Goal: Task Accomplishment & Management: Use online tool/utility

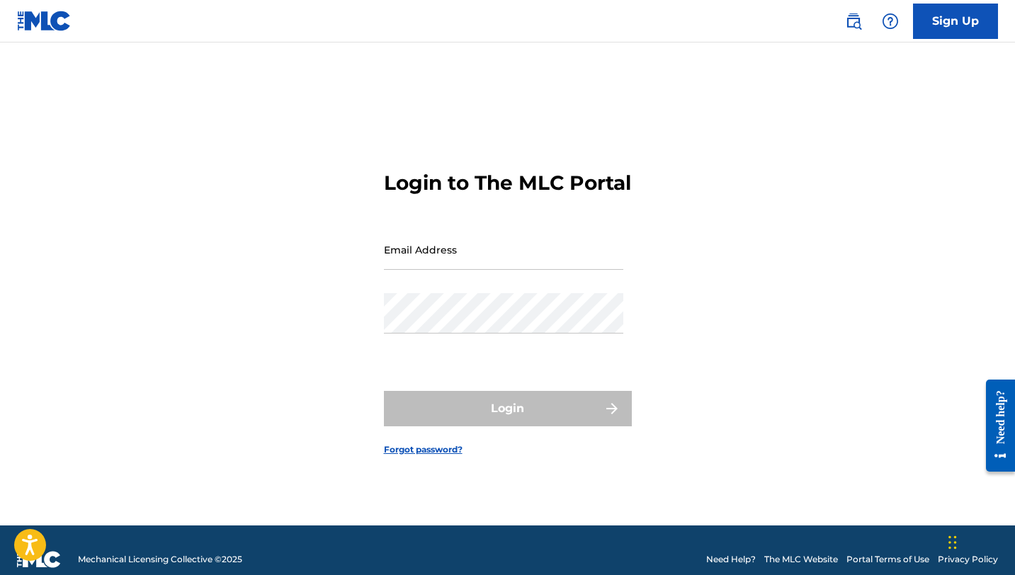
click at [476, 270] on input "Email Address" at bounding box center [503, 249] width 239 height 40
type input "[PERSON_NAME][EMAIL_ADDRESS][DOMAIN_NAME]"
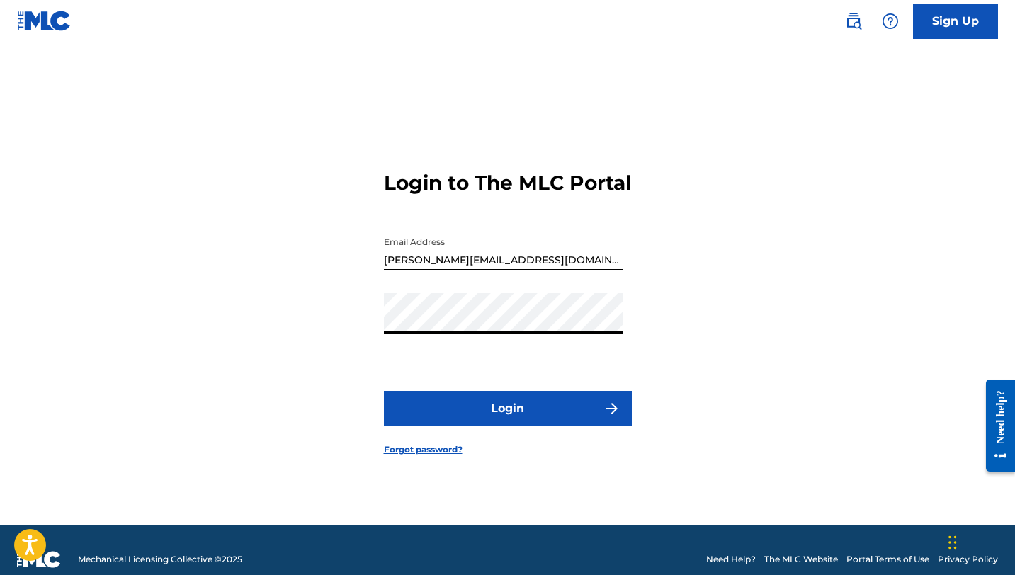
click at [462, 423] on button "Login" at bounding box center [508, 408] width 248 height 35
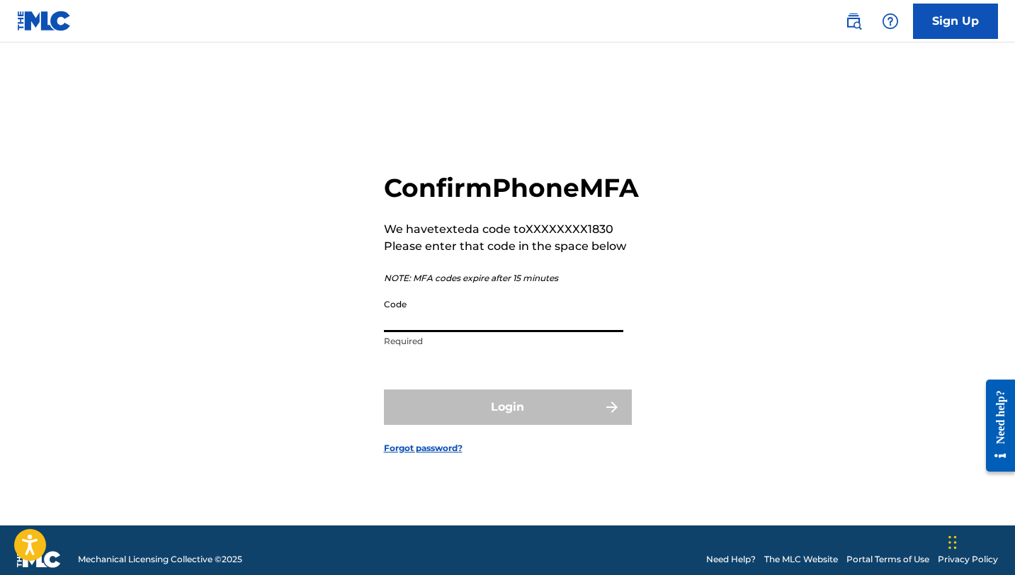
click at [473, 332] on input "Code" at bounding box center [503, 312] width 239 height 40
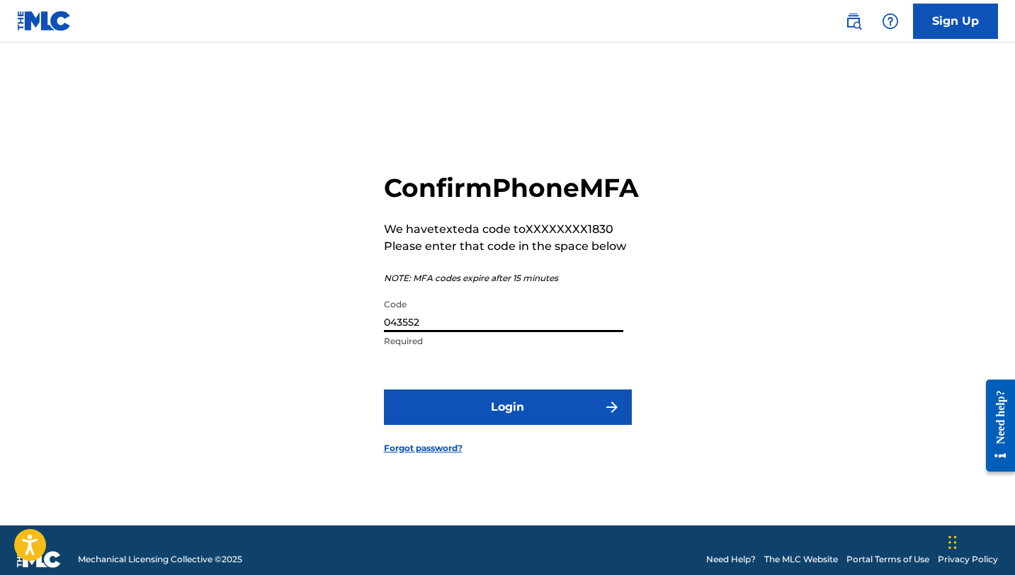
type input "043552"
click at [447, 425] on button "Login" at bounding box center [508, 406] width 248 height 35
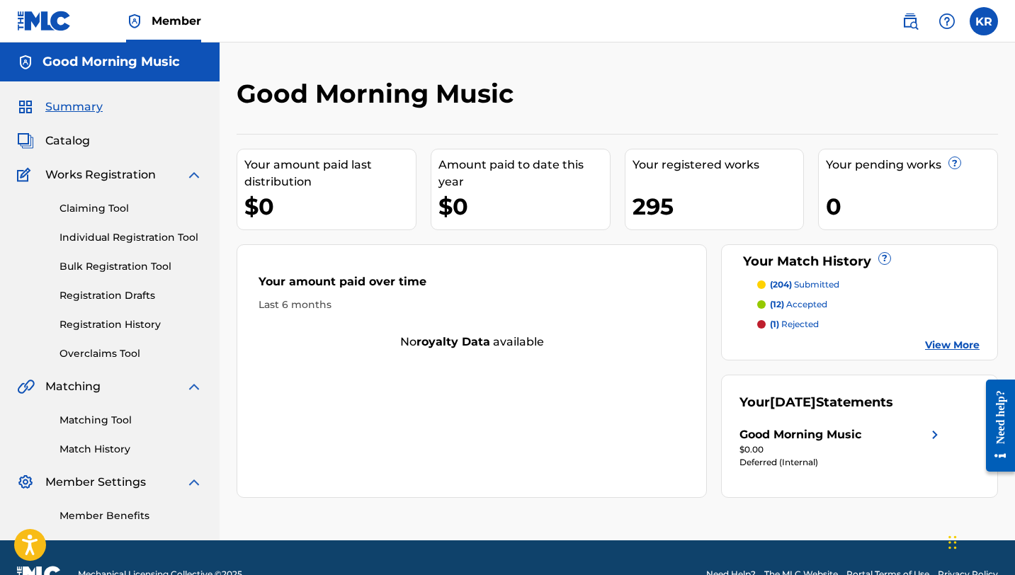
click at [113, 417] on link "Matching Tool" at bounding box center [130, 420] width 143 height 15
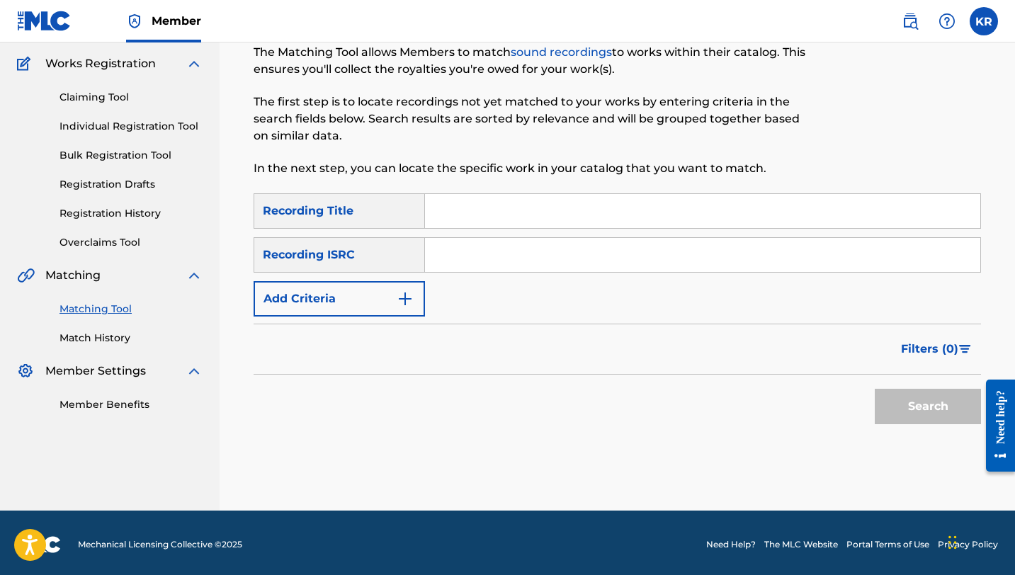
scroll to position [115, 0]
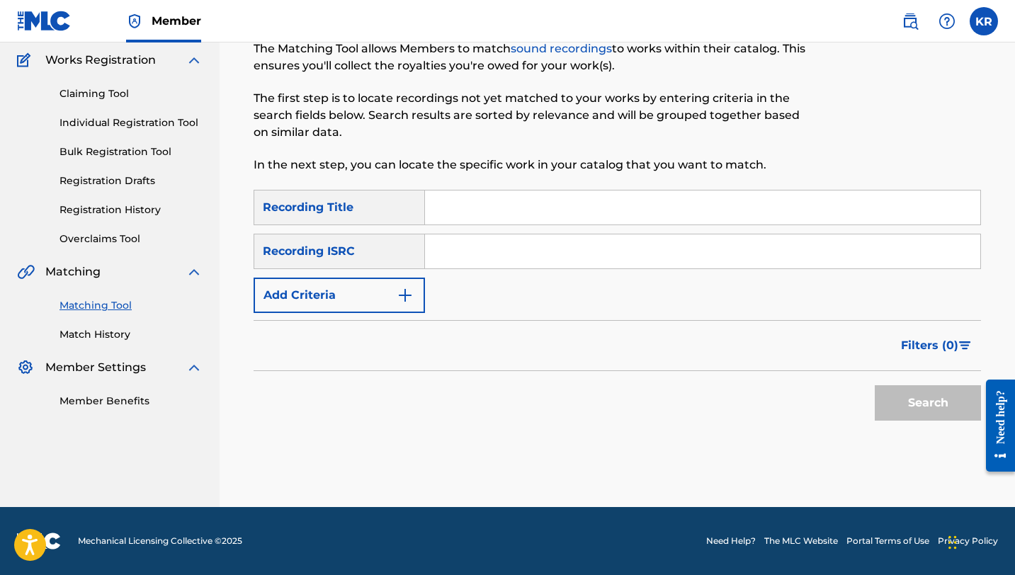
click at [480, 206] on input "Search Form" at bounding box center [702, 207] width 555 height 34
paste input "[DATE]"
type input "[DATE]"
click at [459, 251] on input "Search Form" at bounding box center [702, 251] width 555 height 34
paste input "QZFZ52094288"
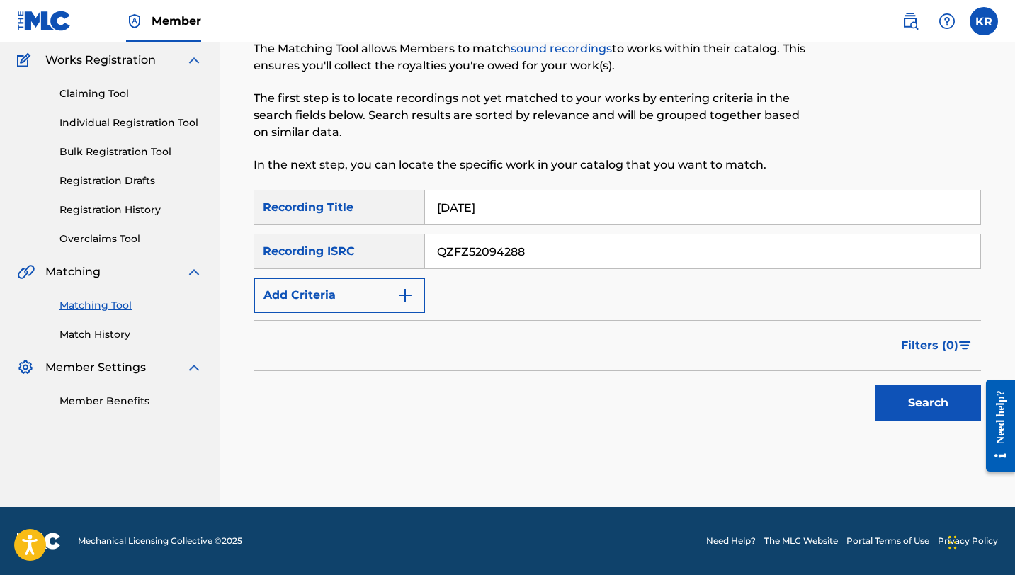
type input "QZFZ52094288"
click at [793, 433] on div "SearchWithCriteriad31d9ad9-bfc0-481d-9329-5333239496bb Recording Title [DATE] S…" at bounding box center [616, 313] width 727 height 246
click at [922, 401] on button "Search" at bounding box center [927, 402] width 106 height 35
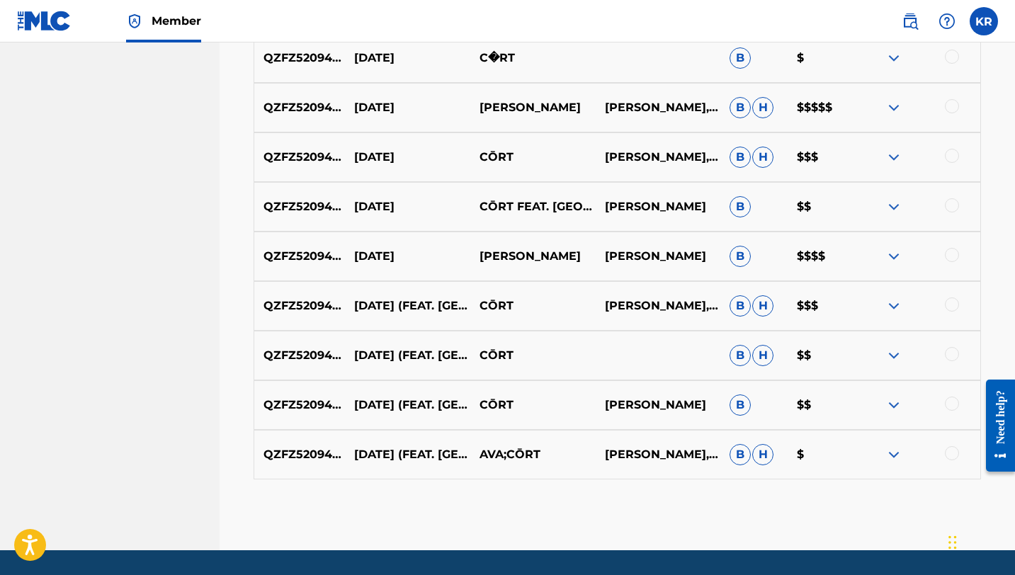
scroll to position [657, 0]
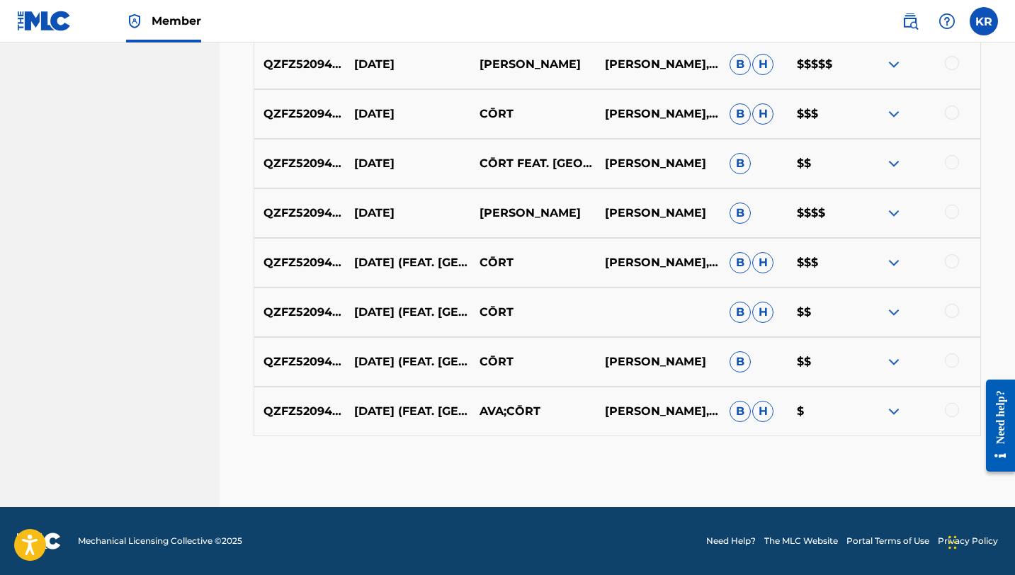
click at [950, 412] on div at bounding box center [951, 410] width 14 height 14
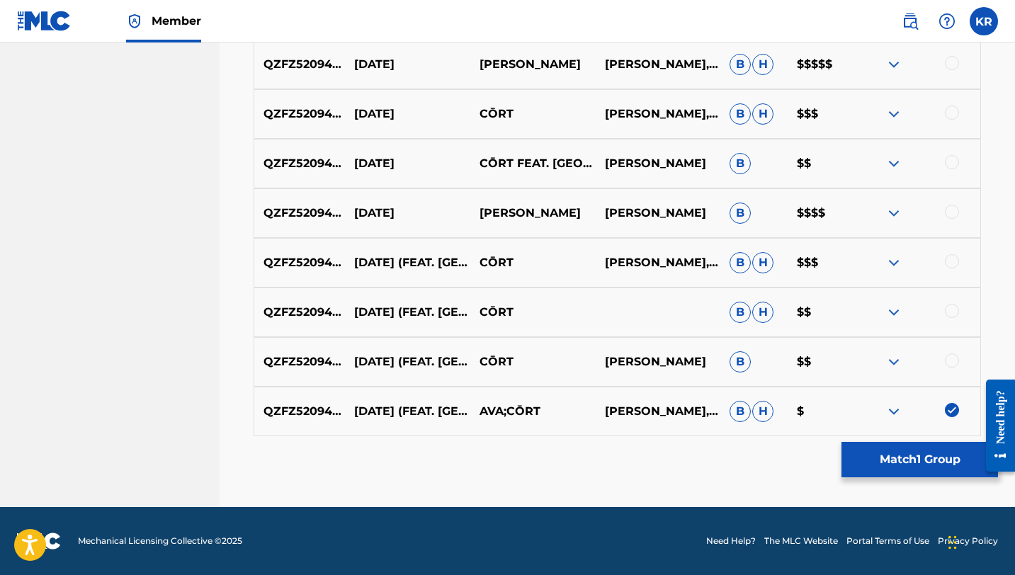
click at [954, 369] on div at bounding box center [917, 361] width 125 height 17
click at [954, 358] on div at bounding box center [951, 360] width 14 height 14
click at [951, 318] on div at bounding box center [917, 312] width 125 height 17
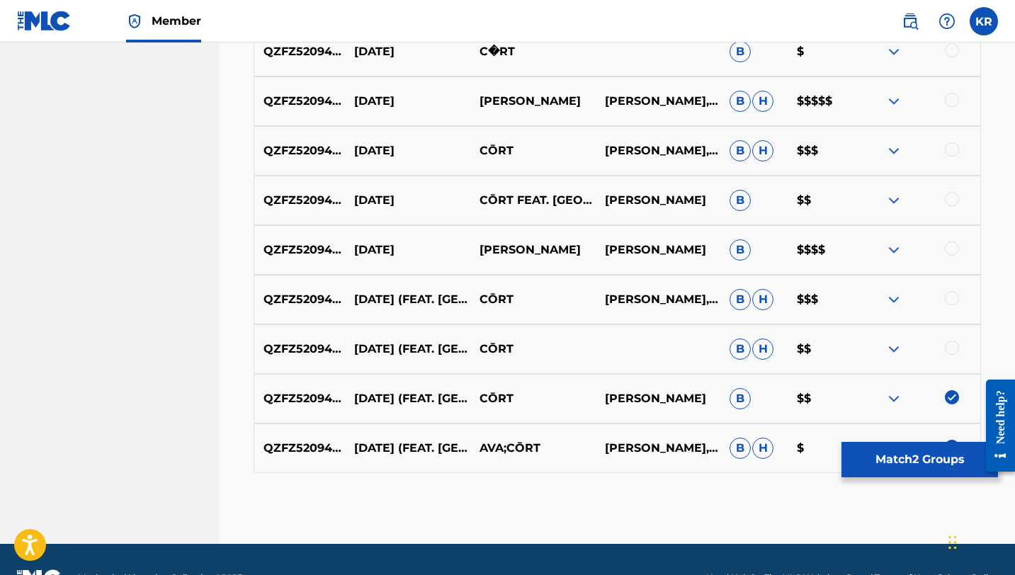
scroll to position [617, 0]
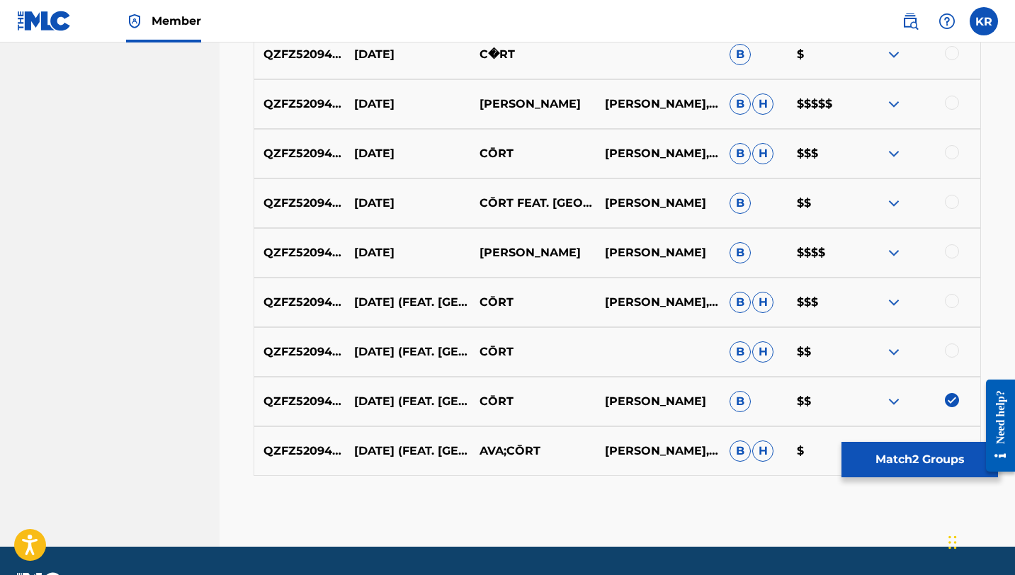
click at [952, 353] on div at bounding box center [951, 350] width 14 height 14
click at [953, 295] on div at bounding box center [951, 301] width 14 height 14
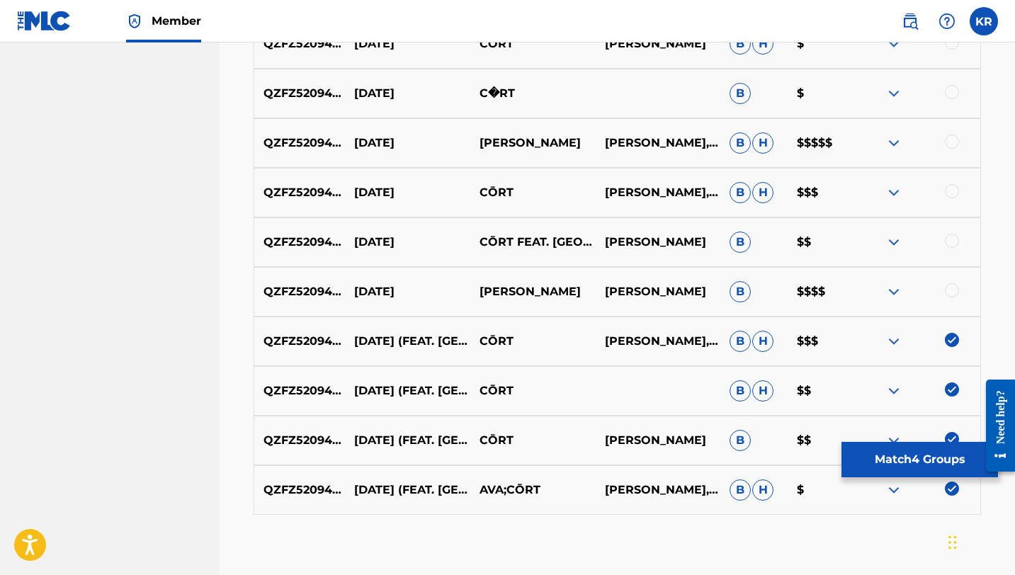
click at [953, 292] on div at bounding box center [951, 290] width 14 height 14
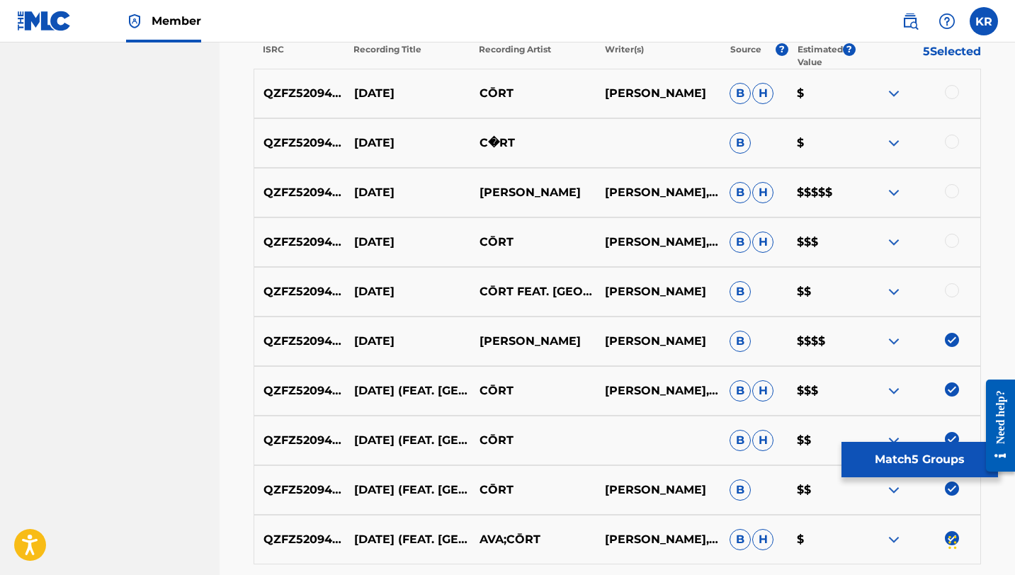
click at [953, 291] on div at bounding box center [951, 290] width 14 height 14
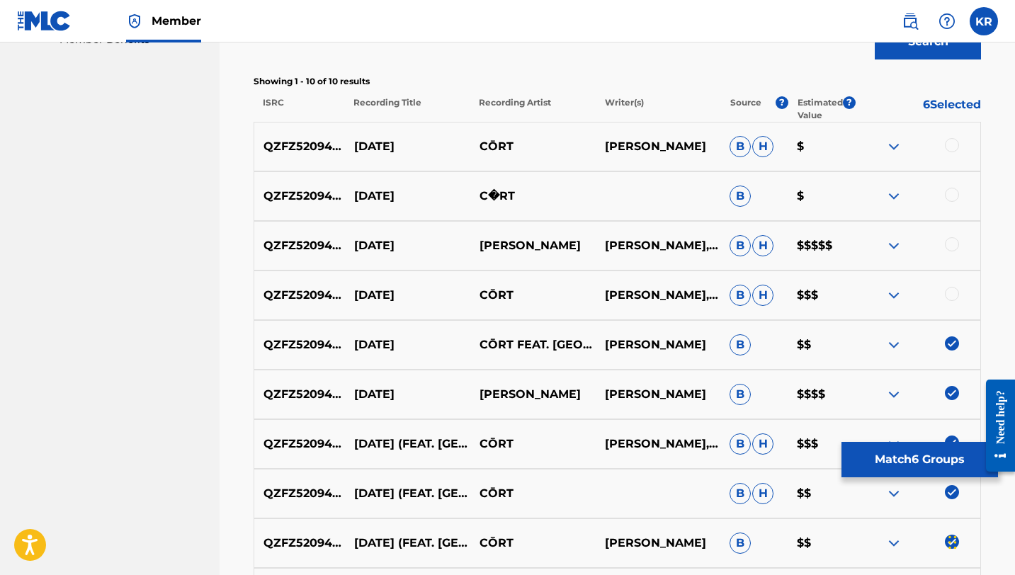
click at [953, 291] on div at bounding box center [951, 294] width 14 height 14
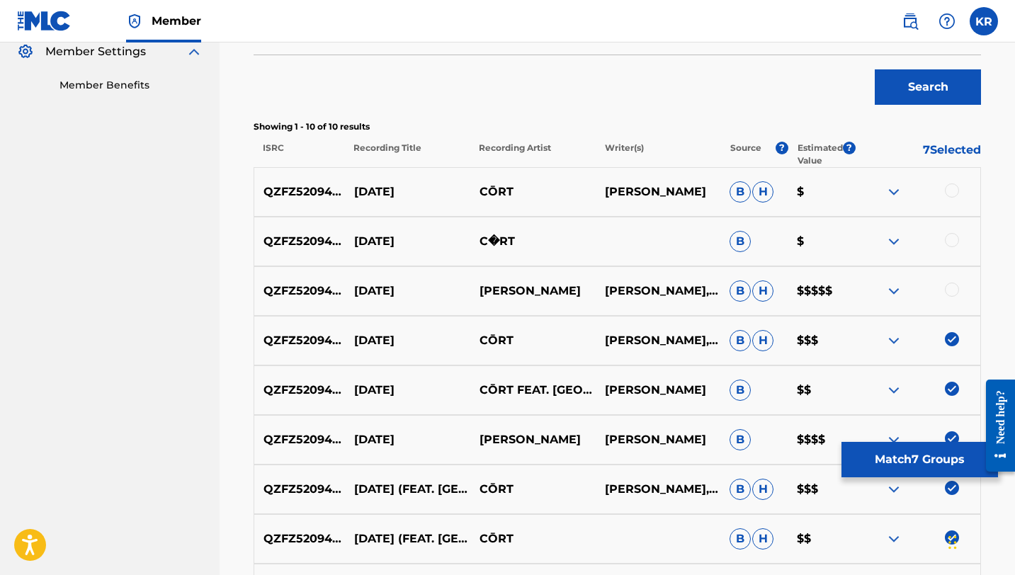
click at [953, 291] on div at bounding box center [951, 289] width 14 height 14
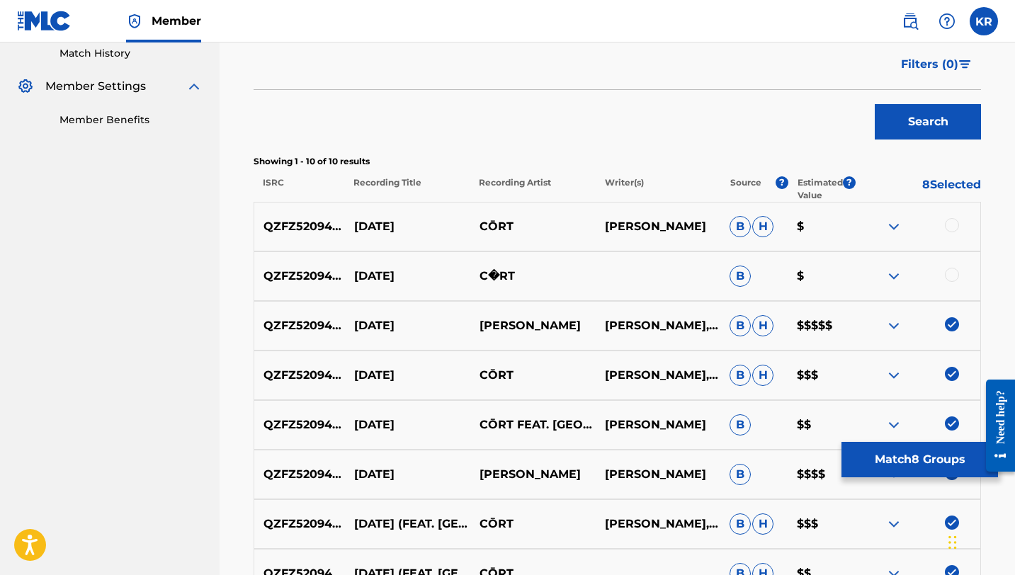
click at [953, 273] on div at bounding box center [951, 275] width 14 height 14
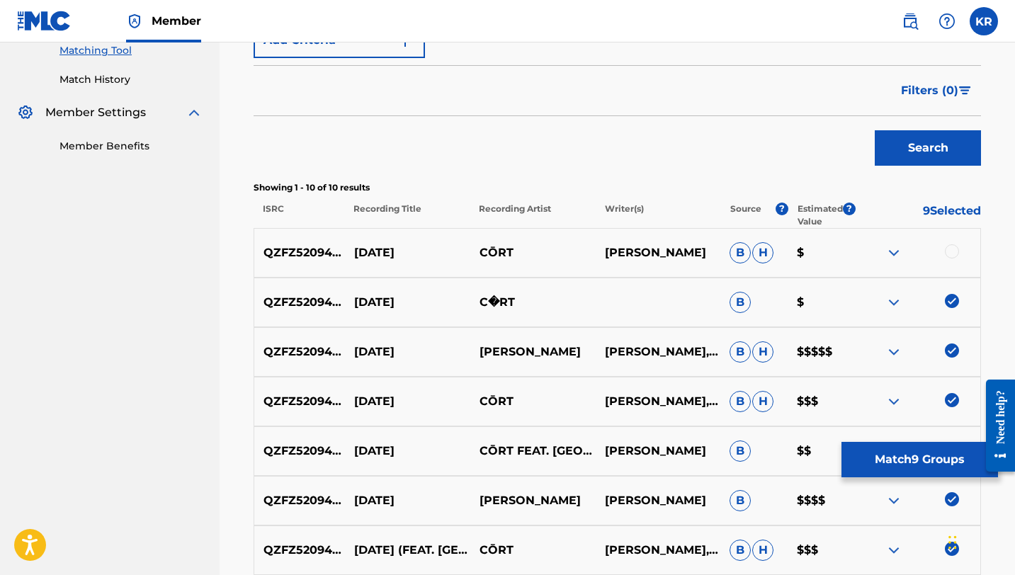
scroll to position [365, 0]
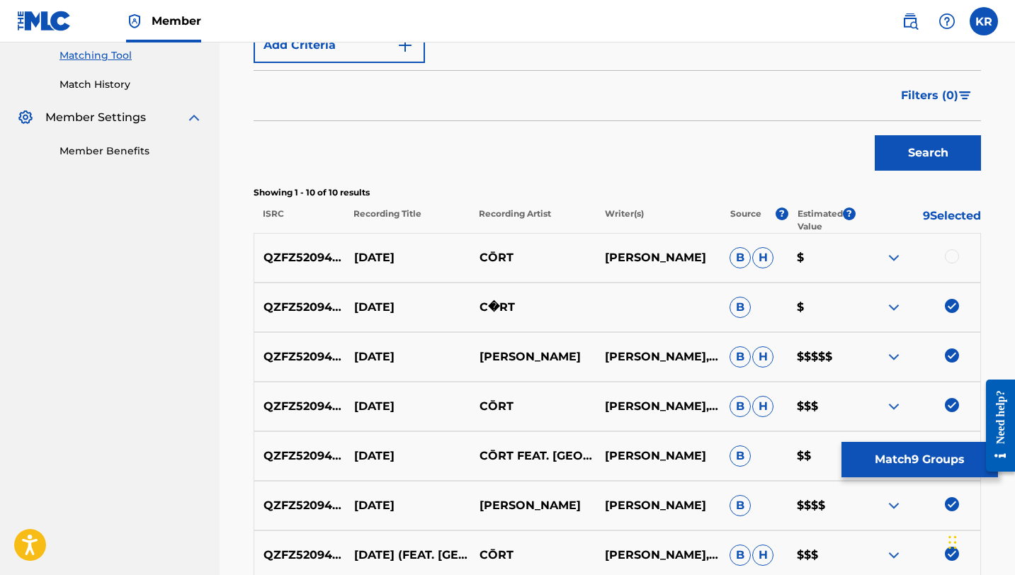
click at [950, 247] on div "QZFZ52094288 [DATE] [PERSON_NAME] [PERSON_NAME] $" at bounding box center [616, 258] width 727 height 50
click at [947, 259] on div at bounding box center [951, 256] width 14 height 14
click at [925, 455] on button "Match 10 Groups" at bounding box center [919, 459] width 156 height 35
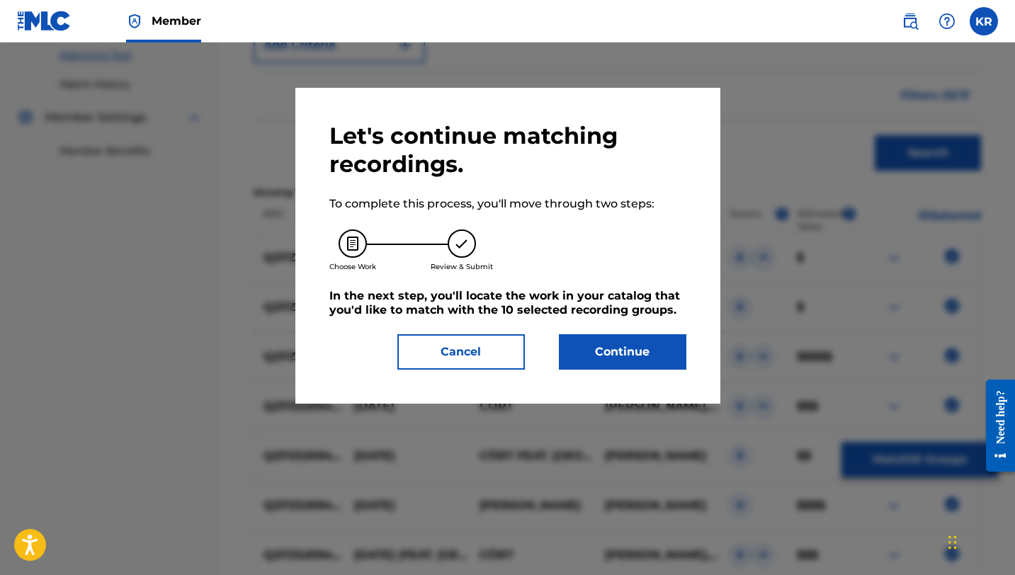
click at [656, 354] on button "Continue" at bounding box center [622, 351] width 127 height 35
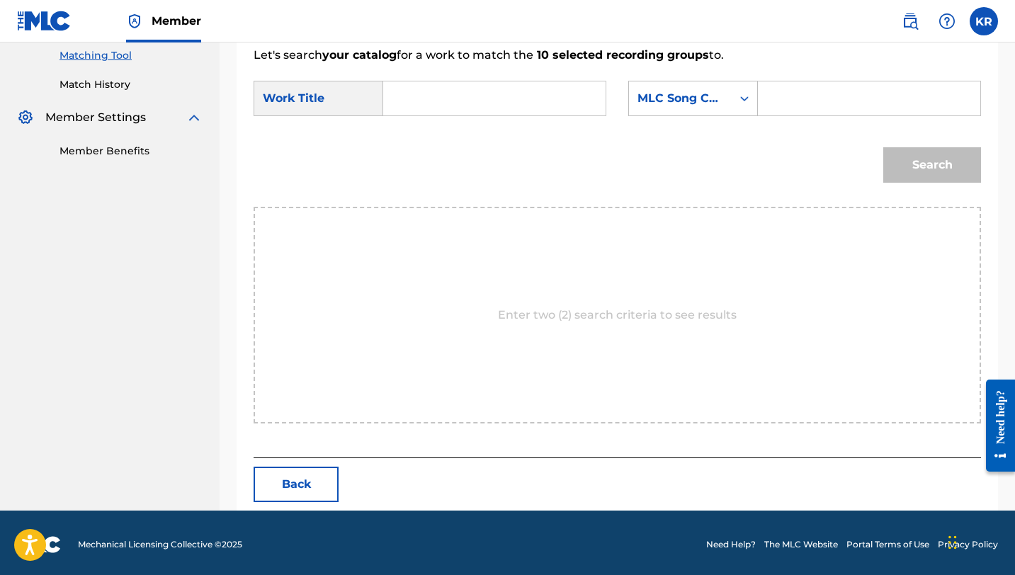
click at [476, 97] on input "Search Form" at bounding box center [494, 98] width 198 height 34
paste input "QZFZ52094288"
type input "QZFZ52094288"
paste input "[DATE]"
type input "[DATE]"
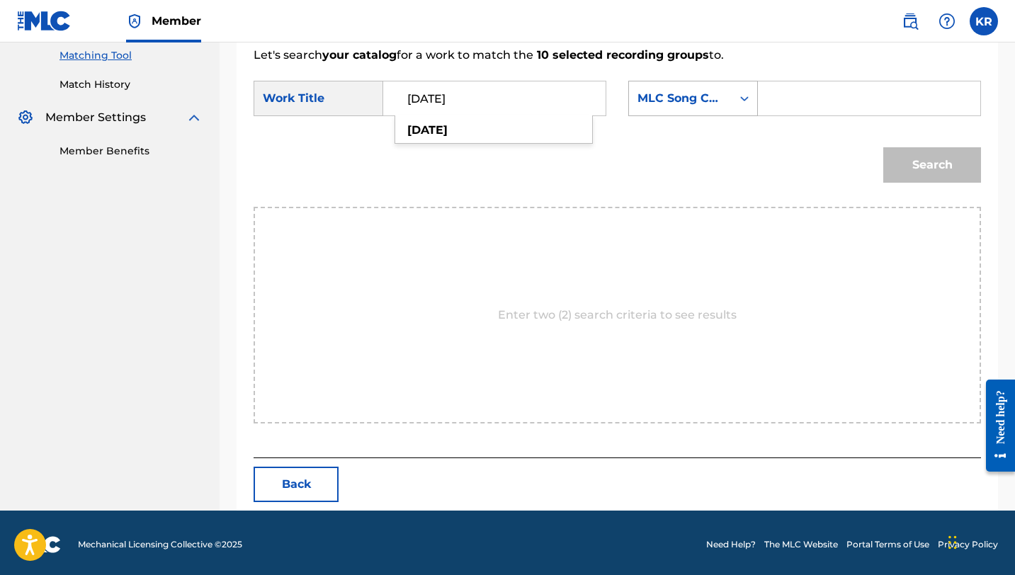
click at [714, 90] on div "MLC Song Code" at bounding box center [680, 98] width 86 height 17
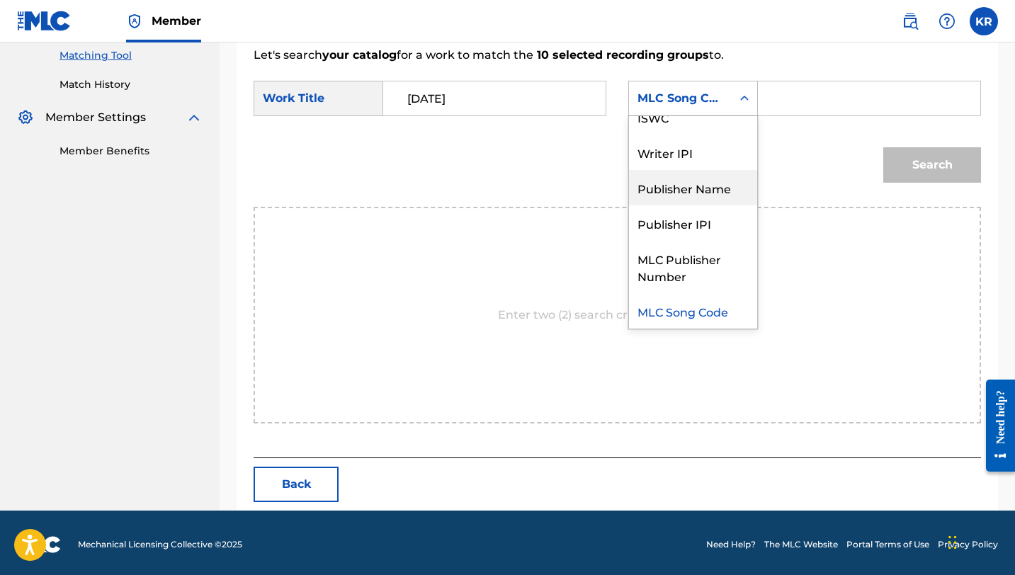
scroll to position [0, 0]
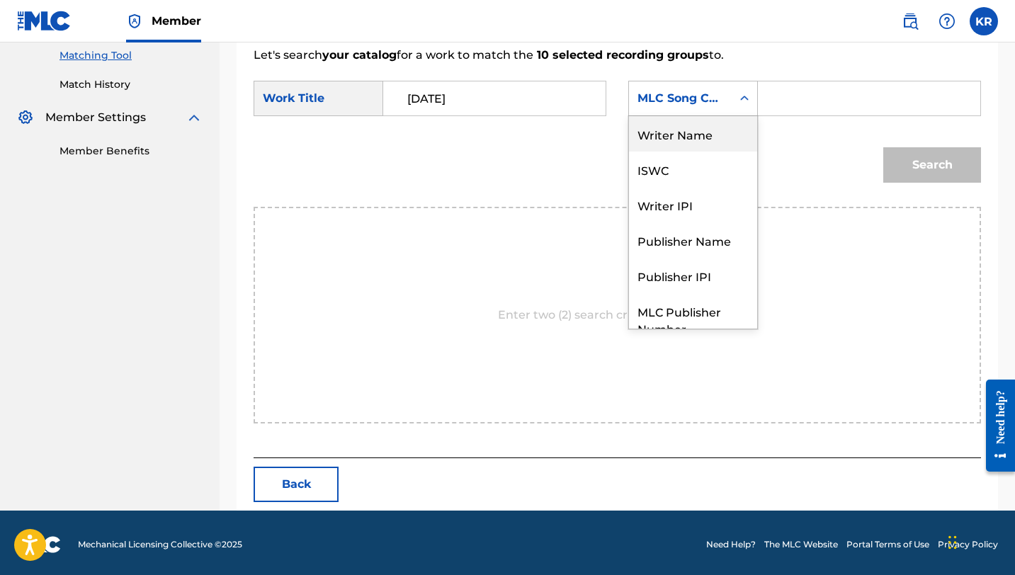
click at [696, 139] on div "Writer Name" at bounding box center [693, 133] width 128 height 35
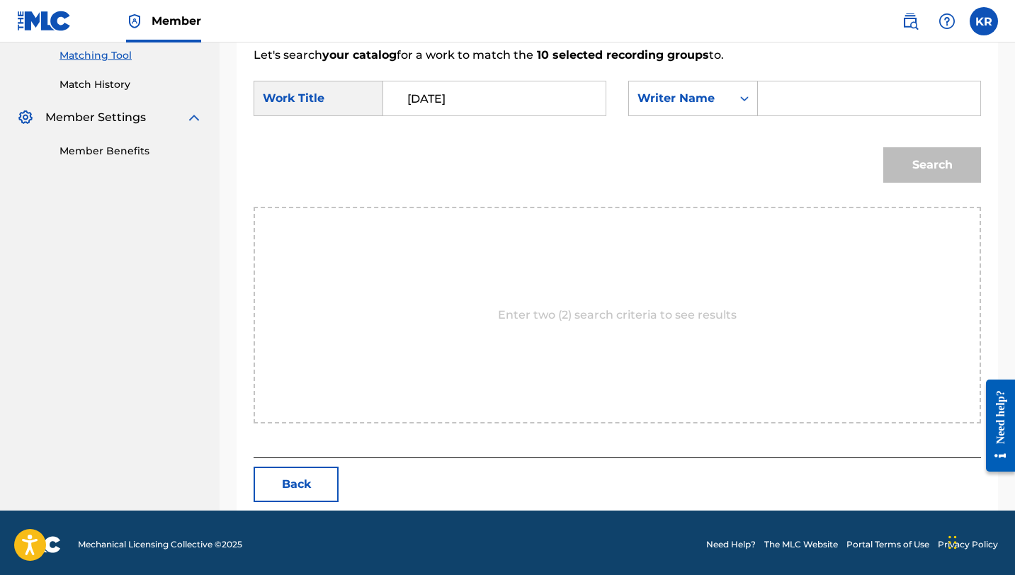
click at [806, 86] on input "Search Form" at bounding box center [869, 98] width 198 height 34
type input "[PERSON_NAME]"
click at [883, 147] on button "Search" at bounding box center [932, 164] width 98 height 35
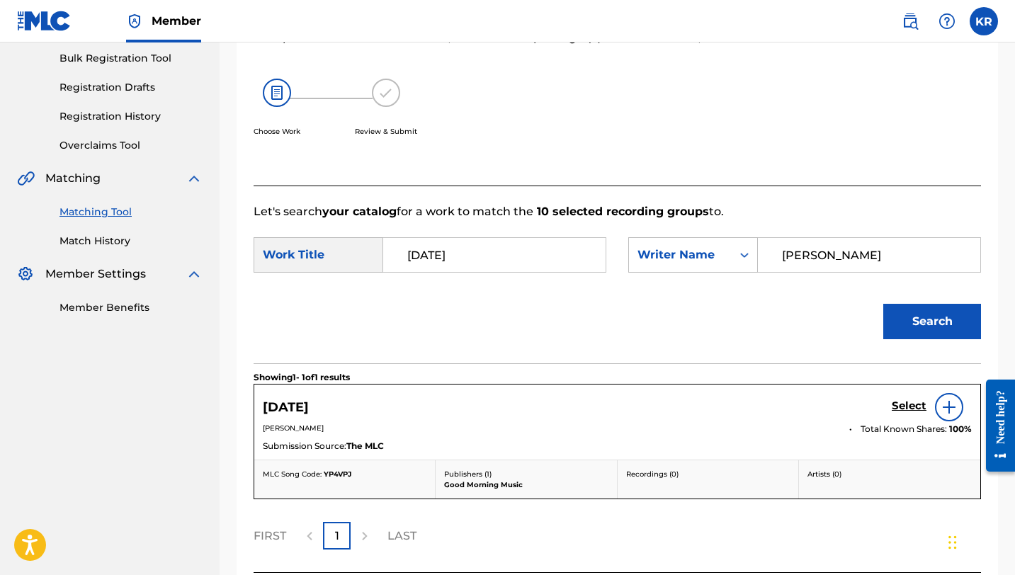
scroll to position [326, 0]
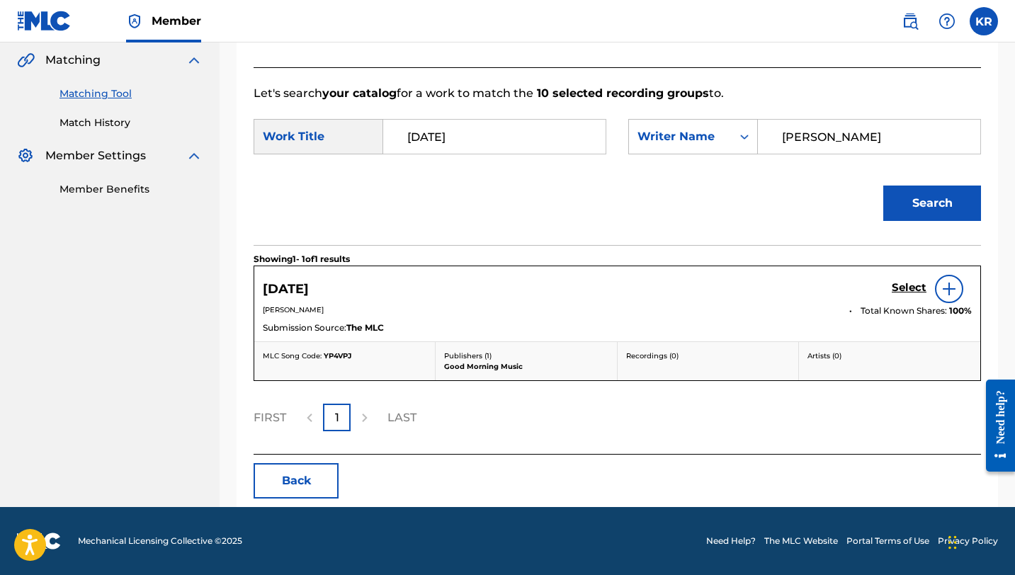
click at [910, 287] on h5 "Select" at bounding box center [908, 287] width 35 height 13
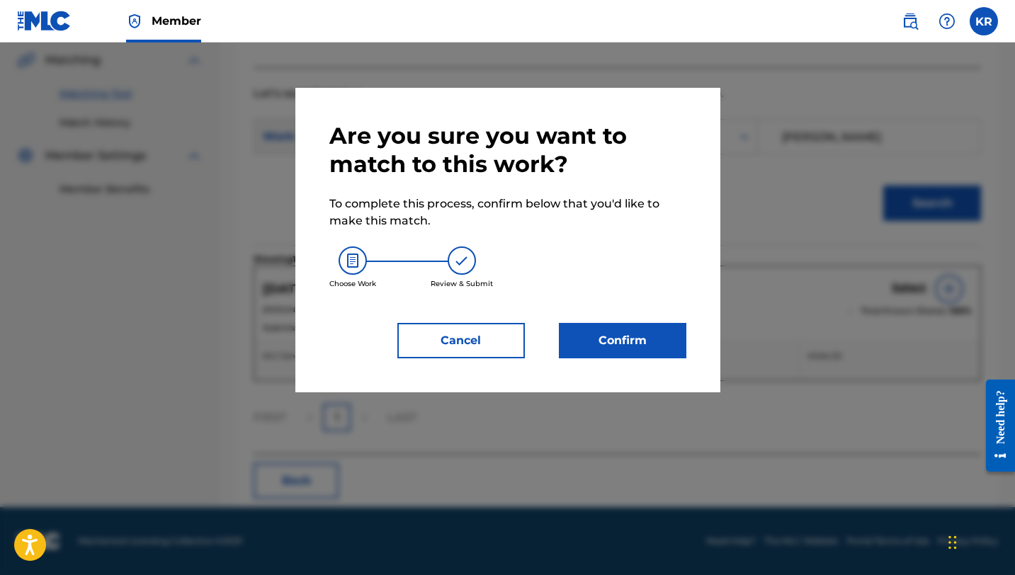
click at [610, 341] on button "Confirm" at bounding box center [622, 340] width 127 height 35
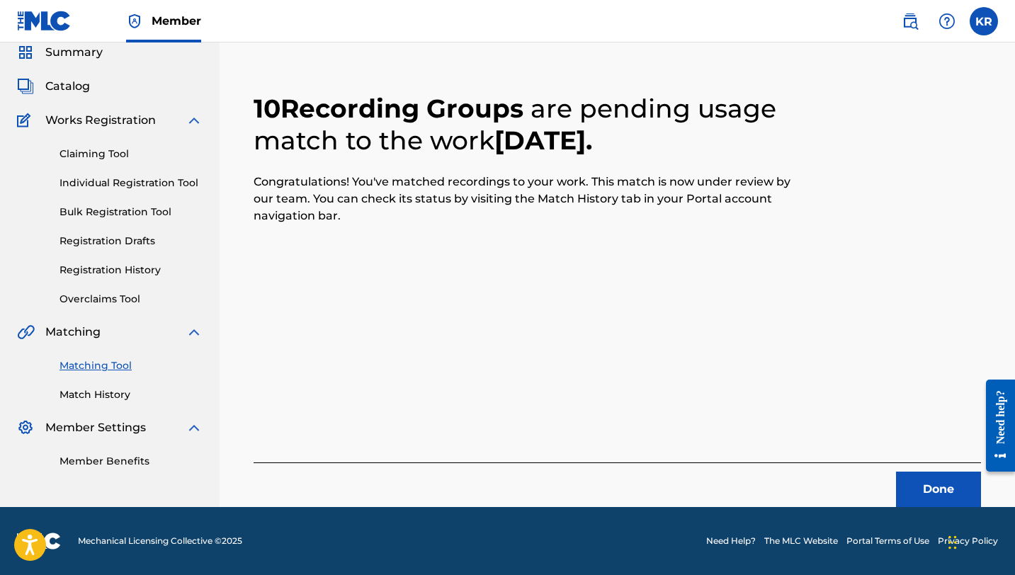
scroll to position [55, 0]
click at [101, 363] on link "Matching Tool" at bounding box center [130, 365] width 143 height 15
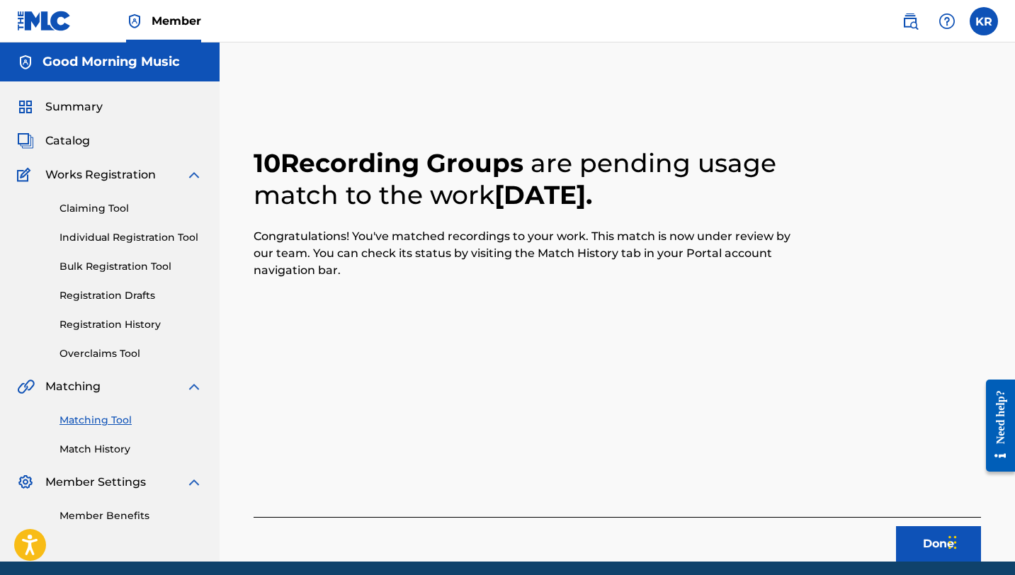
click at [105, 419] on link "Matching Tool" at bounding box center [130, 420] width 143 height 15
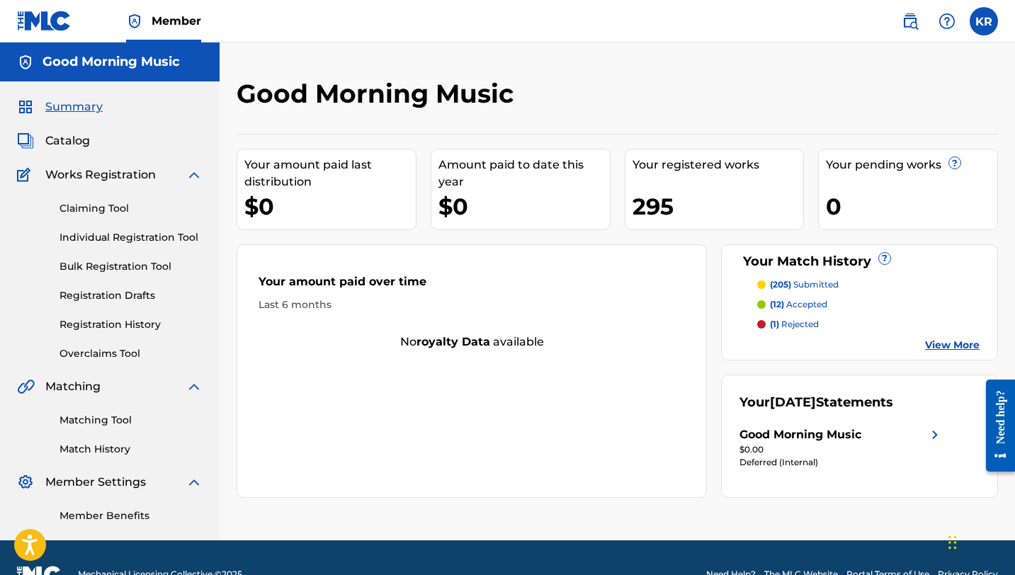
click at [91, 421] on link "Matching Tool" at bounding box center [130, 420] width 143 height 15
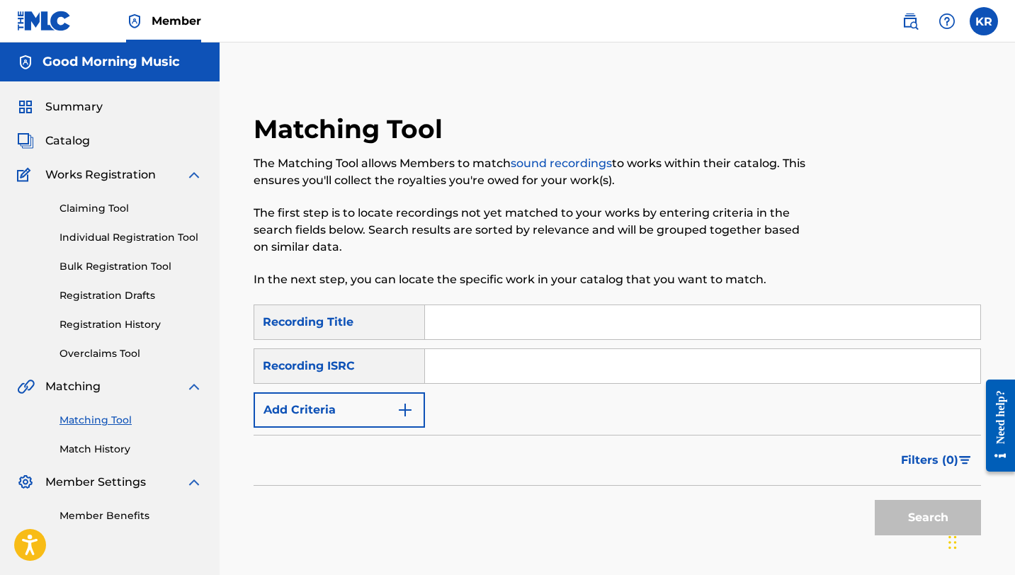
click at [459, 314] on input "Search Form" at bounding box center [702, 322] width 555 height 34
paste input "Good Feeling"
type input "Good Feeling"
click at [465, 368] on input "Search Form" at bounding box center [702, 366] width 555 height 34
paste input "QZDA42036798"
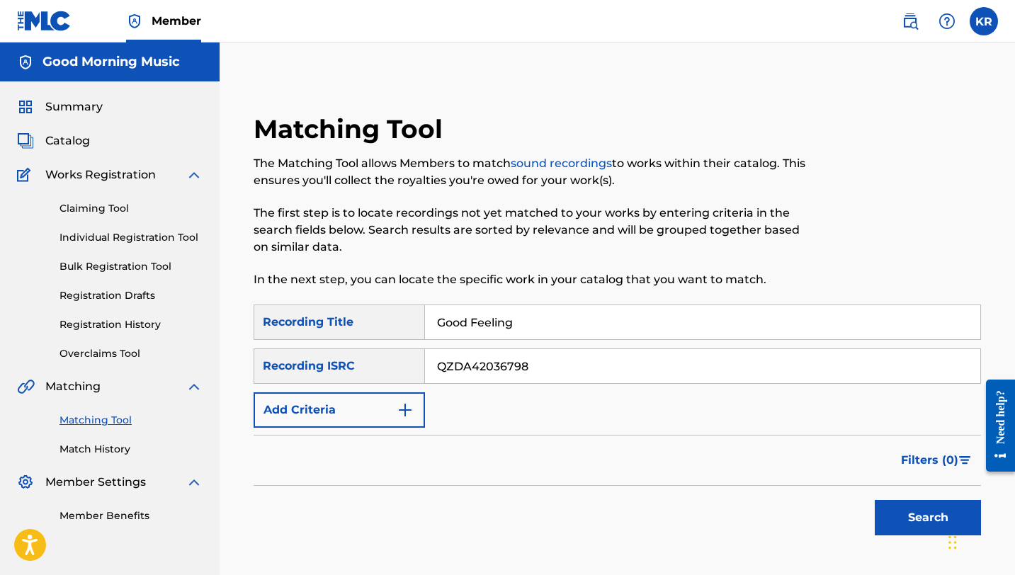
type input "QZDA42036798"
click at [915, 515] on button "Search" at bounding box center [927, 517] width 106 height 35
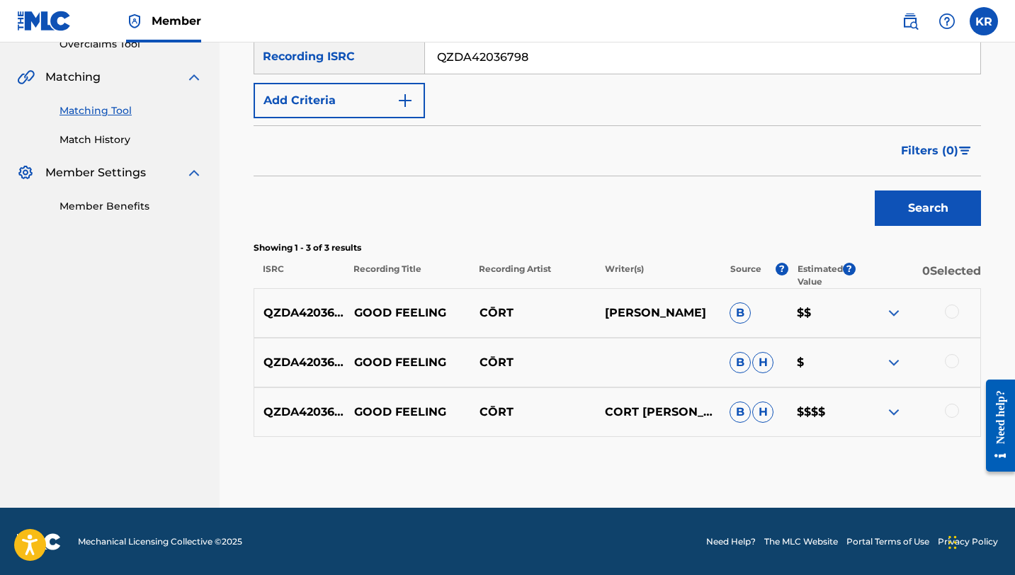
scroll to position [310, 0]
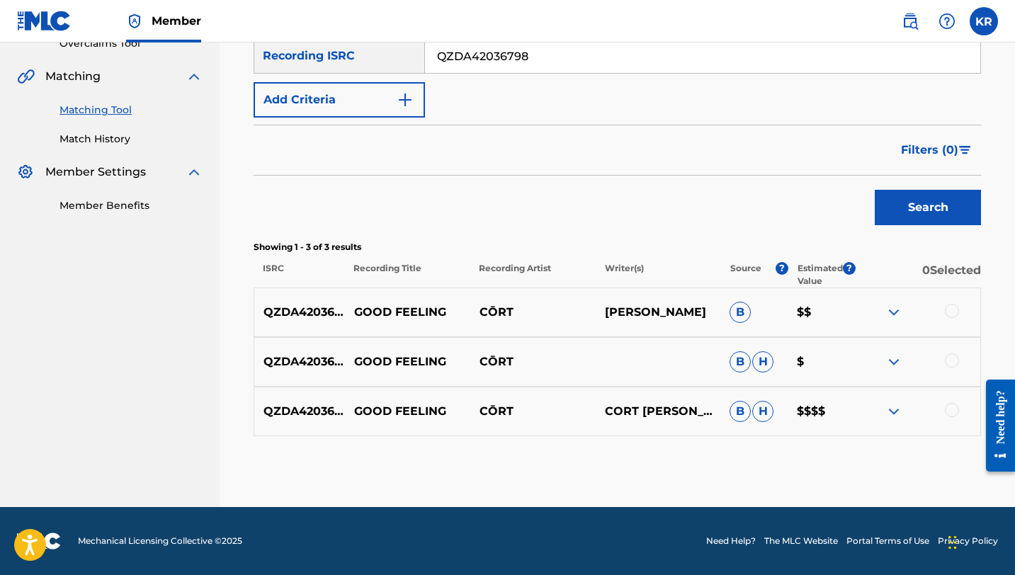
click at [950, 411] on div at bounding box center [951, 410] width 14 height 14
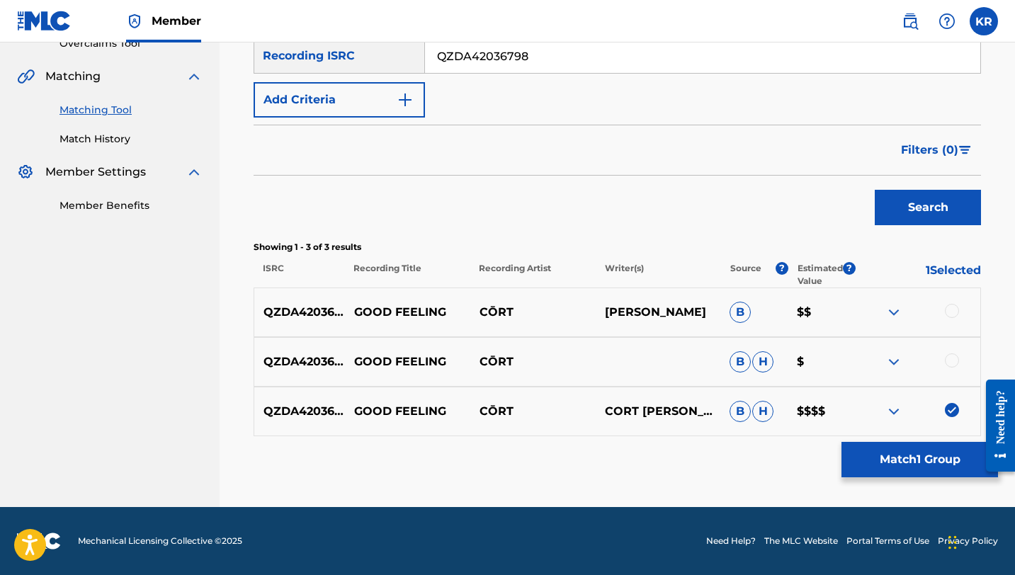
click at [953, 356] on div at bounding box center [951, 360] width 14 height 14
click at [953, 298] on div "QZDA42036798 GOOD FEELING CŌRT [PERSON_NAME] B $$" at bounding box center [616, 312] width 727 height 50
click at [953, 305] on div at bounding box center [951, 311] width 14 height 14
click at [937, 460] on button "Match 3 Groups" at bounding box center [919, 459] width 156 height 35
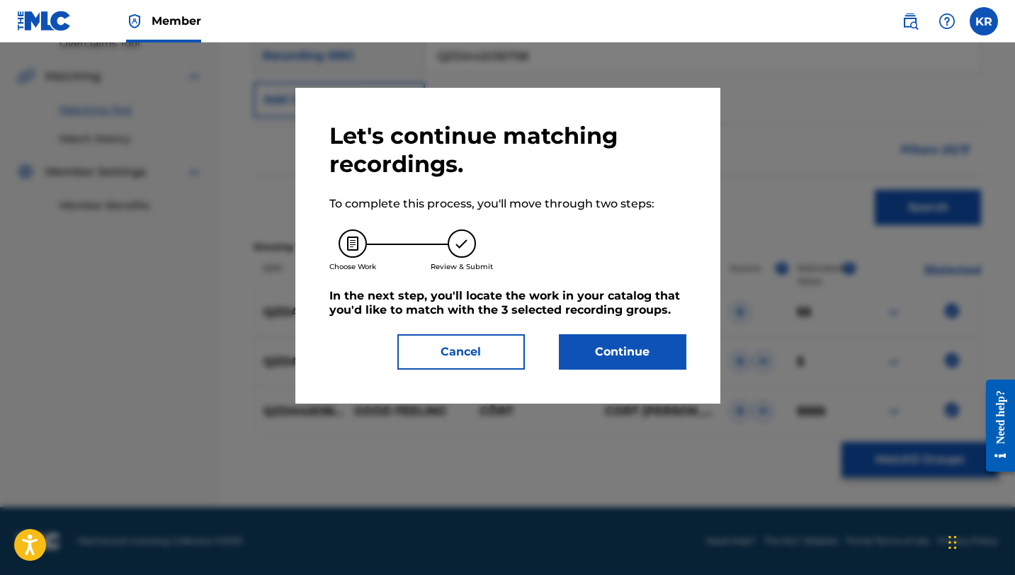
click at [641, 355] on button "Continue" at bounding box center [622, 351] width 127 height 35
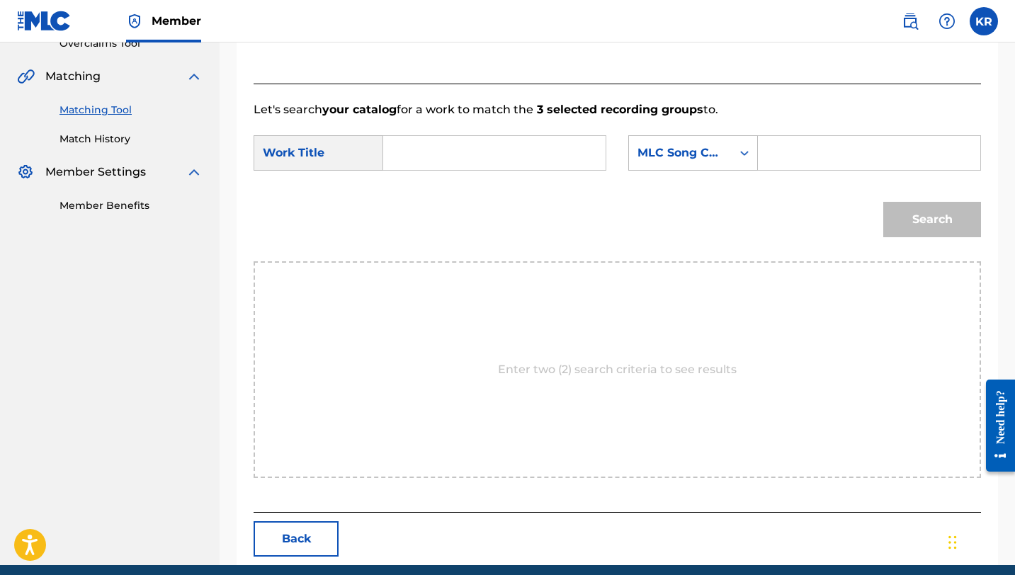
click at [451, 169] on input "Search Form" at bounding box center [494, 153] width 198 height 34
paste input "QZDA42036798"
type input "QZDA42036798"
type input "good feeling"
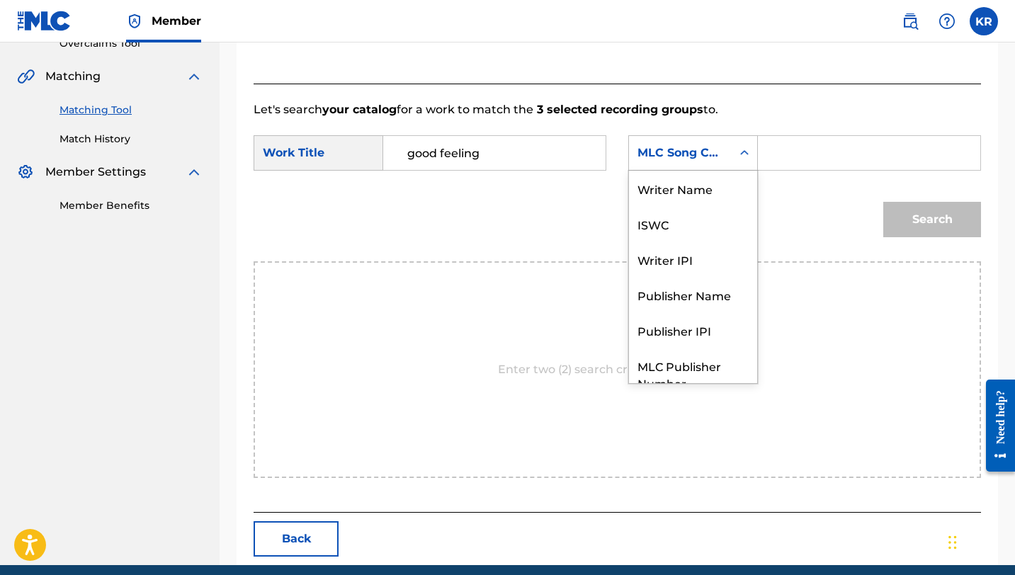
click at [719, 159] on div "MLC Song Code" at bounding box center [680, 152] width 86 height 17
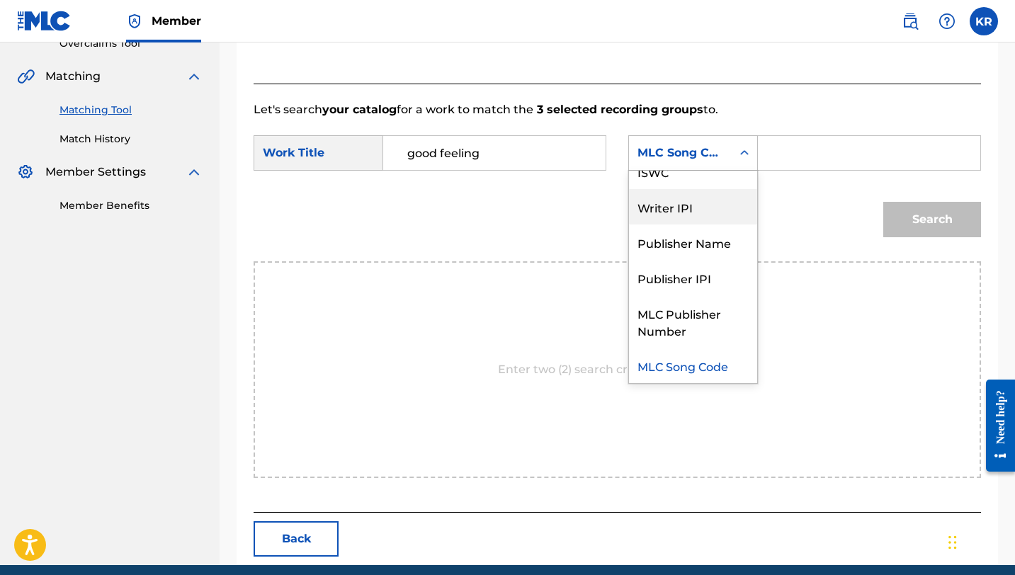
scroll to position [0, 0]
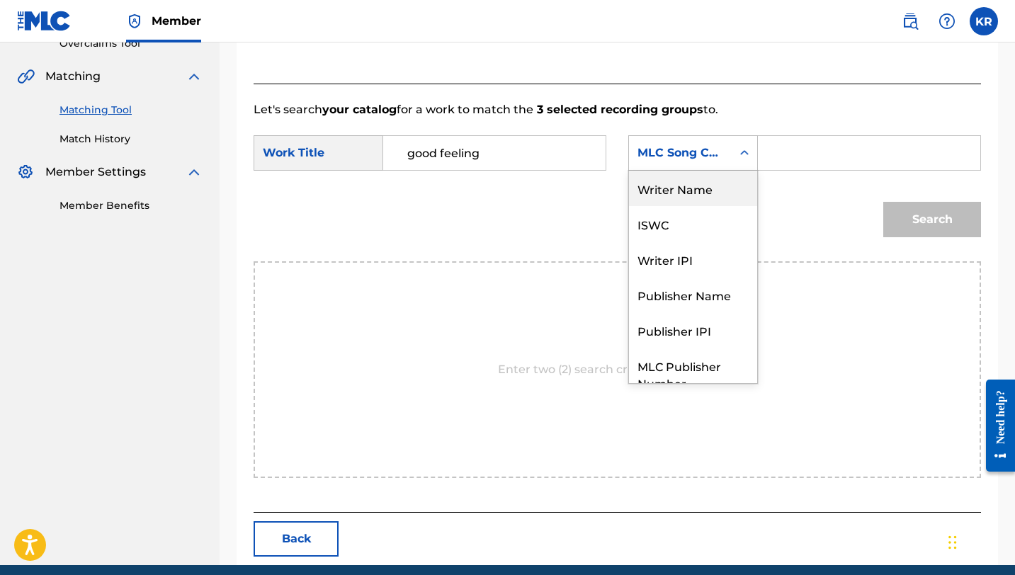
click at [685, 188] on div "Writer Name" at bounding box center [693, 188] width 128 height 35
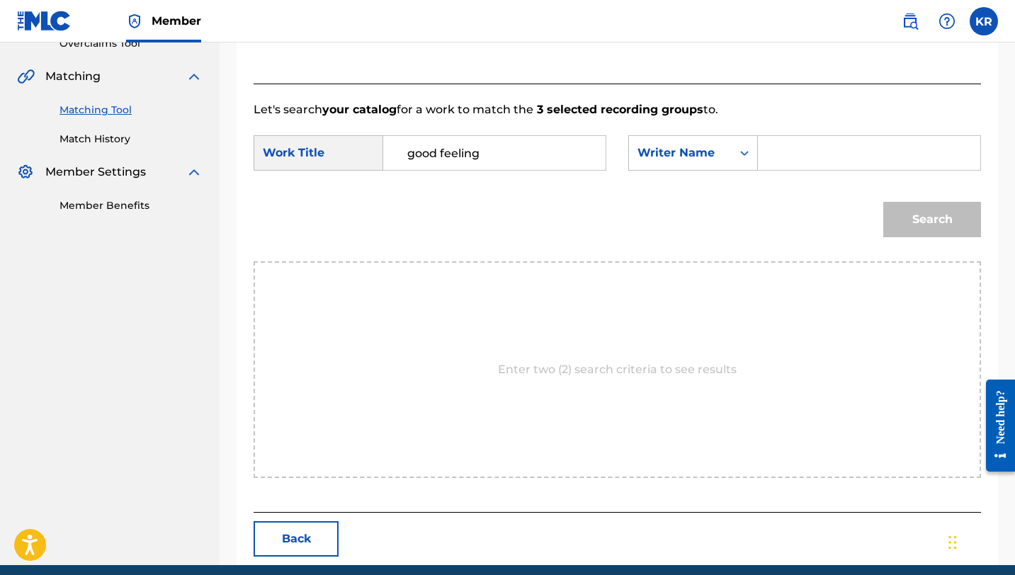
click at [782, 156] on input "Search Form" at bounding box center [869, 153] width 198 height 34
type input "[PERSON_NAME]"
click at [901, 215] on button "Search" at bounding box center [932, 219] width 98 height 35
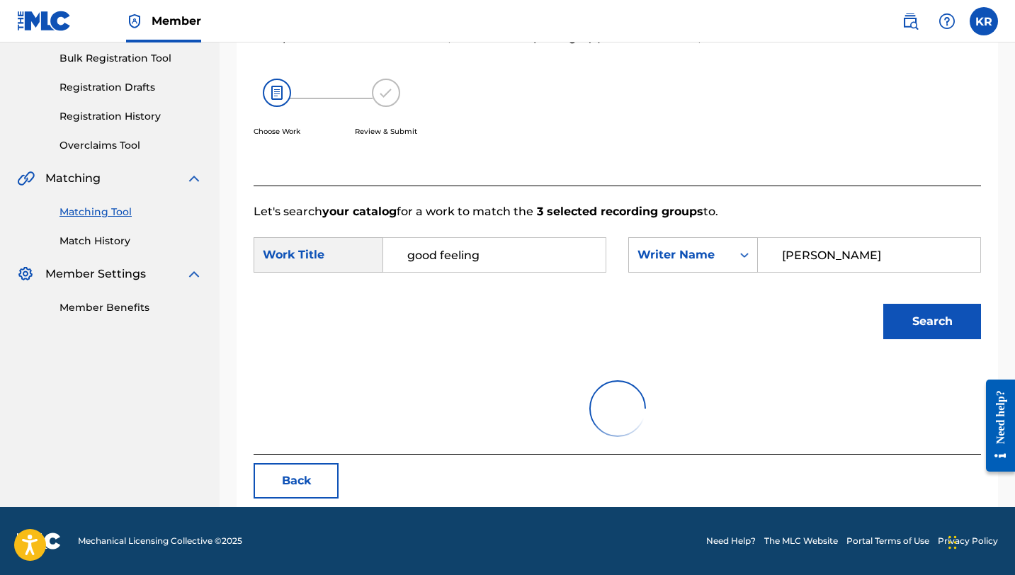
scroll to position [310, 0]
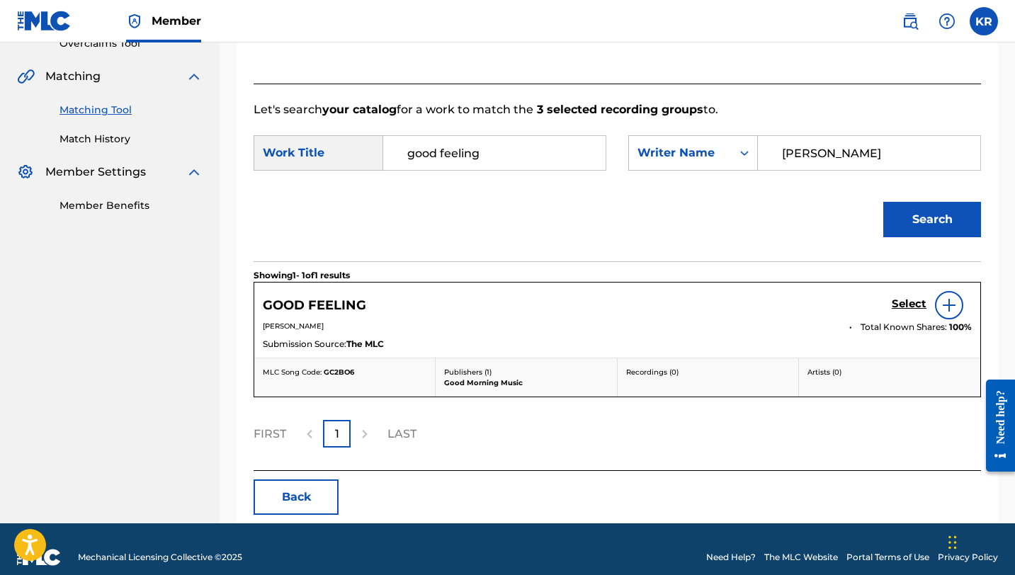
click at [914, 305] on h5 "Select" at bounding box center [908, 303] width 35 height 13
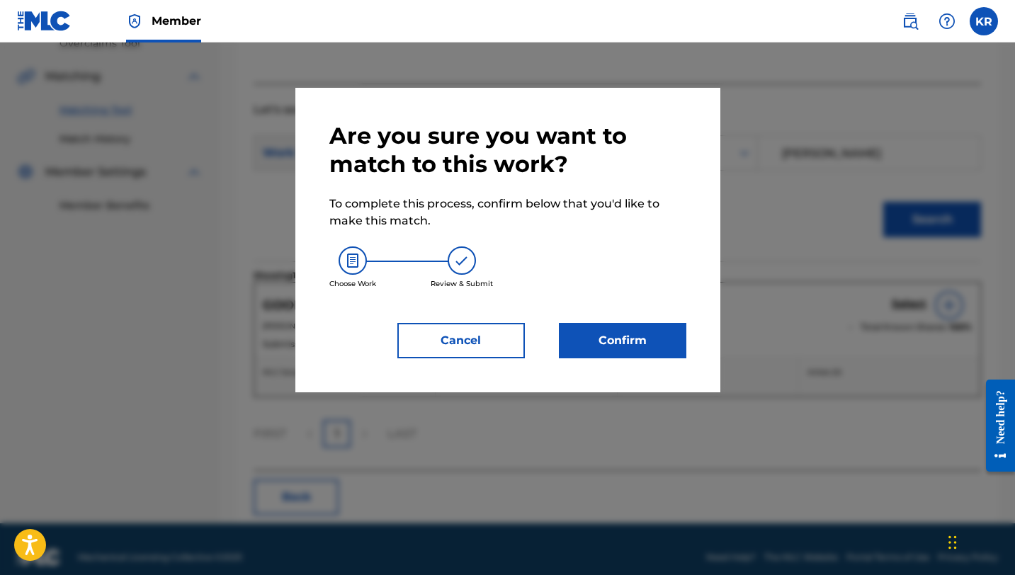
click at [617, 328] on button "Confirm" at bounding box center [622, 340] width 127 height 35
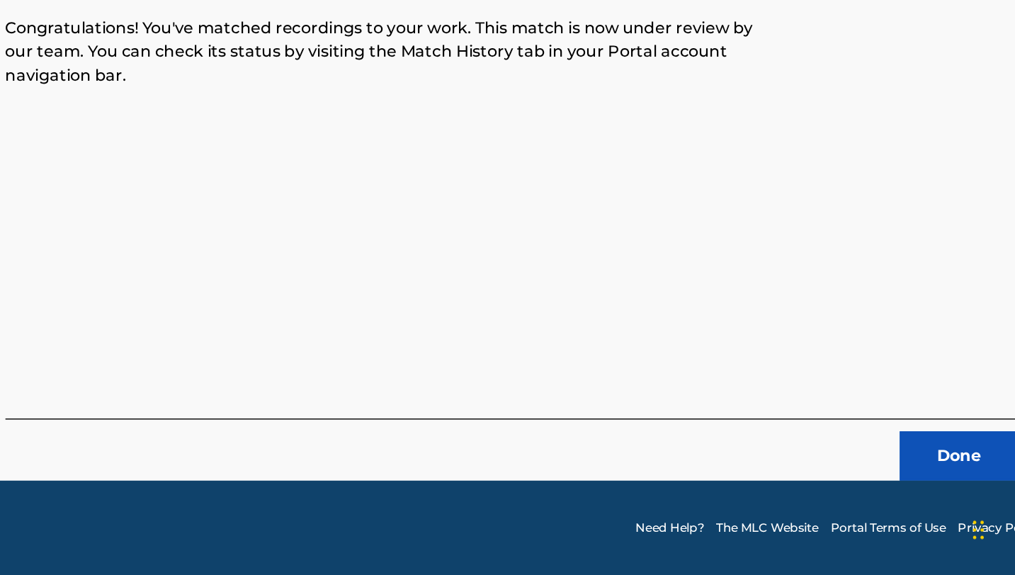
scroll to position [55, 0]
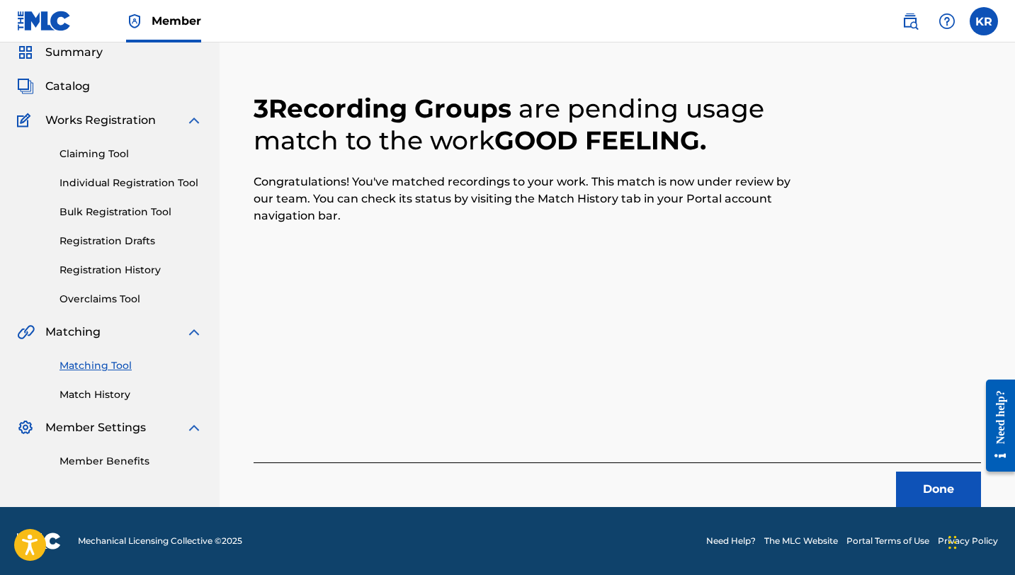
click at [961, 487] on button "Done" at bounding box center [938, 488] width 85 height 35
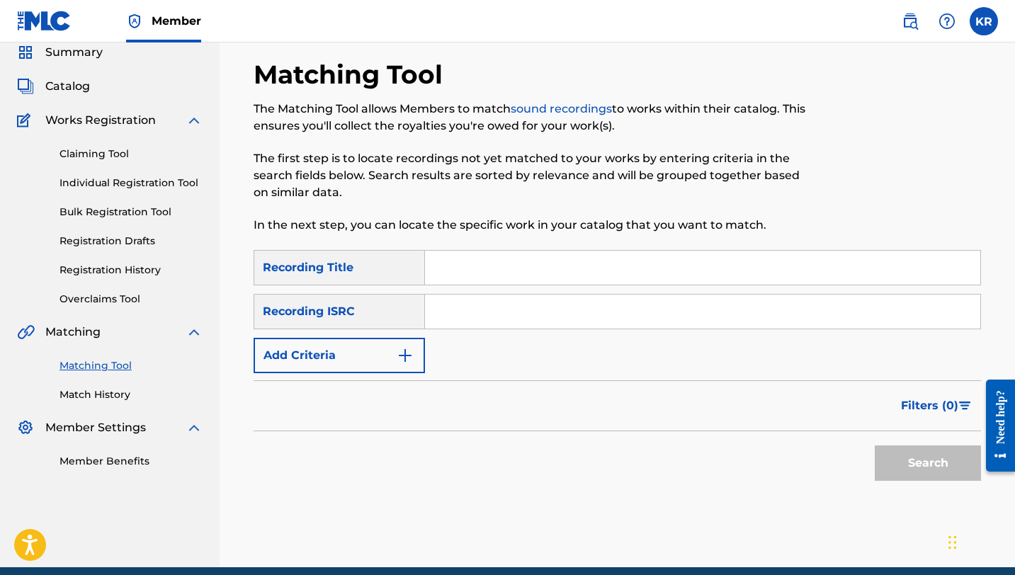
click at [469, 270] on input "Search Form" at bounding box center [702, 268] width 555 height 34
paste input "Bittersweet"
type input "Bittersweet"
click at [520, 322] on input "Search Form" at bounding box center [702, 312] width 555 height 34
paste input "QZHN42077692"
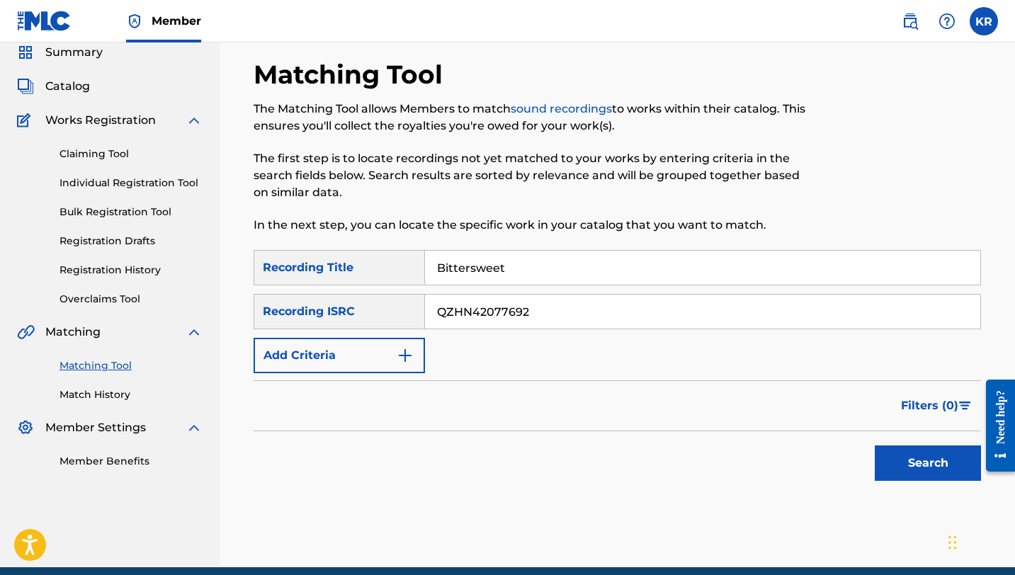
type input "QZHN42077692"
click at [944, 462] on button "Search" at bounding box center [927, 462] width 106 height 35
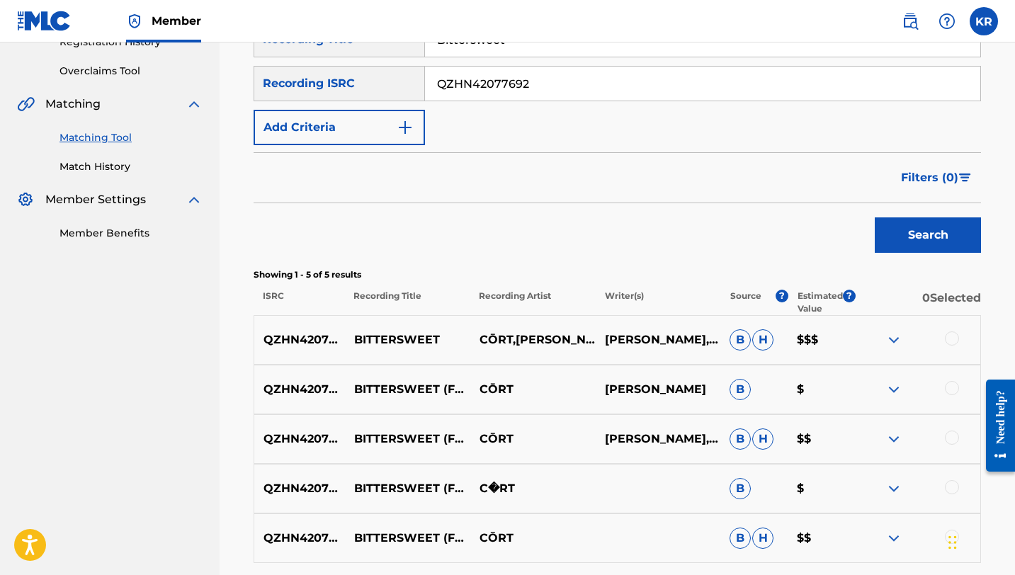
scroll to position [409, 0]
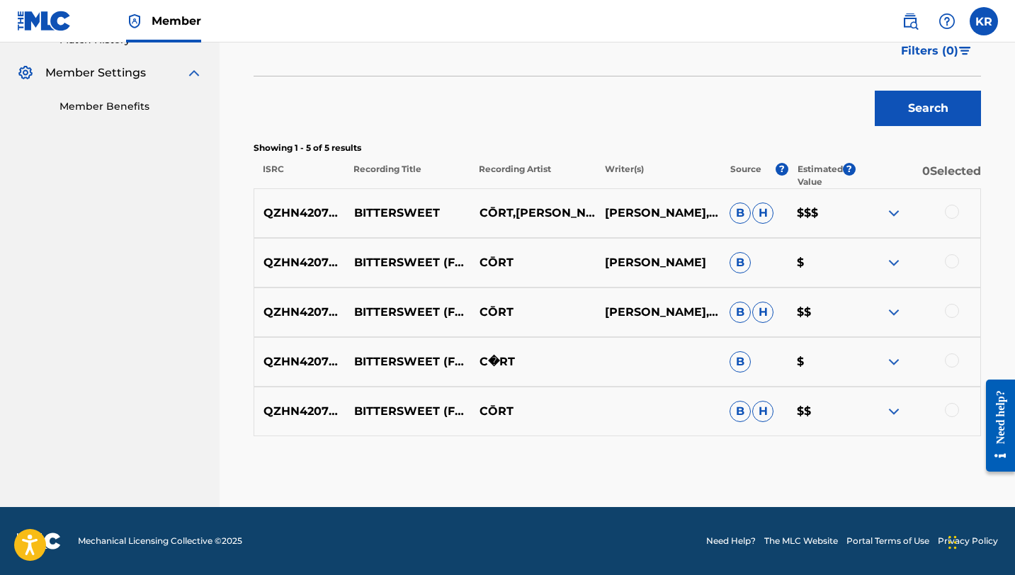
click at [949, 409] on div at bounding box center [951, 410] width 14 height 14
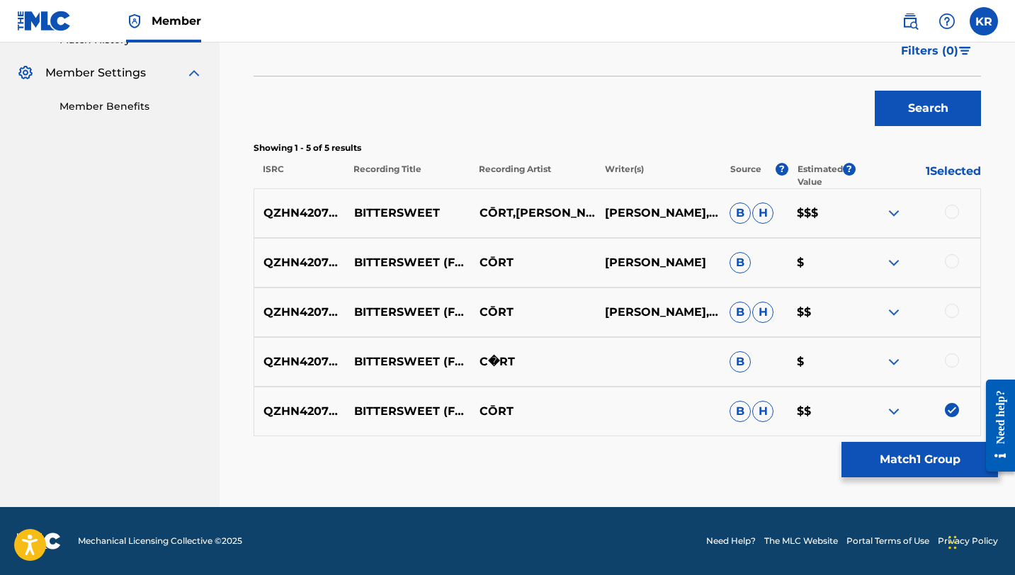
click at [954, 359] on div at bounding box center [951, 360] width 14 height 14
click at [952, 315] on div at bounding box center [951, 311] width 14 height 14
click at [949, 263] on div at bounding box center [951, 261] width 14 height 14
click at [953, 211] on div at bounding box center [951, 212] width 14 height 14
click at [896, 454] on button "Match 5 Groups" at bounding box center [919, 459] width 156 height 35
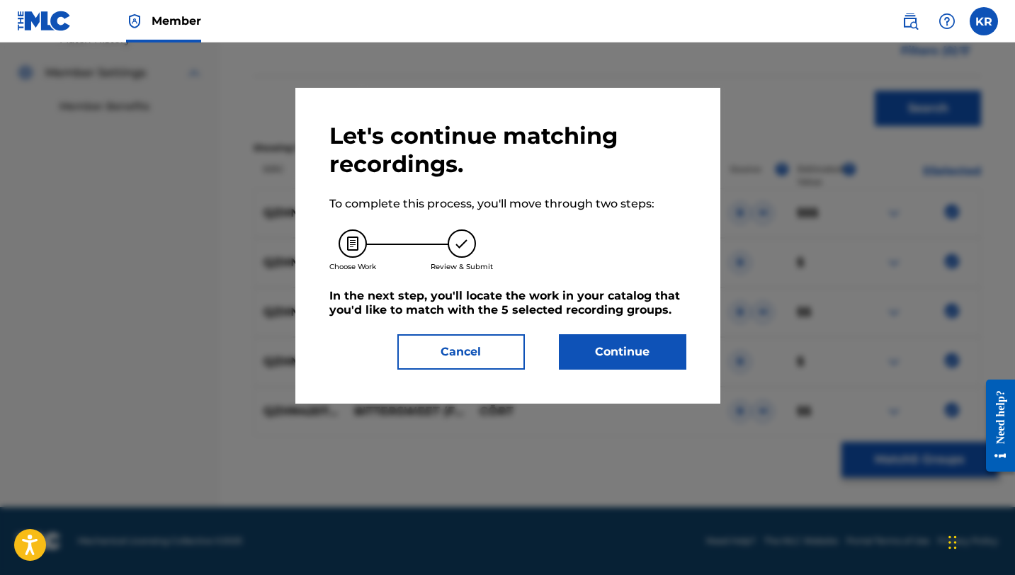
click at [631, 355] on button "Continue" at bounding box center [622, 351] width 127 height 35
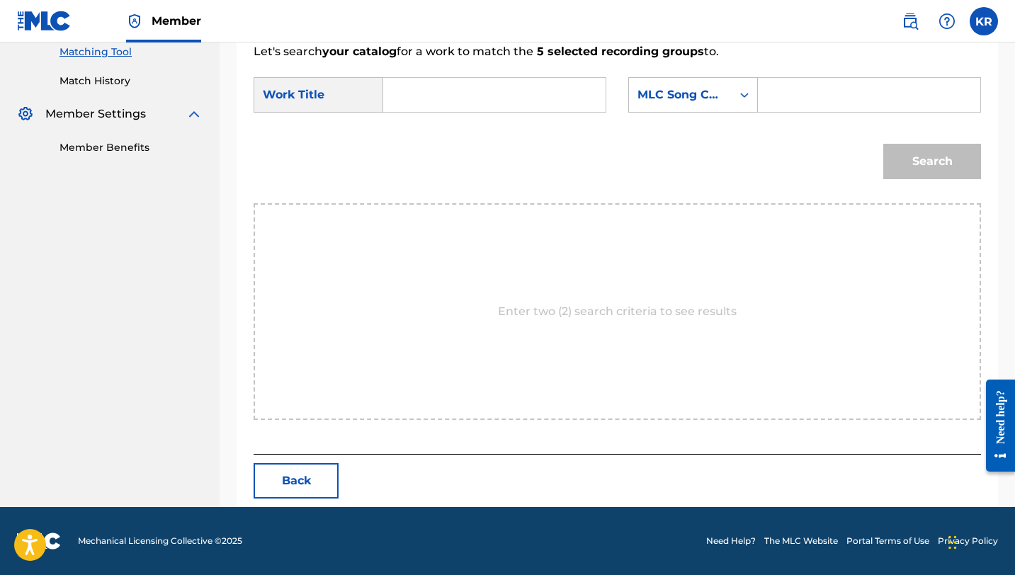
click at [428, 86] on input "Search Form" at bounding box center [494, 95] width 198 height 34
paste input "Bittersweet"
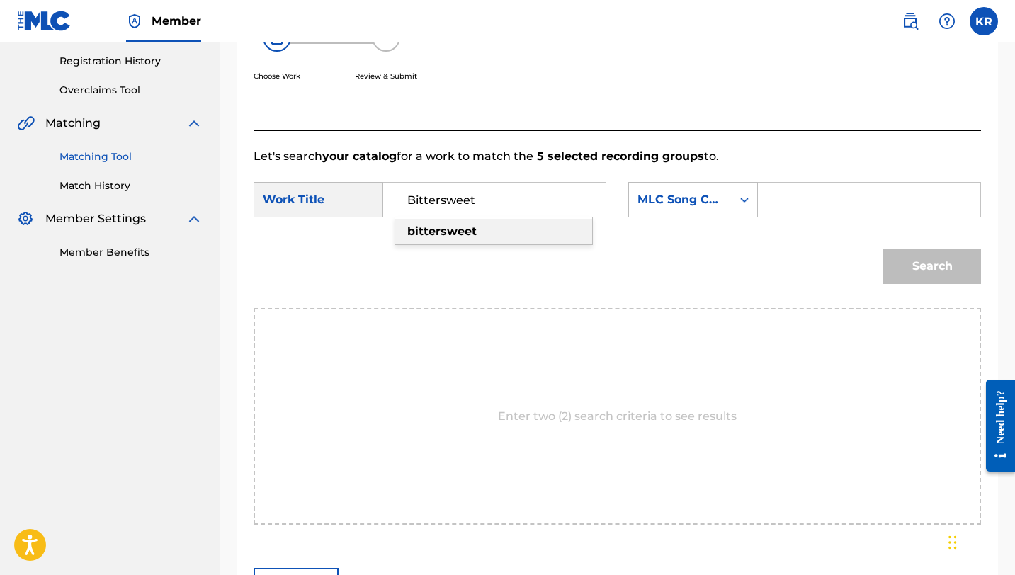
scroll to position [261, 0]
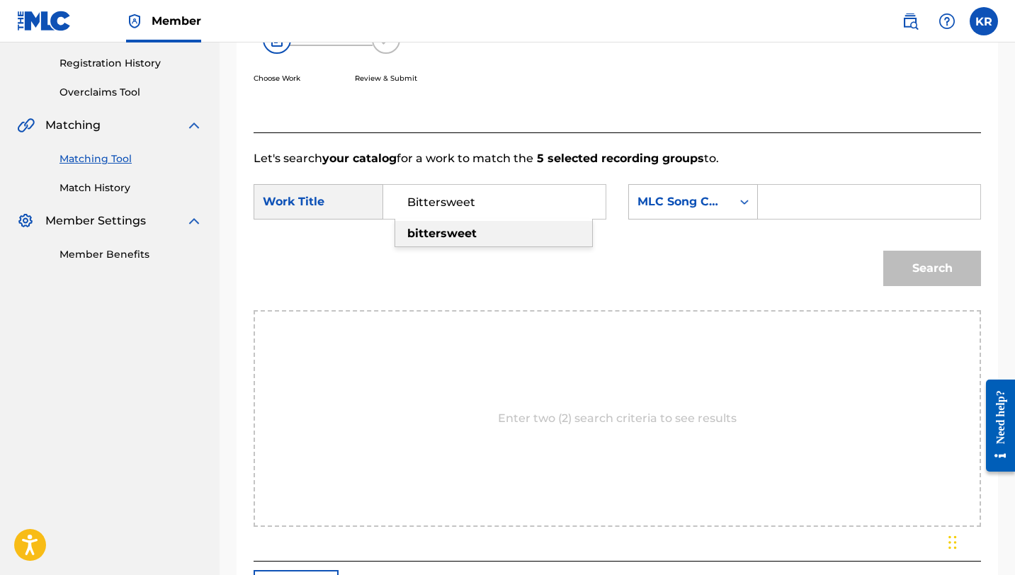
type input "Bittersweet"
click at [453, 300] on div "Search" at bounding box center [616, 273] width 727 height 74
click at [685, 198] on div "MLC Song Code" at bounding box center [680, 201] width 86 height 17
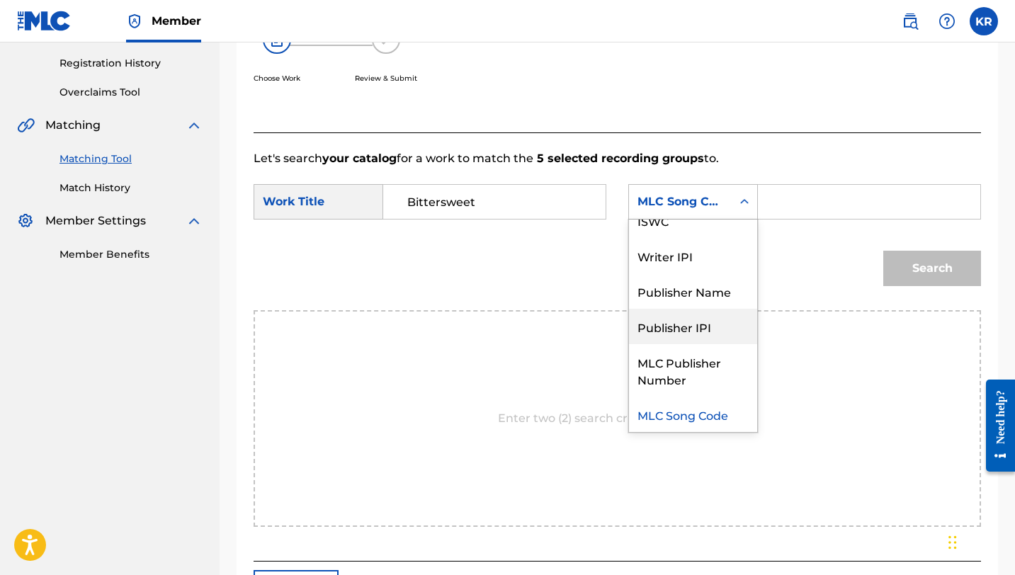
scroll to position [0, 0]
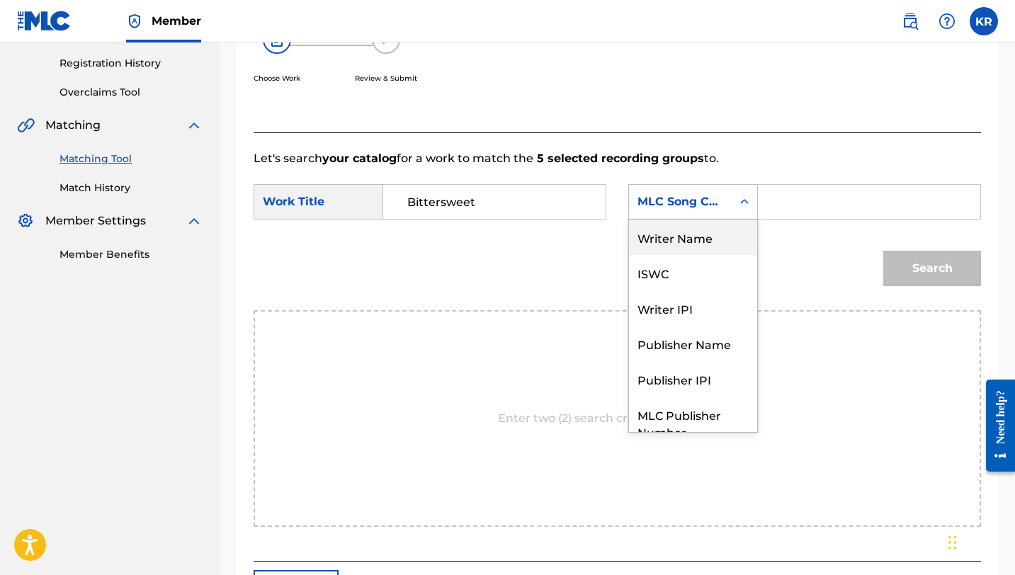
click at [680, 251] on div "Writer Name" at bounding box center [693, 236] width 128 height 35
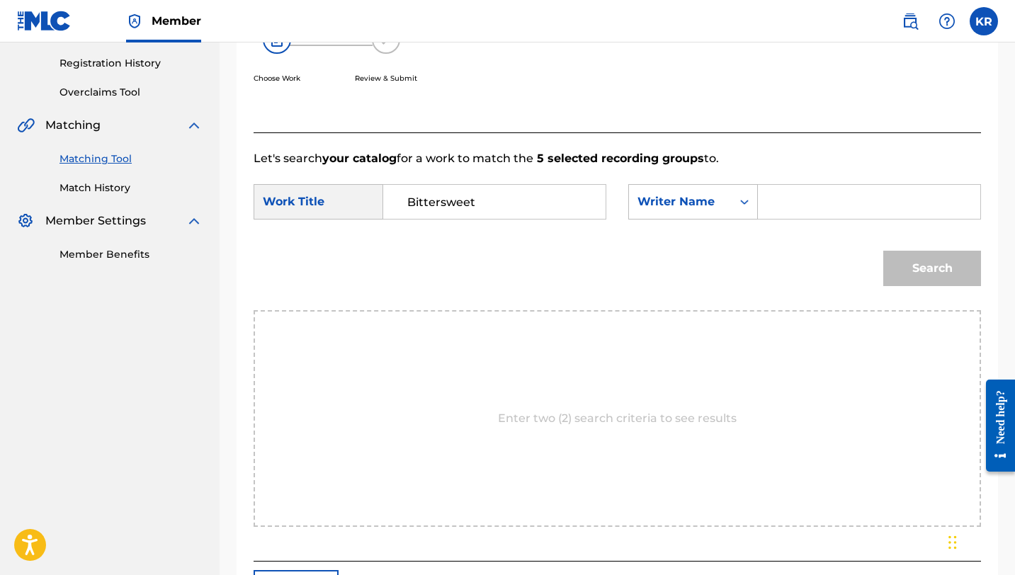
click at [814, 185] on input "Search Form" at bounding box center [869, 202] width 198 height 34
type input "[PERSON_NAME]"
click at [901, 265] on button "Search" at bounding box center [932, 268] width 98 height 35
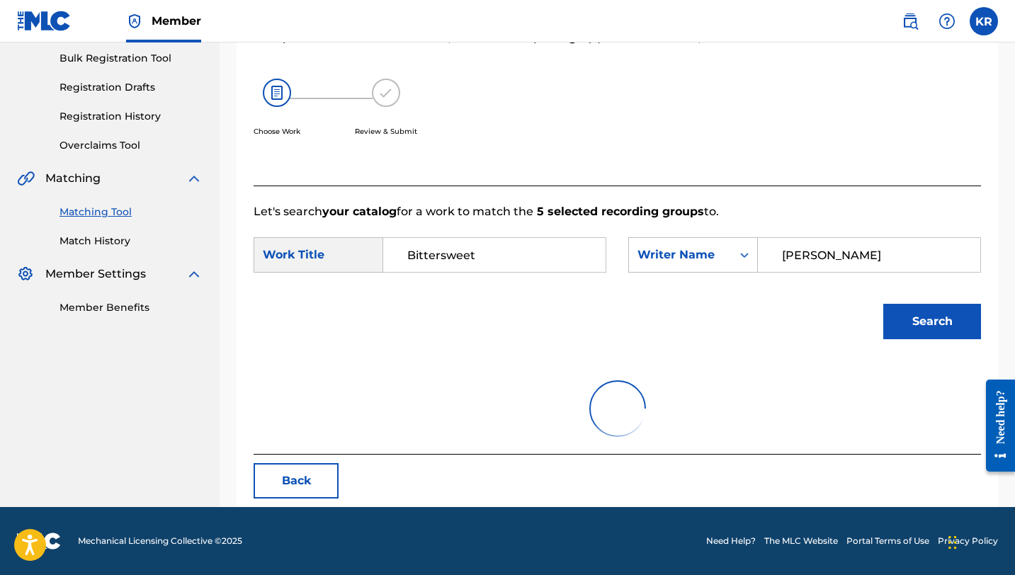
scroll to position [261, 0]
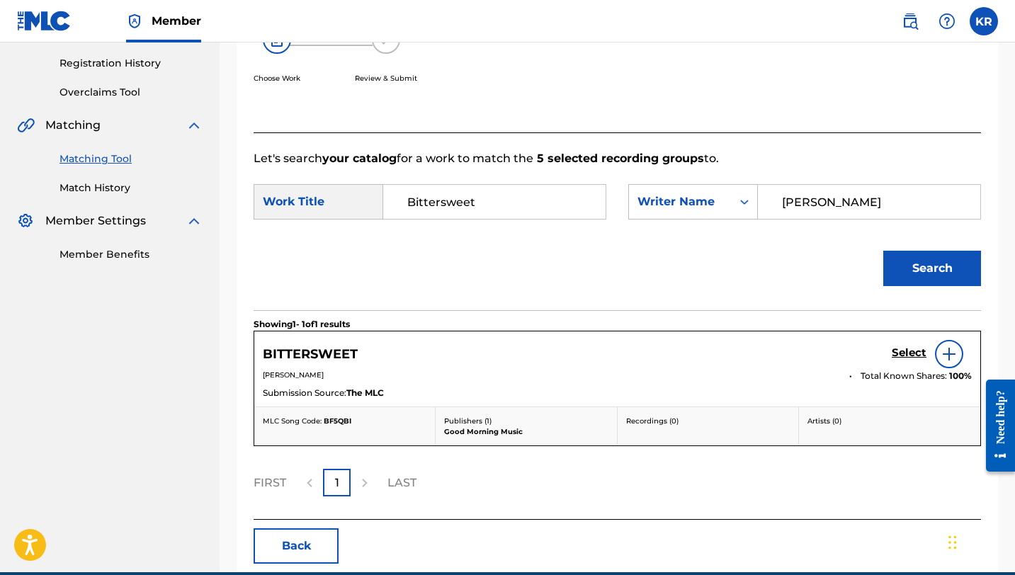
click at [907, 350] on h5 "Select" at bounding box center [908, 352] width 35 height 13
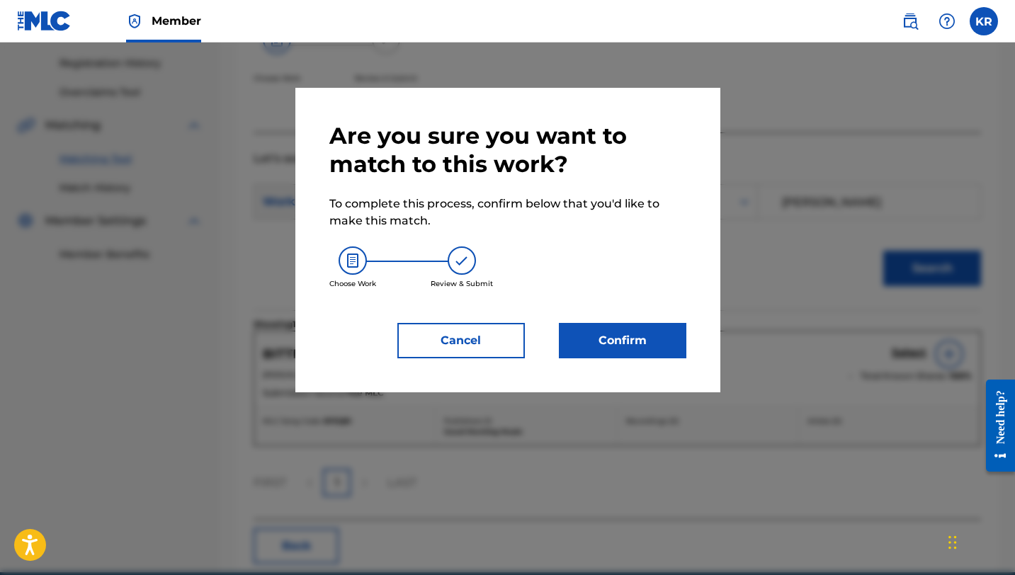
click at [639, 349] on button "Confirm" at bounding box center [622, 340] width 127 height 35
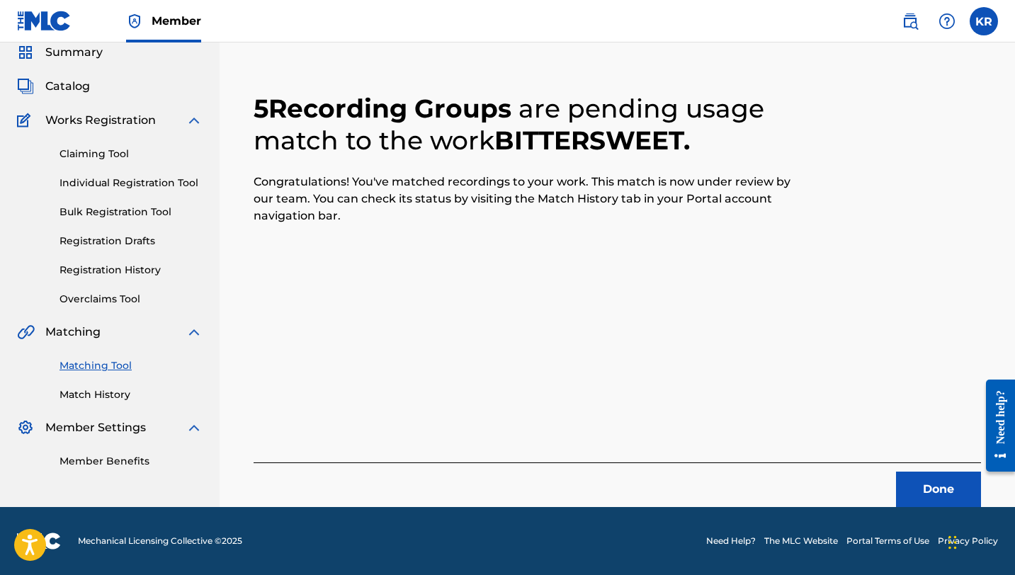
scroll to position [55, 0]
click at [953, 495] on button "Done" at bounding box center [938, 488] width 85 height 35
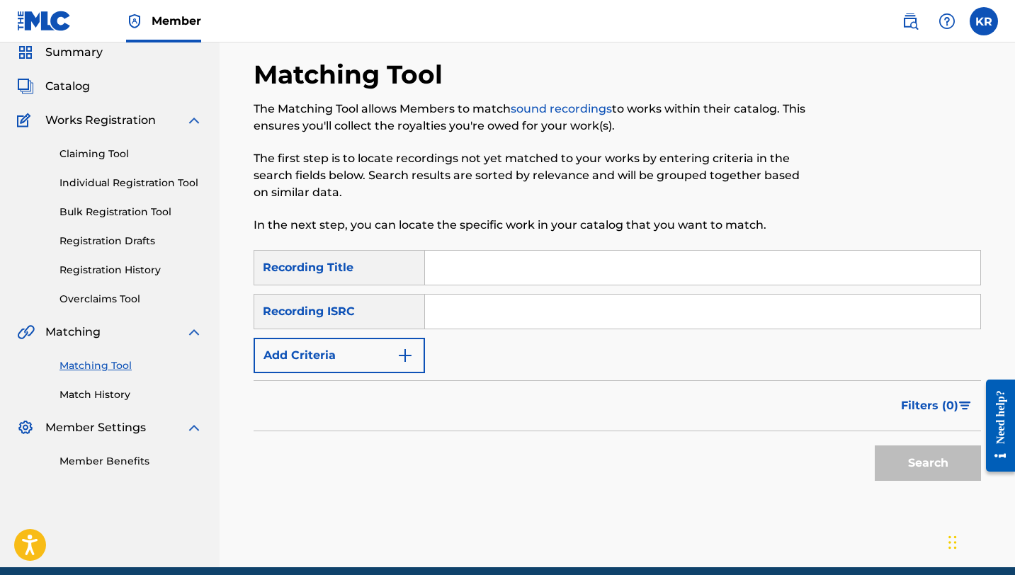
click at [458, 285] on div "Search Form" at bounding box center [703, 267] width 556 height 35
click at [455, 272] on input "Search Form" at bounding box center [702, 268] width 555 height 34
paste input "Luck"
type input "Luck"
click at [535, 411] on div "Filters ( 0 )" at bounding box center [616, 405] width 727 height 51
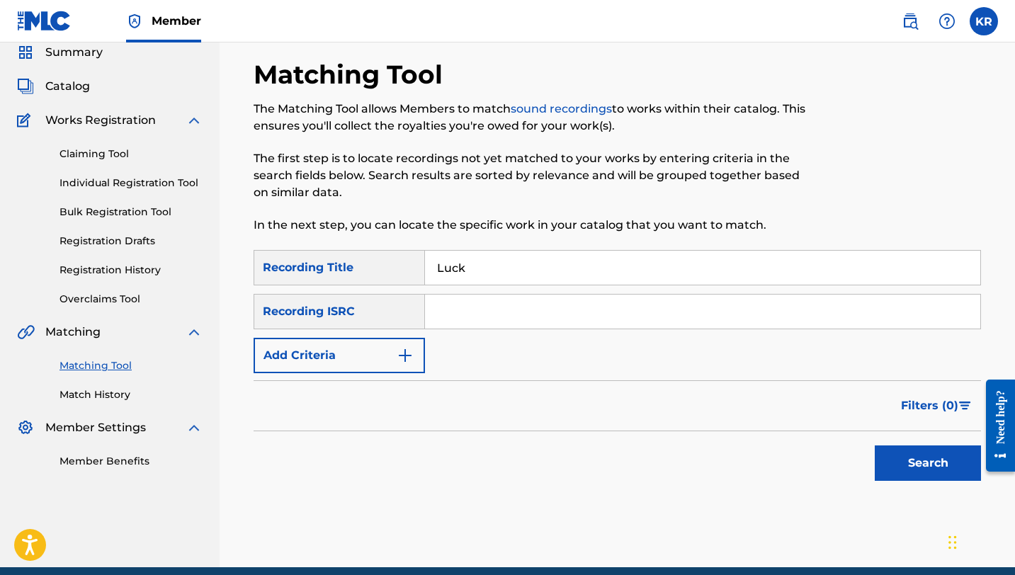
click at [479, 297] on input "Search Form" at bounding box center [702, 312] width 555 height 34
paste input "QZHNC2052076"
type input "QZHNC2052076"
click at [874, 445] on button "Search" at bounding box center [927, 462] width 106 height 35
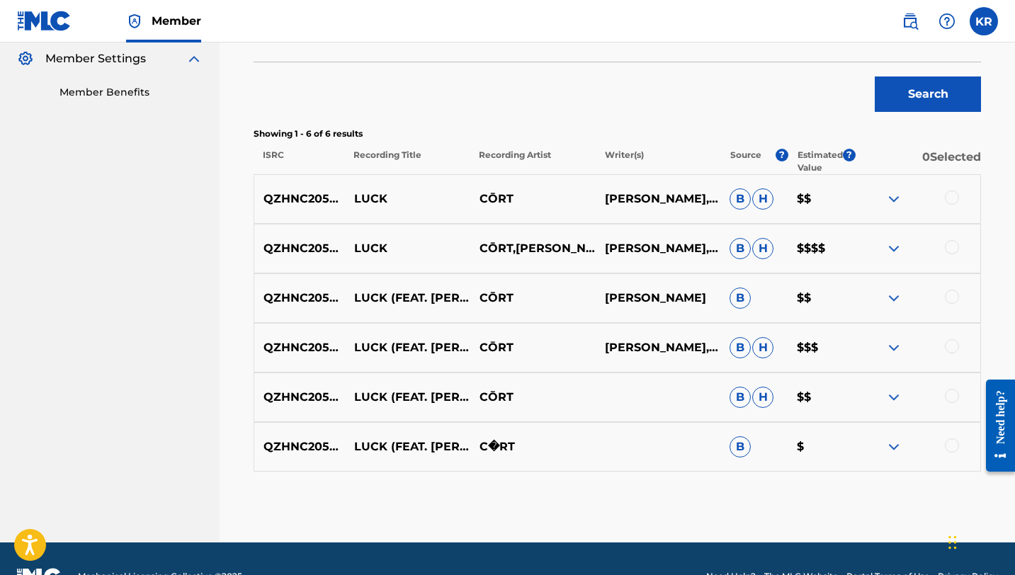
scroll to position [425, 0]
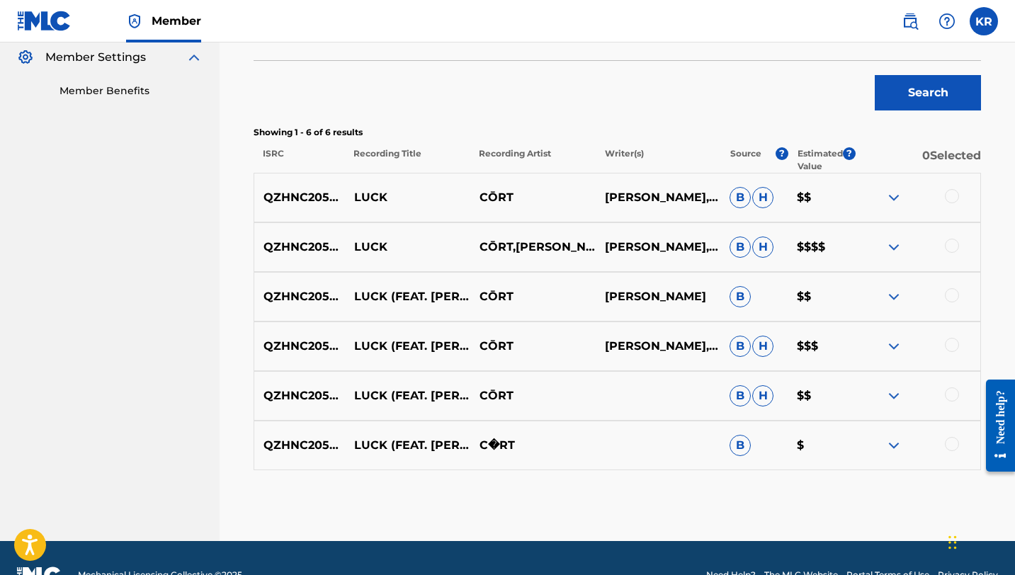
click at [954, 200] on div at bounding box center [951, 196] width 14 height 14
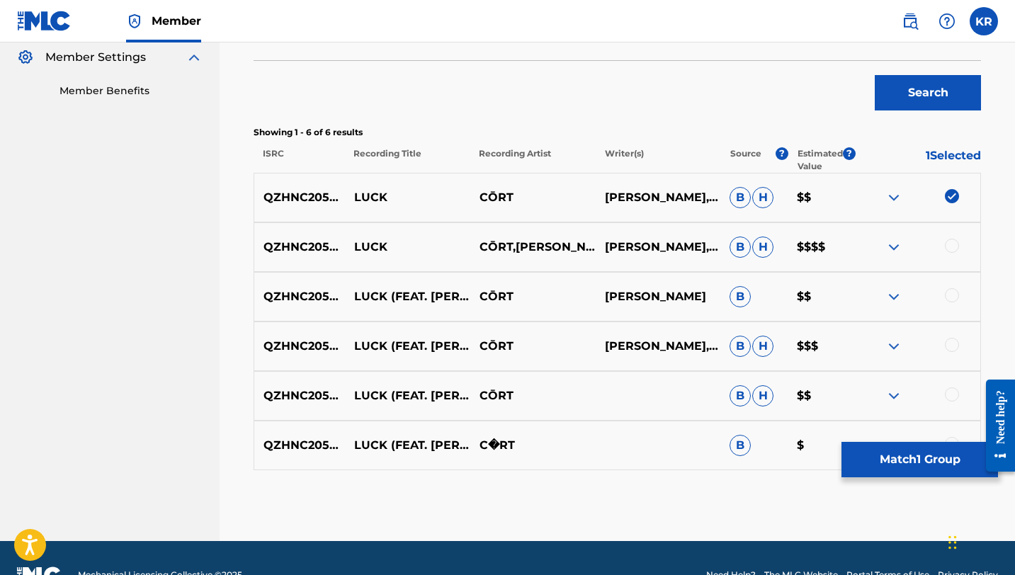
click at [949, 241] on div at bounding box center [951, 246] width 14 height 14
click at [952, 295] on div at bounding box center [951, 295] width 14 height 14
click at [952, 345] on div at bounding box center [951, 345] width 14 height 14
click at [951, 399] on div at bounding box center [951, 394] width 14 height 14
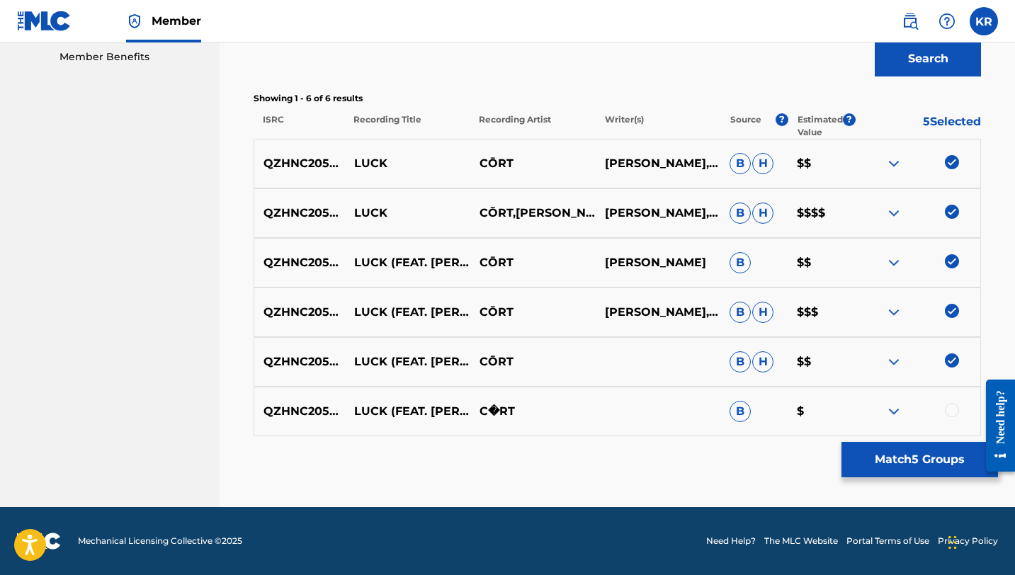
click at [951, 410] on div at bounding box center [951, 410] width 14 height 14
click at [924, 462] on button "Match 6 Groups" at bounding box center [919, 459] width 156 height 35
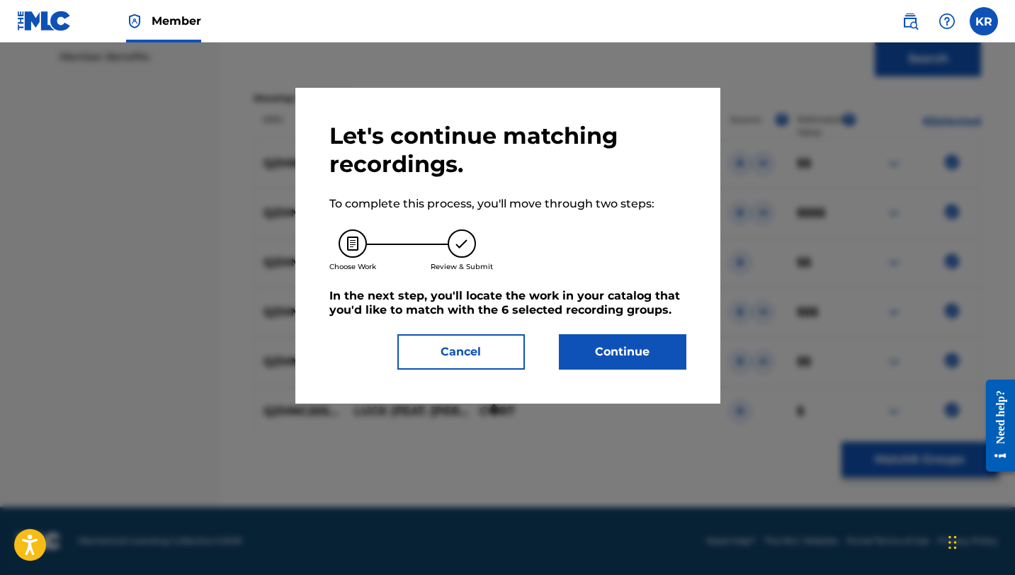
click at [598, 348] on button "Continue" at bounding box center [622, 351] width 127 height 35
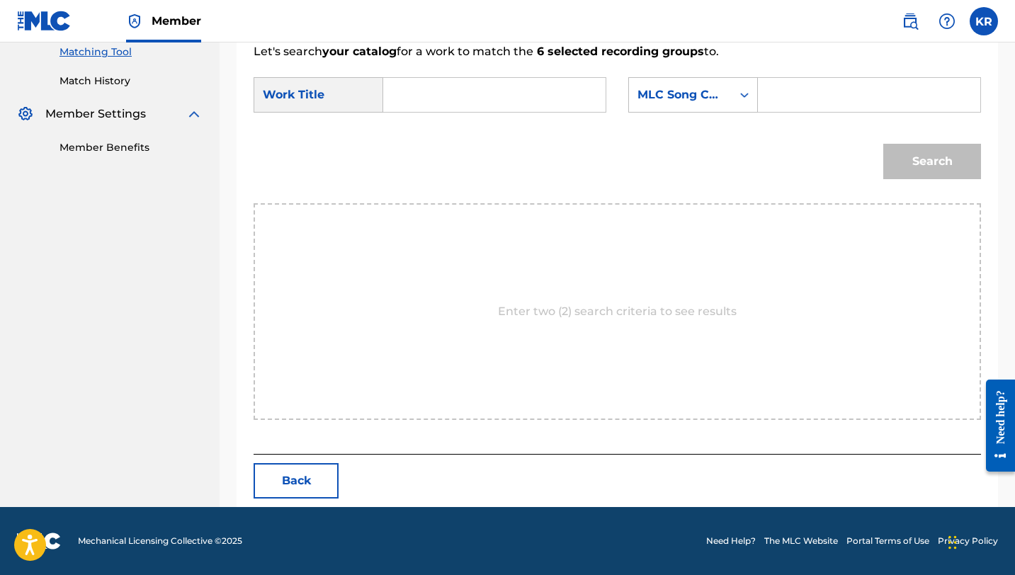
click at [428, 92] on input "Search Form" at bounding box center [494, 95] width 198 height 34
paste input "Luck"
type input "Luck"
click at [302, 475] on button "Back" at bounding box center [295, 480] width 85 height 35
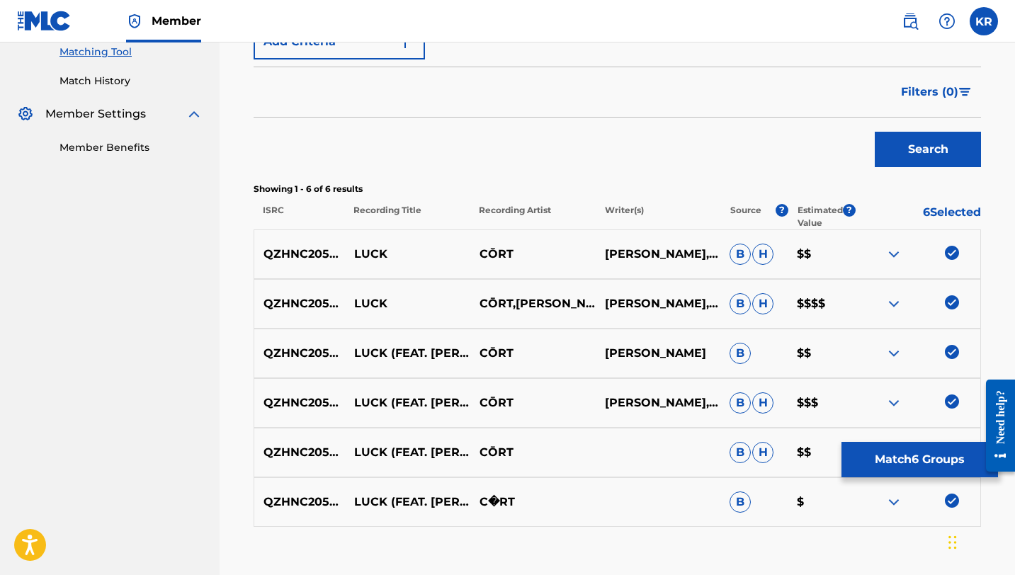
click at [891, 466] on button "Match 6 Groups" at bounding box center [919, 459] width 156 height 35
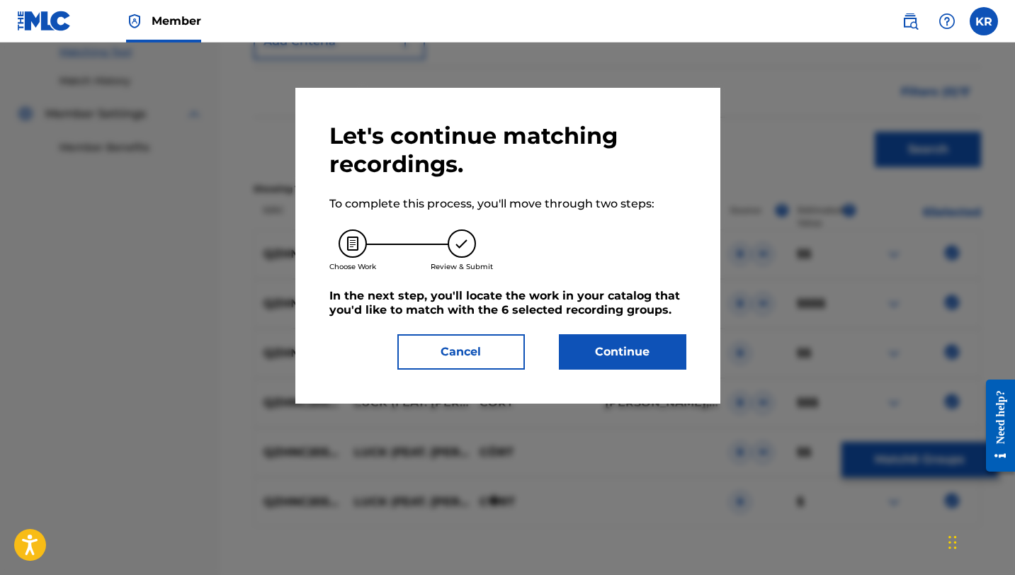
click at [594, 354] on button "Continue" at bounding box center [622, 351] width 127 height 35
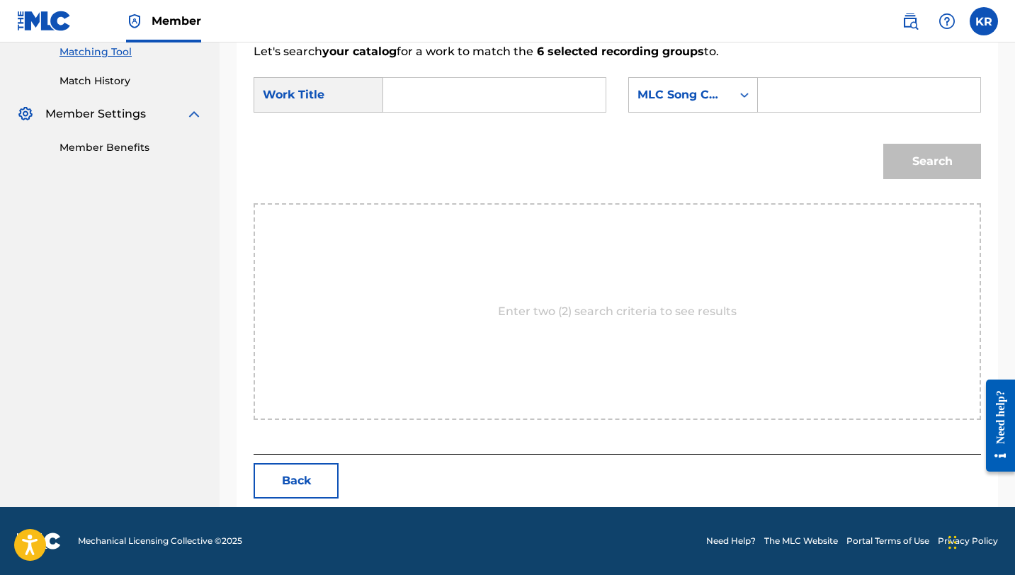
click at [440, 109] on input "Search Form" at bounding box center [494, 95] width 198 height 34
type input "Luck"
click at [730, 87] on div "MLC Song Code" at bounding box center [680, 94] width 103 height 27
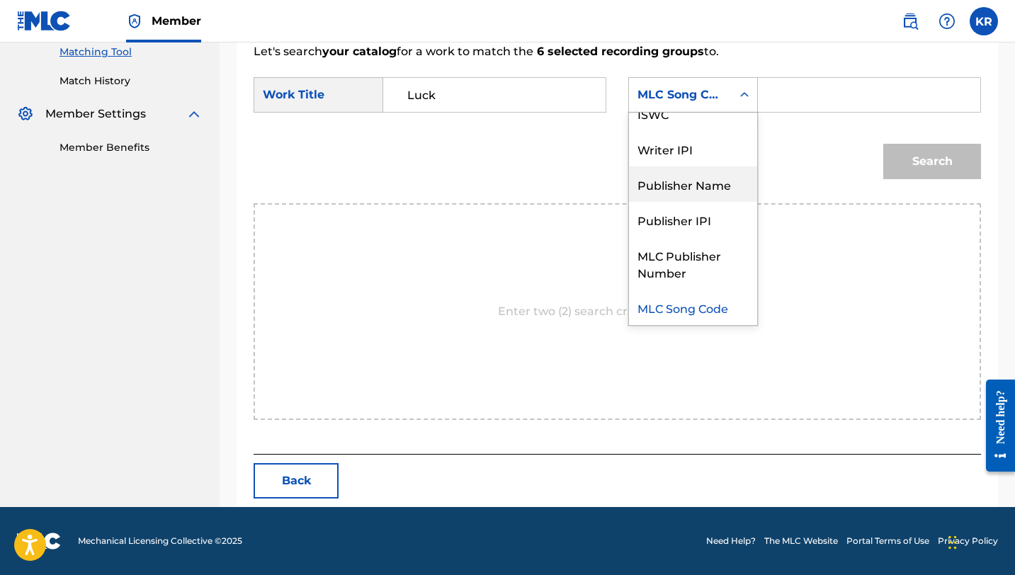
scroll to position [0, 0]
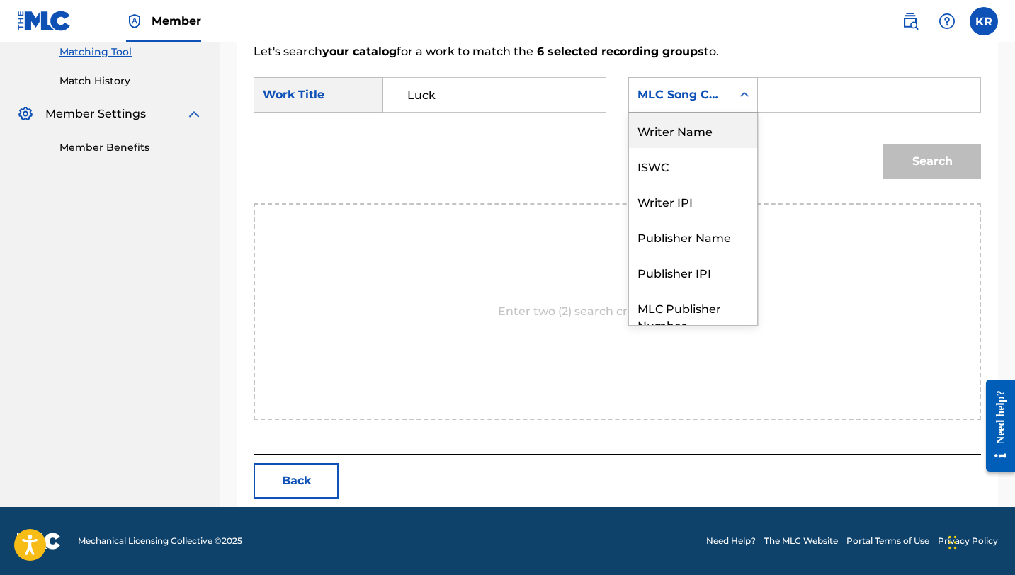
click at [677, 141] on div "Writer Name" at bounding box center [693, 130] width 128 height 35
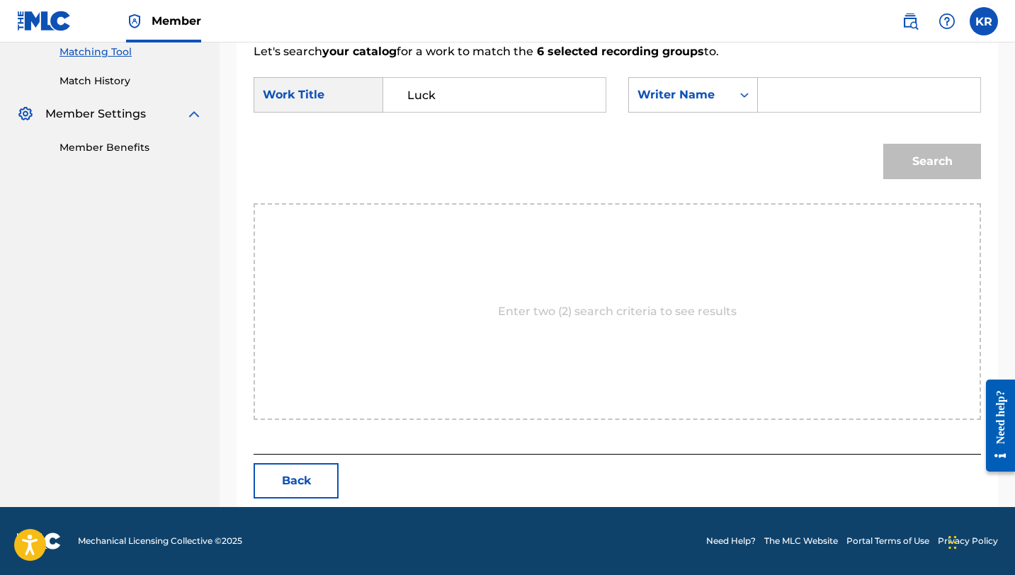
click at [799, 85] on input "Search Form" at bounding box center [869, 95] width 198 height 34
type input "[PERSON_NAME]"
click at [921, 163] on button "Search" at bounding box center [932, 161] width 98 height 35
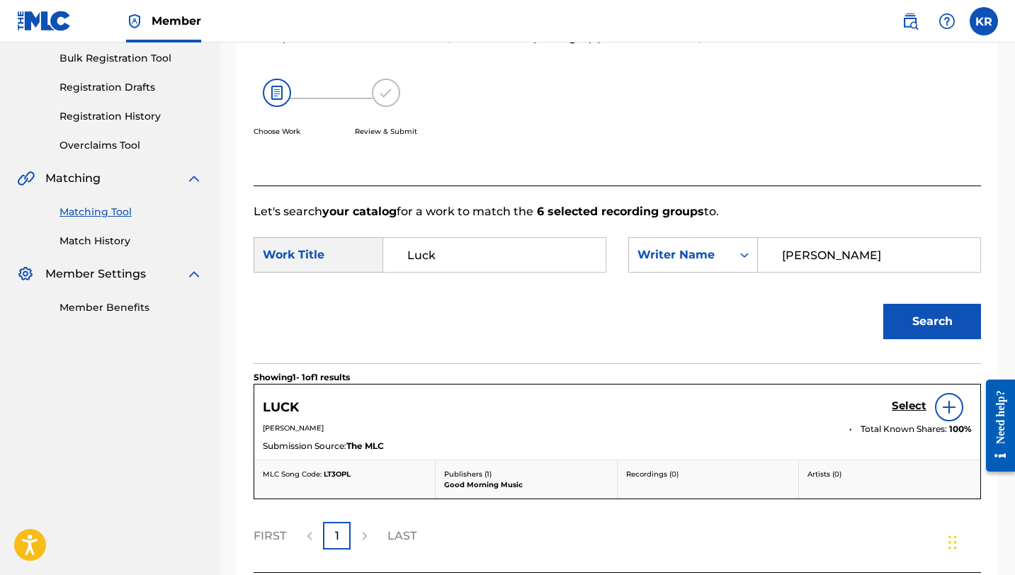
scroll to position [326, 0]
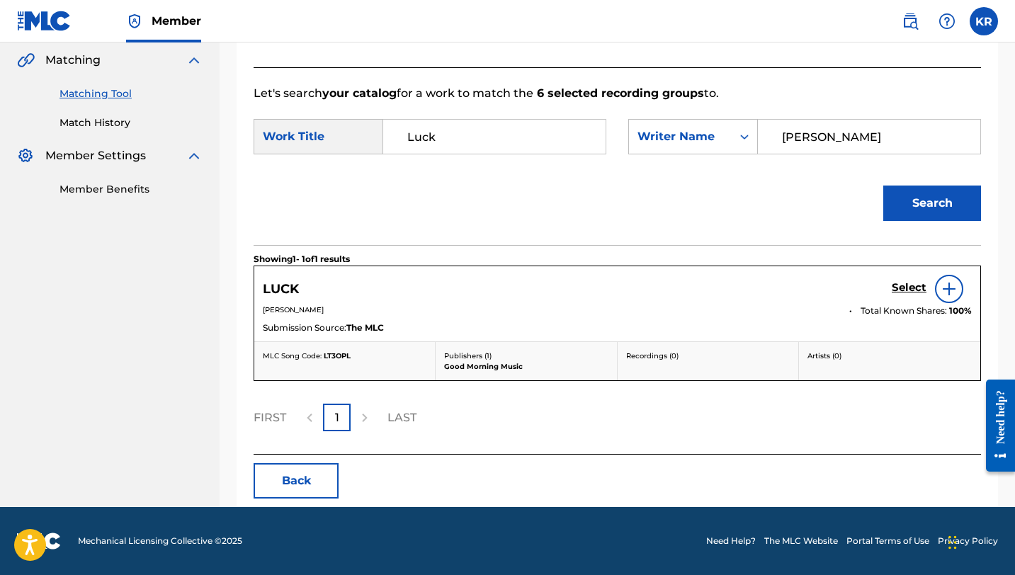
click at [899, 291] on h5 "Select" at bounding box center [908, 287] width 35 height 13
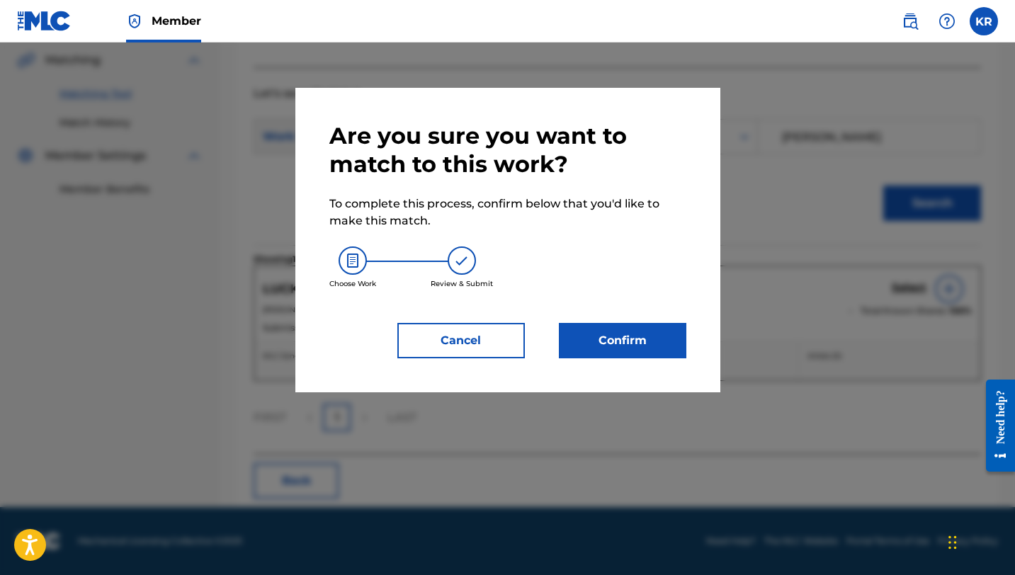
click at [604, 324] on button "Confirm" at bounding box center [622, 340] width 127 height 35
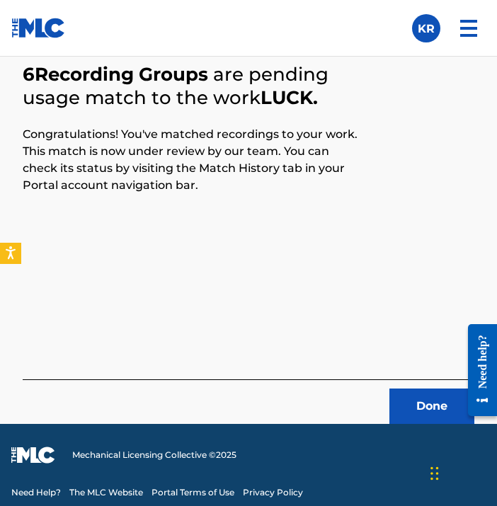
scroll to position [605, 0]
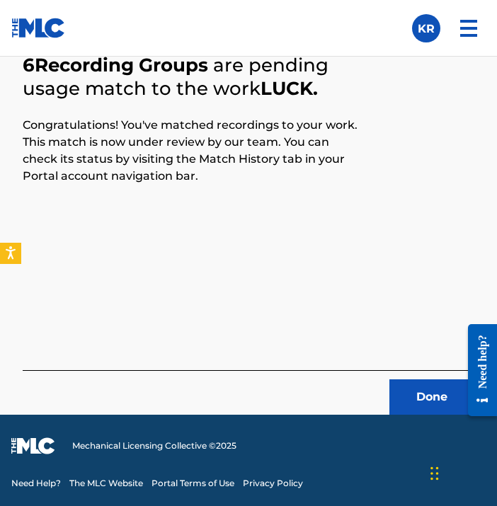
click at [423, 385] on button "Done" at bounding box center [431, 396] width 85 height 35
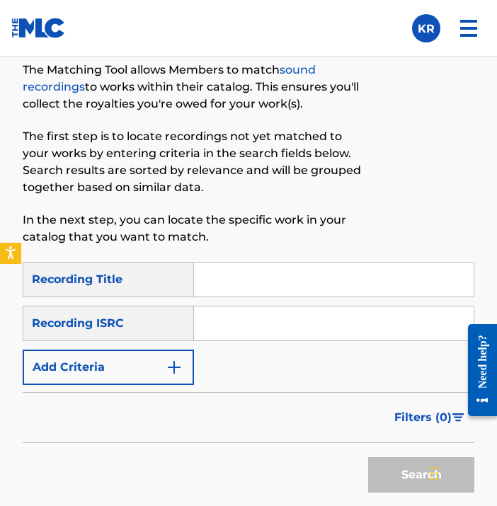
click at [307, 277] on input "Search Form" at bounding box center [334, 280] width 280 height 34
paste input "Sunshine"
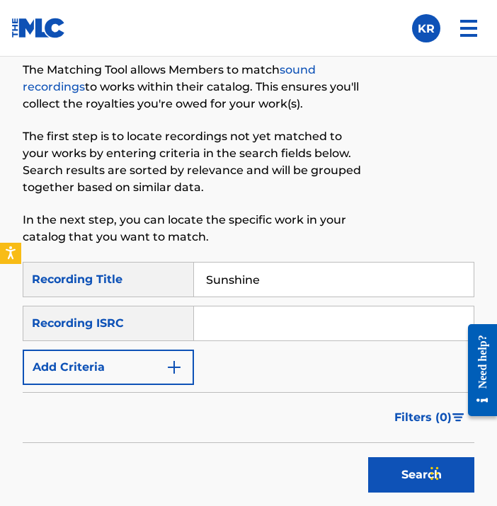
type input "Sunshine"
click at [398, 336] on input "Search Form" at bounding box center [334, 324] width 280 height 34
paste input "QZK6L2038444"
type input "QZK6L2038444"
click at [385, 484] on button "Search" at bounding box center [421, 474] width 106 height 35
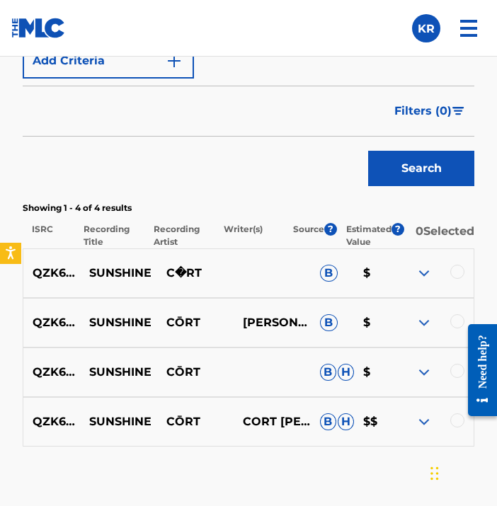
scroll to position [919, 0]
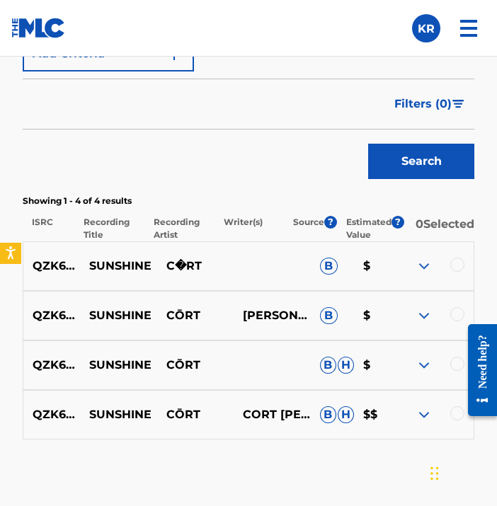
click at [454, 420] on div at bounding box center [457, 413] width 14 height 14
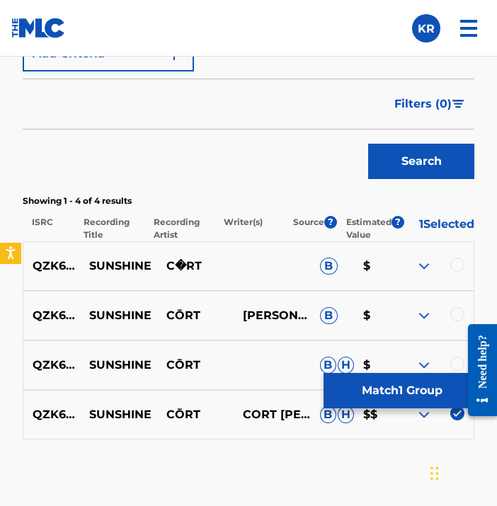
click at [452, 362] on div at bounding box center [457, 364] width 14 height 14
click at [457, 319] on div at bounding box center [457, 314] width 14 height 14
click at [462, 262] on div "QZK6L2038444 SUNSHINE C�RT B $" at bounding box center [249, 266] width 452 height 50
click at [462, 268] on div at bounding box center [457, 265] width 14 height 14
click at [442, 398] on button "Match 4 Groups" at bounding box center [402, 390] width 156 height 35
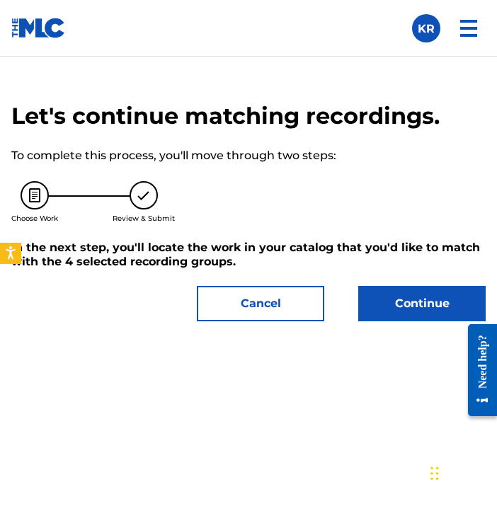
click at [406, 302] on button "Continue" at bounding box center [421, 303] width 127 height 35
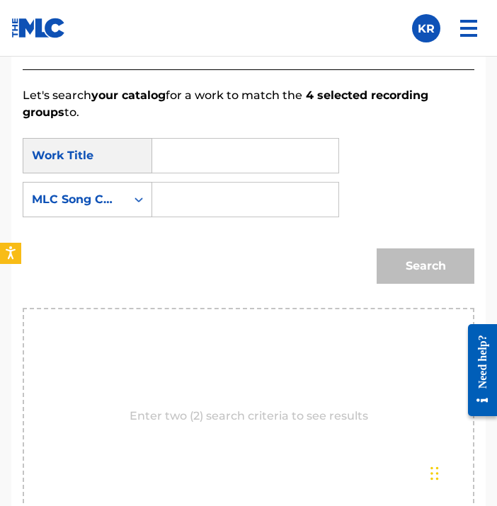
click at [210, 154] on input "Search Form" at bounding box center [245, 156] width 162 height 34
paste input "Sunshine"
type input "Sunshine"
click at [272, 236] on div "Search" at bounding box center [249, 271] width 452 height 74
click at [122, 199] on div "MLC Song Code" at bounding box center [74, 199] width 103 height 27
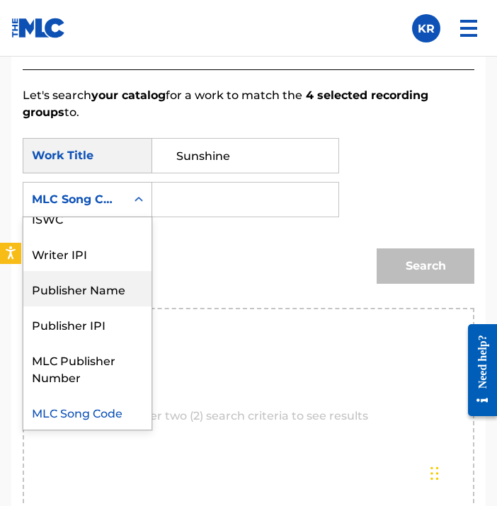
scroll to position [0, 0]
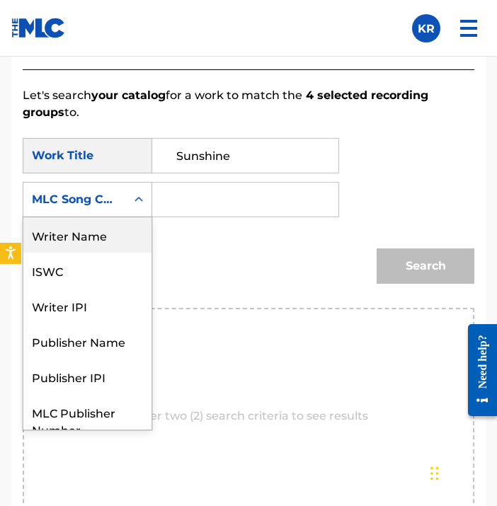
click at [116, 245] on div "Writer Name" at bounding box center [87, 234] width 128 height 35
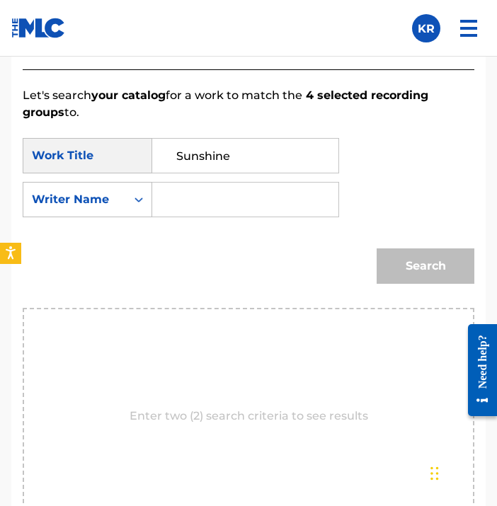
click at [207, 203] on input "Search Form" at bounding box center [245, 200] width 162 height 34
type input "[PERSON_NAME]"
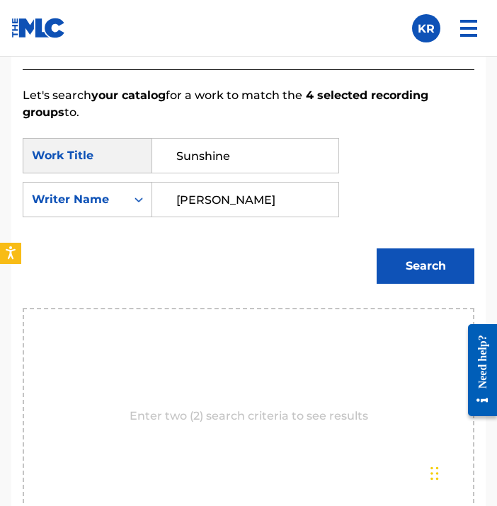
click at [425, 258] on button "Search" at bounding box center [426, 265] width 98 height 35
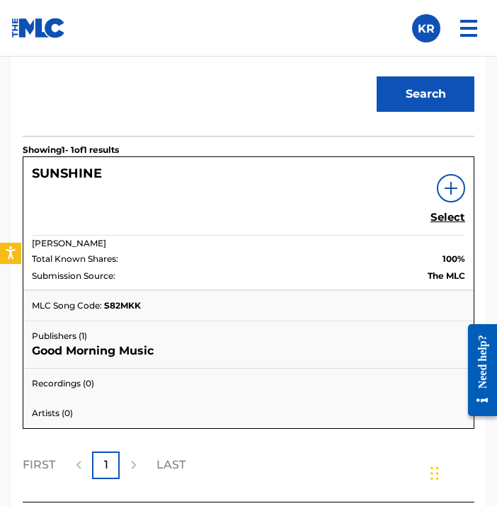
scroll to position [1092, 0]
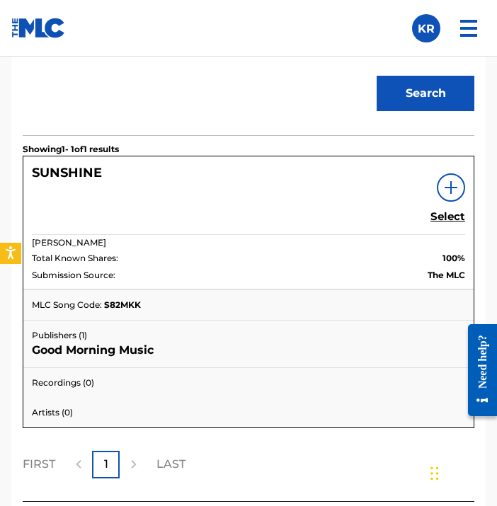
click at [456, 215] on h5 "Select" at bounding box center [447, 216] width 35 height 13
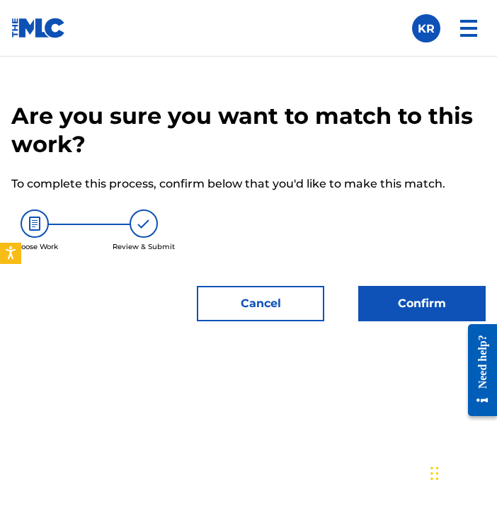
click at [418, 273] on div "Are you sure you want to match to this work? To complete this process, confirm …" at bounding box center [248, 211] width 474 height 219
click at [412, 302] on button "Confirm" at bounding box center [421, 303] width 127 height 35
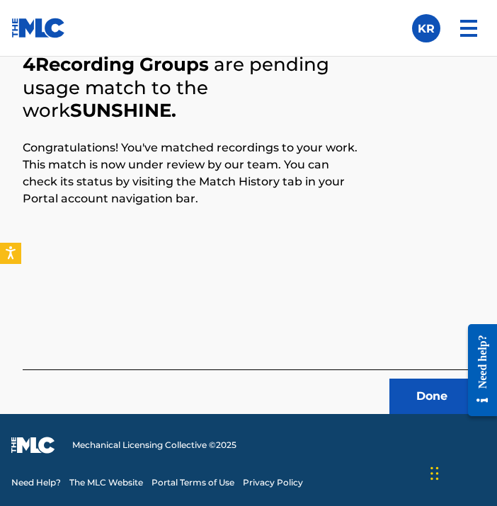
scroll to position [605, 0]
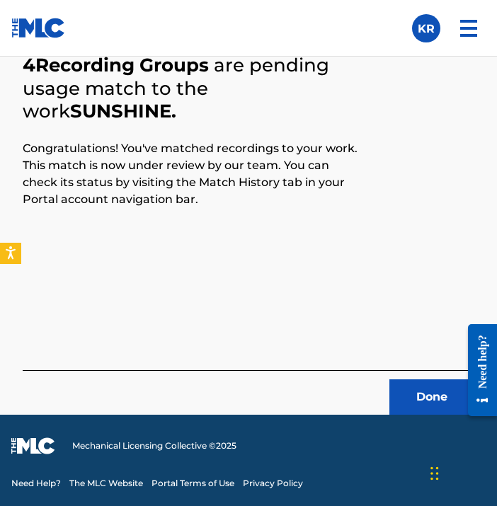
click at [429, 388] on button "Done" at bounding box center [431, 396] width 85 height 35
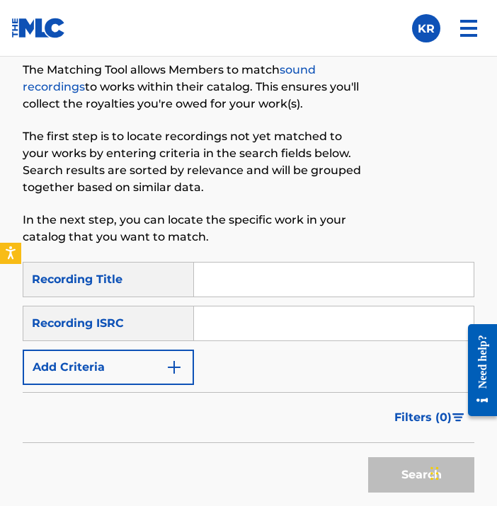
click at [307, 285] on input "Search Form" at bounding box center [334, 280] width 280 height 34
paste input "Morning Feels"
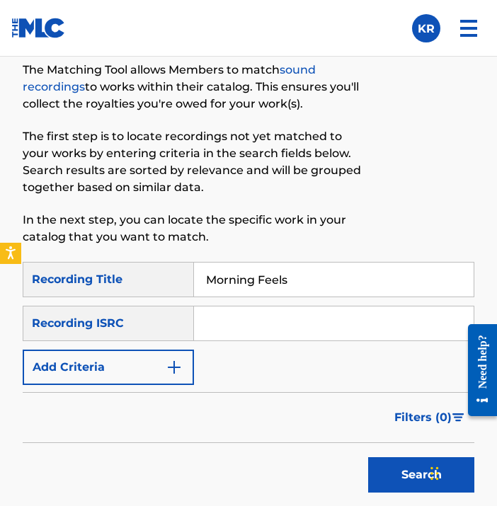
type input "Morning Feels"
click at [408, 212] on div at bounding box center [422, 141] width 104 height 242
click at [308, 324] on input "Search Form" at bounding box center [334, 324] width 280 height 34
paste input "QZMEM2015412"
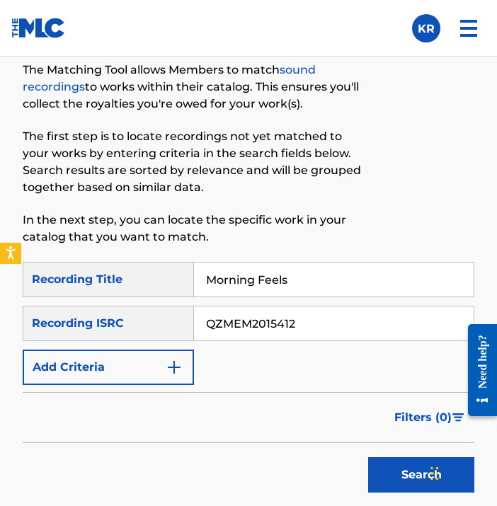
type input "QZMEM2015412"
click at [389, 479] on button "Search" at bounding box center [421, 474] width 106 height 35
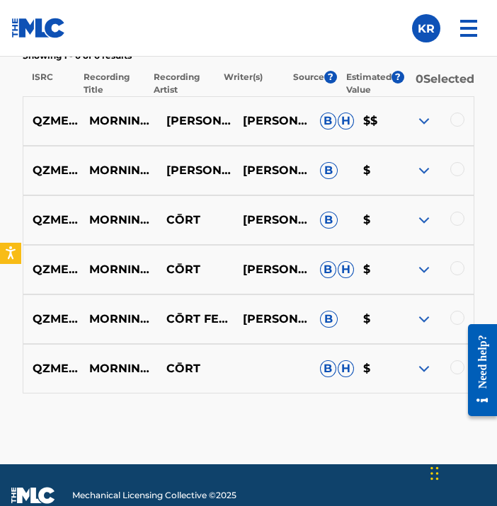
scroll to position [1061, 0]
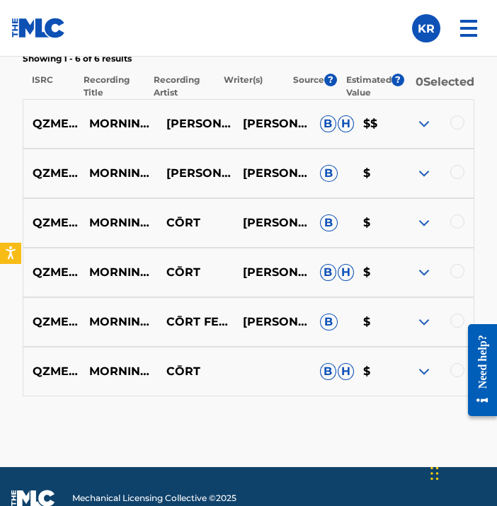
click at [417, 277] on img at bounding box center [424, 272] width 17 height 17
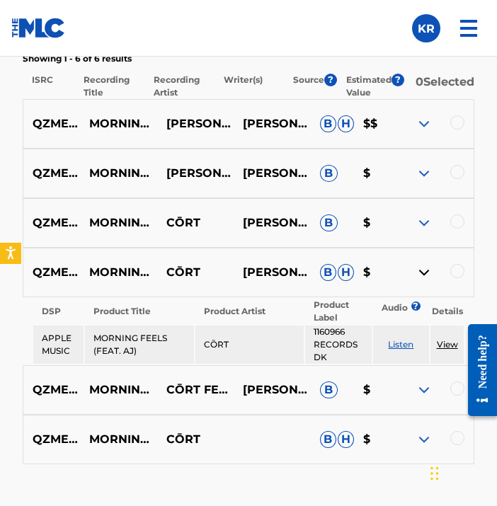
click at [424, 281] on img at bounding box center [424, 272] width 17 height 17
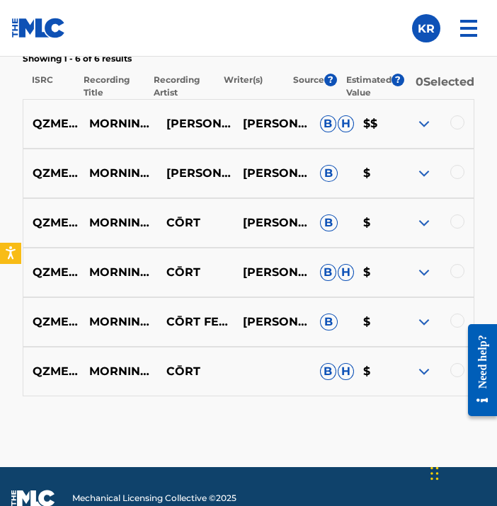
click at [458, 125] on div at bounding box center [457, 122] width 14 height 14
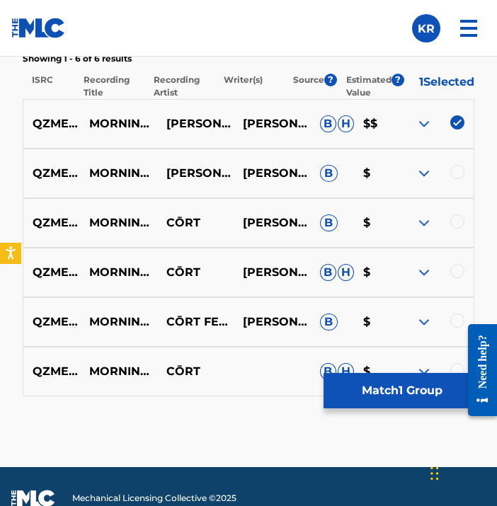
click at [457, 168] on div at bounding box center [457, 172] width 14 height 14
click at [457, 168] on div "QZMEM2015412 MORNING FEELS (FEAT. AJ) [PERSON_NAME] [PERSON_NAME] B $" at bounding box center [249, 174] width 452 height 50
click at [459, 229] on div at bounding box center [457, 222] width 14 height 14
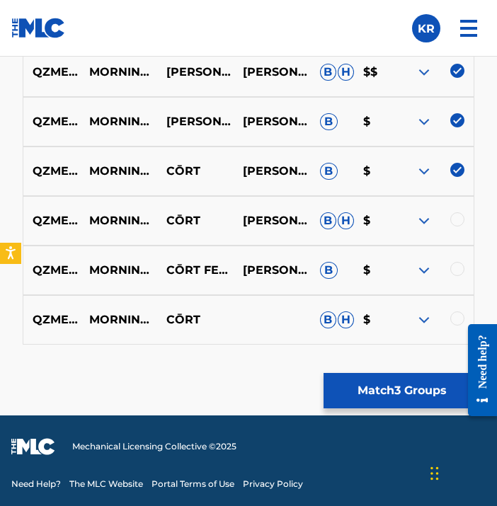
scroll to position [1123, 0]
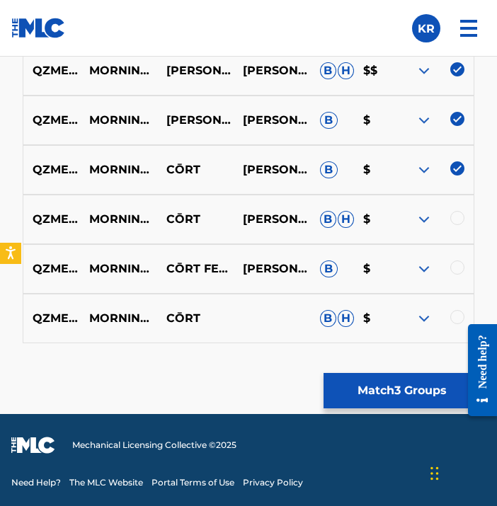
click at [459, 217] on div at bounding box center [457, 218] width 14 height 14
click at [454, 258] on div "QZMEM2015412 MORNING FEELS (FEAT. AJ) CŌRT FEAT. [PERSON_NAME] B $" at bounding box center [249, 269] width 452 height 50
click at [456, 273] on div at bounding box center [457, 268] width 14 height 14
click at [459, 313] on div at bounding box center [477, 370] width 40 height 114
drag, startPoint x: 457, startPoint y: 319, endPoint x: 914, endPoint y: 632, distance: 554.0
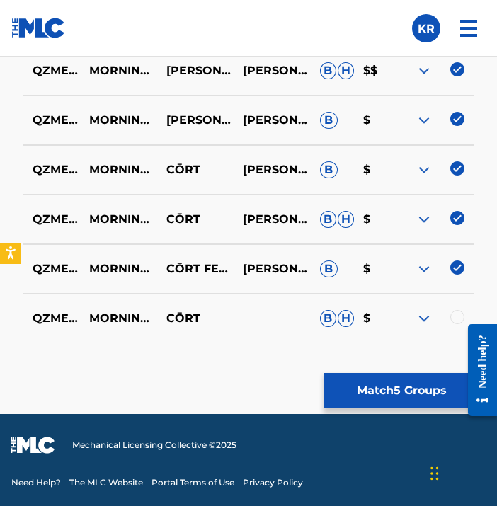
click at [457, 319] on div at bounding box center [477, 370] width 40 height 114
click at [457, 311] on div at bounding box center [457, 317] width 14 height 14
click at [426, 387] on button "Match 6 Groups" at bounding box center [402, 390] width 156 height 35
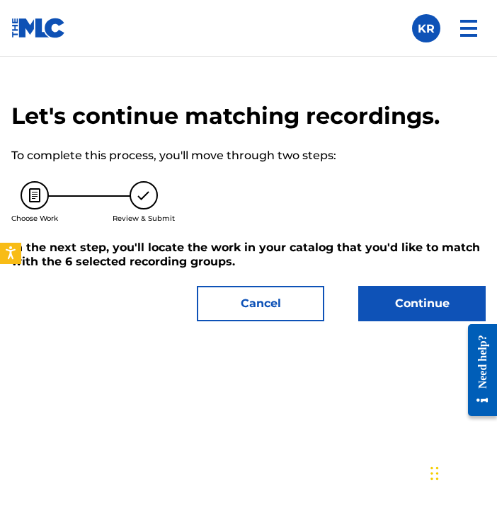
click at [423, 290] on button "Continue" at bounding box center [421, 303] width 127 height 35
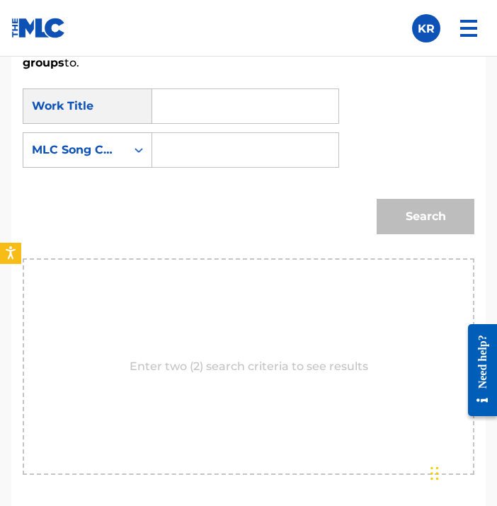
scroll to position [968, 0]
click at [249, 106] on input "Search Form" at bounding box center [245, 107] width 162 height 34
click at [309, 108] on input "Search Form" at bounding box center [245, 107] width 162 height 34
paste input "Morning Feels"
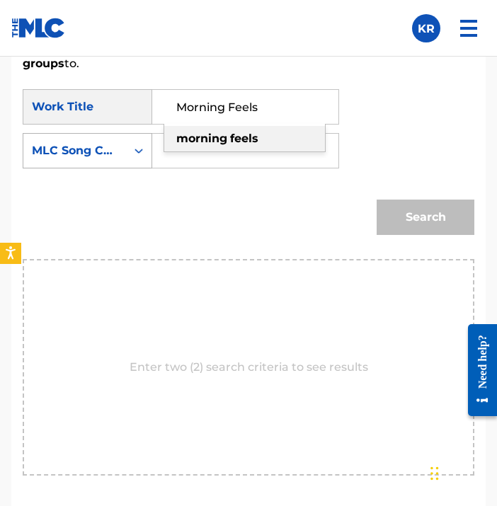
type input "Morning Feels"
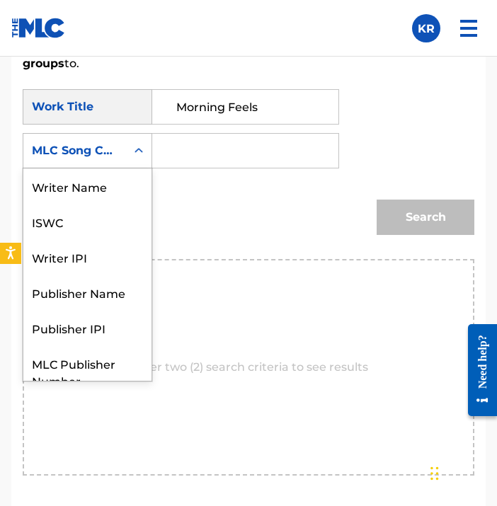
click at [117, 164] on div "MLC Song Code" at bounding box center [88, 150] width 130 height 35
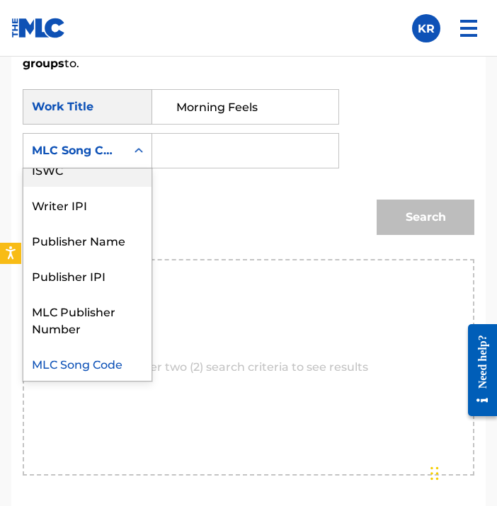
scroll to position [0, 0]
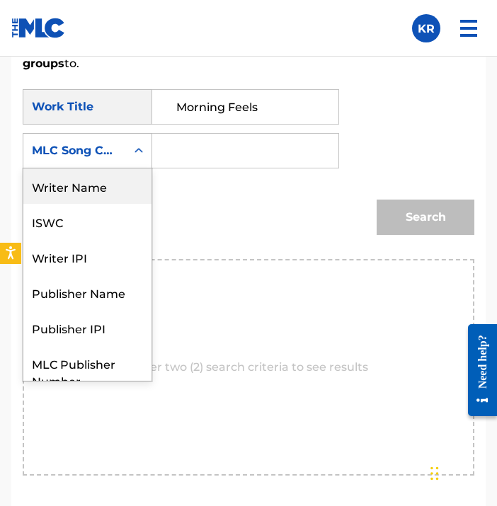
click at [113, 179] on div "Writer Name" at bounding box center [87, 185] width 128 height 35
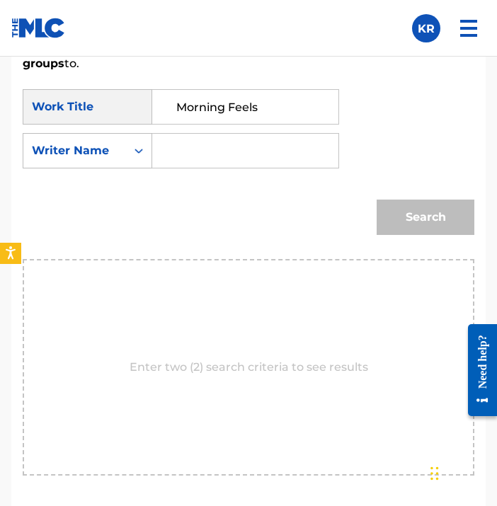
click at [286, 156] on input "Search Form" at bounding box center [245, 151] width 162 height 34
type input "[PERSON_NAME]"
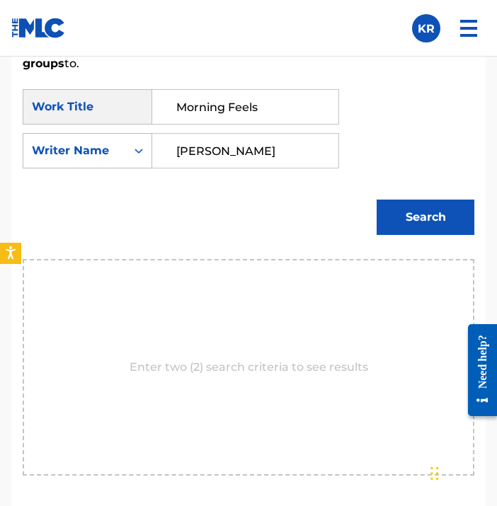
click at [455, 219] on button "Search" at bounding box center [426, 217] width 98 height 35
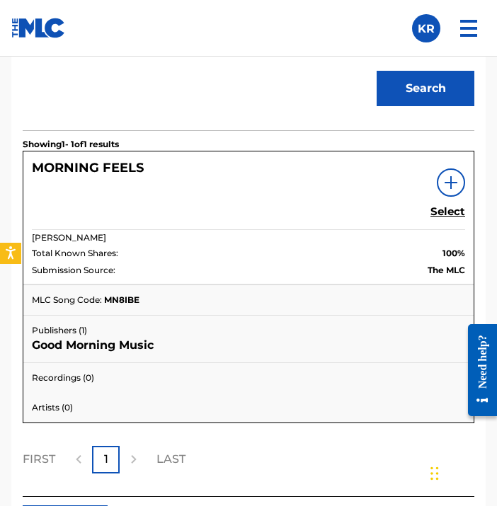
scroll to position [1099, 0]
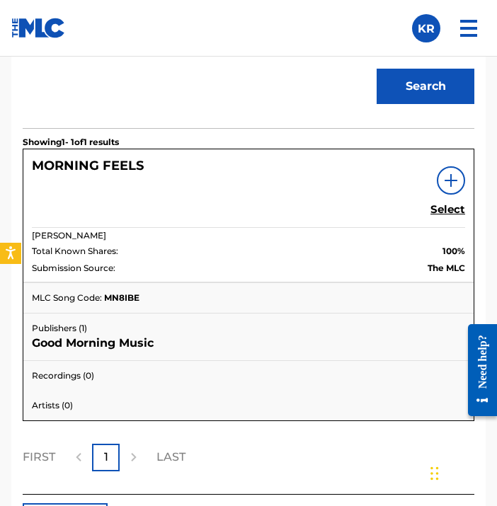
click at [445, 212] on h5 "Select" at bounding box center [447, 209] width 35 height 13
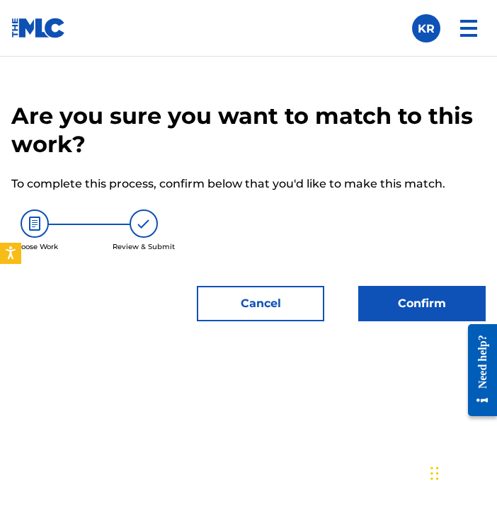
click at [406, 294] on button "Confirm" at bounding box center [421, 303] width 127 height 35
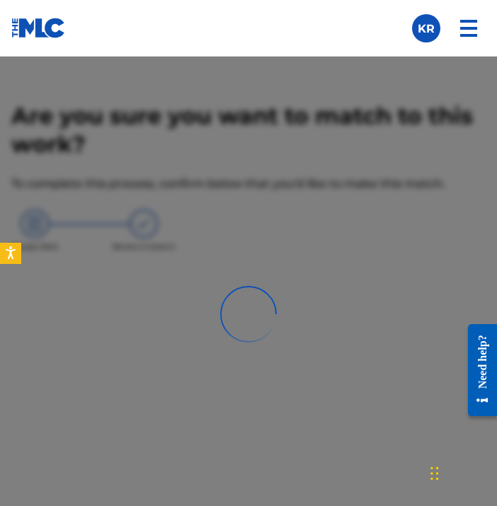
scroll to position [605, 0]
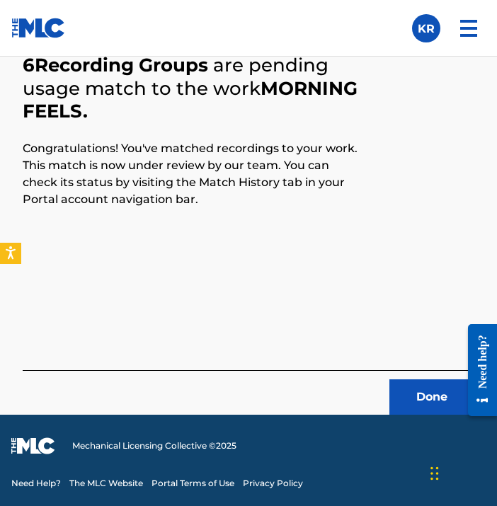
click at [413, 387] on button "Done" at bounding box center [431, 396] width 85 height 35
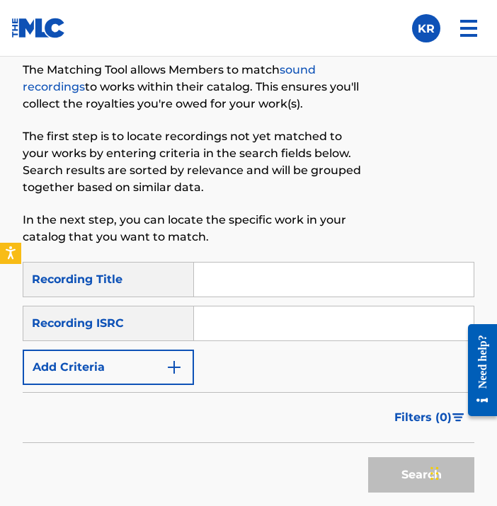
click at [392, 272] on input "Search Form" at bounding box center [334, 280] width 280 height 34
click at [314, 279] on input "Search Form" at bounding box center [334, 280] width 280 height 34
paste input "All for Nothing"
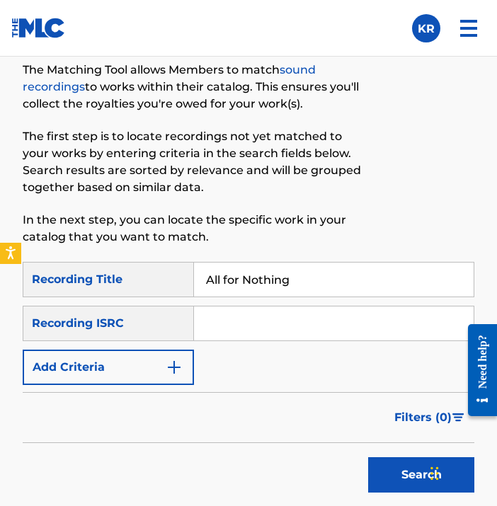
type input "All for Nothing"
click at [418, 321] on input "Search Form" at bounding box center [334, 324] width 280 height 34
paste input "QZMEN2039451"
type input "QZMEN2039451"
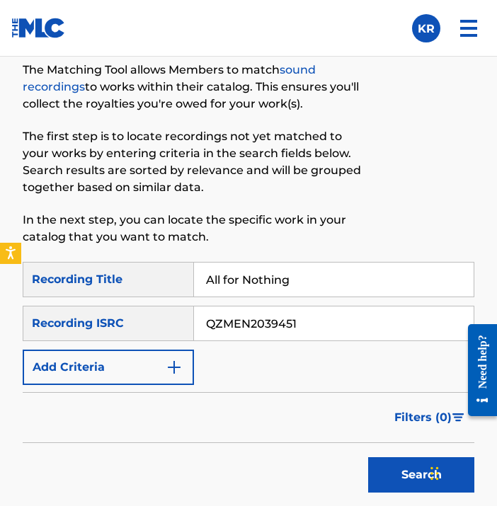
click at [392, 467] on button "Search" at bounding box center [421, 474] width 106 height 35
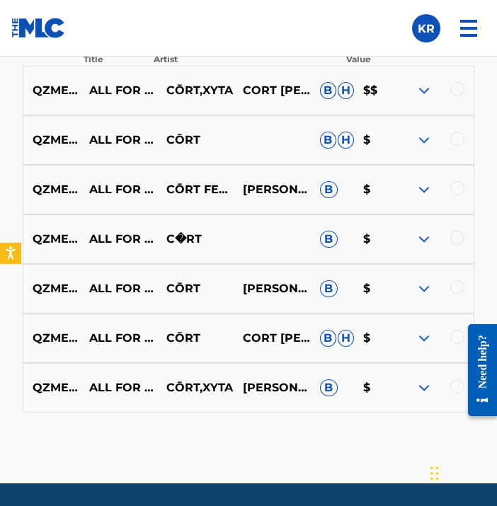
scroll to position [1121, 0]
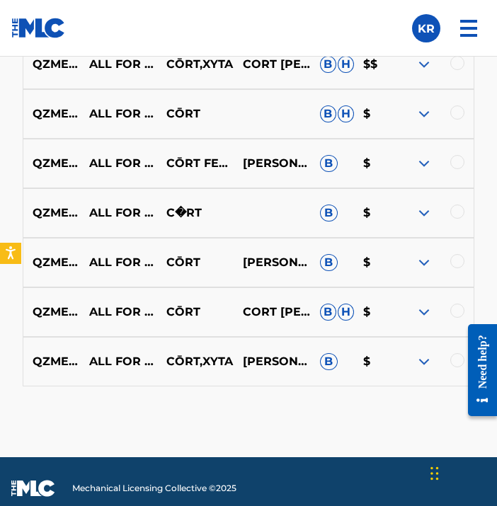
click at [466, 367] on div at bounding box center [477, 370] width 40 height 114
click at [447, 361] on div at bounding box center [434, 361] width 77 height 17
click at [457, 362] on div at bounding box center [477, 370] width 40 height 114
click at [456, 367] on div at bounding box center [457, 360] width 14 height 14
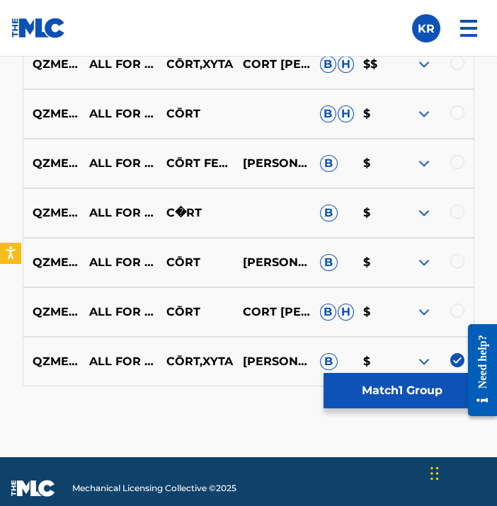
click at [456, 306] on div at bounding box center [457, 311] width 14 height 14
click at [457, 268] on div at bounding box center [457, 261] width 14 height 14
click at [459, 219] on div at bounding box center [457, 212] width 14 height 14
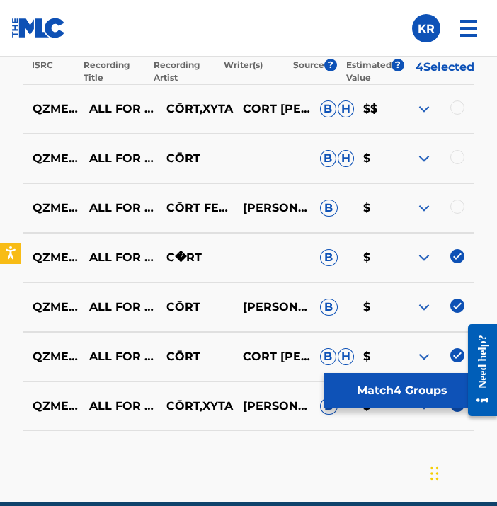
scroll to position [1061, 0]
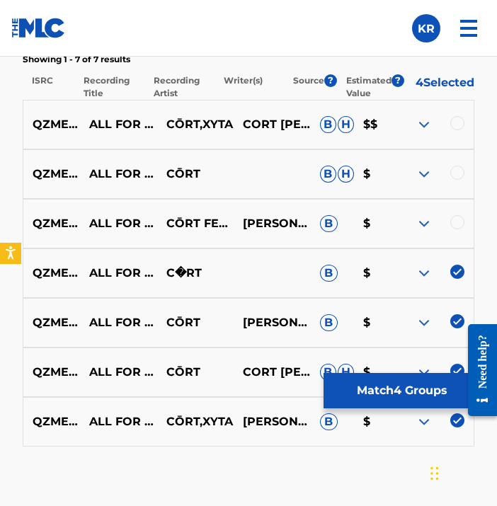
click at [459, 229] on div at bounding box center [457, 222] width 14 height 14
click at [459, 180] on div at bounding box center [457, 173] width 14 height 14
click at [456, 130] on div at bounding box center [457, 123] width 14 height 14
click at [422, 381] on button "Match 7 Groups" at bounding box center [402, 390] width 156 height 35
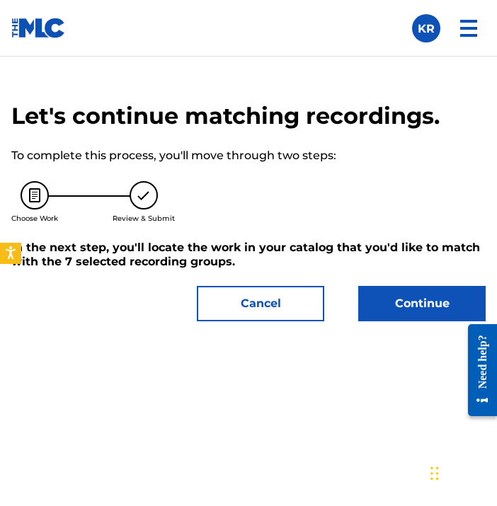
click at [415, 308] on button "Continue" at bounding box center [421, 303] width 127 height 35
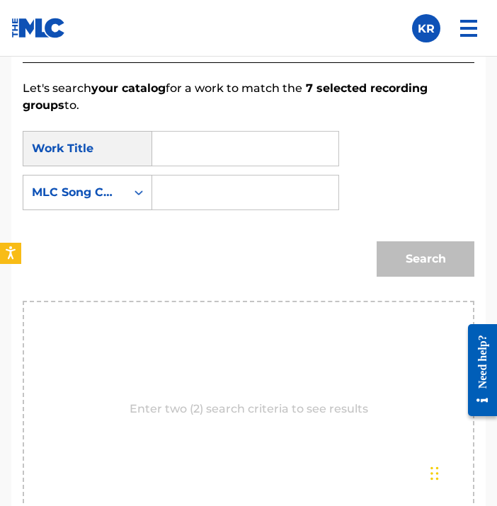
scroll to position [928, 0]
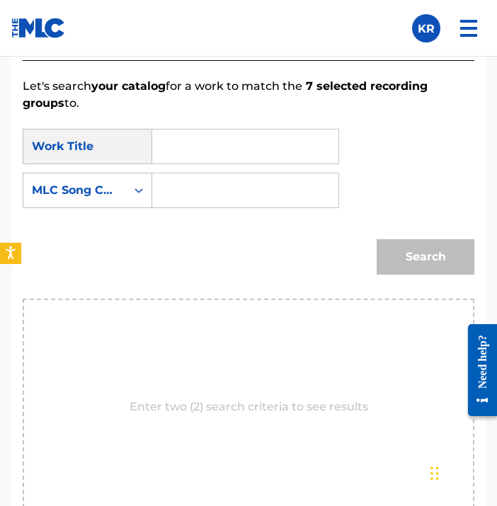
click at [291, 148] on input "Search Form" at bounding box center [245, 147] width 162 height 34
paste input "All for Nothing"
type input "All for Nothing"
click at [103, 211] on div "SearchWithCriteriad6bc3244-4d1f-493f-a330-facf510c9068 Work Title All for Nothi…" at bounding box center [249, 173] width 452 height 88
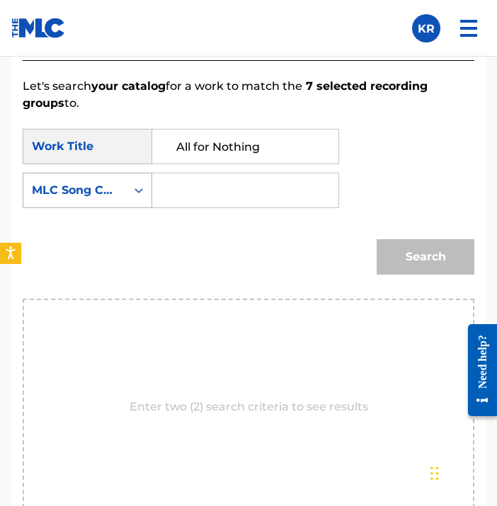
click at [113, 198] on div "MLC Song Code" at bounding box center [75, 190] width 86 height 17
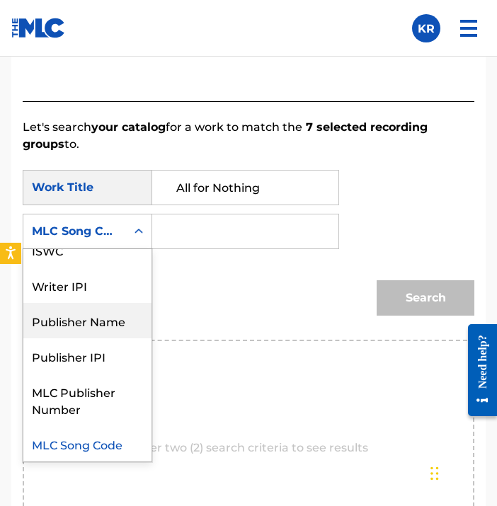
scroll to position [0, 0]
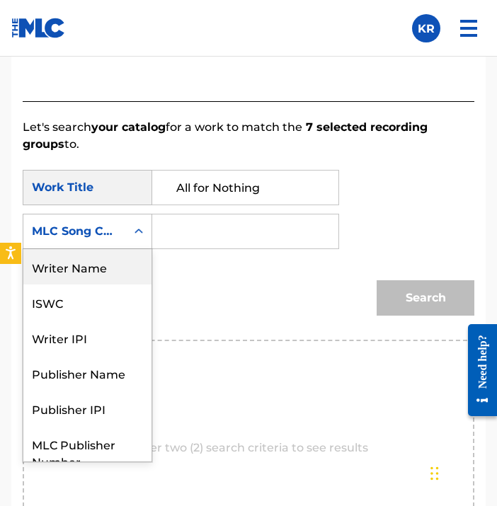
click at [111, 270] on div "Writer Name" at bounding box center [87, 266] width 128 height 35
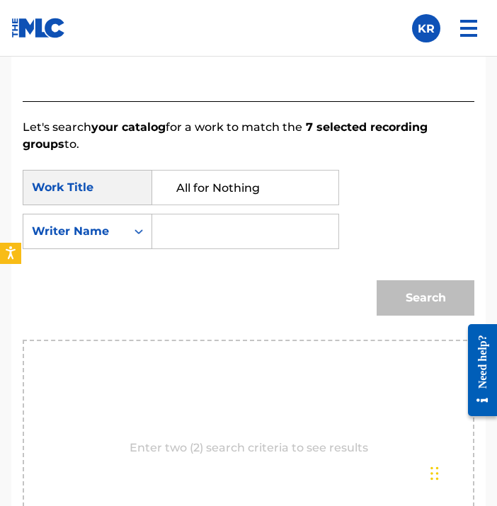
click at [193, 236] on input "Search Form" at bounding box center [245, 232] width 162 height 34
type input "[PERSON_NAME]"
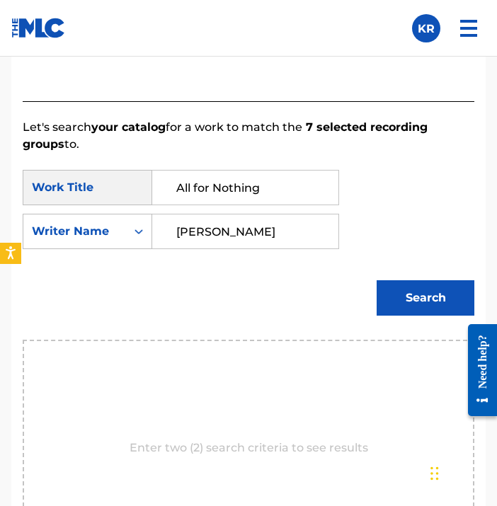
click at [422, 222] on div "SearchWithCriteriad6bc3244-4d1f-493f-a330-facf510c9068 Work Title All for Nothi…" at bounding box center [249, 214] width 452 height 88
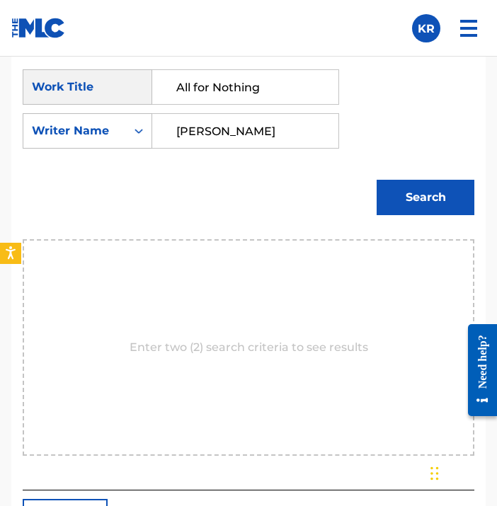
scroll to position [986, 0]
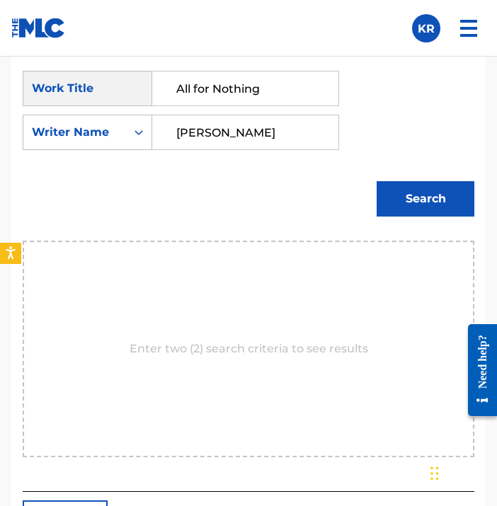
click at [413, 205] on button "Search" at bounding box center [426, 198] width 98 height 35
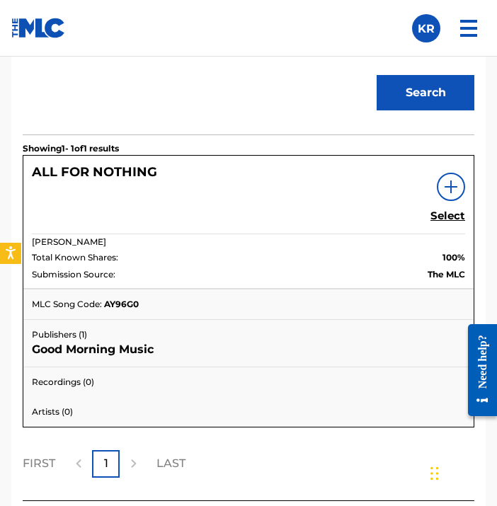
scroll to position [1102, 0]
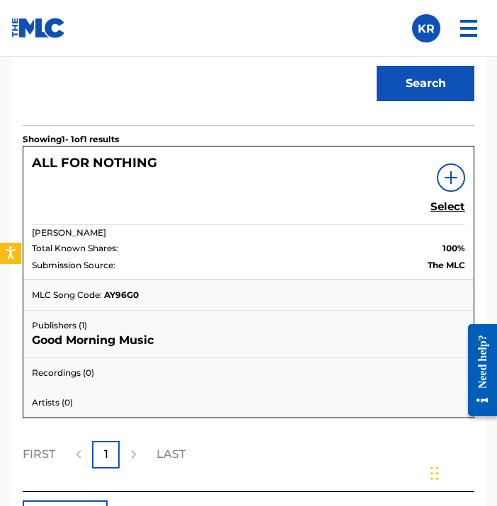
click at [450, 209] on h5 "Select" at bounding box center [447, 206] width 35 height 13
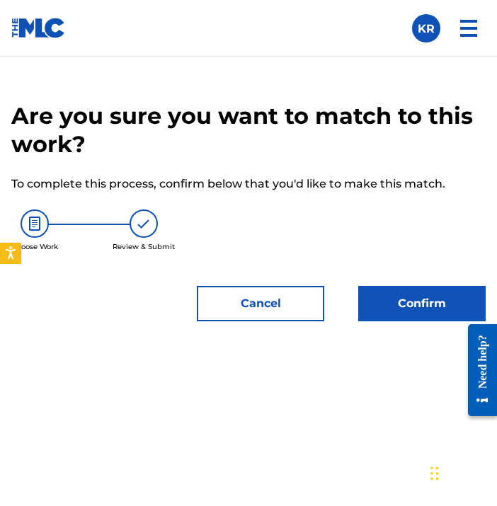
click at [418, 304] on button "Confirm" at bounding box center [421, 303] width 127 height 35
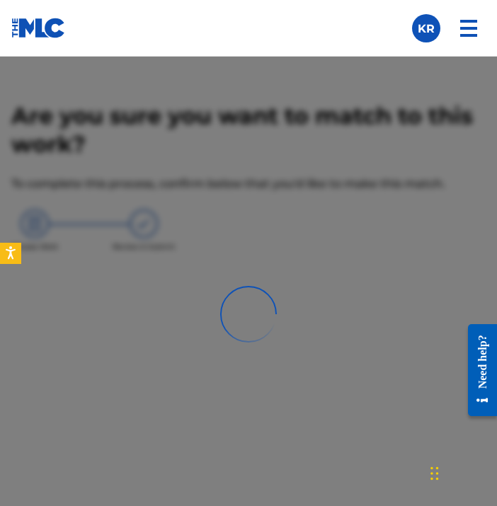
scroll to position [605, 0]
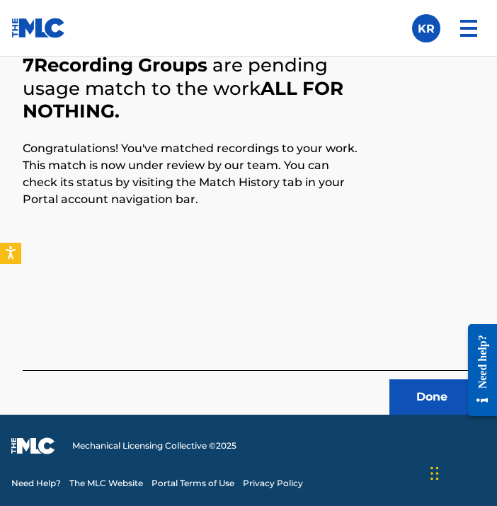
click at [424, 403] on button "Done" at bounding box center [431, 396] width 85 height 35
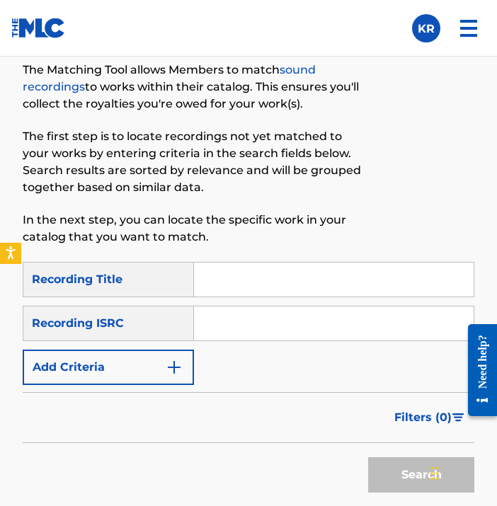
click at [268, 271] on input "Search Form" at bounding box center [334, 280] width 280 height 34
paste input "Window"
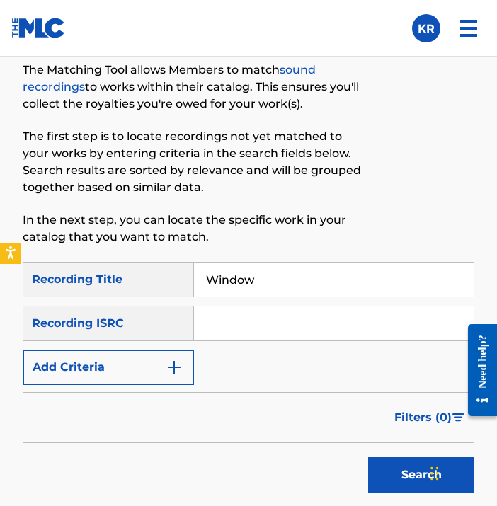
type input "Window"
click at [367, 244] on p "In the next step, you can locate the specific work in your catalog that you wan…" at bounding box center [197, 229] width 348 height 34
click at [312, 322] on input "Search Form" at bounding box center [334, 324] width 280 height 34
paste input "US28B2005201"
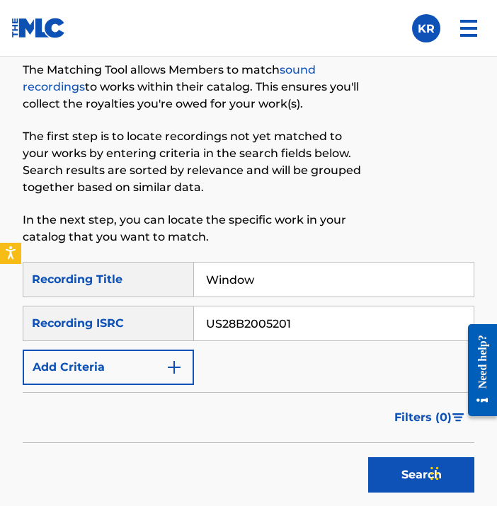
type input "US28B2005201"
click at [345, 387] on form "SearchWithCriteriad31d9ad9-bfc0-481d-9329-5333239496bb Recording Title Window S…" at bounding box center [249, 381] width 452 height 238
click at [391, 469] on button "Search" at bounding box center [421, 474] width 106 height 35
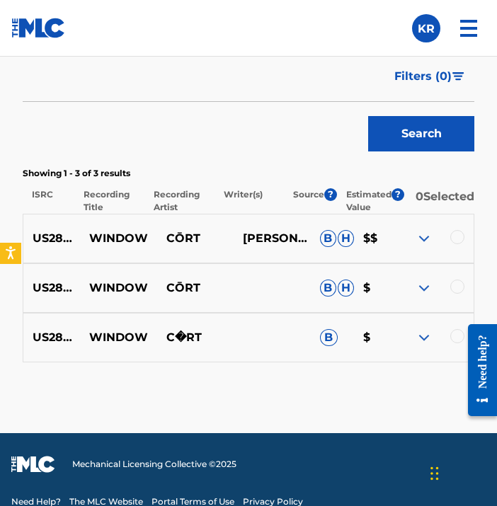
scroll to position [974, 0]
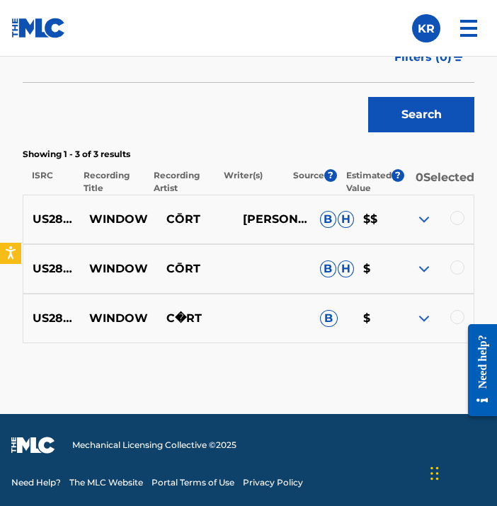
click at [459, 315] on div at bounding box center [477, 370] width 40 height 114
click at [455, 316] on div at bounding box center [457, 317] width 14 height 14
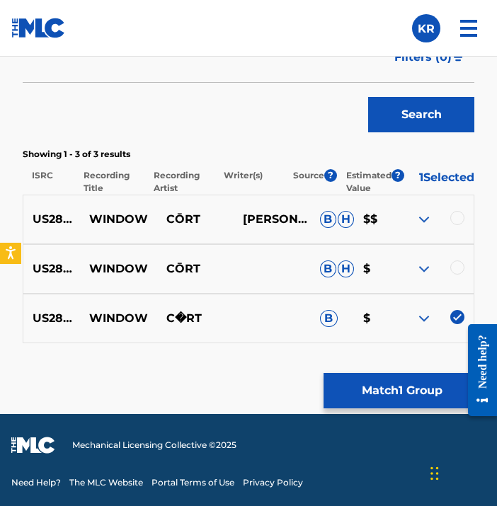
click at [455, 265] on div at bounding box center [457, 268] width 14 height 14
click at [455, 217] on div at bounding box center [457, 218] width 14 height 14
click at [378, 384] on button "Match 3 Groups" at bounding box center [402, 390] width 156 height 35
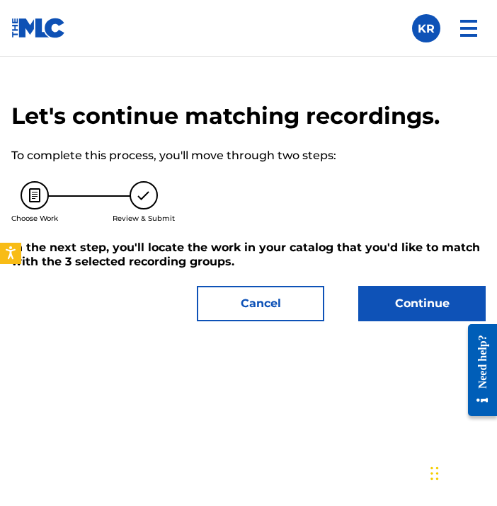
click at [423, 297] on button "Continue" at bounding box center [421, 303] width 127 height 35
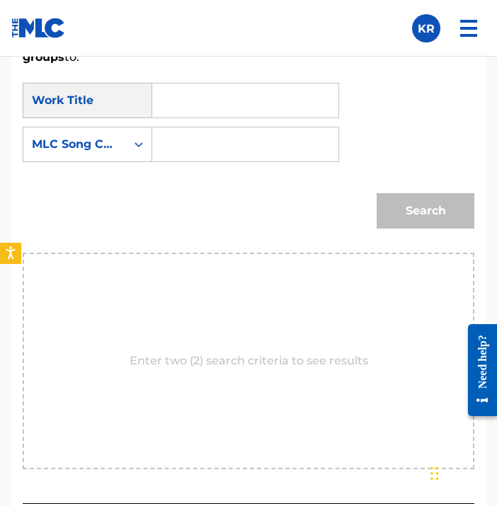
scroll to position [937, 0]
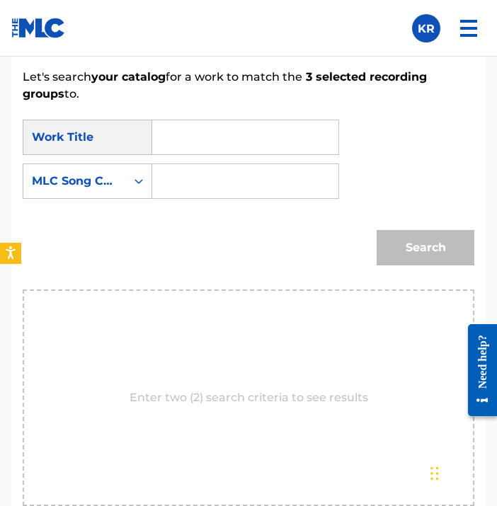
click at [278, 142] on input "Search Form" at bounding box center [245, 137] width 162 height 34
type input "window"
click at [181, 242] on div "Search" at bounding box center [249, 253] width 452 height 74
click at [210, 195] on input "Search Form" at bounding box center [245, 181] width 162 height 34
click at [90, 180] on div "MLC Song Code" at bounding box center [75, 181] width 86 height 17
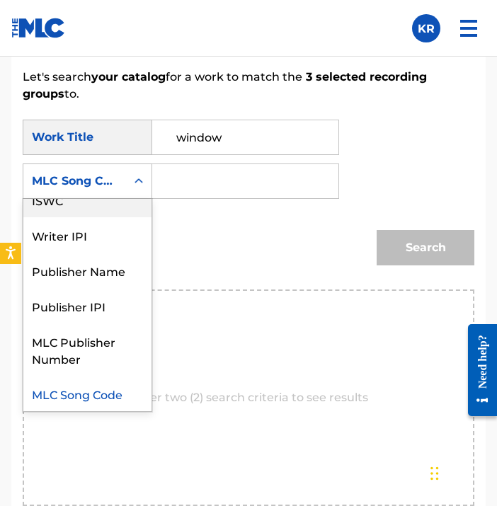
scroll to position [0, 0]
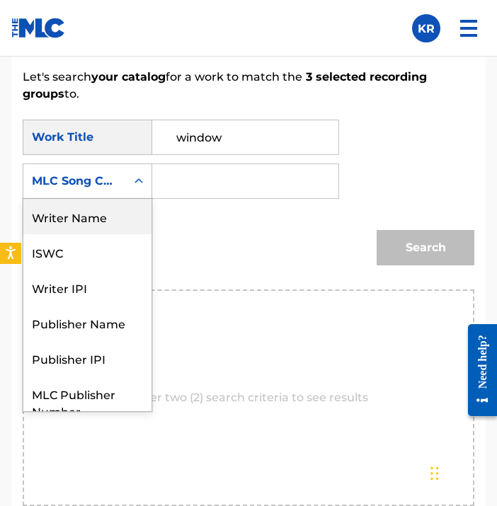
click at [108, 219] on div "Writer Name" at bounding box center [87, 216] width 128 height 35
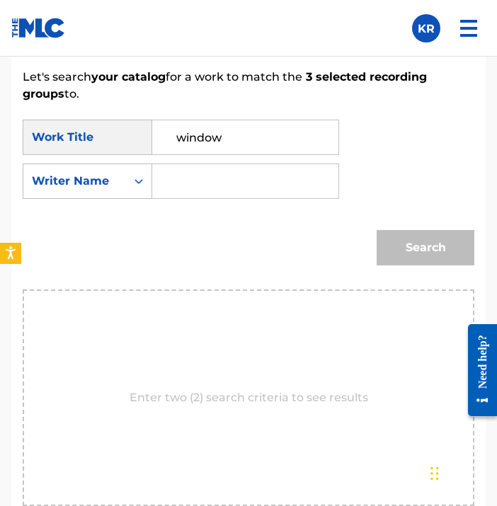
click at [261, 188] on input "Search Form" at bounding box center [245, 181] width 162 height 34
paste input "US28B2005201"
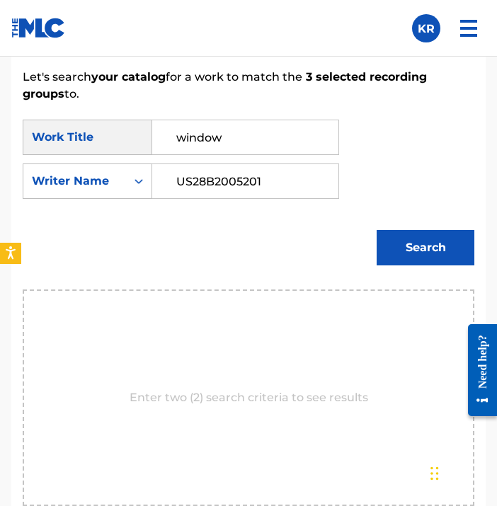
type input "US28B2005201"
click at [414, 240] on button "Search" at bounding box center [426, 247] width 98 height 35
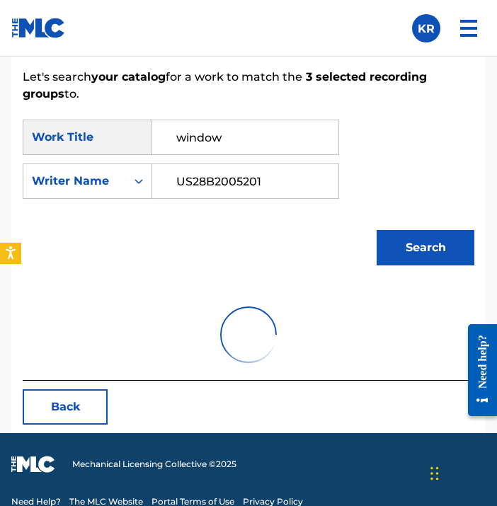
scroll to position [896, 0]
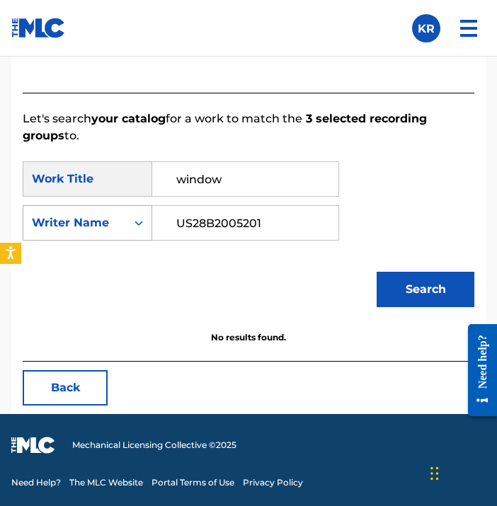
drag, startPoint x: 271, startPoint y: 219, endPoint x: 142, endPoint y: 220, distance: 128.9
click at [142, 220] on div "SearchWithCriteriab0825e7e-669b-4430-9ec1-97a3ebf2e9ae Writer Name US28B2005201" at bounding box center [181, 222] width 316 height 35
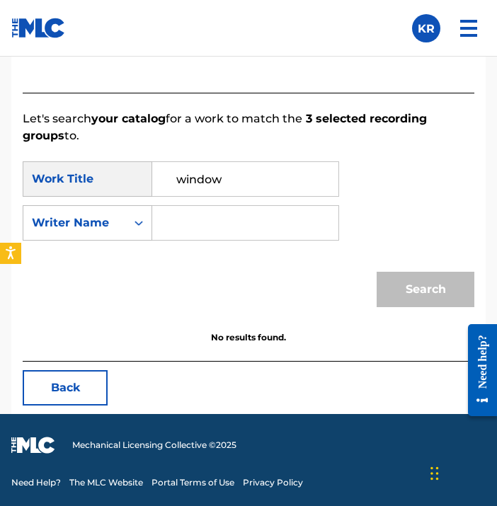
click at [193, 217] on input "Search Form" at bounding box center [245, 223] width 162 height 34
type input "[PERSON_NAME]"
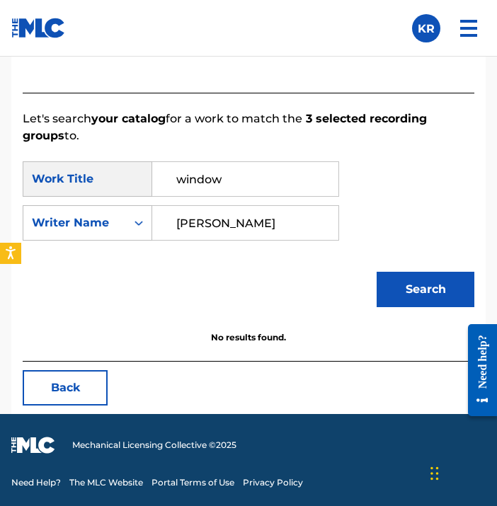
click at [426, 280] on button "Search" at bounding box center [426, 289] width 98 height 35
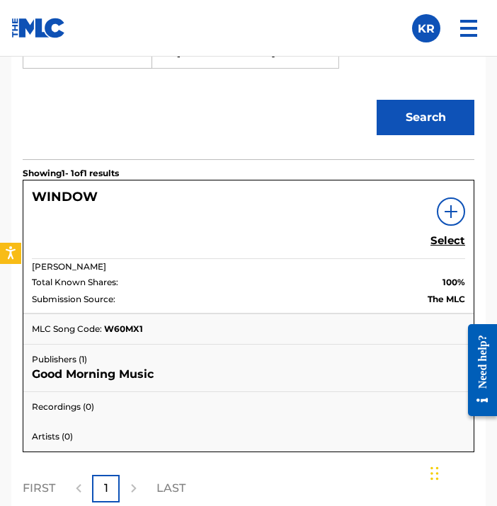
scroll to position [1088, 0]
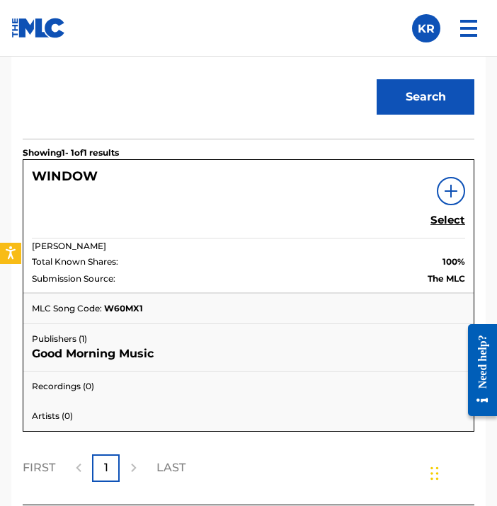
click at [447, 226] on h5 "Select" at bounding box center [447, 220] width 35 height 13
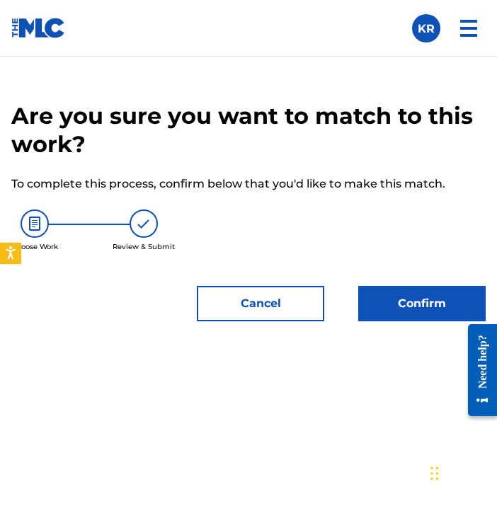
click at [408, 297] on button "Confirm" at bounding box center [421, 303] width 127 height 35
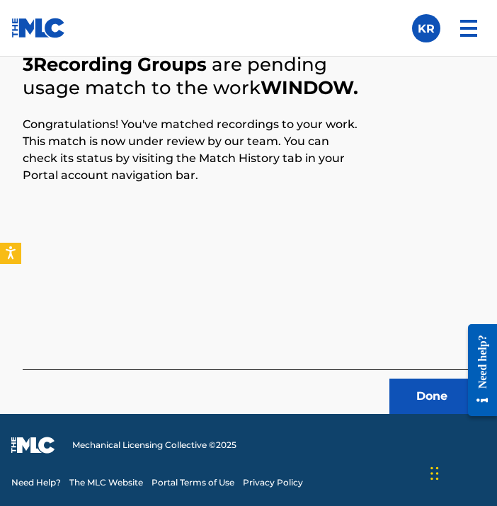
scroll to position [605, 0]
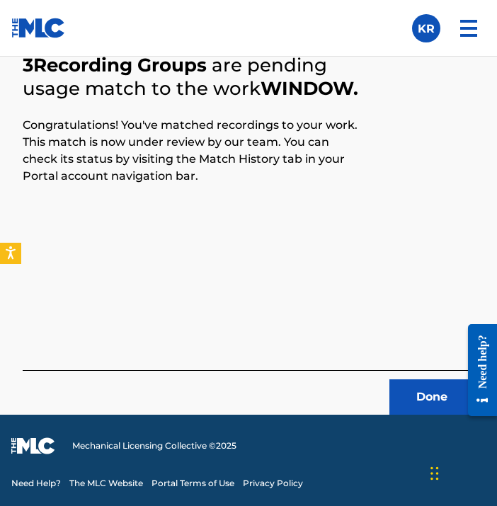
click at [416, 396] on button "Done" at bounding box center [431, 396] width 85 height 35
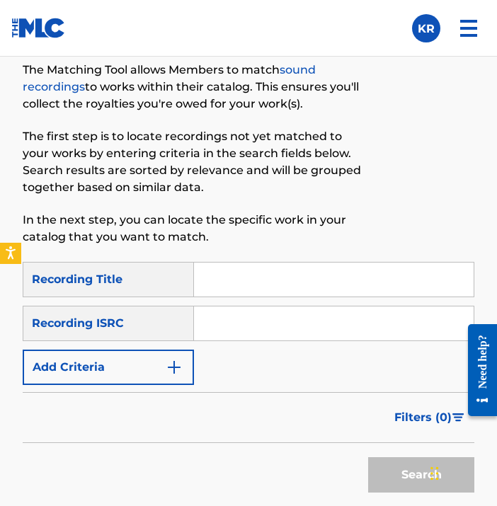
click at [404, 282] on input "Search Form" at bounding box center [334, 280] width 280 height 34
paste input "The Optimist"
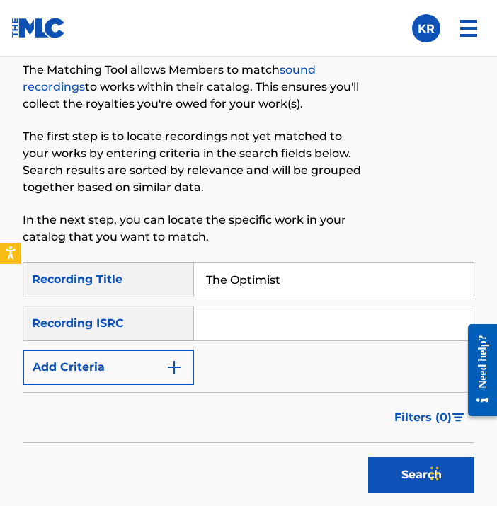
type input "The Optimist"
click at [401, 231] on div at bounding box center [422, 141] width 104 height 242
click at [307, 317] on input "Search Form" at bounding box center [334, 324] width 280 height 34
paste input "US28B2005202"
type input "US28B2005202"
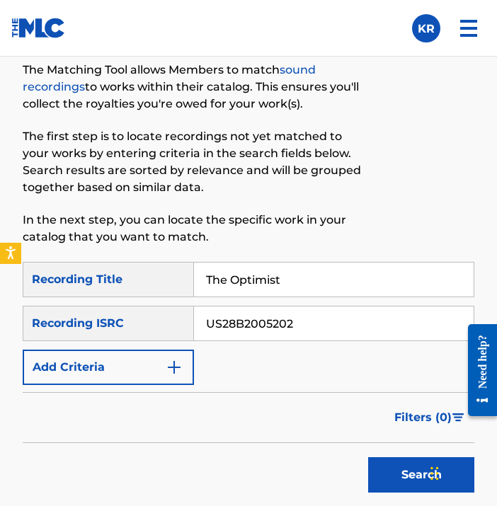
click at [358, 193] on p "The first step is to locate recordings not yet matched to your works by enterin…" at bounding box center [197, 162] width 348 height 68
click at [394, 481] on button "Search" at bounding box center [421, 474] width 106 height 35
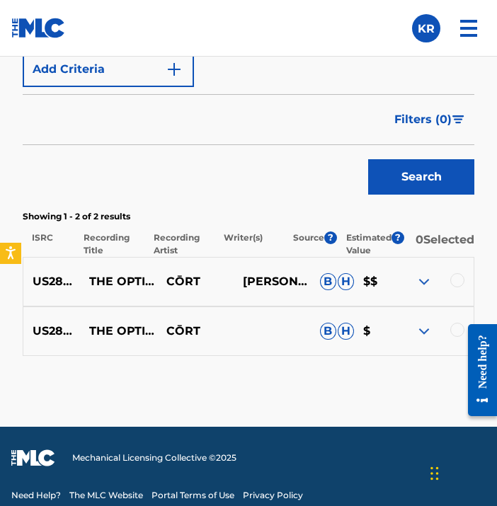
scroll to position [925, 0]
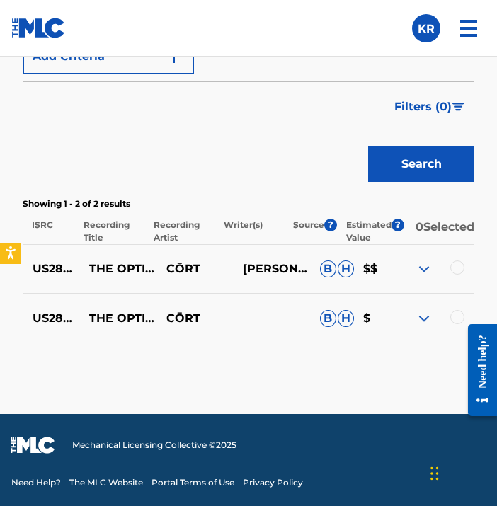
click at [454, 314] on div at bounding box center [457, 317] width 14 height 14
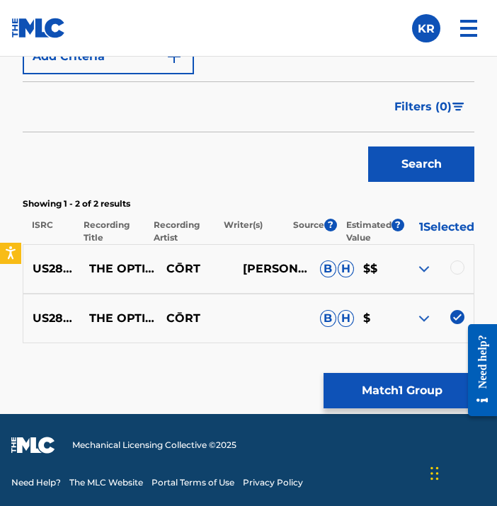
click at [461, 265] on div at bounding box center [457, 268] width 14 height 14
click at [412, 389] on button "Match 2 Groups" at bounding box center [402, 390] width 156 height 35
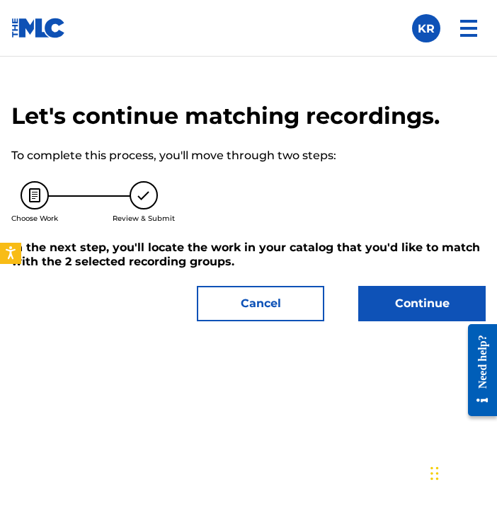
click at [394, 306] on button "Continue" at bounding box center [421, 303] width 127 height 35
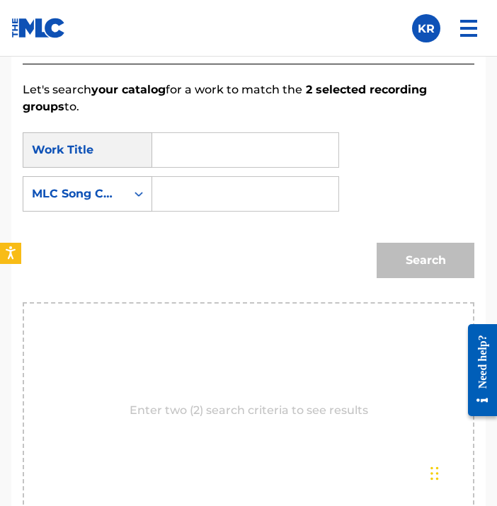
click at [227, 153] on input "Search Form" at bounding box center [245, 150] width 162 height 34
paste input "The Optimist"
type input "The Optimist"
click at [228, 256] on div "Search" at bounding box center [249, 266] width 452 height 74
click at [98, 202] on div "MLC Song Code" at bounding box center [75, 193] width 86 height 17
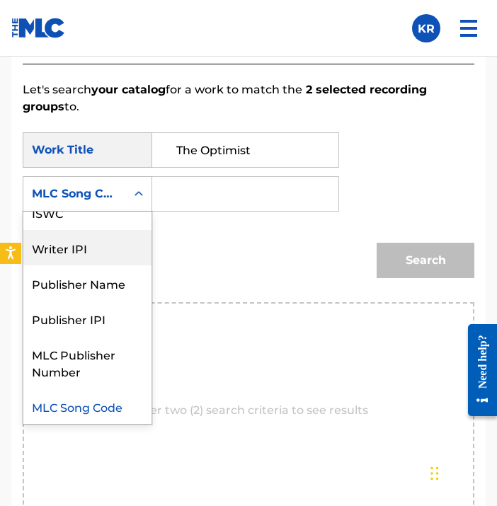
scroll to position [0, 0]
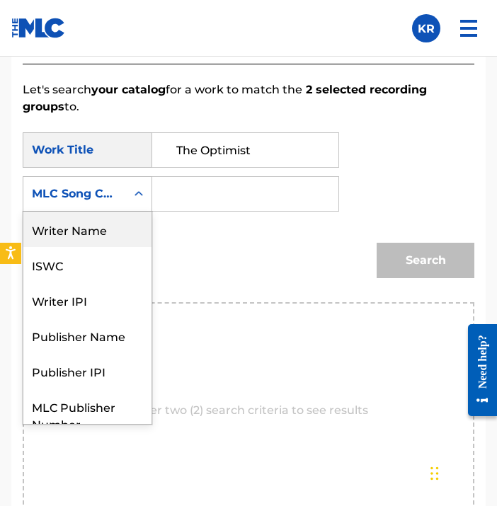
click at [87, 218] on div "Writer Name" at bounding box center [87, 229] width 128 height 35
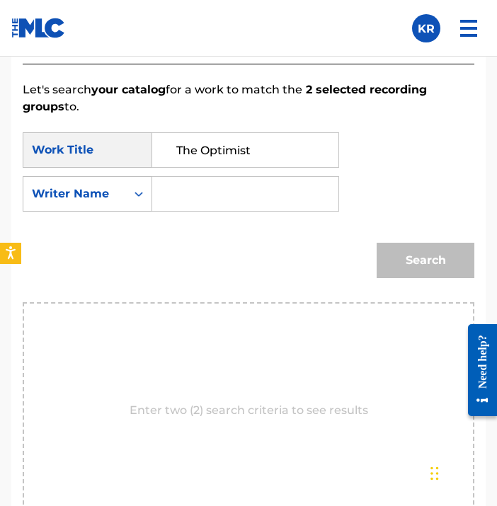
click at [239, 194] on input "Search Form" at bounding box center [245, 194] width 162 height 34
type input "[PERSON_NAME]"
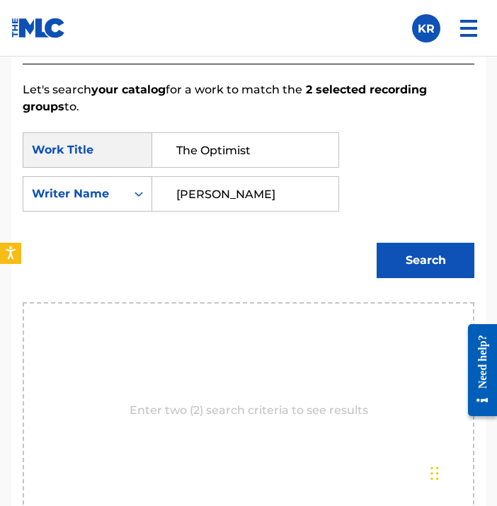
click at [436, 261] on button "Search" at bounding box center [426, 260] width 98 height 35
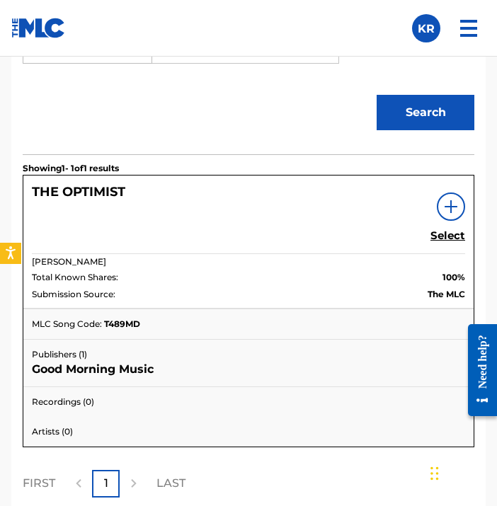
scroll to position [1085, 0]
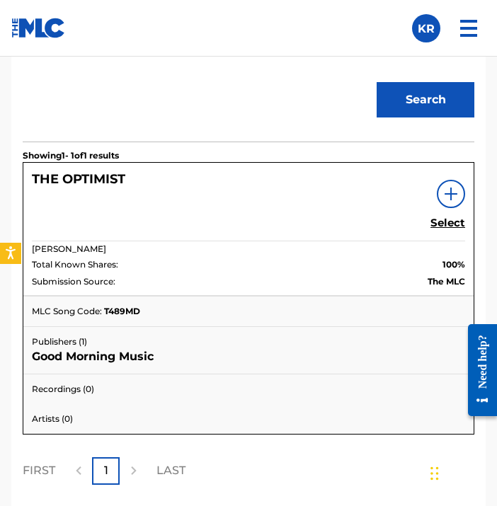
click at [461, 225] on h5 "Select" at bounding box center [447, 223] width 35 height 13
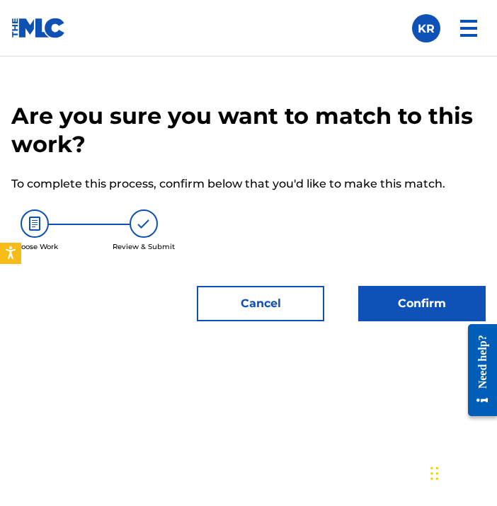
click at [410, 306] on button "Confirm" at bounding box center [421, 303] width 127 height 35
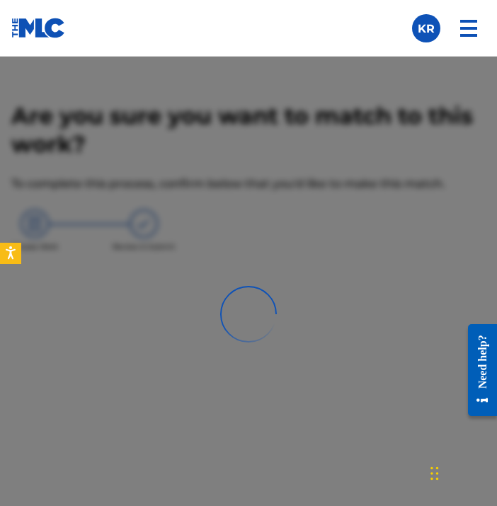
scroll to position [605, 0]
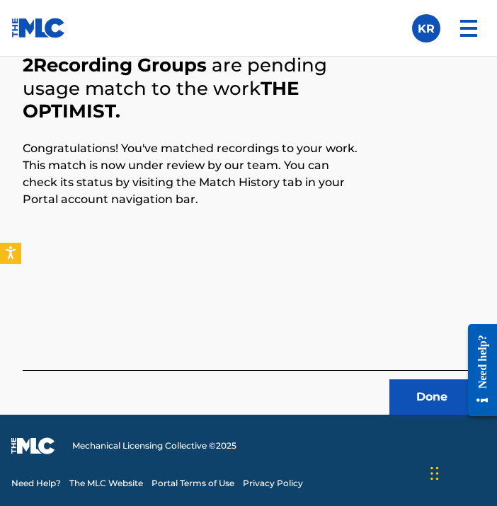
click at [415, 384] on button "Done" at bounding box center [431, 396] width 85 height 35
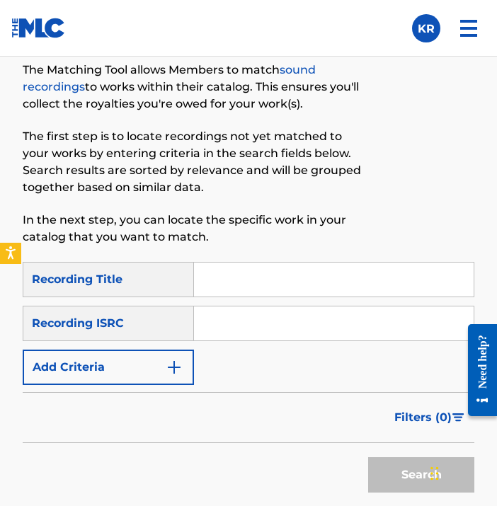
click at [335, 287] on input "Search Form" at bounding box center [334, 280] width 280 height 34
paste input "Flowers"
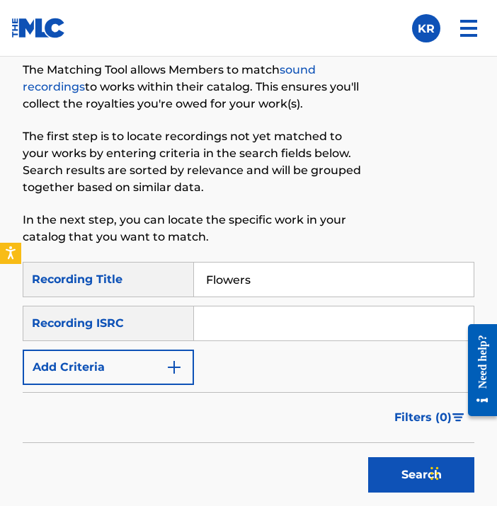
type input "Flowers"
click at [355, 181] on p "The first step is to locate recordings not yet matched to your works by enterin…" at bounding box center [197, 162] width 348 height 68
click at [324, 324] on input "Search Form" at bounding box center [334, 324] width 280 height 34
paste input "US28B2005203"
type input "US28B2005203"
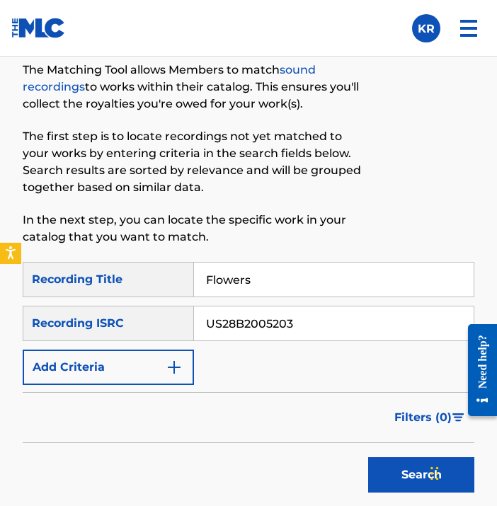
click at [309, 377] on div "SearchWithCriteriad31d9ad9-bfc0-481d-9329-5333239496bb Recording Title Flowers …" at bounding box center [249, 323] width 452 height 123
click at [389, 474] on button "Search" at bounding box center [421, 474] width 106 height 35
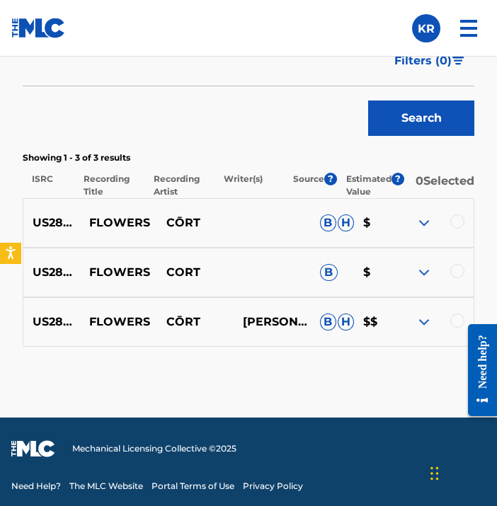
scroll to position [957, 0]
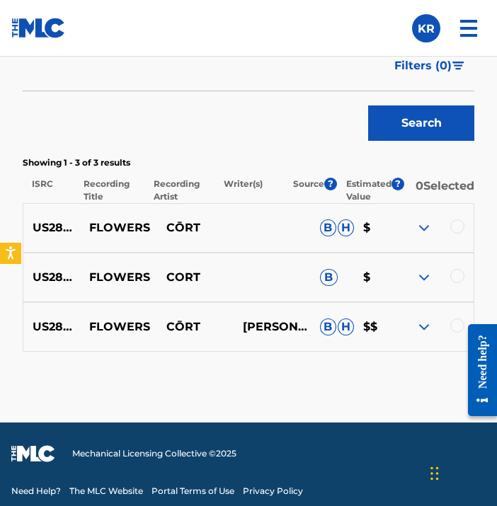
click at [459, 234] on div at bounding box center [457, 226] width 14 height 14
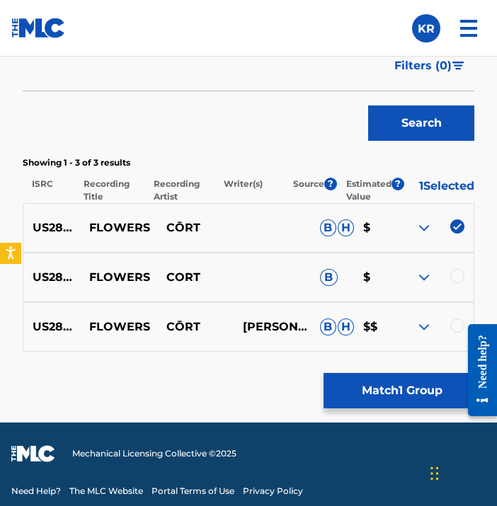
click at [455, 280] on div at bounding box center [457, 276] width 14 height 14
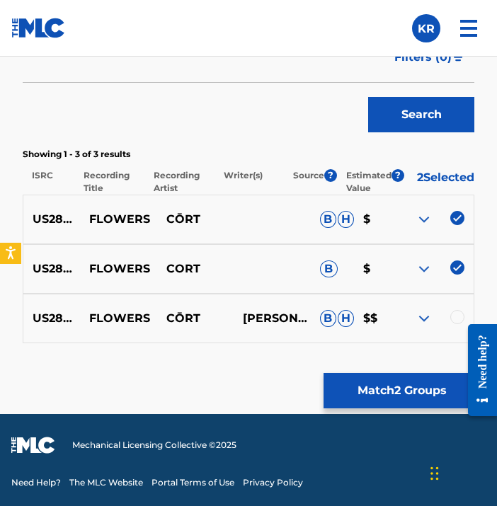
click at [462, 322] on div at bounding box center [477, 370] width 40 height 114
click at [455, 319] on div at bounding box center [457, 317] width 14 height 14
click at [411, 401] on button "Match 3 Groups" at bounding box center [402, 390] width 156 height 35
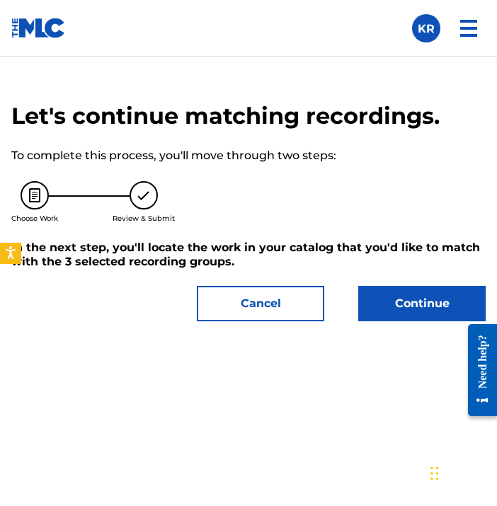
click at [395, 292] on button "Continue" at bounding box center [421, 303] width 127 height 35
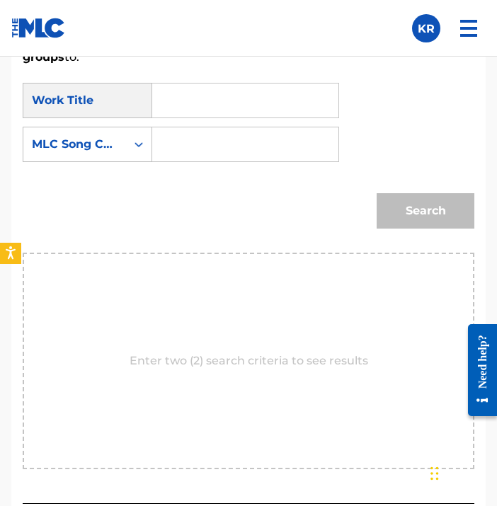
click at [164, 101] on input "Search Form" at bounding box center [245, 101] width 162 height 34
paste input "Flowers"
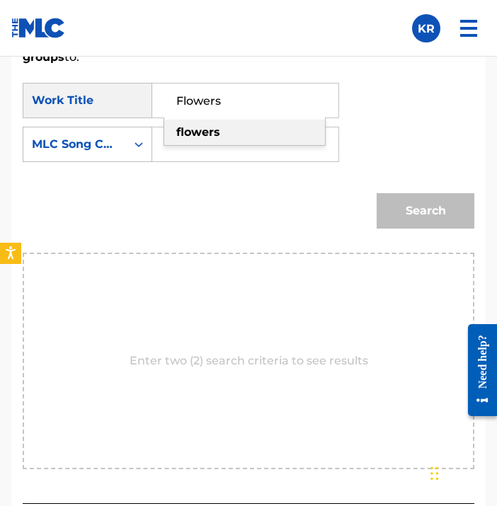
type input "Flowers"
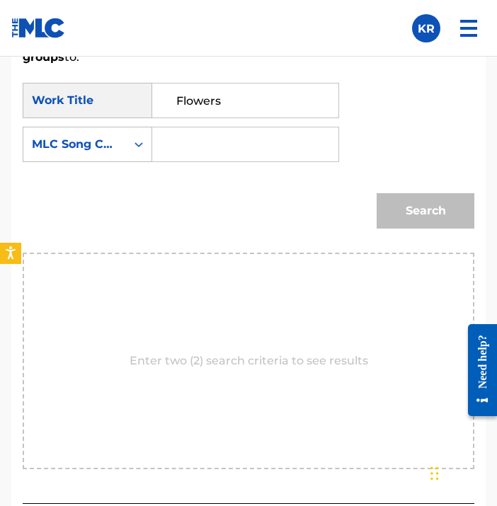
click at [149, 172] on form "SearchWithCriteriad6bc3244-4d1f-493f-a330-facf510c9068 Work Title Flowers Searc…" at bounding box center [249, 159] width 452 height 187
click at [138, 142] on icon "Search Form" at bounding box center [139, 144] width 14 height 14
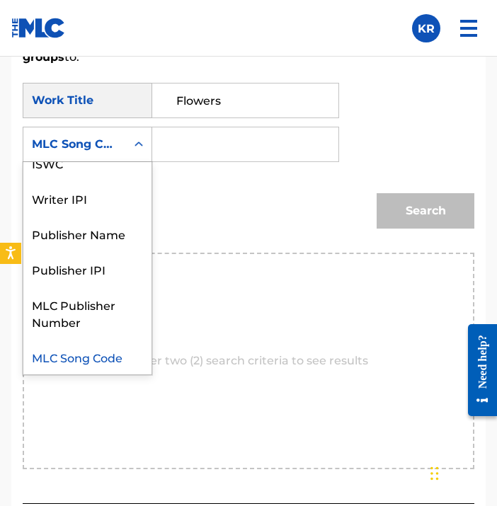
scroll to position [0, 0]
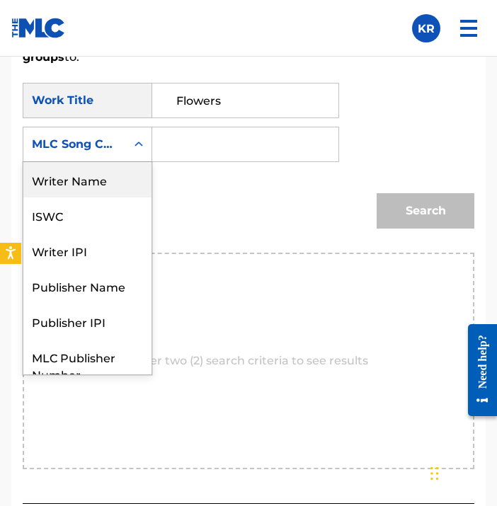
click at [129, 189] on div "Writer Name" at bounding box center [87, 179] width 128 height 35
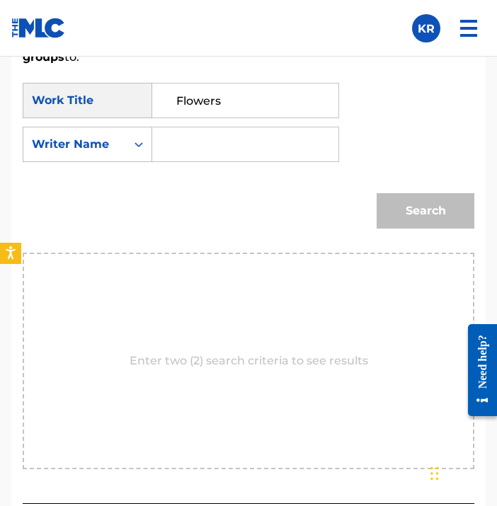
click at [301, 147] on input "Search Form" at bounding box center [245, 144] width 162 height 34
type input "[PERSON_NAME]"
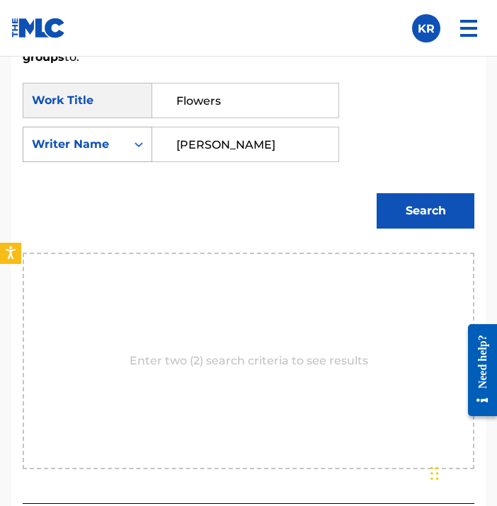
drag, startPoint x: 294, startPoint y: 149, endPoint x: 146, endPoint y: 149, distance: 148.0
click at [146, 149] on div "SearchWithCriteriac0086c49-0067-401e-b75c-25a2f22098a8 Writer Name [PERSON_NAME]" at bounding box center [181, 144] width 316 height 35
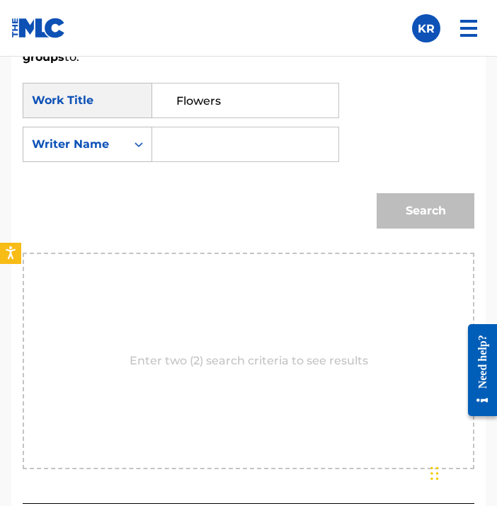
click at [171, 199] on div "Search" at bounding box center [249, 216] width 452 height 74
click at [174, 145] on input "Search Form" at bounding box center [245, 144] width 162 height 34
type input "[PERSON_NAME]"
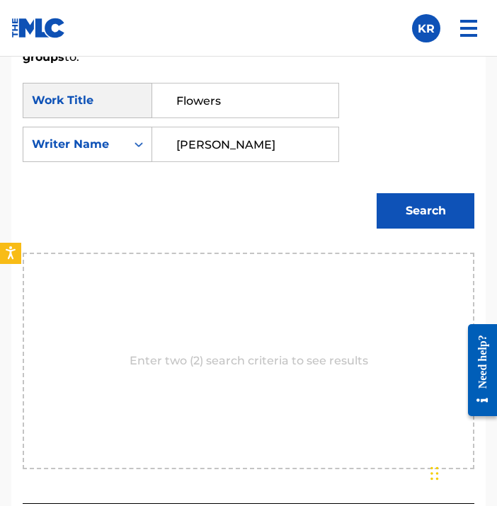
click at [421, 219] on button "Search" at bounding box center [426, 210] width 98 height 35
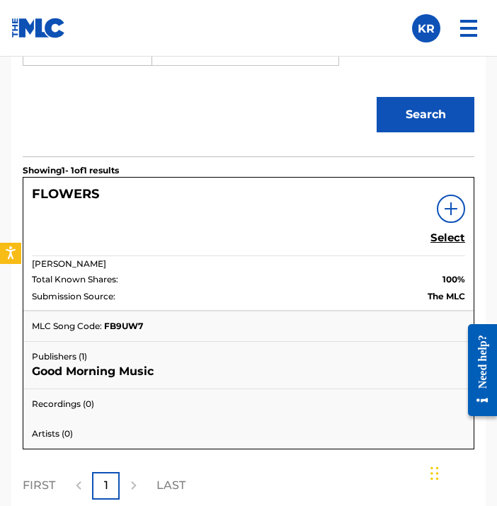
scroll to position [1079, 0]
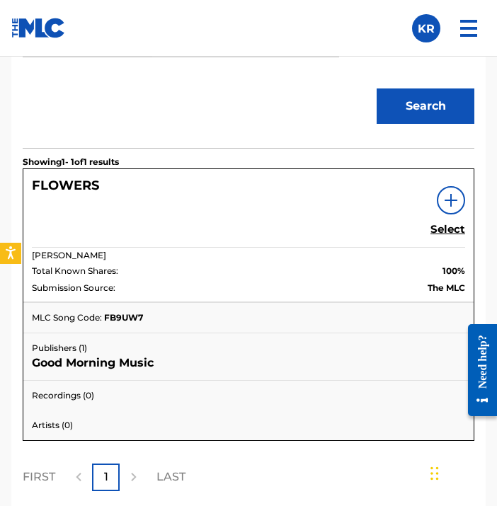
click at [446, 234] on h5 "Select" at bounding box center [447, 229] width 35 height 13
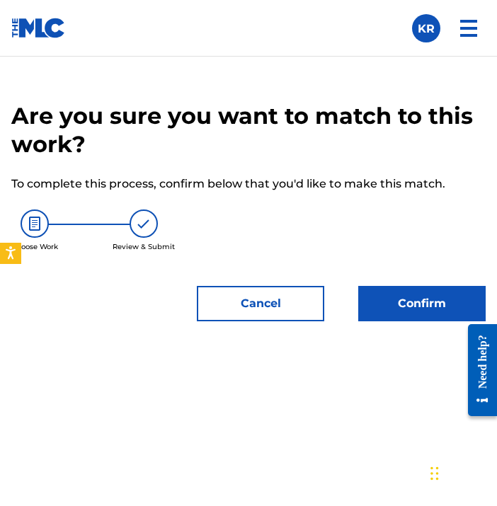
click at [421, 314] on button "Confirm" at bounding box center [421, 303] width 127 height 35
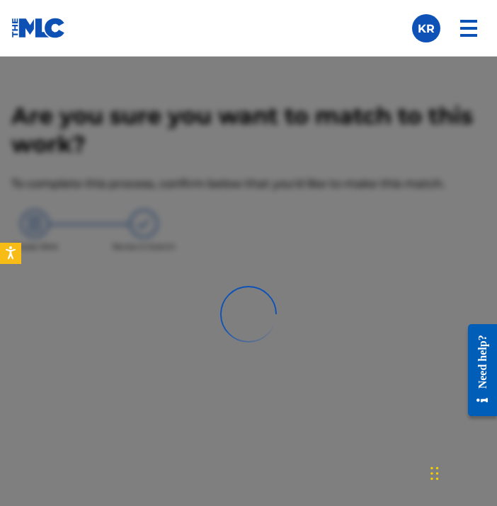
scroll to position [605, 0]
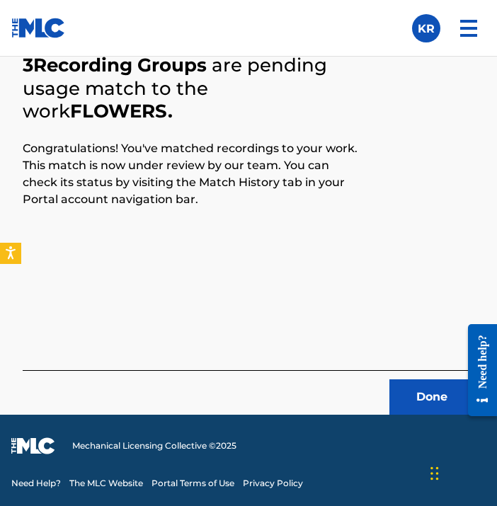
click at [410, 398] on button "Done" at bounding box center [431, 396] width 85 height 35
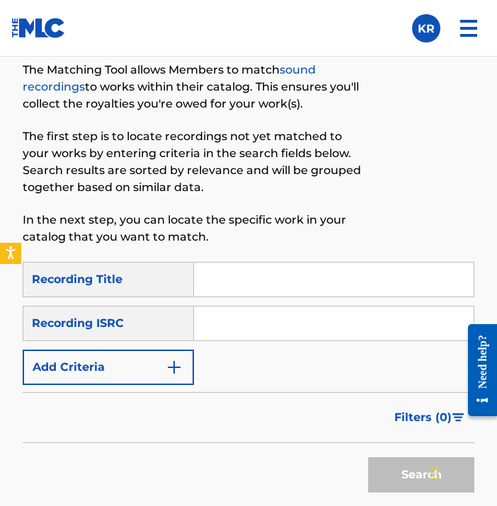
click at [340, 278] on input "Search Form" at bounding box center [334, 280] width 280 height 34
paste input "Solo"
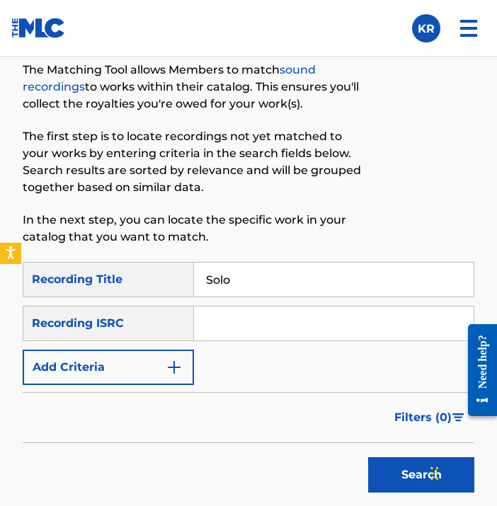
type input "Solo"
click at [275, 317] on input "Search Form" at bounding box center [334, 324] width 280 height 34
click at [324, 325] on input "Search Form" at bounding box center [334, 324] width 280 height 34
paste input "US28B2005204"
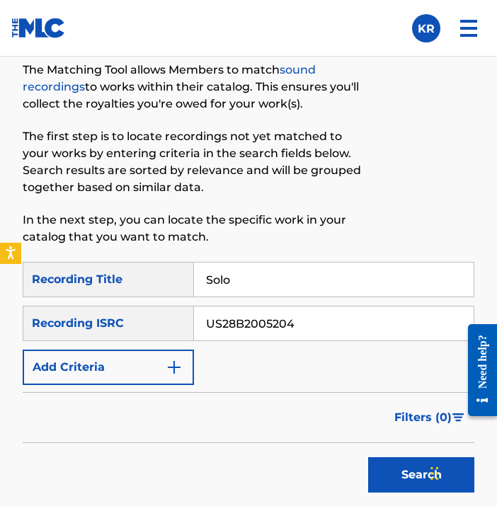
type input "US28B2005204"
click at [385, 469] on button "Search" at bounding box center [421, 474] width 106 height 35
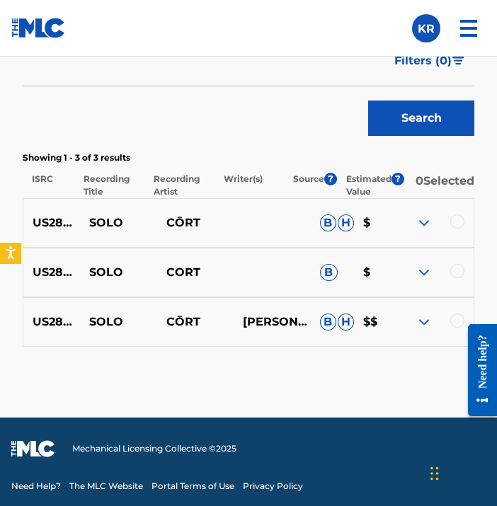
scroll to position [974, 0]
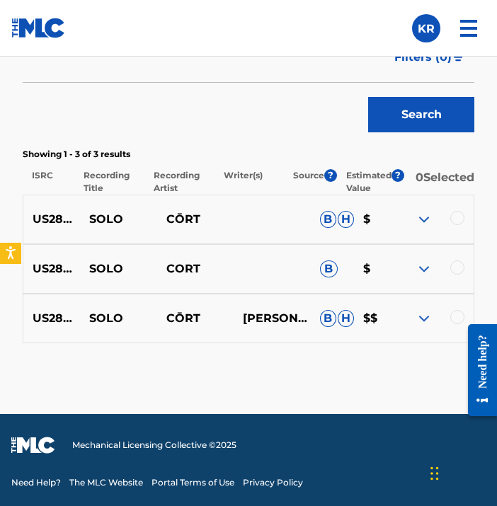
click at [455, 319] on div at bounding box center [457, 317] width 14 height 14
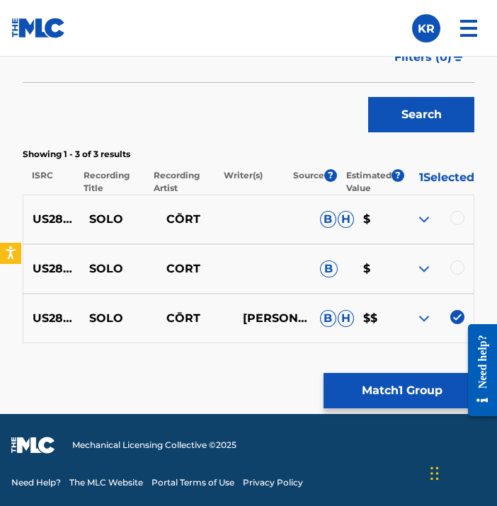
click at [461, 263] on div at bounding box center [457, 268] width 14 height 14
click at [453, 217] on div at bounding box center [457, 218] width 14 height 14
click at [401, 385] on button "Match 3 Groups" at bounding box center [402, 390] width 156 height 35
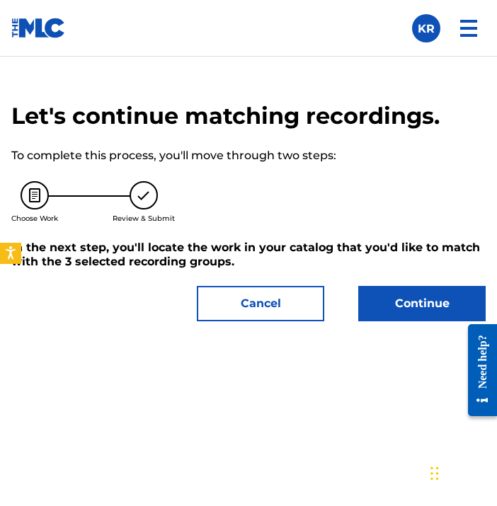
click at [397, 301] on button "Continue" at bounding box center [421, 303] width 127 height 35
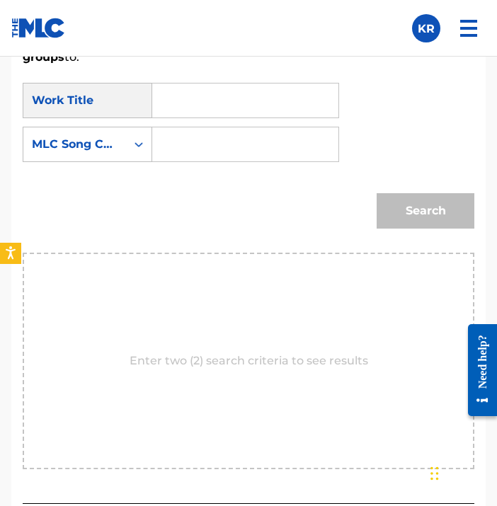
click at [237, 99] on input "Search Form" at bounding box center [245, 101] width 162 height 34
paste input "Pastel"
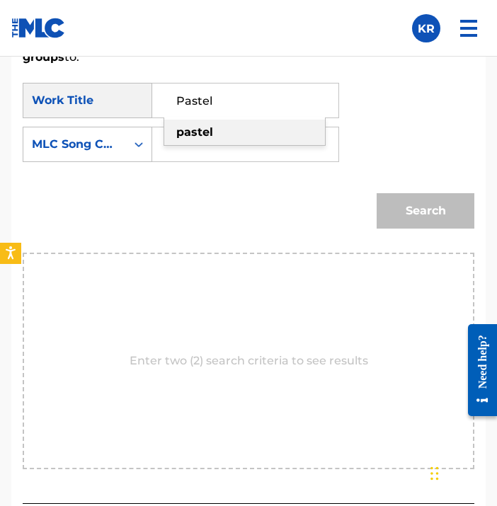
type input "Pastel"
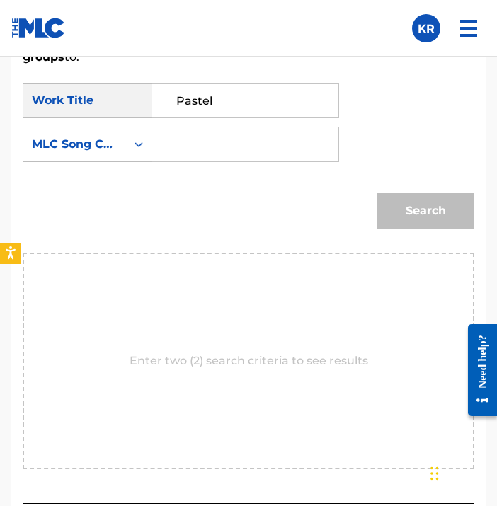
click at [200, 234] on div "Search" at bounding box center [249, 216] width 452 height 74
click at [115, 135] on div "MLC Song Code" at bounding box center [74, 144] width 103 height 27
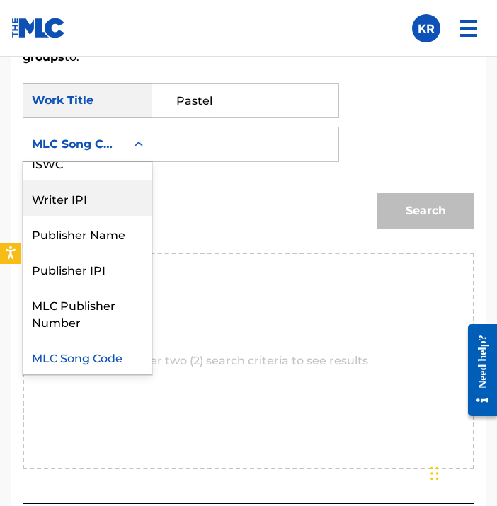
scroll to position [0, 0]
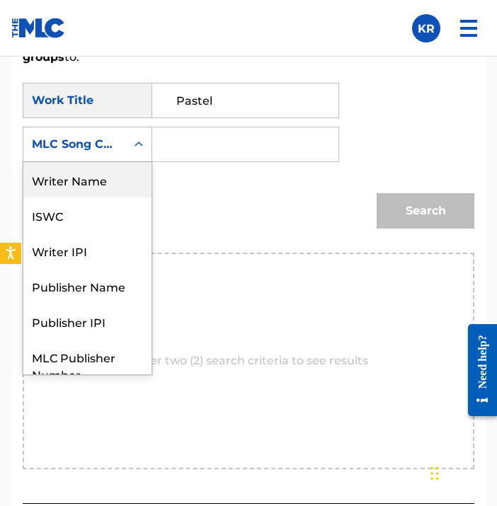
click at [97, 183] on div "Writer Name" at bounding box center [87, 179] width 128 height 35
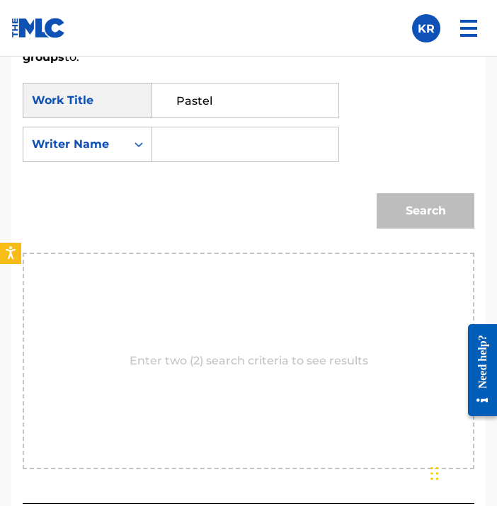
click at [226, 144] on input "Search Form" at bounding box center [245, 144] width 162 height 34
type input "[PERSON_NAME]"
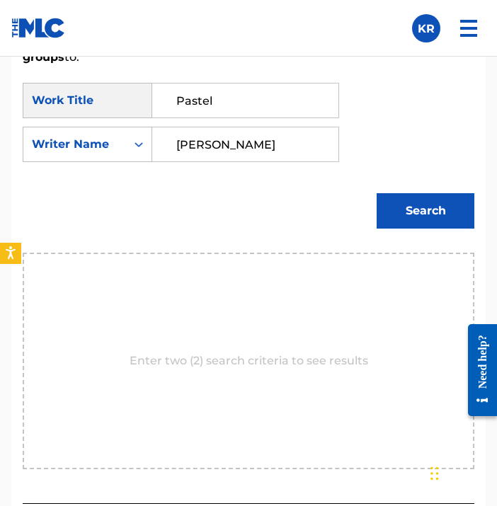
click at [444, 207] on button "Search" at bounding box center [426, 210] width 98 height 35
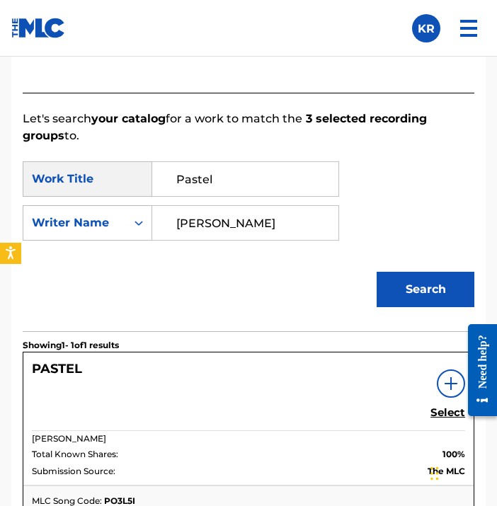
scroll to position [1040, 0]
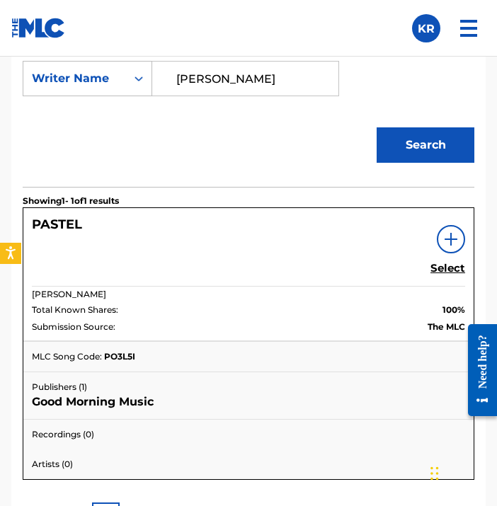
click at [450, 268] on h5 "Select" at bounding box center [447, 268] width 35 height 13
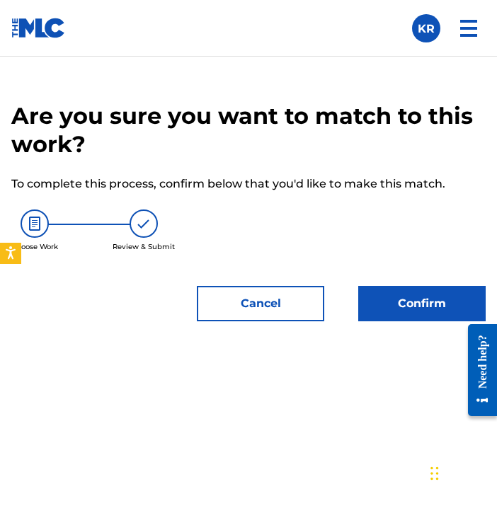
click at [401, 296] on button "Confirm" at bounding box center [421, 303] width 127 height 35
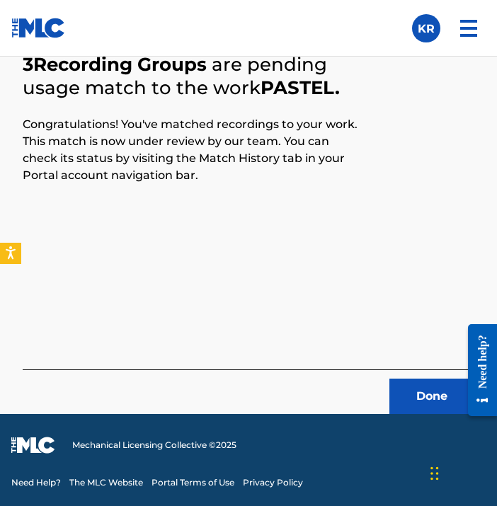
scroll to position [605, 0]
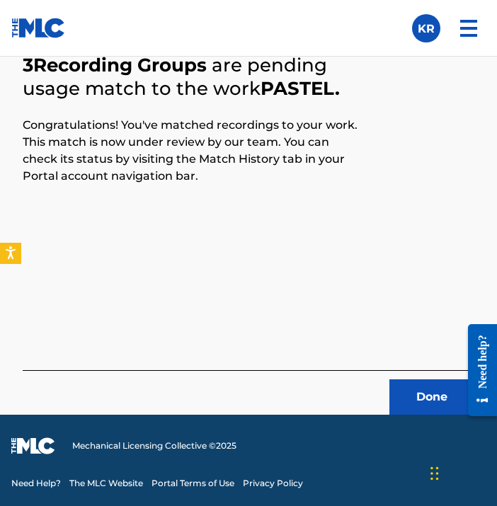
click at [401, 382] on button "Done" at bounding box center [431, 396] width 85 height 35
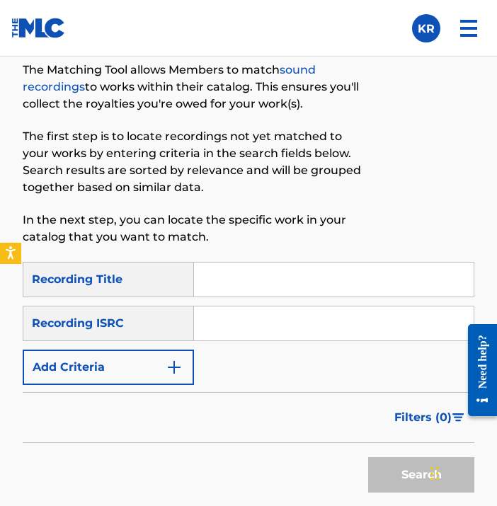
click at [348, 276] on input "Search Form" at bounding box center [334, 280] width 280 height 34
paste input "Sapphire"
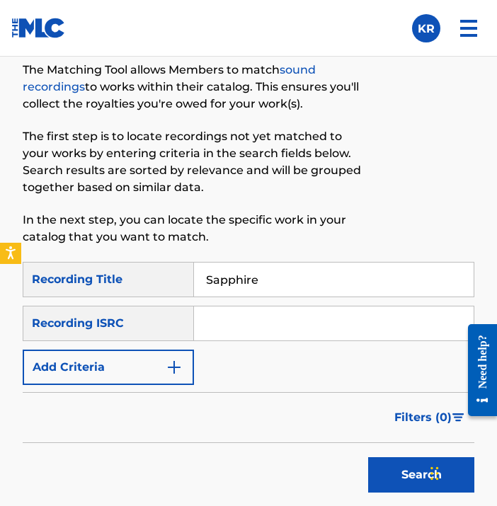
type input "Sapphire"
click at [312, 345] on div "SearchWithCriteriad31d9ad9-bfc0-481d-9329-5333239496bb Recording Title Sapphire…" at bounding box center [249, 323] width 452 height 123
click at [348, 317] on input "Search Form" at bounding box center [334, 324] width 280 height 34
paste input "QZDA52145933"
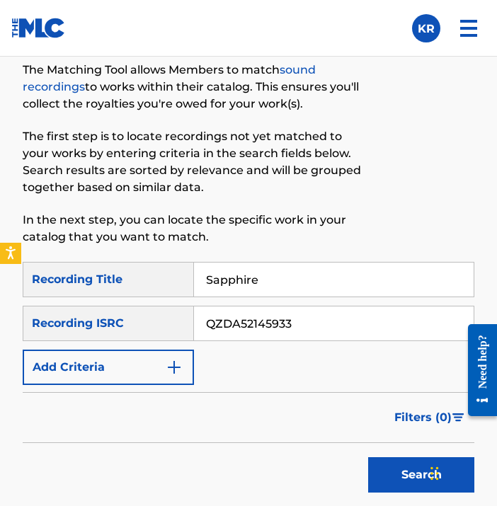
type input "QZDA52145933"
click at [341, 365] on div "SearchWithCriteriad31d9ad9-bfc0-481d-9329-5333239496bb Recording Title Sapphire…" at bounding box center [249, 323] width 452 height 123
click at [382, 460] on button "Search" at bounding box center [421, 474] width 106 height 35
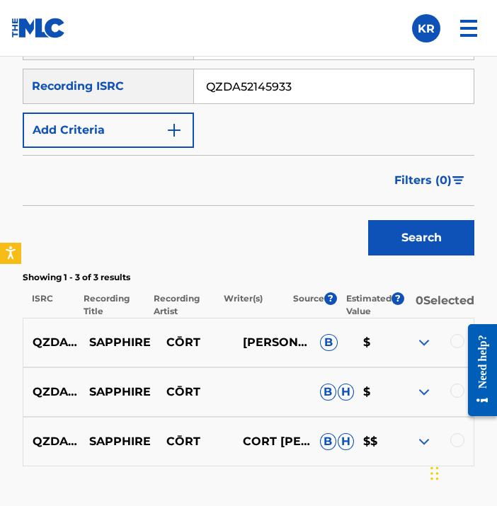
scroll to position [847, 0]
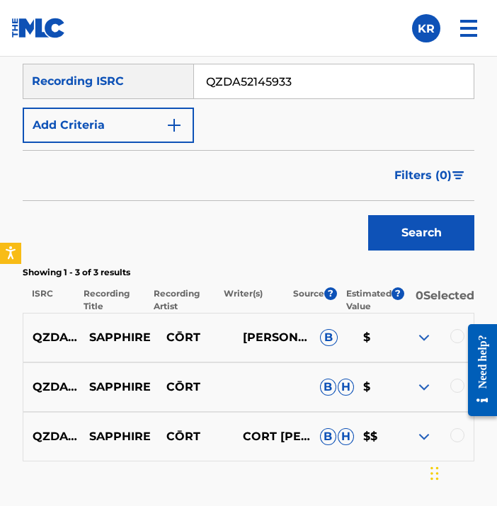
click at [454, 342] on div at bounding box center [457, 336] width 14 height 14
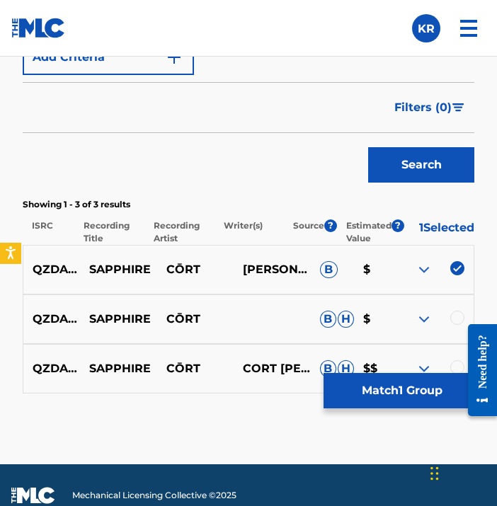
scroll to position [925, 0]
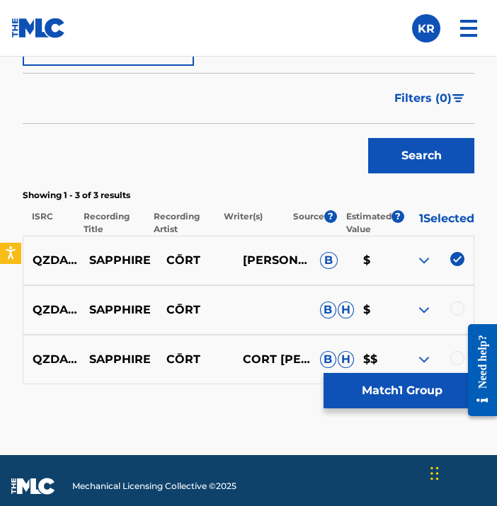
click at [455, 304] on div at bounding box center [457, 309] width 14 height 14
click at [457, 365] on div at bounding box center [477, 370] width 40 height 114
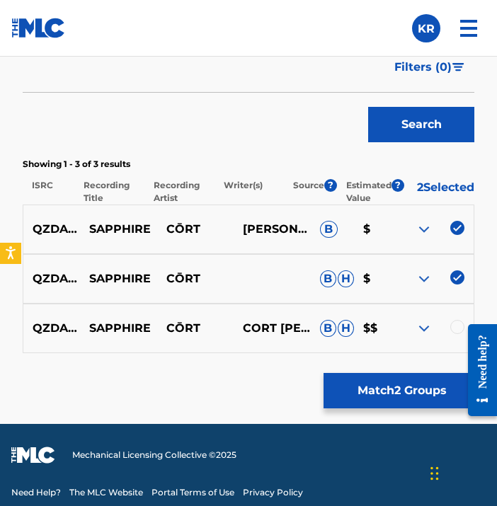
scroll to position [973, 0]
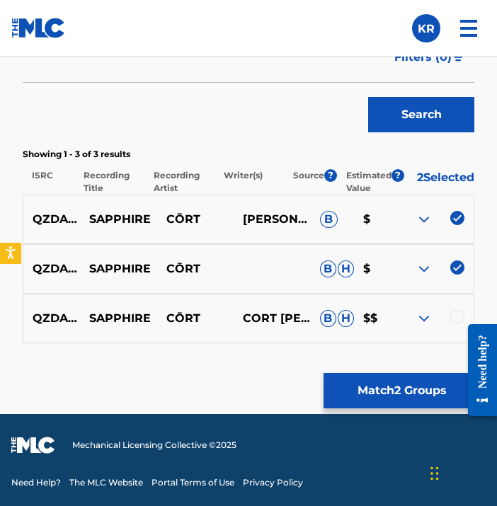
click at [456, 315] on div at bounding box center [457, 317] width 14 height 14
click at [427, 394] on button "Match 3 Groups" at bounding box center [402, 390] width 156 height 35
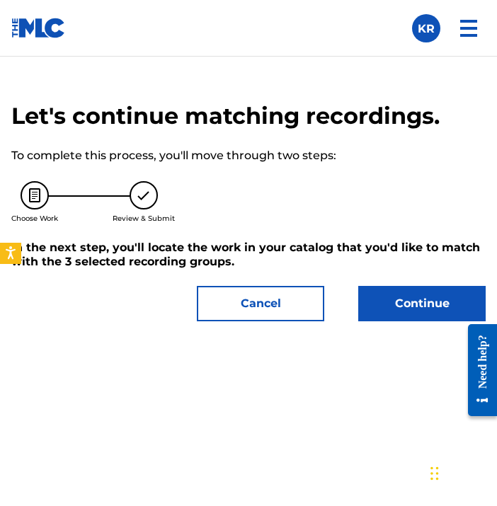
click at [391, 307] on button "Continue" at bounding box center [421, 303] width 127 height 35
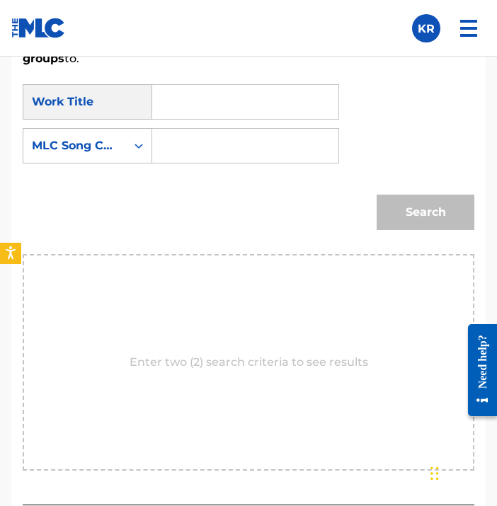
click at [203, 85] on input "Search Form" at bounding box center [245, 102] width 162 height 34
paste input "Sapphire"
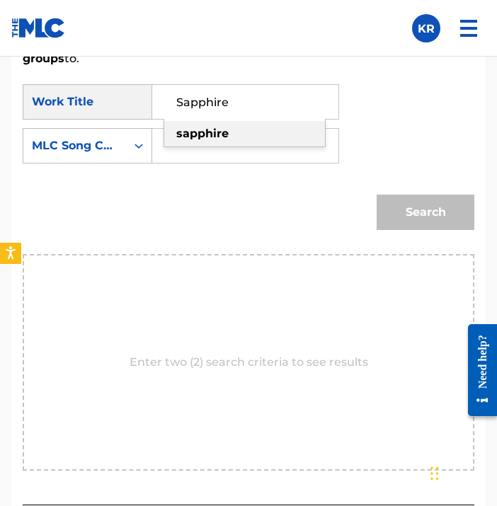
type input "Sapphire"
click at [324, 246] on div "Search" at bounding box center [249, 218] width 452 height 74
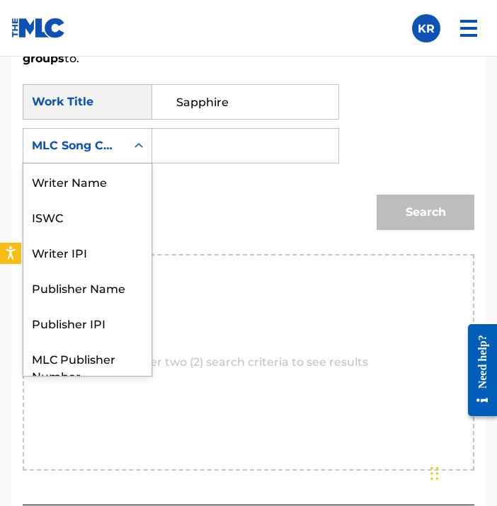
click at [129, 152] on div "Search Form" at bounding box center [138, 145] width 25 height 25
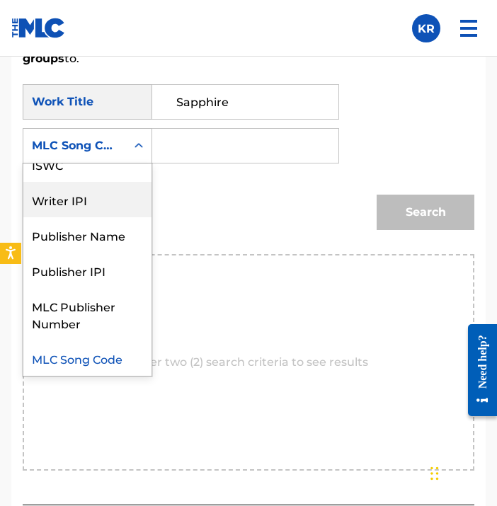
scroll to position [0, 0]
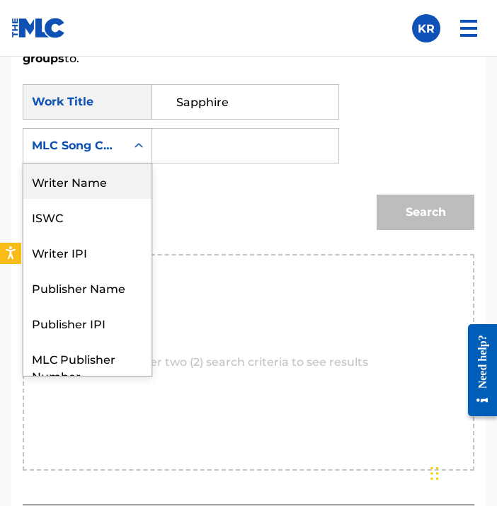
click at [108, 183] on div "Writer Name" at bounding box center [87, 181] width 128 height 35
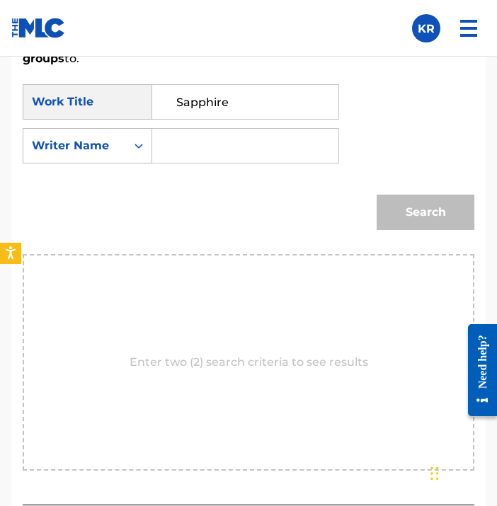
click at [244, 142] on input "Search Form" at bounding box center [245, 146] width 162 height 34
type input "[PERSON_NAME]"
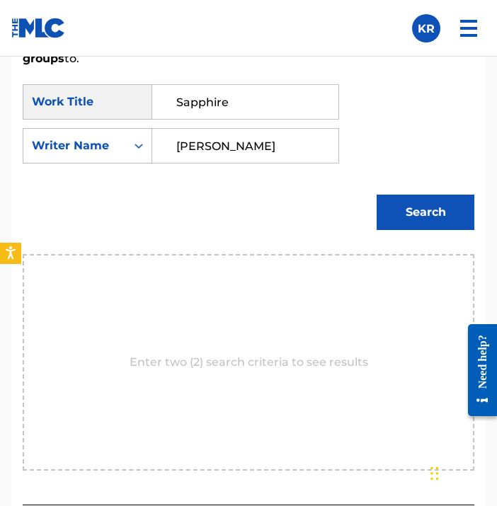
click at [447, 209] on button "Search" at bounding box center [426, 212] width 98 height 35
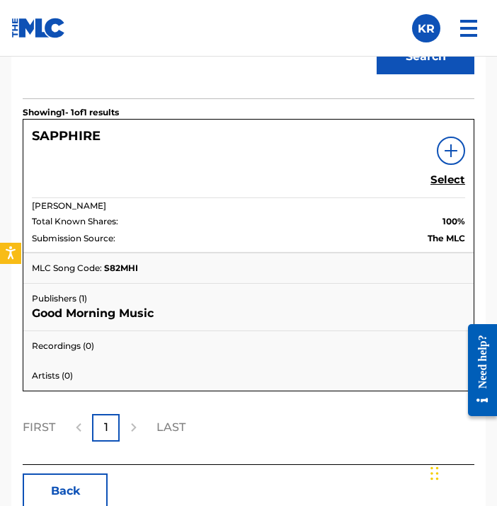
scroll to position [1153, 0]
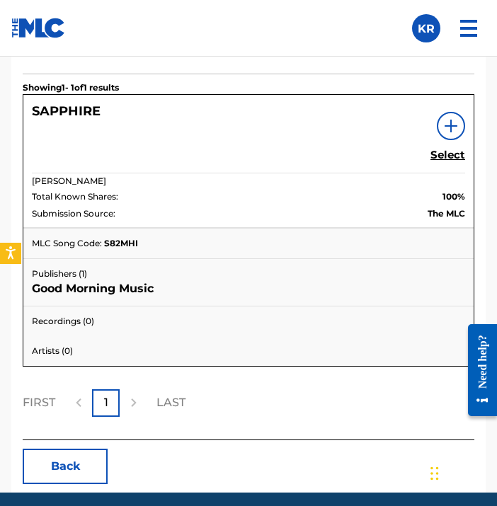
click at [462, 159] on h5 "Select" at bounding box center [447, 155] width 35 height 13
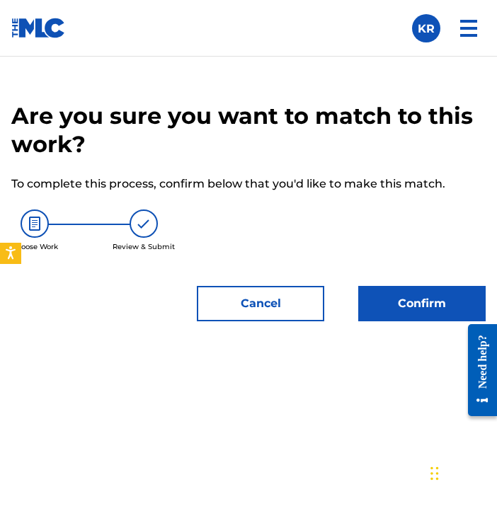
click at [420, 298] on button "Confirm" at bounding box center [421, 303] width 127 height 35
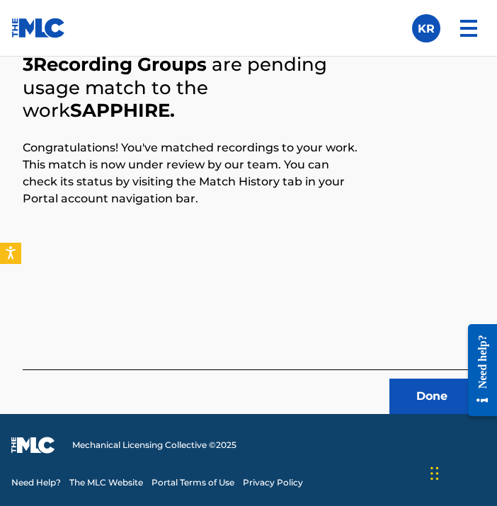
scroll to position [605, 0]
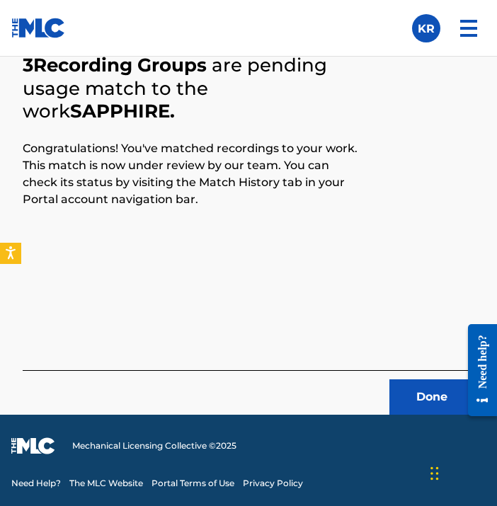
click at [419, 402] on button "Done" at bounding box center [431, 396] width 85 height 35
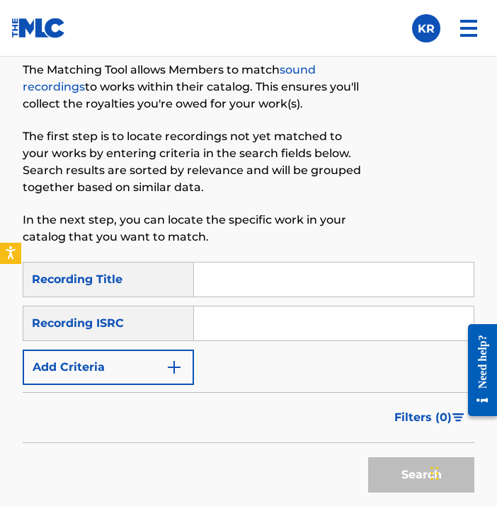
click at [292, 275] on input "Search Form" at bounding box center [334, 280] width 280 height 34
paste input "Smile"
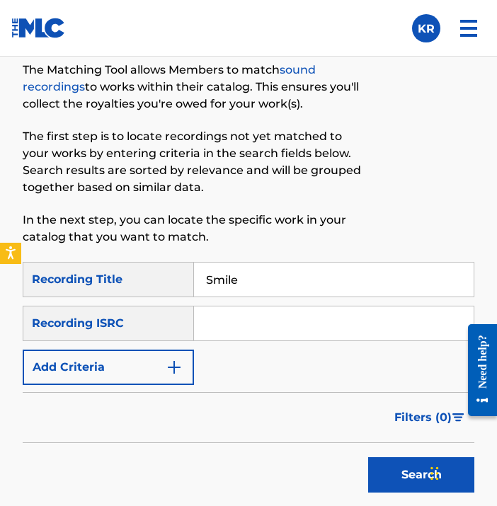
type input "Smile"
click at [259, 388] on form "SearchWithCriteriad31d9ad9-bfc0-481d-9329-5333239496bb Recording Title Smile Se…" at bounding box center [249, 381] width 452 height 238
click at [314, 313] on input "Search Form" at bounding box center [334, 324] width 280 height 34
paste input "QZDA82249664"
type input "QZDA82249664"
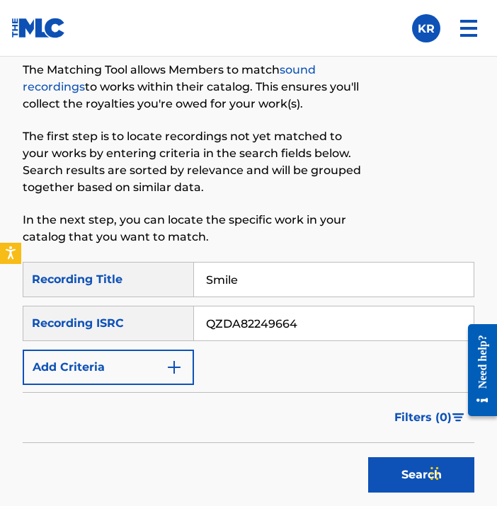
click at [297, 346] on div "SearchWithCriteriad31d9ad9-bfc0-481d-9329-5333239496bb Recording Title Smile Se…" at bounding box center [249, 323] width 452 height 123
click at [401, 484] on button "Search" at bounding box center [421, 474] width 106 height 35
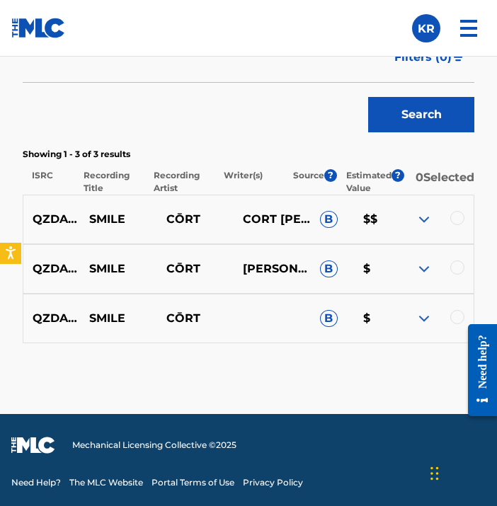
click at [455, 314] on div at bounding box center [457, 317] width 14 height 14
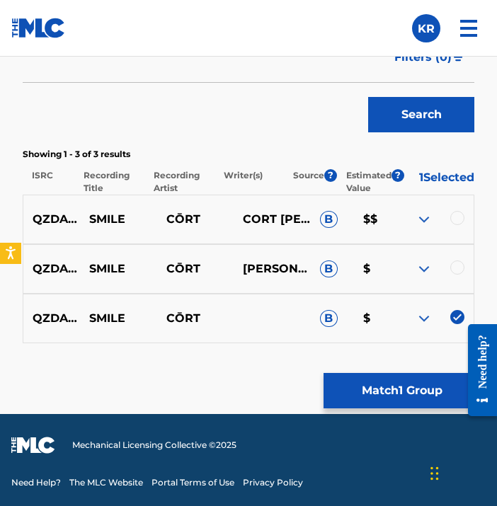
click at [460, 269] on div at bounding box center [457, 268] width 14 height 14
click at [459, 219] on div at bounding box center [457, 218] width 14 height 14
click at [428, 392] on button "Match 3 Groups" at bounding box center [402, 390] width 156 height 35
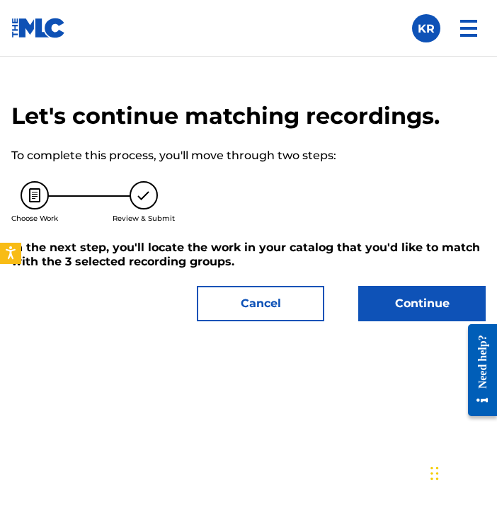
click at [404, 296] on button "Continue" at bounding box center [421, 303] width 127 height 35
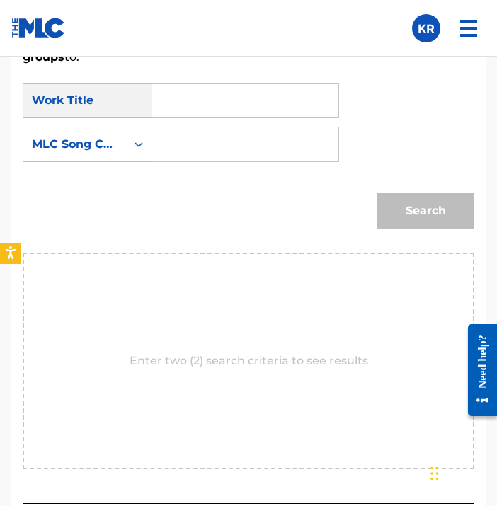
click at [181, 84] on input "Search Form" at bounding box center [245, 101] width 162 height 34
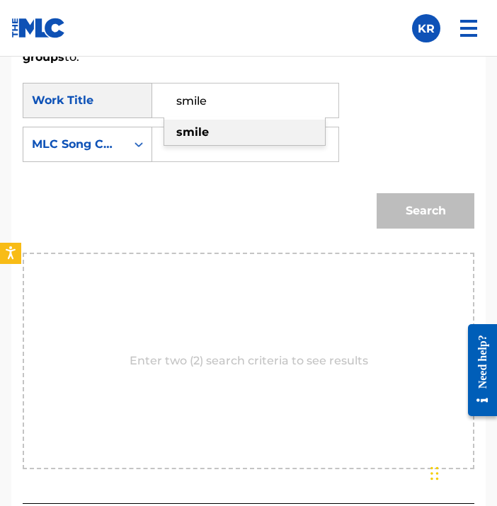
type input "smile"
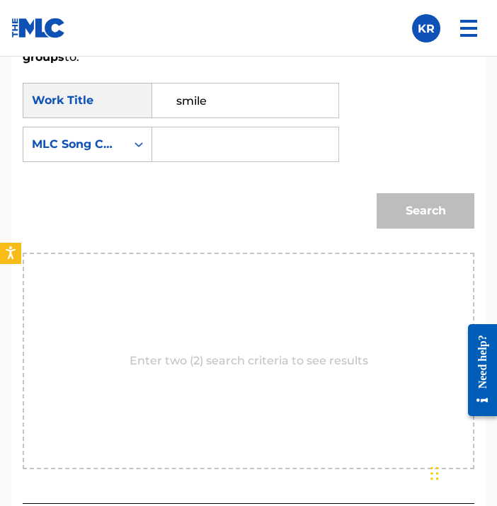
click at [79, 244] on div "Search" at bounding box center [249, 216] width 452 height 74
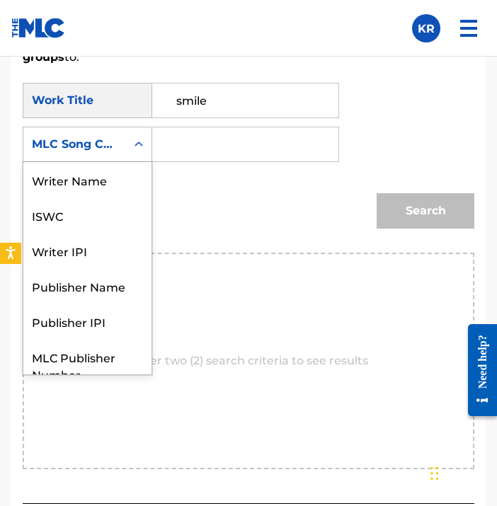
click at [121, 156] on div "MLC Song Code" at bounding box center [74, 144] width 103 height 27
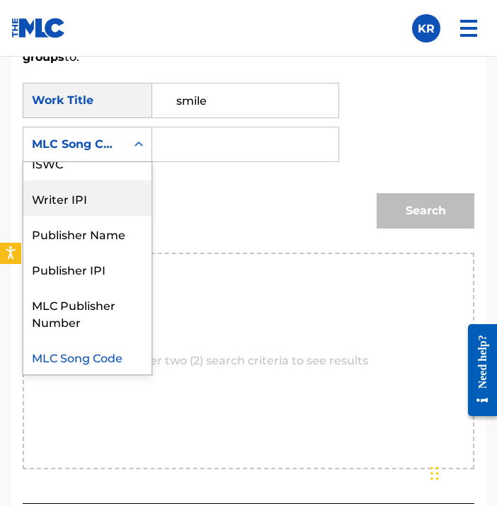
scroll to position [0, 0]
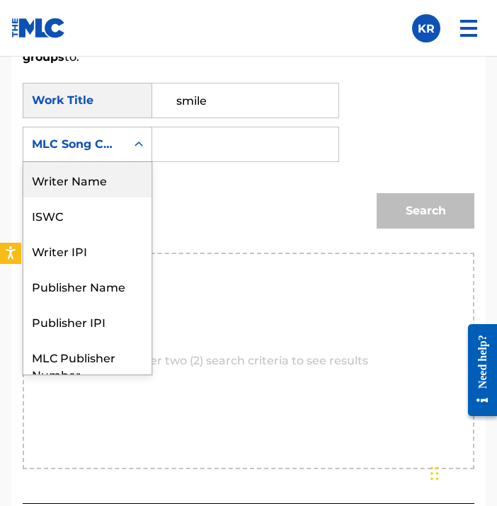
click at [111, 183] on div "Writer Name" at bounding box center [87, 179] width 128 height 35
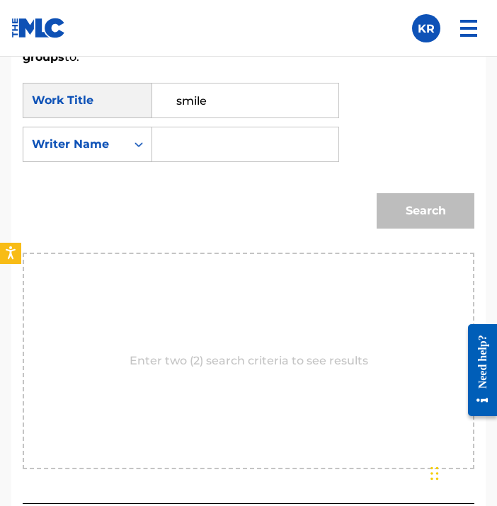
click at [295, 154] on input "Search Form" at bounding box center [245, 144] width 162 height 34
type input "[PERSON_NAME]"
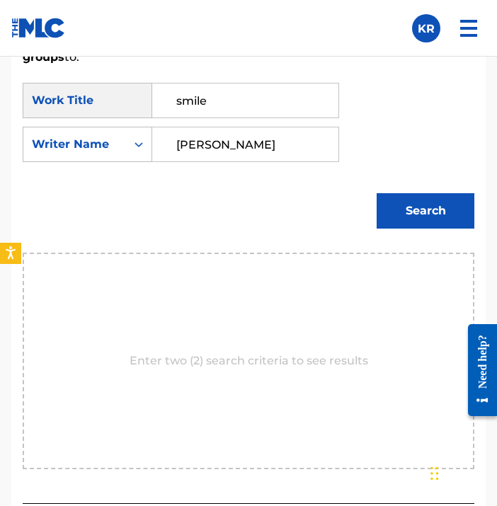
click at [430, 198] on button "Search" at bounding box center [426, 210] width 98 height 35
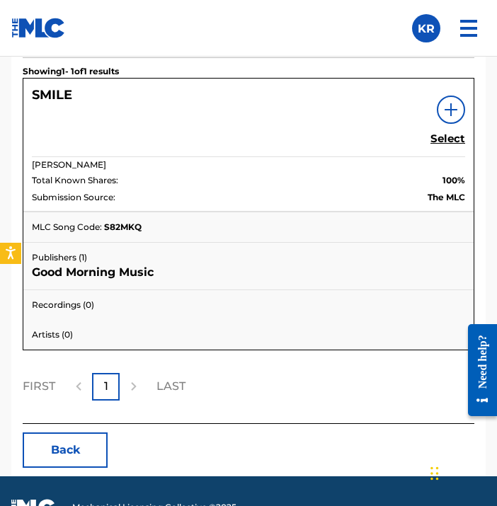
scroll to position [1194, 0]
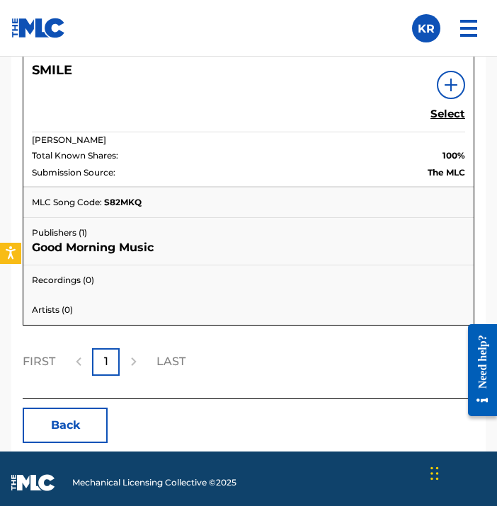
click at [448, 116] on h5 "Select" at bounding box center [447, 114] width 35 height 13
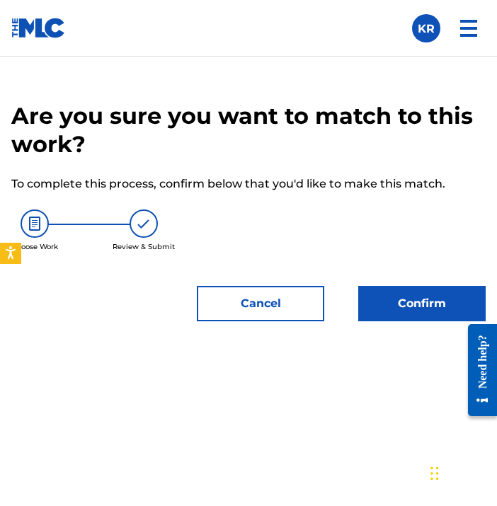
click at [416, 302] on button "Confirm" at bounding box center [421, 303] width 127 height 35
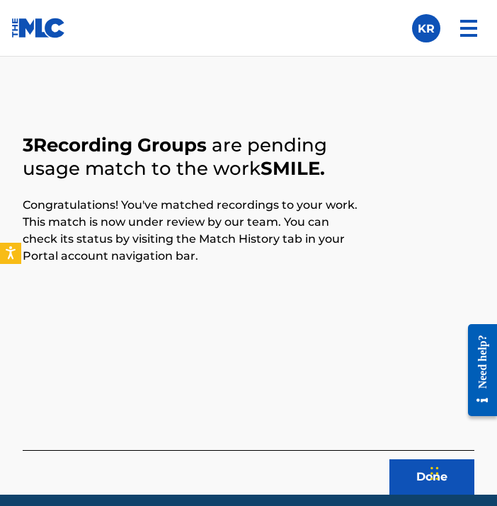
scroll to position [513, 0]
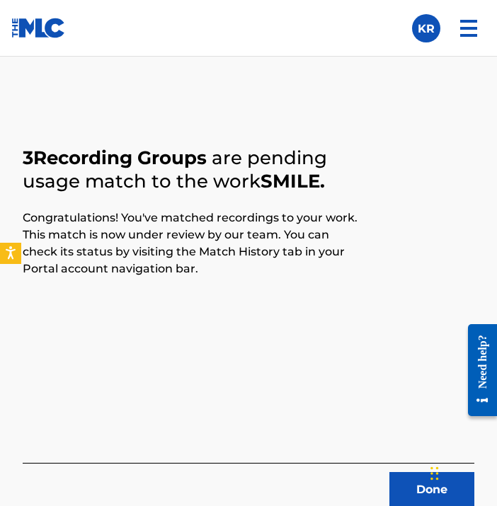
click at [404, 472] on button "Done" at bounding box center [431, 489] width 85 height 35
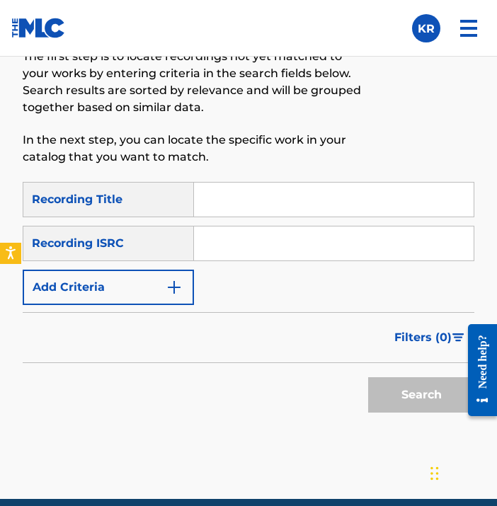
scroll to position [721, 0]
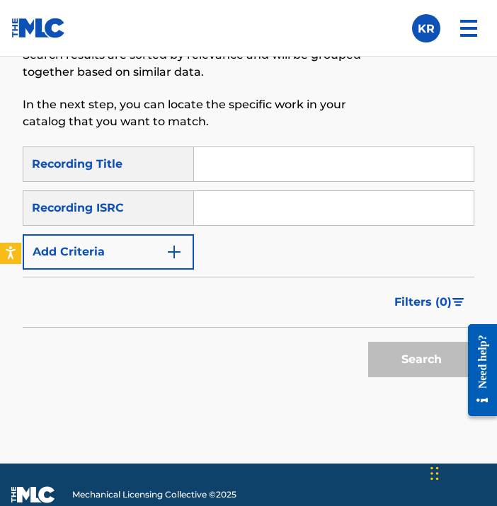
click at [299, 177] on input "Search Form" at bounding box center [334, 164] width 280 height 34
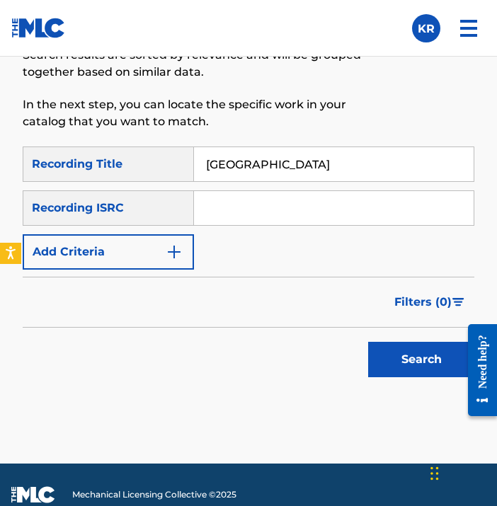
type input "[GEOGRAPHIC_DATA]"
click at [273, 289] on div "Filters ( 0 )" at bounding box center [249, 302] width 452 height 51
click at [326, 216] on input "Search Form" at bounding box center [334, 208] width 280 height 34
paste input "QZDA82249665"
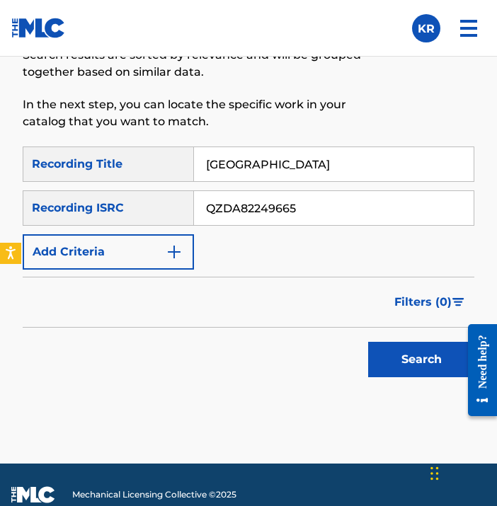
type input "QZDA82249665"
click at [401, 366] on button "Search" at bounding box center [421, 359] width 106 height 35
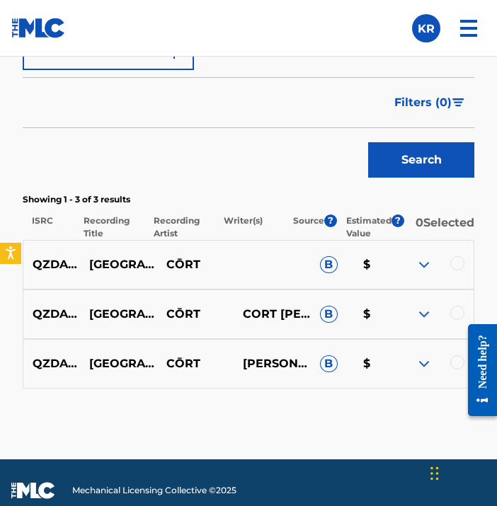
scroll to position [935, 0]
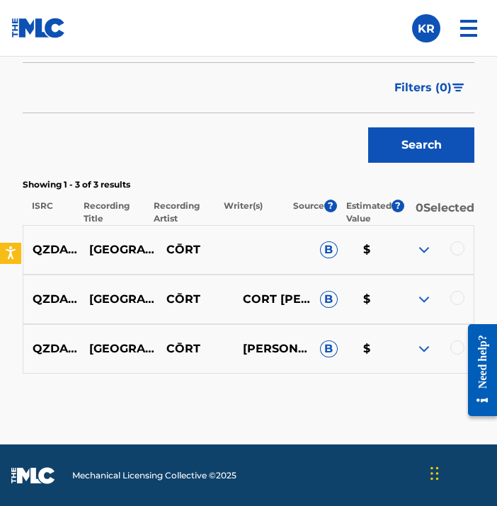
click at [459, 350] on div at bounding box center [477, 370] width 40 height 114
click at [456, 355] on div at bounding box center [457, 348] width 14 height 14
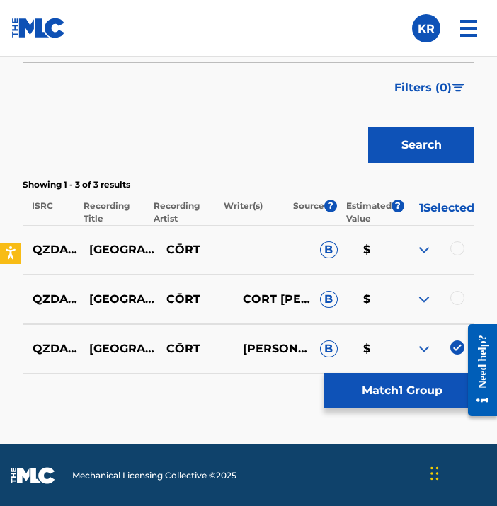
click at [455, 301] on div at bounding box center [457, 298] width 14 height 14
click at [455, 254] on div at bounding box center [457, 248] width 14 height 14
click at [425, 393] on button "Match 3 Groups" at bounding box center [402, 390] width 156 height 35
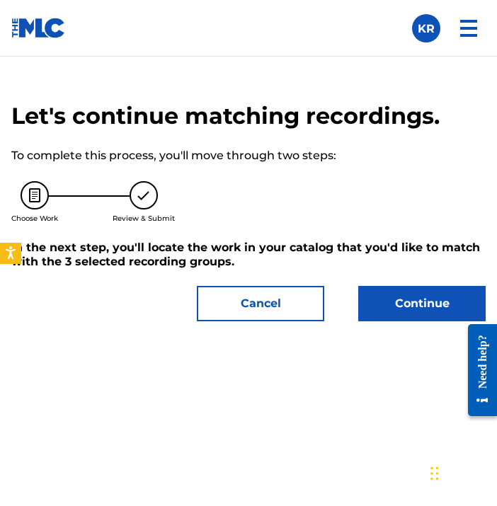
click at [415, 314] on button "Continue" at bounding box center [421, 303] width 127 height 35
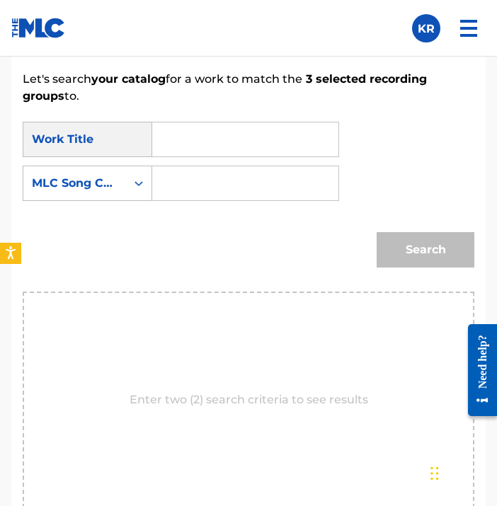
click at [245, 154] on input "Search Form" at bounding box center [245, 139] width 162 height 34
click at [224, 171] on span "street" at bounding box center [216, 170] width 35 height 13
type input "[GEOGRAPHIC_DATA]"
click at [107, 197] on div "MLC Song Code" at bounding box center [88, 183] width 130 height 35
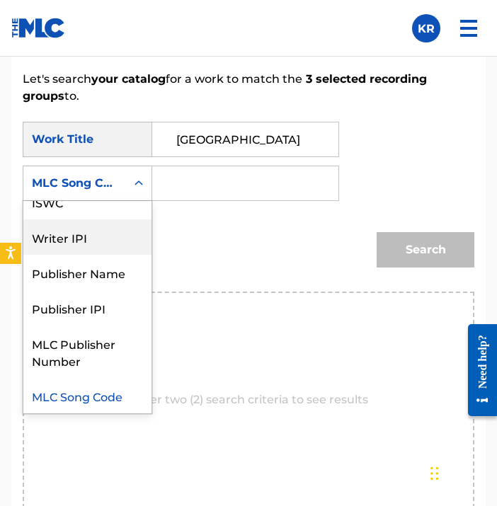
scroll to position [0, 0]
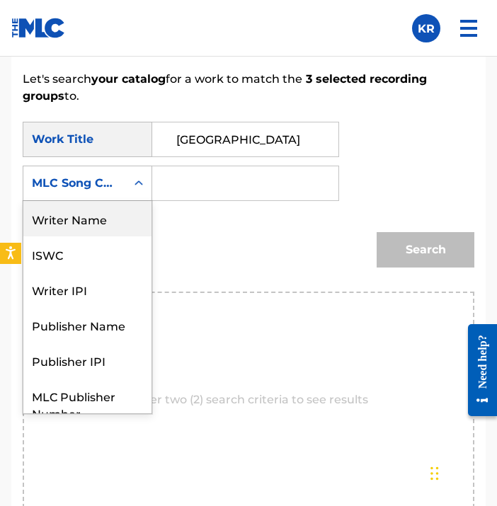
click at [103, 210] on div "Writer Name" at bounding box center [87, 218] width 128 height 35
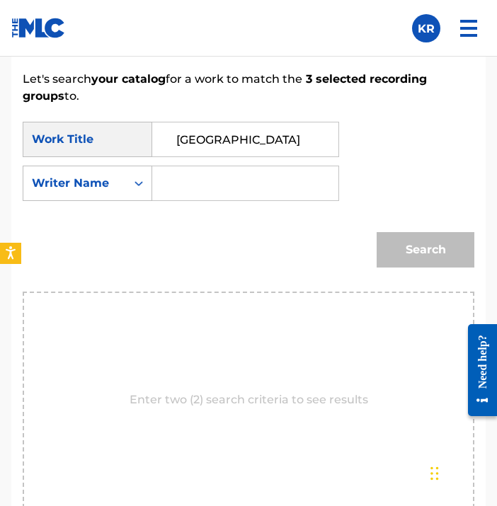
click at [188, 178] on input "Search Form" at bounding box center [245, 183] width 162 height 34
type input "[PERSON_NAME]"
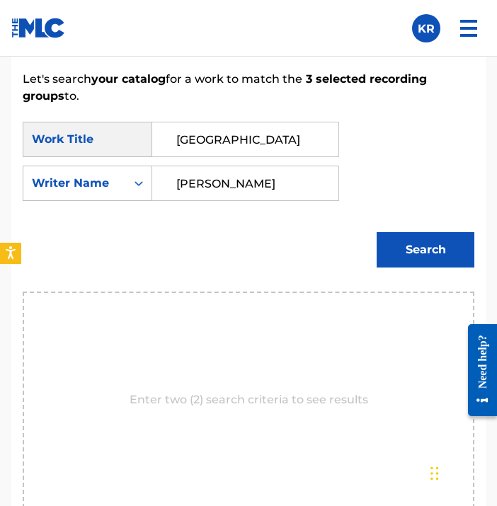
click at [423, 229] on div "Search" at bounding box center [422, 246] width 105 height 57
click at [406, 253] on button "Search" at bounding box center [426, 249] width 98 height 35
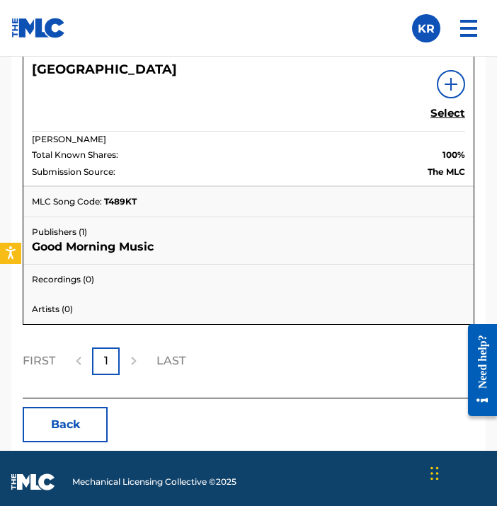
scroll to position [1194, 0]
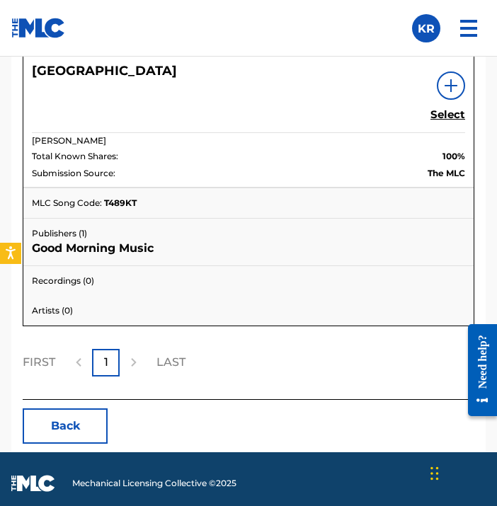
click at [452, 115] on h5 "Select" at bounding box center [447, 114] width 35 height 13
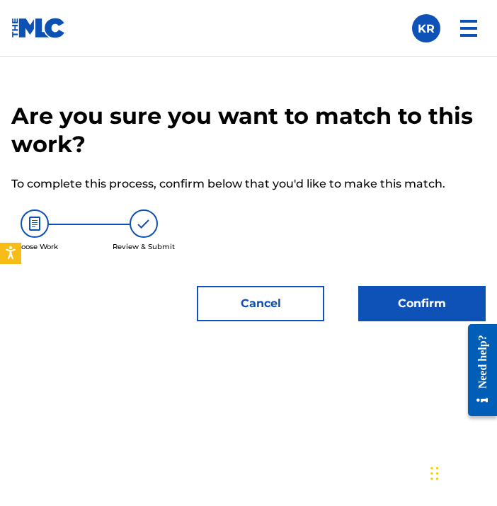
click at [394, 300] on button "Confirm" at bounding box center [421, 303] width 127 height 35
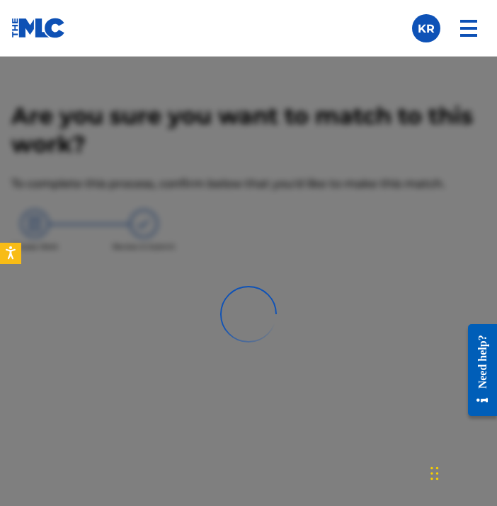
scroll to position [605, 0]
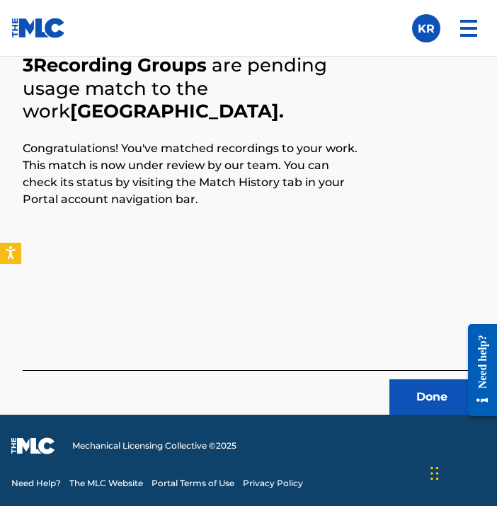
click at [403, 390] on button "Done" at bounding box center [431, 396] width 85 height 35
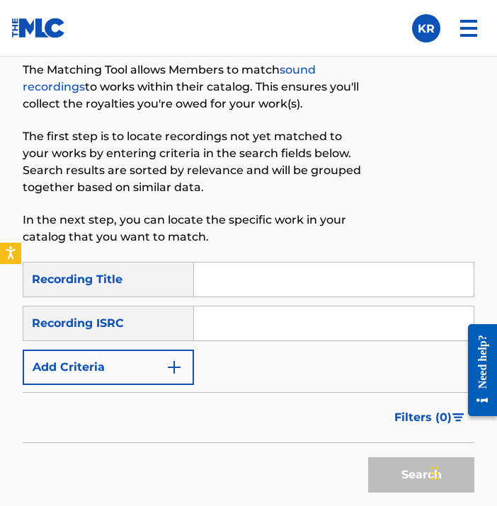
click at [337, 269] on input "Search Form" at bounding box center [334, 280] width 280 height 34
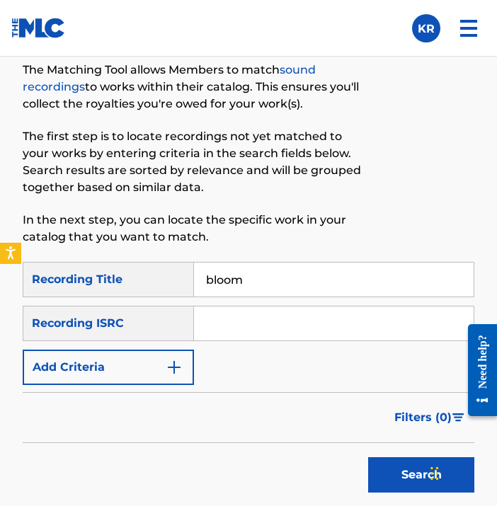
type input "bloom"
click at [217, 324] on input "Search Form" at bounding box center [334, 324] width 280 height 34
click at [265, 328] on input "Search Form" at bounding box center [334, 324] width 280 height 34
click at [220, 377] on div "SearchWithCriteriad31d9ad9-bfc0-481d-9329-5333239496bb Recording Title bloom Se…" at bounding box center [249, 323] width 452 height 123
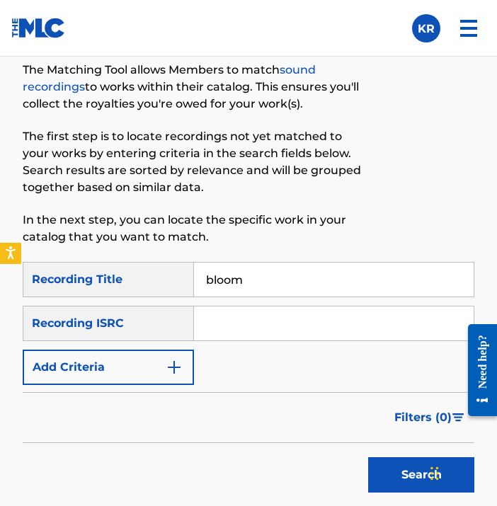
click at [246, 324] on input "Search Form" at bounding box center [334, 324] width 280 height 34
paste input "QZDA82249666"
type input "QZDA82249666"
click at [384, 161] on div at bounding box center [422, 141] width 104 height 242
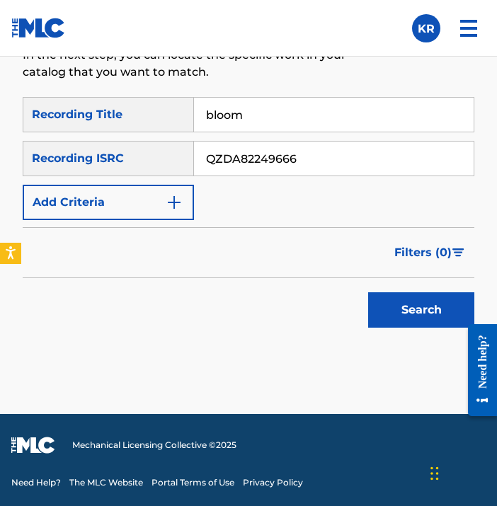
click at [397, 306] on button "Search" at bounding box center [421, 309] width 106 height 35
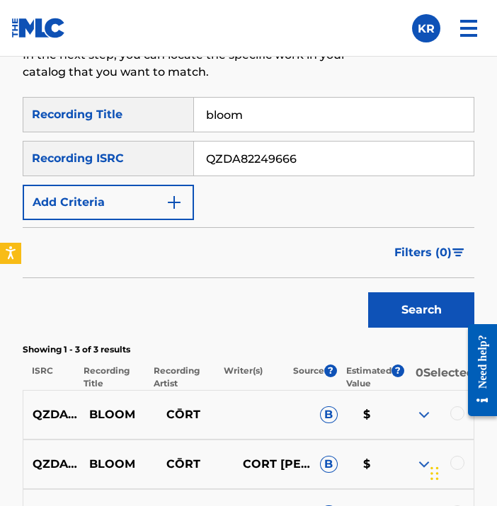
scroll to position [974, 0]
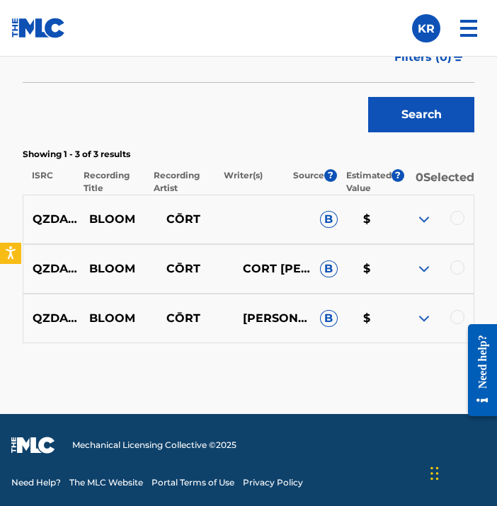
click at [455, 323] on div at bounding box center [457, 317] width 14 height 14
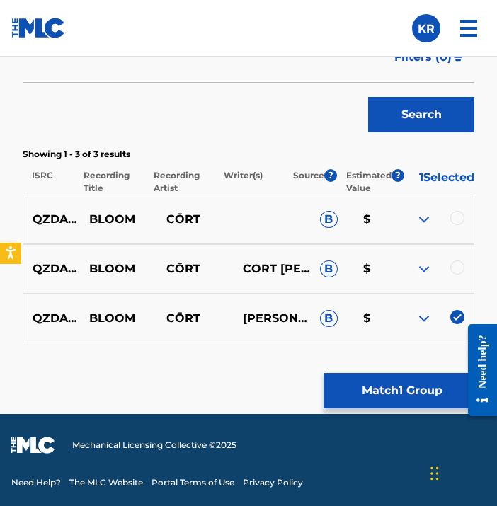
click at [457, 270] on div at bounding box center [457, 268] width 14 height 14
click at [459, 214] on div at bounding box center [457, 218] width 14 height 14
click at [411, 382] on button "Match 3 Groups" at bounding box center [402, 390] width 156 height 35
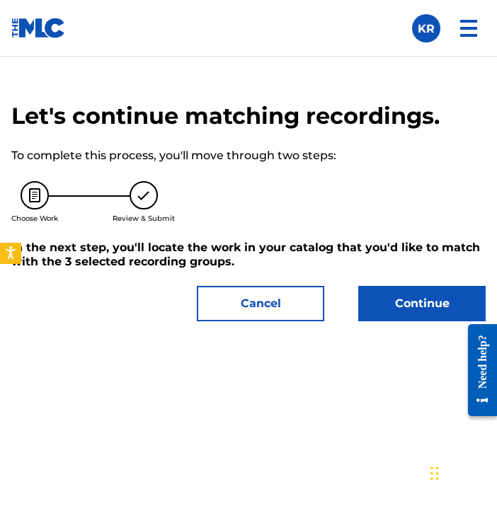
click at [405, 311] on button "Continue" at bounding box center [421, 303] width 127 height 35
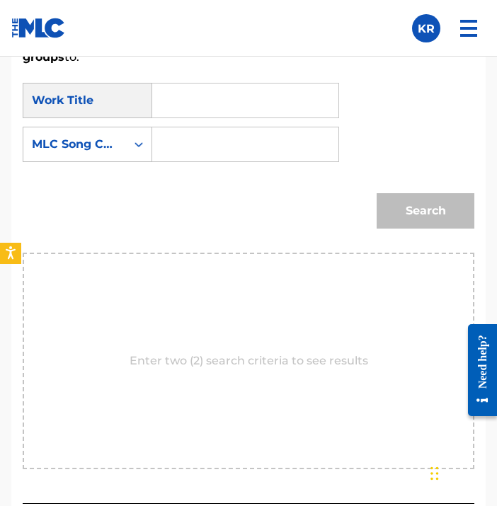
click at [169, 103] on input "Search Form" at bounding box center [245, 101] width 162 height 34
type input "Bloom"
click at [121, 147] on div "MLC Song Code" at bounding box center [74, 144] width 103 height 27
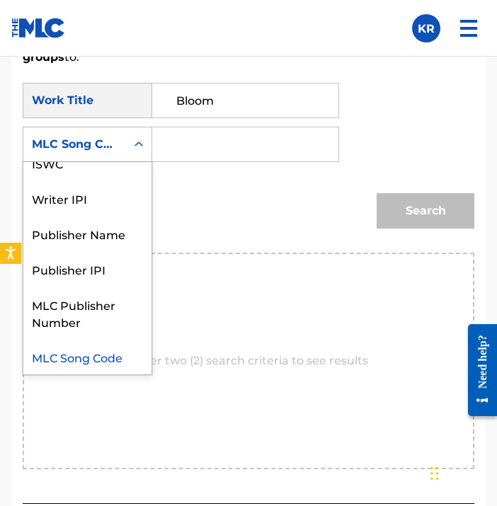
scroll to position [0, 0]
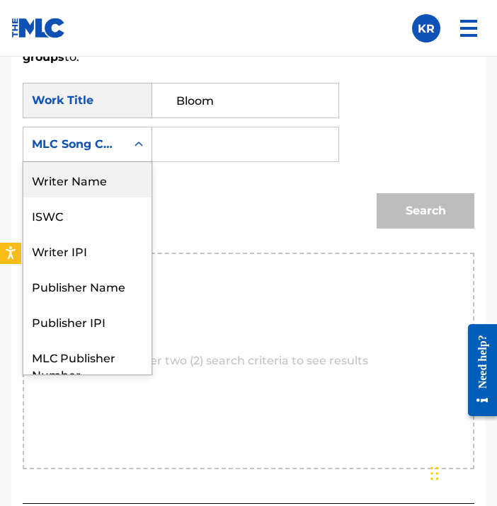
click at [119, 188] on div "Writer Name" at bounding box center [87, 179] width 128 height 35
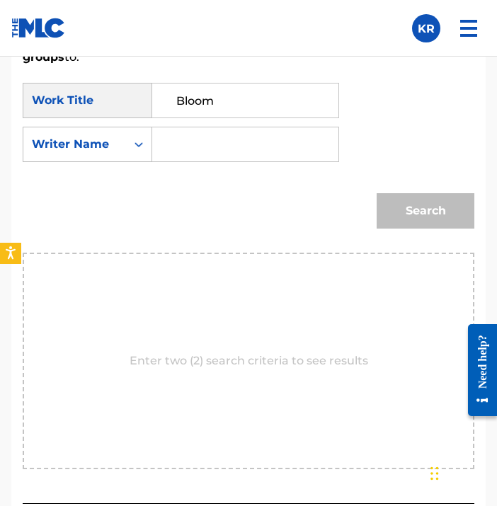
click at [271, 159] on input "Search Form" at bounding box center [245, 144] width 162 height 34
type input "[PERSON_NAME]"
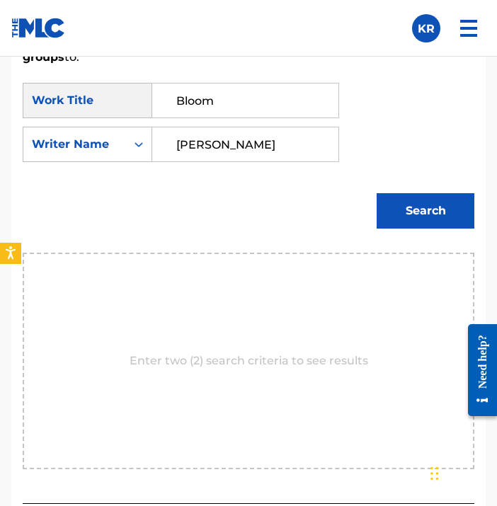
click at [411, 216] on button "Search" at bounding box center [426, 210] width 98 height 35
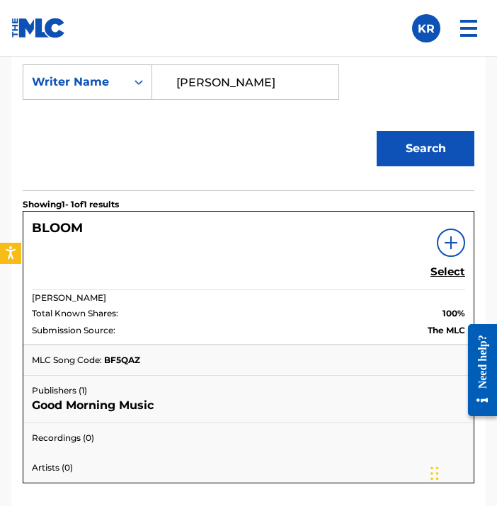
scroll to position [1051, 0]
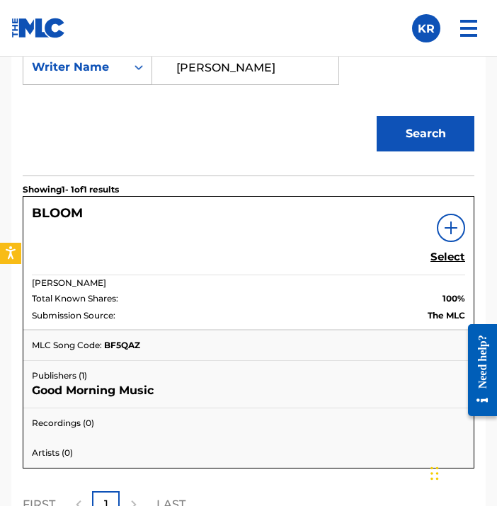
click at [448, 261] on h5 "Select" at bounding box center [447, 257] width 35 height 13
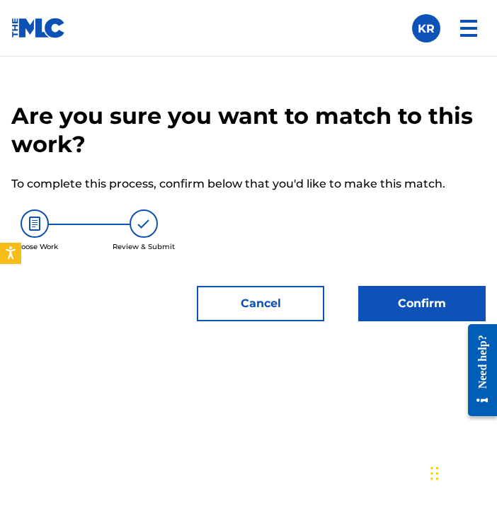
click at [431, 295] on button "Confirm" at bounding box center [421, 303] width 127 height 35
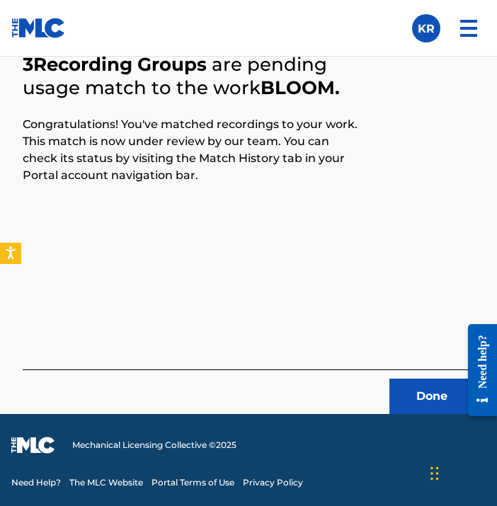
scroll to position [605, 0]
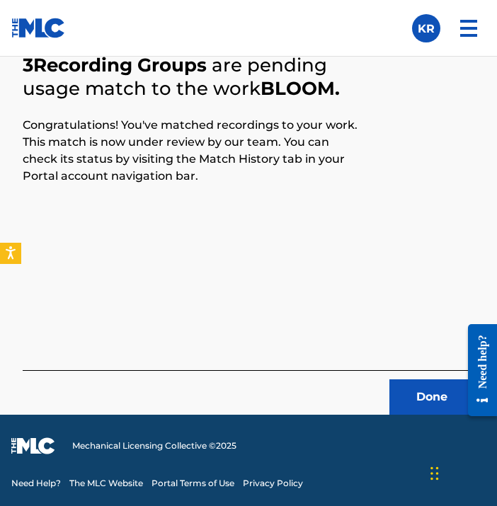
click at [410, 384] on button "Done" at bounding box center [431, 396] width 85 height 35
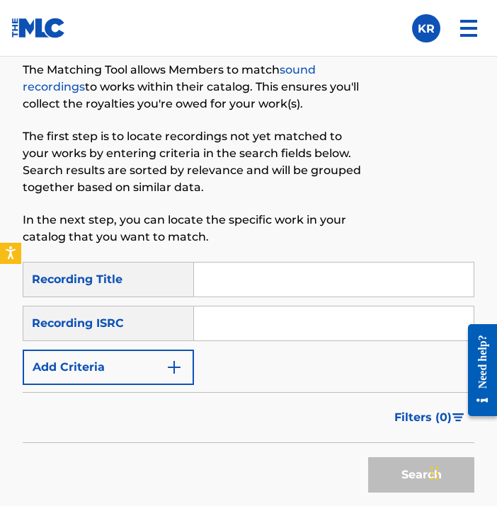
click at [347, 278] on input "Search Form" at bounding box center [334, 280] width 280 height 34
paste input "Sunburst"
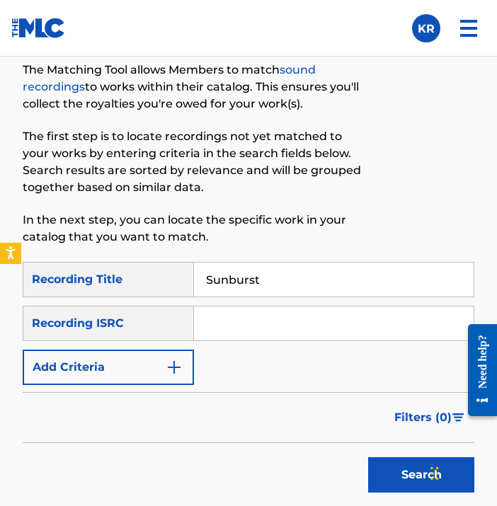
type input "Sunburst"
click at [204, 366] on div "SearchWithCriteriad31d9ad9-bfc0-481d-9329-5333239496bb Recording Title Sunburst…" at bounding box center [249, 323] width 452 height 123
click at [258, 332] on input "Search Form" at bounding box center [334, 324] width 280 height 34
paste input "QZMEM2240736"
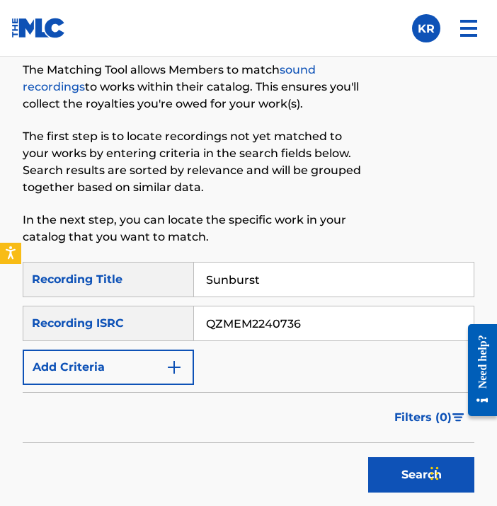
type input "QZMEM2240736"
click at [214, 399] on div "Filters ( 0 )" at bounding box center [249, 417] width 452 height 51
click at [383, 474] on button "Search" at bounding box center [421, 474] width 106 height 35
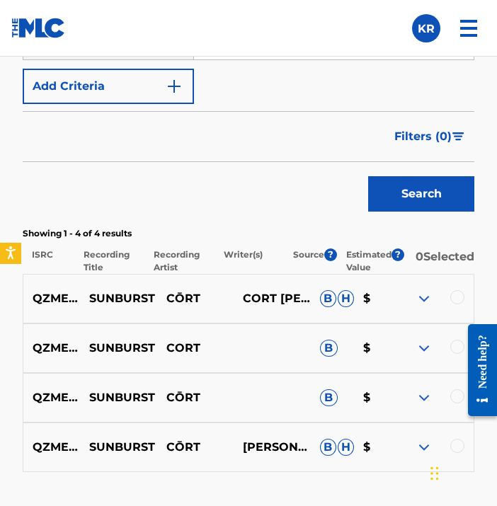
scroll to position [965, 0]
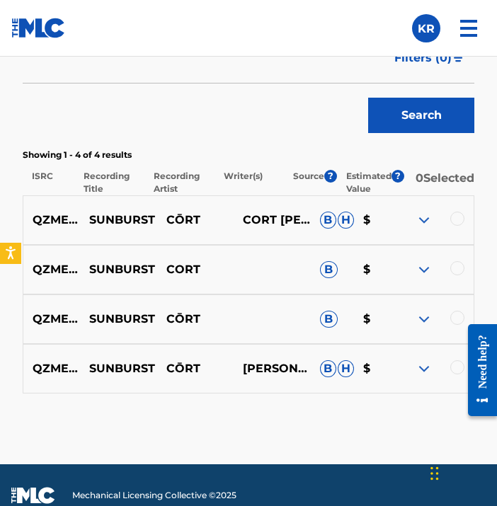
click at [457, 375] on div at bounding box center [477, 370] width 40 height 114
click at [452, 372] on div at bounding box center [457, 367] width 14 height 14
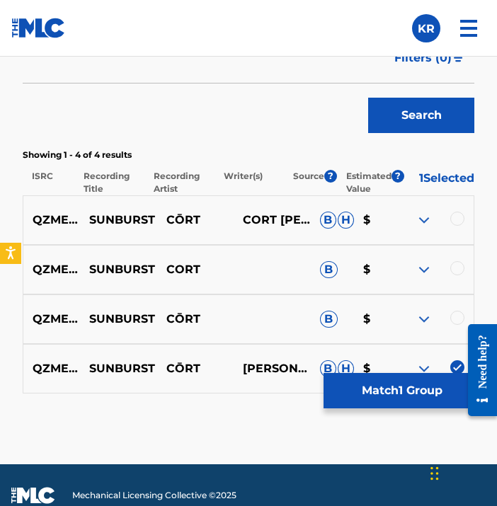
click at [456, 316] on div at bounding box center [457, 318] width 14 height 14
click at [457, 275] on div at bounding box center [457, 268] width 14 height 14
click at [458, 226] on div at bounding box center [457, 219] width 14 height 14
click at [405, 387] on button "Match 4 Groups" at bounding box center [402, 390] width 156 height 35
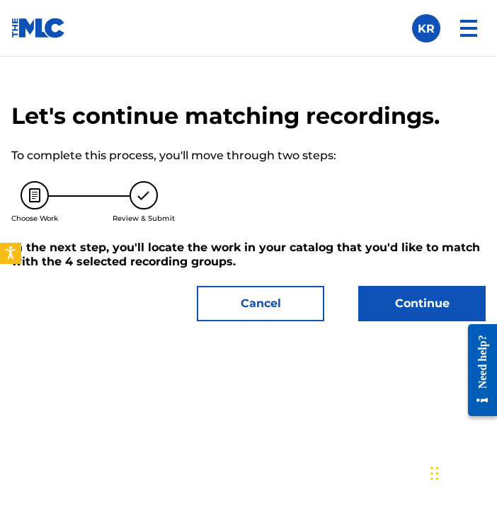
click at [401, 313] on button "Continue" at bounding box center [421, 303] width 127 height 35
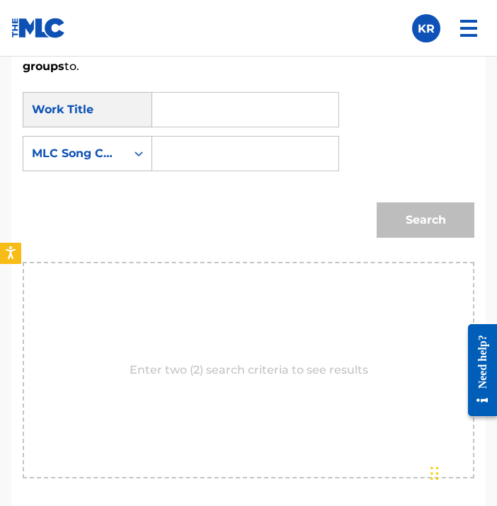
click at [286, 117] on input "Search Form" at bounding box center [245, 110] width 162 height 34
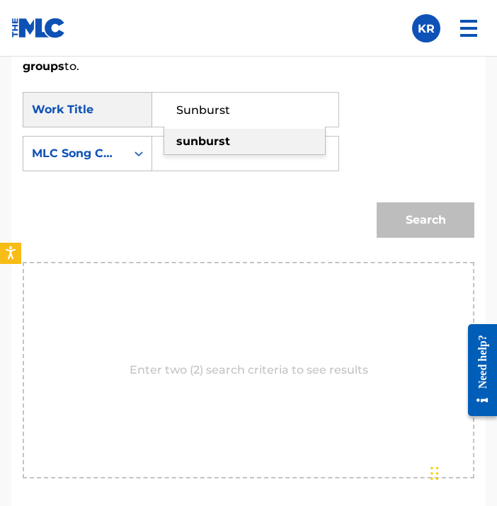
type input "Sunburst"
click at [271, 362] on p "Enter two (2) search criteria to see results" at bounding box center [249, 370] width 239 height 17
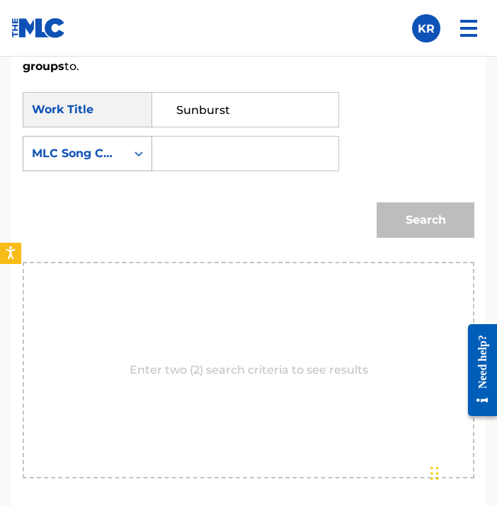
click at [123, 158] on div "MLC Song Code" at bounding box center [74, 153] width 103 height 27
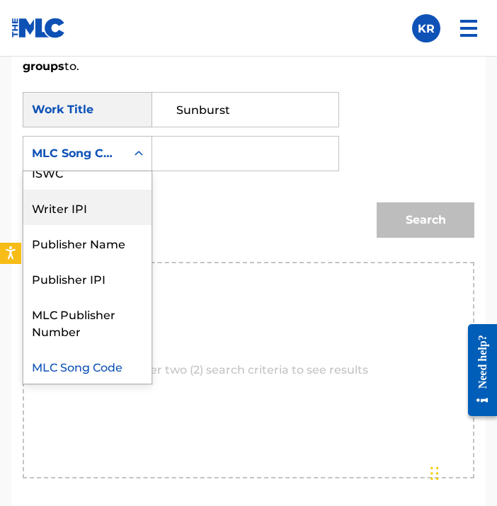
scroll to position [0, 0]
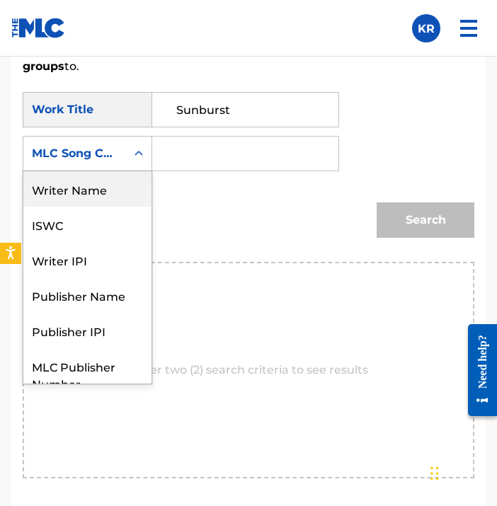
click at [106, 198] on div "Writer Name" at bounding box center [87, 188] width 128 height 35
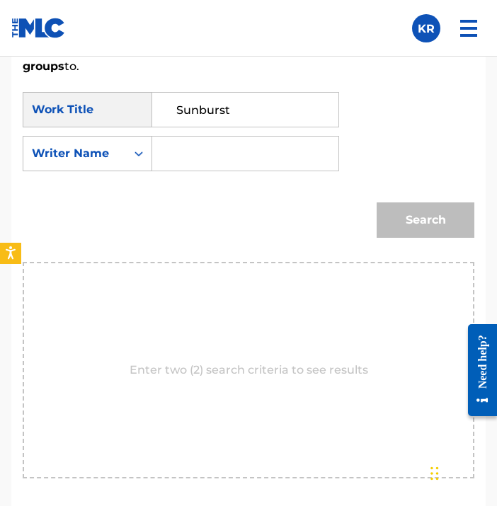
click at [217, 176] on div "SearchWithCriteriad6bc3244-4d1f-493f-a330-facf510c9068 Work Title Sunburst Sear…" at bounding box center [249, 136] width 452 height 88
click at [217, 155] on input "Search Form" at bounding box center [245, 154] width 162 height 34
type input "[PERSON_NAME]"
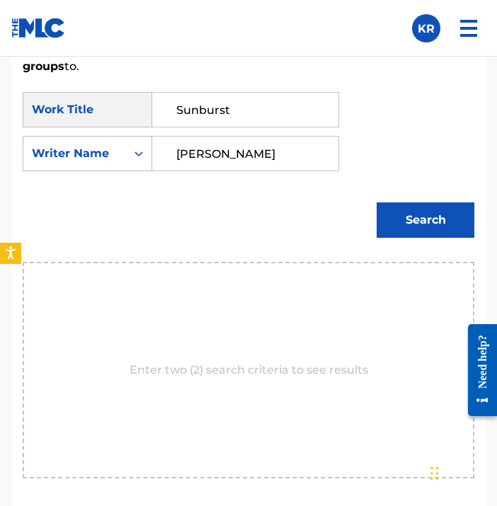
click at [457, 227] on button "Search" at bounding box center [426, 219] width 98 height 35
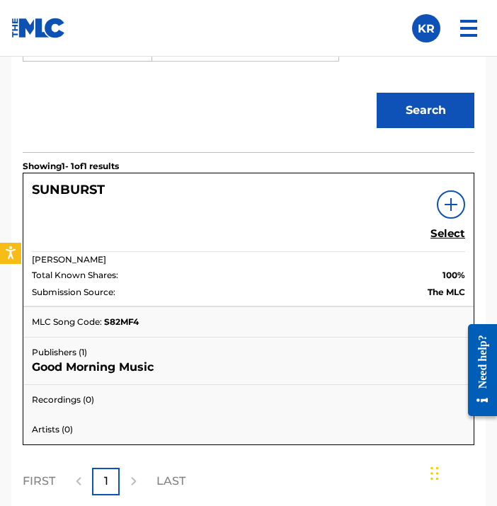
scroll to position [1078, 0]
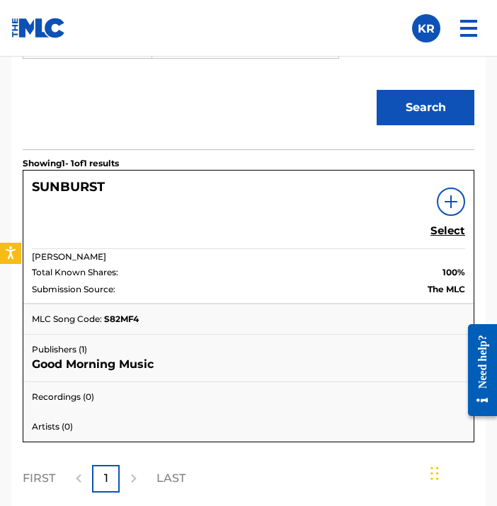
click at [441, 236] on h5 "Select" at bounding box center [447, 230] width 35 height 13
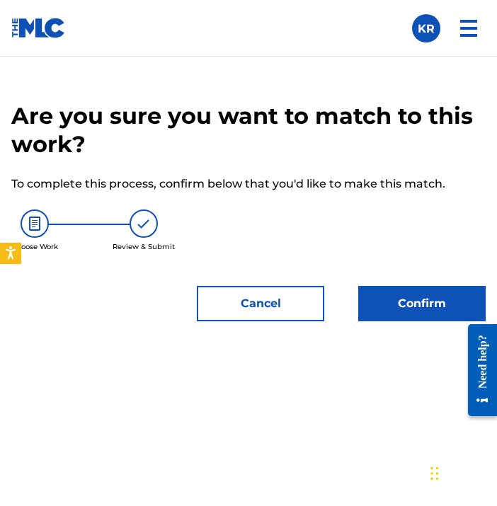
click at [417, 307] on button "Confirm" at bounding box center [421, 303] width 127 height 35
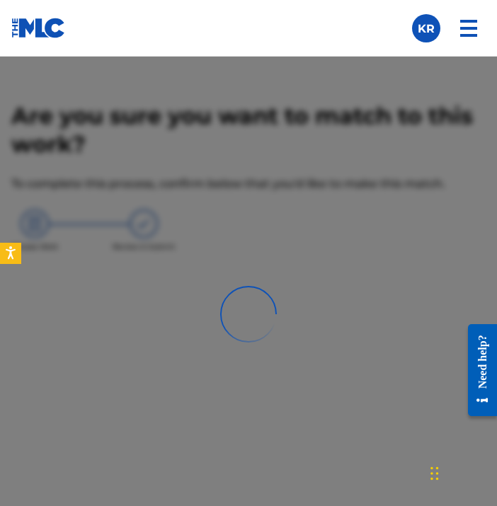
scroll to position [605, 0]
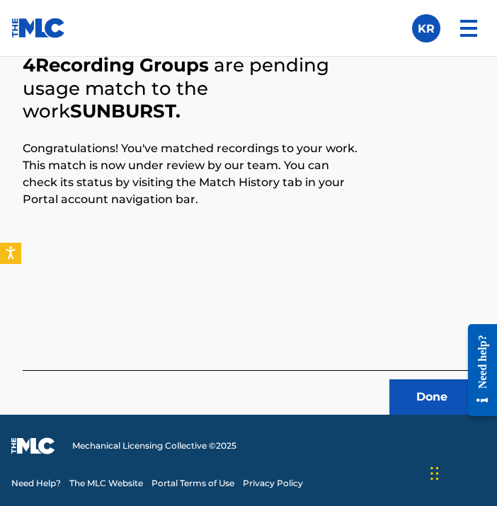
click at [415, 388] on button "Done" at bounding box center [431, 396] width 85 height 35
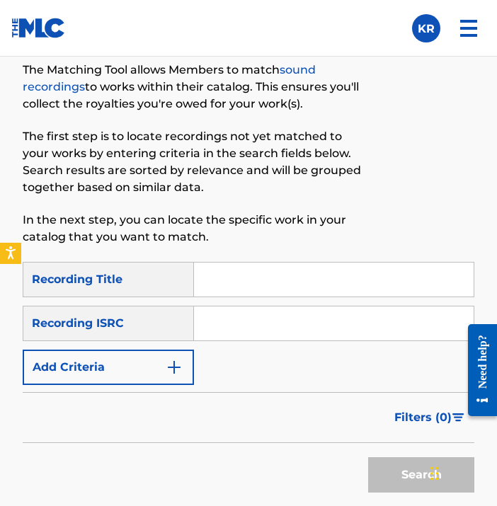
click at [248, 288] on input "Search Form" at bounding box center [334, 280] width 280 height 34
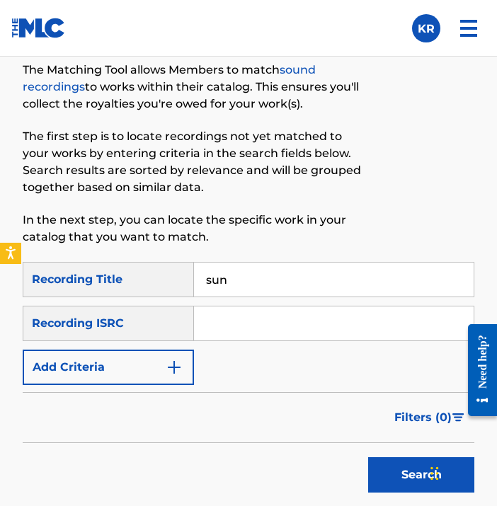
type input "Sunburst"
click at [285, 316] on input "Search Form" at bounding box center [334, 324] width 280 height 34
type input "[PERSON_NAME]"
click at [411, 479] on button "Search" at bounding box center [421, 474] width 106 height 35
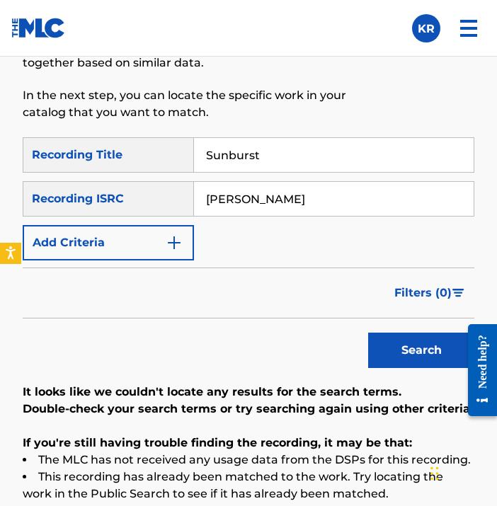
scroll to position [722, 0]
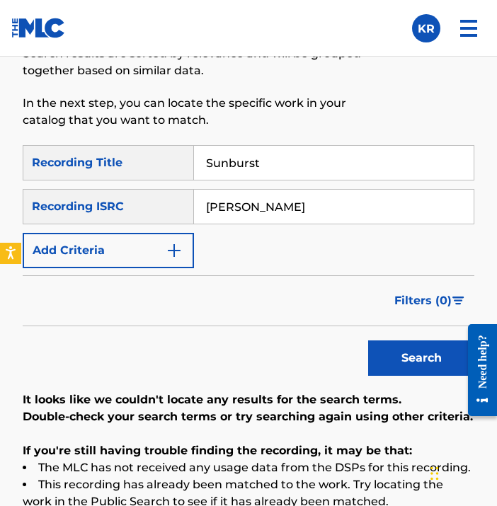
drag, startPoint x: 307, startPoint y: 200, endPoint x: 145, endPoint y: 200, distance: 162.1
click at [145, 200] on div "SearchWithCriteria65cd0a96-381a-4f2e-a704-b40f3cc213ab Recording ISRC [PERSON_N…" at bounding box center [249, 206] width 452 height 35
click at [283, 172] on input "Sunburst" at bounding box center [334, 163] width 280 height 34
drag, startPoint x: 283, startPoint y: 179, endPoint x: 224, endPoint y: 178, distance: 58.8
click at [224, 178] on input "Sunburst" at bounding box center [334, 163] width 280 height 34
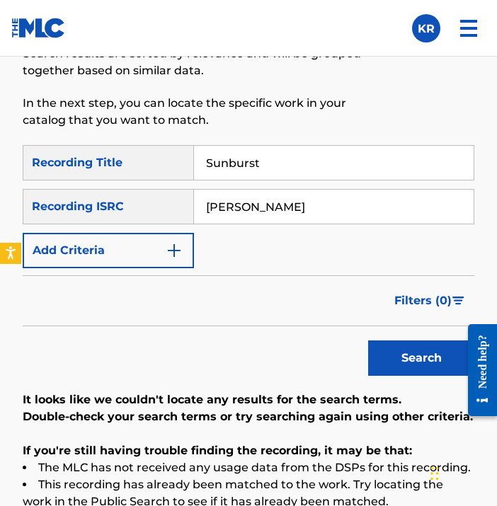
drag, startPoint x: 304, startPoint y: 202, endPoint x: 186, endPoint y: 202, distance: 118.2
click at [186, 202] on div "SearchWithCriteria65cd0a96-381a-4f2e-a704-b40f3cc213ab Recording ISRC [PERSON_N…" at bounding box center [249, 206] width 452 height 35
paste input "QZMEM2240736"
type input "QZMEM2240736"
click at [391, 348] on button "Search" at bounding box center [421, 358] width 106 height 35
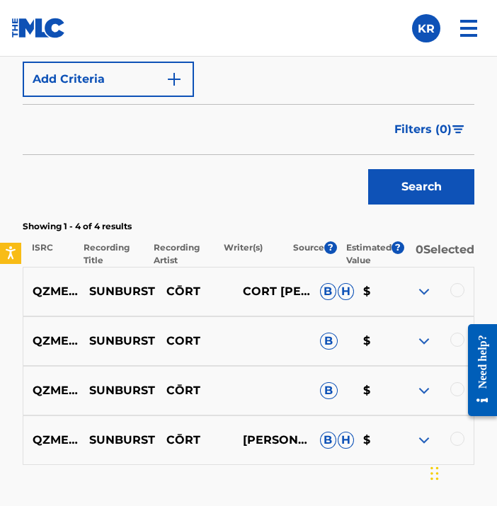
scroll to position [1024, 0]
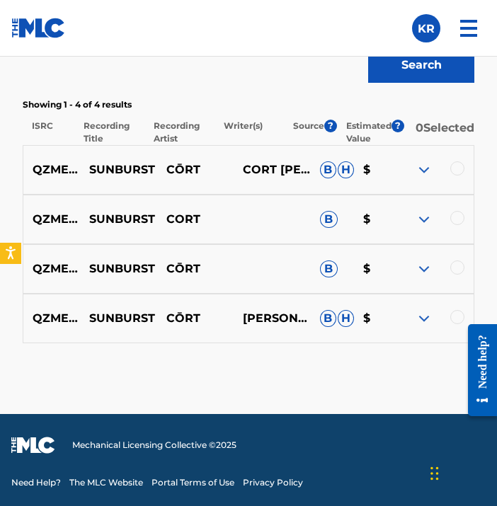
click at [459, 312] on div at bounding box center [457, 317] width 14 height 14
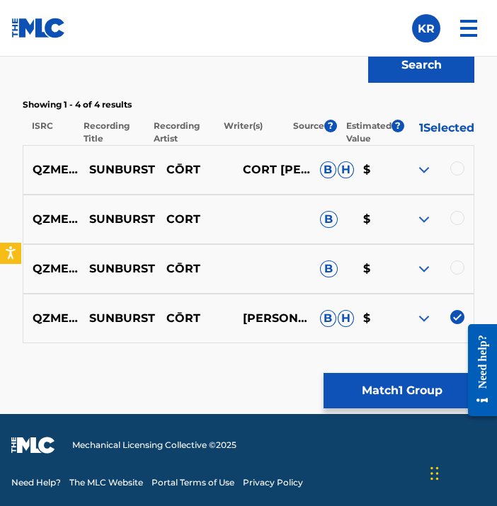
click at [459, 267] on div at bounding box center [457, 268] width 14 height 14
click at [461, 221] on div at bounding box center [457, 218] width 14 height 14
click at [461, 156] on div "QZMEM2240736 SUNBURST [PERSON_NAME] [PERSON_NAME] [PERSON_NAME] $" at bounding box center [249, 170] width 452 height 50
click at [459, 166] on div at bounding box center [457, 168] width 14 height 14
click at [413, 401] on button "Match 4 Groups" at bounding box center [402, 390] width 156 height 35
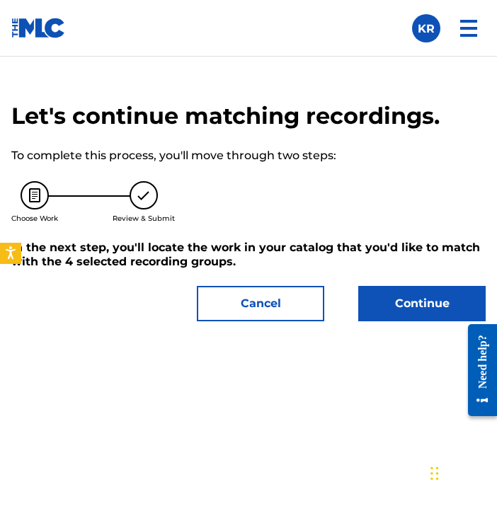
click at [416, 313] on button "Continue" at bounding box center [421, 303] width 127 height 35
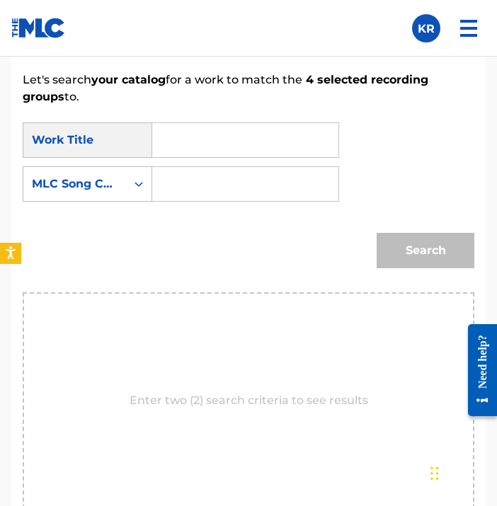
scroll to position [922, 0]
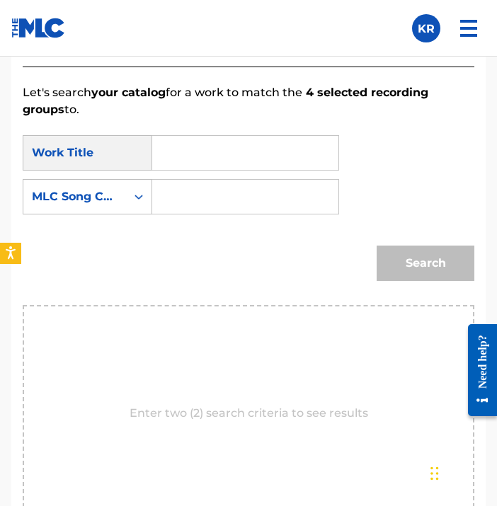
click at [266, 142] on input "Search Form" at bounding box center [245, 153] width 162 height 34
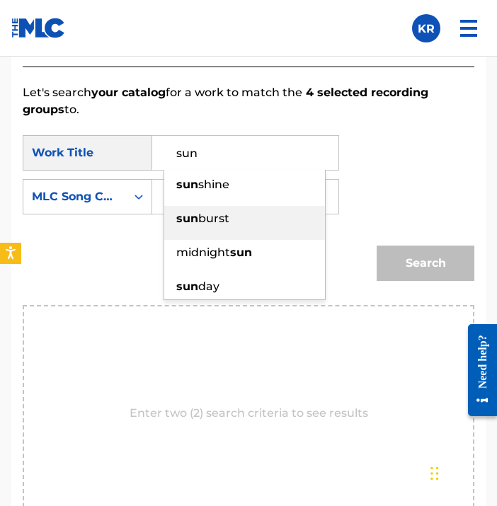
click at [244, 210] on div "sun burst" at bounding box center [244, 218] width 161 height 25
type input "sunburst"
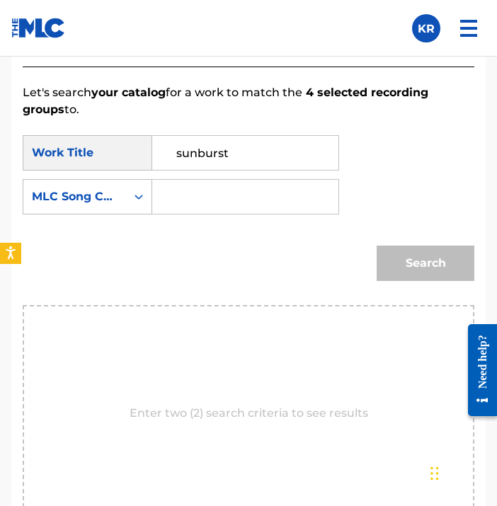
click at [248, 199] on input "Search Form" at bounding box center [245, 197] width 162 height 34
click at [101, 218] on div "SearchWithCriteriad6bc3244-4d1f-493f-a330-facf510c9068 Work Title sunburst Sear…" at bounding box center [249, 179] width 452 height 88
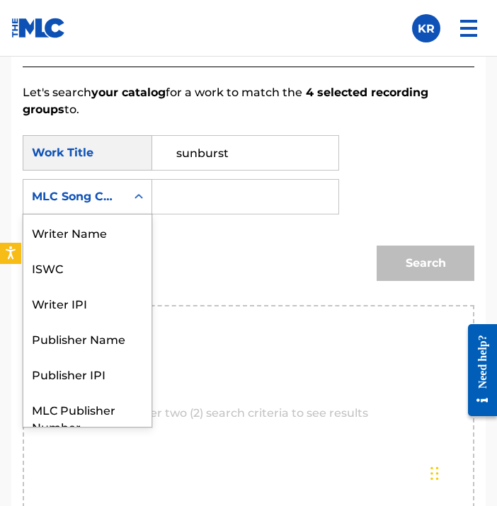
click at [125, 194] on div "MLC Song Code" at bounding box center [74, 196] width 103 height 27
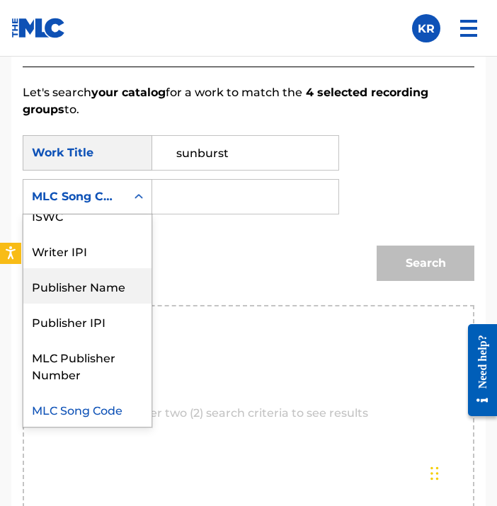
scroll to position [0, 0]
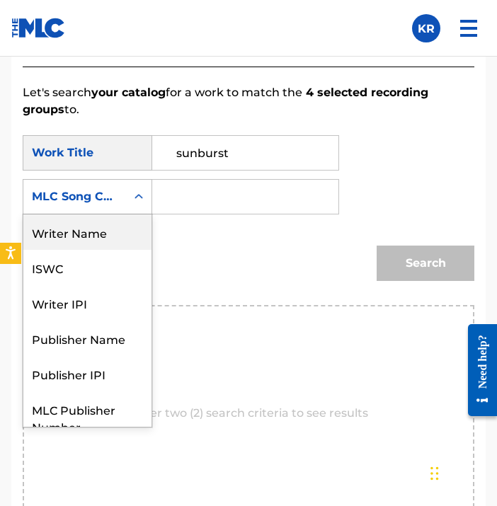
click at [107, 232] on div "Writer Name" at bounding box center [87, 232] width 128 height 35
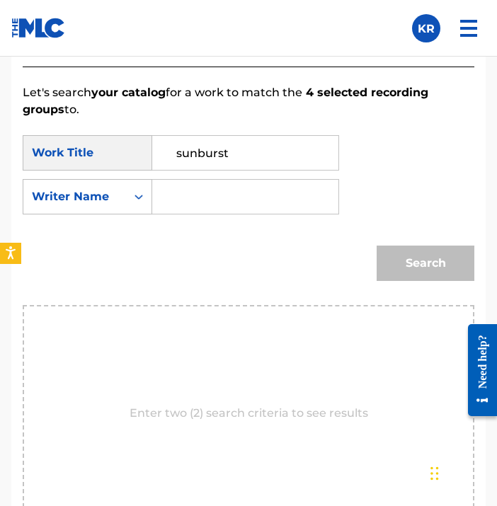
click at [324, 190] on div "Search Form" at bounding box center [245, 196] width 187 height 35
click at [253, 198] on input "Search Form" at bounding box center [245, 197] width 162 height 34
type input "[PERSON_NAME]"
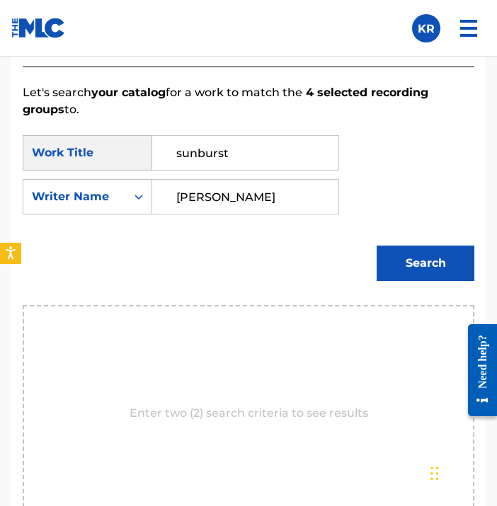
click at [397, 261] on button "Search" at bounding box center [426, 263] width 98 height 35
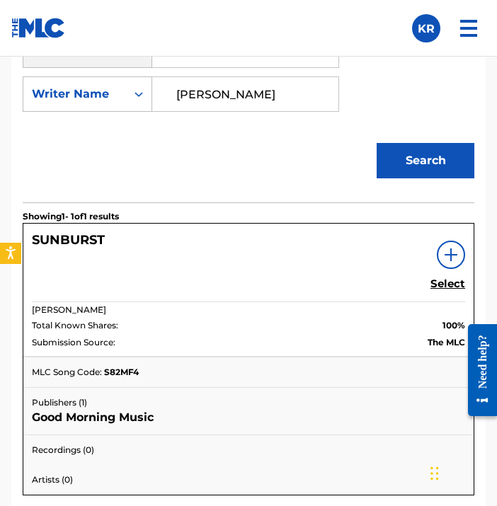
scroll to position [1025, 0]
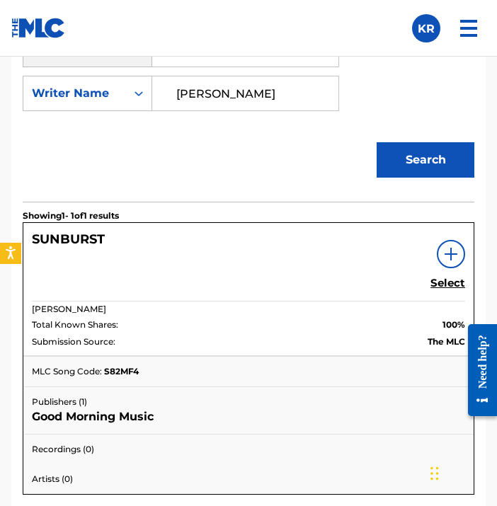
click at [430, 284] on div "SUNBURST Select" at bounding box center [248, 267] width 433 height 70
click at [445, 284] on h5 "Select" at bounding box center [447, 283] width 35 height 13
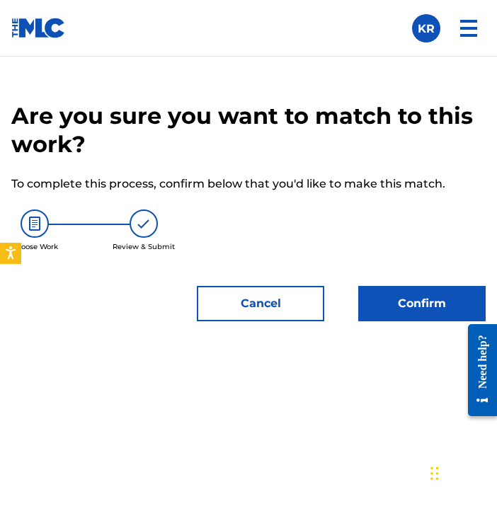
click at [434, 299] on button "Confirm" at bounding box center [421, 303] width 127 height 35
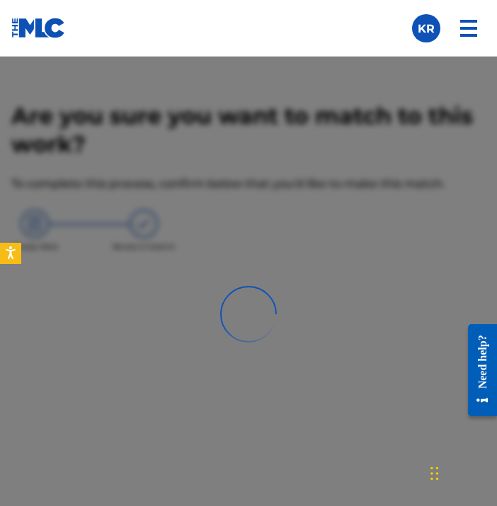
scroll to position [605, 0]
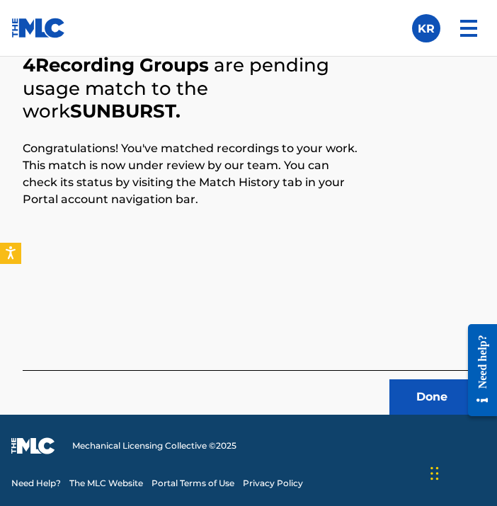
click at [435, 396] on button "Done" at bounding box center [431, 396] width 85 height 35
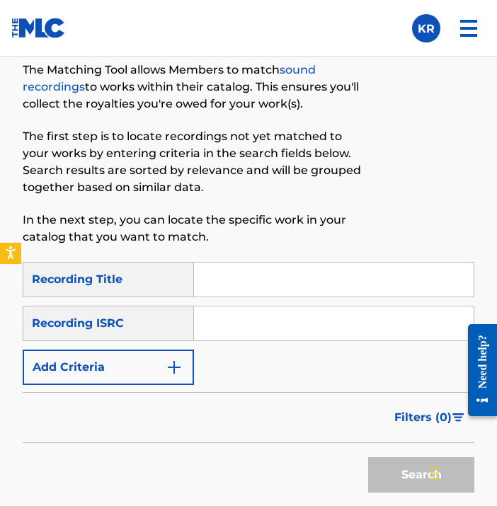
click at [293, 271] on input "Search Form" at bounding box center [334, 280] width 280 height 34
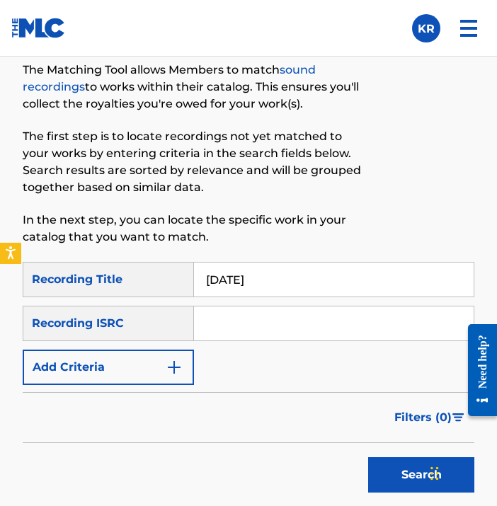
type input "[DATE]"
click at [294, 321] on input "Search Form" at bounding box center [334, 324] width 280 height 34
paste input "QZMEM2240737"
type input "QZMEM2240737"
click at [392, 481] on button "Search" at bounding box center [421, 474] width 106 height 35
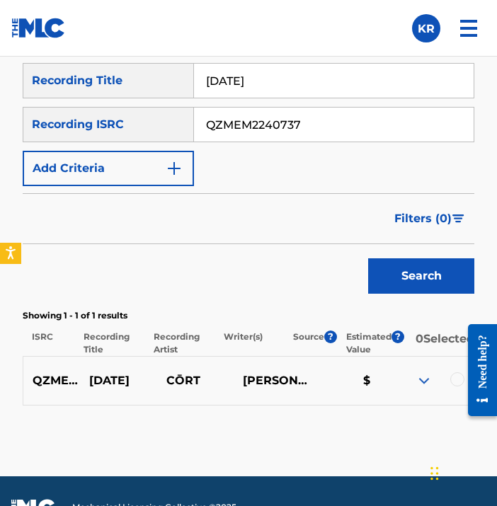
scroll to position [836, 0]
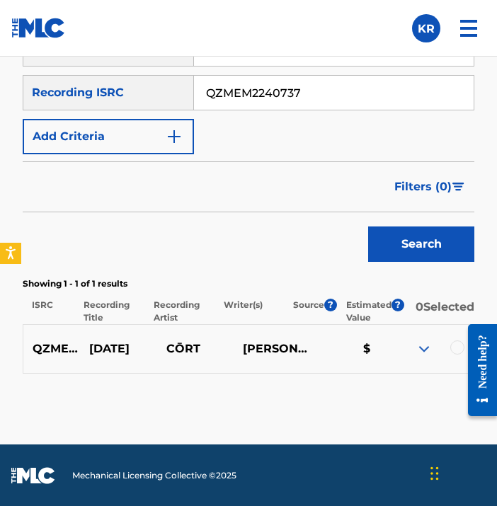
click at [457, 355] on iframe at bounding box center [477, 371] width 40 height 114
click at [450, 355] on div at bounding box center [457, 348] width 14 height 14
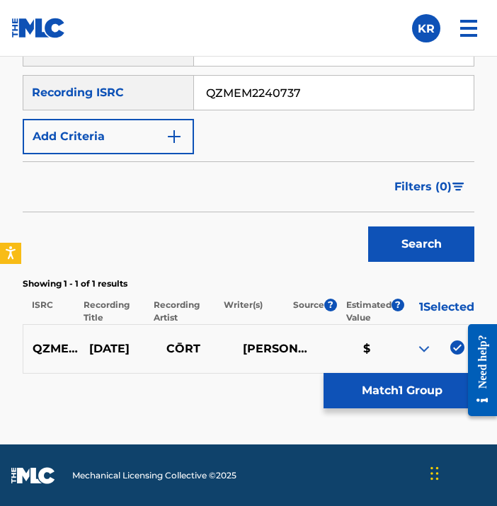
click at [445, 384] on button "Match 1 Group" at bounding box center [402, 390] width 156 height 35
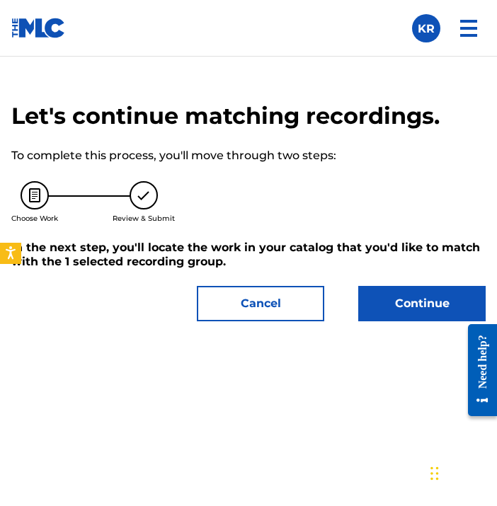
click at [394, 304] on button "Continue" at bounding box center [421, 303] width 127 height 35
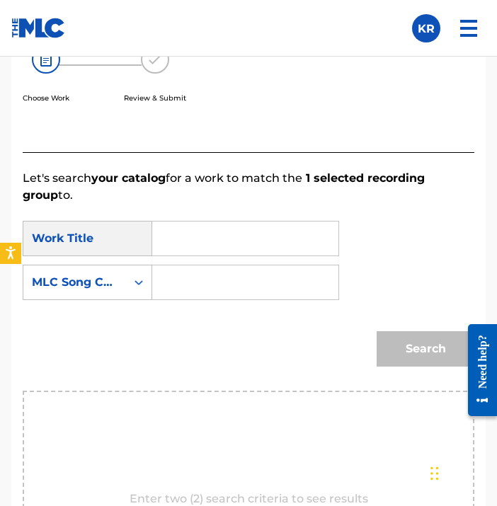
click at [232, 243] on input "Search Form" at bounding box center [245, 239] width 162 height 34
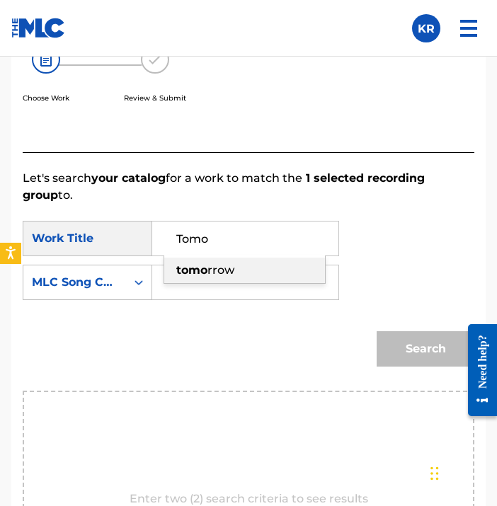
click at [224, 275] on span "rrow" at bounding box center [220, 269] width 27 height 13
type input "[DATE]"
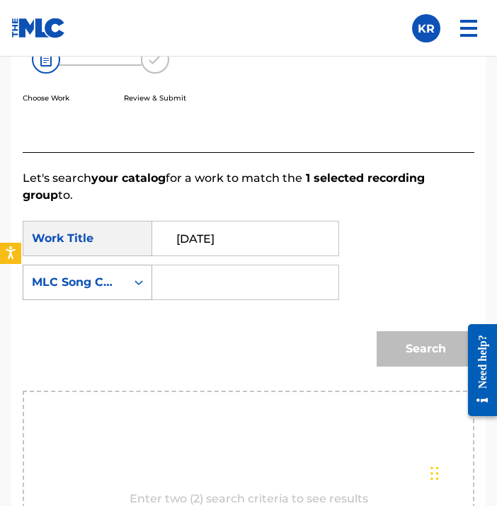
click at [103, 299] on div "MLC Song Code" at bounding box center [88, 282] width 130 height 35
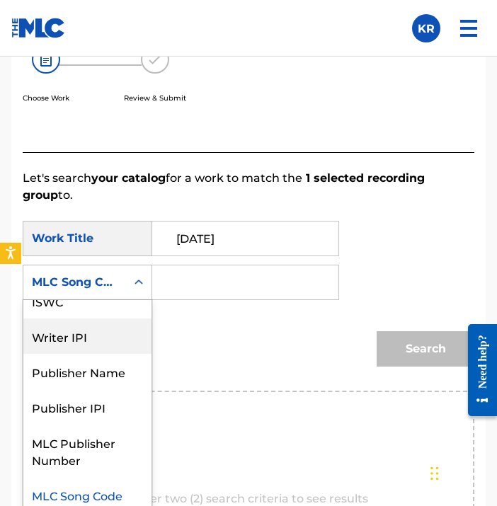
scroll to position [0, 0]
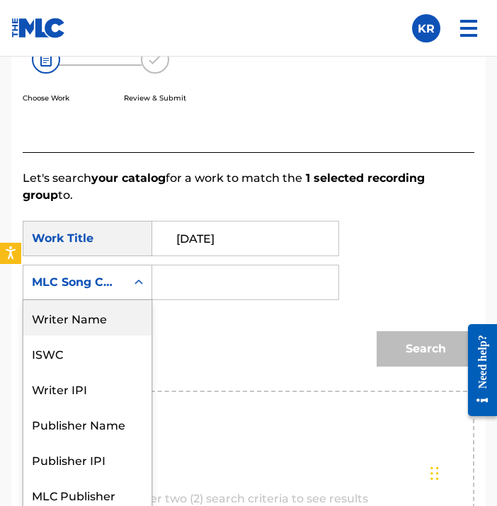
click at [112, 321] on div "Writer Name" at bounding box center [87, 317] width 128 height 35
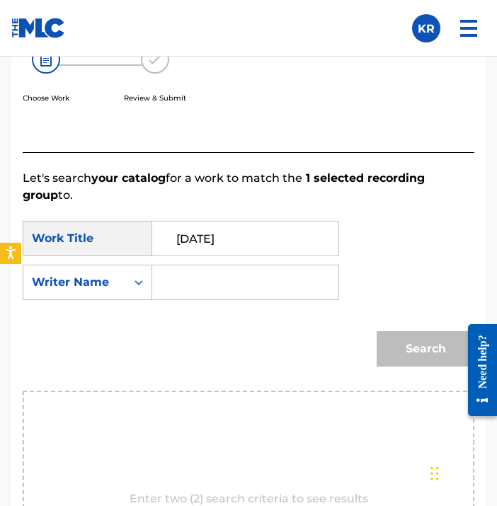
click at [198, 283] on input "Search Form" at bounding box center [245, 282] width 162 height 34
type input "[PERSON_NAME]"
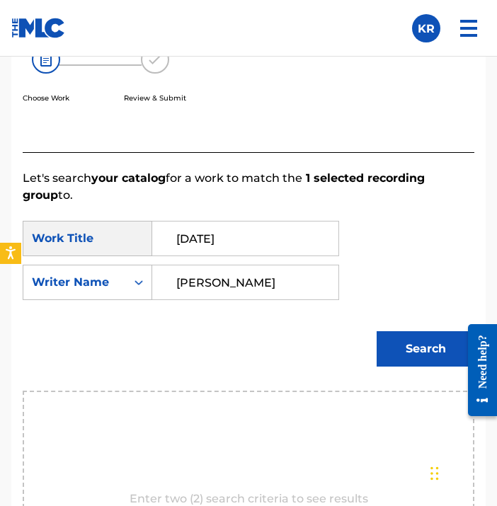
click at [401, 352] on button "Search" at bounding box center [426, 348] width 98 height 35
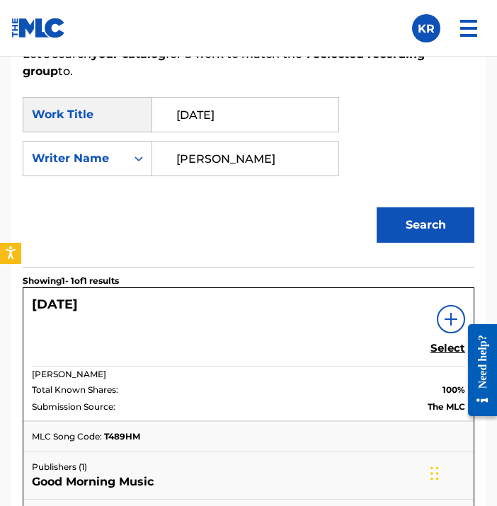
scroll to position [975, 0]
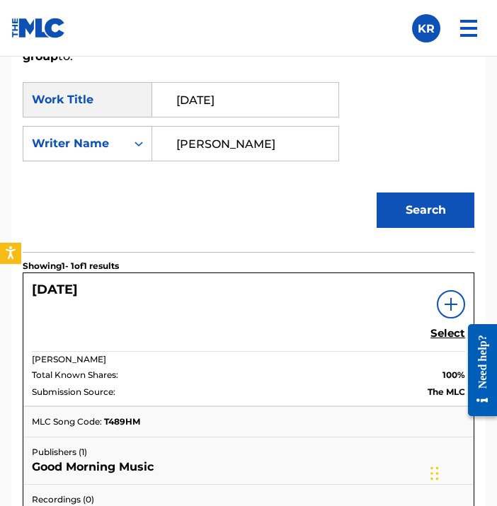
click at [438, 336] on h5 "Select" at bounding box center [447, 333] width 35 height 13
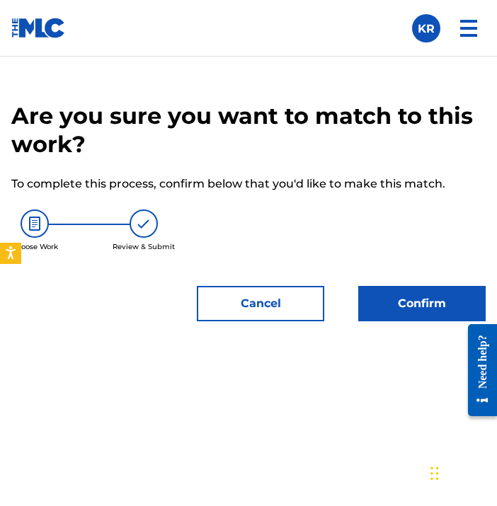
scroll to position [25, 0]
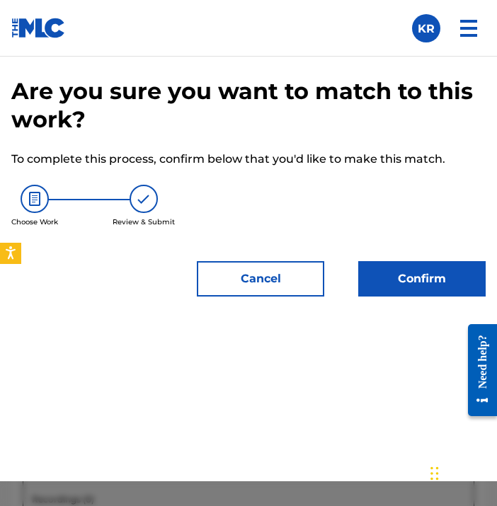
click at [435, 284] on button "Confirm" at bounding box center [421, 278] width 127 height 35
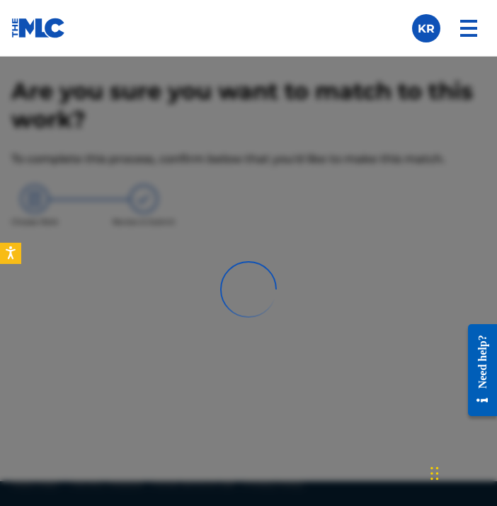
scroll to position [605, 0]
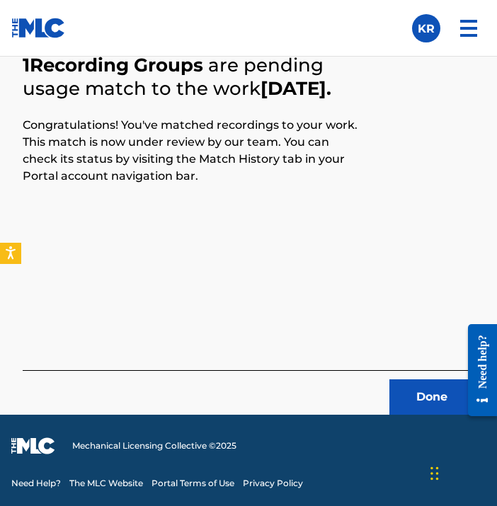
click at [423, 402] on button "Done" at bounding box center [431, 396] width 85 height 35
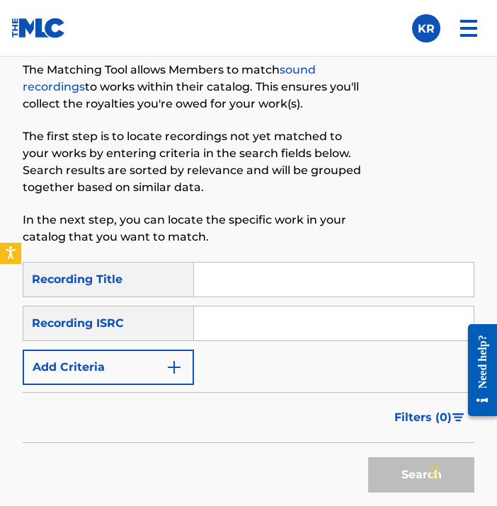
click at [309, 273] on input "Search Form" at bounding box center [334, 280] width 280 height 34
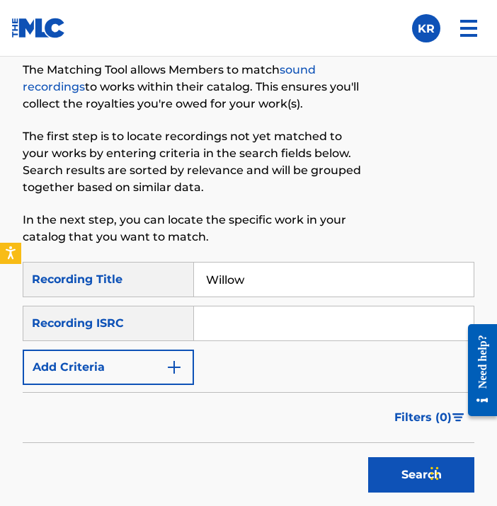
type input "Willow"
click at [297, 314] on input "Search Form" at bounding box center [334, 324] width 280 height 34
paste input "QZMEM2240738"
type input "QZMEM2240738"
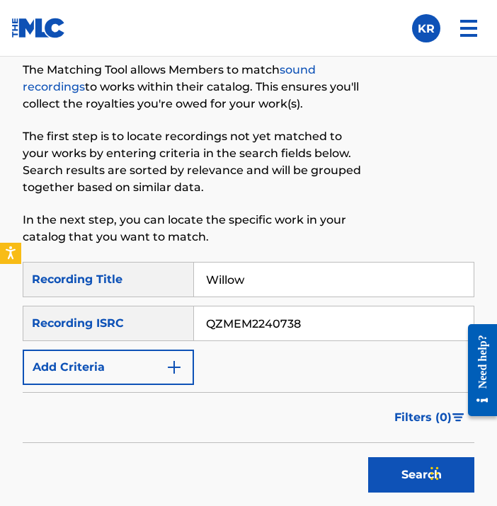
click at [291, 359] on div "SearchWithCriteriad31d9ad9-bfc0-481d-9329-5333239496bb Recording Title Willow S…" at bounding box center [249, 323] width 452 height 123
click at [396, 461] on button "Search" at bounding box center [421, 474] width 106 height 35
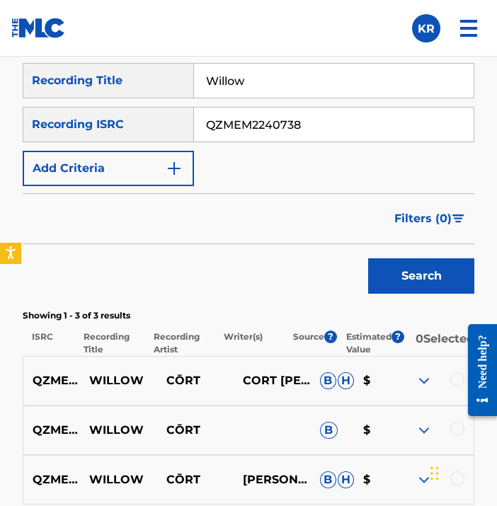
scroll to position [908, 0]
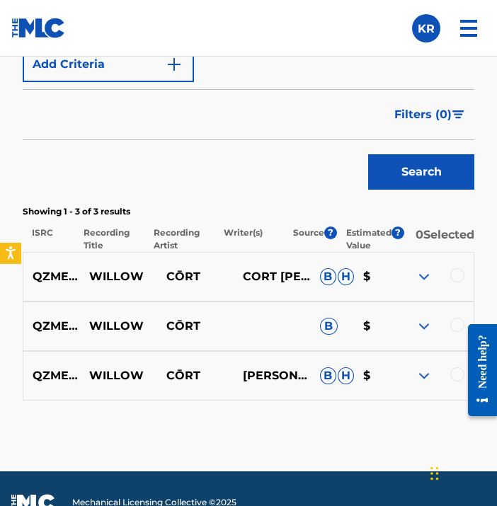
click at [458, 384] on div at bounding box center [477, 370] width 40 height 114
click at [458, 381] on div at bounding box center [477, 370] width 40 height 114
click at [456, 378] on div at bounding box center [457, 374] width 14 height 14
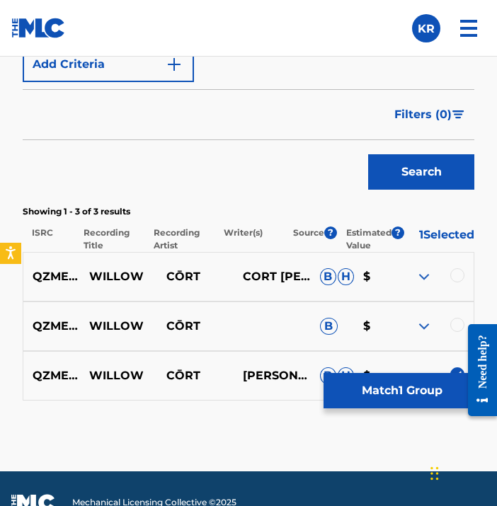
click at [457, 324] on div at bounding box center [477, 370] width 40 height 114
click at [455, 322] on div at bounding box center [457, 325] width 14 height 14
click at [457, 282] on div at bounding box center [457, 275] width 14 height 14
click at [417, 385] on button "Match 3 Groups" at bounding box center [402, 390] width 156 height 35
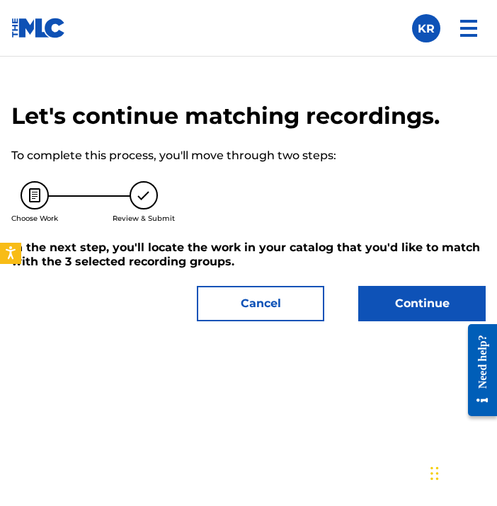
click at [438, 309] on button "Continue" at bounding box center [421, 303] width 127 height 35
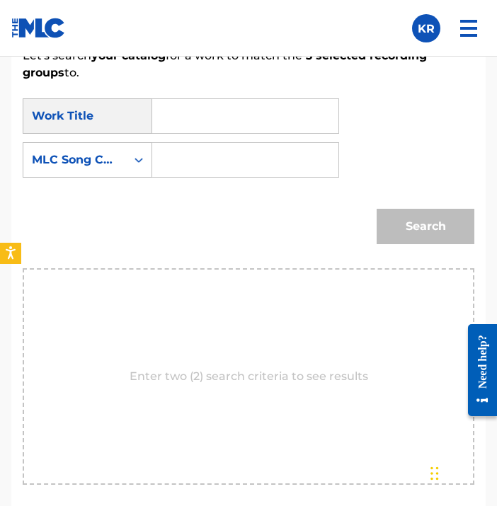
scroll to position [982, 0]
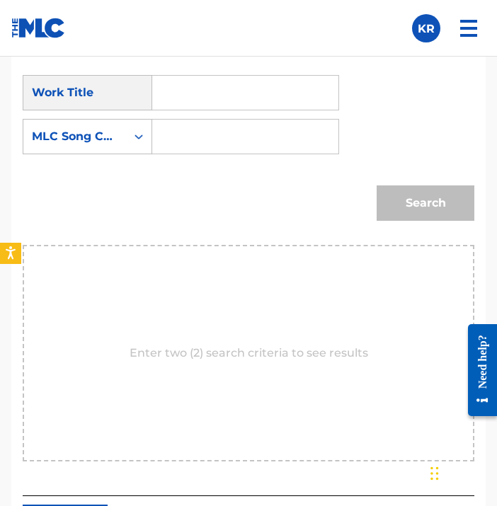
click at [227, 84] on input "Search Form" at bounding box center [245, 93] width 162 height 34
paste input "Willow"
type input "Willow"
click at [195, 183] on div "Search" at bounding box center [249, 208] width 452 height 74
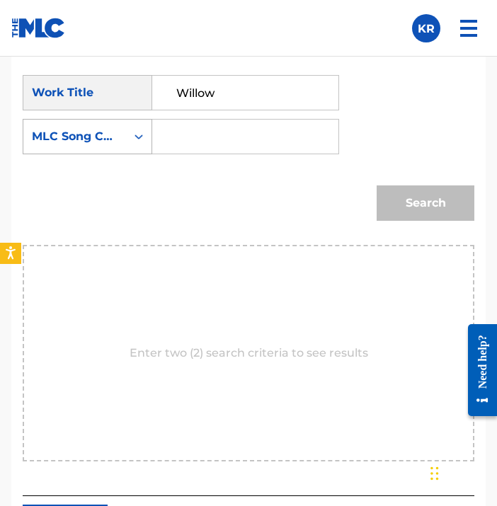
click at [115, 139] on div "MLC Song Code" at bounding box center [75, 136] width 86 height 17
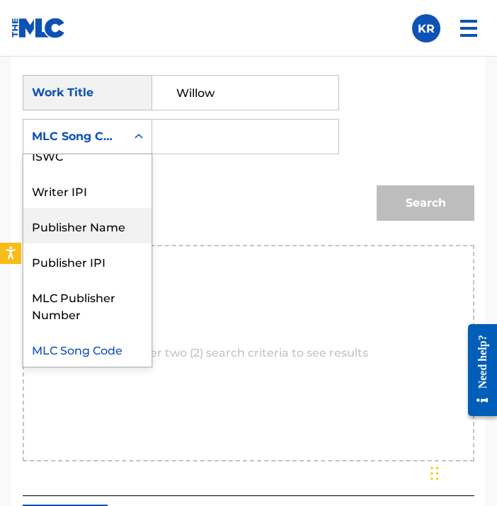
scroll to position [0, 0]
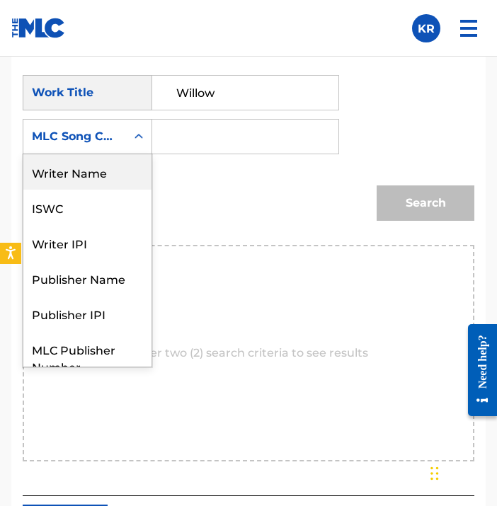
click at [91, 178] on div "Writer Name" at bounding box center [87, 171] width 128 height 35
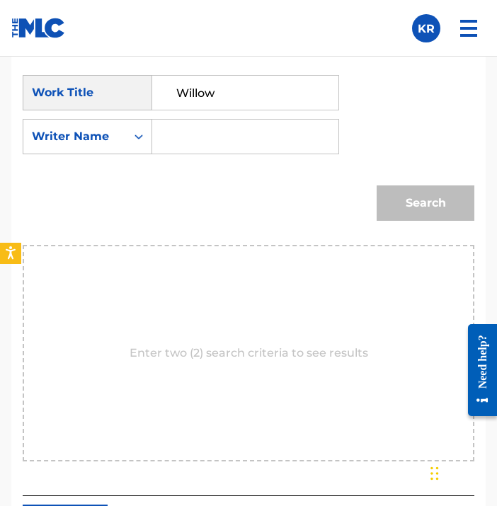
click at [253, 142] on input "Search Form" at bounding box center [245, 137] width 162 height 34
type input "[PERSON_NAME]"
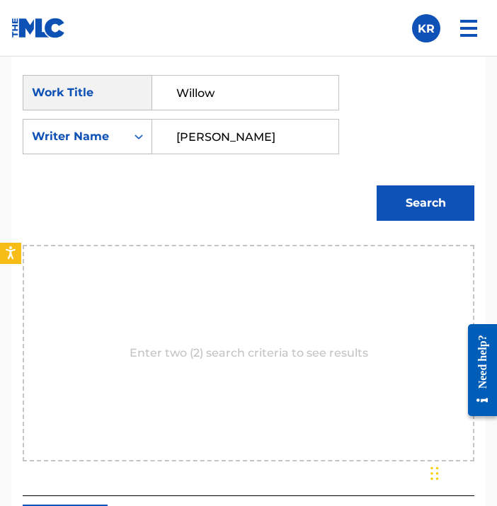
click at [435, 207] on button "Search" at bounding box center [426, 202] width 98 height 35
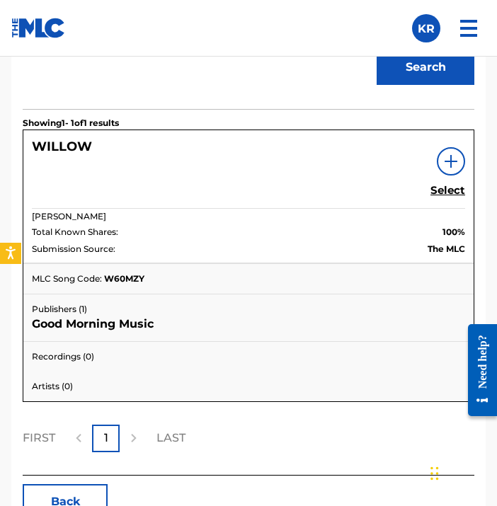
scroll to position [1135, 0]
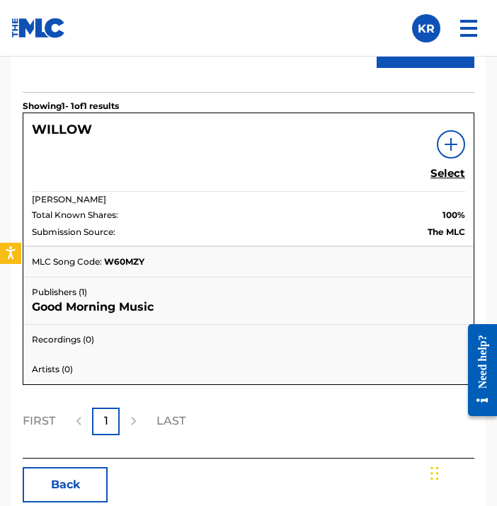
click at [449, 167] on h5 "Select" at bounding box center [447, 173] width 35 height 13
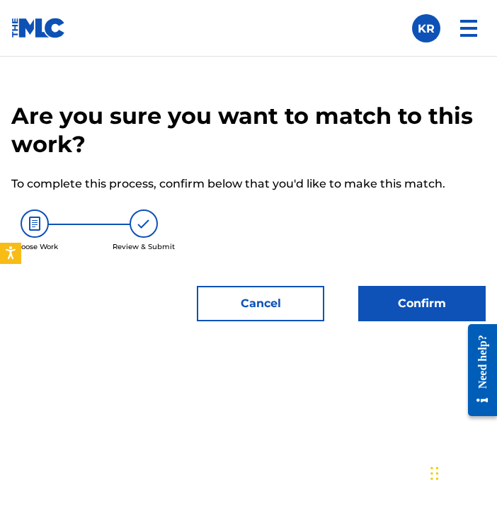
click at [406, 299] on button "Confirm" at bounding box center [421, 303] width 127 height 35
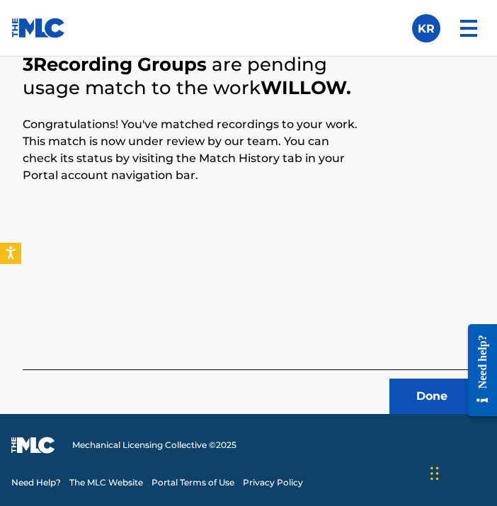
scroll to position [605, 0]
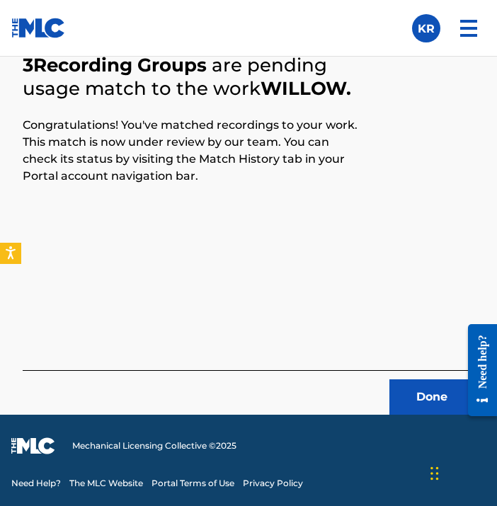
click at [394, 397] on button "Done" at bounding box center [431, 396] width 85 height 35
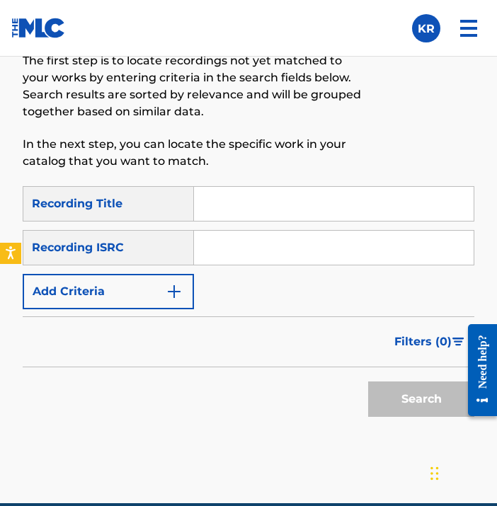
scroll to position [686, 0]
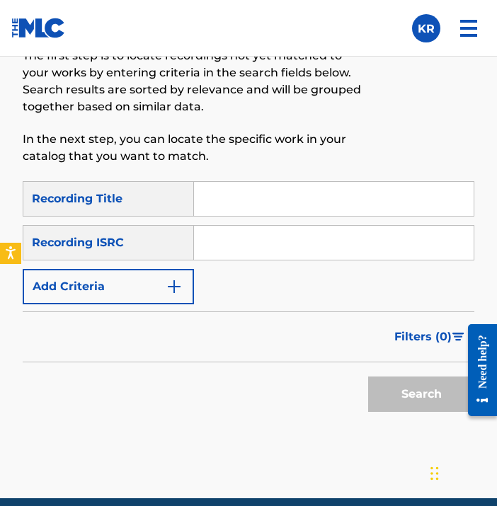
click at [425, 203] on input "Search Form" at bounding box center [334, 199] width 280 height 34
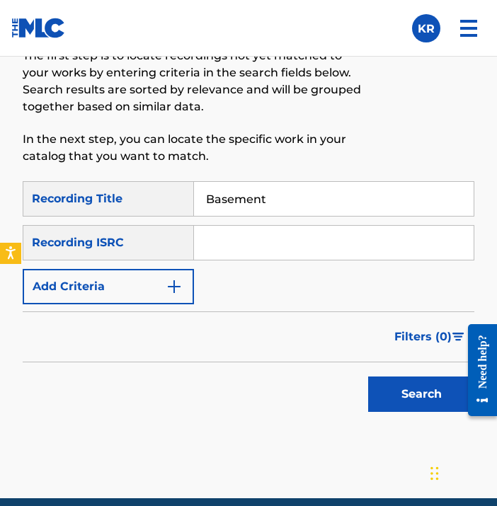
type input "Basement"
click at [401, 239] on input "Search Form" at bounding box center [334, 243] width 280 height 34
click at [286, 238] on input "Search Form" at bounding box center [334, 243] width 280 height 34
paste input "QZMEM2240739"
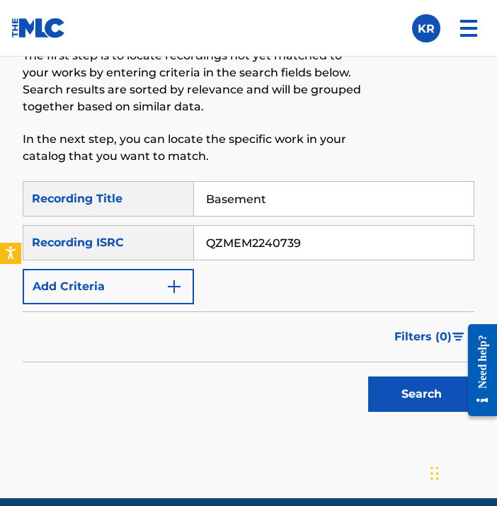
type input "QZMEM2240739"
click at [273, 295] on div "SearchWithCriteriad31d9ad9-bfc0-481d-9329-5333239496bb Recording Title Basement…" at bounding box center [249, 242] width 452 height 123
click at [394, 403] on button "Search" at bounding box center [421, 394] width 106 height 35
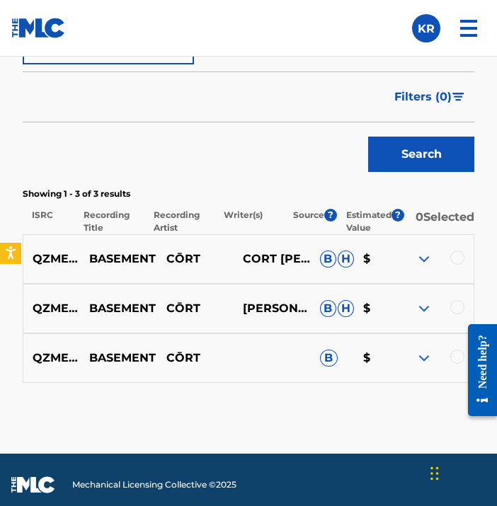
scroll to position [927, 0]
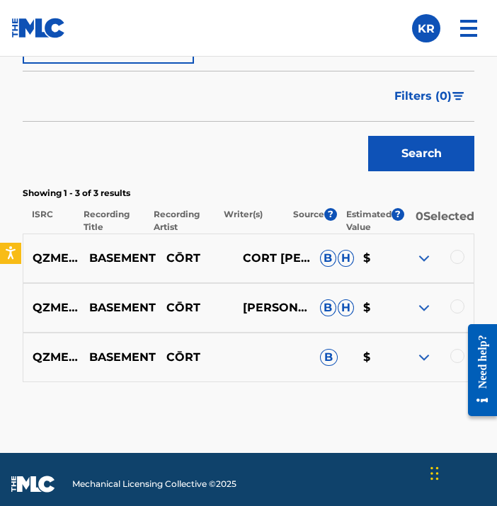
click at [455, 363] on div at bounding box center [457, 356] width 14 height 14
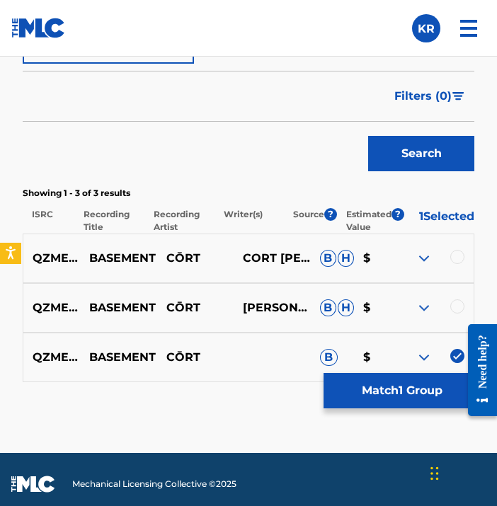
click at [457, 307] on div at bounding box center [457, 306] width 14 height 14
click at [458, 263] on div at bounding box center [457, 257] width 14 height 14
click at [422, 398] on button "Match 3 Groups" at bounding box center [402, 390] width 156 height 35
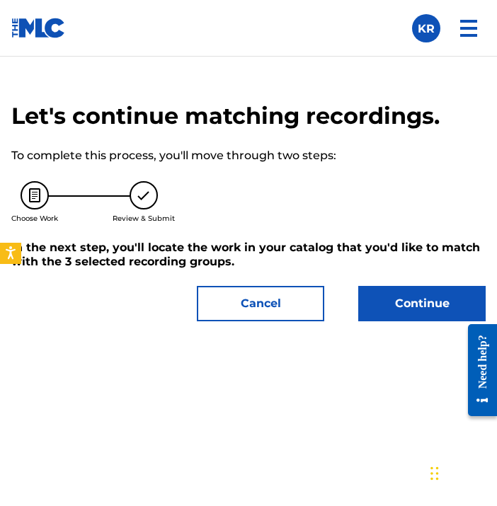
click at [408, 303] on button "Continue" at bounding box center [421, 303] width 127 height 35
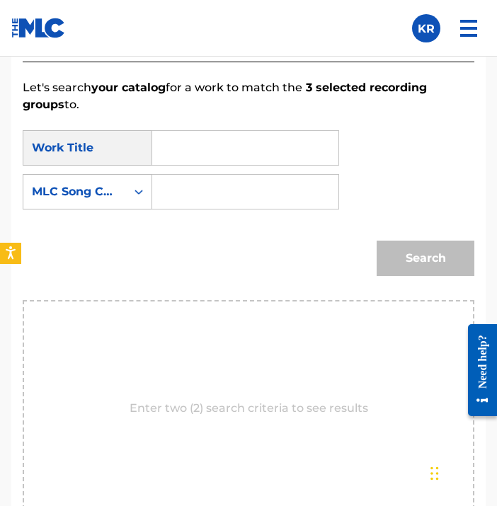
click at [229, 152] on input "Search Form" at bounding box center [245, 148] width 162 height 34
paste input "Basement"
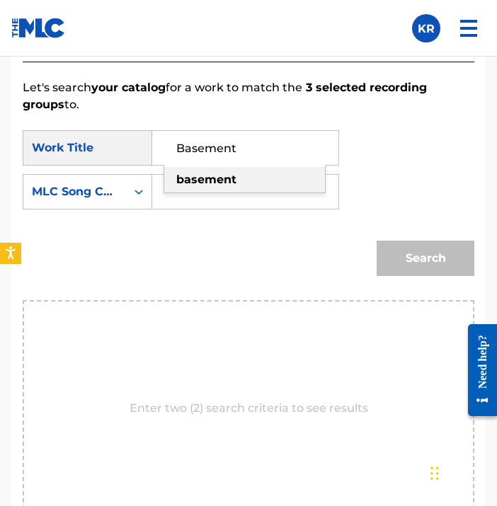
type input "Basement"
click at [183, 304] on div "Enter two (2) search criteria to see results" at bounding box center [249, 408] width 452 height 217
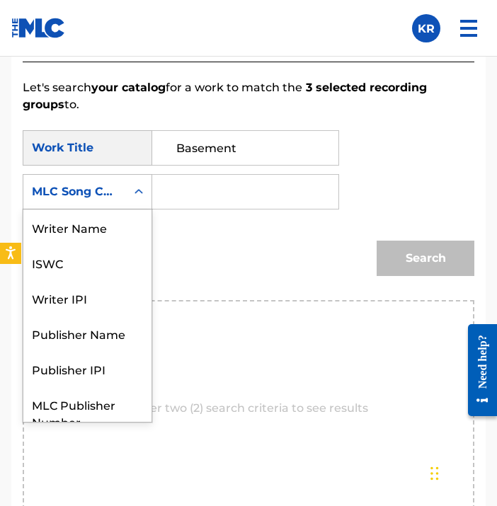
click at [103, 186] on div "MLC Song Code" at bounding box center [75, 191] width 86 height 17
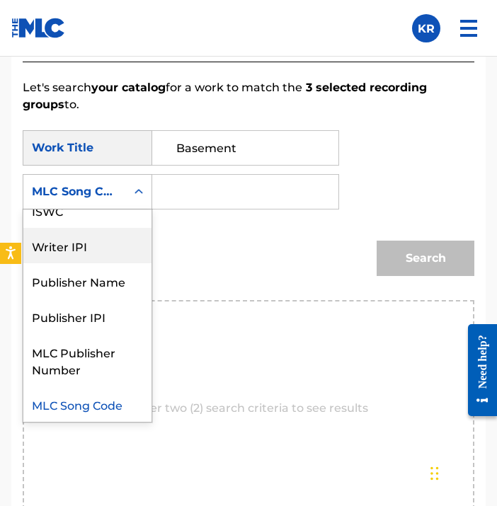
scroll to position [0, 0]
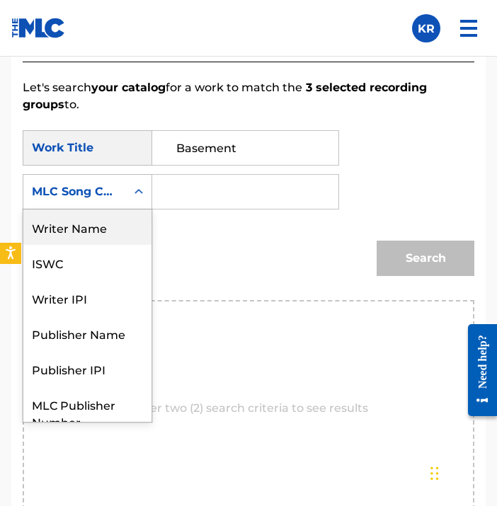
click at [105, 232] on div "Writer Name" at bounding box center [87, 227] width 128 height 35
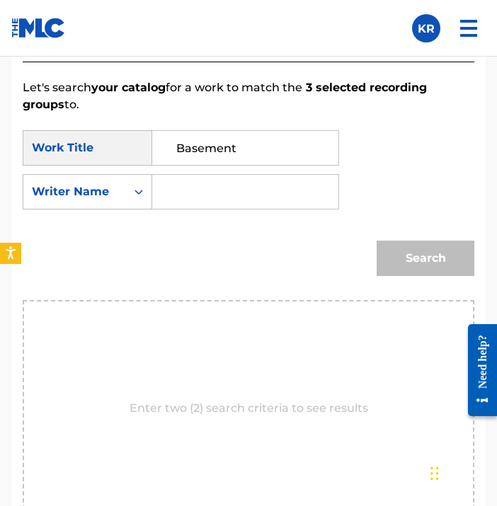
click at [266, 193] on input "Search Form" at bounding box center [245, 192] width 162 height 34
type input "[PERSON_NAME]"
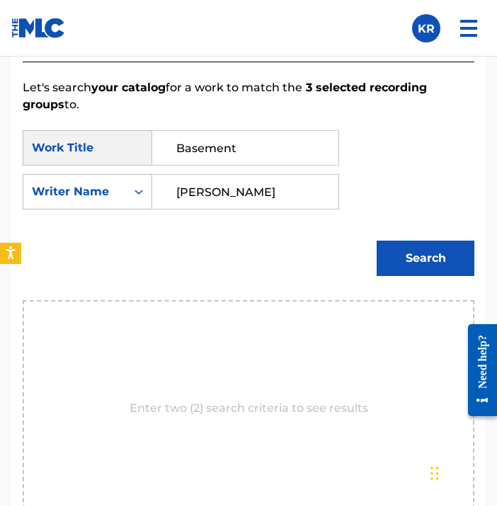
click at [409, 248] on button "Search" at bounding box center [426, 258] width 98 height 35
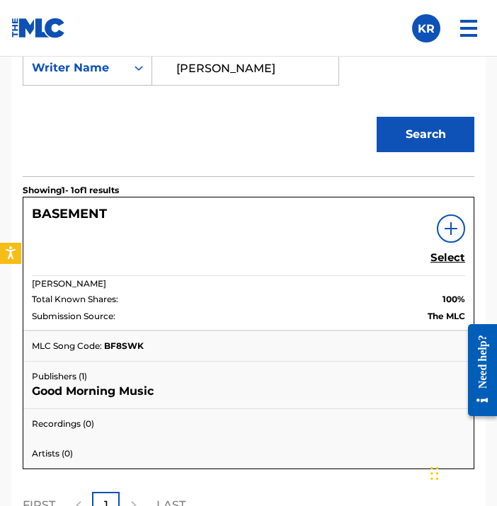
scroll to position [1090, 0]
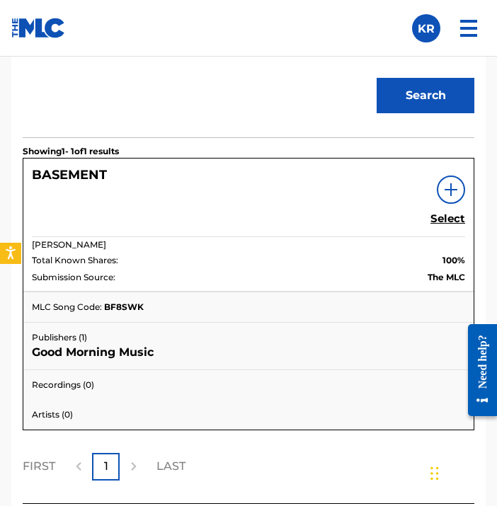
click at [452, 221] on h5 "Select" at bounding box center [447, 218] width 35 height 13
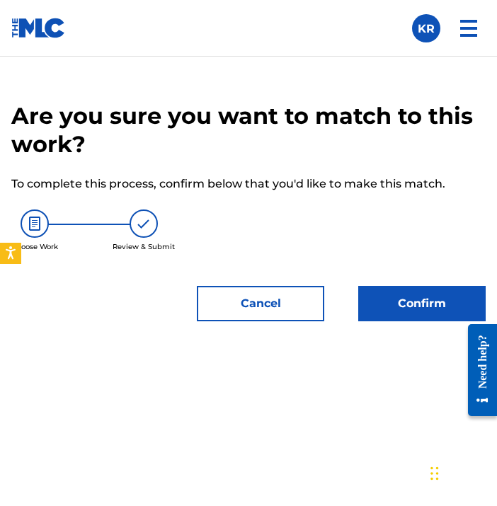
click at [427, 296] on button "Confirm" at bounding box center [421, 303] width 127 height 35
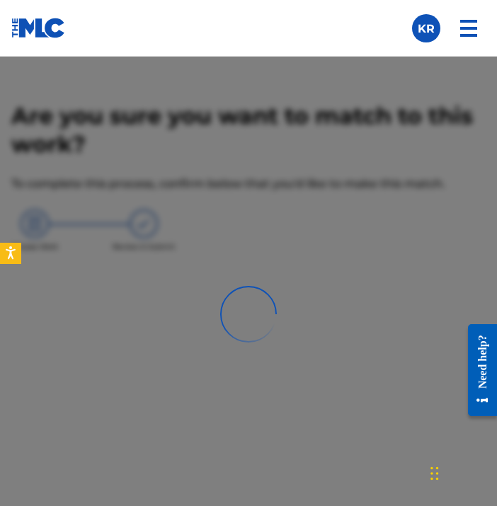
scroll to position [605, 0]
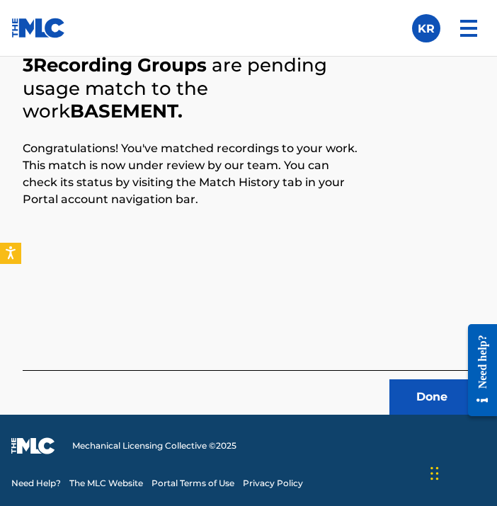
click at [417, 401] on button "Done" at bounding box center [431, 396] width 85 height 35
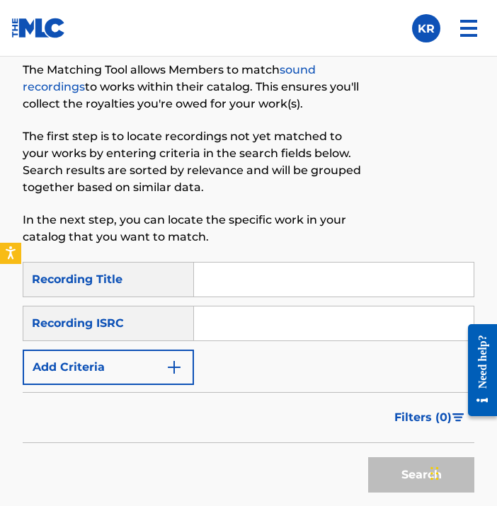
click at [273, 279] on input "Search Form" at bounding box center [334, 280] width 280 height 34
paste input "Joy & Sorrow"
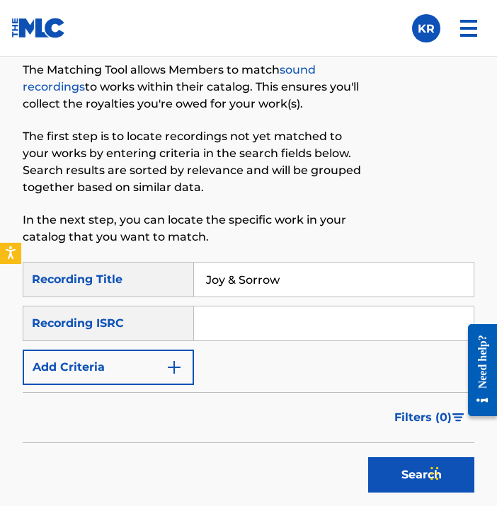
type input "Joy & Sorrow"
click at [260, 378] on div "SearchWithCriteriad31d9ad9-bfc0-481d-9329-5333239496bb Recording Title Joy & So…" at bounding box center [249, 323] width 452 height 123
click at [302, 321] on input "Search Form" at bounding box center [334, 324] width 280 height 34
paste input "QZMEM2240740"
type input "QZMEM2240740"
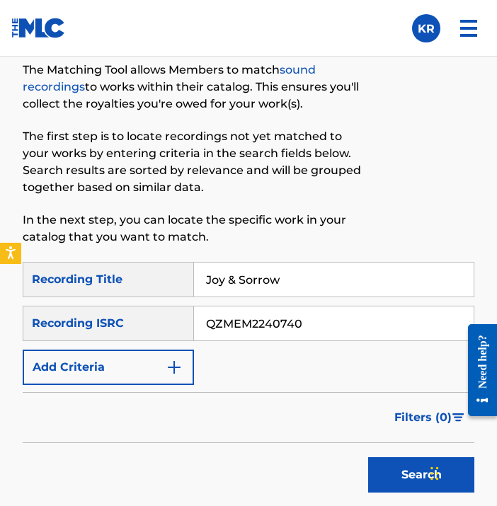
click at [296, 387] on form "SearchWithCriteriad31d9ad9-bfc0-481d-9329-5333239496bb Recording Title Joy & So…" at bounding box center [249, 381] width 452 height 238
click at [383, 471] on button "Search" at bounding box center [421, 474] width 106 height 35
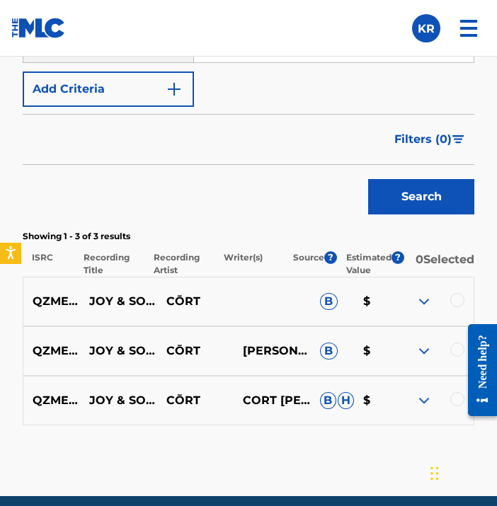
scroll to position [968, 0]
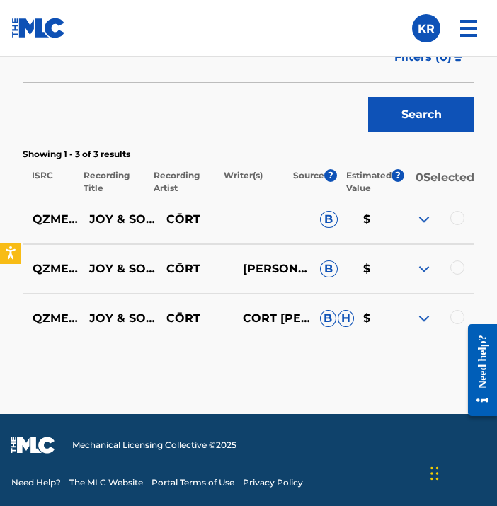
click at [454, 219] on div at bounding box center [457, 218] width 14 height 14
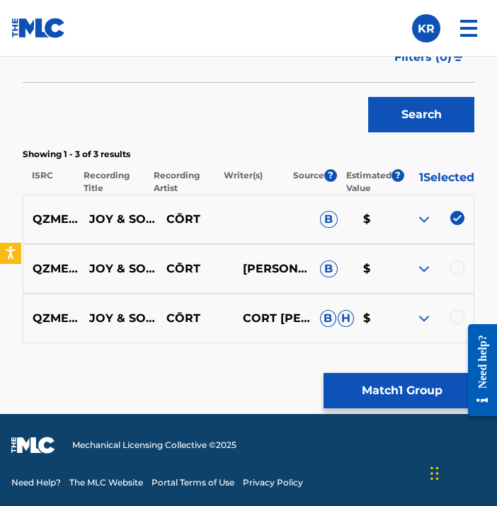
click at [457, 275] on div at bounding box center [434, 269] width 77 height 17
click at [457, 270] on div at bounding box center [457, 268] width 14 height 14
click at [452, 316] on div at bounding box center [457, 317] width 14 height 14
click at [442, 374] on button "Match 3 Groups" at bounding box center [402, 390] width 156 height 35
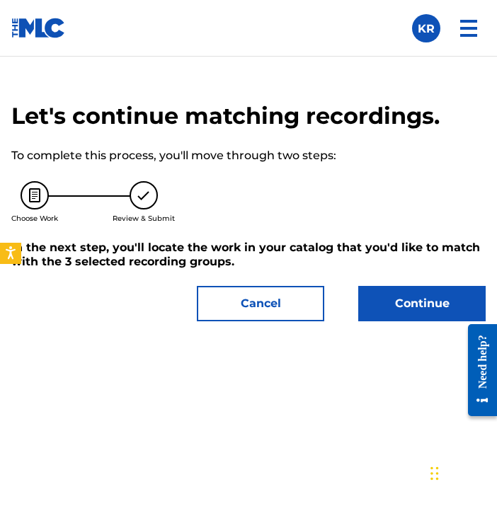
click at [410, 306] on button "Continue" at bounding box center [421, 303] width 127 height 35
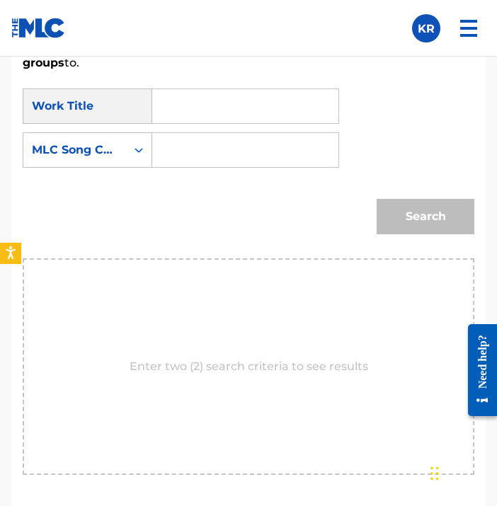
click at [257, 100] on input "Search Form" at bounding box center [245, 106] width 162 height 34
paste input "Joy & Sorrow"
type input "Joy & Sorrow"
click at [229, 222] on div "Search" at bounding box center [249, 222] width 452 height 74
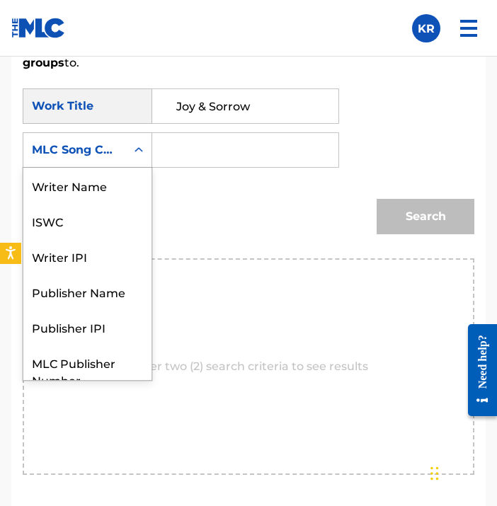
click at [109, 146] on div "MLC Song Code" at bounding box center [75, 150] width 86 height 17
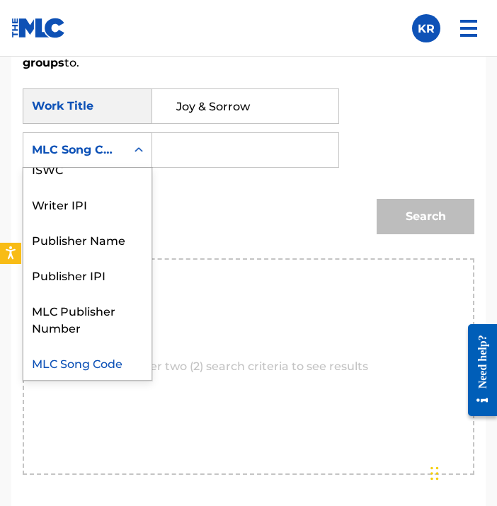
scroll to position [0, 0]
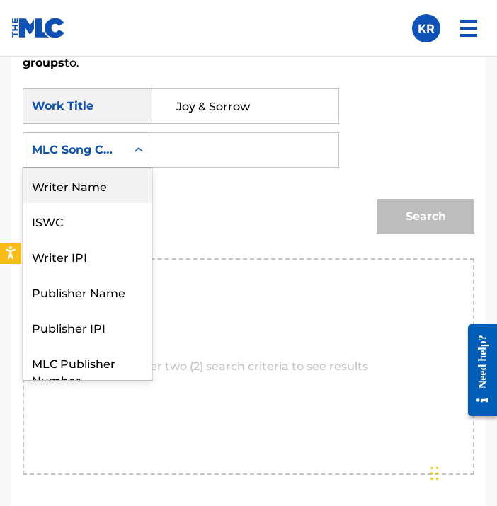
click at [125, 195] on div "Writer Name" at bounding box center [87, 185] width 128 height 35
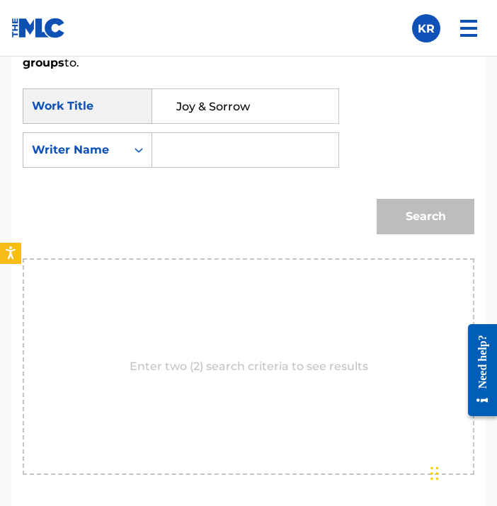
click at [285, 141] on input "Search Form" at bounding box center [245, 150] width 162 height 34
type input "[PERSON_NAME]"
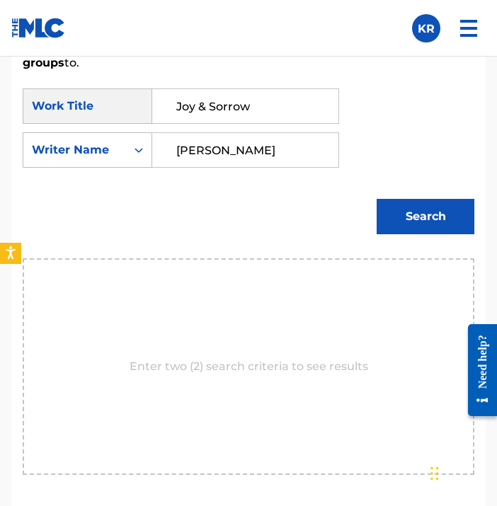
click at [436, 215] on button "Search" at bounding box center [426, 216] width 98 height 35
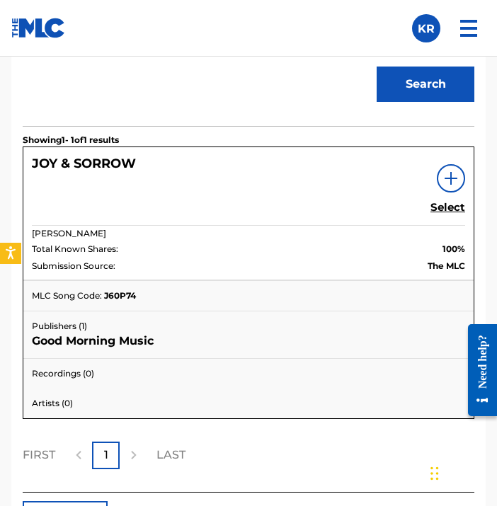
scroll to position [1132, 0]
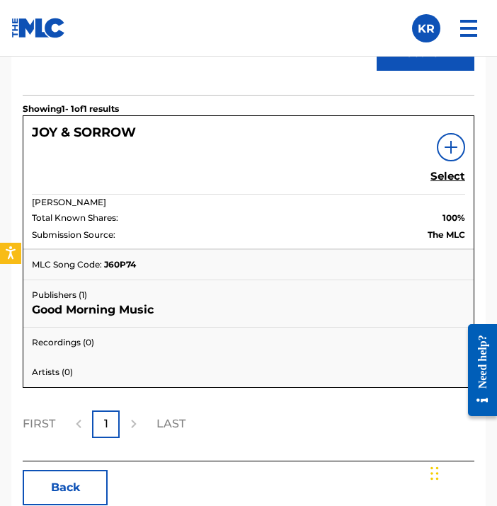
click at [455, 181] on h5 "Select" at bounding box center [447, 176] width 35 height 13
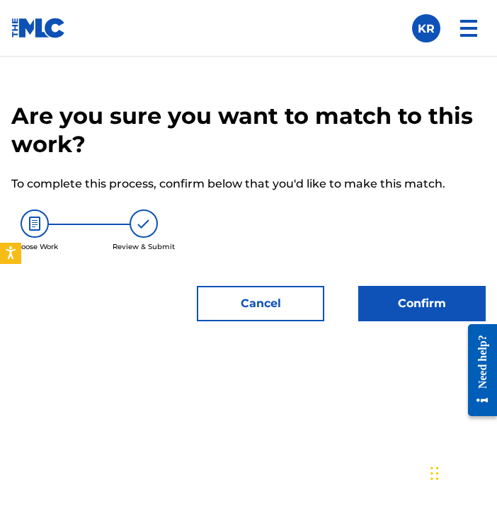
click at [422, 310] on button "Confirm" at bounding box center [421, 303] width 127 height 35
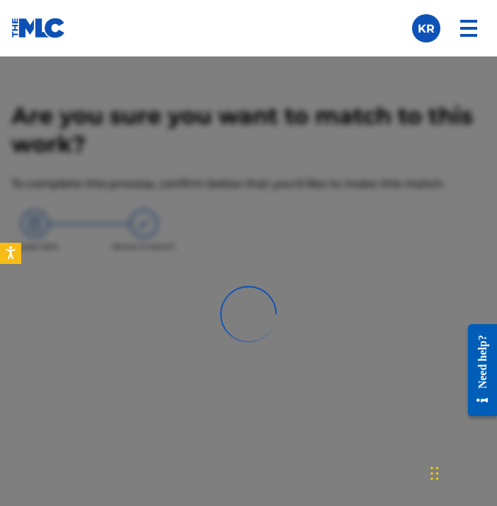
scroll to position [605, 0]
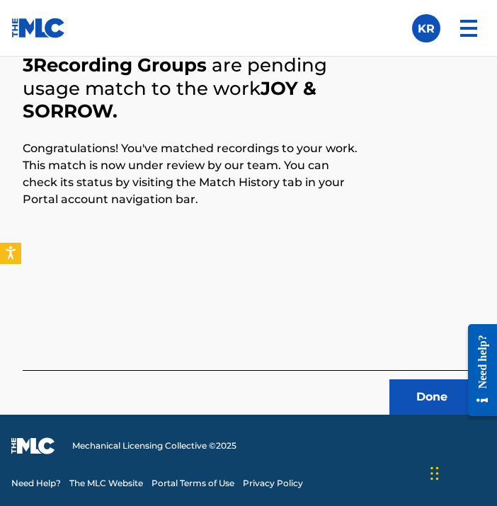
click at [418, 389] on button "Done" at bounding box center [431, 396] width 85 height 35
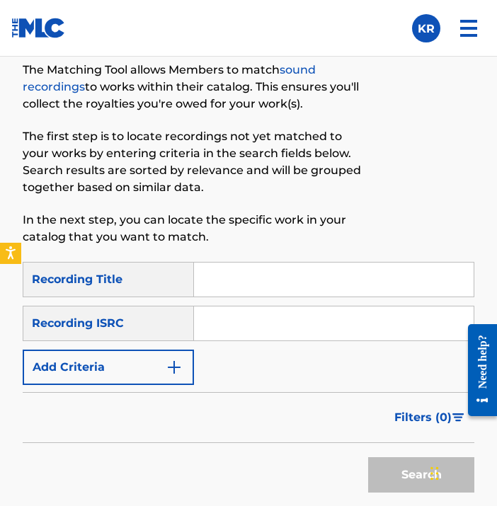
click at [293, 273] on input "Search Form" at bounding box center [334, 280] width 280 height 34
paste input "Wander"
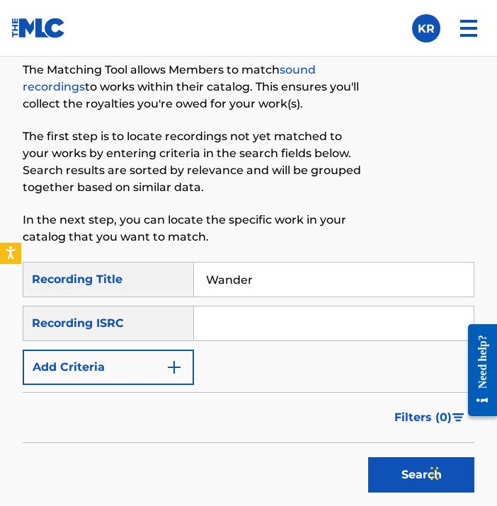
type input "Wander"
click at [330, 400] on div "Filters ( 0 )" at bounding box center [249, 417] width 452 height 51
click at [267, 326] on input "Search Form" at bounding box center [334, 324] width 280 height 34
paste input "QZDA82249663"
type input "QZDA82249663"
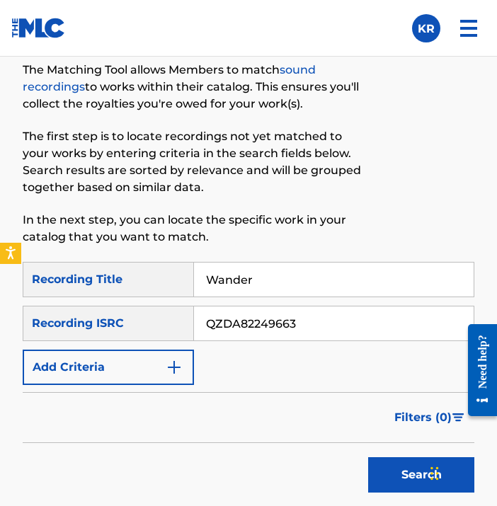
click at [268, 366] on div "SearchWithCriteriad31d9ad9-bfc0-481d-9329-5333239496bb Recording Title Wander S…" at bounding box center [249, 323] width 452 height 123
click at [377, 461] on button "Search" at bounding box center [421, 474] width 106 height 35
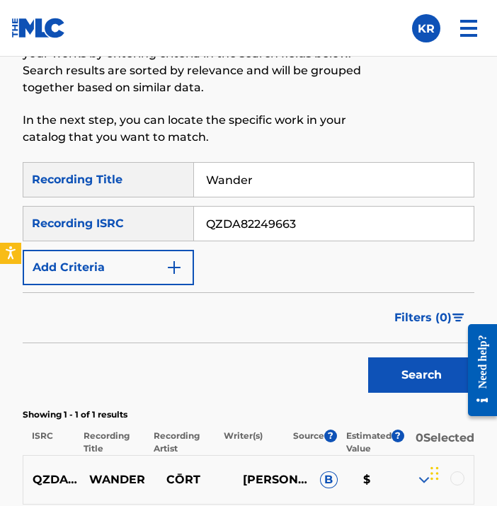
scroll to position [875, 0]
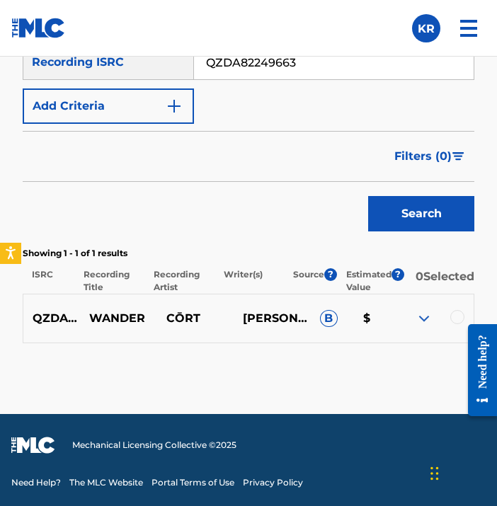
click at [453, 318] on div at bounding box center [457, 317] width 14 height 14
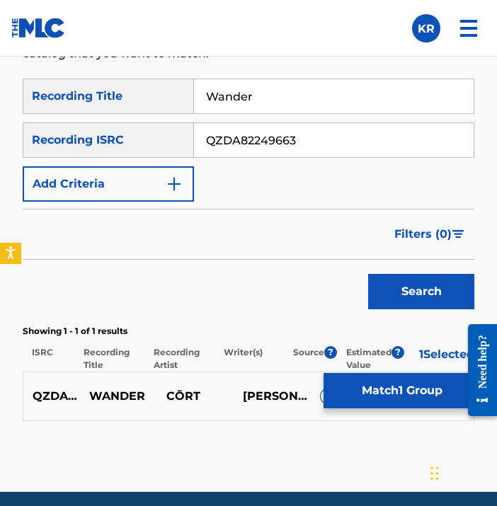
scroll to position [787, 0]
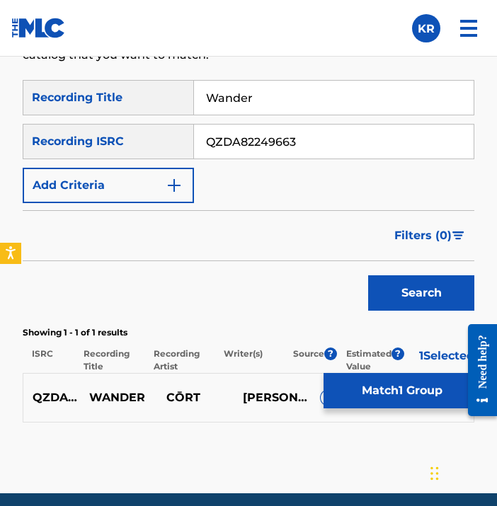
click at [362, 396] on button "Match 1 Group" at bounding box center [402, 390] width 156 height 35
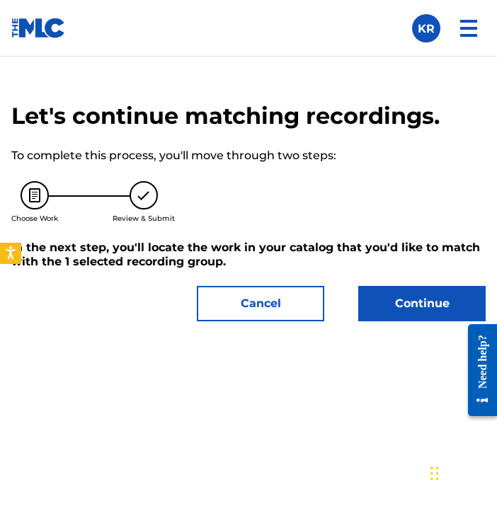
click at [432, 319] on button "Continue" at bounding box center [421, 303] width 127 height 35
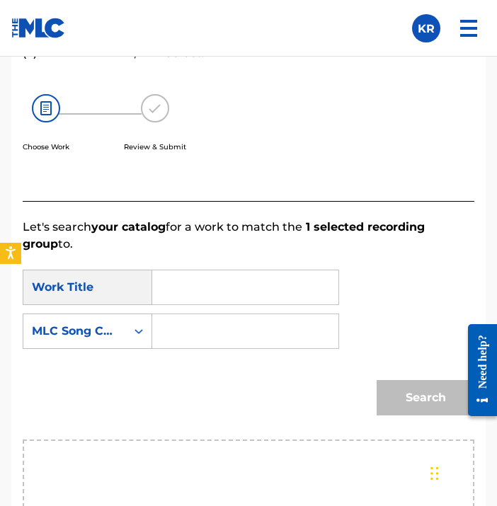
click at [235, 282] on input "Search Form" at bounding box center [245, 287] width 162 height 34
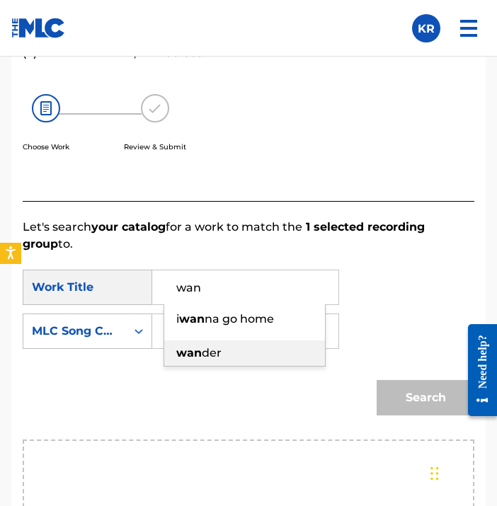
click at [296, 355] on div "wan der" at bounding box center [244, 353] width 161 height 25
type input "wander"
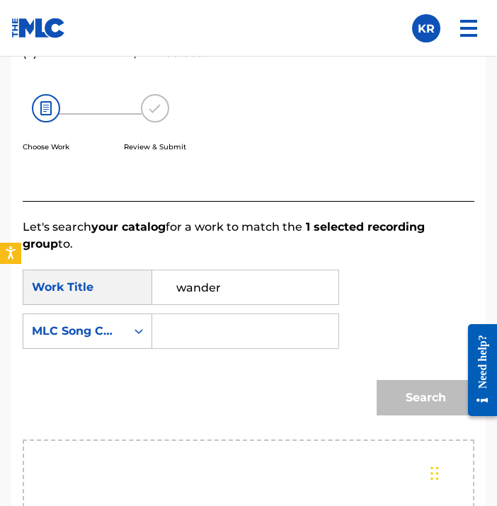
click at [290, 331] on input "Search Form" at bounding box center [245, 331] width 162 height 34
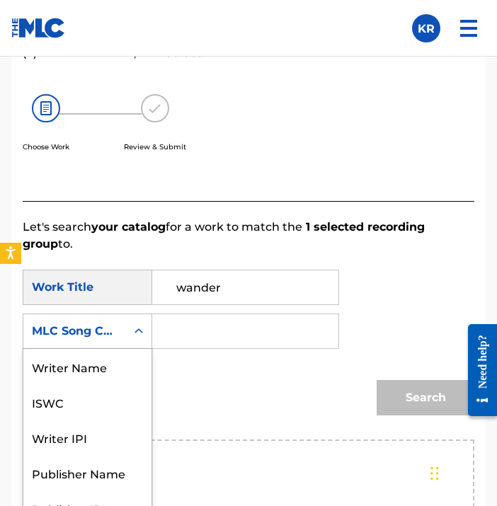
click at [111, 348] on div "MLC Song Code" at bounding box center [88, 331] width 130 height 35
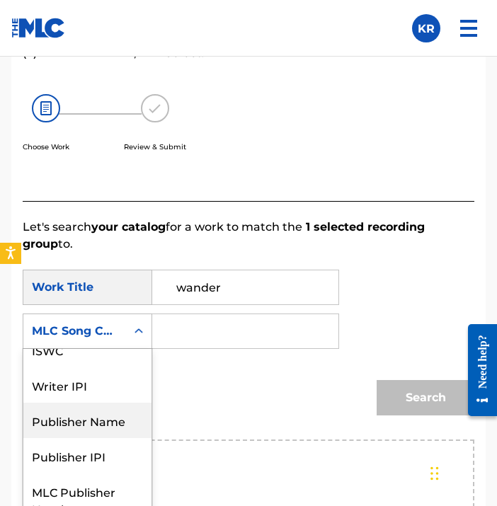
scroll to position [0, 0]
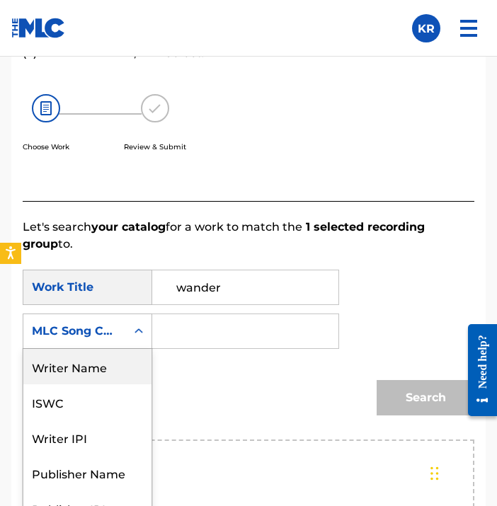
click at [93, 367] on div "Writer Name" at bounding box center [87, 366] width 128 height 35
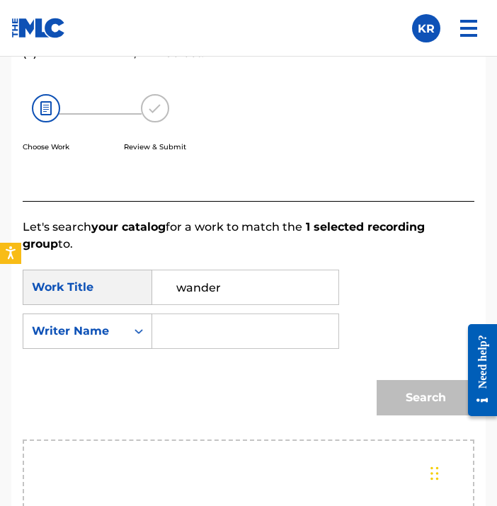
click at [261, 321] on input "Search Form" at bounding box center [245, 331] width 162 height 34
type input "[PERSON_NAME]"
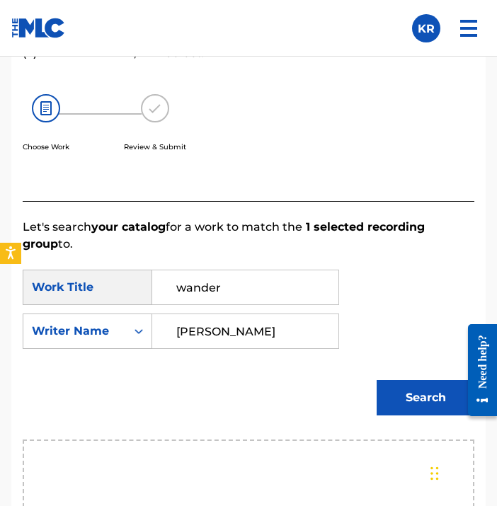
click at [407, 391] on button "Search" at bounding box center [426, 397] width 98 height 35
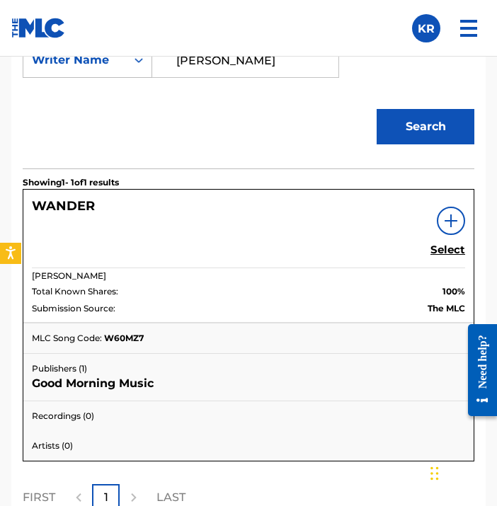
scroll to position [1075, 0]
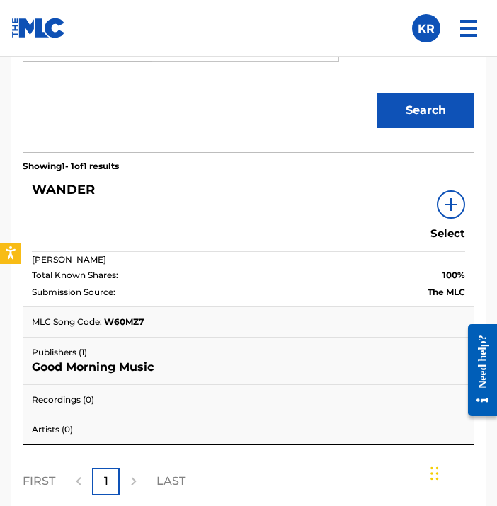
click at [449, 234] on h5 "Select" at bounding box center [447, 233] width 35 height 13
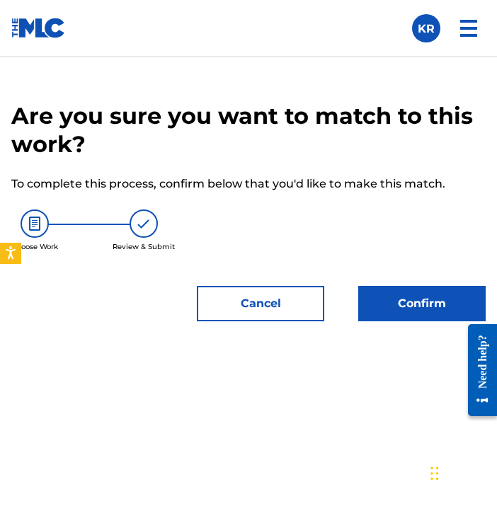
click at [375, 313] on button "Confirm" at bounding box center [421, 303] width 127 height 35
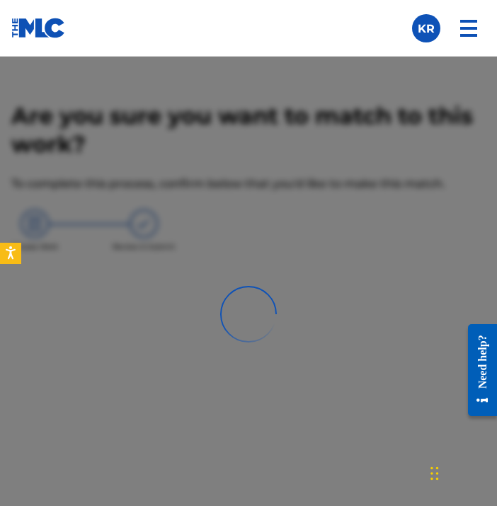
scroll to position [605, 0]
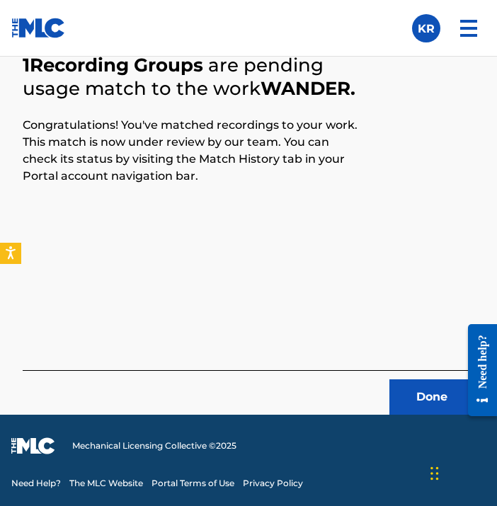
click at [418, 397] on button "Done" at bounding box center [431, 396] width 85 height 35
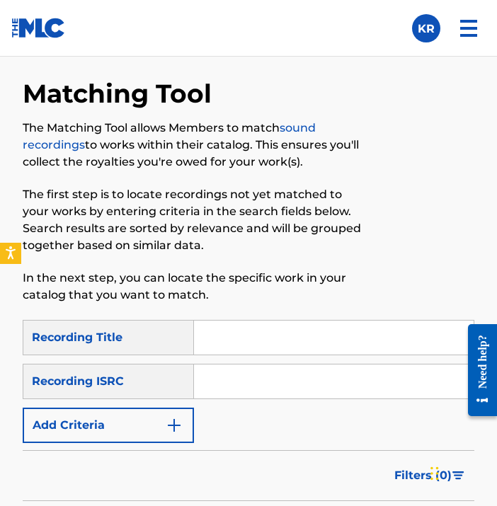
scroll to position [592, 0]
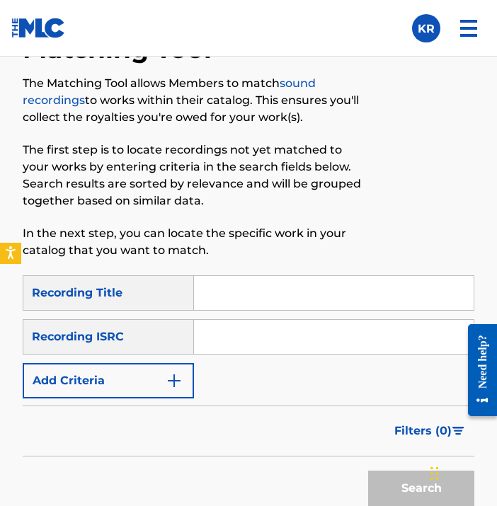
click at [266, 299] on input "Search Form" at bounding box center [334, 293] width 280 height 34
paste input "Wander"
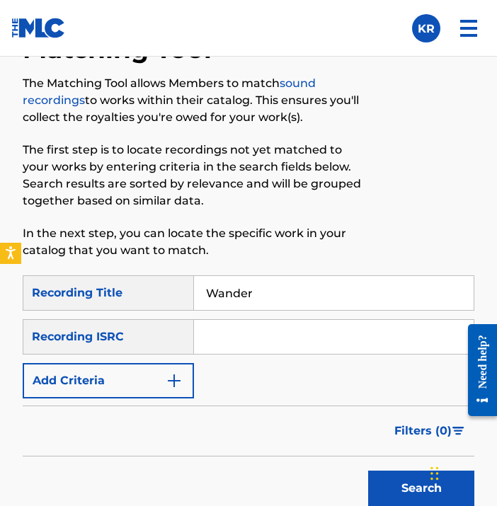
type input "Wander"
click at [252, 336] on input "Search Form" at bounding box center [334, 337] width 280 height 34
click at [259, 353] on input "Search Form" at bounding box center [334, 337] width 280 height 34
click at [288, 387] on div "SearchWithCriteriad31d9ad9-bfc0-481d-9329-5333239496bb Recording Title Wander S…" at bounding box center [249, 336] width 452 height 123
click at [389, 336] on input "Search Form" at bounding box center [334, 337] width 280 height 34
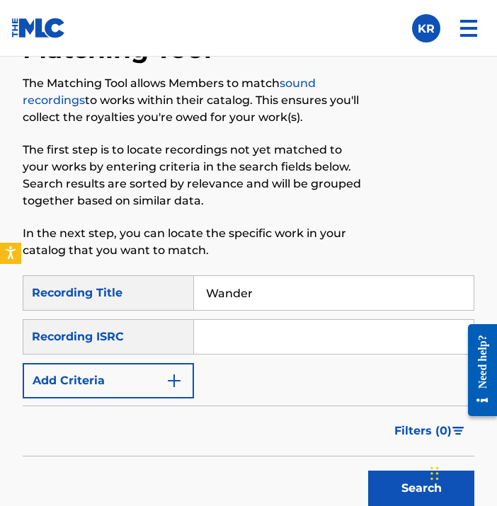
click at [389, 336] on input "Search Form" at bounding box center [334, 337] width 280 height 34
paste input "QZDA82249663"
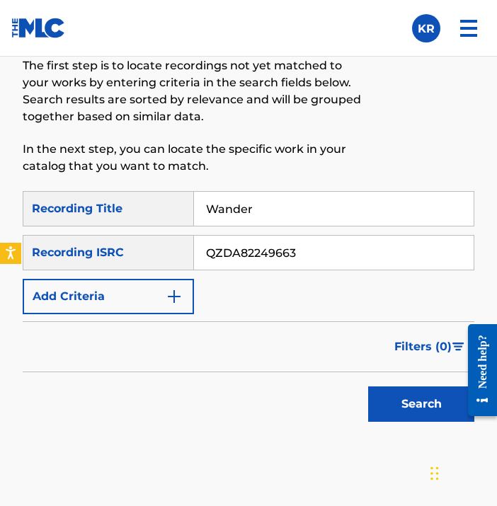
scroll to position [699, 0]
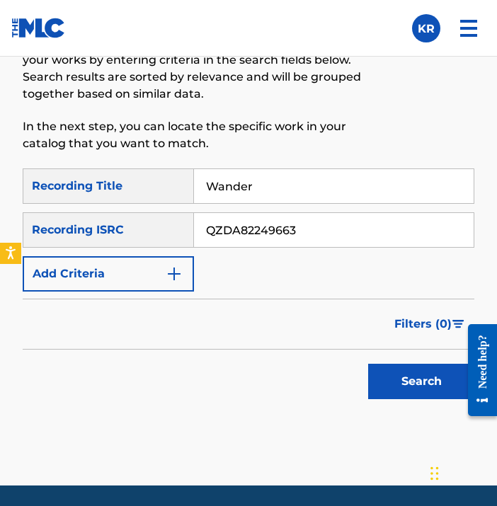
type input "QZDA82249663"
click at [394, 387] on button "Search" at bounding box center [421, 381] width 106 height 35
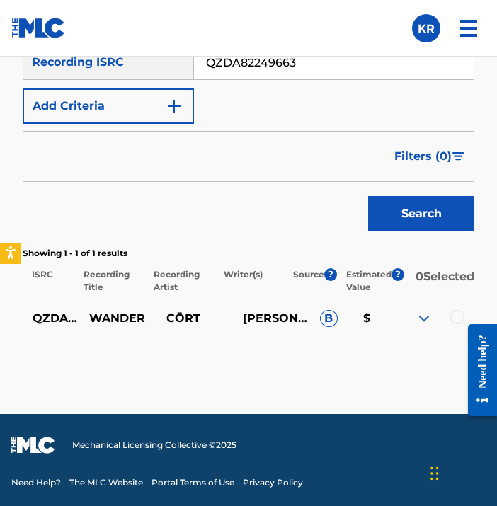
scroll to position [874, 0]
click at [451, 317] on div at bounding box center [457, 317] width 14 height 14
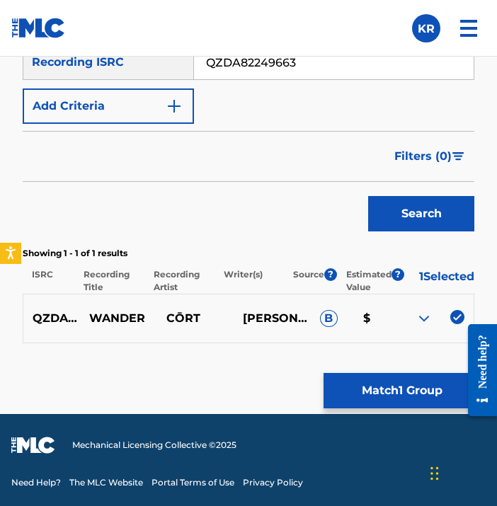
scroll to position [867, 0]
click at [421, 392] on button "Match 1 Group" at bounding box center [402, 390] width 156 height 35
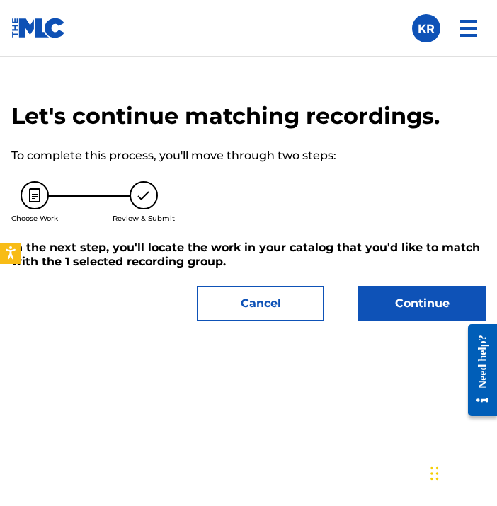
click at [416, 301] on button "Continue" at bounding box center [421, 303] width 127 height 35
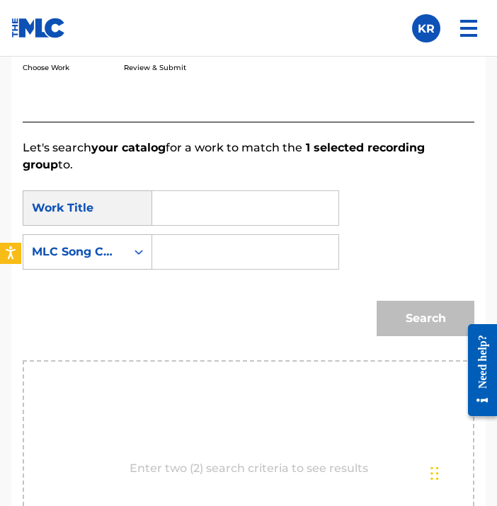
click at [257, 216] on input "Search Form" at bounding box center [245, 208] width 162 height 34
type input "wan"
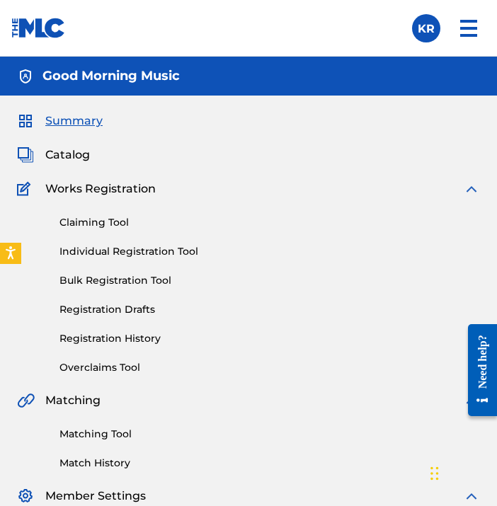
click at [101, 433] on link "Matching Tool" at bounding box center [269, 434] width 421 height 15
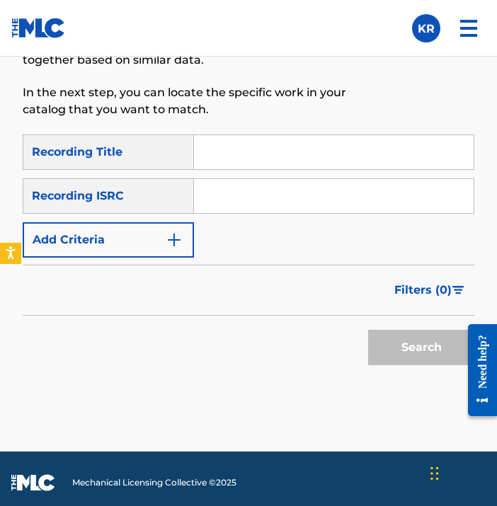
click at [334, 156] on input "Search Form" at bounding box center [334, 152] width 280 height 34
paste input "Electric"
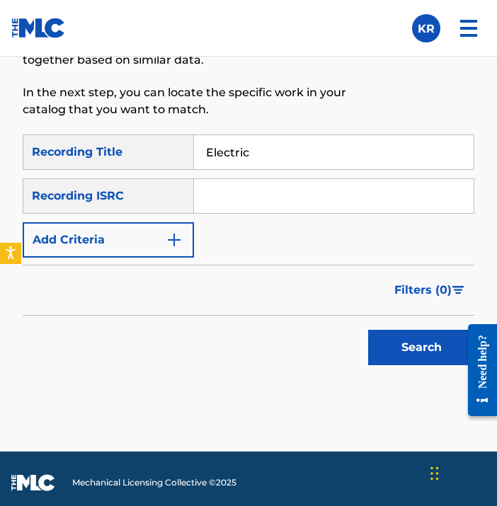
type input "Electric"
click at [233, 232] on div "SearchWithCriteriad31d9ad9-bfc0-481d-9329-5333239496bb Recording Title Electric…" at bounding box center [249, 196] width 452 height 123
click at [331, 193] on input "Search Form" at bounding box center [334, 196] width 280 height 34
paste input "QZMEM2240742"
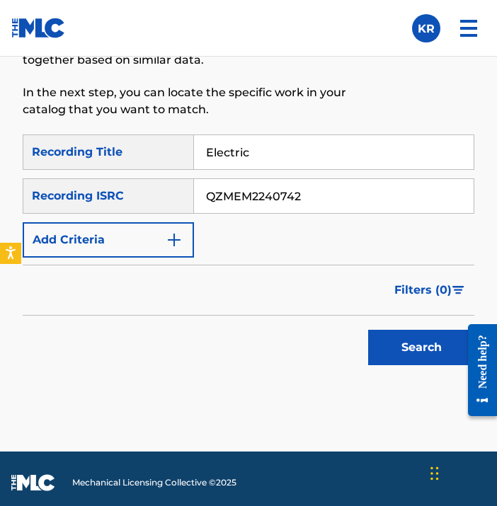
type input "QZMEM2240742"
click at [264, 249] on div "SearchWithCriteriad31d9ad9-bfc0-481d-9329-5333239496bb Recording Title Electric…" at bounding box center [249, 196] width 452 height 123
click at [416, 355] on button "Search" at bounding box center [421, 347] width 106 height 35
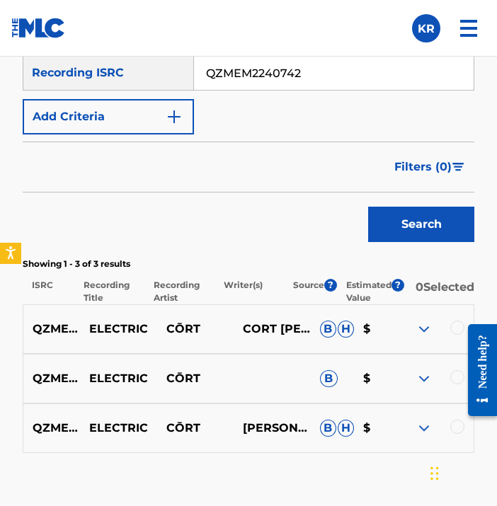
scroll to position [867, 0]
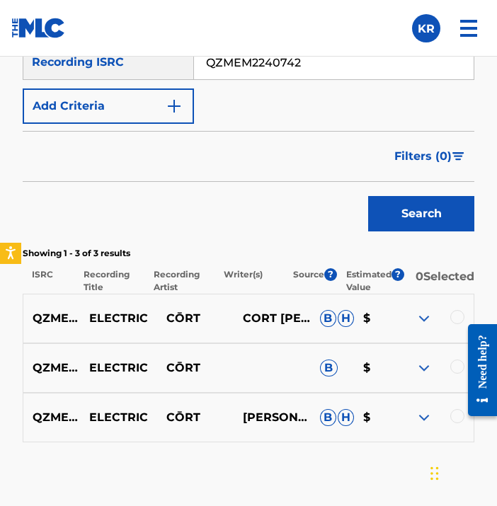
click at [460, 423] on div at bounding box center [457, 416] width 14 height 14
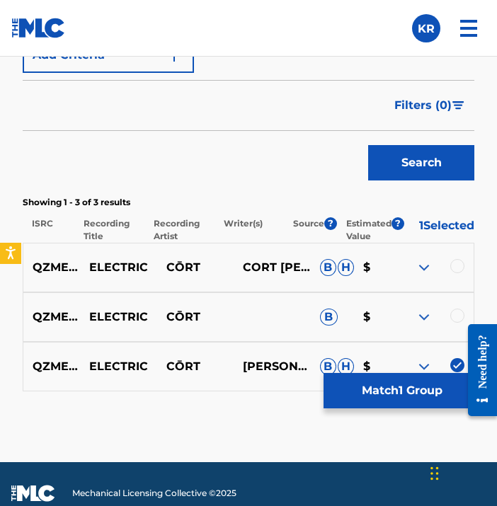
scroll to position [925, 0]
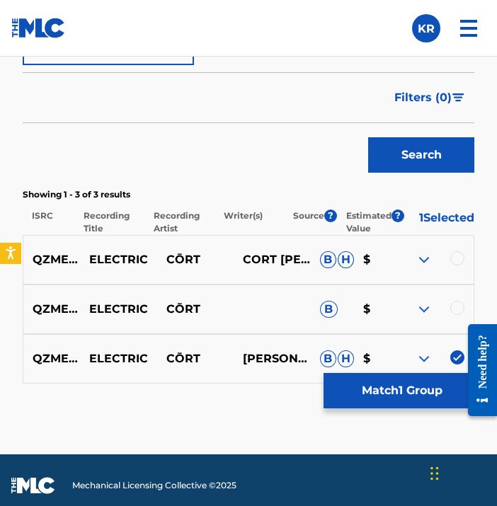
click at [459, 302] on div at bounding box center [457, 308] width 14 height 14
click at [456, 265] on div at bounding box center [457, 258] width 14 height 14
click at [426, 389] on button "Match 3 Groups" at bounding box center [402, 390] width 156 height 35
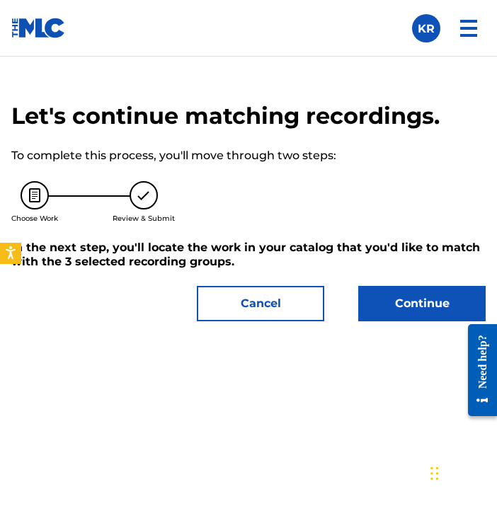
click at [416, 309] on button "Continue" at bounding box center [421, 303] width 127 height 35
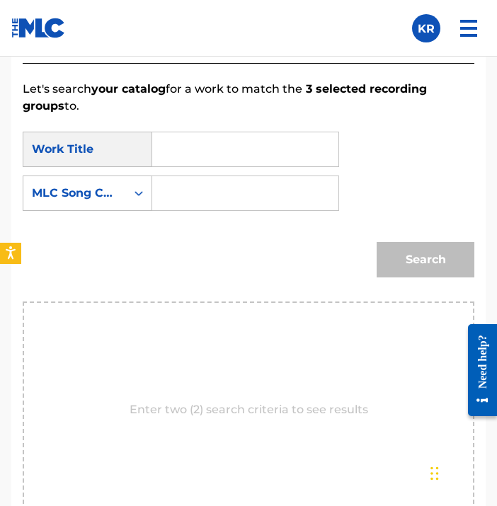
click at [242, 167] on div "SearchWithCriteriad6bc3244-4d1f-493f-a330-facf510c9068 Work Title SearchWithCri…" at bounding box center [249, 176] width 452 height 88
click at [241, 152] on input "Search Form" at bounding box center [245, 149] width 162 height 34
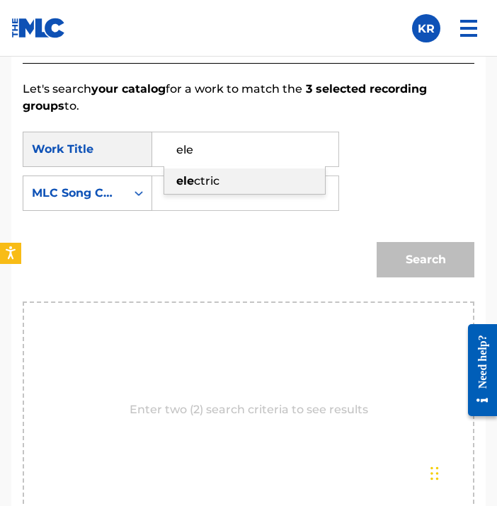
click at [249, 185] on div "ele ctric" at bounding box center [244, 180] width 161 height 25
type input "electric"
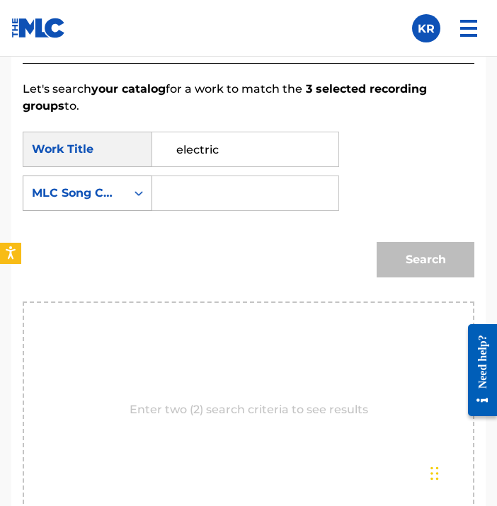
click at [118, 190] on div "MLC Song Code" at bounding box center [74, 193] width 103 height 27
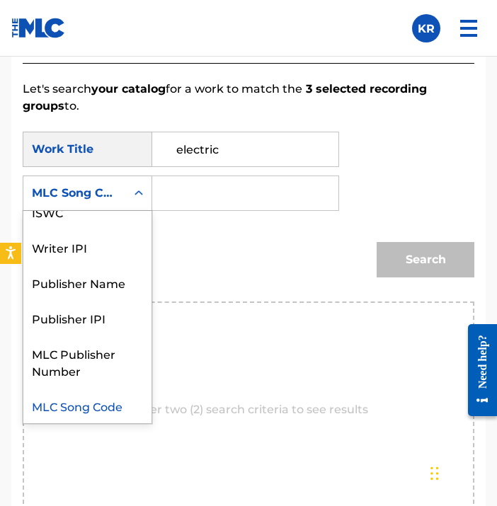
scroll to position [0, 0]
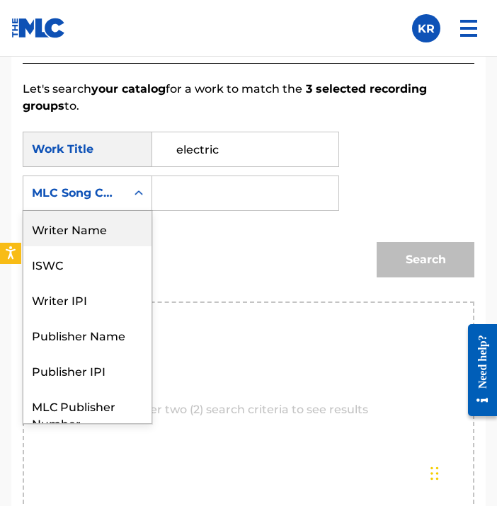
click at [116, 229] on div "Writer Name" at bounding box center [87, 228] width 128 height 35
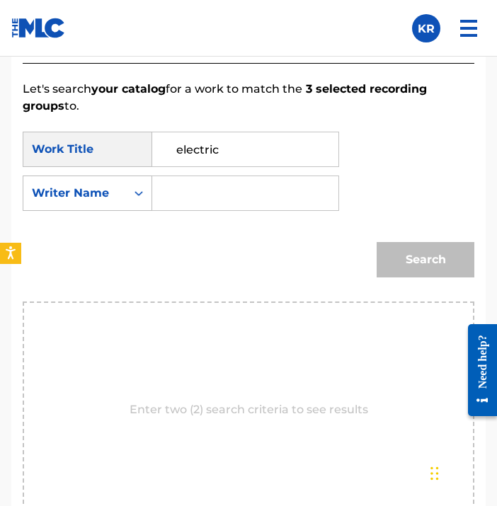
click at [319, 200] on input "Search Form" at bounding box center [245, 193] width 162 height 34
type input "[PERSON_NAME]"
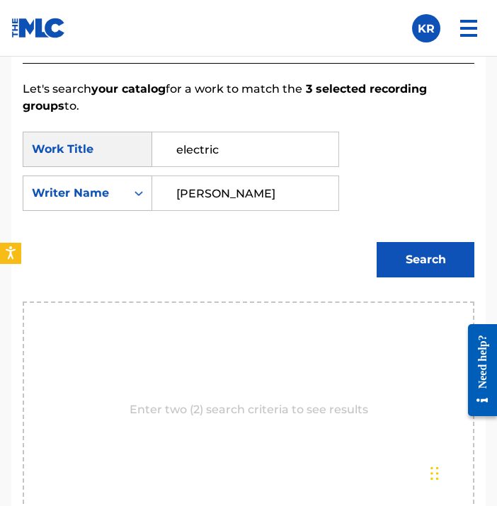
click at [408, 256] on button "Search" at bounding box center [426, 259] width 98 height 35
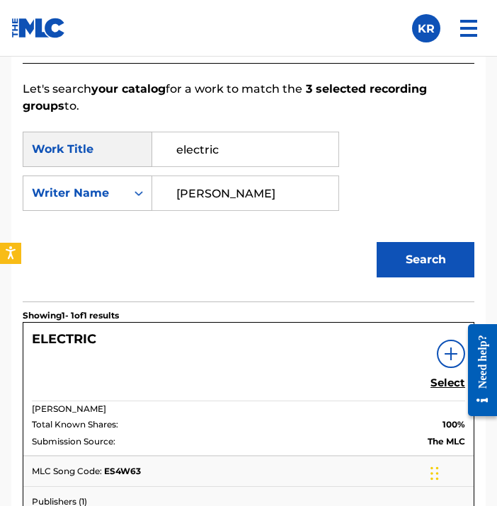
scroll to position [1012, 0]
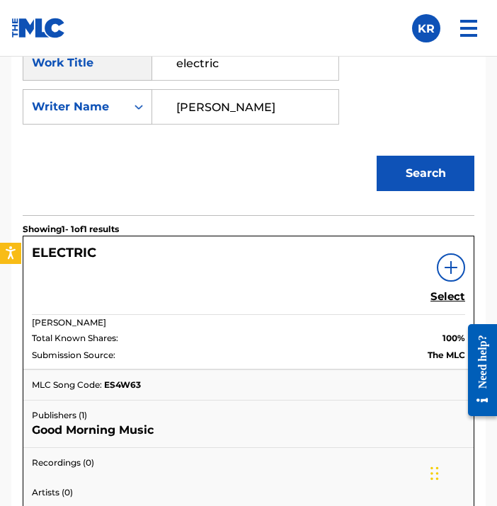
click at [448, 297] on h5 "Select" at bounding box center [447, 296] width 35 height 13
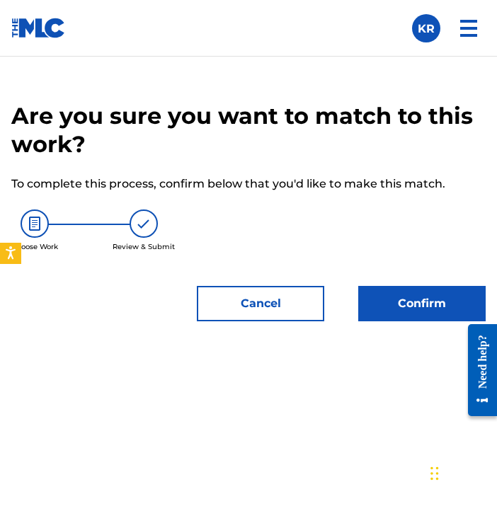
click at [395, 302] on button "Confirm" at bounding box center [421, 303] width 127 height 35
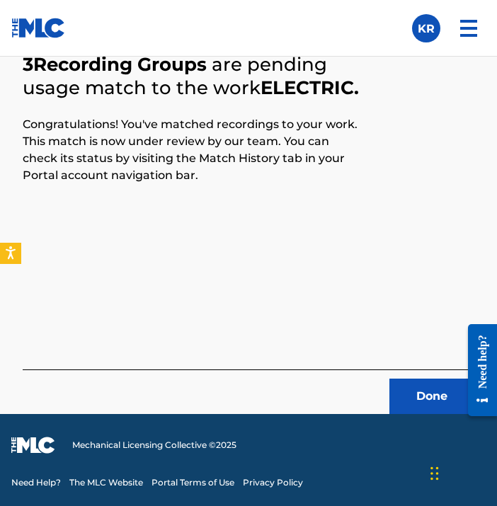
scroll to position [605, 0]
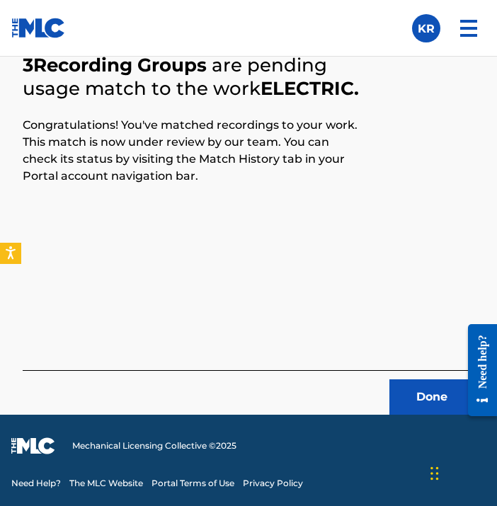
click at [408, 396] on button "Done" at bounding box center [431, 396] width 85 height 35
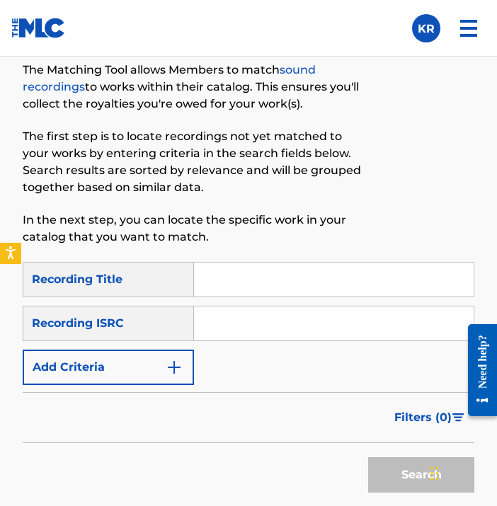
click at [365, 283] on input "Search Form" at bounding box center [334, 280] width 280 height 34
click at [344, 285] on input "Search Form" at bounding box center [334, 280] width 280 height 34
paste input "Serendipity"
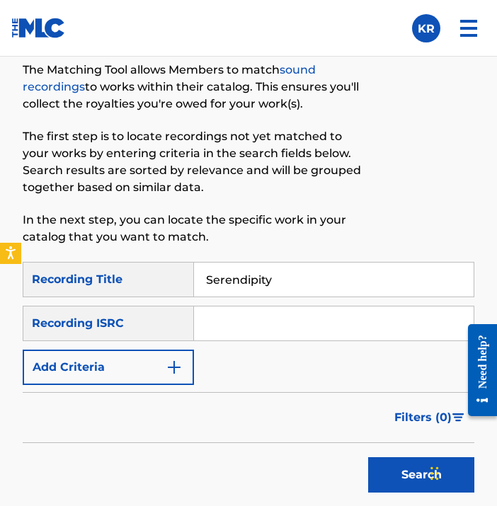
type input "Serendipity"
click at [359, 235] on p "In the next step, you can locate the specific work in your catalog that you wan…" at bounding box center [197, 229] width 348 height 34
click at [368, 315] on input "Search Form" at bounding box center [334, 324] width 280 height 34
paste input "QZMEM2240743"
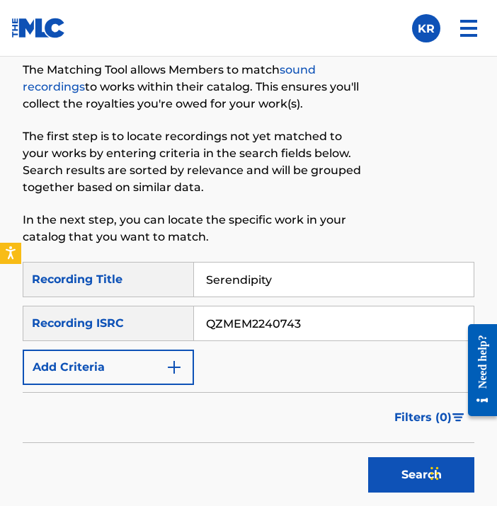
type input "QZMEM2240743"
click at [304, 348] on div "SearchWithCriteriad31d9ad9-bfc0-481d-9329-5333239496bb Recording Title Serendip…" at bounding box center [249, 323] width 452 height 123
click at [374, 481] on button "Search" at bounding box center [421, 474] width 106 height 35
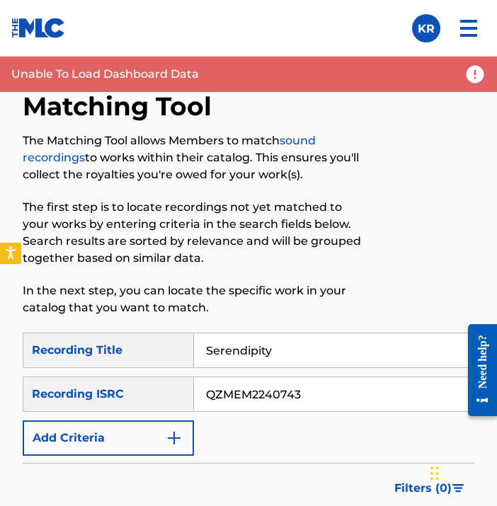
scroll to position [996, 0]
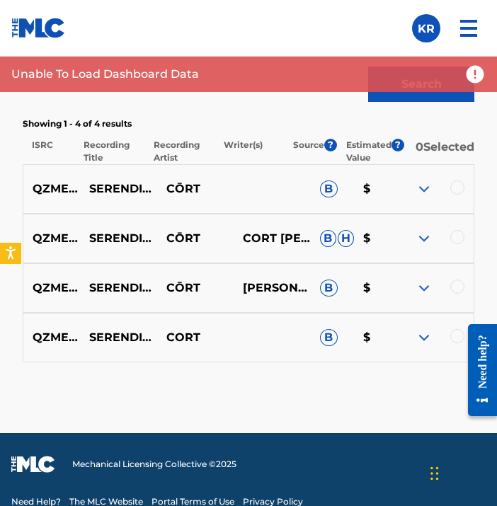
click at [458, 345] on div at bounding box center [477, 370] width 40 height 114
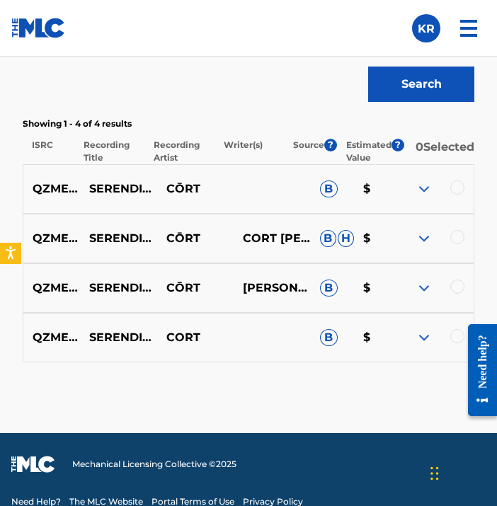
click at [454, 338] on div at bounding box center [457, 336] width 14 height 14
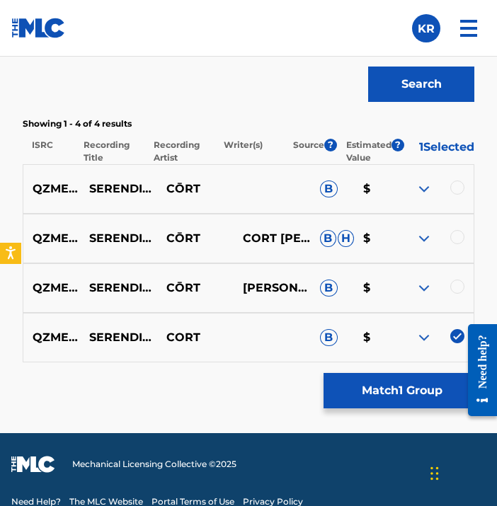
click at [460, 280] on div at bounding box center [434, 288] width 77 height 17
click at [457, 287] on div at bounding box center [457, 287] width 14 height 14
click at [457, 244] on div at bounding box center [457, 237] width 14 height 14
click at [457, 195] on div at bounding box center [457, 188] width 14 height 14
click at [397, 399] on button "Match 4 Groups" at bounding box center [402, 390] width 156 height 35
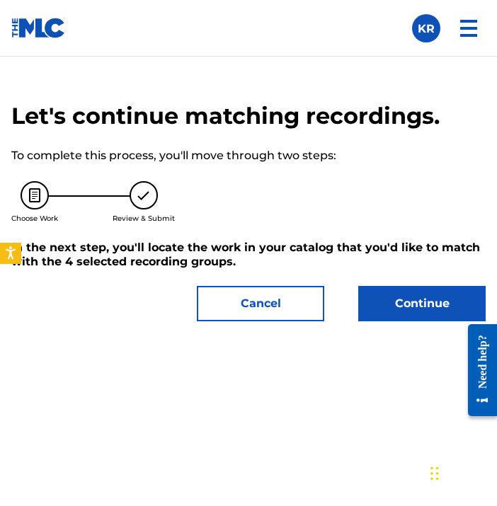
click at [278, 297] on button "Cancel" at bounding box center [260, 303] width 127 height 35
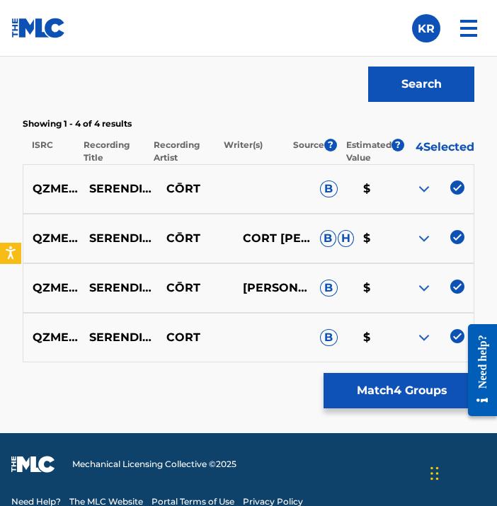
click at [357, 392] on button "Match 4 Groups" at bounding box center [402, 390] width 156 height 35
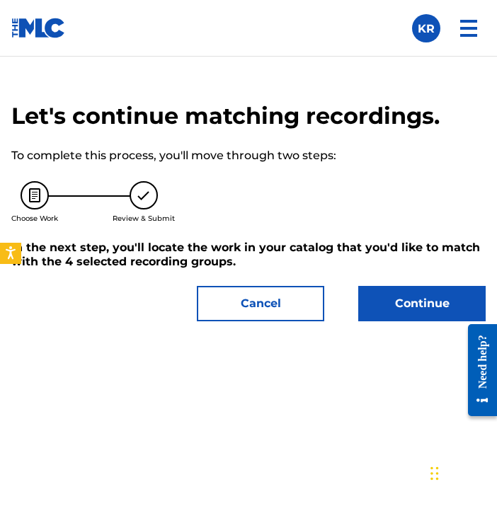
click at [386, 319] on button "Continue" at bounding box center [421, 303] width 127 height 35
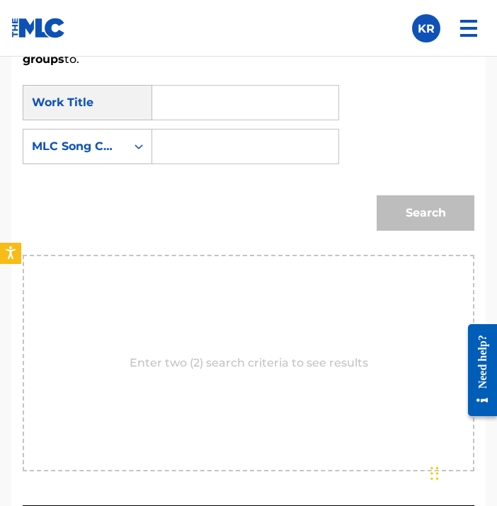
scroll to position [963, 0]
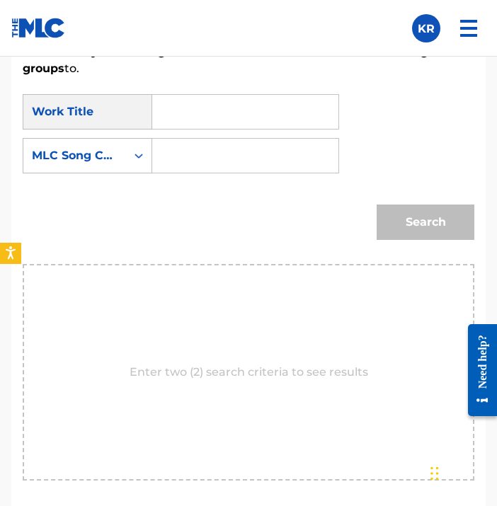
click at [229, 109] on input "Search Form" at bounding box center [245, 112] width 162 height 34
click at [282, 122] on input "Search Form" at bounding box center [245, 112] width 162 height 34
paste input "Serendipity"
type input "Serendipity"
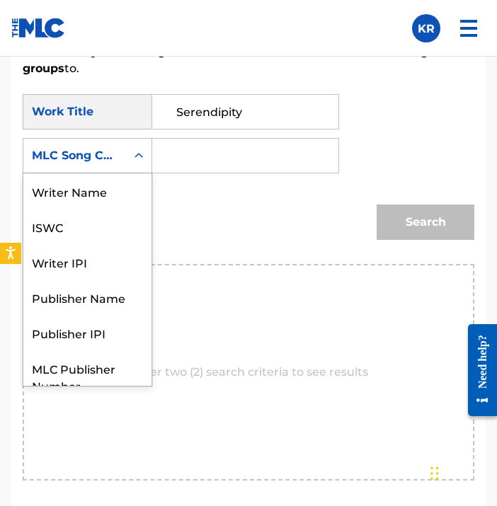
click at [124, 161] on div "MLC Song Code" at bounding box center [74, 155] width 103 height 27
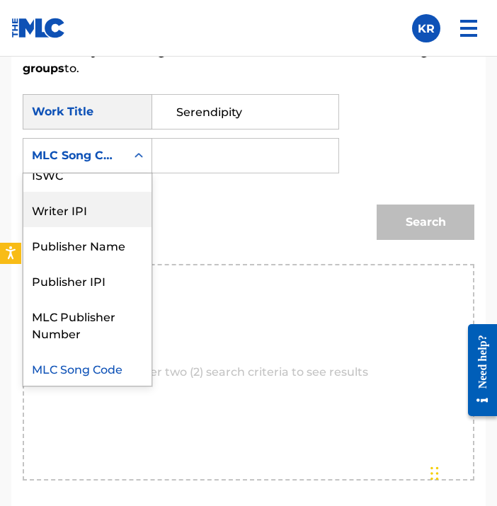
scroll to position [0, 0]
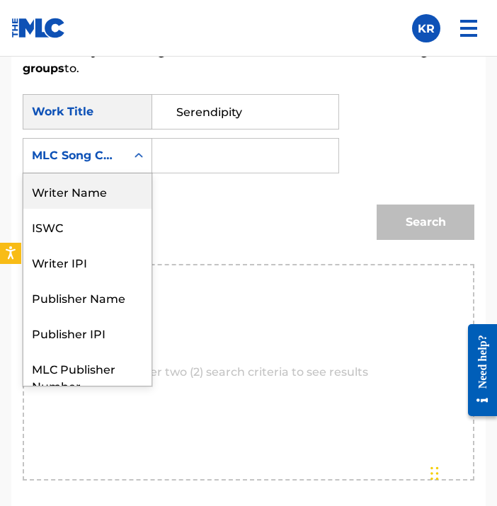
click at [114, 199] on div "Writer Name" at bounding box center [87, 190] width 128 height 35
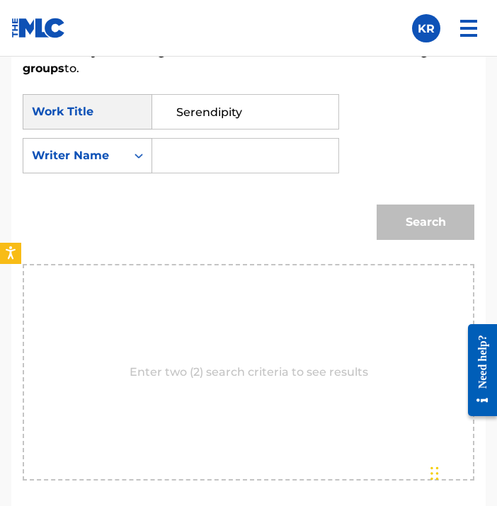
click at [219, 139] on input "Search Form" at bounding box center [245, 156] width 162 height 34
type input "[PERSON_NAME]"
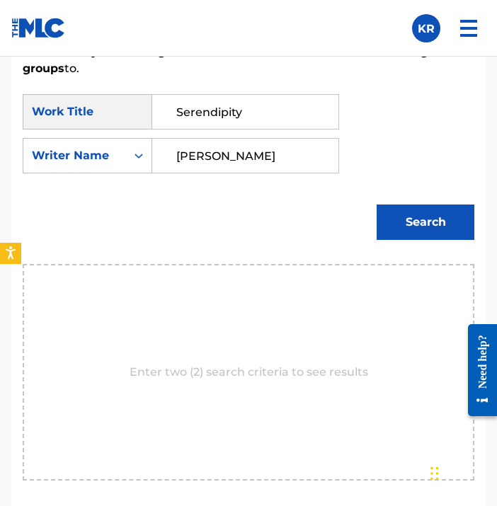
click at [411, 227] on button "Search" at bounding box center [426, 222] width 98 height 35
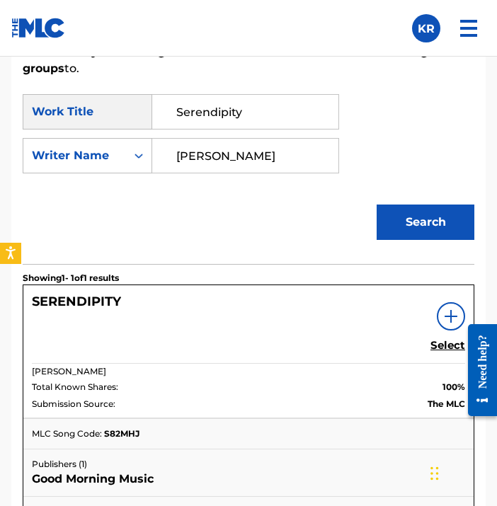
scroll to position [1126, 0]
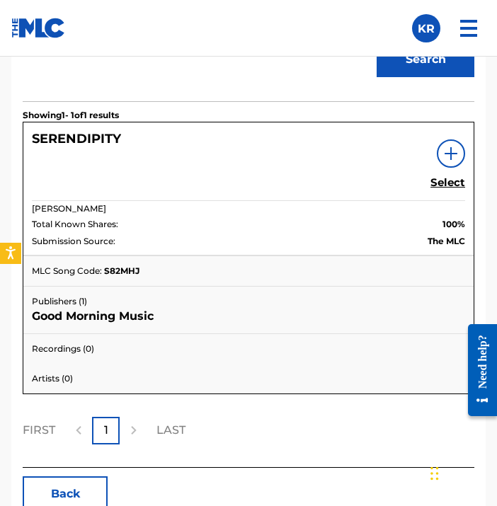
click at [447, 185] on h5 "Select" at bounding box center [447, 182] width 35 height 13
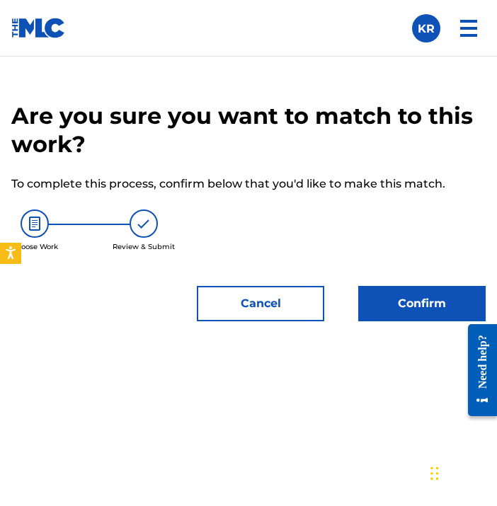
click at [425, 295] on button "Confirm" at bounding box center [421, 303] width 127 height 35
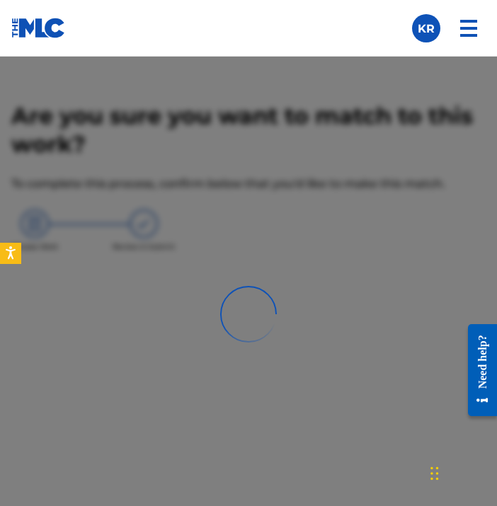
scroll to position [605, 0]
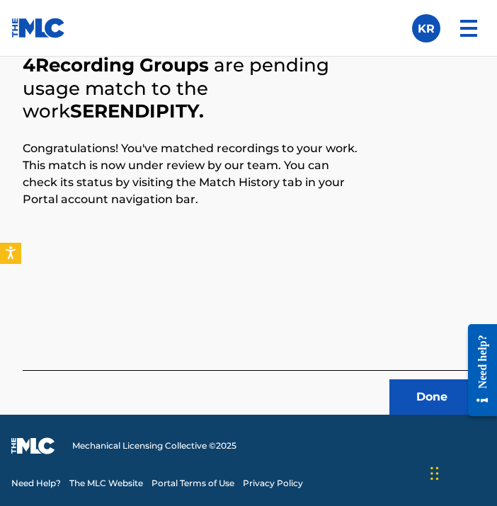
click at [422, 395] on button "Done" at bounding box center [431, 396] width 85 height 35
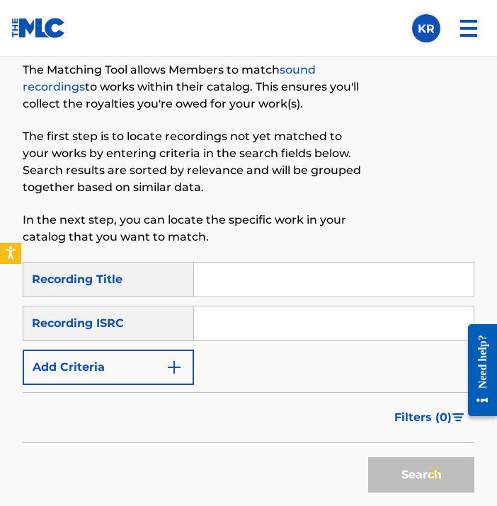
click at [281, 269] on input "Search Form" at bounding box center [334, 280] width 280 height 34
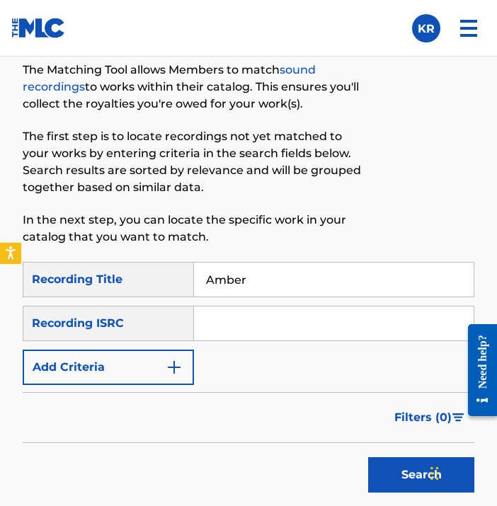
type input "Amber"
click at [260, 338] on input "Search Form" at bounding box center [334, 324] width 280 height 34
click at [329, 329] on input "Search Form" at bounding box center [334, 324] width 280 height 34
paste input "QZMEM2240744"
type input "QZMEM2240744"
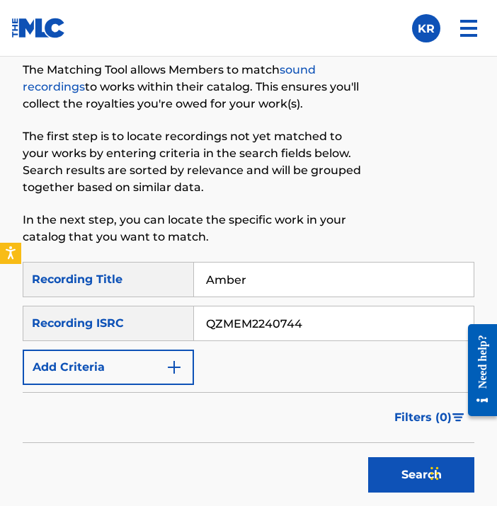
click at [331, 406] on div "Filters ( 0 )" at bounding box center [249, 417] width 452 height 51
click at [395, 478] on button "Search" at bounding box center [421, 474] width 106 height 35
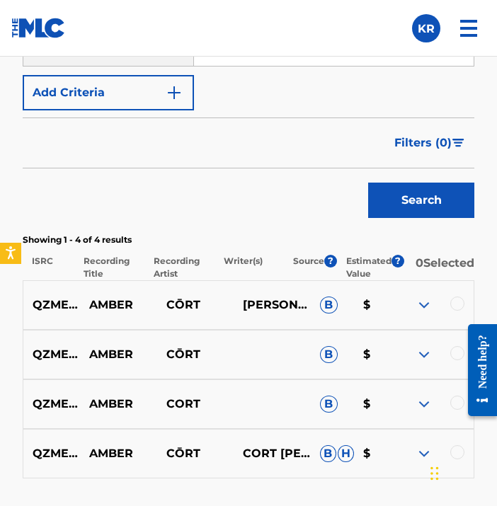
scroll to position [992, 0]
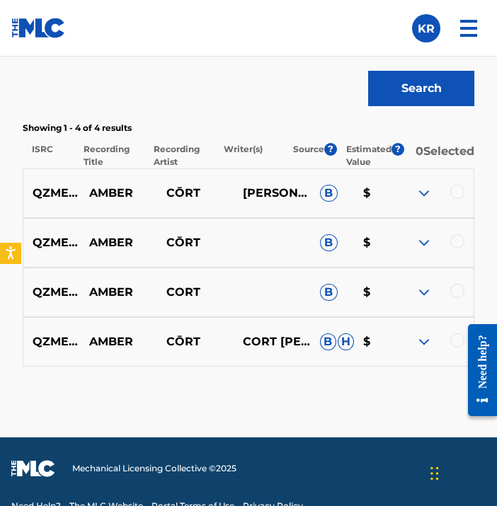
click at [453, 348] on div at bounding box center [457, 340] width 14 height 14
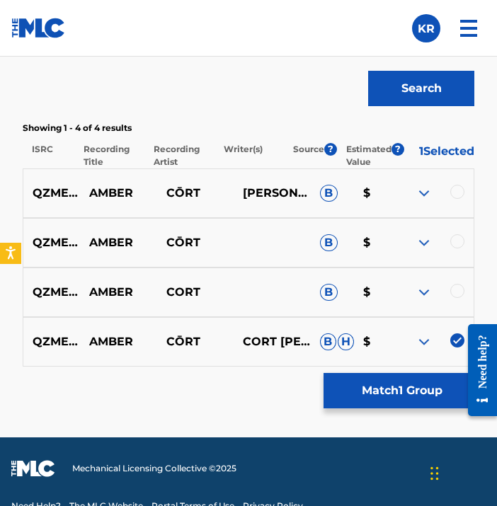
click at [460, 295] on div at bounding box center [457, 291] width 14 height 14
click at [455, 248] on div at bounding box center [457, 241] width 14 height 14
click at [457, 195] on div at bounding box center [457, 192] width 14 height 14
click at [408, 390] on button "Match 4 Groups" at bounding box center [402, 390] width 156 height 35
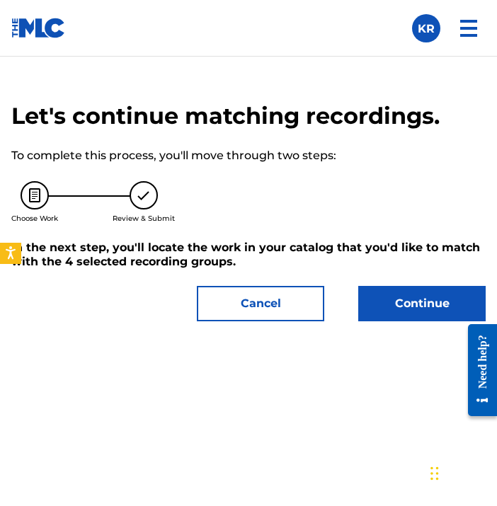
click at [418, 307] on button "Continue" at bounding box center [421, 303] width 127 height 35
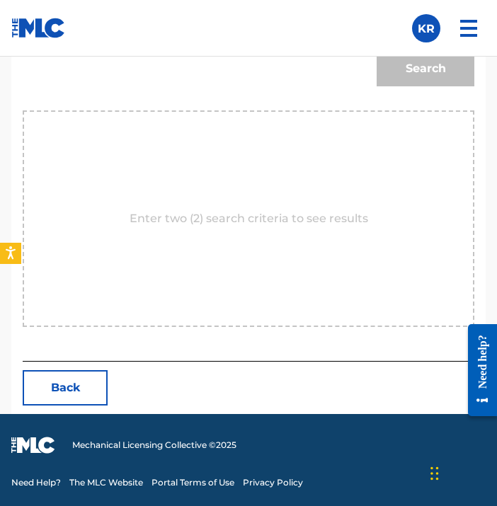
click at [72, 388] on button "Back" at bounding box center [65, 387] width 85 height 35
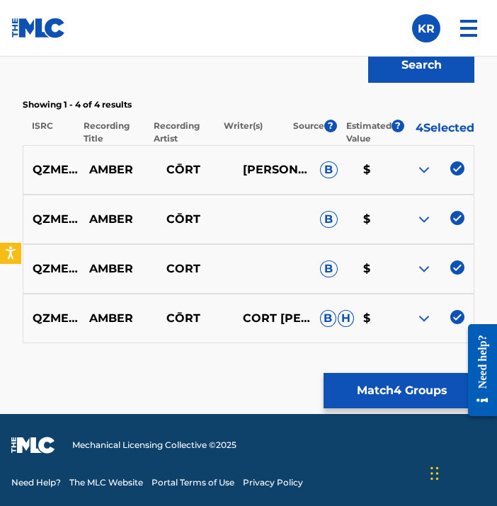
scroll to position [1024, 0]
click at [405, 384] on button "Match 4 Groups" at bounding box center [402, 390] width 156 height 35
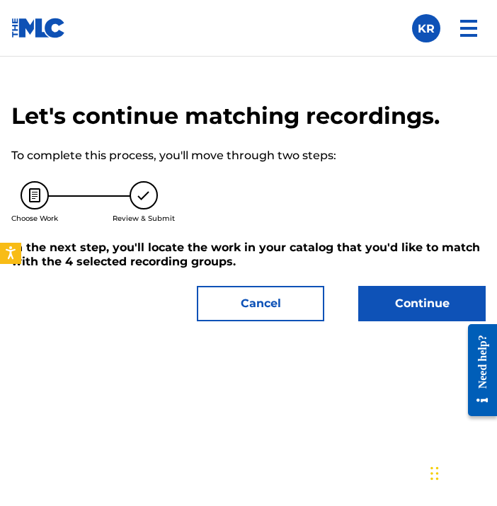
click at [413, 317] on button "Continue" at bounding box center [421, 303] width 127 height 35
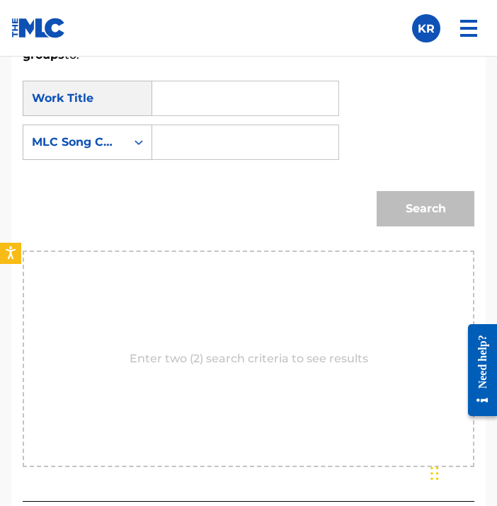
scroll to position [968, 0]
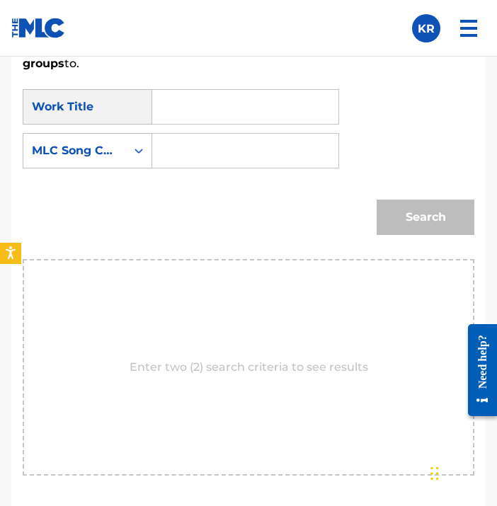
click at [225, 131] on div "SearchWithCriteriad6bc3244-4d1f-493f-a330-facf510c9068 Work Title SearchWithCri…" at bounding box center [249, 133] width 452 height 88
click at [226, 118] on input "Search Form" at bounding box center [245, 107] width 162 height 34
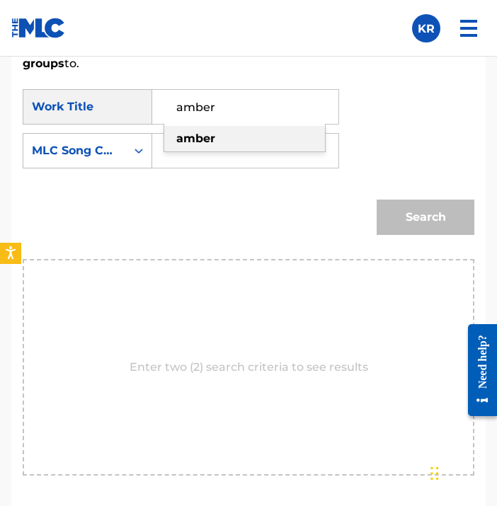
type input "amber"
click at [209, 140] on strong "amber" at bounding box center [195, 138] width 39 height 13
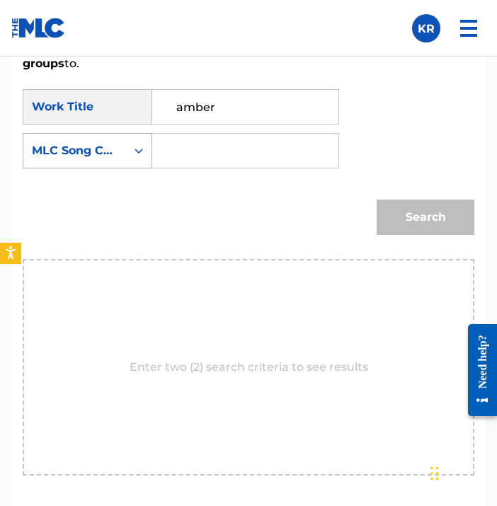
click at [144, 156] on icon "Search Form" at bounding box center [139, 151] width 14 height 14
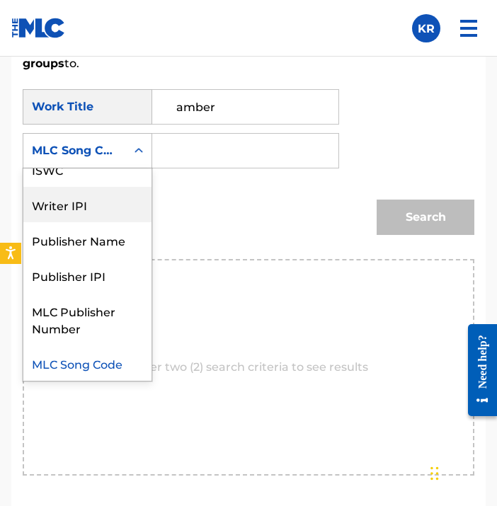
scroll to position [0, 0]
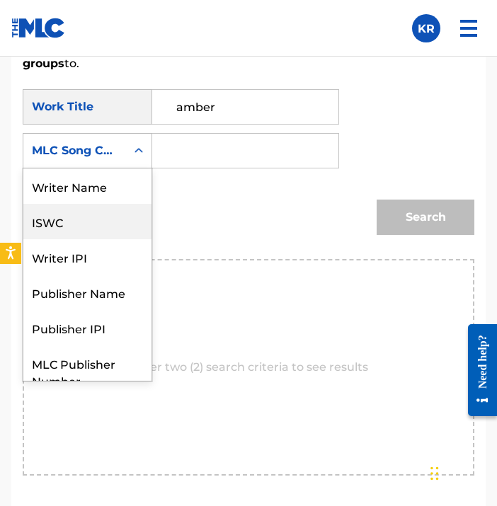
click at [114, 190] on div "Writer Name" at bounding box center [87, 185] width 128 height 35
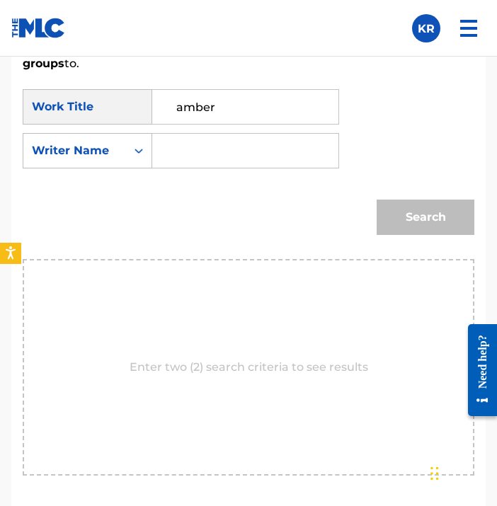
click at [275, 156] on input "Search Form" at bounding box center [245, 151] width 162 height 34
type input "[PERSON_NAME]"
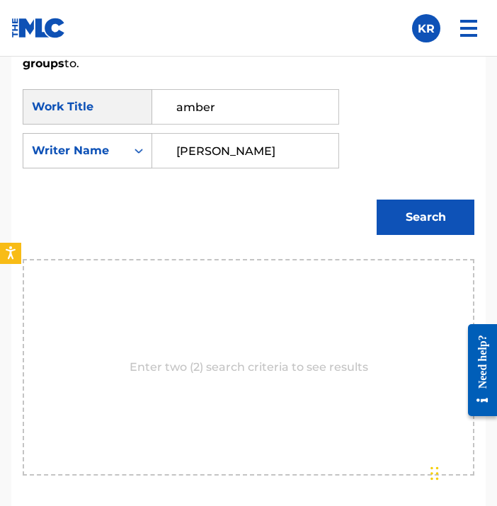
click at [451, 220] on button "Search" at bounding box center [426, 217] width 98 height 35
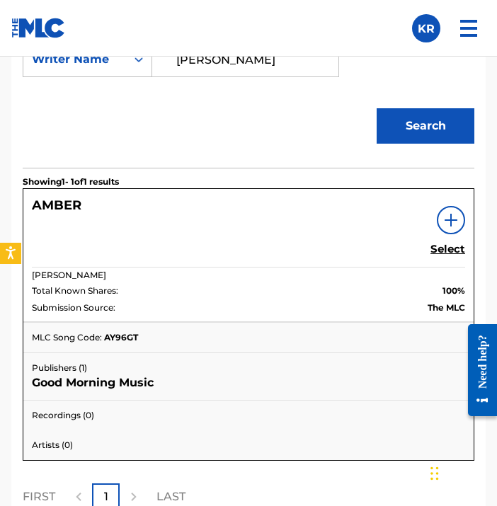
scroll to position [1104, 0]
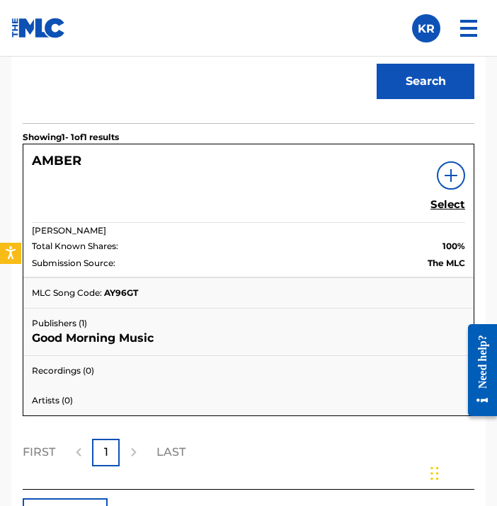
click at [445, 205] on h5 "Select" at bounding box center [447, 204] width 35 height 13
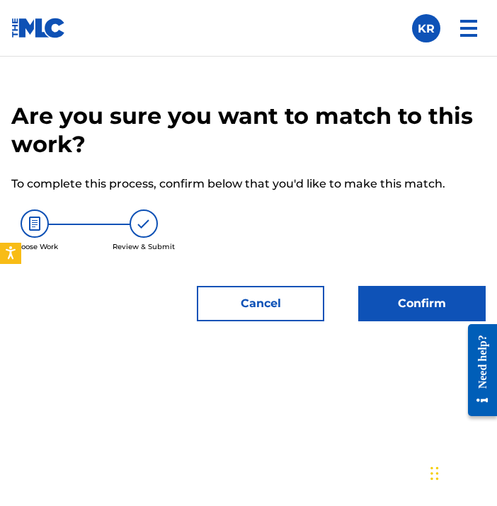
click at [372, 286] on button "Confirm" at bounding box center [421, 303] width 127 height 35
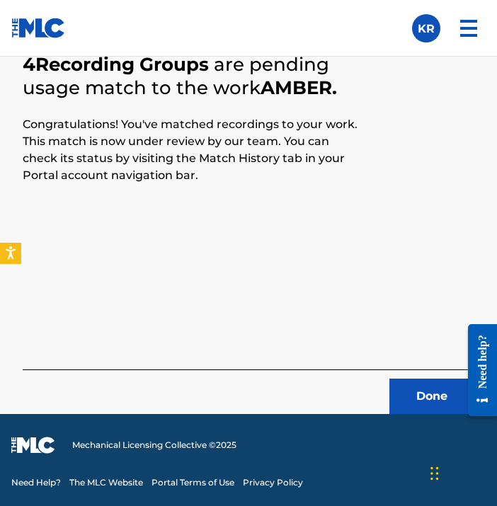
scroll to position [605, 0]
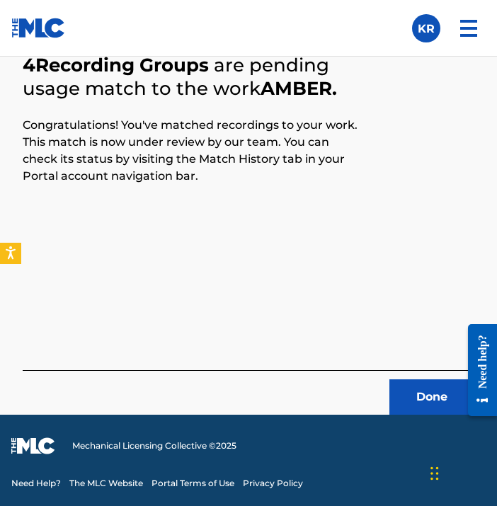
click at [442, 407] on button "Done" at bounding box center [431, 396] width 85 height 35
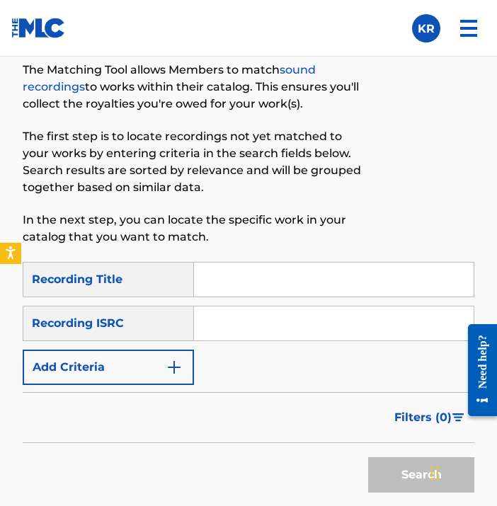
click at [270, 292] on input "Search Form" at bounding box center [334, 280] width 280 height 34
paste input "Calico"
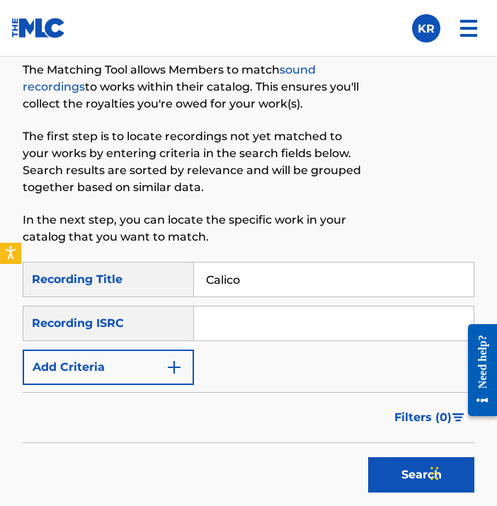
type input "Calico"
click at [327, 238] on p "In the next step, you can locate the specific work in your catalog that you wan…" at bounding box center [197, 229] width 348 height 34
click at [362, 321] on input "Search Form" at bounding box center [334, 324] width 280 height 34
paste input "QZMEM2240746"
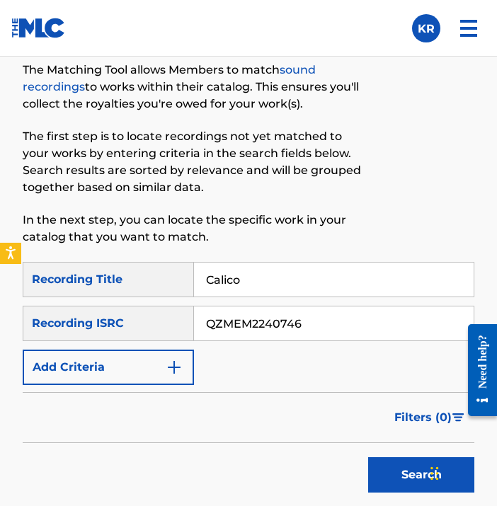
type input "QZMEM2240746"
click at [307, 404] on div "Filters ( 0 )" at bounding box center [249, 417] width 452 height 51
click at [399, 479] on button "Search" at bounding box center [421, 474] width 106 height 35
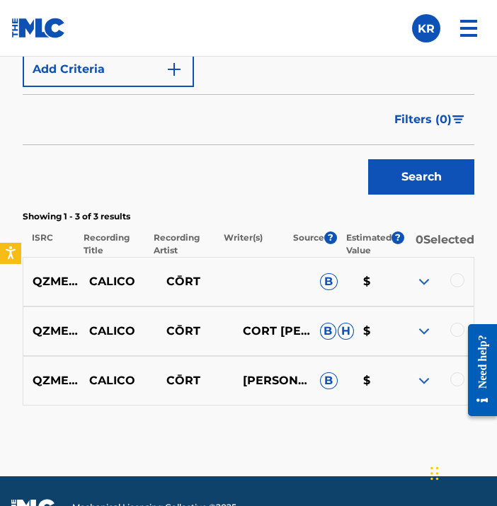
scroll to position [928, 0]
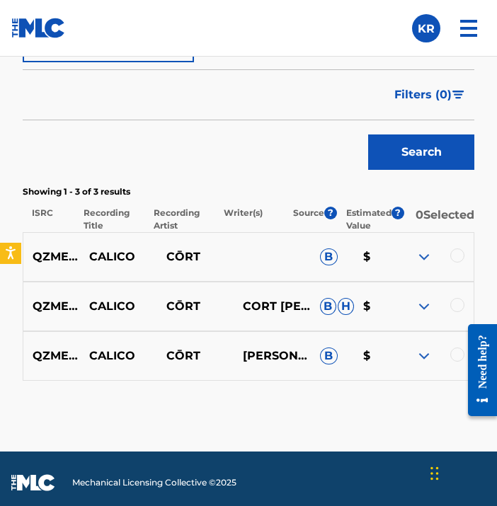
click at [457, 359] on div at bounding box center [457, 355] width 14 height 14
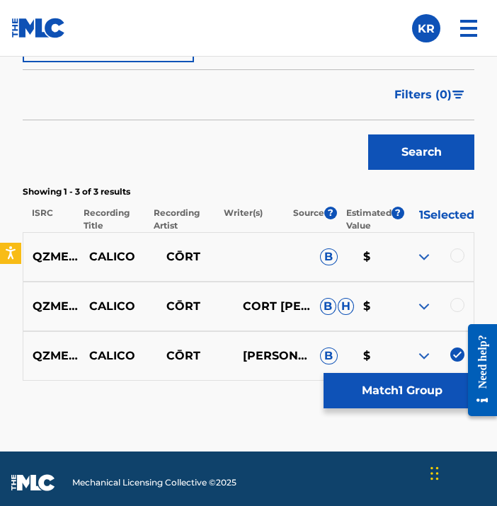
click at [462, 303] on div at bounding box center [457, 305] width 14 height 14
click at [450, 263] on div at bounding box center [457, 255] width 14 height 14
click at [415, 398] on button "Match 3 Groups" at bounding box center [402, 390] width 156 height 35
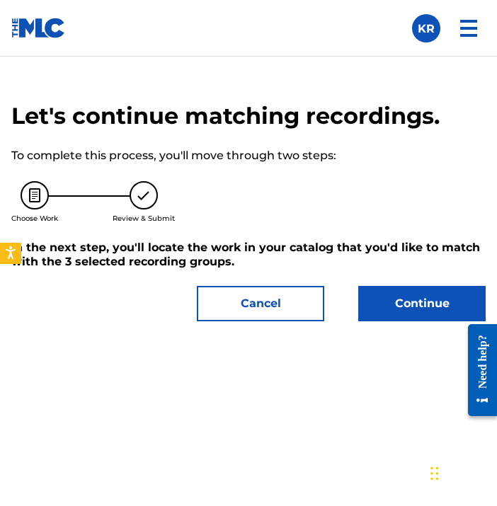
click at [409, 311] on button "Continue" at bounding box center [421, 303] width 127 height 35
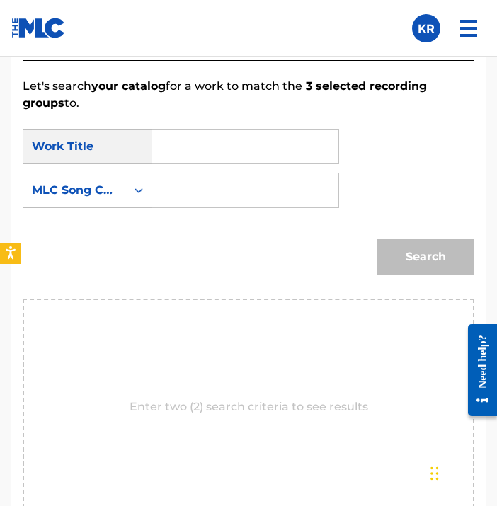
click at [299, 148] on input "Search Form" at bounding box center [245, 147] width 162 height 34
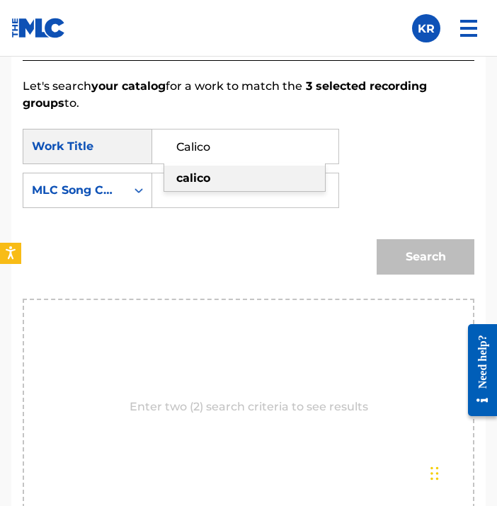
click at [252, 176] on div "calico" at bounding box center [244, 178] width 161 height 25
type input "calico"
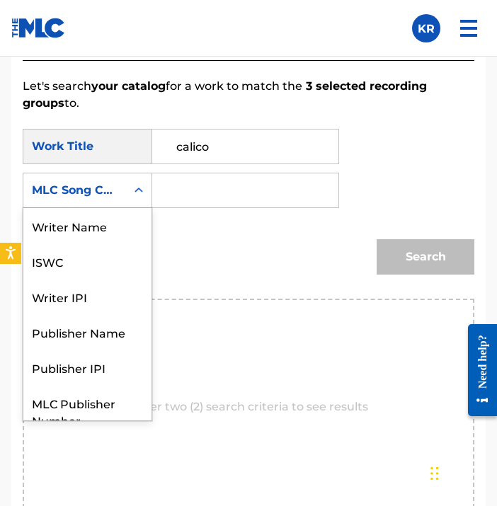
click at [137, 198] on div "Search Form" at bounding box center [138, 190] width 25 height 25
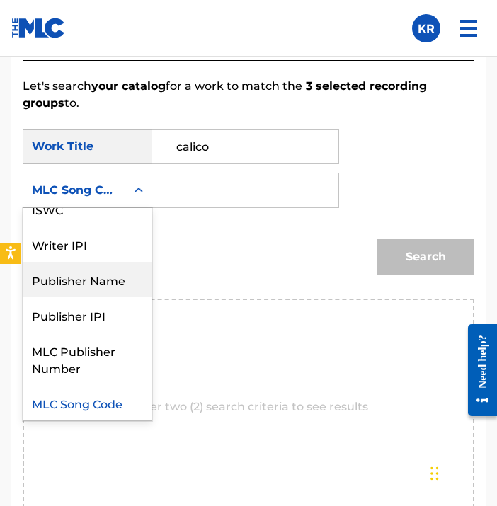
scroll to position [0, 0]
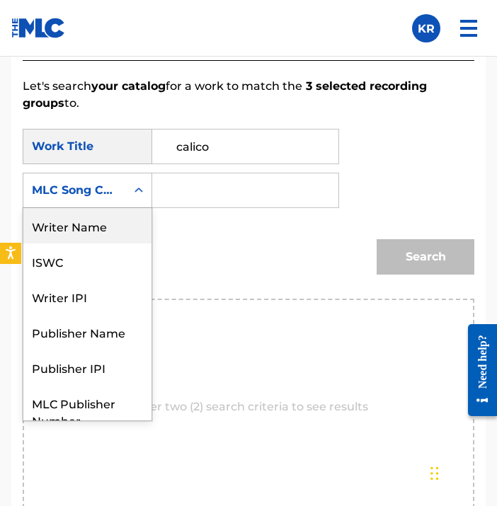
click at [122, 215] on div "Writer Name" at bounding box center [87, 225] width 128 height 35
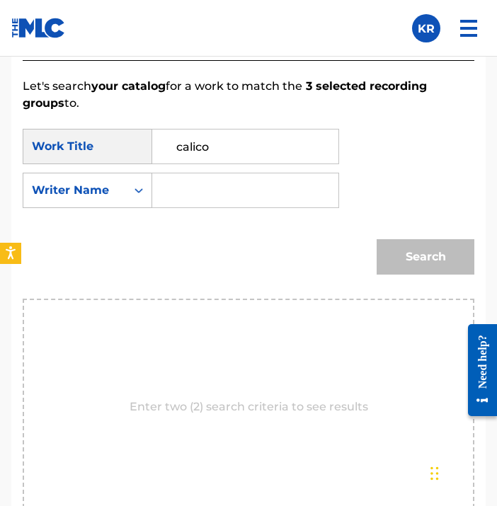
click at [210, 188] on input "Search Form" at bounding box center [245, 190] width 162 height 34
type input "[PERSON_NAME]"
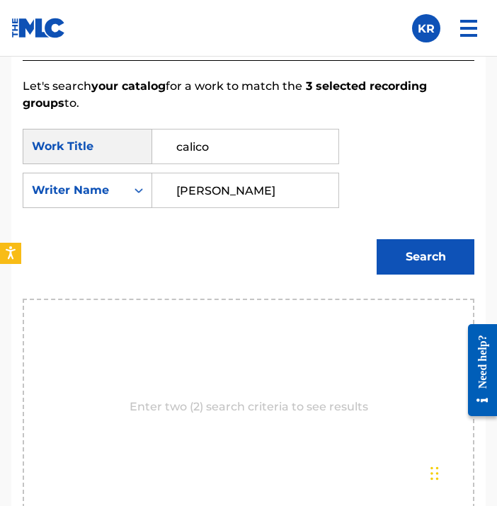
click at [415, 251] on button "Search" at bounding box center [426, 256] width 98 height 35
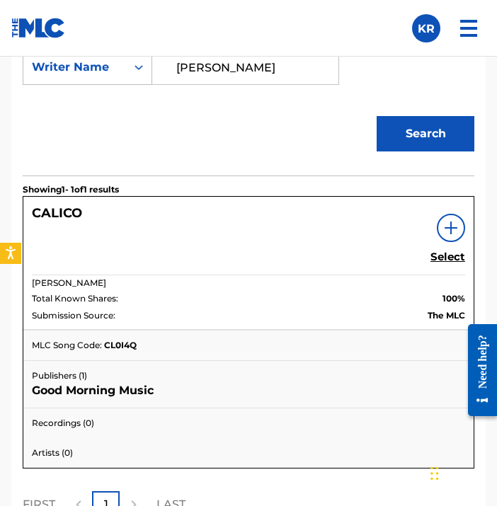
scroll to position [1099, 0]
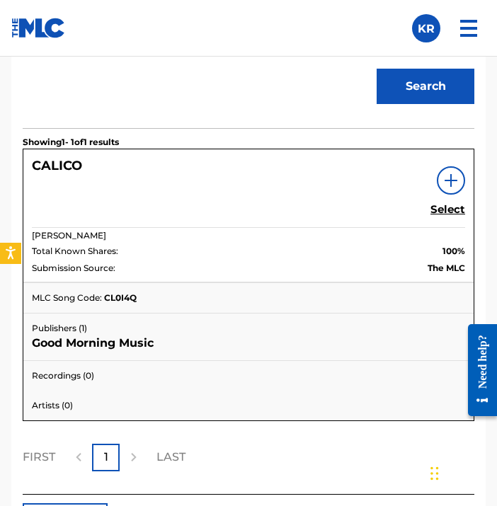
click at [455, 212] on h5 "Select" at bounding box center [447, 209] width 35 height 13
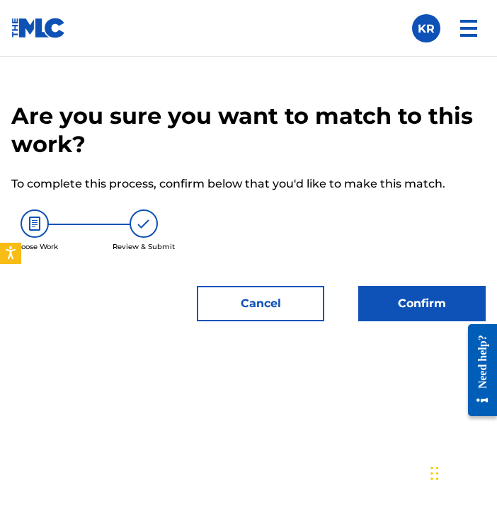
click at [429, 295] on button "Confirm" at bounding box center [421, 303] width 127 height 35
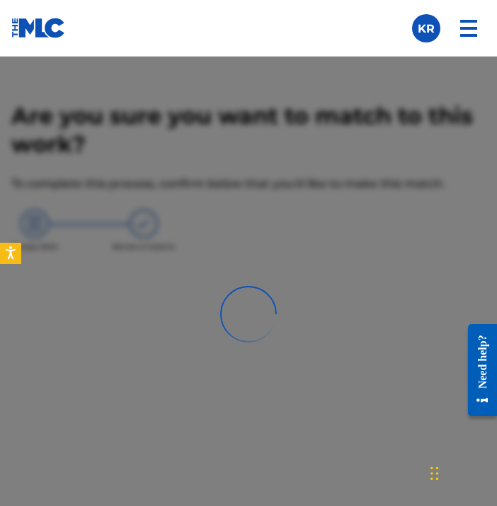
scroll to position [605, 0]
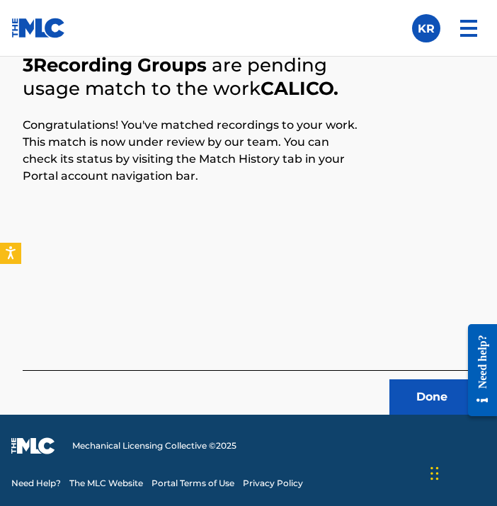
click at [406, 387] on button "Done" at bounding box center [431, 396] width 85 height 35
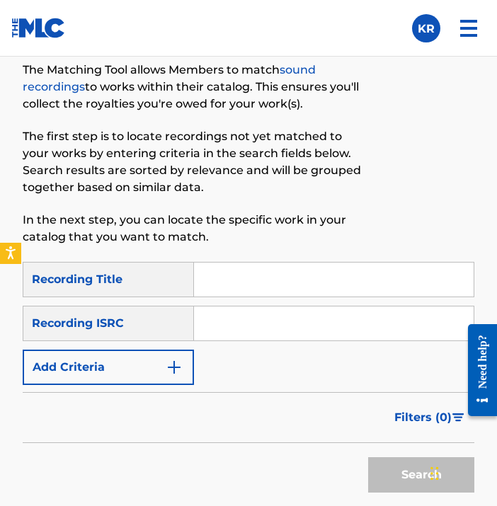
click at [255, 277] on input "Search Form" at bounding box center [334, 280] width 280 height 34
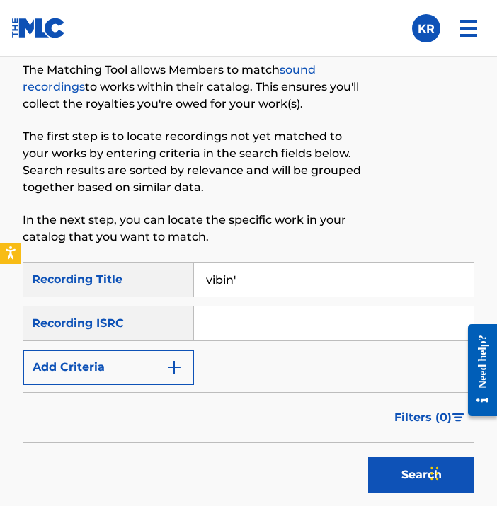
type input "vibin'"
click at [282, 328] on input "Search Form" at bounding box center [334, 324] width 280 height 34
click at [232, 329] on input "Search Form" at bounding box center [334, 324] width 280 height 34
paste input "QZK6N1922777"
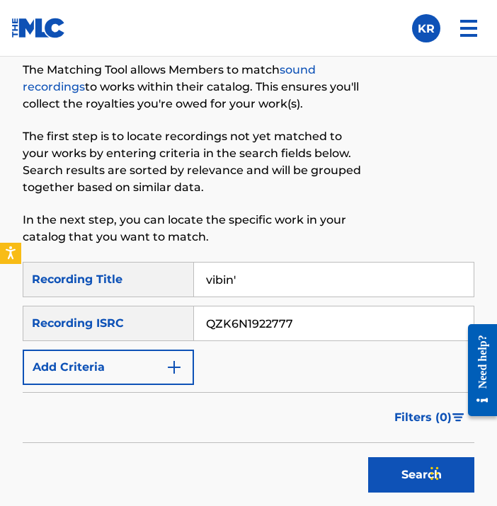
click at [230, 339] on input "QZK6N1922777" at bounding box center [334, 324] width 280 height 34
type input "QZK6N1922777"
click at [245, 382] on div "SearchWithCriteriad31d9ad9-bfc0-481d-9329-5333239496bb Recording Title vibin' S…" at bounding box center [249, 323] width 452 height 123
click at [381, 469] on button "Search" at bounding box center [421, 474] width 106 height 35
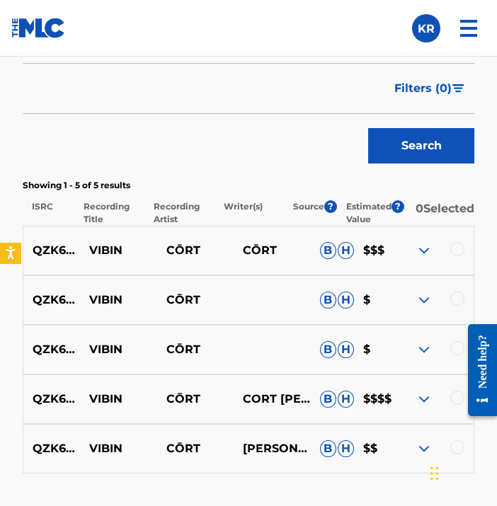
scroll to position [1056, 0]
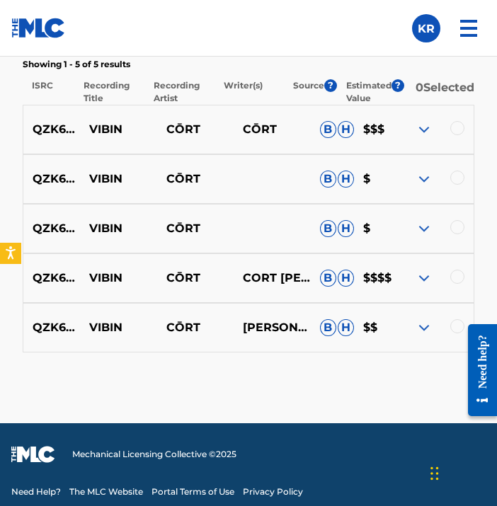
click at [453, 331] on div at bounding box center [457, 326] width 14 height 14
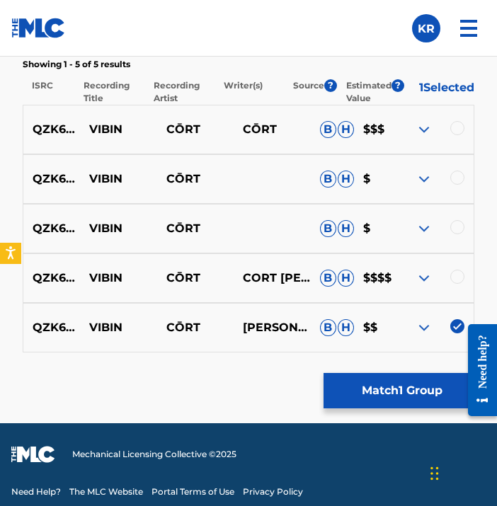
click at [460, 284] on div at bounding box center [434, 278] width 77 height 17
click at [457, 272] on div at bounding box center [457, 277] width 14 height 14
click at [458, 231] on div at bounding box center [457, 227] width 14 height 14
click at [458, 185] on div at bounding box center [457, 178] width 14 height 14
click at [460, 129] on div at bounding box center [434, 129] width 77 height 17
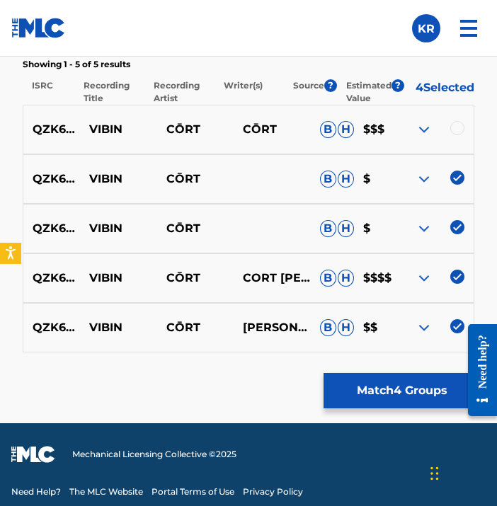
click at [453, 138] on div at bounding box center [434, 129] width 77 height 17
click at [455, 133] on div at bounding box center [457, 128] width 14 height 14
click at [406, 379] on button "Match 5 Groups" at bounding box center [402, 390] width 156 height 35
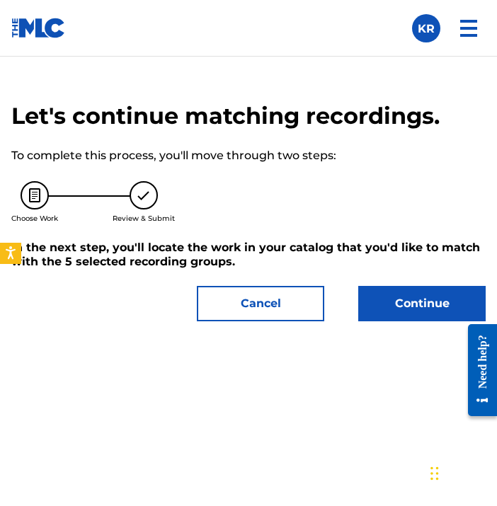
click at [411, 295] on button "Continue" at bounding box center [421, 303] width 127 height 35
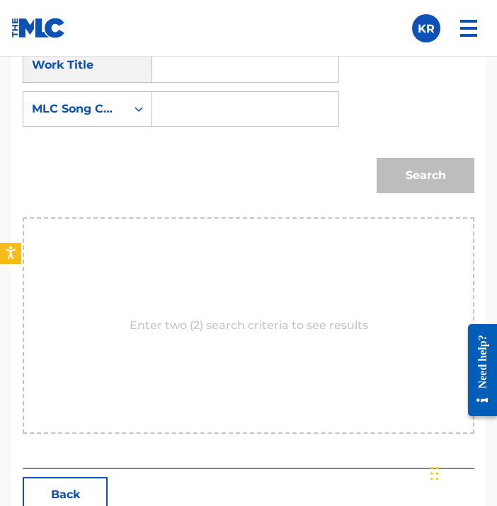
scroll to position [987, 0]
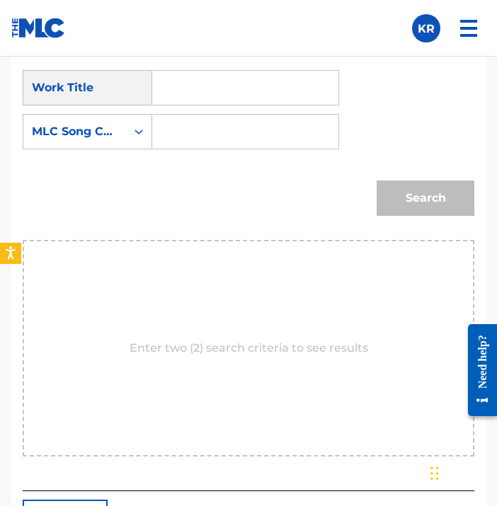
click at [264, 98] on input "Search Form" at bounding box center [245, 88] width 162 height 34
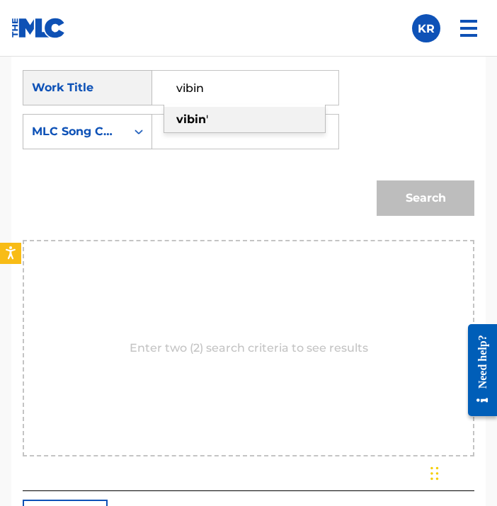
click at [254, 125] on div "vibin '" at bounding box center [244, 119] width 161 height 25
type input "vibin'"
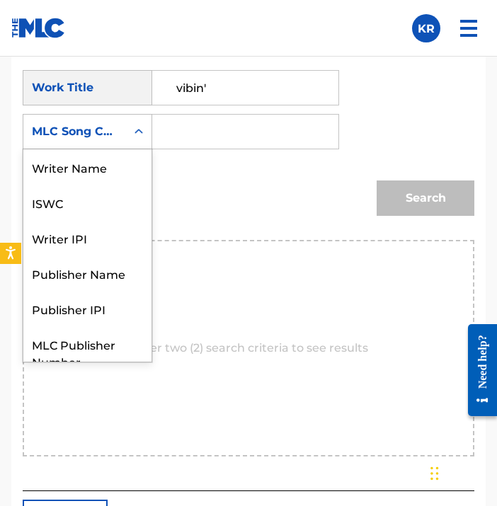
click at [114, 136] on div "MLC Song Code" at bounding box center [75, 131] width 86 height 17
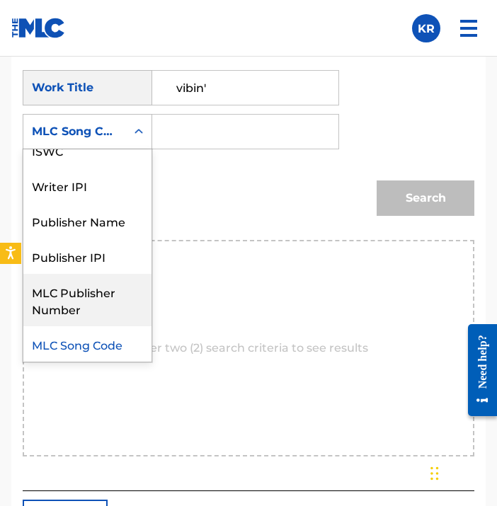
scroll to position [0, 0]
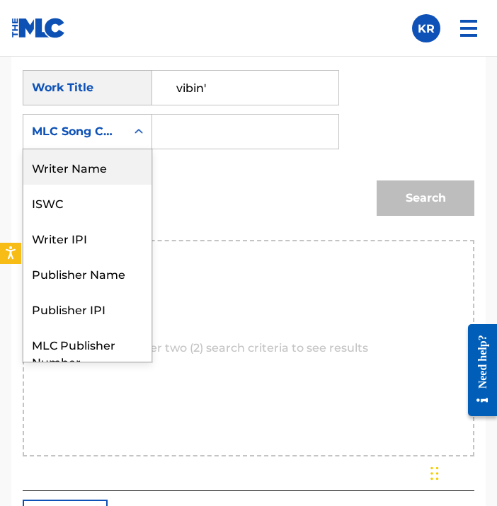
click at [106, 170] on div "Writer Name" at bounding box center [87, 166] width 128 height 35
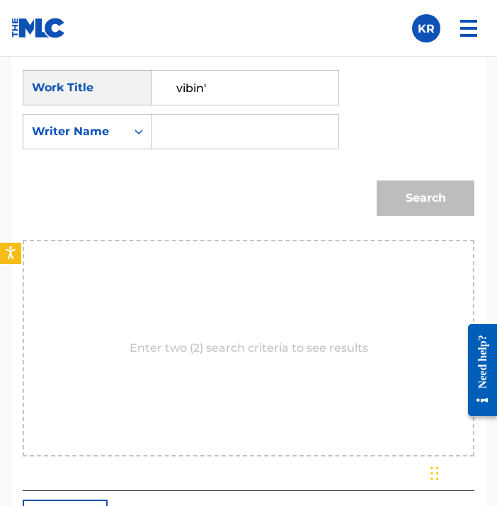
click at [248, 133] on input "Search Form" at bounding box center [245, 132] width 162 height 34
type input "[PERSON_NAME]"
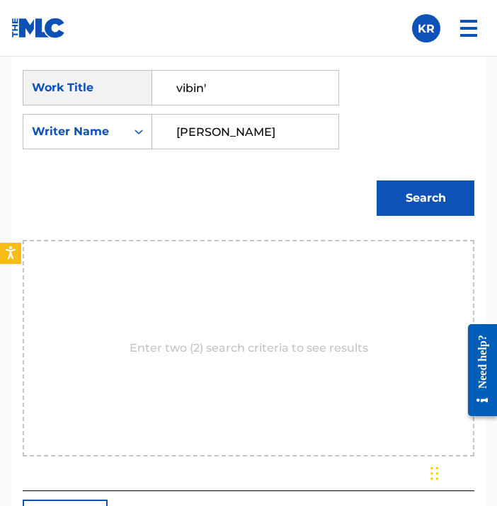
click at [379, 206] on button "Search" at bounding box center [426, 198] width 98 height 35
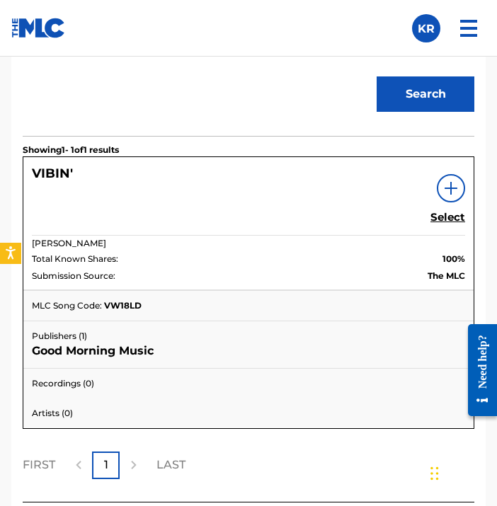
scroll to position [1104, 0]
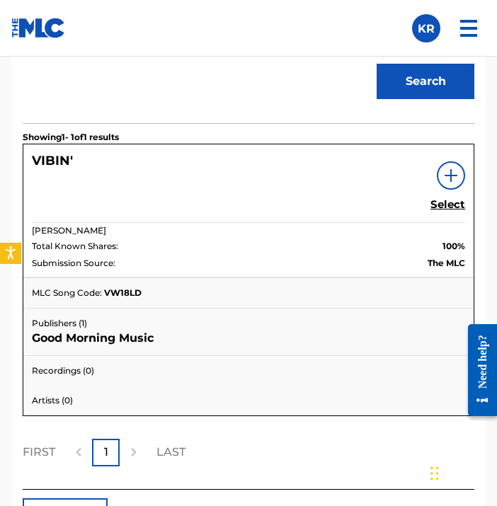
click at [454, 203] on h5 "Select" at bounding box center [447, 204] width 35 height 13
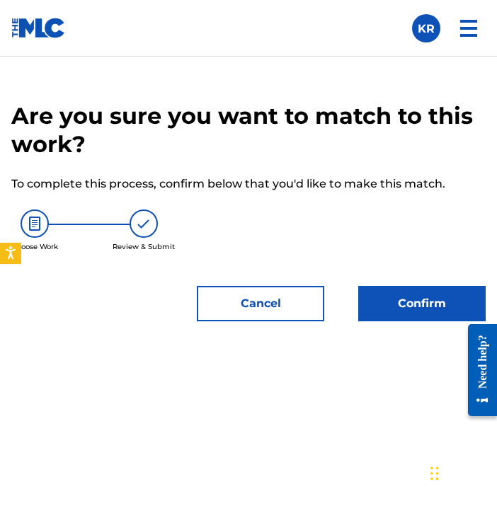
click at [425, 312] on button "Confirm" at bounding box center [421, 303] width 127 height 35
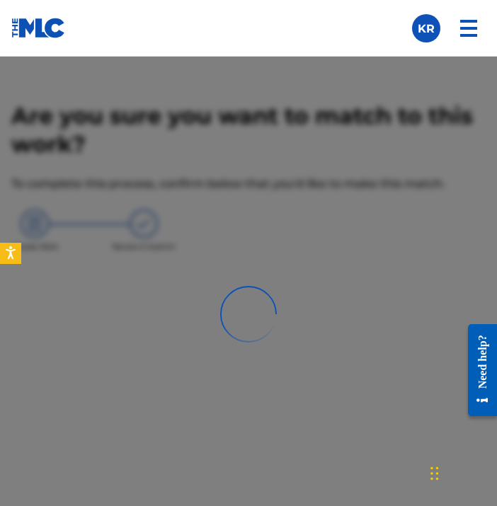
scroll to position [605, 0]
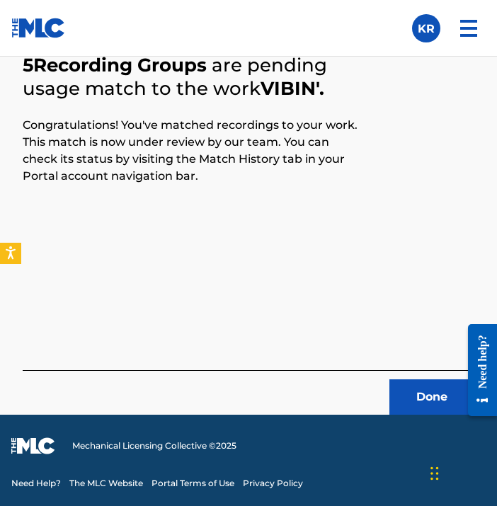
click at [411, 393] on button "Done" at bounding box center [431, 396] width 85 height 35
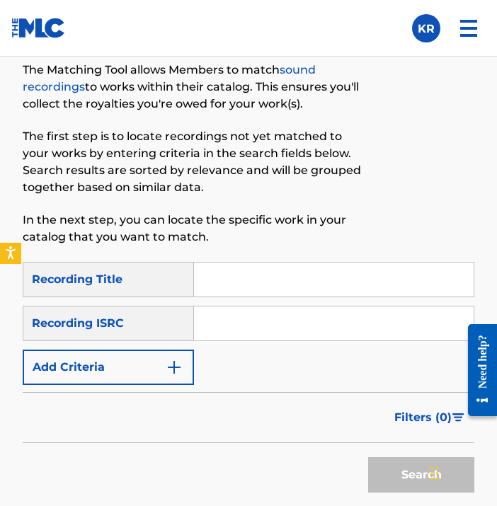
click at [354, 276] on input "Search Form" at bounding box center [334, 280] width 280 height 34
paste input "Drawing Breath"
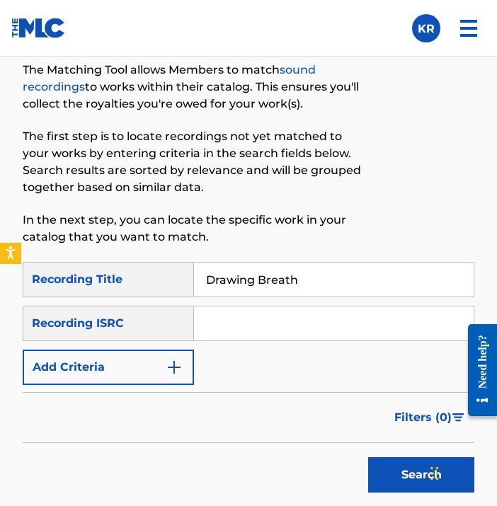
click at [378, 264] on input "Drawing Breath" at bounding box center [334, 280] width 280 height 34
type input "Drawing Breath"
click at [374, 331] on input "Search Form" at bounding box center [334, 324] width 280 height 34
paste input "QZMEM2240748"
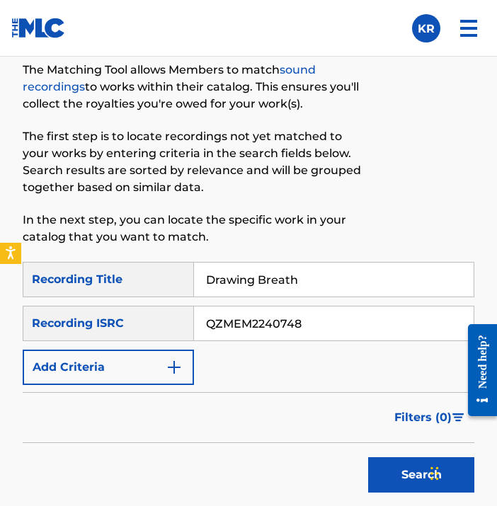
type input "QZMEM2240748"
click at [340, 375] on div "SearchWithCriteriad31d9ad9-bfc0-481d-9329-5333239496bb Recording Title Drawing …" at bounding box center [249, 323] width 452 height 123
click at [401, 484] on button "Search" at bounding box center [421, 474] width 106 height 35
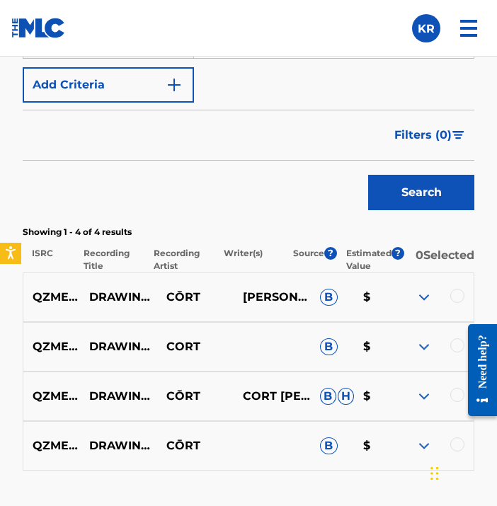
scroll to position [926, 0]
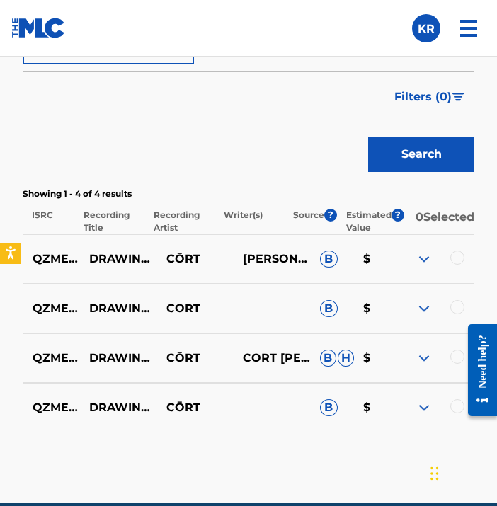
click at [458, 420] on div at bounding box center [477, 370] width 40 height 114
click at [458, 414] on div at bounding box center [477, 370] width 40 height 114
click at [455, 410] on div at bounding box center [457, 406] width 14 height 14
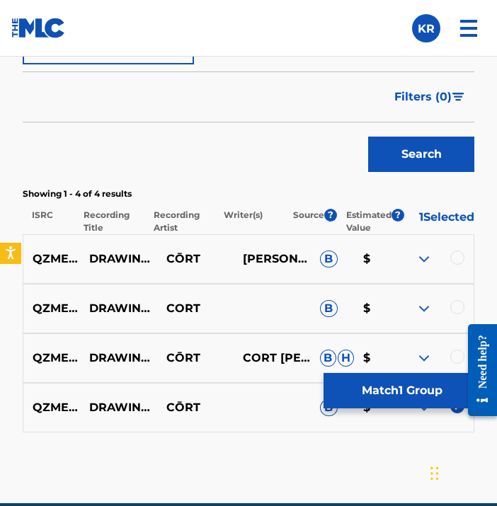
click at [457, 350] on div at bounding box center [457, 357] width 14 height 14
click at [455, 314] on div at bounding box center [457, 307] width 14 height 14
click at [457, 265] on div at bounding box center [457, 258] width 14 height 14
click at [419, 392] on button "Match 4 Groups" at bounding box center [402, 390] width 156 height 35
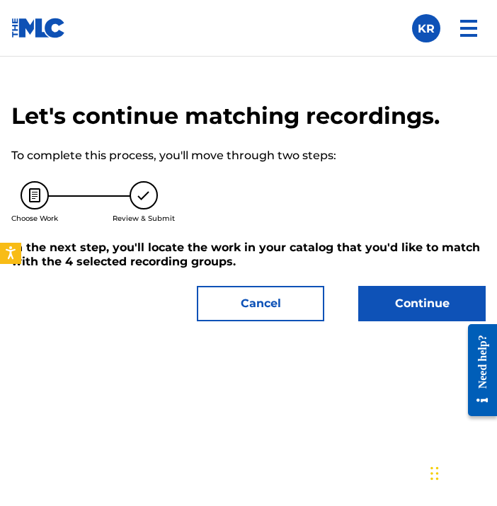
click at [403, 303] on button "Continue" at bounding box center [421, 303] width 127 height 35
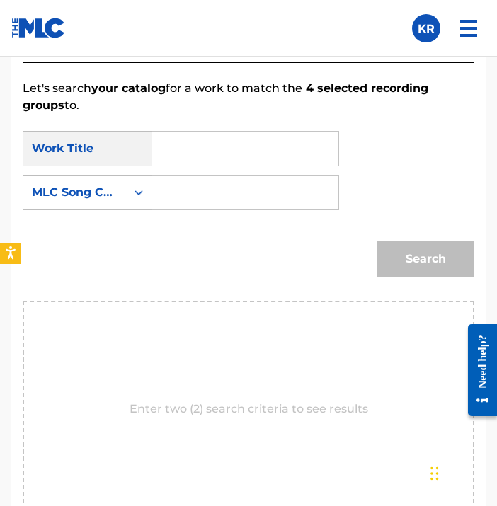
click at [276, 157] on input "Search Form" at bounding box center [245, 149] width 162 height 34
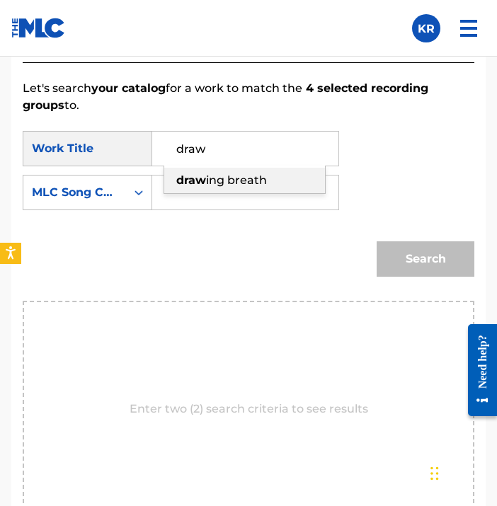
click at [245, 178] on span "ing breath" at bounding box center [236, 179] width 61 height 13
type input "drawing breath"
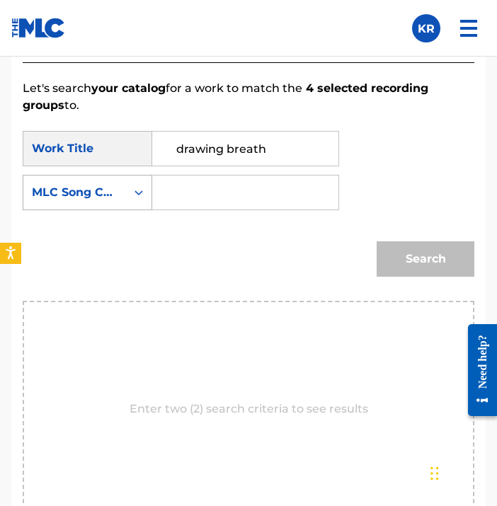
click at [88, 192] on div "MLC Song Code" at bounding box center [75, 192] width 86 height 17
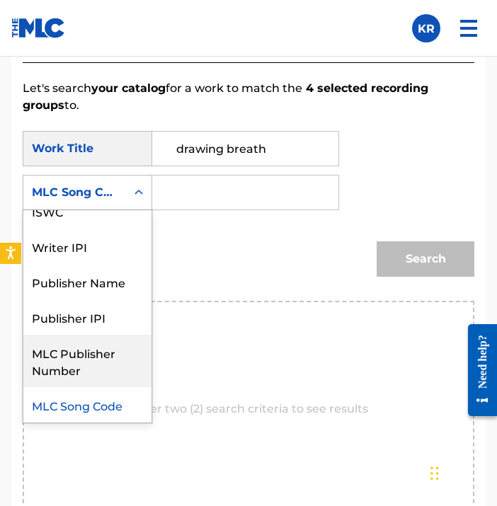
scroll to position [0, 0]
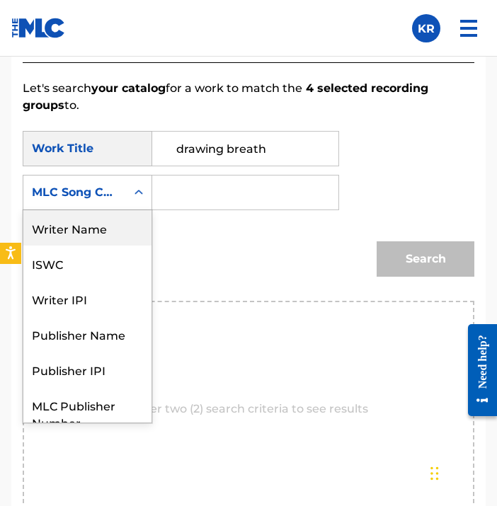
click at [98, 229] on div "Writer Name" at bounding box center [87, 227] width 128 height 35
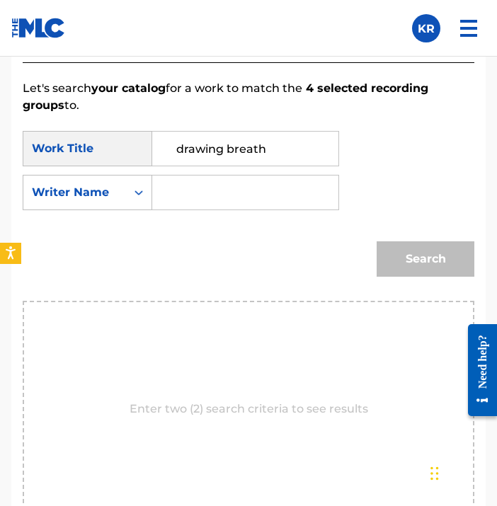
click at [219, 188] on input "Search Form" at bounding box center [245, 193] width 162 height 34
type input "[PERSON_NAME]"
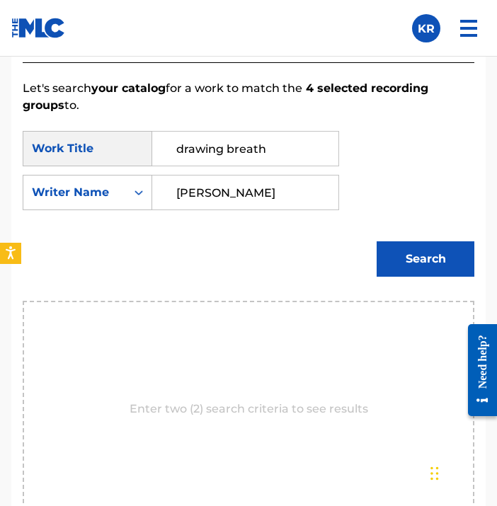
click at [389, 246] on button "Search" at bounding box center [426, 258] width 98 height 35
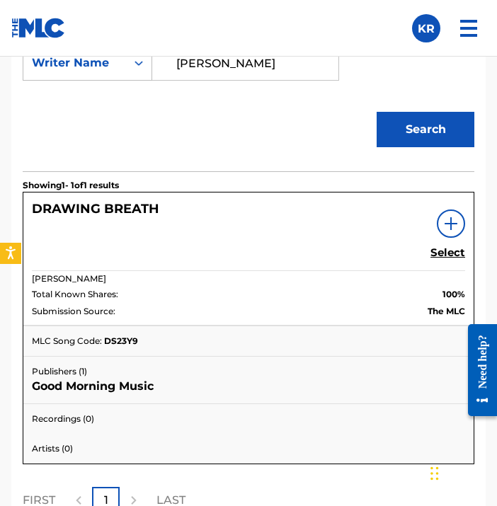
scroll to position [1056, 0]
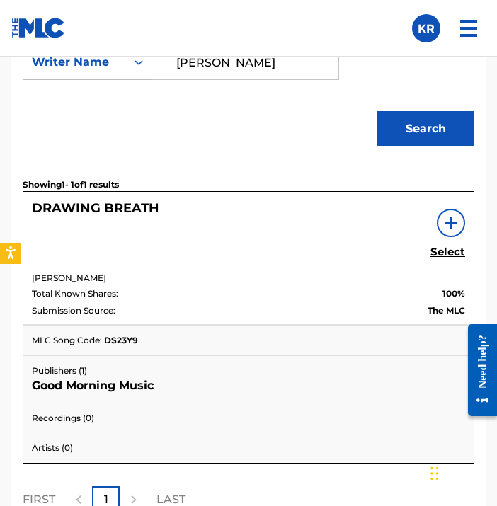
click at [437, 254] on h5 "Select" at bounding box center [447, 252] width 35 height 13
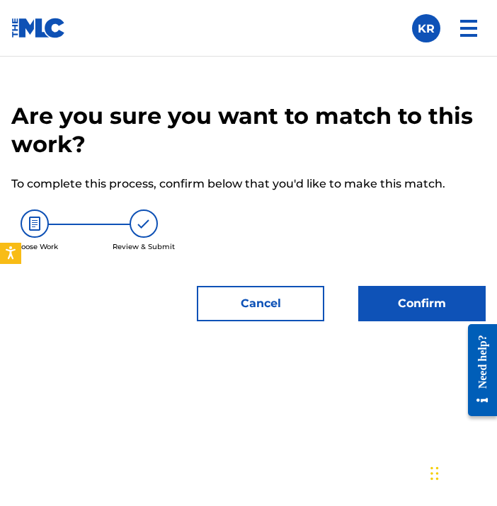
click at [412, 299] on button "Confirm" at bounding box center [421, 303] width 127 height 35
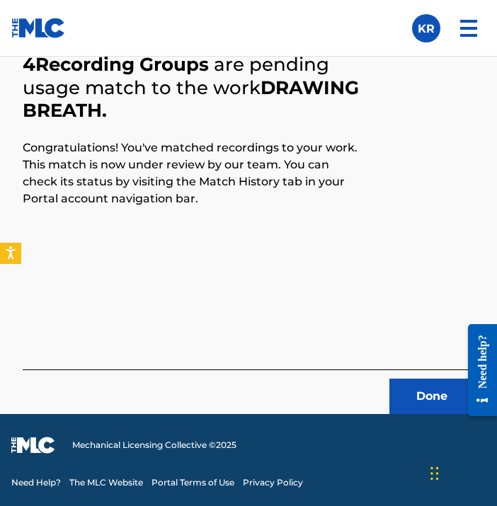
scroll to position [605, 0]
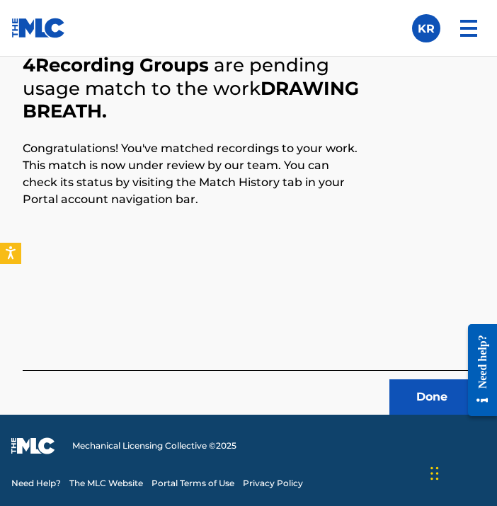
click at [411, 383] on button "Done" at bounding box center [431, 396] width 85 height 35
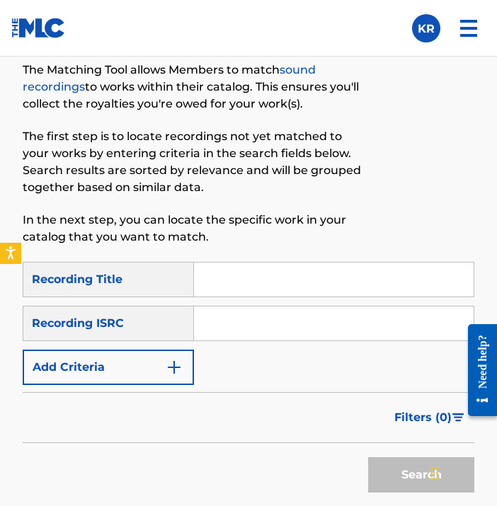
click at [335, 288] on input "Search Form" at bounding box center [334, 280] width 280 height 34
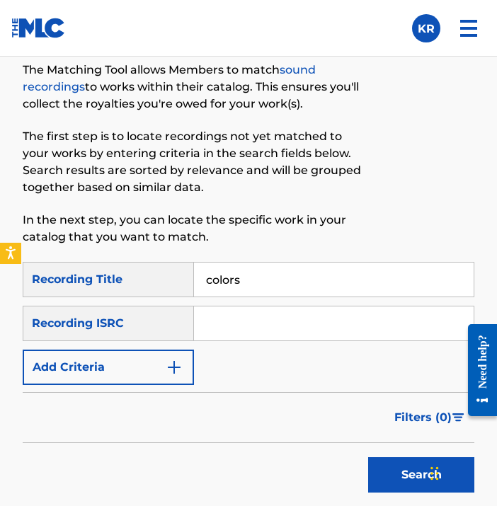
type input "colors"
click at [281, 330] on input "Search Form" at bounding box center [334, 324] width 280 height 34
paste input "QZK6N1922779"
type input "QZK6N1922779"
click at [297, 381] on div "SearchWithCriteriad31d9ad9-bfc0-481d-9329-5333239496bb Recording Title colors S…" at bounding box center [249, 323] width 452 height 123
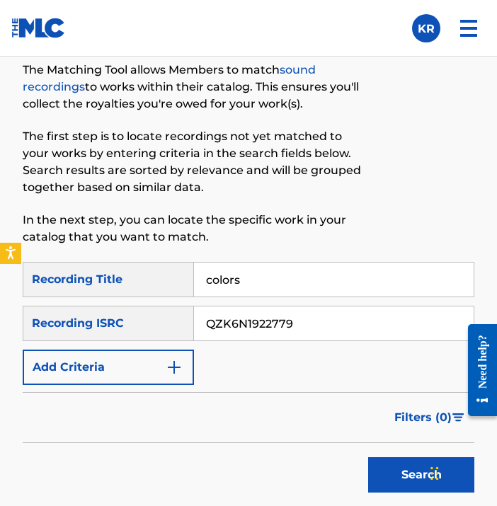
click at [379, 474] on button "Search" at bounding box center [421, 474] width 106 height 35
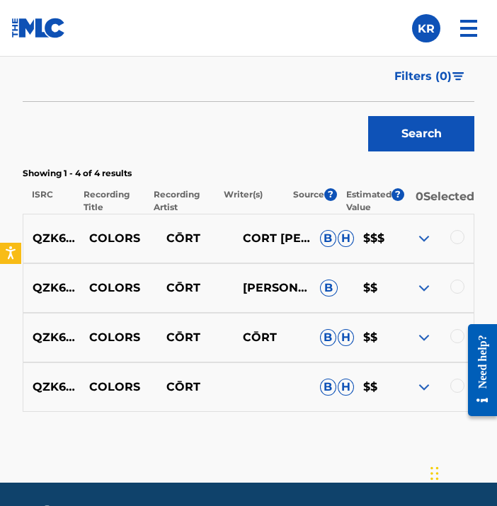
scroll to position [948, 0]
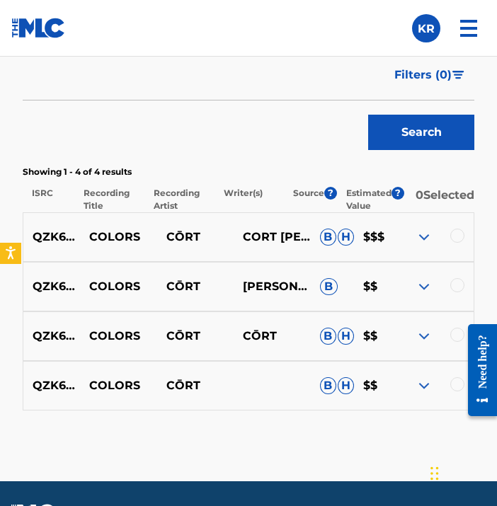
click at [457, 384] on div at bounding box center [477, 370] width 40 height 114
click at [457, 388] on div at bounding box center [477, 370] width 40 height 114
click at [457, 394] on iframe at bounding box center [477, 371] width 40 height 114
click at [455, 392] on div at bounding box center [457, 384] width 14 height 14
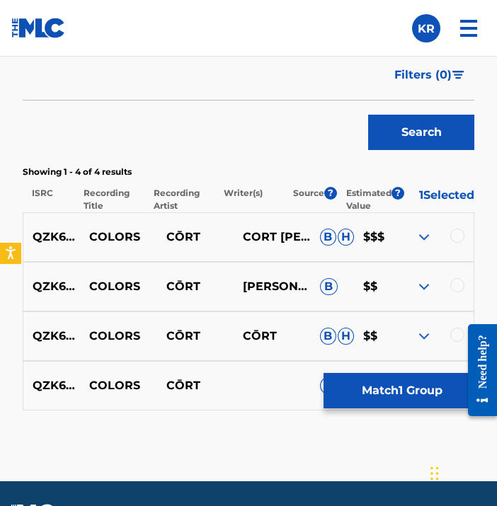
click at [455, 333] on div at bounding box center [457, 335] width 14 height 14
click at [452, 285] on div "QZK6N1922779 COLORS CŌRT [PERSON_NAME] B $$" at bounding box center [249, 287] width 452 height 50
click at [455, 292] on div at bounding box center [457, 285] width 14 height 14
click at [455, 240] on div at bounding box center [457, 236] width 14 height 14
click at [428, 392] on button "Match 4 Groups" at bounding box center [402, 390] width 156 height 35
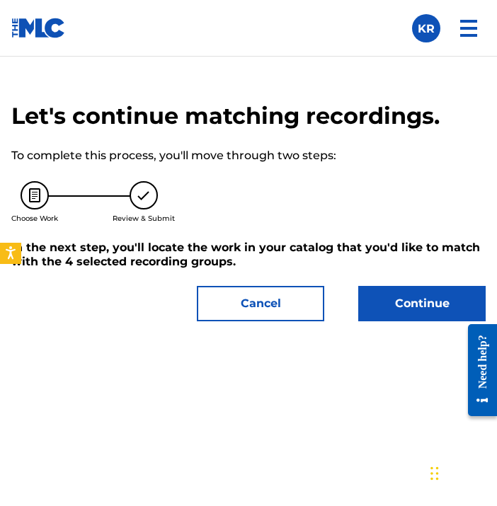
click at [416, 312] on button "Continue" at bounding box center [421, 303] width 127 height 35
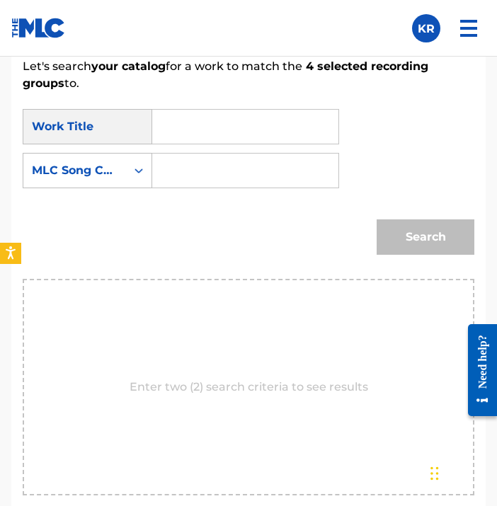
click at [248, 112] on input "Search Form" at bounding box center [245, 127] width 162 height 34
click at [214, 127] on input "many colors" at bounding box center [245, 127] width 162 height 34
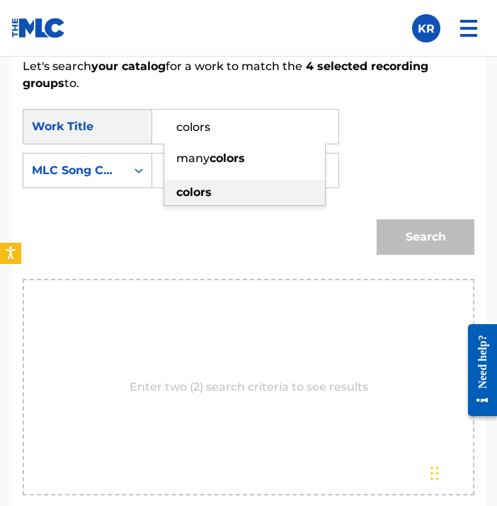
type input "colors"
click at [202, 195] on strong "colors" at bounding box center [193, 191] width 35 height 13
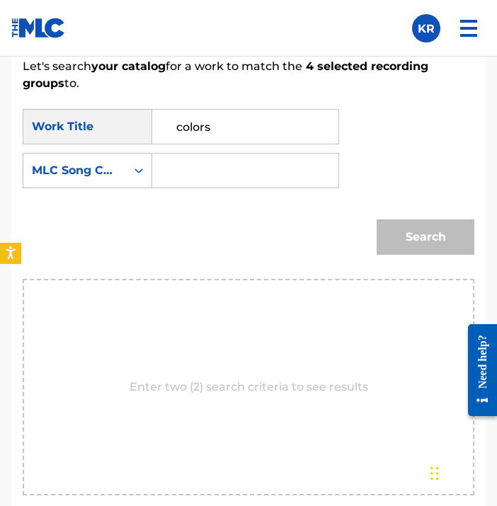
click at [202, 186] on input "Search Form" at bounding box center [245, 171] width 162 height 34
click at [101, 179] on div "MLC Song Code" at bounding box center [74, 170] width 103 height 27
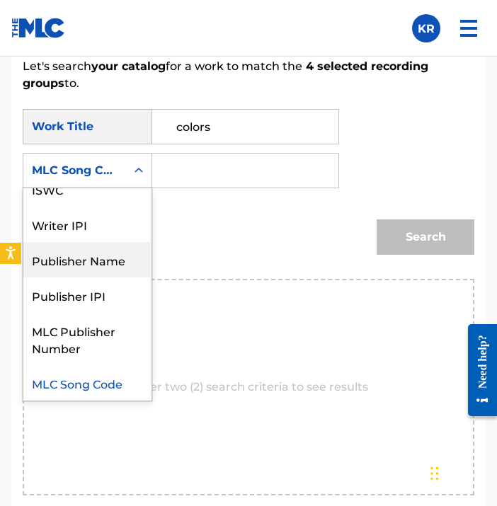
scroll to position [0, 0]
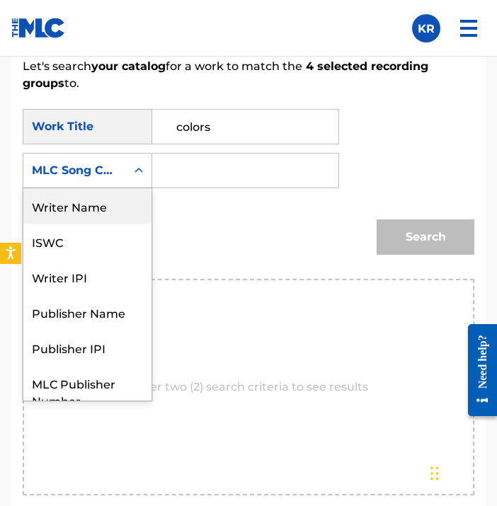
click at [113, 213] on div "Writer Name" at bounding box center [87, 205] width 128 height 35
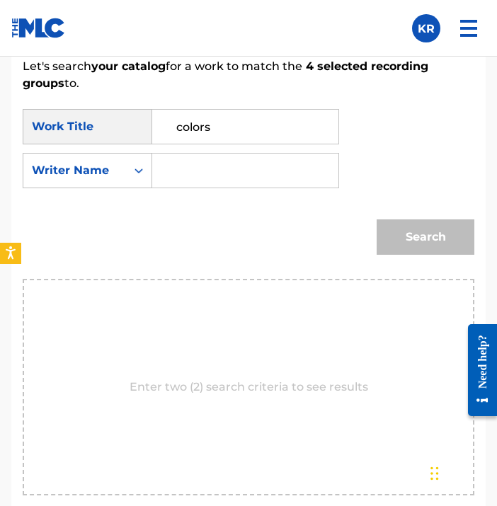
click at [246, 171] on input "Search Form" at bounding box center [245, 171] width 162 height 34
type input "[PERSON_NAME]"
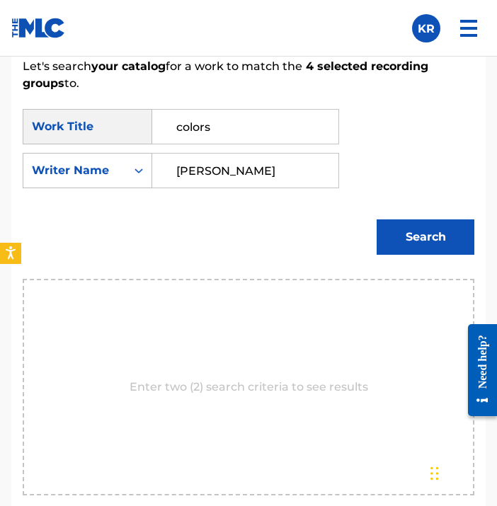
click at [406, 234] on button "Search" at bounding box center [426, 236] width 98 height 35
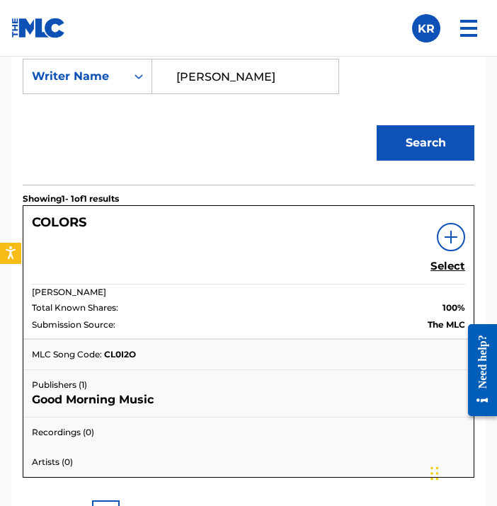
scroll to position [1053, 0]
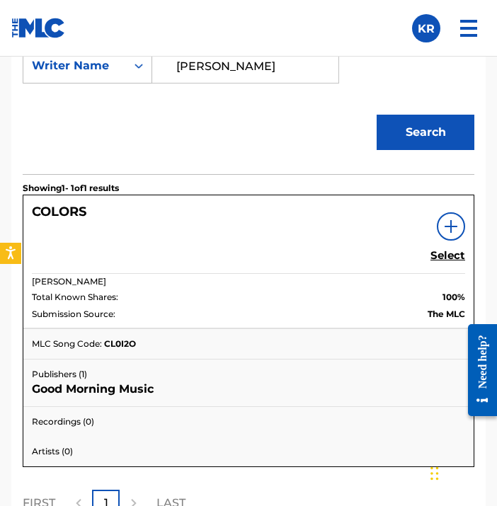
click at [441, 255] on h5 "Select" at bounding box center [447, 255] width 35 height 13
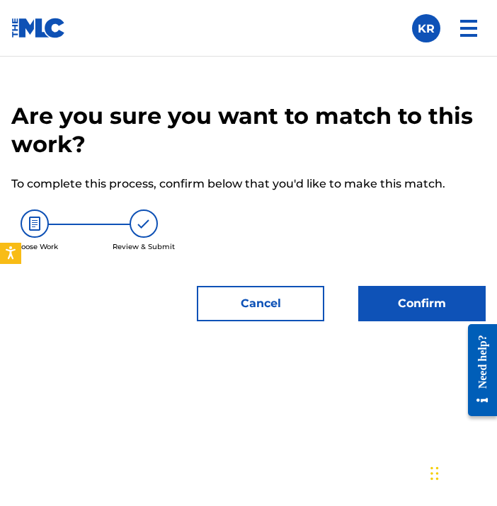
click at [408, 301] on button "Confirm" at bounding box center [421, 303] width 127 height 35
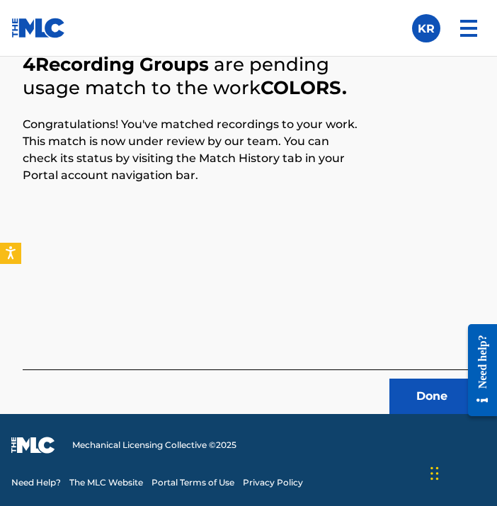
scroll to position [605, 0]
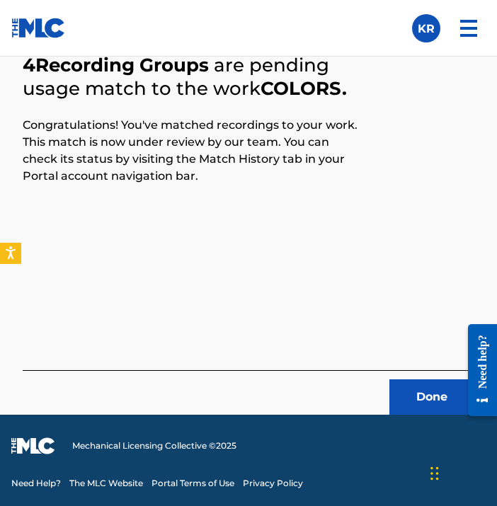
click at [412, 392] on button "Done" at bounding box center [431, 396] width 85 height 35
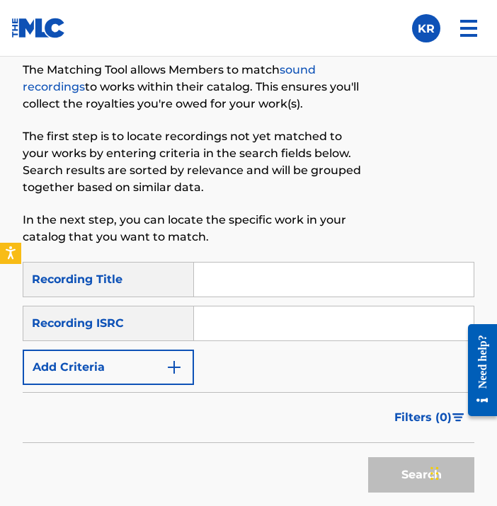
click at [377, 284] on input "Search Form" at bounding box center [334, 280] width 280 height 34
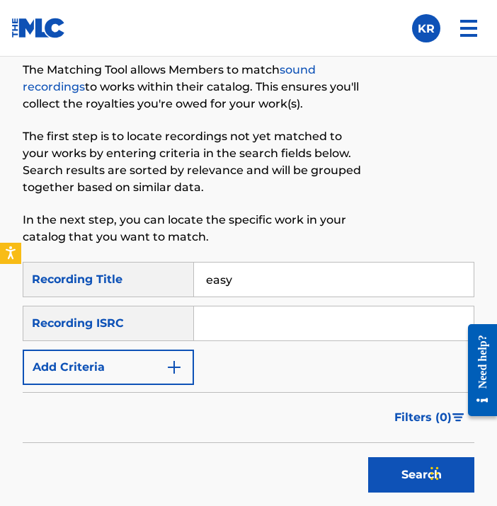
type input "easy"
click at [322, 327] on input "Search Form" at bounding box center [334, 324] width 280 height 34
type input "[PERSON_NAME]"
click at [380, 470] on button "Search" at bounding box center [421, 474] width 106 height 35
drag, startPoint x: 353, startPoint y: 327, endPoint x: 159, endPoint y: 309, distance: 194.8
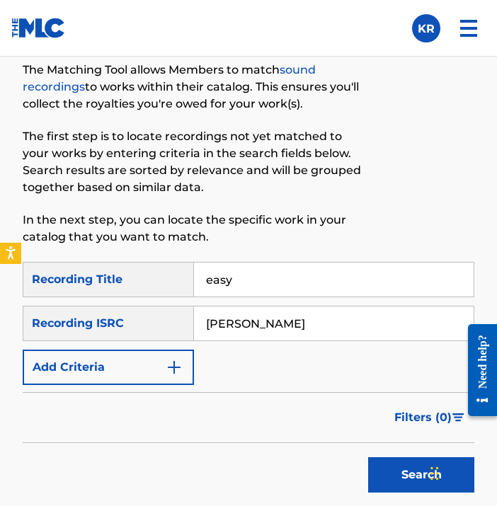
click at [158, 309] on div "SearchWithCriteria65cd0a96-381a-4f2e-a704-b40f3cc213ab Recording ISRC [PERSON_N…" at bounding box center [249, 323] width 452 height 35
click at [365, 307] on input "Search Form" at bounding box center [334, 324] width 280 height 34
click at [354, 321] on input "Search Form" at bounding box center [334, 324] width 280 height 34
paste input "QZK6N1922780"
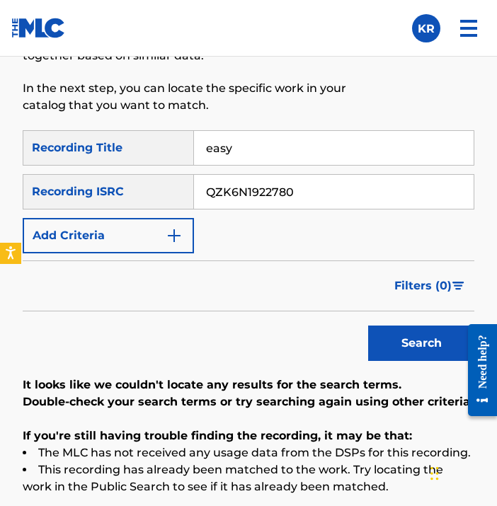
scroll to position [742, 0]
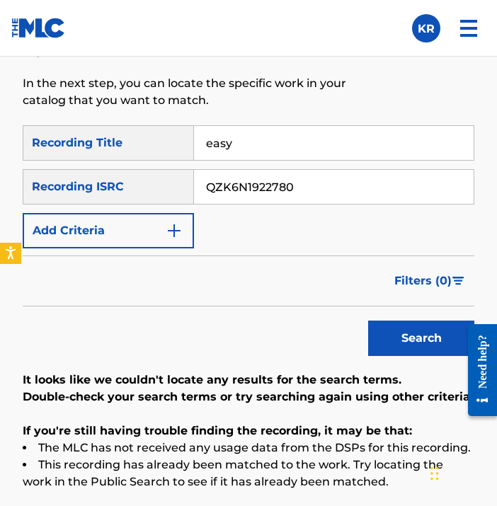
type input "QZK6N1922780"
click at [394, 356] on div "Search" at bounding box center [417, 335] width 113 height 57
click at [135, 190] on div "Recording ISRC" at bounding box center [108, 186] width 171 height 35
click at [381, 328] on button "Search" at bounding box center [421, 338] width 106 height 35
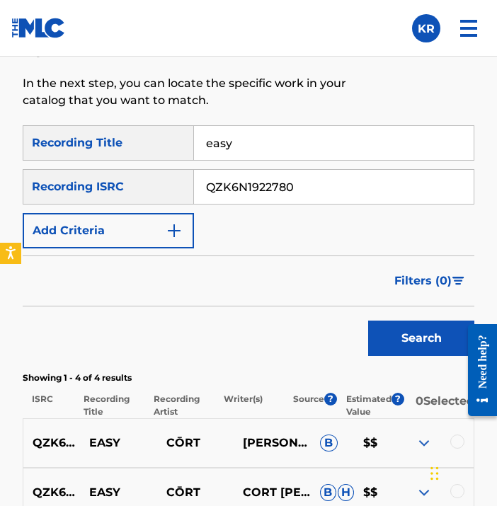
scroll to position [949, 0]
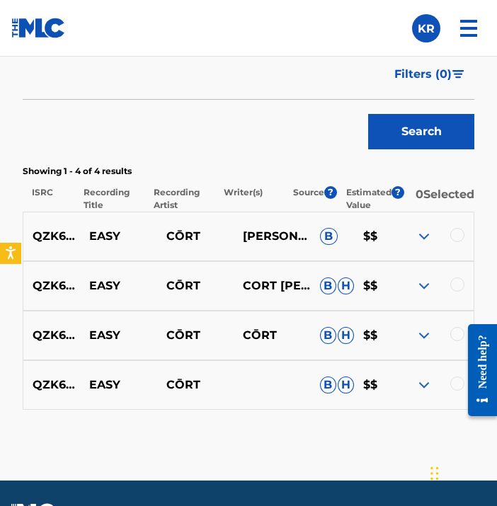
click at [456, 390] on div at bounding box center [457, 384] width 14 height 14
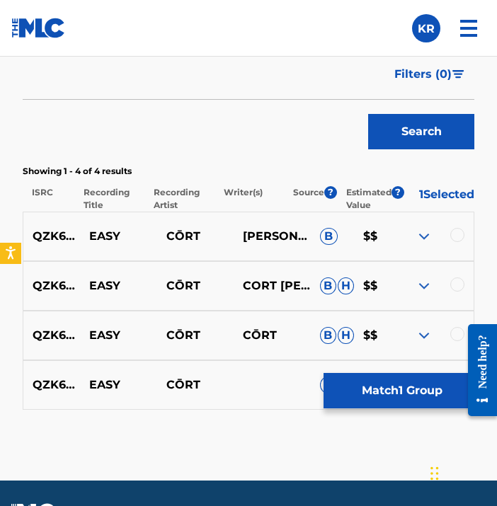
click at [455, 340] on div at bounding box center [457, 334] width 14 height 14
click at [456, 291] on div at bounding box center [457, 285] width 14 height 14
click at [459, 242] on div at bounding box center [457, 235] width 14 height 14
click at [401, 392] on button "Match 4 Groups" at bounding box center [402, 390] width 156 height 35
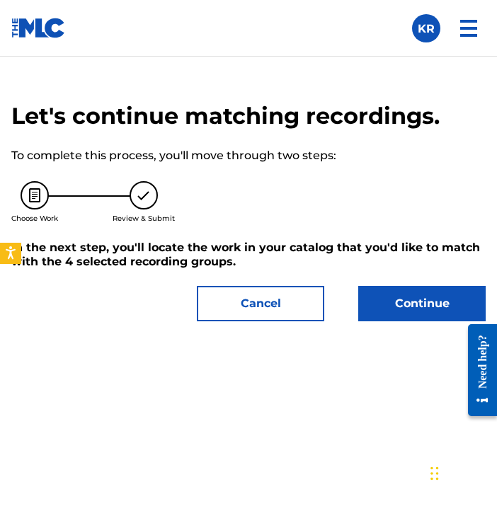
click at [397, 306] on button "Continue" at bounding box center [421, 303] width 127 height 35
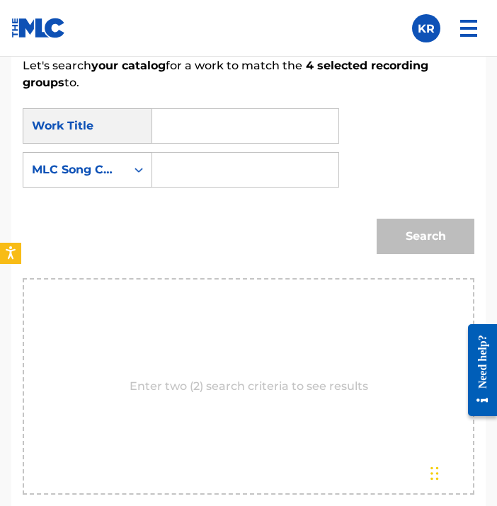
click at [293, 130] on input "Search Form" at bounding box center [245, 126] width 162 height 34
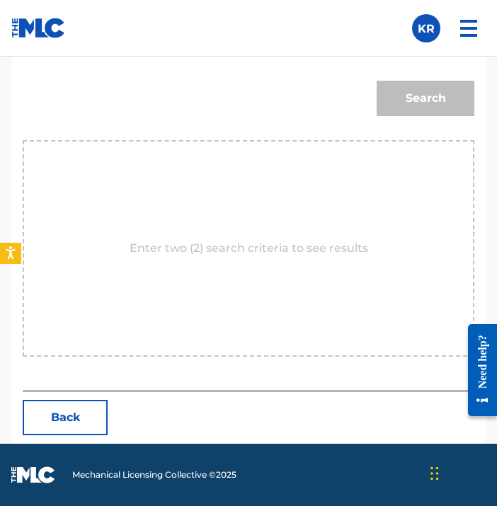
click at [78, 420] on button "Back" at bounding box center [65, 417] width 85 height 35
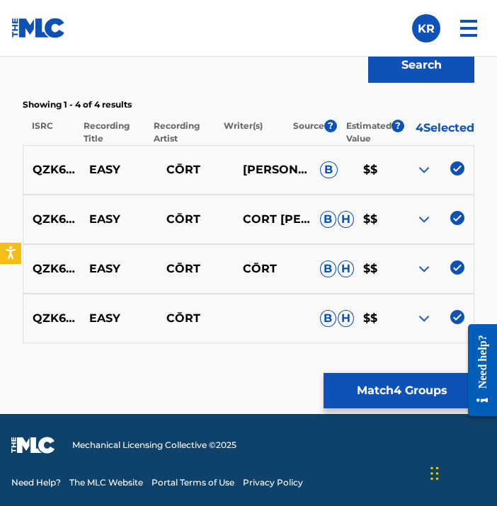
click at [375, 383] on button "Match 4 Groups" at bounding box center [402, 390] width 156 height 35
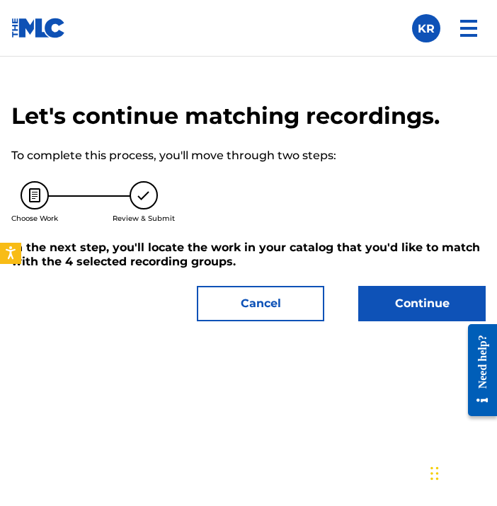
click at [395, 294] on button "Continue" at bounding box center [421, 303] width 127 height 35
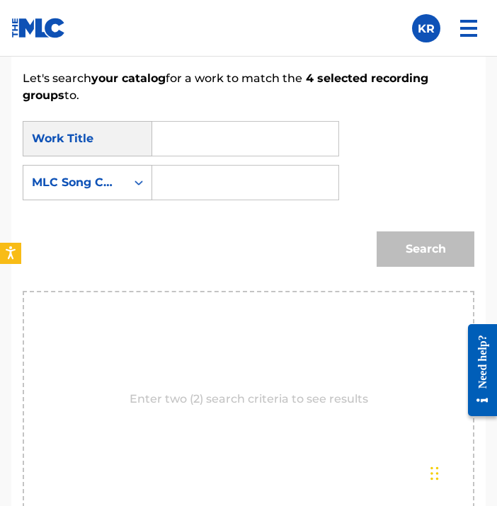
scroll to position [929, 0]
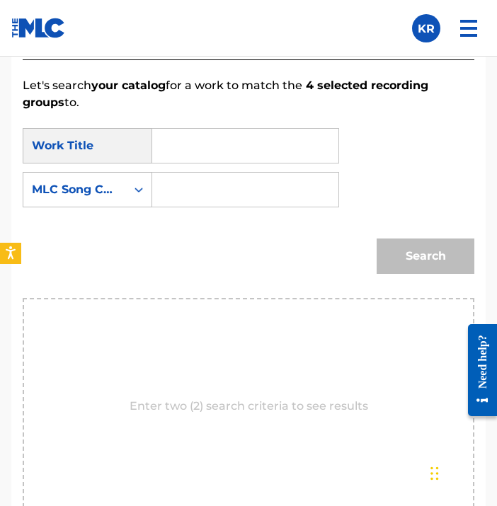
click at [248, 147] on input "Search Form" at bounding box center [245, 146] width 162 height 34
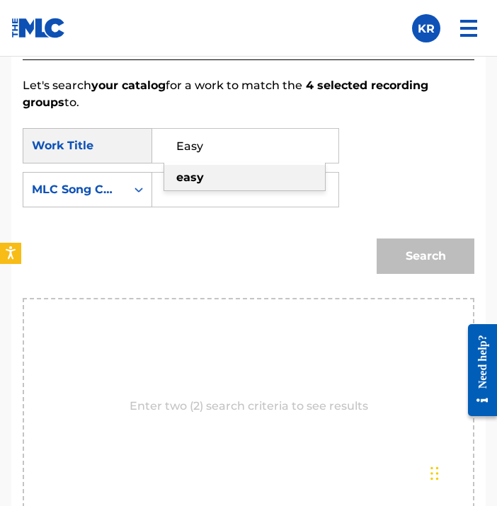
click at [239, 182] on div "easy" at bounding box center [244, 177] width 161 height 25
type input "easy"
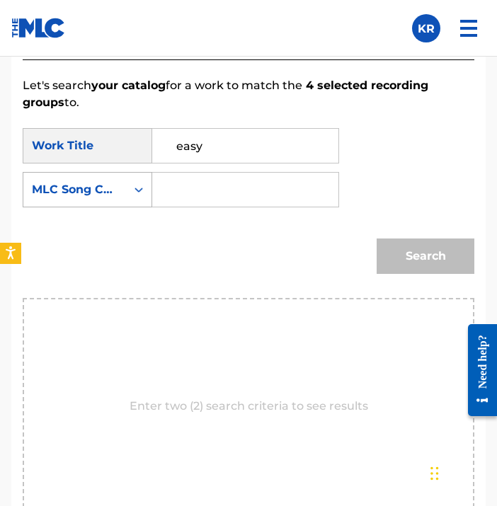
click at [92, 188] on div "MLC Song Code" at bounding box center [75, 189] width 86 height 17
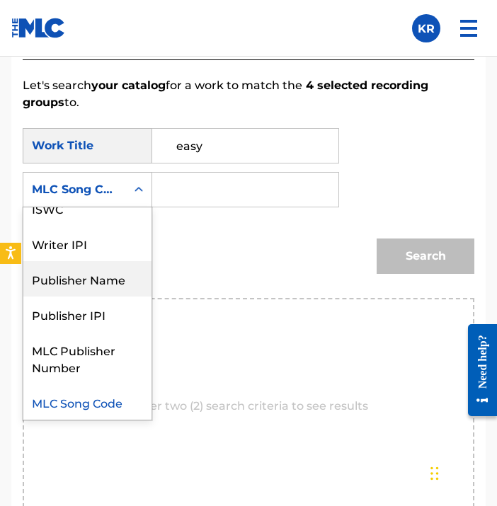
scroll to position [0, 0]
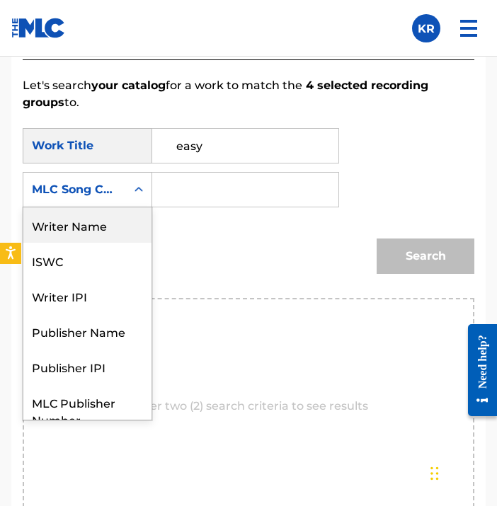
click at [129, 227] on div "Writer Name" at bounding box center [87, 224] width 128 height 35
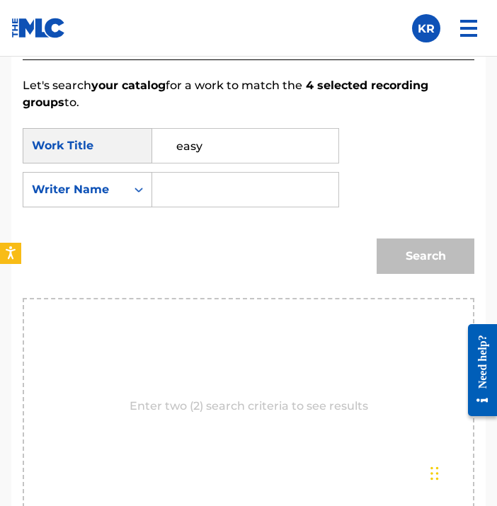
click at [200, 195] on input "Search Form" at bounding box center [245, 190] width 162 height 34
type input "[PERSON_NAME]"
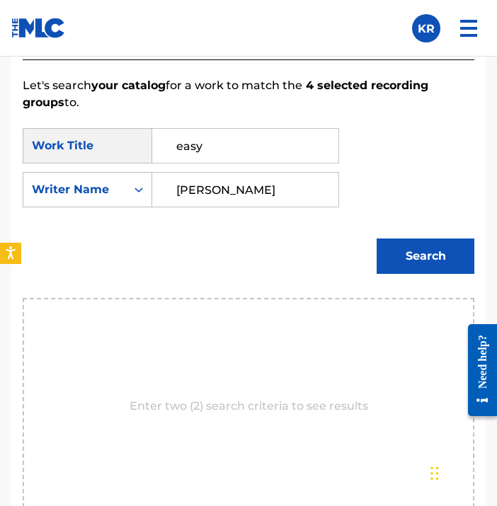
click at [435, 263] on button "Search" at bounding box center [426, 256] width 98 height 35
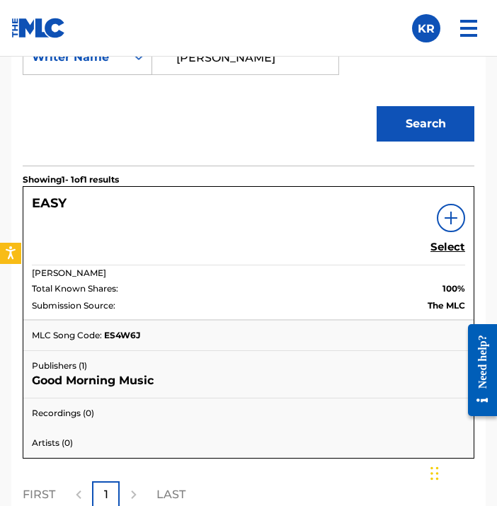
scroll to position [1062, 0]
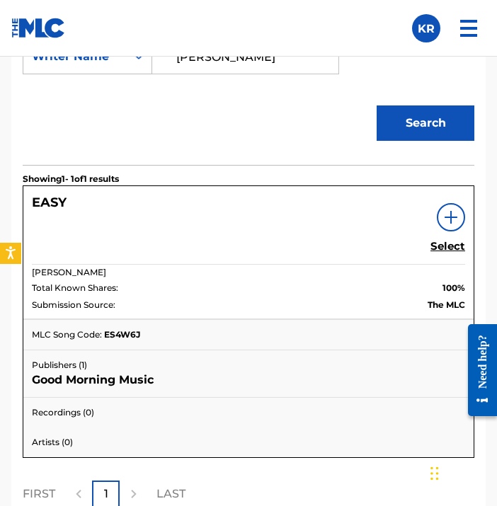
click at [442, 241] on h5 "Select" at bounding box center [447, 246] width 35 height 13
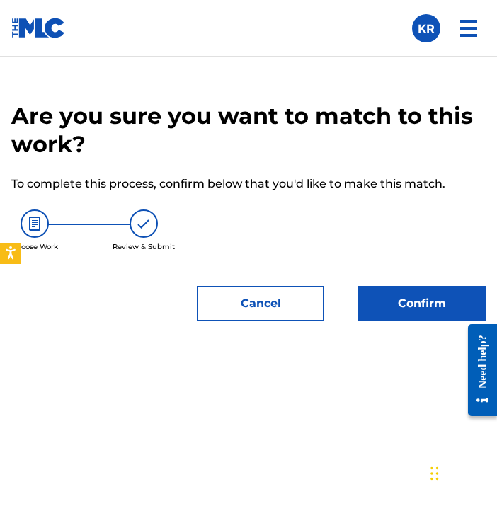
click at [390, 292] on button "Confirm" at bounding box center [421, 303] width 127 height 35
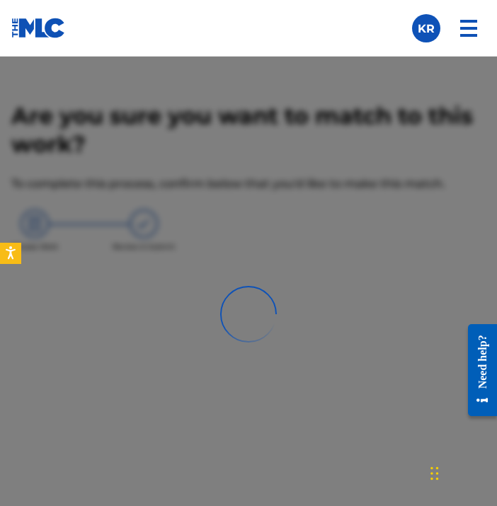
scroll to position [605, 0]
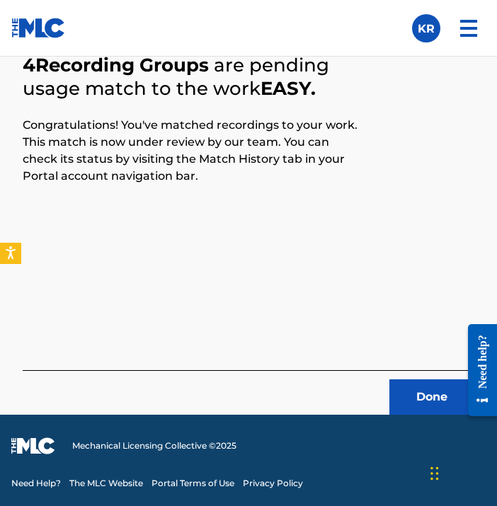
click at [404, 396] on button "Done" at bounding box center [431, 396] width 85 height 35
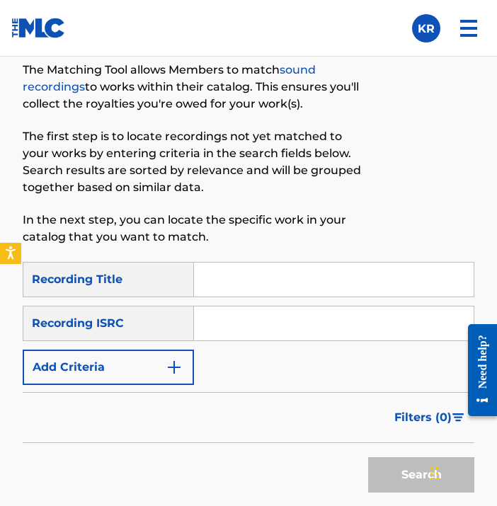
click at [280, 278] on input "Search Form" at bounding box center [334, 280] width 280 height 34
paste input "Aesthetics"
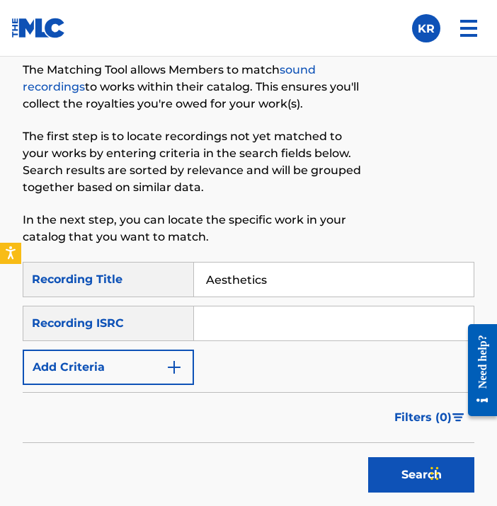
click at [311, 263] on input "Aesthetics" at bounding box center [334, 280] width 280 height 34
type input "Aesthetics"
click at [253, 322] on input "Search Form" at bounding box center [334, 324] width 280 height 34
paste input "QZK6N1922781"
type input "QZK6N1922781"
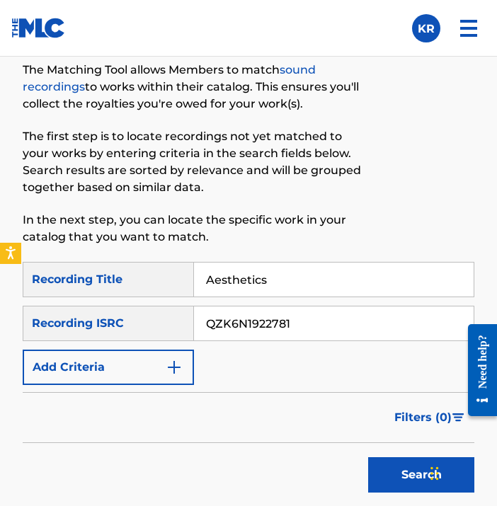
click at [387, 464] on button "Search" at bounding box center [421, 474] width 106 height 35
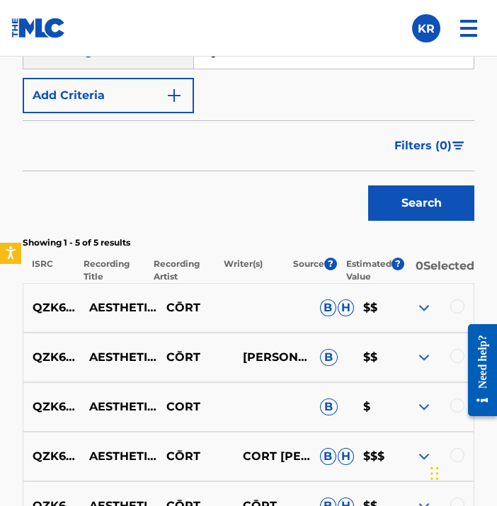
scroll to position [996, 0]
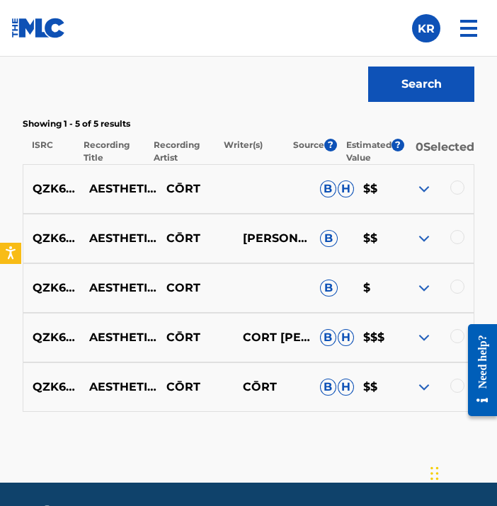
click at [453, 393] on div at bounding box center [457, 386] width 14 height 14
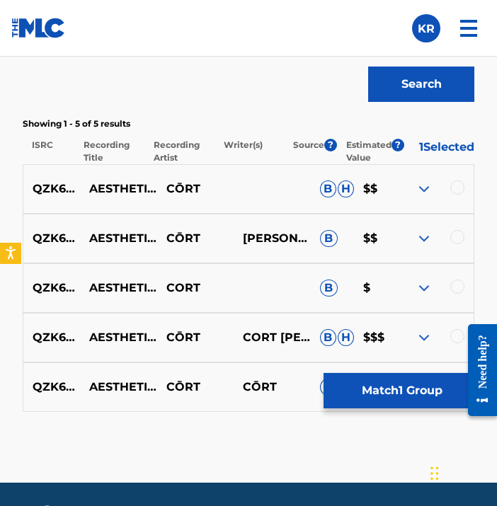
click at [457, 333] on div at bounding box center [457, 336] width 14 height 14
click at [459, 293] on div at bounding box center [457, 287] width 14 height 14
click at [458, 244] on div at bounding box center [457, 237] width 14 height 14
click at [458, 195] on div at bounding box center [457, 188] width 14 height 14
click at [389, 386] on button "Match 5 Groups" at bounding box center [402, 390] width 156 height 35
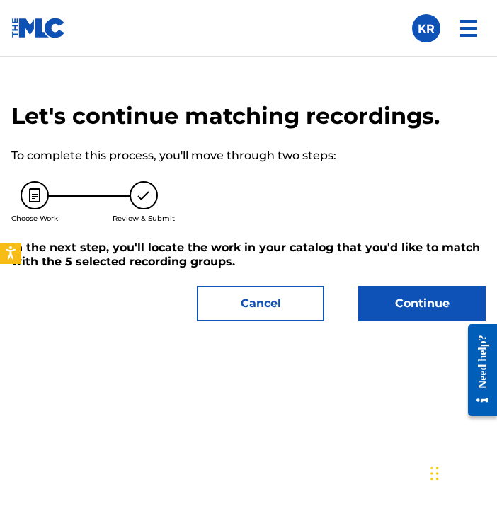
click at [406, 302] on button "Continue" at bounding box center [421, 303] width 127 height 35
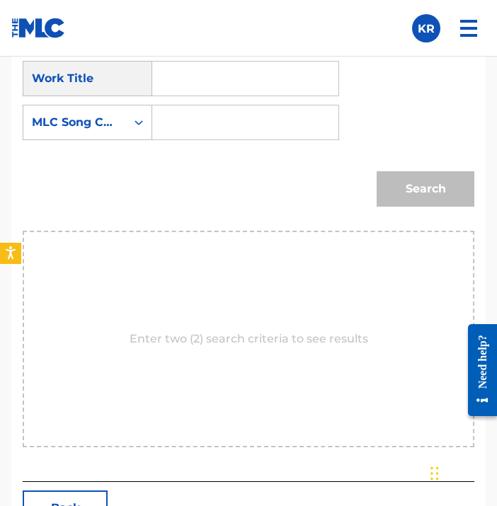
click at [246, 89] on input "Search Form" at bounding box center [245, 79] width 162 height 34
paste input "Aesthetics"
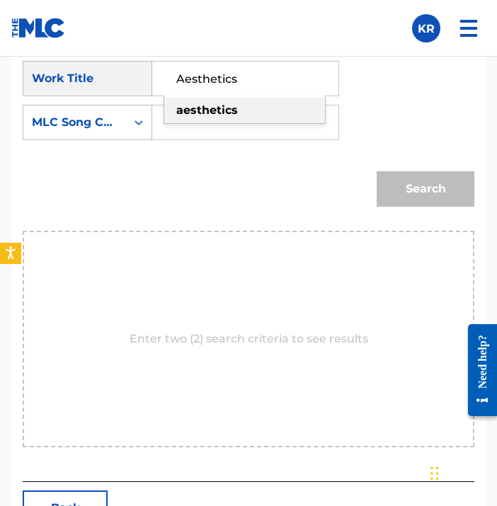
type input "Aesthetics"
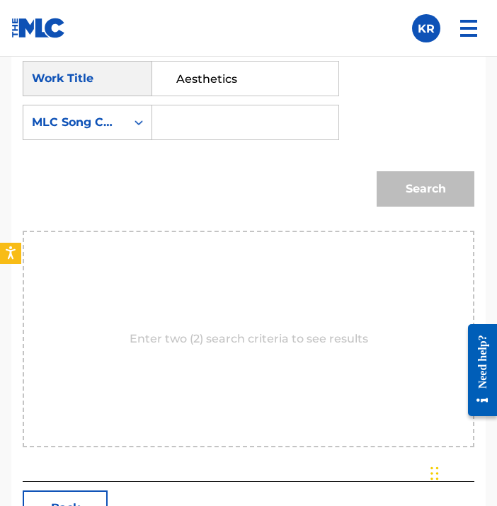
click at [241, 193] on div "Search" at bounding box center [249, 194] width 452 height 74
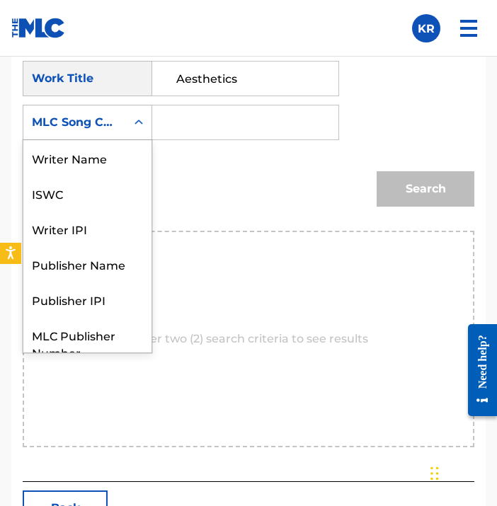
click at [95, 108] on div "MLC Song Code" at bounding box center [88, 122] width 130 height 35
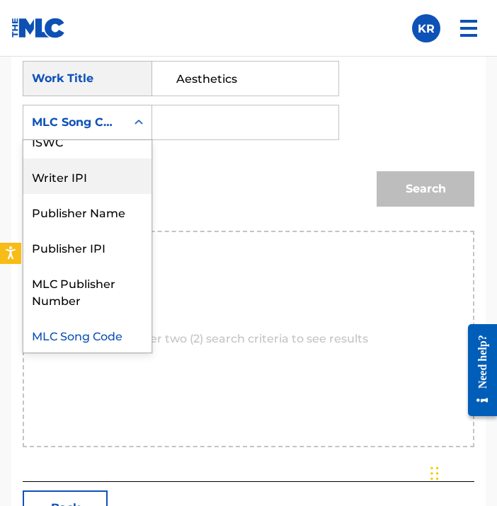
scroll to position [0, 0]
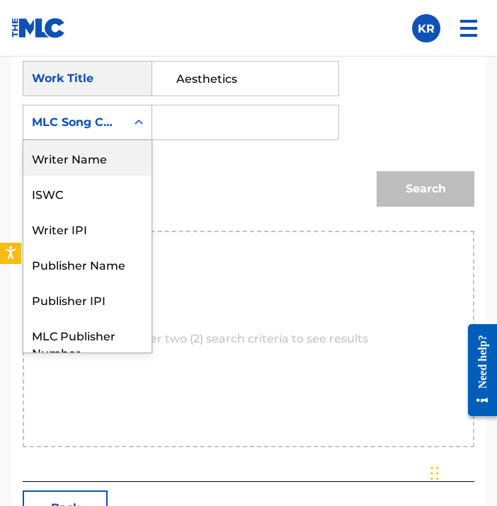
click at [115, 158] on div "Writer Name" at bounding box center [87, 157] width 128 height 35
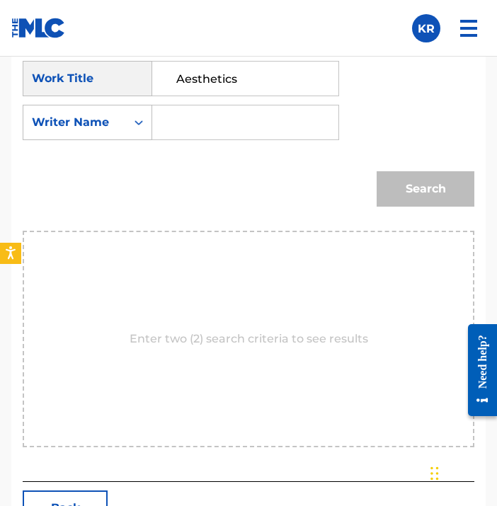
click at [241, 140] on div "SearchWithCriteriad6bc3244-4d1f-493f-a330-facf510c9068 Work Title Aesthetics Se…" at bounding box center [249, 105] width 452 height 88
click at [242, 120] on input "Search Form" at bounding box center [245, 122] width 162 height 34
type input "[PERSON_NAME]"
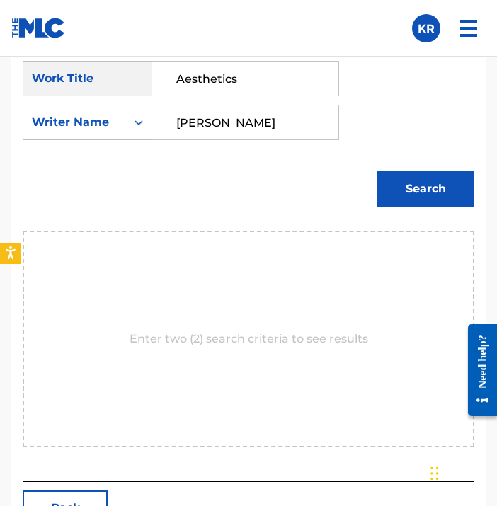
click at [432, 188] on button "Search" at bounding box center [426, 188] width 98 height 35
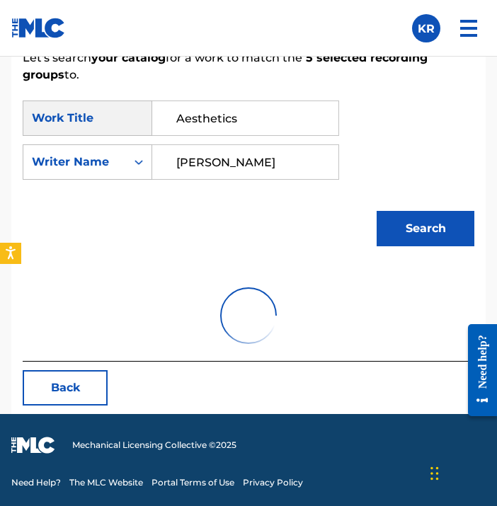
scroll to position [996, 0]
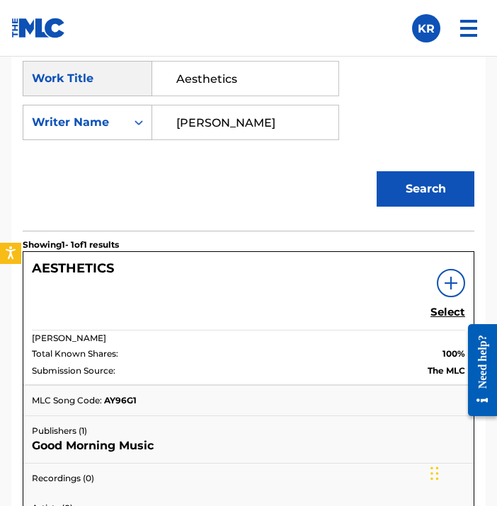
click at [449, 311] on h5 "Select" at bounding box center [447, 312] width 35 height 13
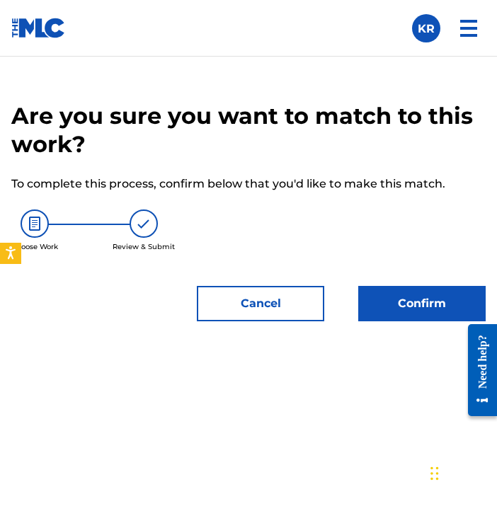
click at [442, 313] on button "Confirm" at bounding box center [421, 303] width 127 height 35
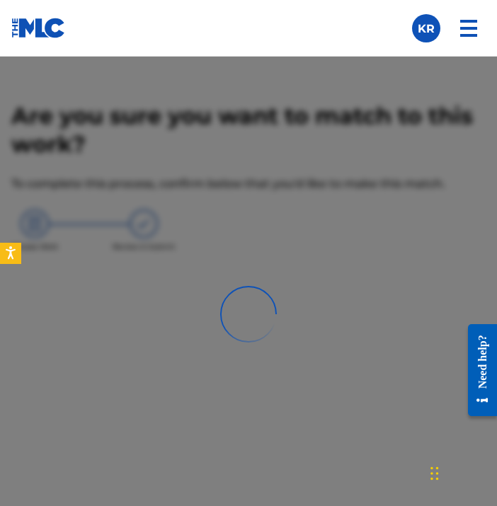
scroll to position [605, 0]
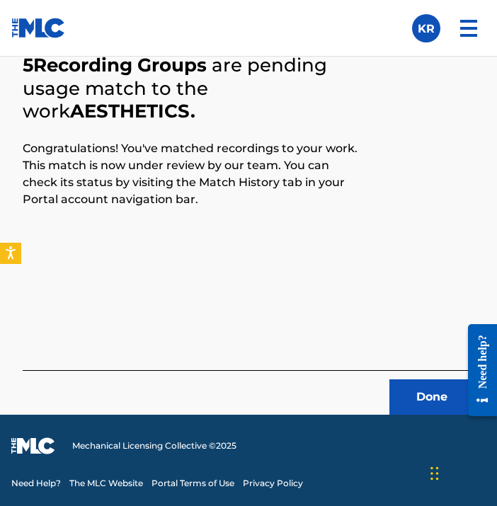
click at [428, 401] on button "Done" at bounding box center [431, 396] width 85 height 35
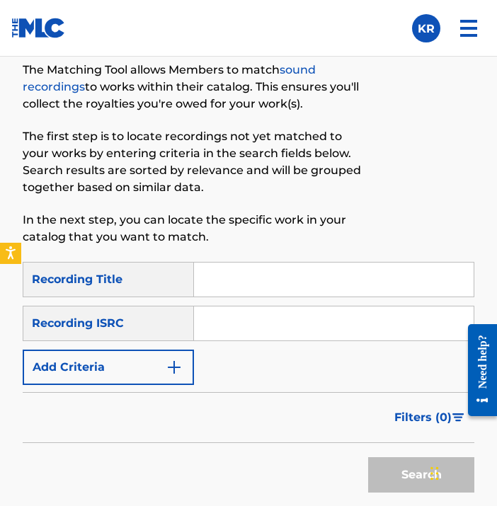
click at [289, 290] on input "Search Form" at bounding box center [334, 280] width 280 height 34
paste input "Videogame"
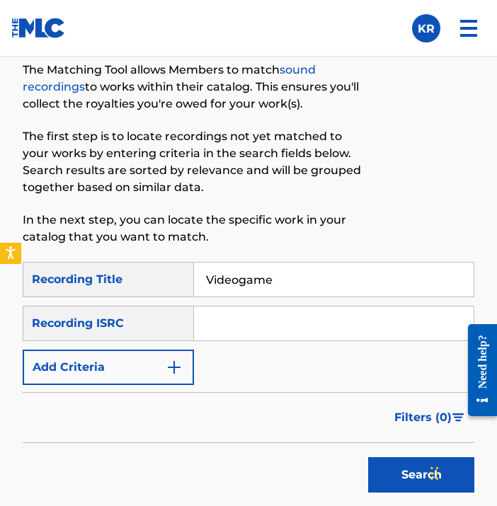
type input "Videogame"
click at [133, 325] on div "Recording ISRC" at bounding box center [108, 323] width 171 height 35
click at [328, 319] on input "Search Form" at bounding box center [334, 324] width 280 height 34
paste input "QZK6N1922782"
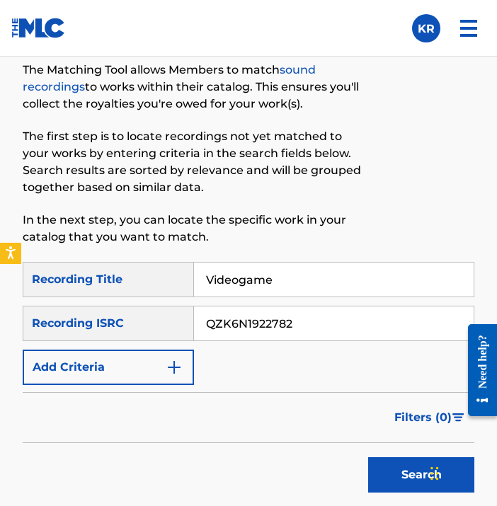
type input "QZK6N1922782"
click at [389, 469] on button "Search" at bounding box center [421, 474] width 106 height 35
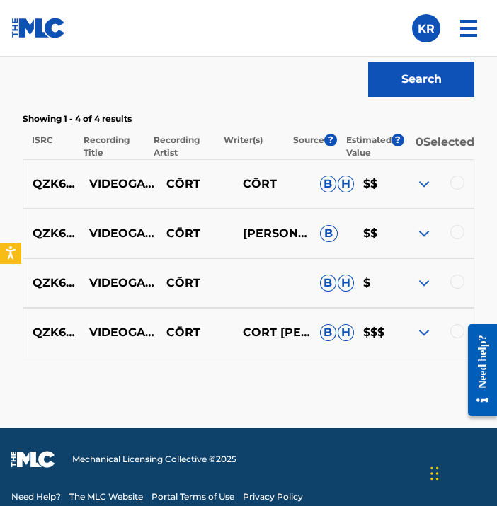
scroll to position [998, 0]
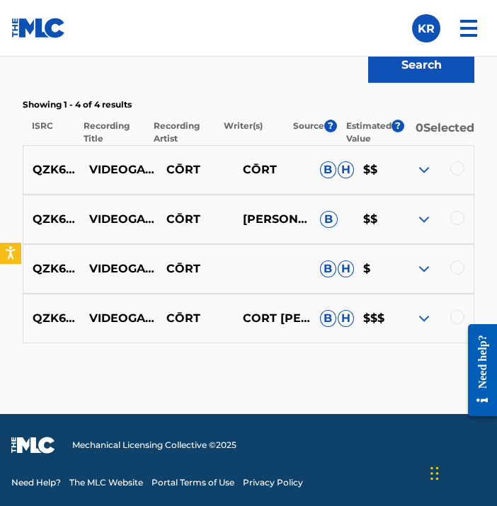
click at [459, 166] on div at bounding box center [457, 168] width 14 height 14
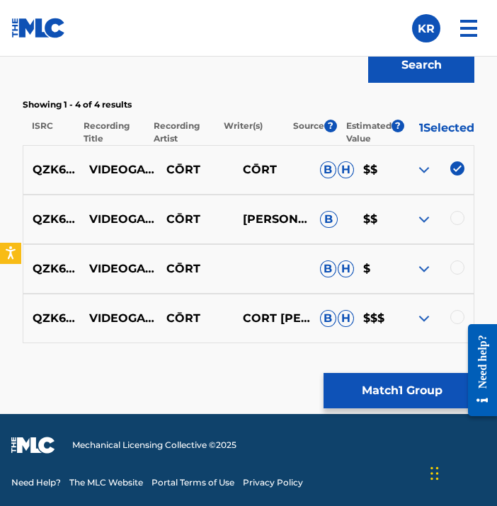
click at [455, 216] on div at bounding box center [457, 218] width 14 height 14
click at [457, 265] on div at bounding box center [457, 268] width 14 height 14
click at [455, 321] on div at bounding box center [457, 317] width 14 height 14
click at [420, 387] on button "Match 4 Groups" at bounding box center [402, 390] width 156 height 35
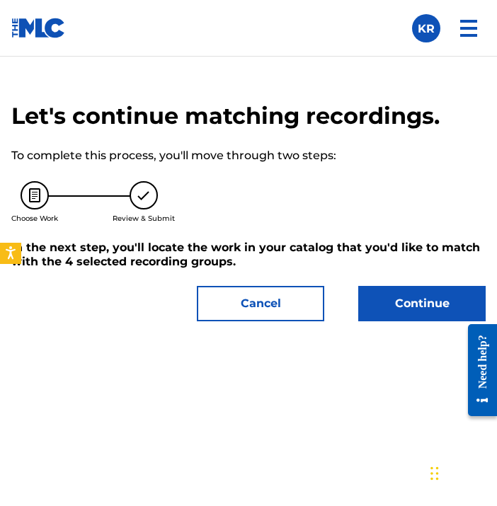
click at [407, 312] on button "Continue" at bounding box center [421, 303] width 127 height 35
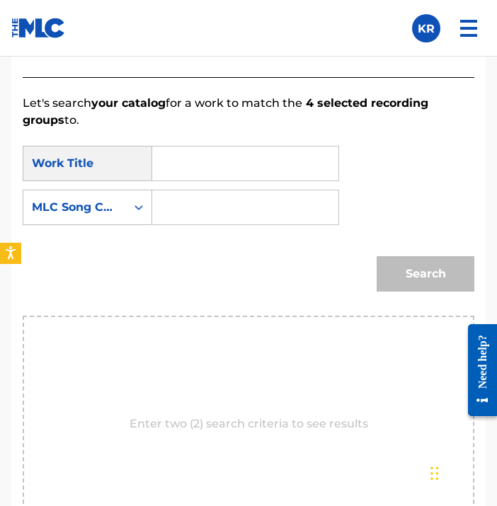
scroll to position [910, 0]
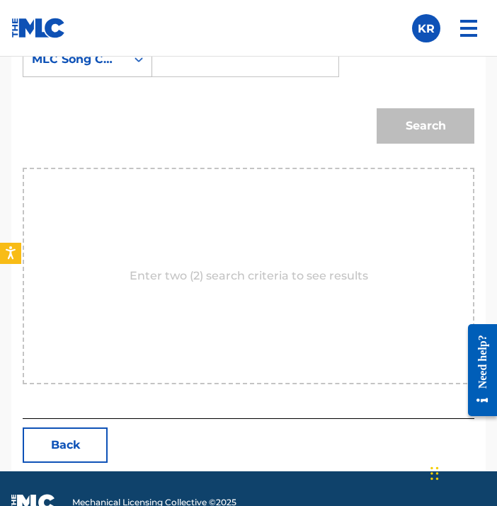
click at [77, 436] on button "Back" at bounding box center [65, 445] width 85 height 35
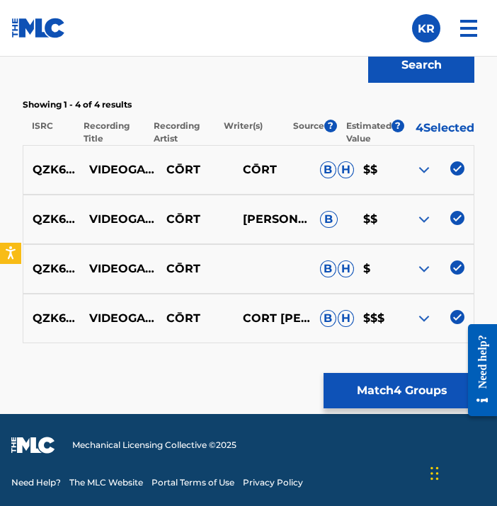
click at [363, 390] on button "Match 4 Groups" at bounding box center [402, 390] width 156 height 35
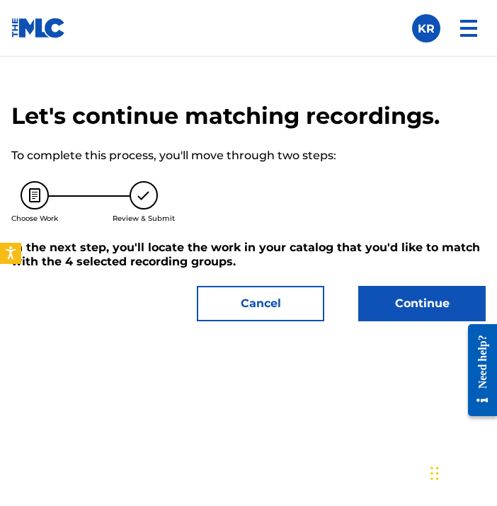
click at [410, 302] on button "Continue" at bounding box center [421, 303] width 127 height 35
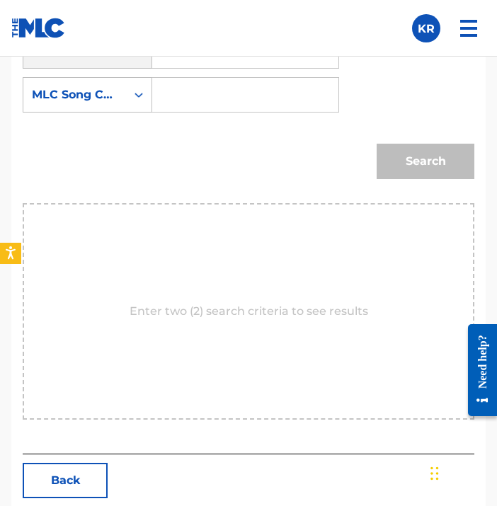
scroll to position [934, 0]
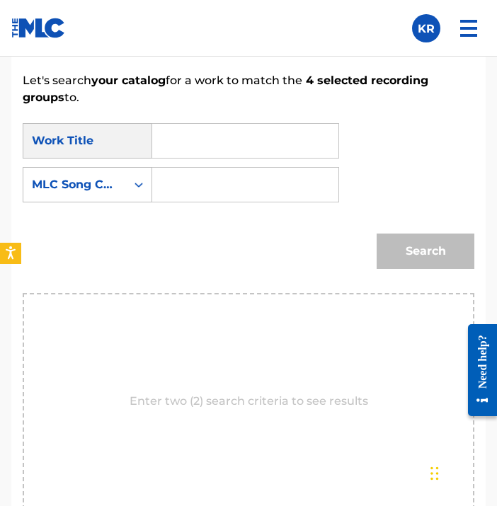
click at [222, 151] on input "Search Form" at bounding box center [245, 141] width 162 height 34
type input "videogame"
click at [142, 287] on div "Search" at bounding box center [249, 256] width 452 height 74
click at [119, 198] on div "MLC Song Code" at bounding box center [74, 184] width 103 height 27
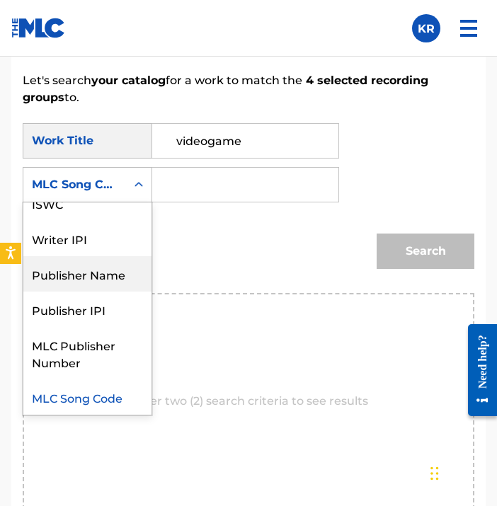
scroll to position [0, 0]
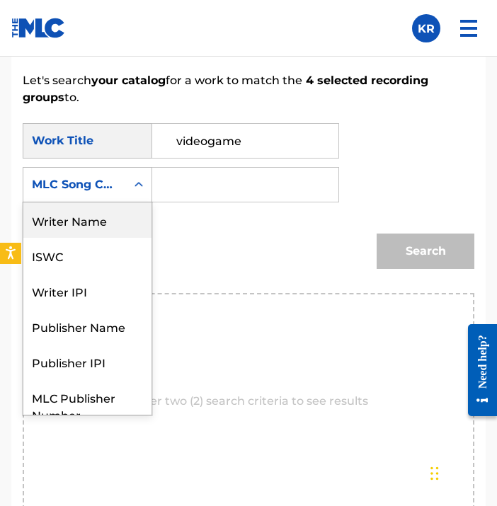
click at [109, 219] on div "Writer Name" at bounding box center [87, 219] width 128 height 35
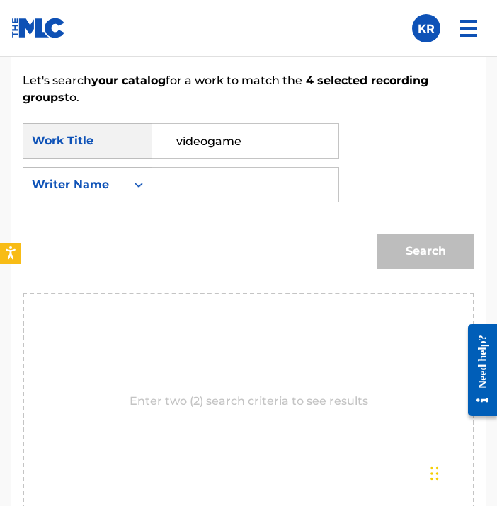
click at [213, 190] on input "Search Form" at bounding box center [245, 185] width 162 height 34
type input "[PERSON_NAME]"
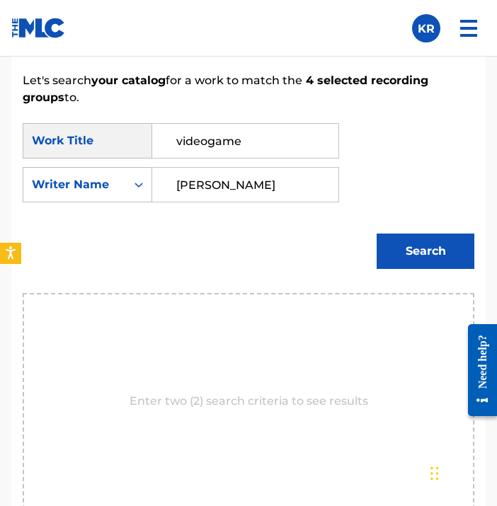
click at [440, 250] on button "Search" at bounding box center [426, 251] width 98 height 35
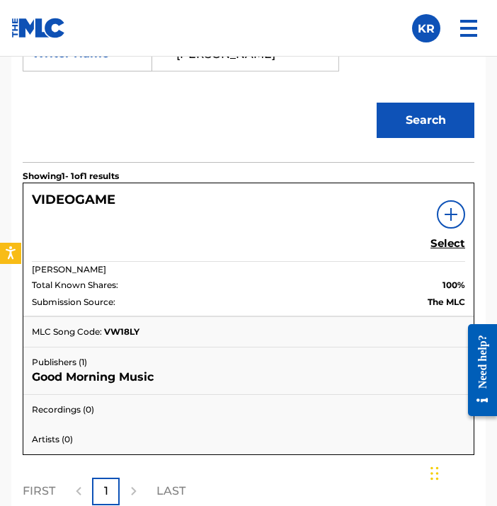
scroll to position [1073, 0]
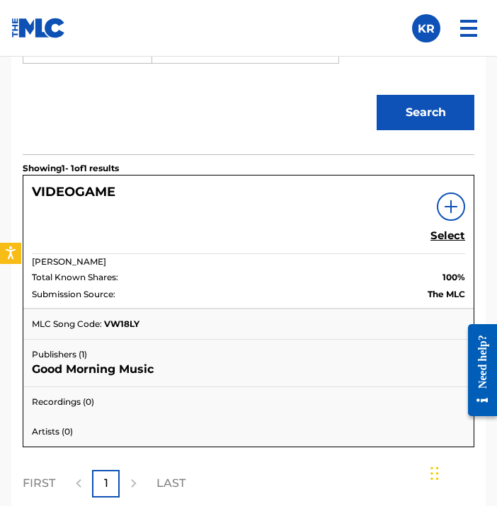
click at [433, 236] on h5 "Select" at bounding box center [447, 235] width 35 height 13
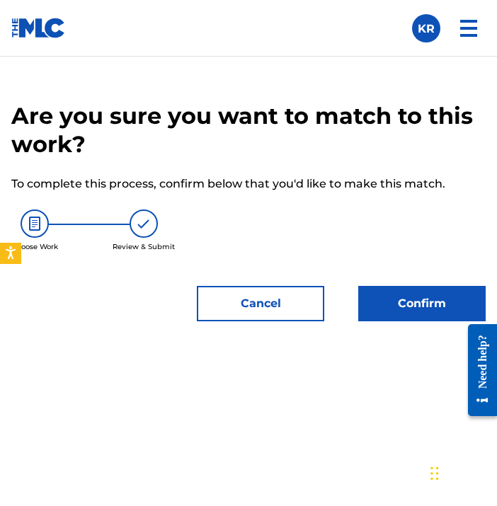
click at [418, 297] on button "Confirm" at bounding box center [421, 303] width 127 height 35
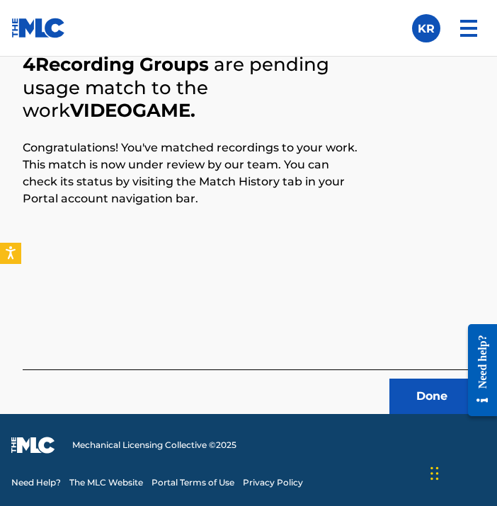
scroll to position [605, 0]
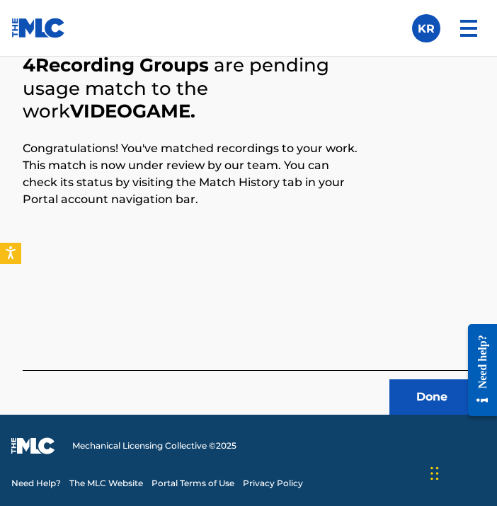
click at [417, 372] on div "Done" at bounding box center [249, 392] width 452 height 45
click at [417, 386] on button "Done" at bounding box center [431, 396] width 85 height 35
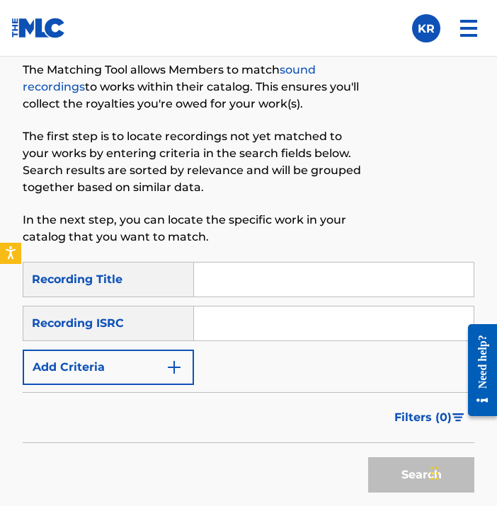
click at [329, 278] on input "Search Form" at bounding box center [334, 280] width 280 height 34
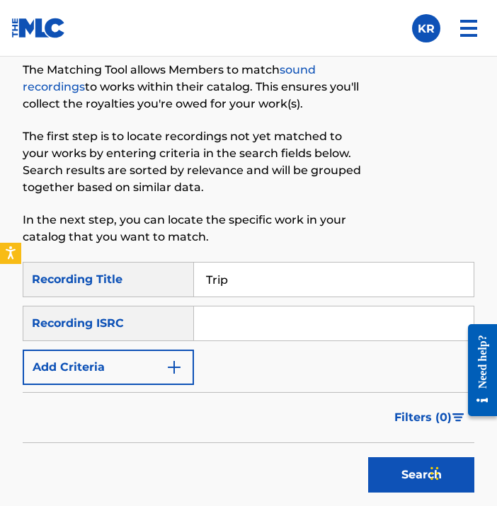
type input "Trip"
click at [347, 407] on div "Filters ( 0 )" at bounding box center [249, 417] width 452 height 51
click at [316, 315] on input "Search Form" at bounding box center [334, 324] width 280 height 34
paste input "QZK6N1922783"
type input "QZK6N1922783"
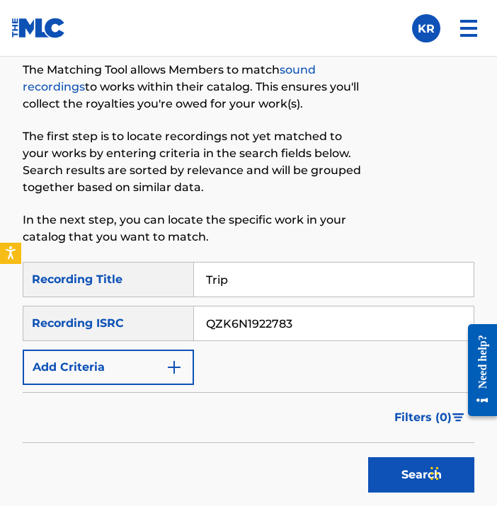
click at [263, 379] on div "SearchWithCriteriad31d9ad9-bfc0-481d-9329-5333239496bb Recording Title Trip Sea…" at bounding box center [249, 323] width 452 height 123
click at [410, 462] on button "Search" at bounding box center [421, 474] width 106 height 35
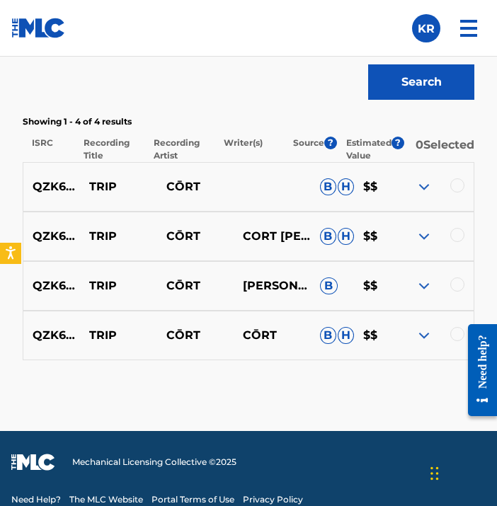
scroll to position [998, 0]
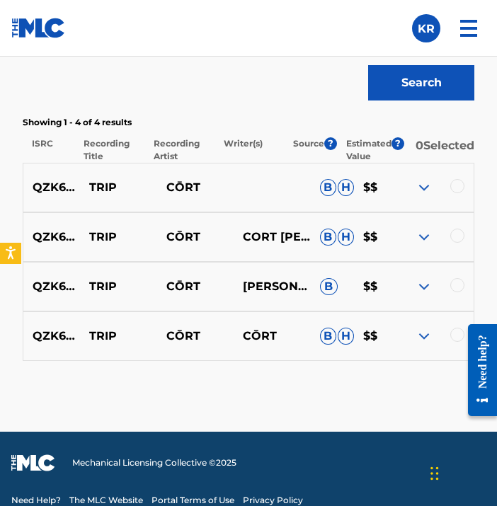
click at [461, 343] on div at bounding box center [477, 370] width 40 height 114
click at [457, 342] on div at bounding box center [457, 335] width 14 height 14
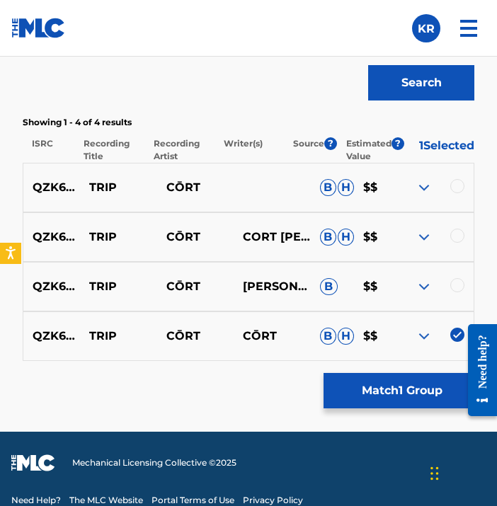
click at [459, 286] on div at bounding box center [457, 285] width 14 height 14
click at [457, 241] on div at bounding box center [457, 236] width 14 height 14
click at [457, 190] on div at bounding box center [457, 186] width 14 height 14
click at [418, 383] on button "Match 4 Groups" at bounding box center [402, 390] width 156 height 35
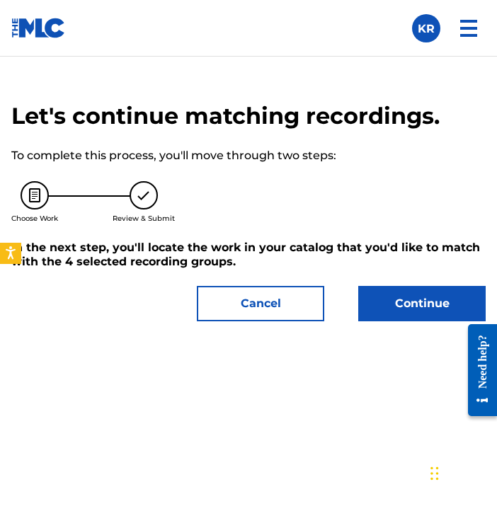
click at [421, 305] on button "Continue" at bounding box center [421, 303] width 127 height 35
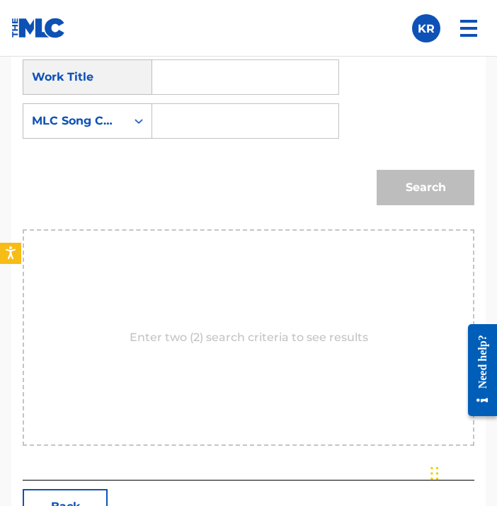
click at [270, 93] on input "Search Form" at bounding box center [245, 77] width 162 height 34
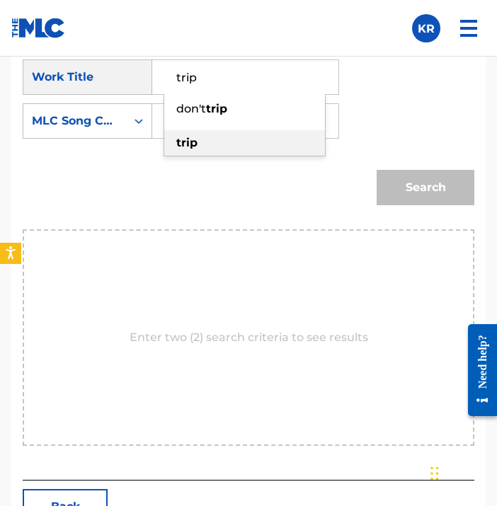
type input "trip"
click at [249, 139] on div "trip" at bounding box center [244, 142] width 161 height 25
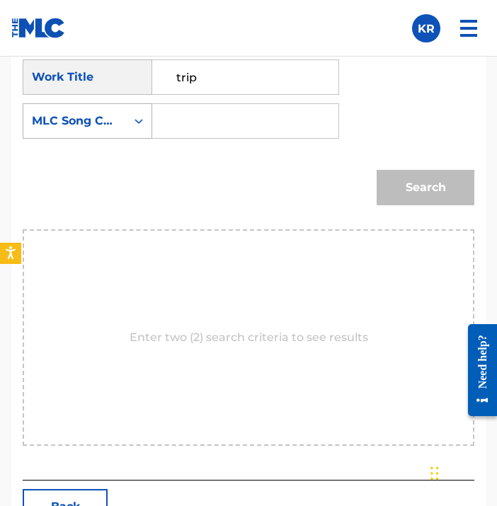
click at [127, 127] on div "Search Form" at bounding box center [138, 120] width 25 height 25
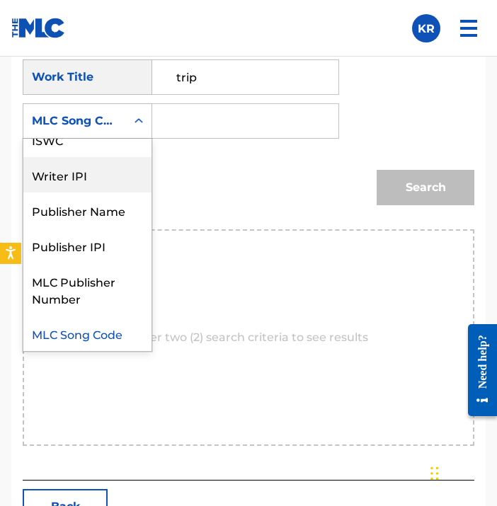
scroll to position [0, 0]
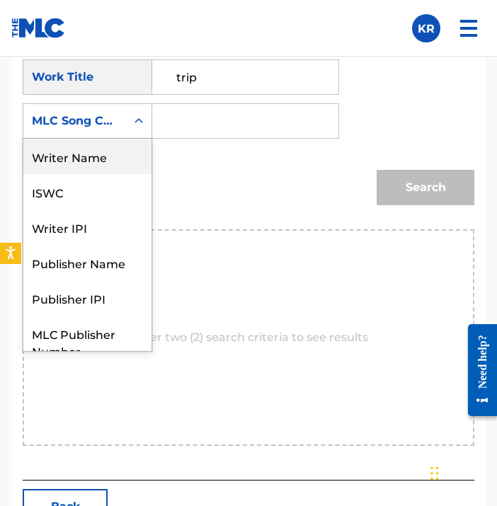
click at [127, 164] on div "Writer Name" at bounding box center [87, 156] width 128 height 35
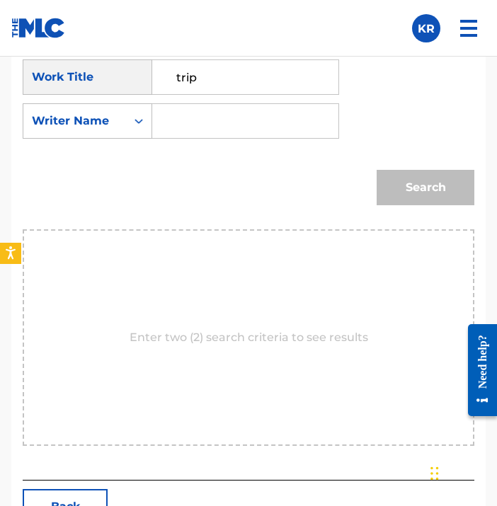
click at [209, 125] on input "Search Form" at bounding box center [245, 121] width 162 height 34
type input "[PERSON_NAME]"
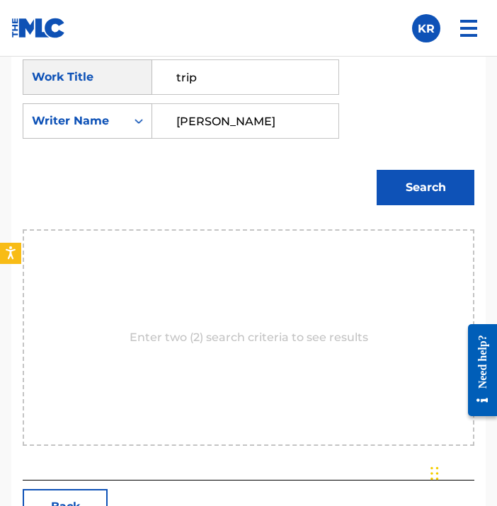
click at [442, 187] on button "Search" at bounding box center [426, 187] width 98 height 35
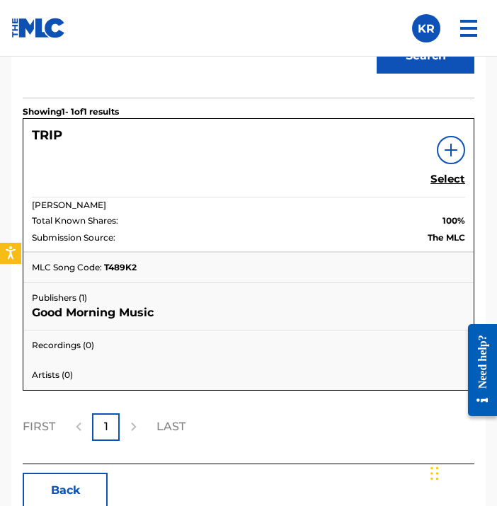
scroll to position [1175, 0]
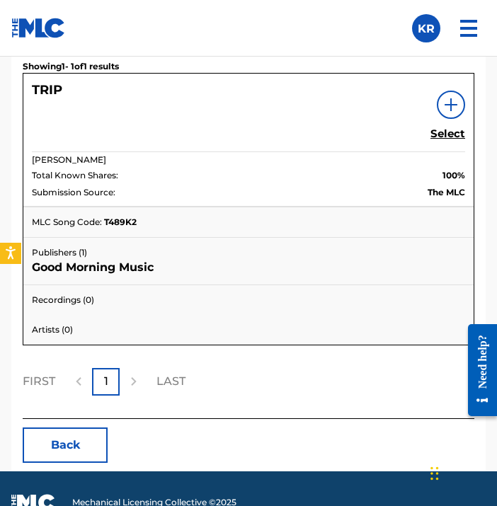
click at [452, 136] on h5 "Select" at bounding box center [447, 133] width 35 height 13
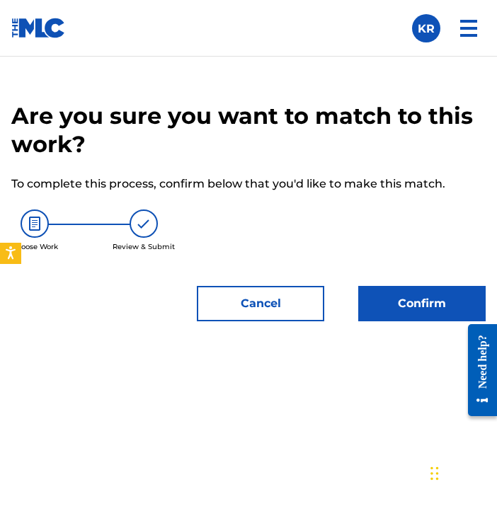
click at [379, 299] on button "Confirm" at bounding box center [421, 303] width 127 height 35
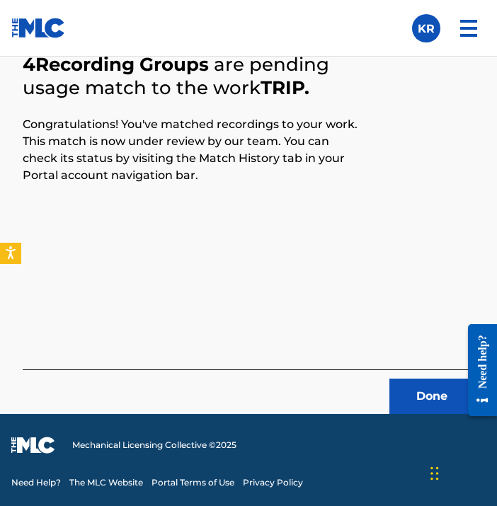
scroll to position [605, 0]
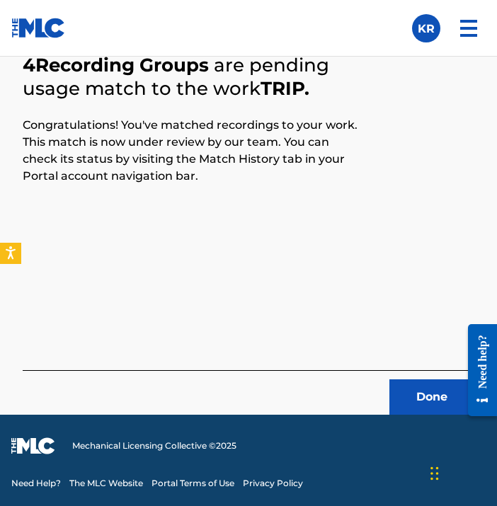
click at [418, 413] on button "Done" at bounding box center [431, 396] width 85 height 35
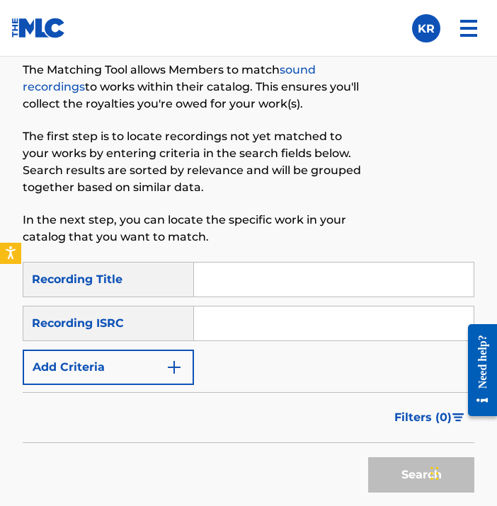
click at [360, 288] on input "Search Form" at bounding box center [334, 280] width 280 height 34
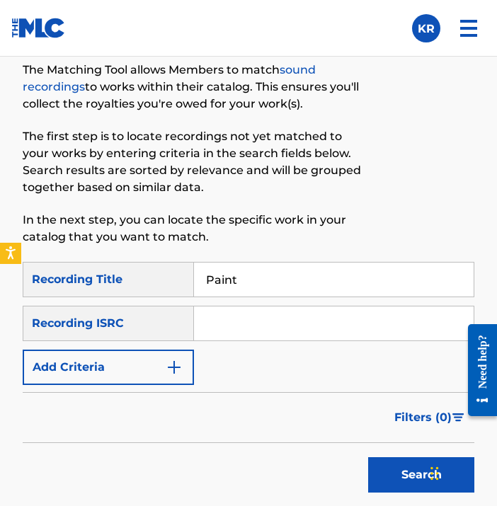
type input "Paint"
click at [349, 331] on input "Search Form" at bounding box center [334, 324] width 280 height 34
paste input "QZK6N1922784"
type input "QZK6N1922784"
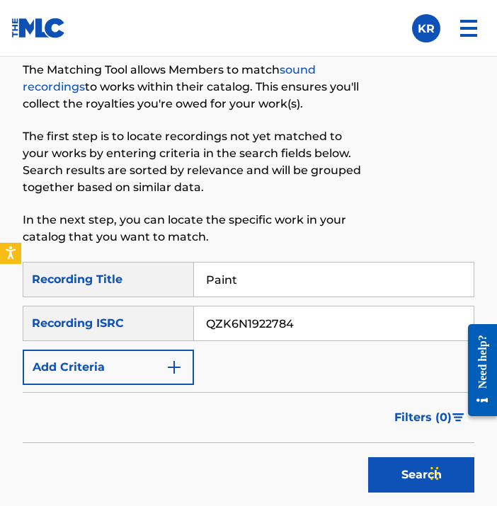
click at [319, 372] on div "SearchWithCriteriad31d9ad9-bfc0-481d-9329-5333239496bb Recording Title Paint Se…" at bounding box center [249, 323] width 452 height 123
click at [398, 484] on button "Search" at bounding box center [421, 474] width 106 height 35
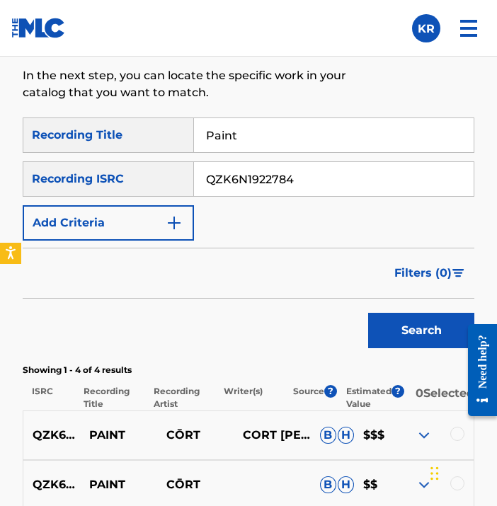
scroll to position [964, 0]
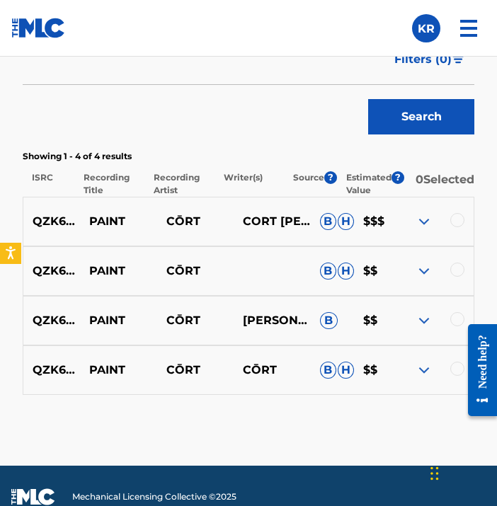
click at [457, 375] on div at bounding box center [457, 369] width 14 height 14
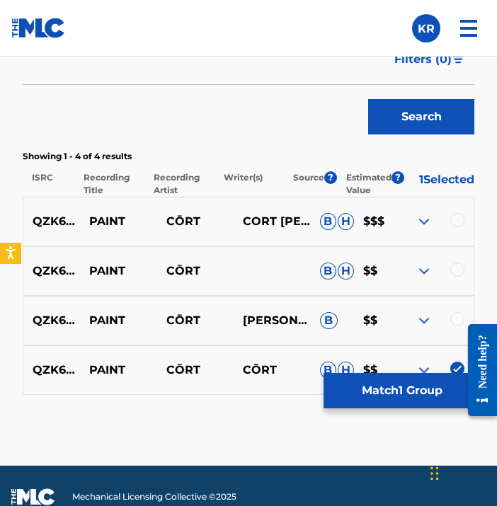
click at [457, 320] on iframe at bounding box center [477, 371] width 40 height 114
click at [455, 316] on div at bounding box center [457, 319] width 14 height 14
click at [458, 276] on div at bounding box center [457, 270] width 14 height 14
click at [460, 227] on div at bounding box center [457, 220] width 14 height 14
click at [425, 394] on button "Match 4 Groups" at bounding box center [402, 390] width 156 height 35
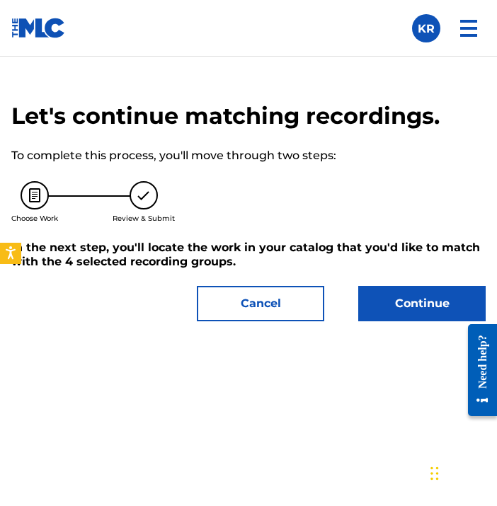
click at [420, 296] on button "Continue" at bounding box center [421, 303] width 127 height 35
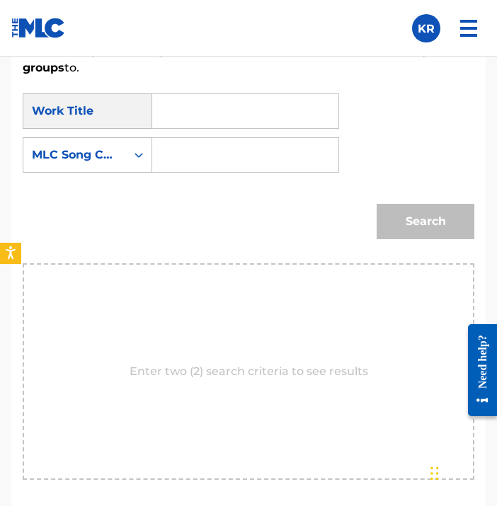
click at [270, 122] on input "Search Form" at bounding box center [245, 111] width 162 height 34
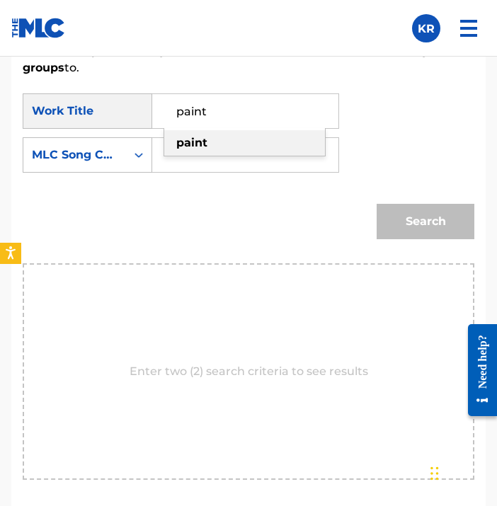
type input "paint"
click at [225, 142] on div "paint" at bounding box center [244, 142] width 161 height 25
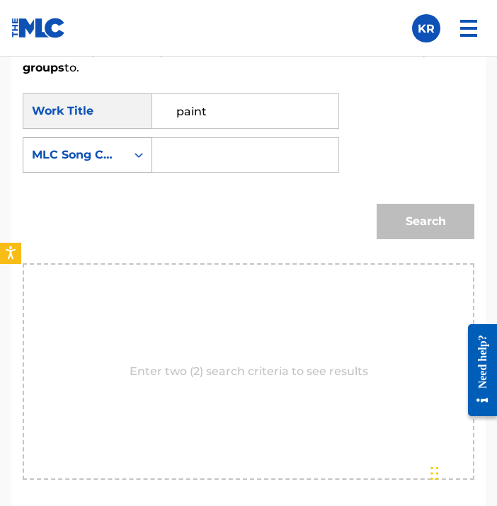
click at [130, 159] on div "Search Form" at bounding box center [138, 154] width 25 height 25
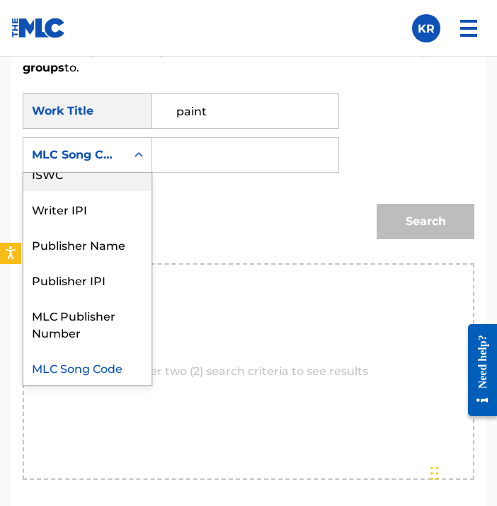
scroll to position [0, 0]
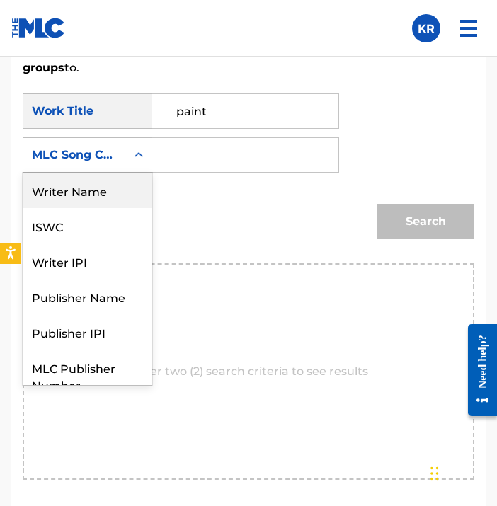
click at [120, 198] on div "Writer Name" at bounding box center [87, 190] width 128 height 35
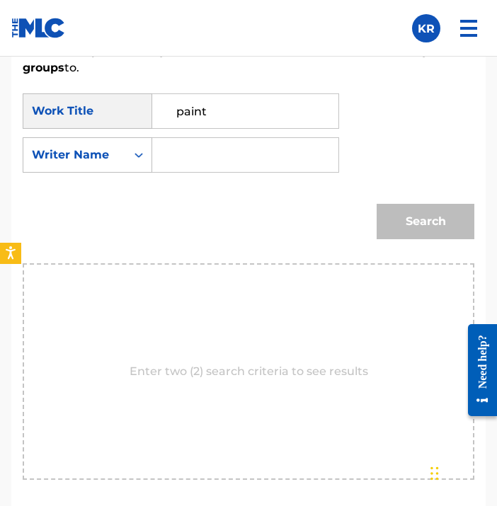
click at [240, 159] on input "Search Form" at bounding box center [245, 155] width 162 height 34
type input "[PERSON_NAME]"
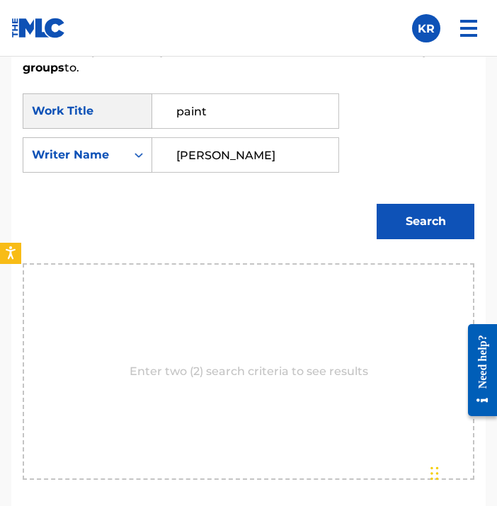
click at [415, 213] on button "Search" at bounding box center [426, 221] width 98 height 35
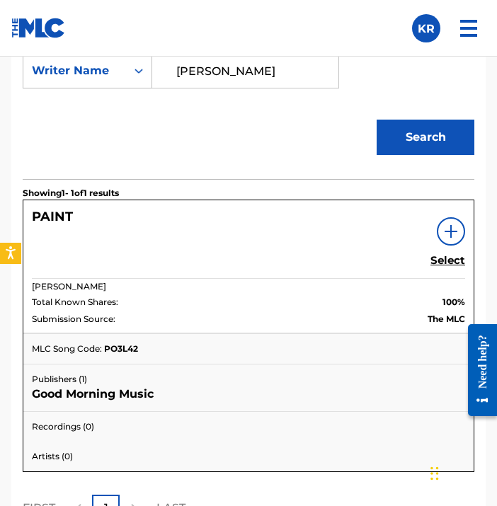
scroll to position [1054, 0]
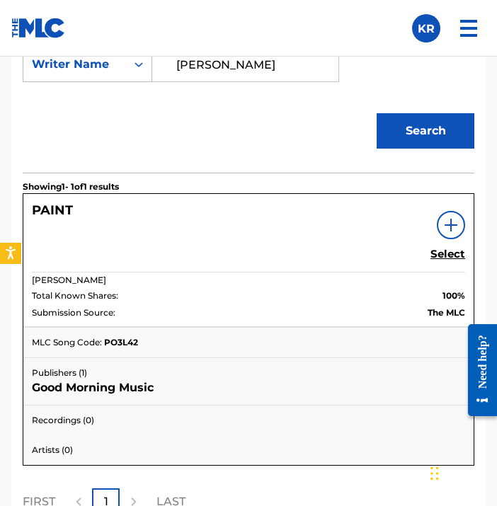
click at [445, 258] on h5 "Select" at bounding box center [447, 254] width 35 height 13
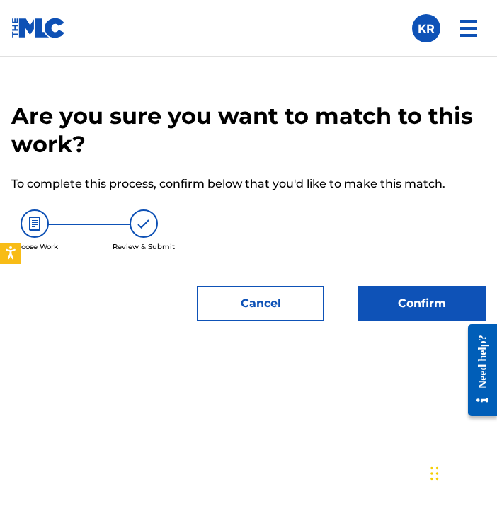
click at [432, 299] on button "Confirm" at bounding box center [421, 303] width 127 height 35
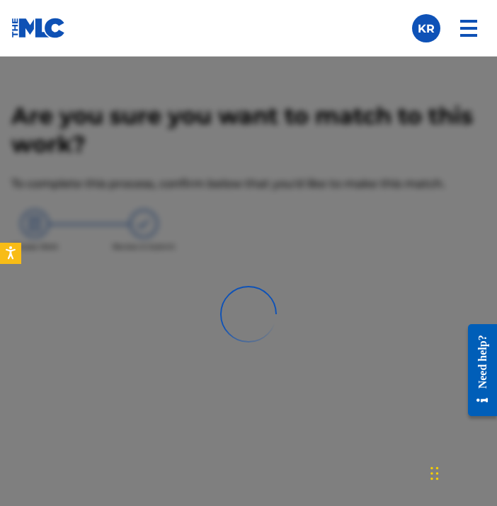
scroll to position [605, 0]
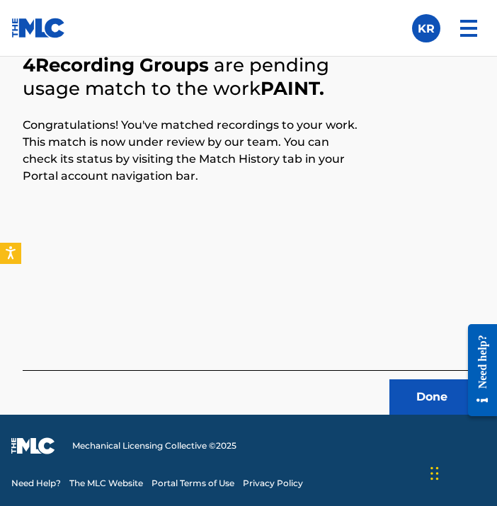
click at [421, 408] on button "Done" at bounding box center [431, 396] width 85 height 35
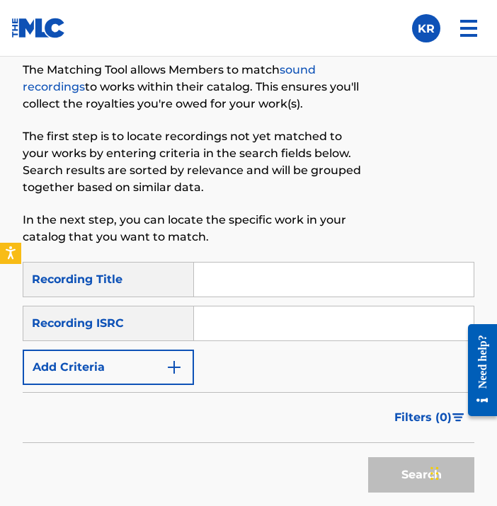
click at [309, 282] on input "Search Form" at bounding box center [334, 280] width 280 height 34
paste input "Mirrors"
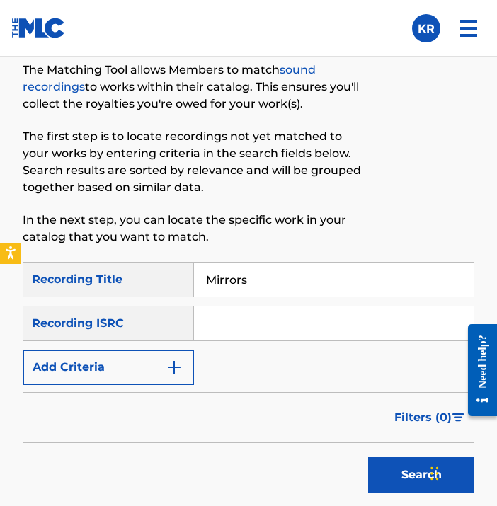
type input "Mirrors"
click at [275, 362] on div "SearchWithCriteriad31d9ad9-bfc0-481d-9329-5333239496bb Recording Title Mirrors …" at bounding box center [249, 323] width 452 height 123
click at [369, 317] on input "Search Form" at bounding box center [334, 324] width 280 height 34
paste input "QZK6N1922785"
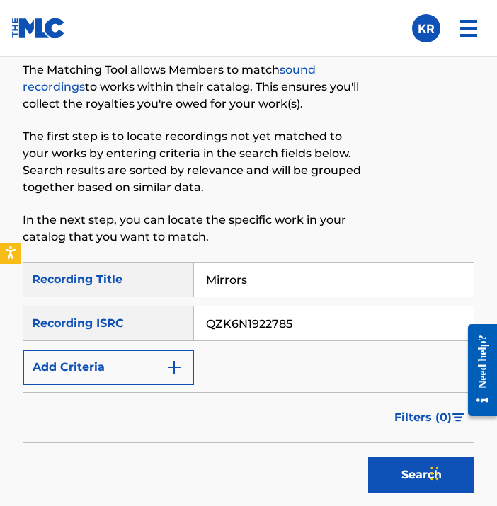
type input "QZK6N1922785"
click at [325, 358] on div "SearchWithCriteriad31d9ad9-bfc0-481d-9329-5333239496bb Recording Title Mirrors …" at bounding box center [249, 323] width 452 height 123
click at [387, 481] on button "Search" at bounding box center [421, 474] width 106 height 35
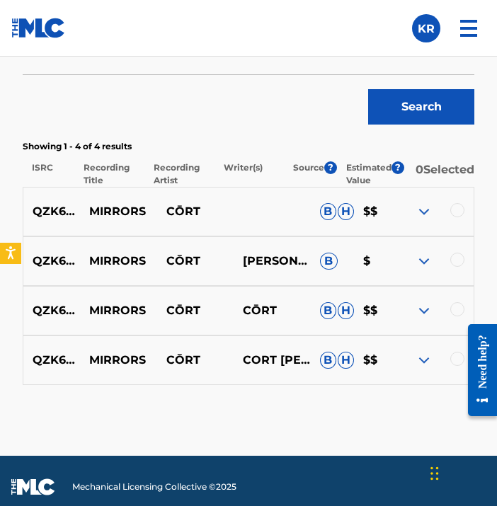
scroll to position [1024, 0]
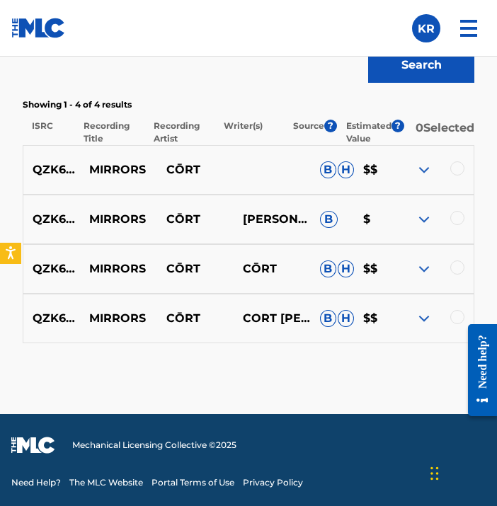
click at [459, 316] on div at bounding box center [477, 370] width 40 height 114
click at [458, 320] on div at bounding box center [477, 370] width 40 height 114
click at [457, 314] on div at bounding box center [477, 370] width 40 height 114
click at [456, 315] on div at bounding box center [457, 317] width 14 height 14
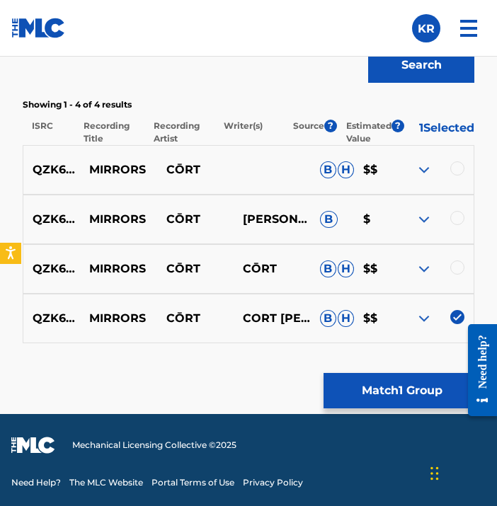
click at [457, 272] on div at bounding box center [457, 268] width 14 height 14
click at [454, 217] on div at bounding box center [457, 218] width 14 height 14
click at [460, 165] on div at bounding box center [457, 168] width 14 height 14
click at [413, 401] on button "Match 4 Groups" at bounding box center [402, 390] width 156 height 35
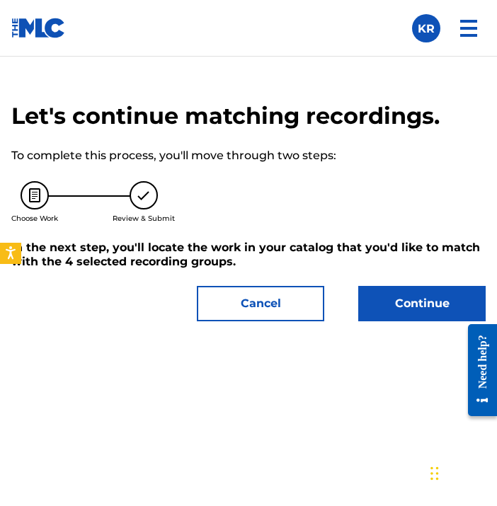
click at [413, 312] on button "Continue" at bounding box center [421, 303] width 127 height 35
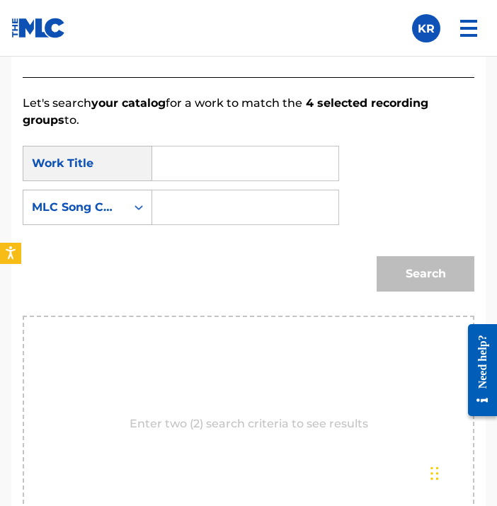
scroll to position [896, 0]
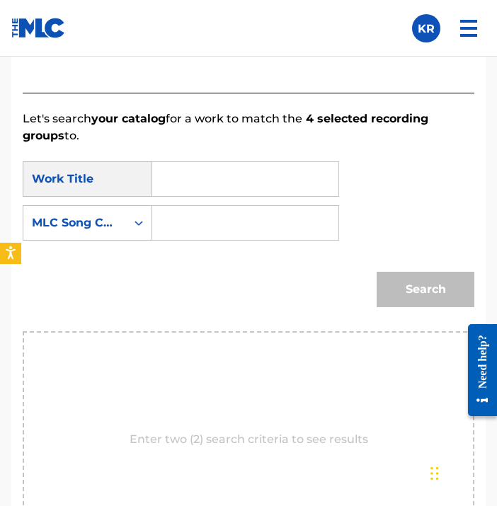
click at [254, 177] on input "Search Form" at bounding box center [245, 179] width 162 height 34
type input "mirros"
click at [111, 226] on div "MLC Song Code" at bounding box center [75, 223] width 86 height 17
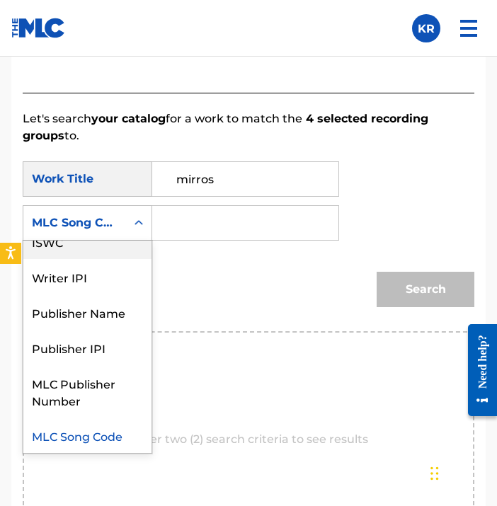
scroll to position [0, 0]
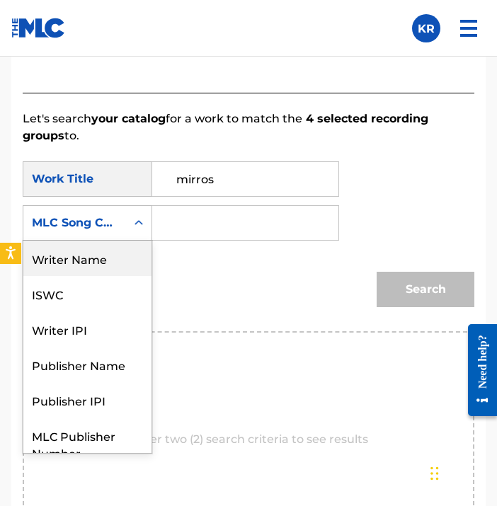
click at [98, 263] on div "Writer Name" at bounding box center [87, 258] width 128 height 35
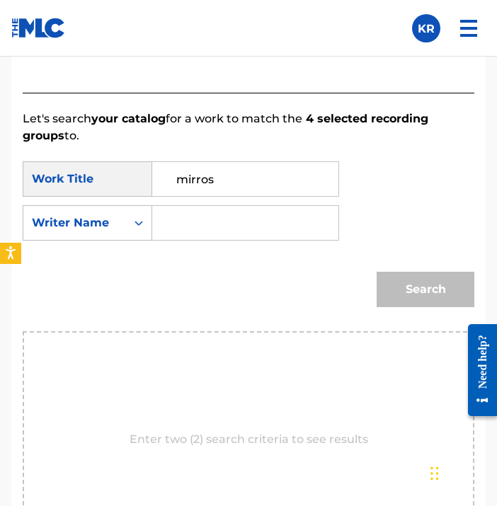
click at [190, 220] on input "Search Form" at bounding box center [245, 223] width 162 height 34
type input "[PERSON_NAME]"
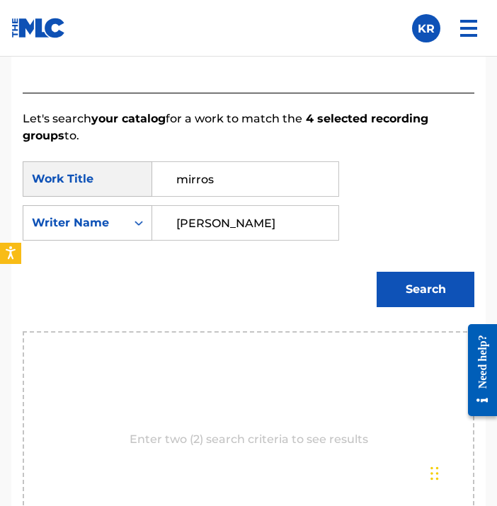
click at [445, 286] on button "Search" at bounding box center [426, 289] width 98 height 35
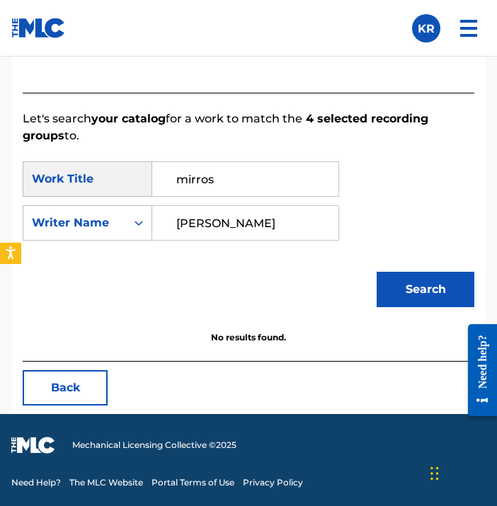
click at [51, 387] on button "Back" at bounding box center [65, 387] width 85 height 35
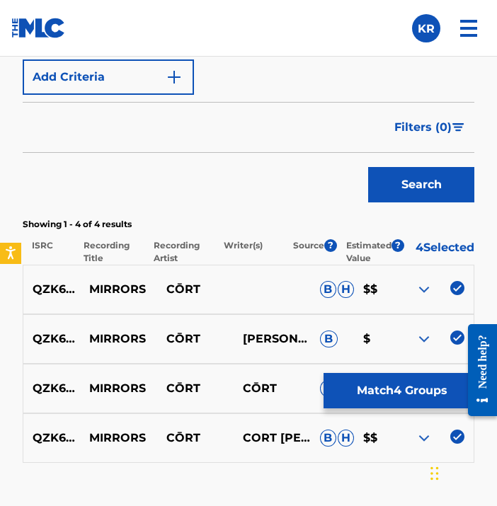
click at [380, 392] on button "Match 4 Groups" at bounding box center [402, 390] width 156 height 35
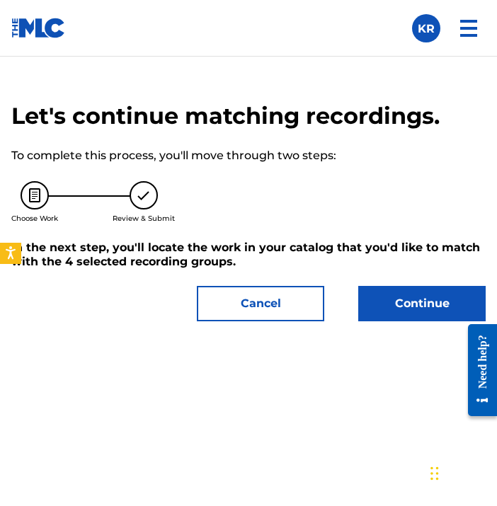
click at [404, 306] on button "Continue" at bounding box center [421, 303] width 127 height 35
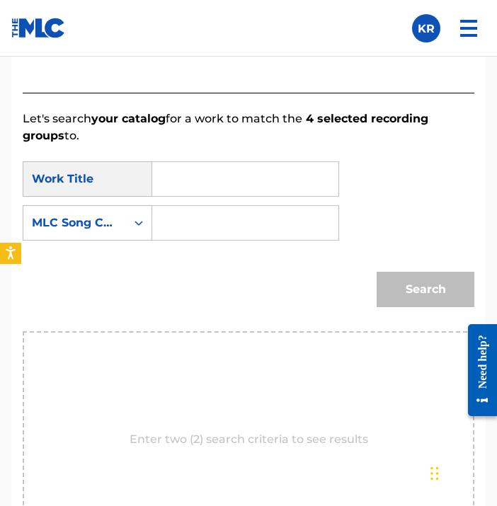
click at [270, 173] on input "Search Form" at bounding box center [245, 179] width 162 height 34
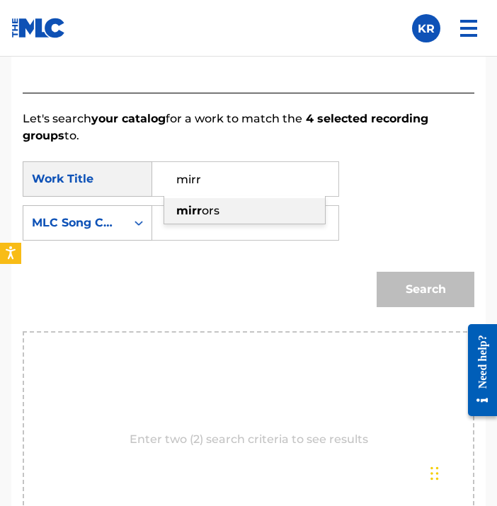
click at [209, 212] on span "ors" at bounding box center [211, 210] width 18 height 13
type input "mirrors"
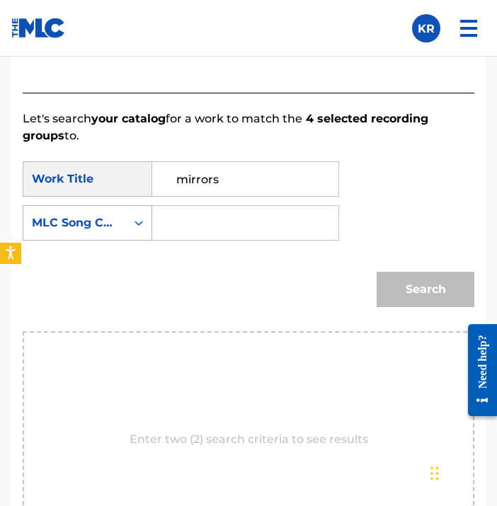
click at [112, 231] on div "MLC Song Code" at bounding box center [75, 223] width 86 height 17
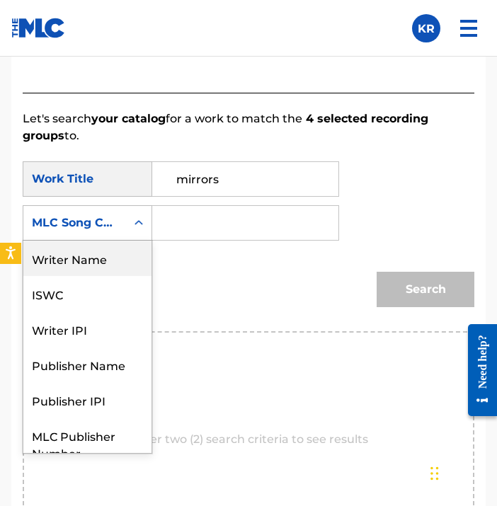
click at [106, 258] on div "Writer Name" at bounding box center [87, 258] width 128 height 35
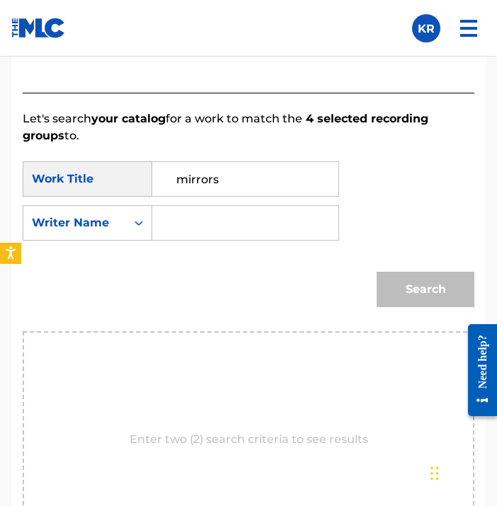
click at [190, 216] on input "Search Form" at bounding box center [245, 223] width 162 height 34
type input "[PERSON_NAME]"
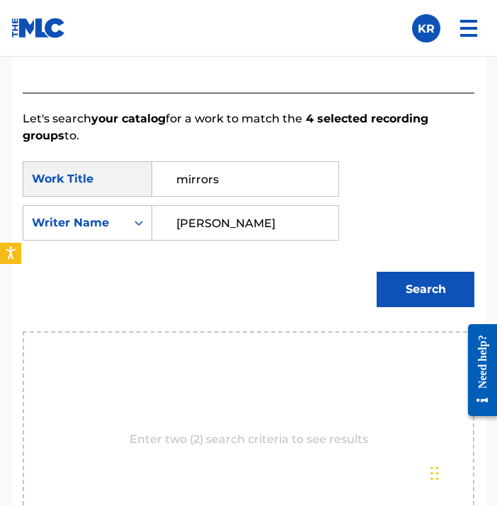
click at [421, 287] on button "Search" at bounding box center [426, 289] width 98 height 35
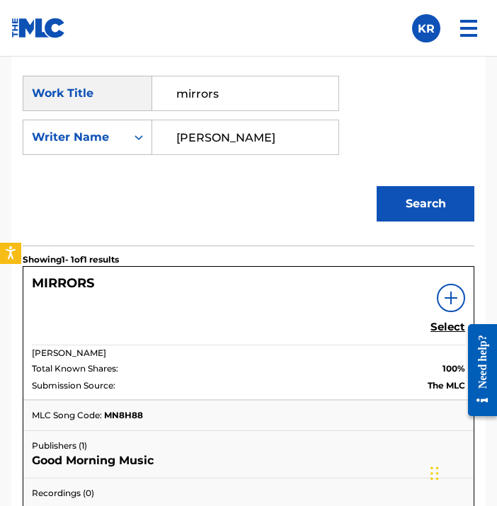
scroll to position [1024, 0]
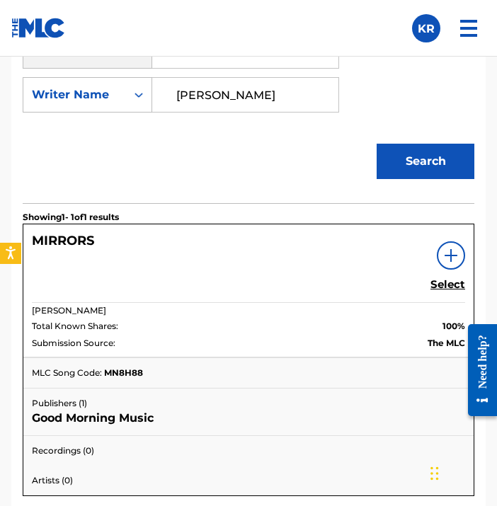
click at [440, 293] on link "Select" at bounding box center [447, 286] width 35 height 16
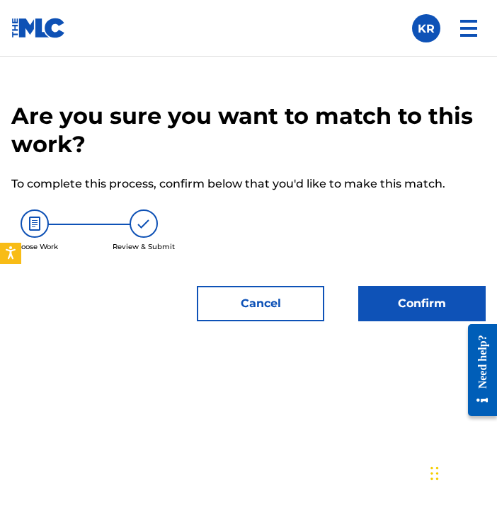
click at [443, 291] on button "Confirm" at bounding box center [421, 303] width 127 height 35
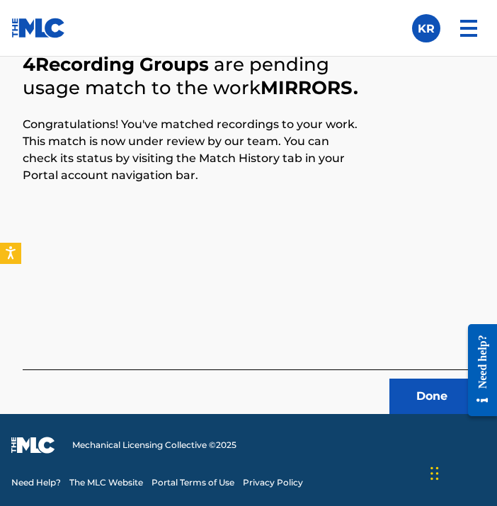
scroll to position [605, 0]
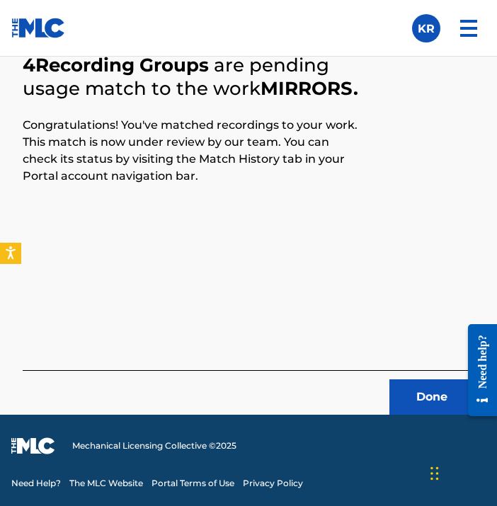
click at [420, 396] on button "Done" at bounding box center [431, 396] width 85 height 35
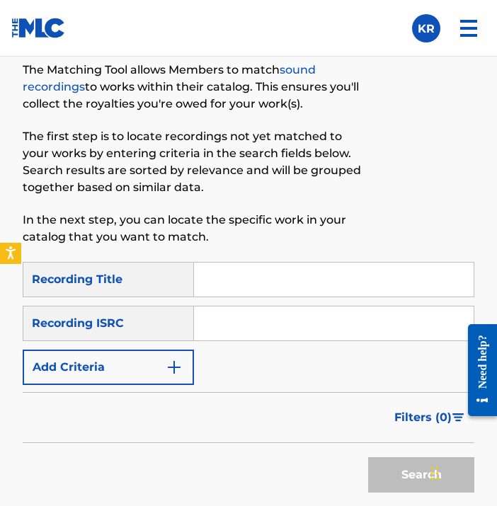
click at [305, 292] on input "Search Form" at bounding box center [334, 280] width 280 height 34
paste input "Blue"
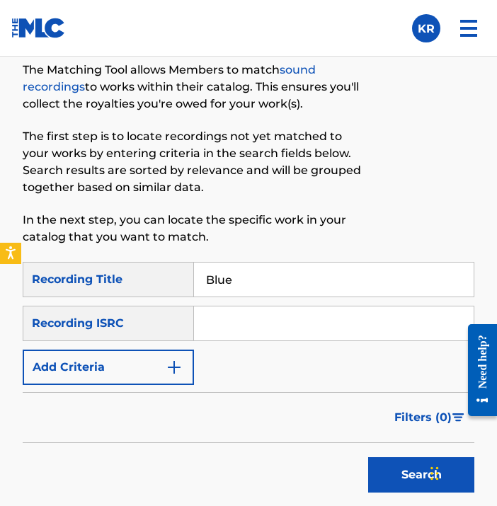
type input "Blue"
click at [348, 312] on input "Search Form" at bounding box center [334, 324] width 280 height 34
paste input "QZK6N1922786"
type input "QZK6N1922786"
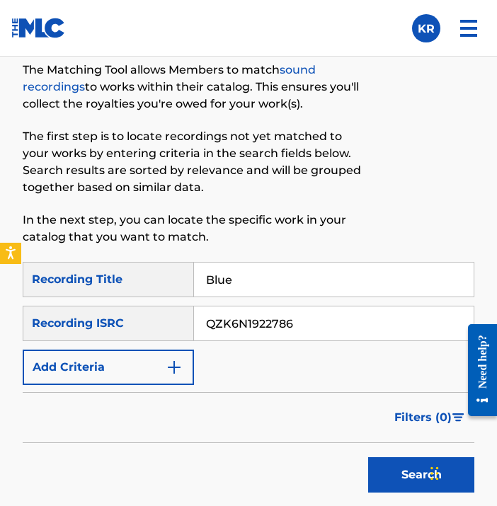
click at [260, 401] on div "Filters ( 0 )" at bounding box center [249, 417] width 452 height 51
click at [401, 469] on button "Search" at bounding box center [421, 474] width 106 height 35
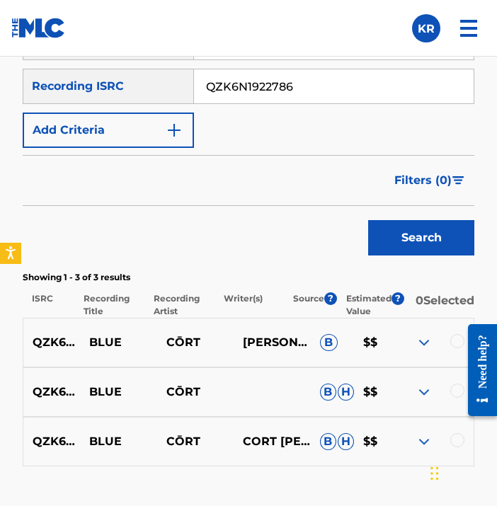
scroll to position [899, 0]
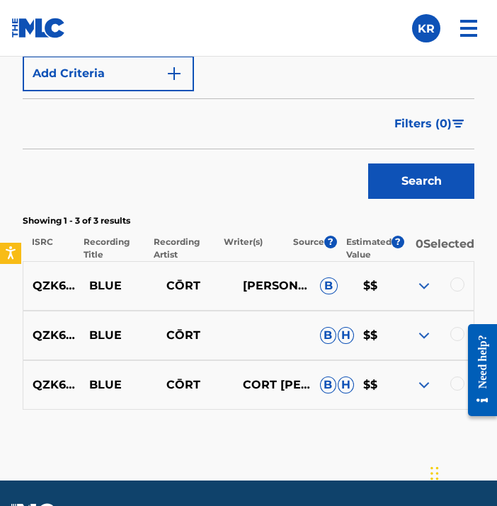
click at [454, 281] on div "QZK6N1922786 BLUE CŌRT [PERSON_NAME] B $$" at bounding box center [249, 286] width 452 height 50
click at [457, 292] on div at bounding box center [457, 285] width 14 height 14
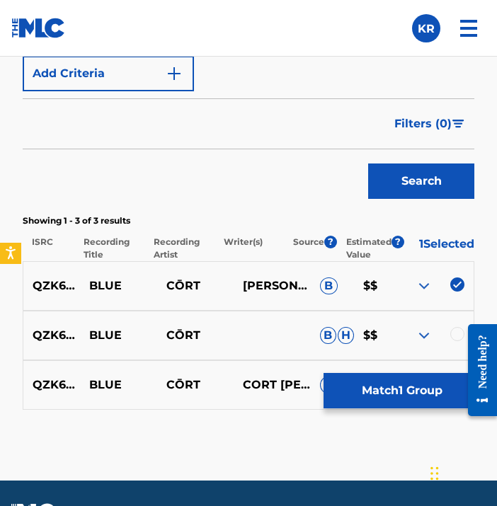
click at [457, 340] on div at bounding box center [477, 370] width 40 height 114
click at [457, 328] on div at bounding box center [477, 370] width 40 height 114
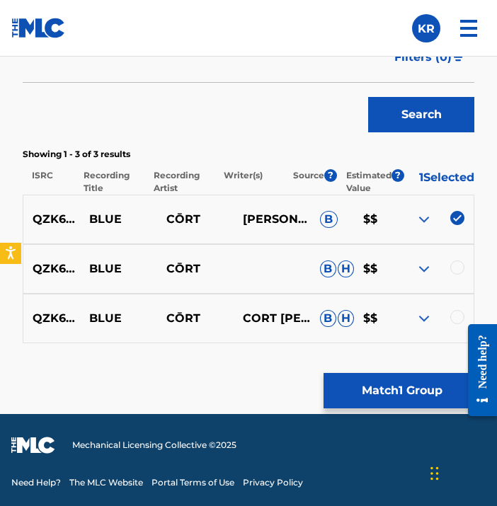
click at [455, 272] on div at bounding box center [457, 268] width 14 height 14
click at [456, 324] on div at bounding box center [457, 317] width 14 height 14
click at [425, 390] on button "Match 3 Groups" at bounding box center [402, 390] width 156 height 35
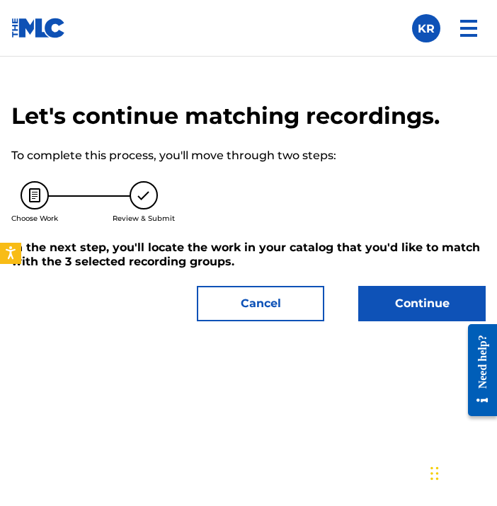
click at [421, 316] on button "Continue" at bounding box center [421, 303] width 127 height 35
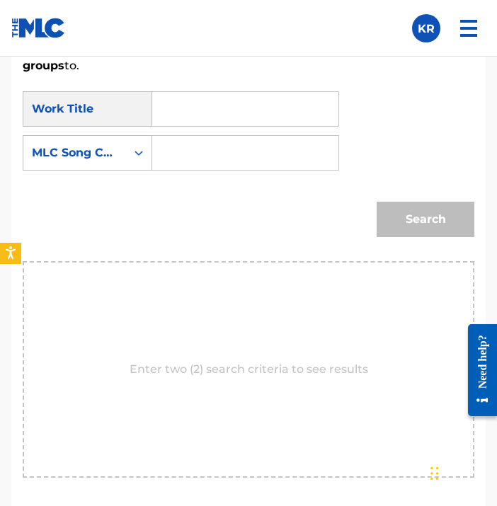
click at [210, 103] on input "Search Form" at bounding box center [245, 109] width 162 height 34
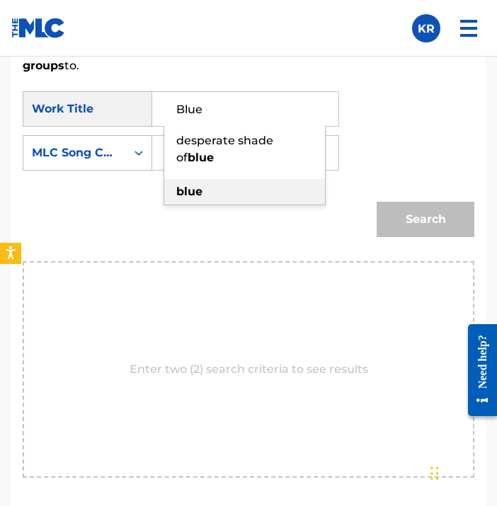
click at [198, 189] on strong "blue" at bounding box center [189, 191] width 26 height 13
type input "blue"
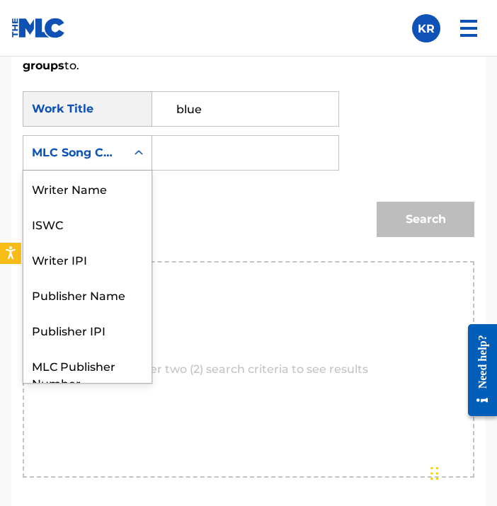
click at [144, 154] on icon "Search Form" at bounding box center [139, 153] width 14 height 14
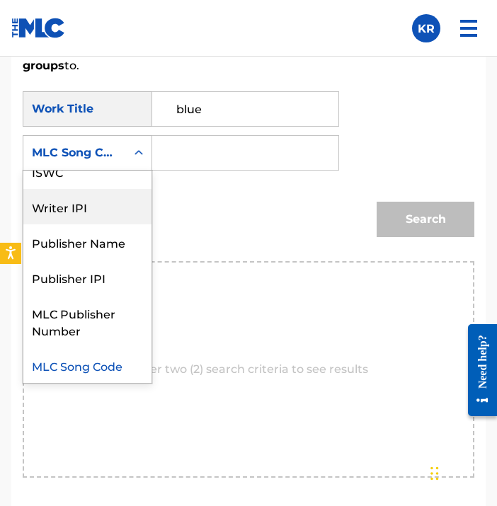
scroll to position [0, 0]
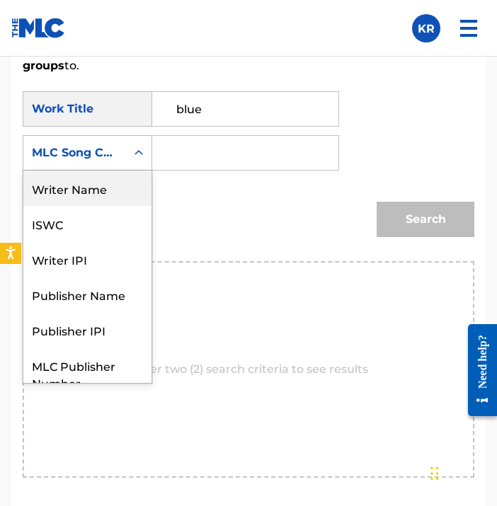
click at [113, 195] on div "Writer Name" at bounding box center [87, 188] width 128 height 35
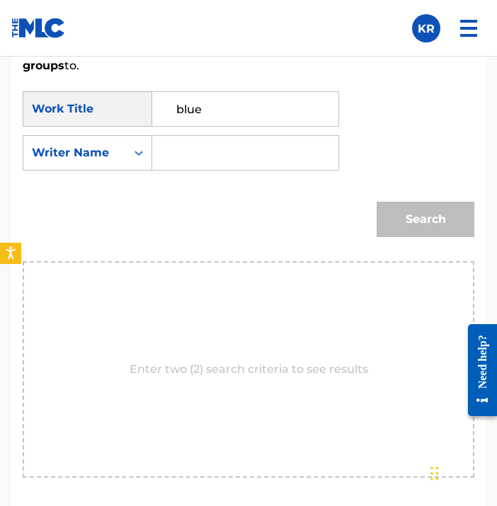
click at [261, 158] on input "Search Form" at bounding box center [245, 153] width 162 height 34
type input "[PERSON_NAME]"
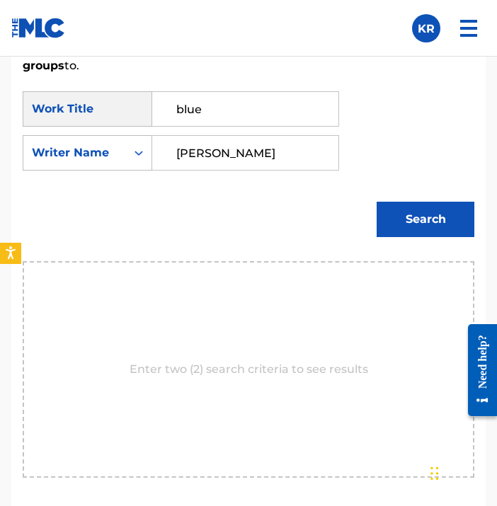
click at [408, 222] on button "Search" at bounding box center [426, 219] width 98 height 35
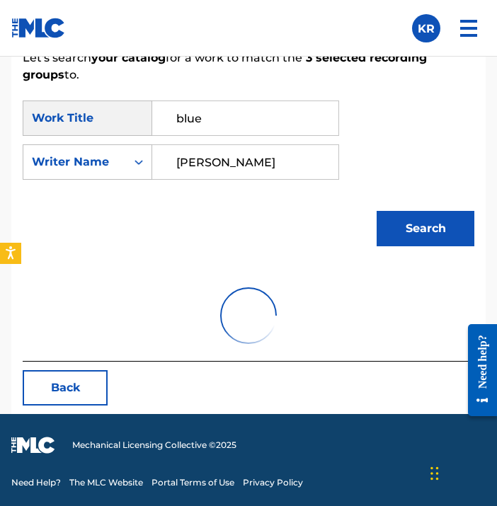
scroll to position [966, 0]
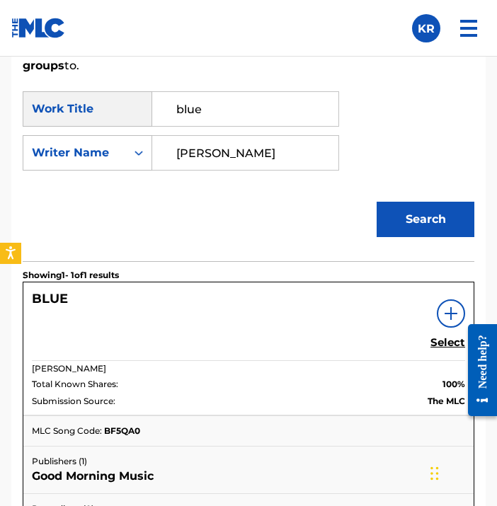
click at [447, 344] on h5 "Select" at bounding box center [447, 342] width 35 height 13
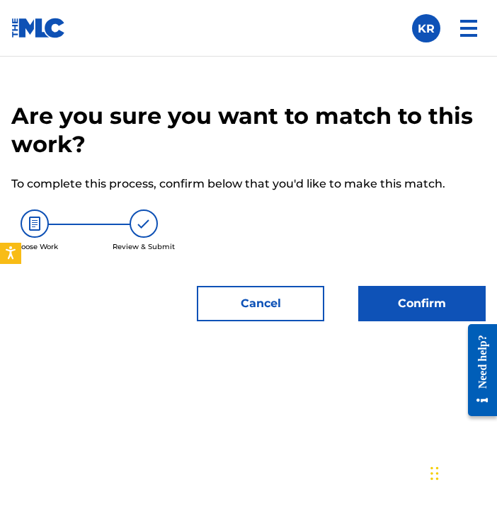
click at [428, 304] on button "Confirm" at bounding box center [421, 303] width 127 height 35
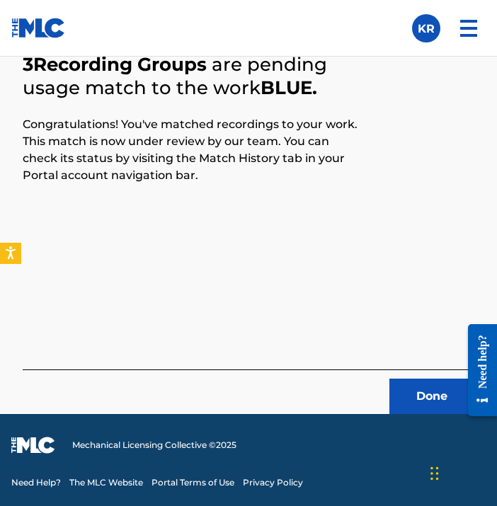
scroll to position [605, 0]
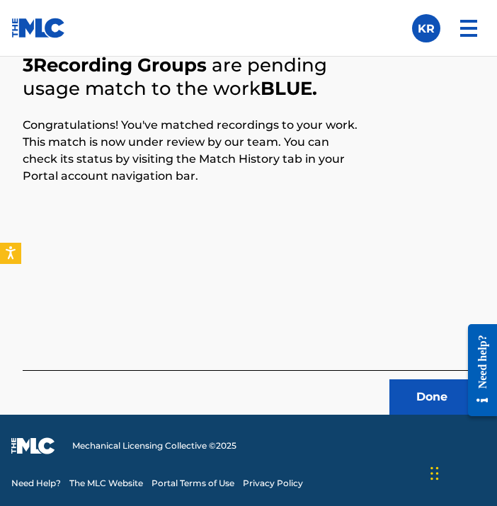
click at [445, 401] on button "Done" at bounding box center [431, 396] width 85 height 35
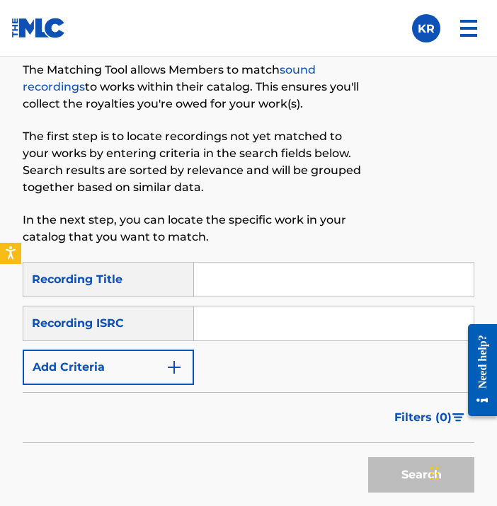
click at [336, 288] on input "Search Form" at bounding box center [334, 280] width 280 height 34
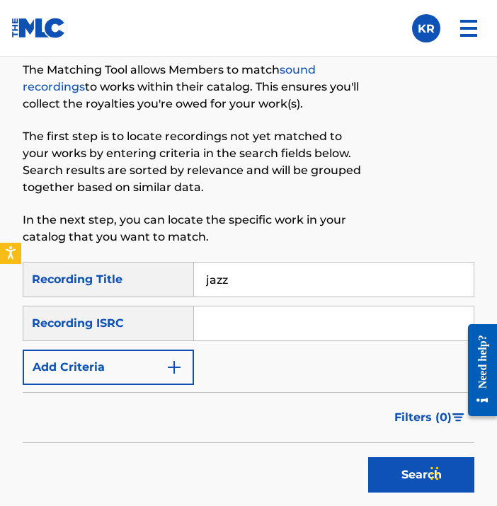
type input "jazz"
click at [350, 320] on input "Search Form" at bounding box center [334, 324] width 280 height 34
paste input "QZK6N1922787"
type input "QZK6N1922787"
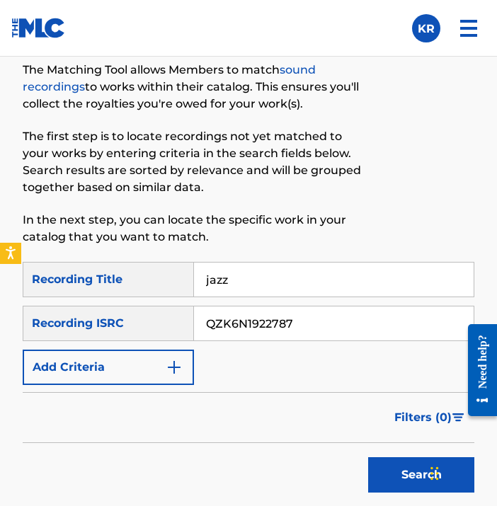
click at [394, 457] on button "Search" at bounding box center [421, 474] width 106 height 35
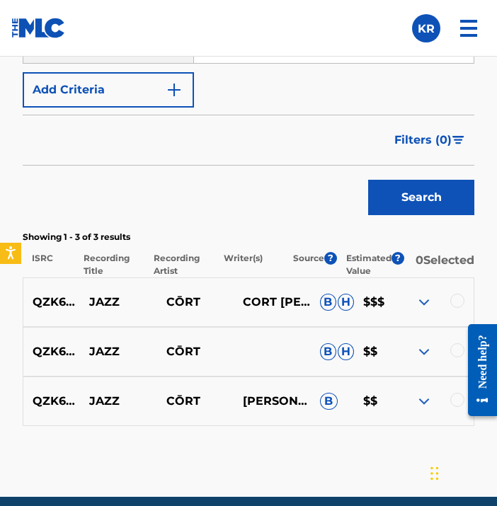
scroll to position [884, 0]
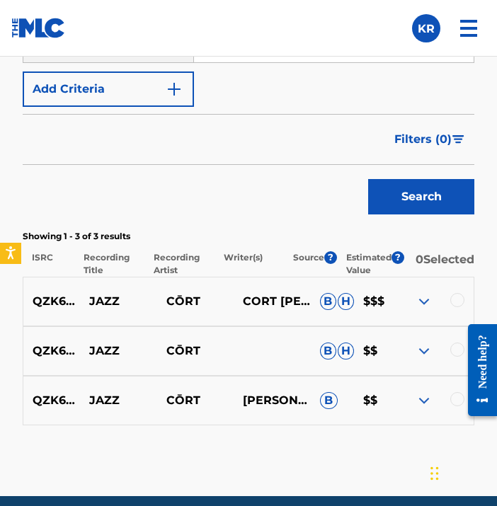
click at [452, 404] on div at bounding box center [457, 399] width 14 height 14
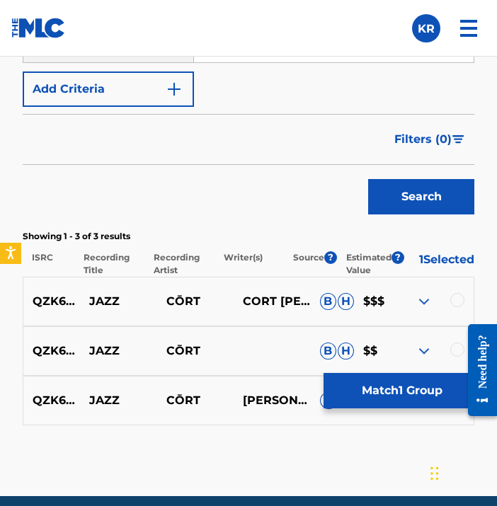
click at [457, 347] on div at bounding box center [477, 370] width 40 height 114
click at [454, 348] on div at bounding box center [457, 350] width 14 height 14
click at [456, 307] on div at bounding box center [457, 300] width 14 height 14
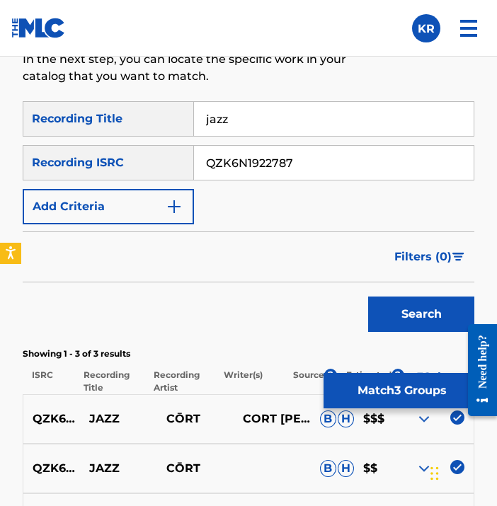
scroll to position [765, 0]
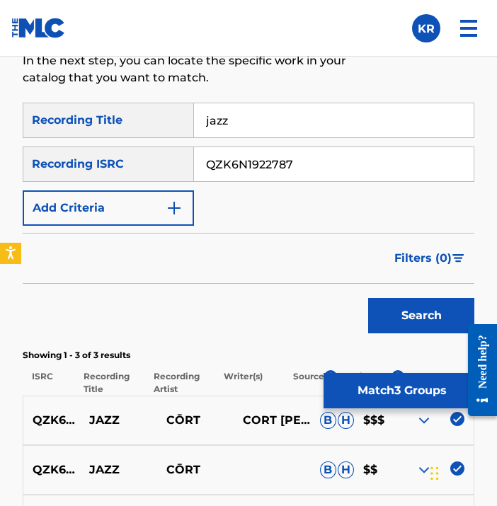
click at [411, 387] on button "Match 3 Groups" at bounding box center [402, 390] width 156 height 35
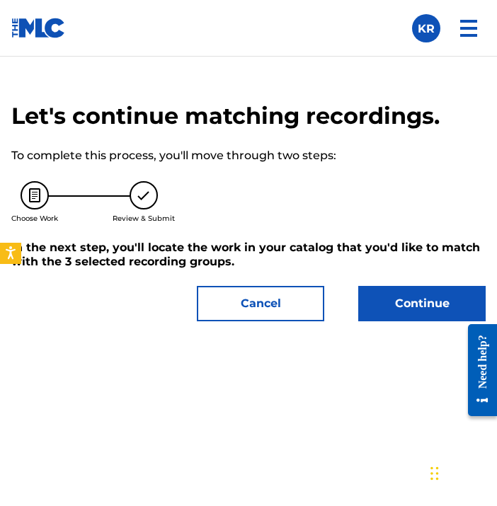
click at [415, 317] on button "Continue" at bounding box center [421, 303] width 127 height 35
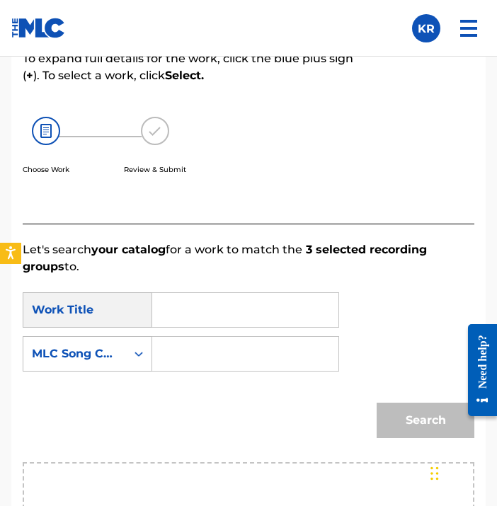
click at [286, 319] on input "Search Form" at bounding box center [245, 310] width 162 height 34
type input "Jazz"
click at [228, 392] on div "Search" at bounding box center [249, 426] width 452 height 74
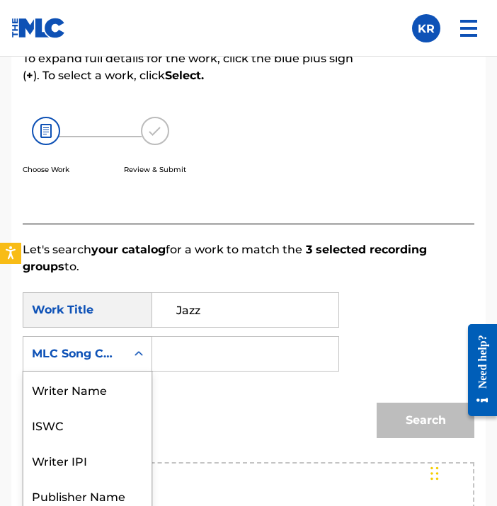
click at [125, 363] on div "MLC Song Code" at bounding box center [74, 354] width 103 height 27
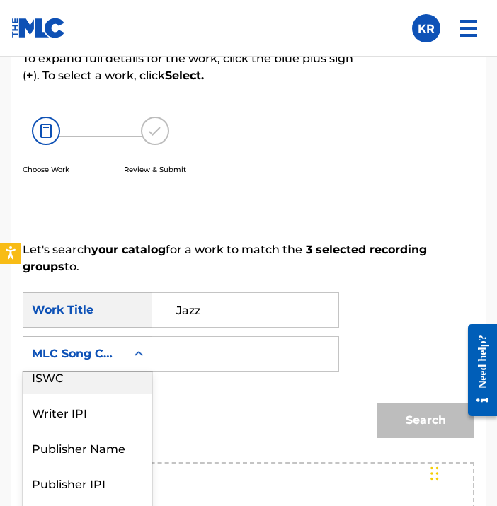
scroll to position [0, 0]
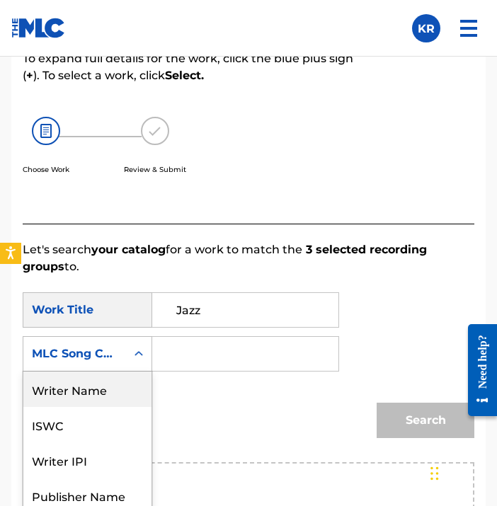
click at [115, 387] on div "Writer Name" at bounding box center [87, 389] width 128 height 35
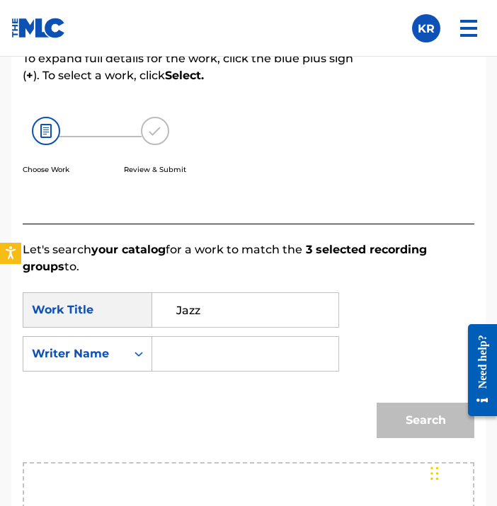
click at [212, 352] on input "Search Form" at bounding box center [245, 354] width 162 height 34
type input "[PERSON_NAME]"
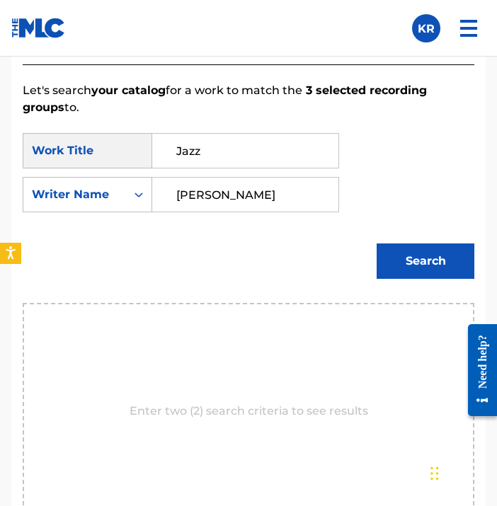
scroll to position [923, 0]
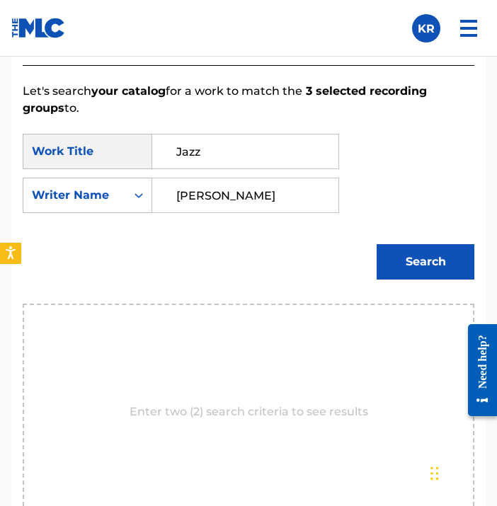
click at [449, 253] on button "Search" at bounding box center [426, 261] width 98 height 35
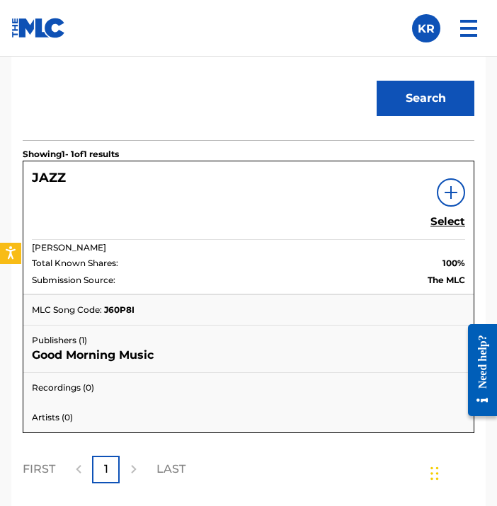
scroll to position [1088, 0]
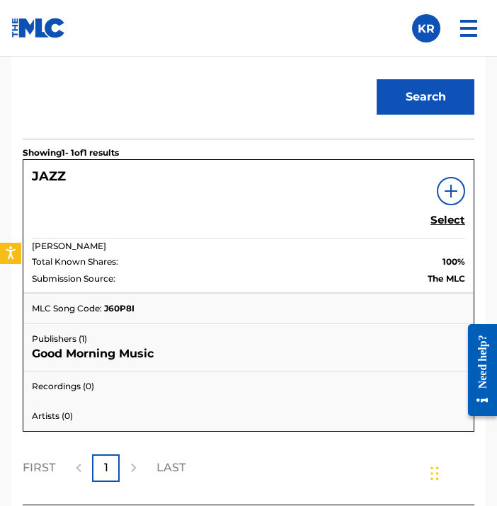
click at [450, 219] on h5 "Select" at bounding box center [447, 220] width 35 height 13
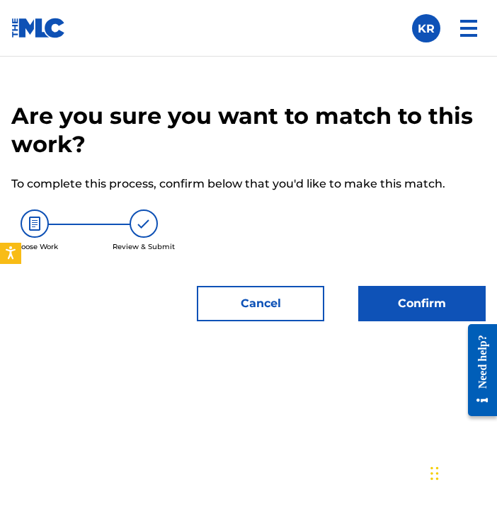
click at [411, 301] on button "Confirm" at bounding box center [421, 303] width 127 height 35
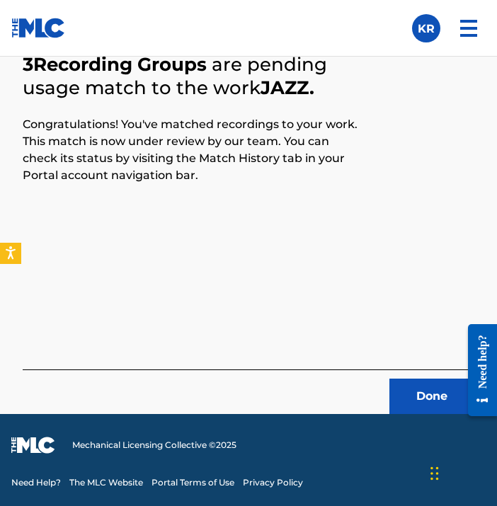
scroll to position [605, 0]
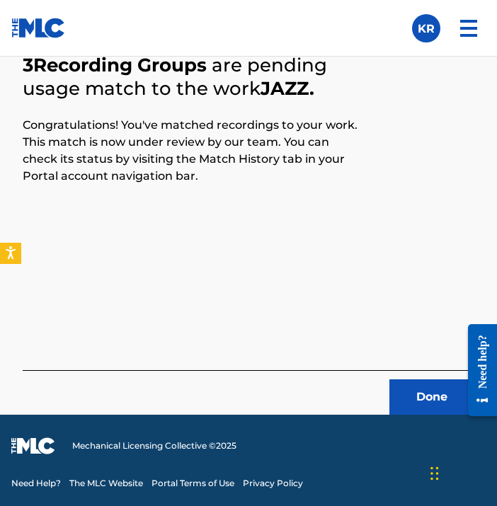
click at [421, 404] on button "Done" at bounding box center [431, 396] width 85 height 35
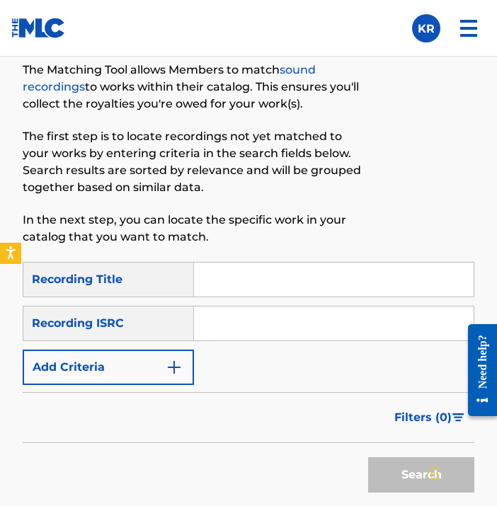
click at [419, 272] on input "Search Form" at bounding box center [334, 280] width 280 height 34
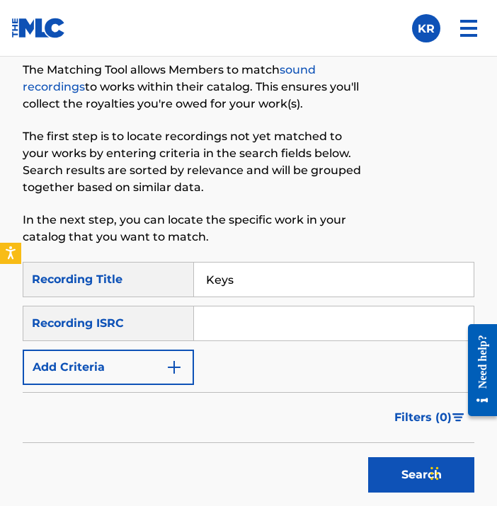
type input "Keys"
click at [415, 333] on input "Search Form" at bounding box center [334, 324] width 280 height 34
paste input "QZK6N1922788"
type input "QZK6N1922788"
click at [394, 477] on button "Search" at bounding box center [421, 474] width 106 height 35
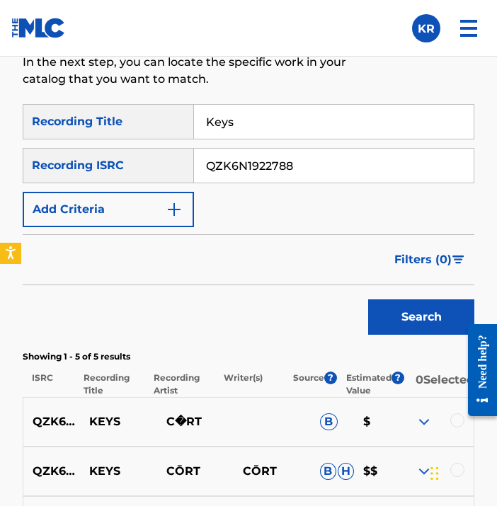
scroll to position [1073, 0]
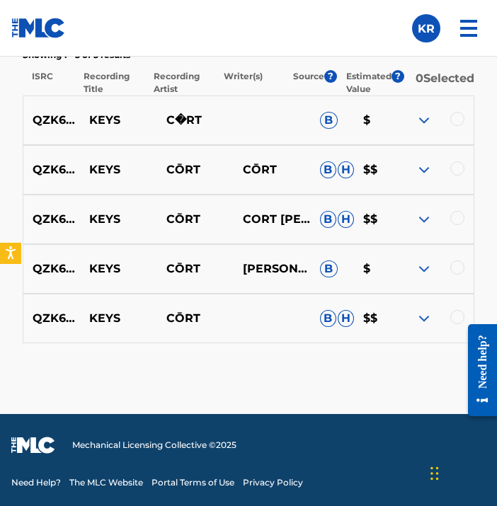
click at [458, 314] on div at bounding box center [477, 370] width 40 height 114
click at [457, 314] on div at bounding box center [477, 370] width 40 height 114
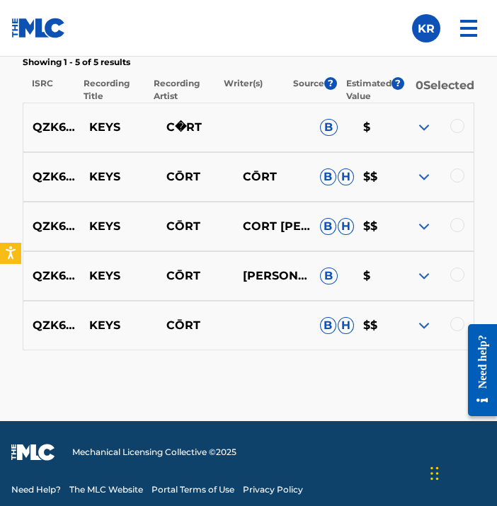
scroll to position [1057, 0]
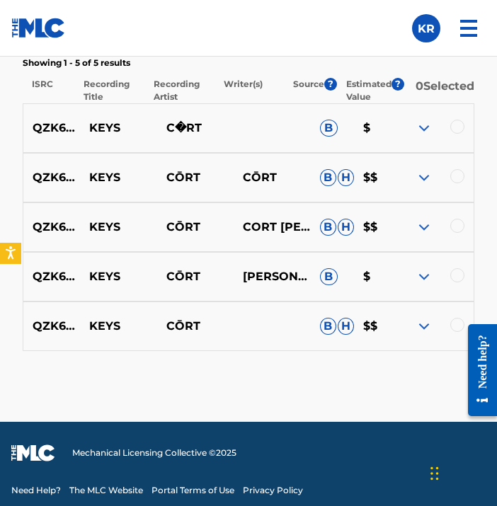
click at [460, 134] on div at bounding box center [457, 127] width 14 height 14
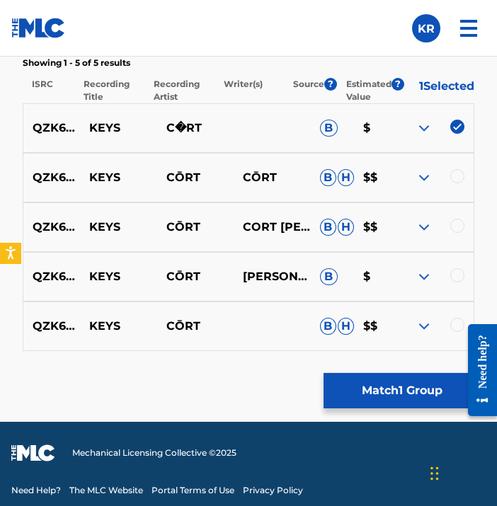
click at [457, 182] on div at bounding box center [457, 176] width 14 height 14
click at [461, 233] on div at bounding box center [457, 226] width 14 height 14
click at [457, 282] on div at bounding box center [457, 275] width 14 height 14
click at [455, 332] on div at bounding box center [457, 325] width 14 height 14
click at [428, 384] on button "Match 5 Groups" at bounding box center [402, 390] width 156 height 35
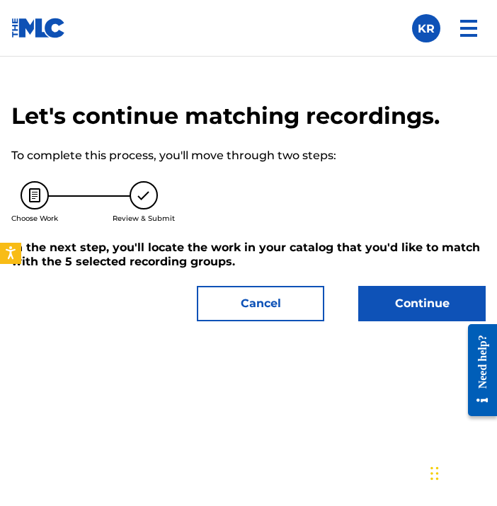
click at [429, 316] on button "Continue" at bounding box center [421, 303] width 127 height 35
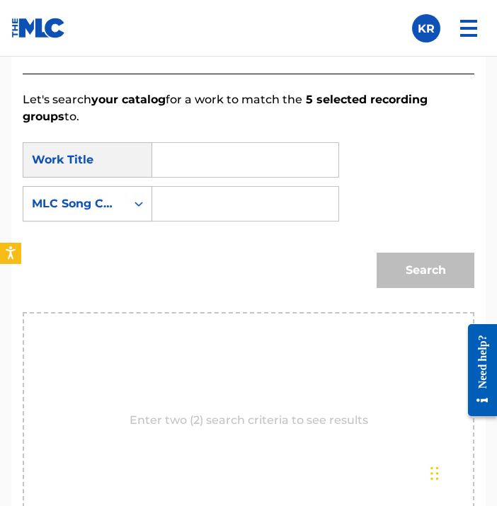
scroll to position [912, 0]
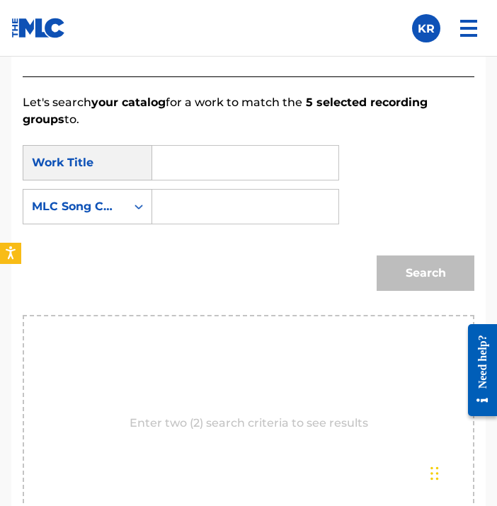
click at [292, 161] on input "Search Form" at bounding box center [245, 163] width 162 height 34
click at [269, 200] on div "keys" at bounding box center [244, 194] width 161 height 25
type input "keys"
click at [114, 224] on div "SearchWithCriteriad6bc3244-4d1f-493f-a330-facf510c9068 Work Title keys SearchWi…" at bounding box center [249, 189] width 452 height 88
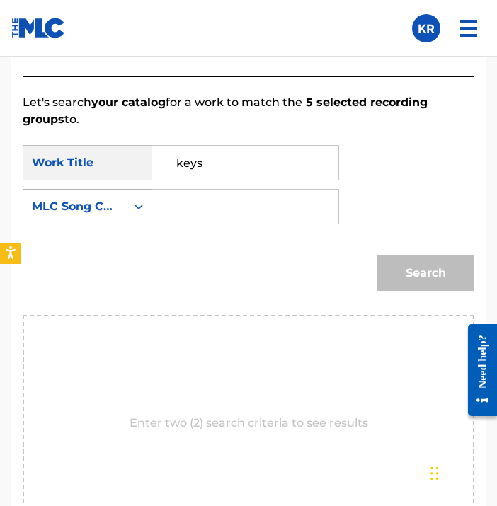
click at [115, 208] on div "MLC Song Code" at bounding box center [75, 206] width 86 height 17
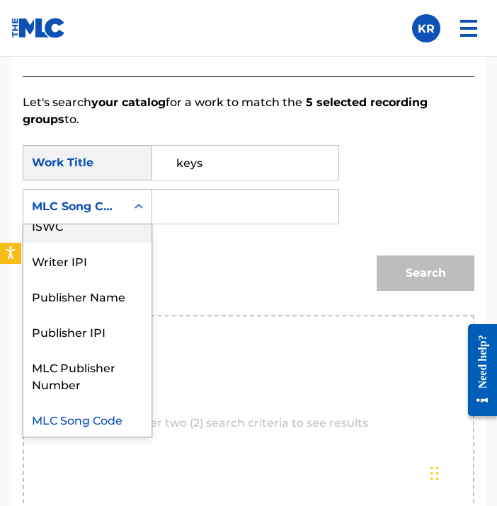
scroll to position [0, 0]
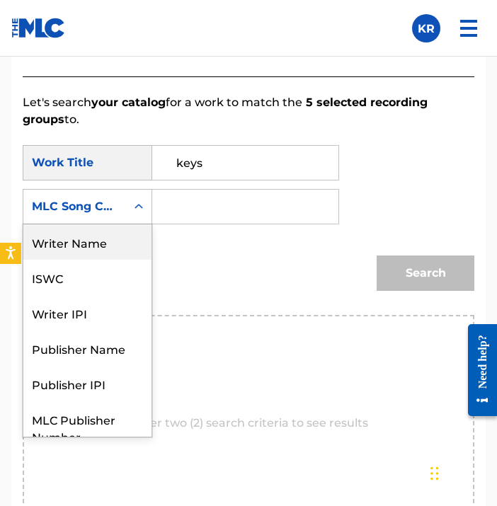
click at [118, 248] on div "Writer Name" at bounding box center [87, 241] width 128 height 35
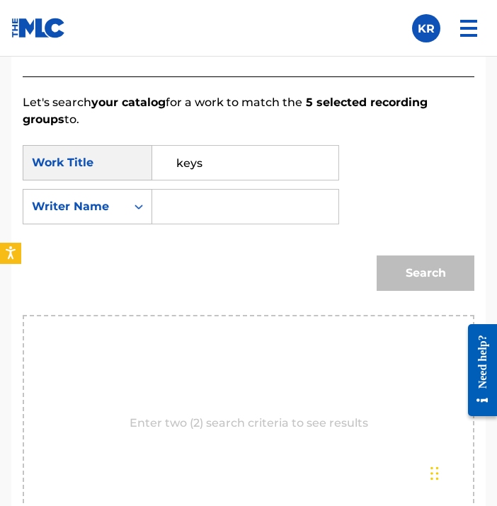
click at [280, 212] on input "Search Form" at bounding box center [245, 207] width 162 height 34
type input "[PERSON_NAME]"
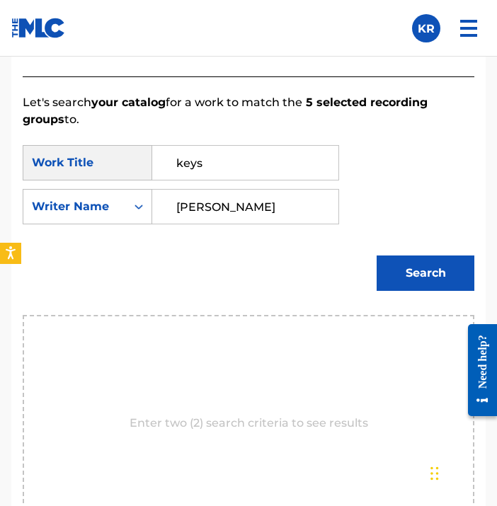
click at [384, 265] on button "Search" at bounding box center [426, 273] width 98 height 35
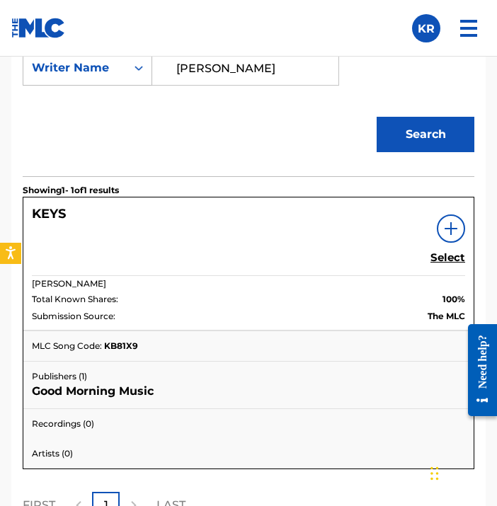
scroll to position [1053, 0]
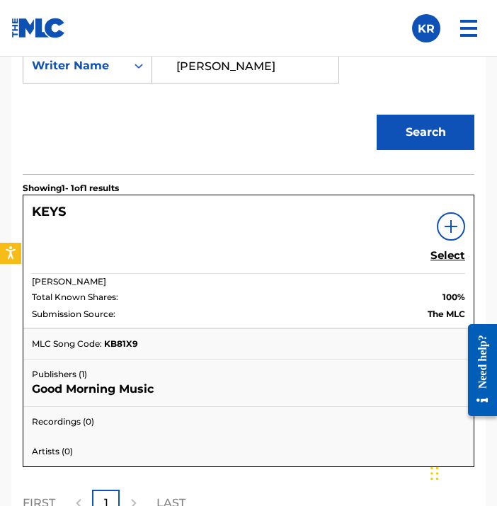
click at [451, 257] on h5 "Select" at bounding box center [447, 255] width 35 height 13
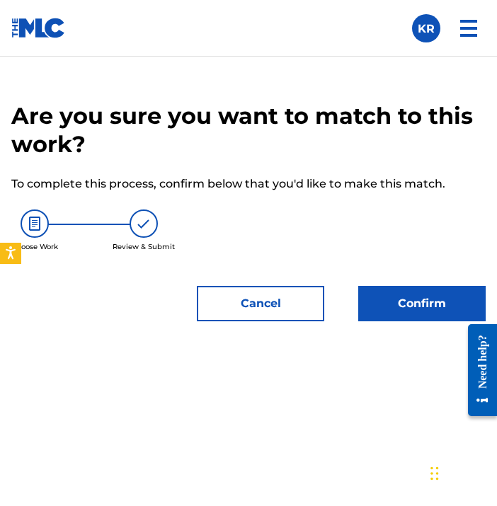
click at [433, 303] on button "Confirm" at bounding box center [421, 303] width 127 height 35
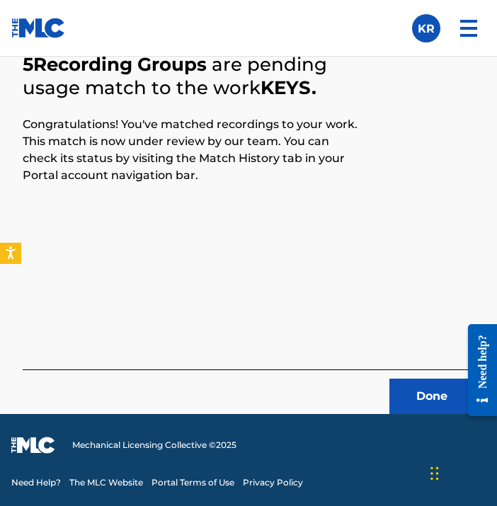
scroll to position [605, 0]
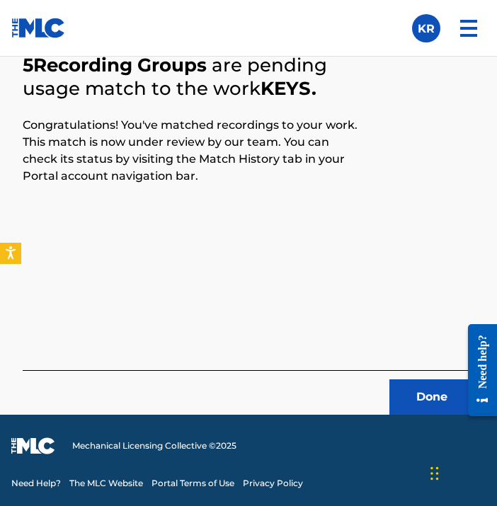
click at [416, 404] on button "Done" at bounding box center [431, 396] width 85 height 35
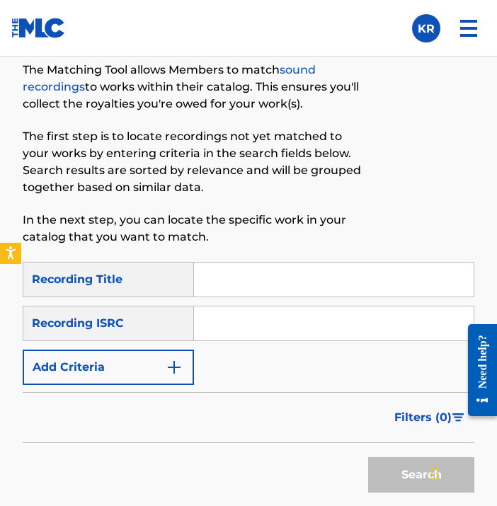
click at [337, 285] on input "Search Form" at bounding box center [334, 280] width 280 height 34
paste input "Keys"
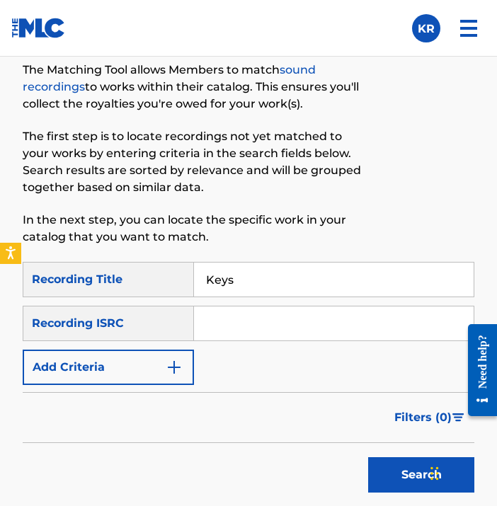
type input "Keys"
click at [418, 222] on div at bounding box center [422, 141] width 104 height 242
click at [314, 324] on input "Search Form" at bounding box center [334, 324] width 280 height 34
paste input "QZK6N1922788"
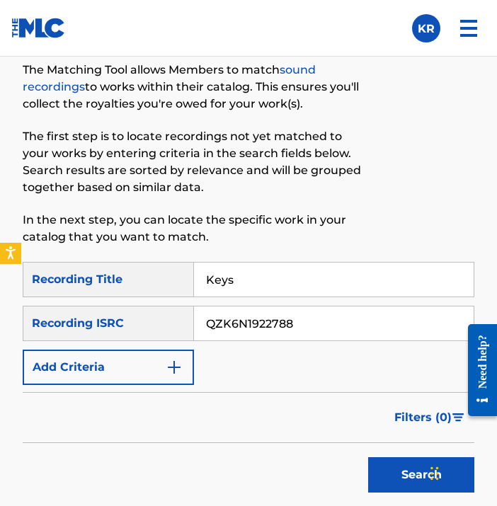
type input "QZK6N1922788"
click at [299, 418] on div "Filters ( 0 )" at bounding box center [249, 417] width 452 height 51
click at [389, 474] on button "Search" at bounding box center [421, 474] width 106 height 35
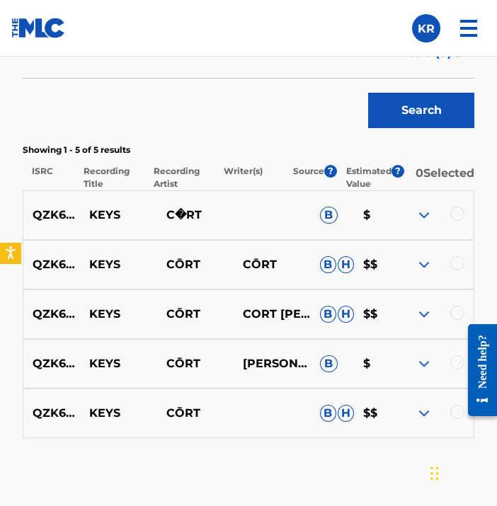
scroll to position [969, 0]
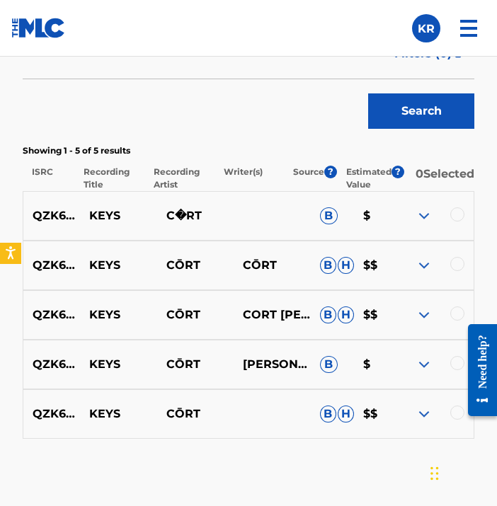
click at [453, 212] on div "QZK6N1922788 KEYS C�RT B $" at bounding box center [249, 216] width 452 height 50
click at [455, 222] on div at bounding box center [457, 214] width 14 height 14
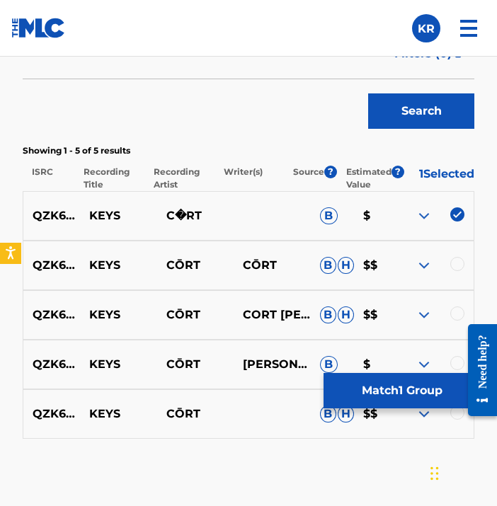
click at [455, 265] on div at bounding box center [457, 264] width 14 height 14
click at [450, 321] on div at bounding box center [457, 314] width 14 height 14
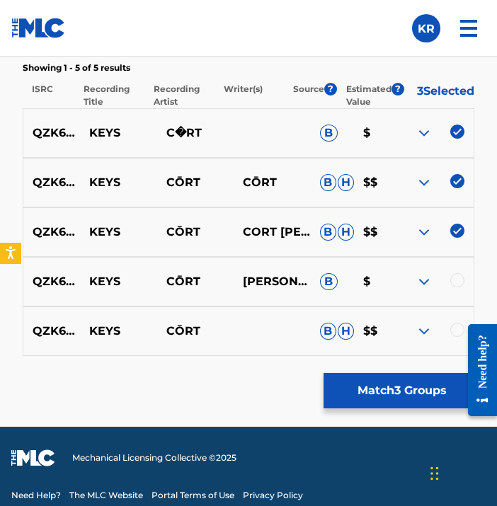
scroll to position [1073, 0]
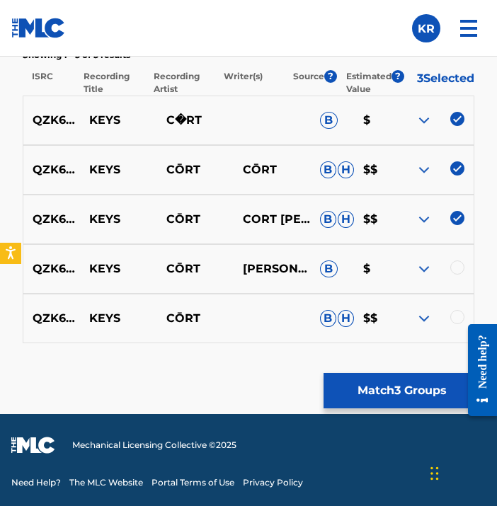
click at [461, 269] on div at bounding box center [457, 268] width 14 height 14
click at [459, 324] on div at bounding box center [477, 370] width 40 height 114
click at [457, 319] on div at bounding box center [477, 370] width 40 height 114
click at [455, 316] on div at bounding box center [457, 317] width 14 height 14
click at [430, 384] on button "Match 5 Groups" at bounding box center [402, 390] width 156 height 35
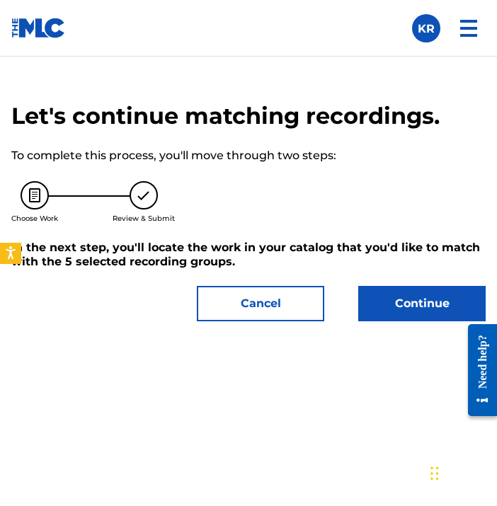
click at [435, 299] on button "Continue" at bounding box center [421, 303] width 127 height 35
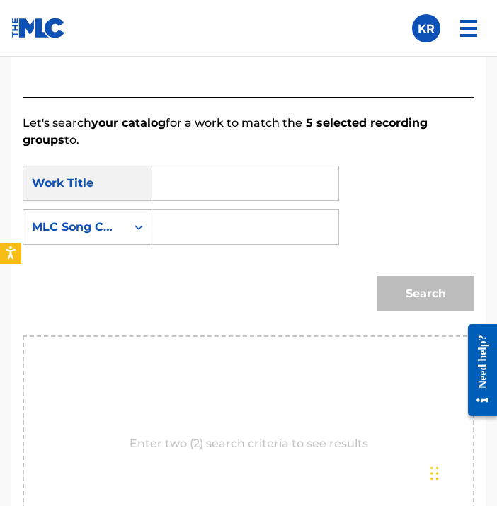
scroll to position [862, 0]
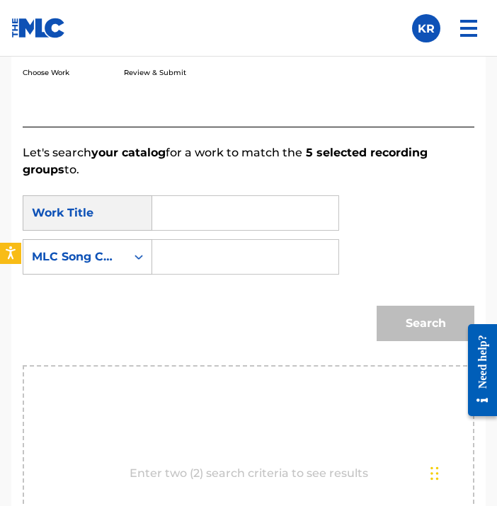
click at [274, 210] on input "Search Form" at bounding box center [245, 213] width 162 height 34
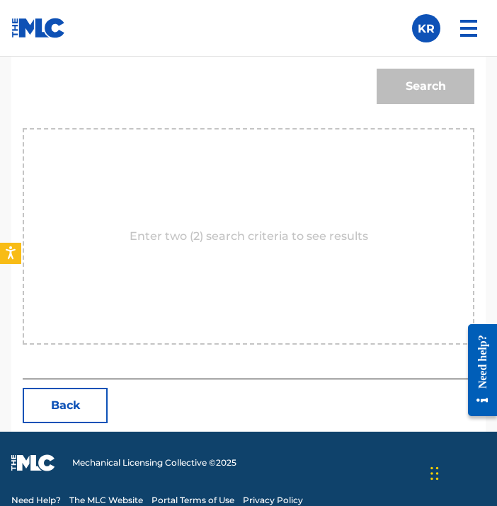
click at [94, 414] on button "Back" at bounding box center [65, 405] width 85 height 35
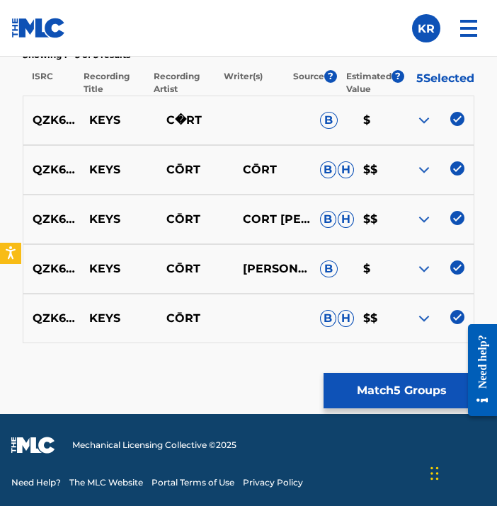
scroll to position [1073, 0]
click at [339, 396] on button "Match 5 Groups" at bounding box center [402, 390] width 156 height 35
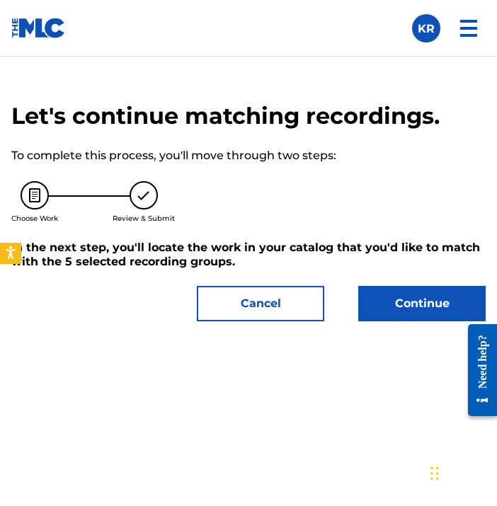
click at [444, 306] on button "Continue" at bounding box center [421, 303] width 127 height 35
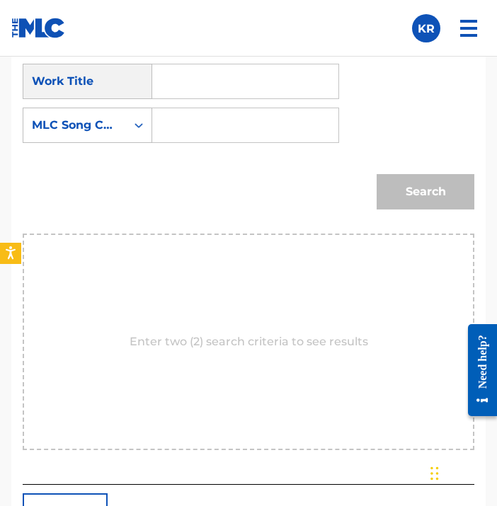
scroll to position [985, 0]
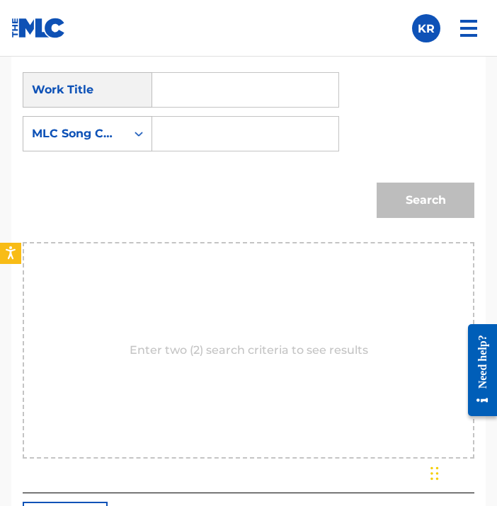
click at [261, 103] on input "Search Form" at bounding box center [245, 90] width 162 height 34
type input "keys"
click at [258, 132] on div "keys" at bounding box center [244, 121] width 161 height 25
click at [123, 135] on div "MLC Song Code" at bounding box center [74, 133] width 103 height 27
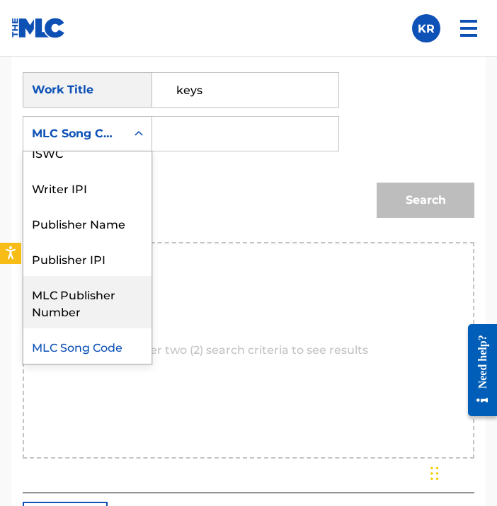
scroll to position [0, 0]
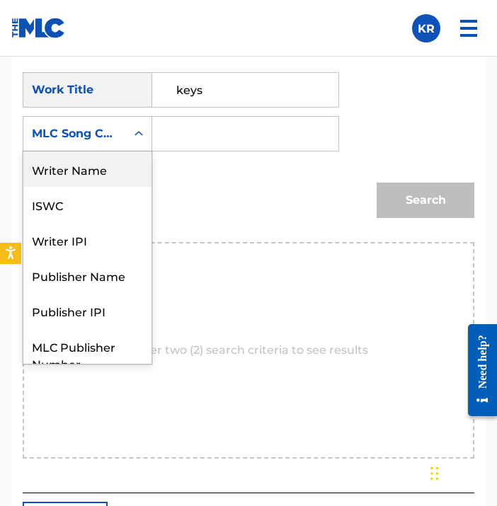
click at [104, 171] on div "Writer Name" at bounding box center [87, 169] width 128 height 35
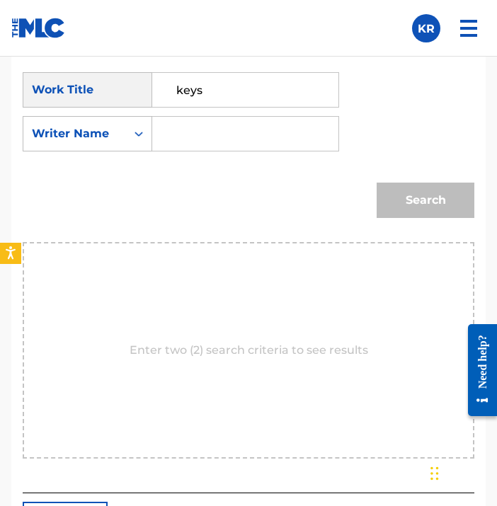
click at [244, 127] on input "Search Form" at bounding box center [245, 134] width 162 height 34
type input "[PERSON_NAME]"
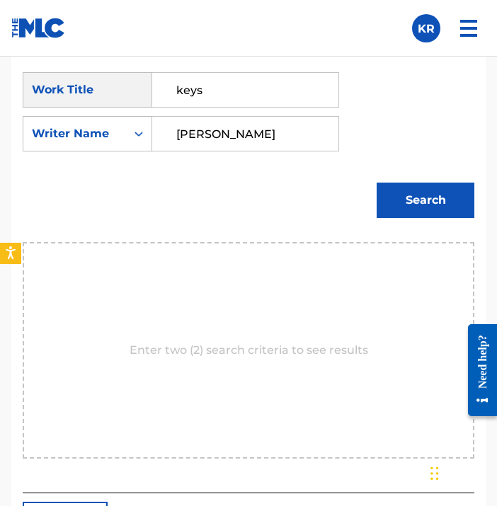
click at [389, 188] on button "Search" at bounding box center [426, 200] width 98 height 35
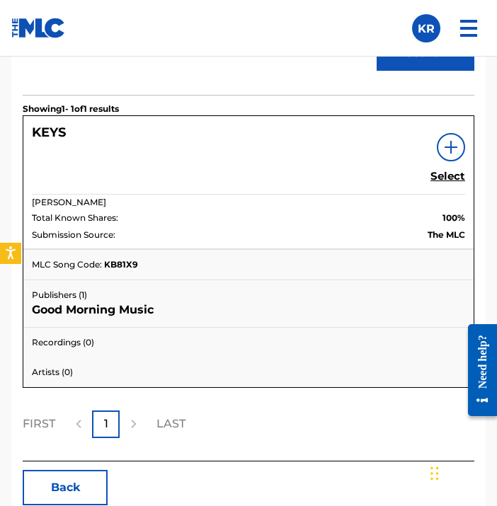
scroll to position [1141, 0]
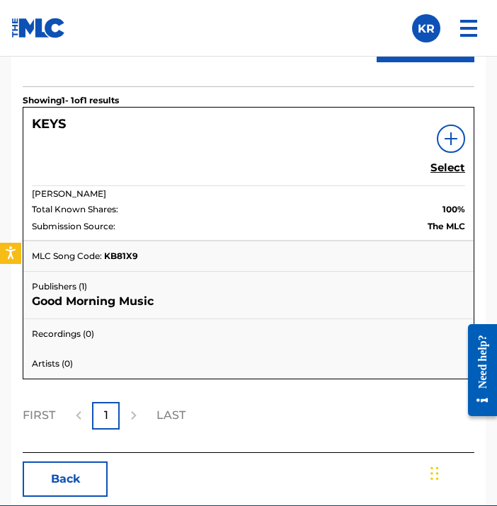
click at [450, 176] on link "Select" at bounding box center [447, 169] width 35 height 16
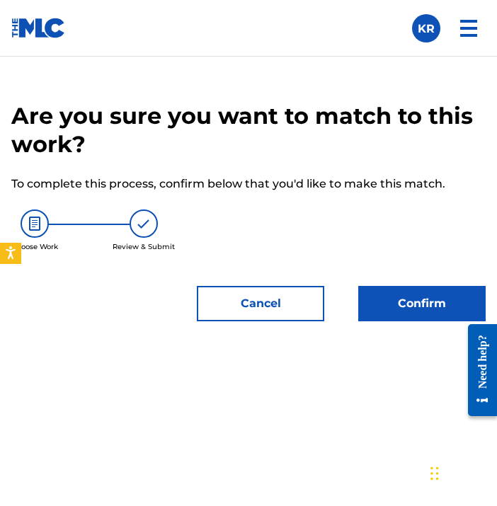
click at [412, 308] on button "Confirm" at bounding box center [421, 303] width 127 height 35
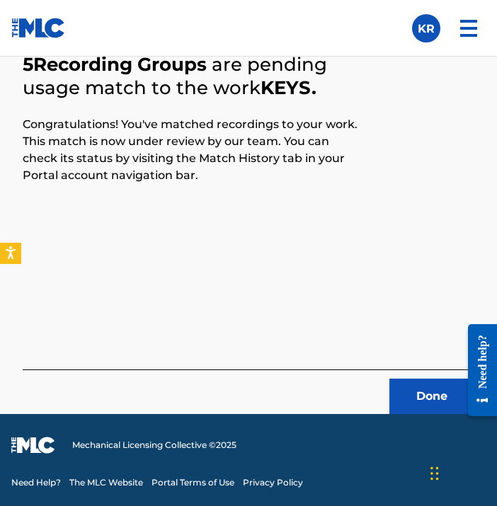
scroll to position [605, 0]
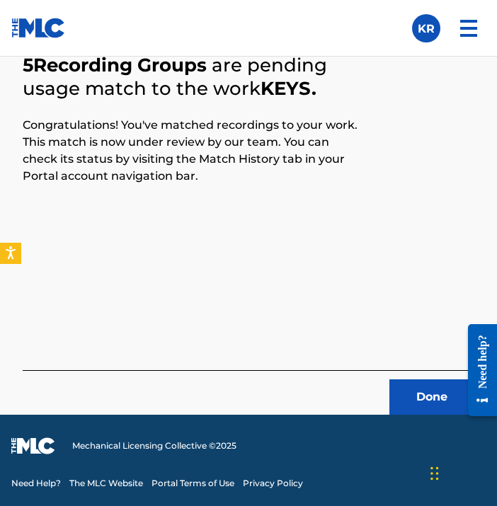
click at [411, 386] on button "Done" at bounding box center [431, 396] width 85 height 35
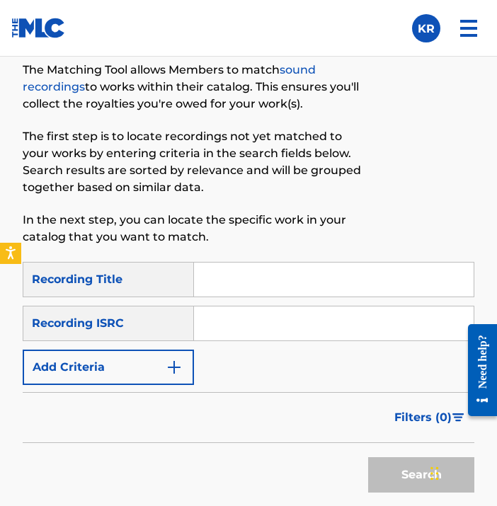
click at [377, 285] on input "Search Form" at bounding box center [334, 280] width 280 height 34
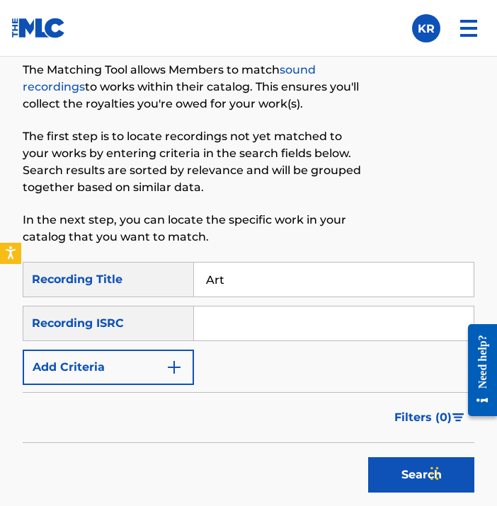
type input "Art"
click at [299, 328] on input "Search Form" at bounding box center [334, 324] width 280 height 34
type input "v"
paste input "QZK6P2055935"
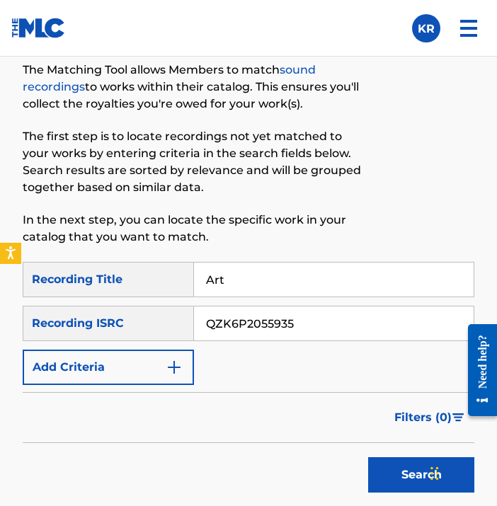
type input "QZK6P2055935"
click at [285, 432] on div "Filters ( 0 )" at bounding box center [249, 417] width 452 height 51
click at [388, 469] on button "Search" at bounding box center [421, 474] width 106 height 35
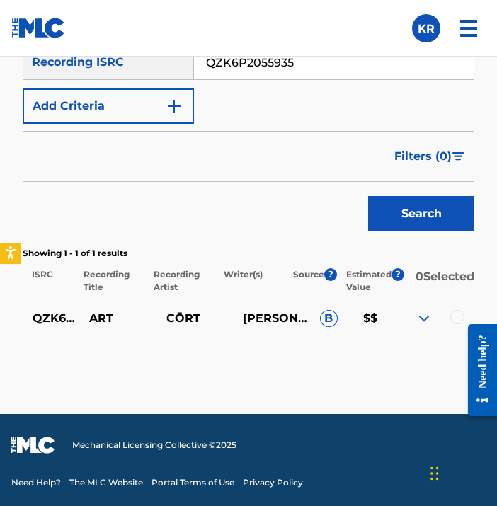
click at [458, 318] on div at bounding box center [477, 370] width 40 height 114
click at [457, 318] on div at bounding box center [457, 317] width 14 height 14
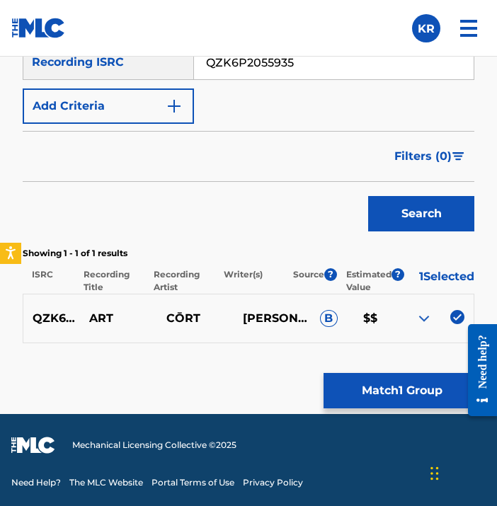
scroll to position [867, 0]
click at [438, 386] on button "Match 1 Group" at bounding box center [402, 390] width 156 height 35
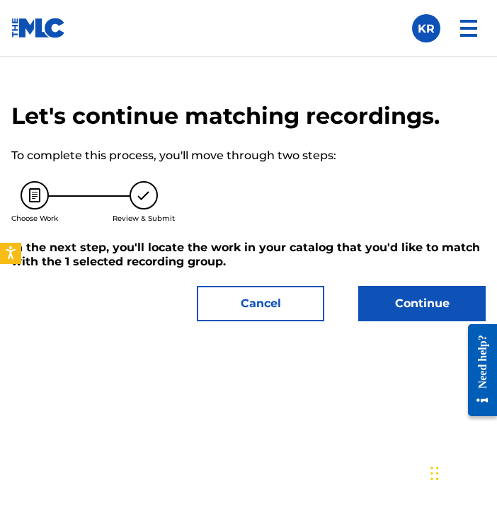
click at [451, 311] on button "Continue" at bounding box center [421, 303] width 127 height 35
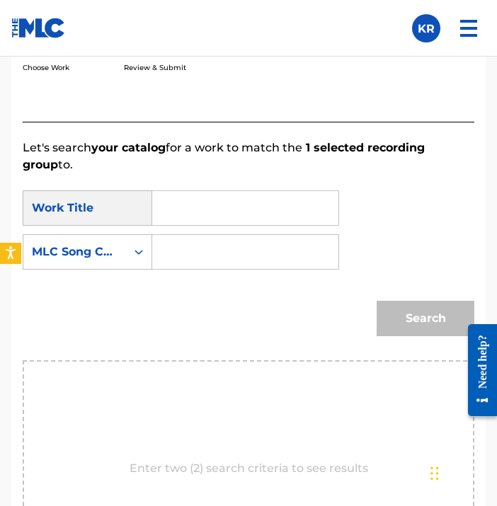
click at [180, 219] on input "Search Form" at bounding box center [245, 208] width 162 height 34
type input "art"
click at [105, 263] on div "MLC Song Code" at bounding box center [74, 252] width 103 height 27
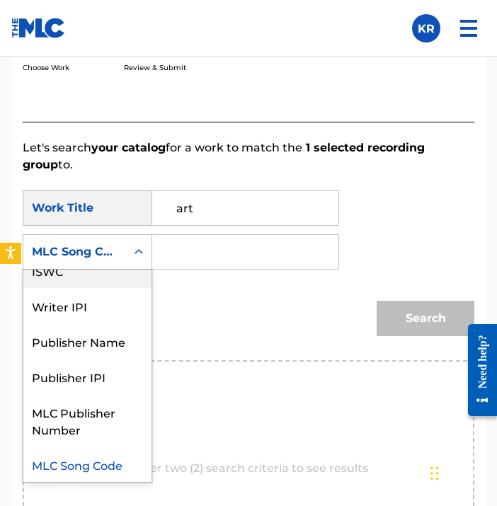
scroll to position [0, 0]
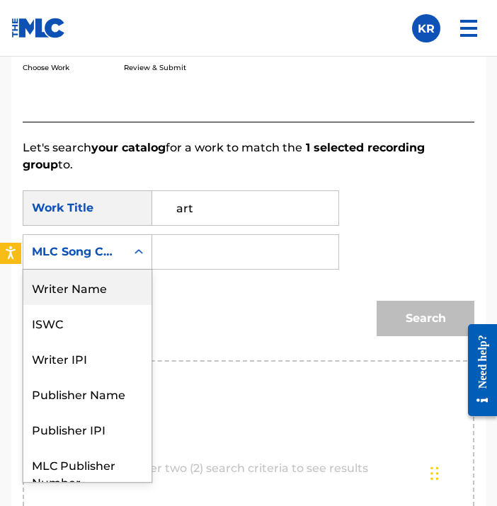
click at [95, 287] on div "Writer Name" at bounding box center [87, 287] width 128 height 35
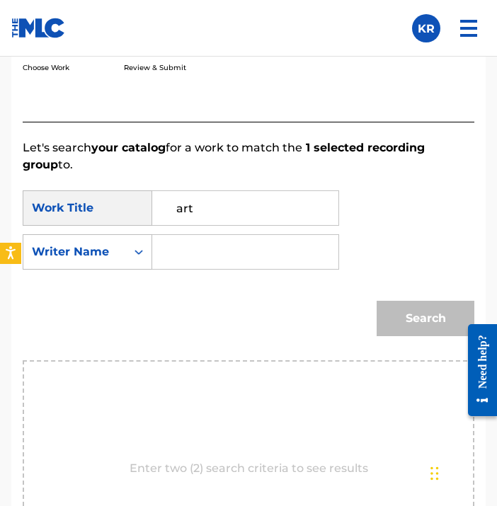
click at [212, 254] on input "Search Form" at bounding box center [245, 252] width 162 height 34
type input "[PERSON_NAME]"
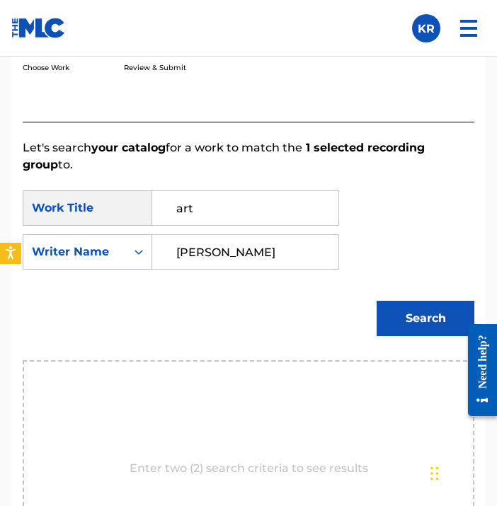
click at [393, 316] on button "Search" at bounding box center [426, 318] width 98 height 35
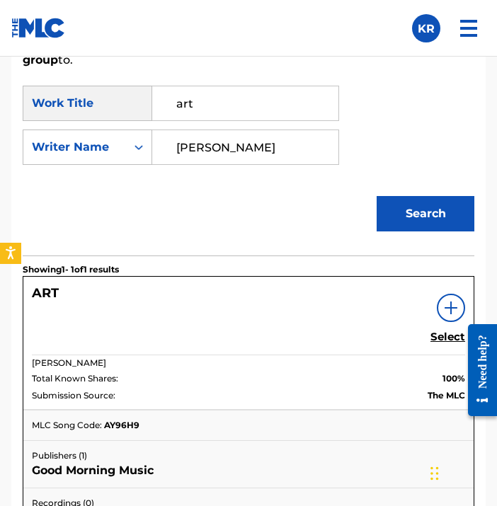
scroll to position [1007, 0]
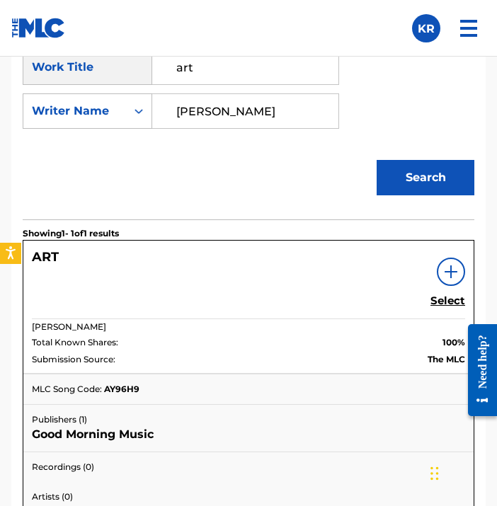
click at [440, 304] on h5 "Select" at bounding box center [447, 301] width 35 height 13
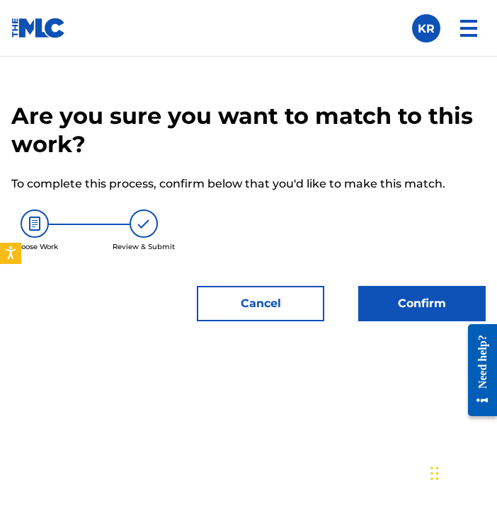
click at [222, 278] on div "Are you sure you want to match to this work? To complete this process, confirm …" at bounding box center [248, 211] width 474 height 219
click at [238, 305] on button "Cancel" at bounding box center [260, 303] width 127 height 35
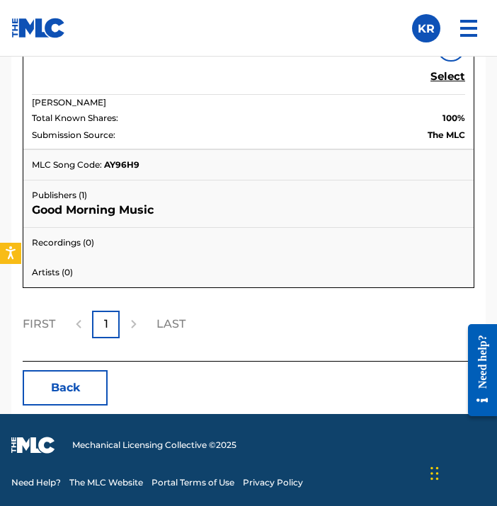
click at [68, 383] on button "Back" at bounding box center [65, 387] width 85 height 35
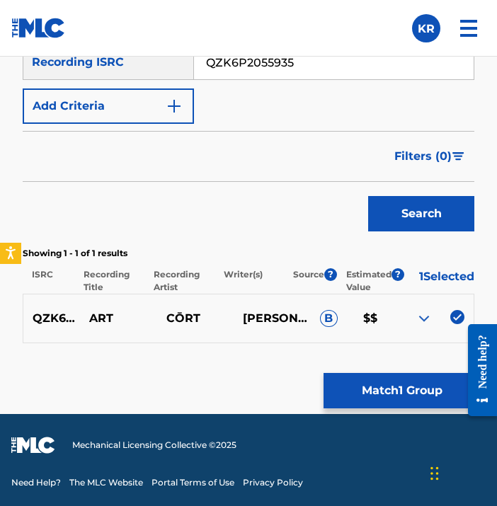
click at [372, 382] on button "Match 1 Group" at bounding box center [402, 390] width 156 height 35
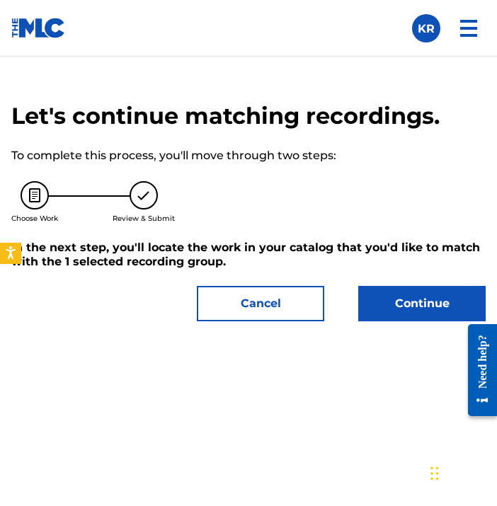
click at [398, 293] on button "Continue" at bounding box center [421, 303] width 127 height 35
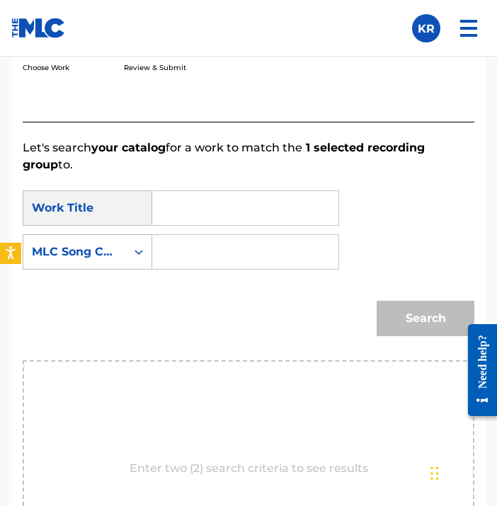
click at [248, 202] on input "Search Form" at bounding box center [245, 208] width 162 height 34
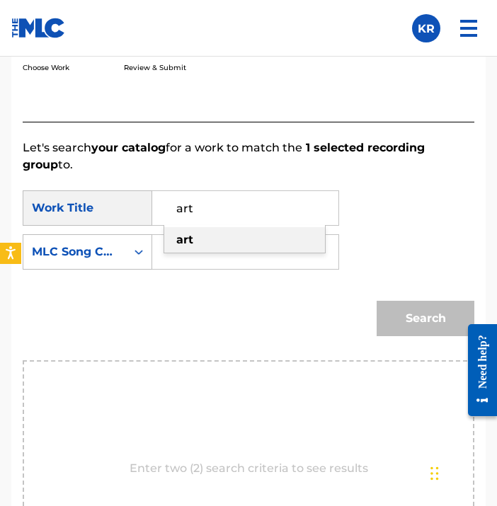
type input "art"
click at [246, 246] on div "art" at bounding box center [244, 239] width 161 height 25
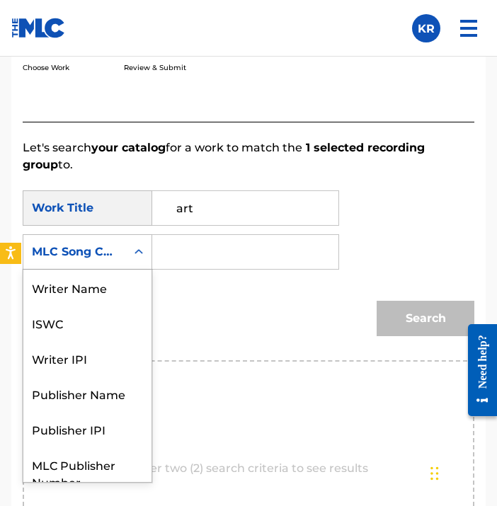
click at [94, 253] on div "MLC Song Code" at bounding box center [75, 252] width 86 height 17
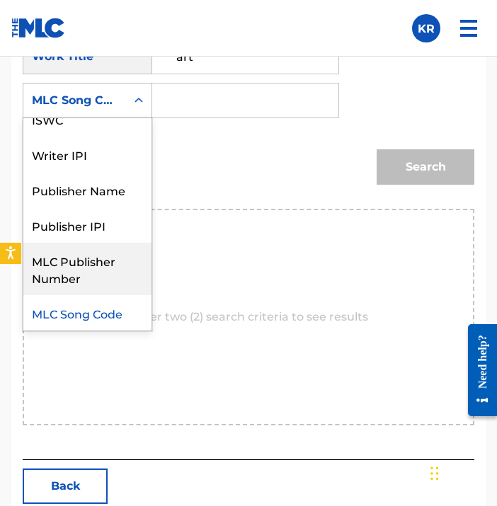
scroll to position [0, 0]
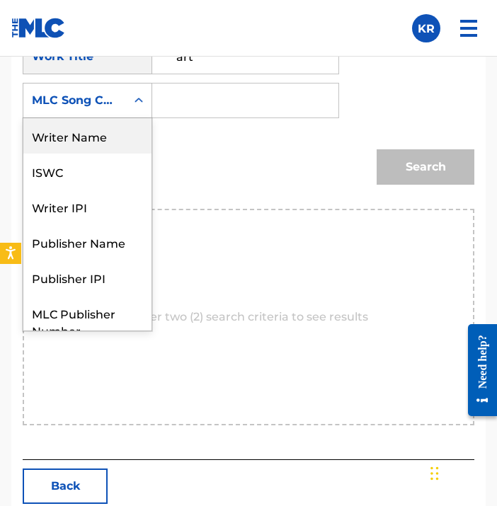
click at [101, 138] on div "Writer Name" at bounding box center [87, 135] width 128 height 35
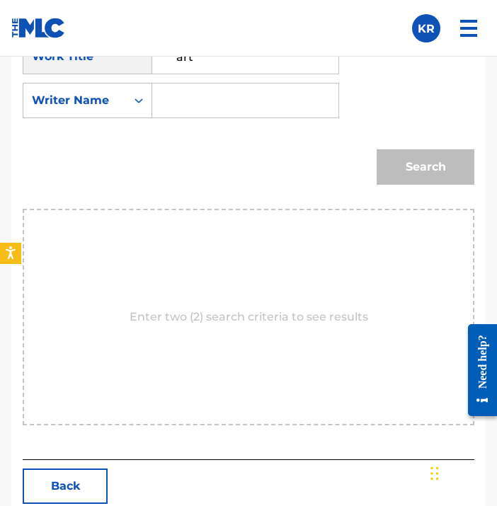
click at [198, 103] on input "Search Form" at bounding box center [245, 101] width 162 height 34
type input "[PERSON_NAME]"
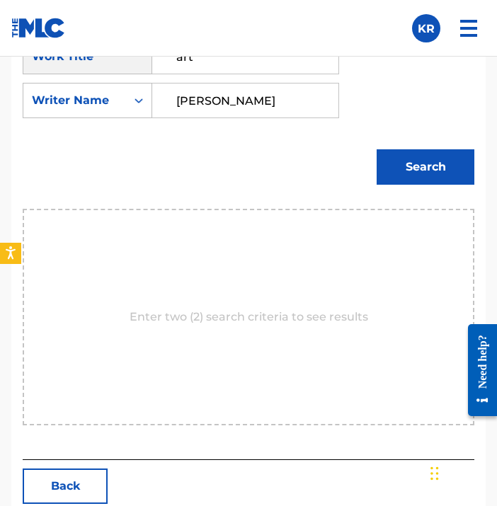
click at [399, 174] on button "Search" at bounding box center [426, 166] width 98 height 35
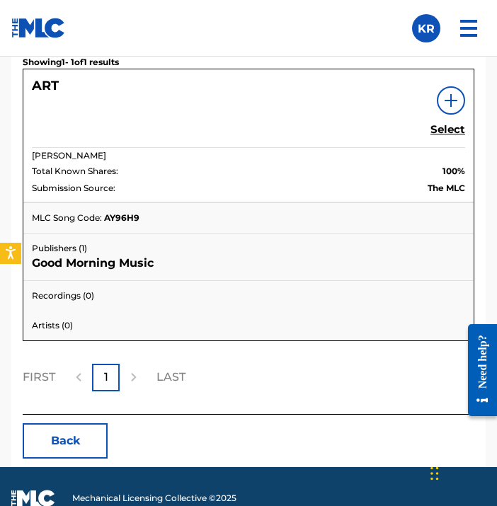
scroll to position [1193, 0]
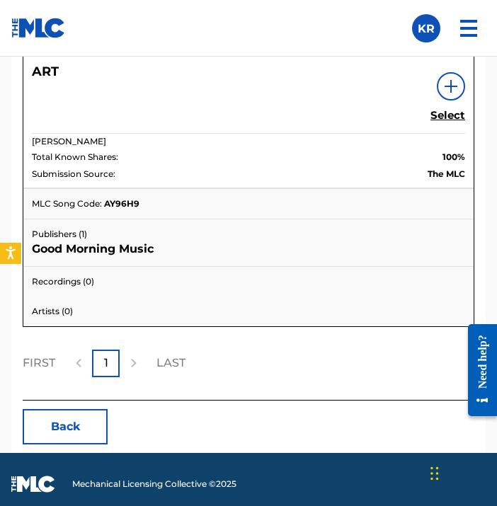
click at [457, 122] on link "Select" at bounding box center [447, 117] width 35 height 16
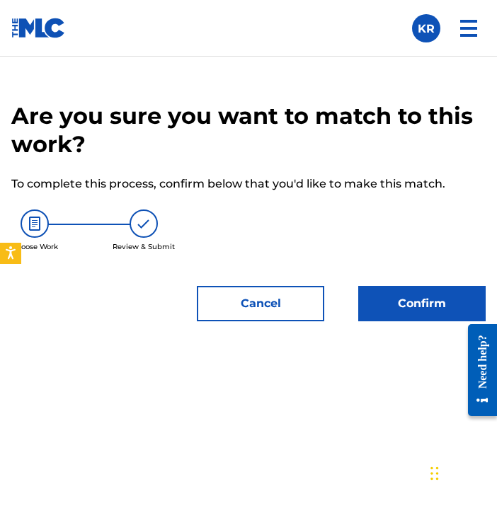
click at [412, 320] on button "Confirm" at bounding box center [421, 303] width 127 height 35
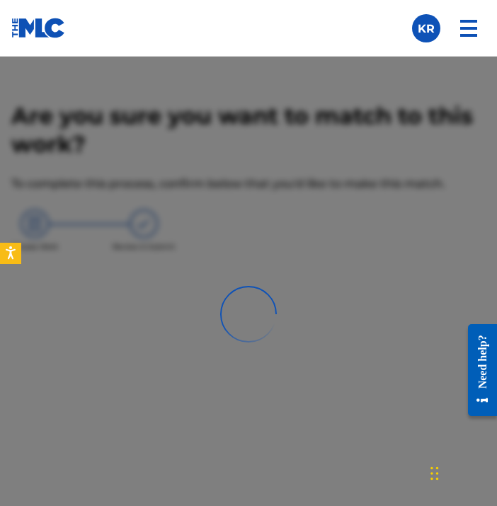
scroll to position [605, 0]
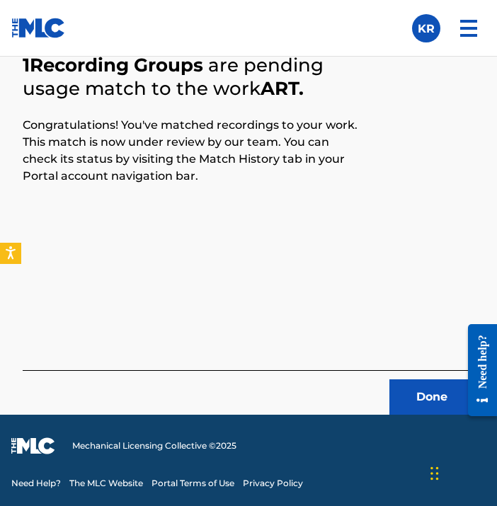
click at [421, 398] on button "Done" at bounding box center [431, 396] width 85 height 35
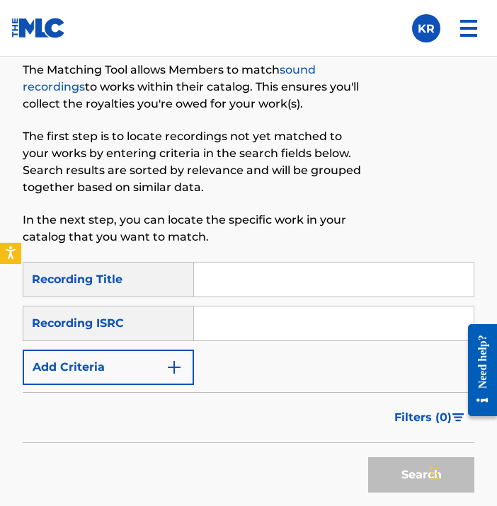
click at [367, 291] on input "Search Form" at bounding box center [334, 280] width 280 height 34
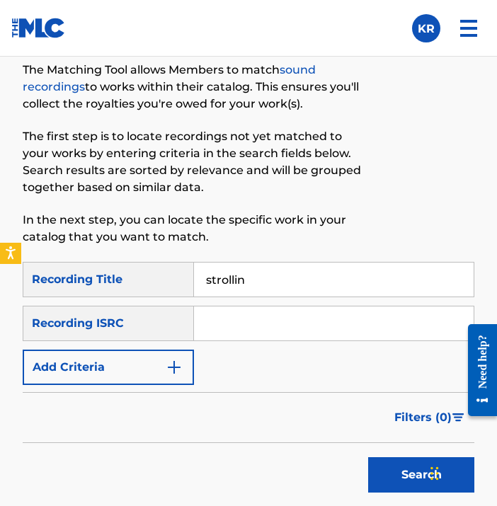
type input "strollin"
click at [269, 319] on input "Search Form" at bounding box center [334, 324] width 280 height 34
paste input "QZK6P2055936"
type input "QZK6P2055936"
click at [392, 467] on button "Search" at bounding box center [421, 474] width 106 height 35
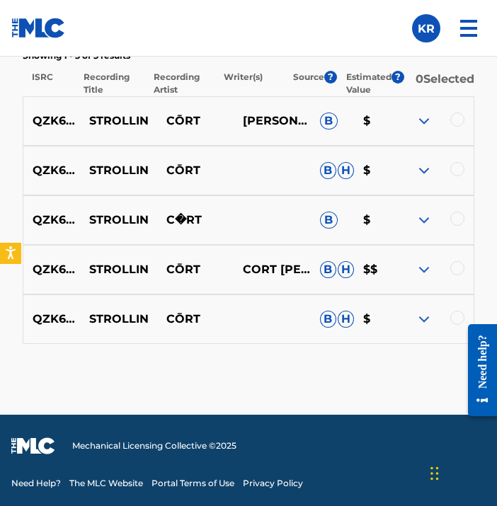
scroll to position [1071, 0]
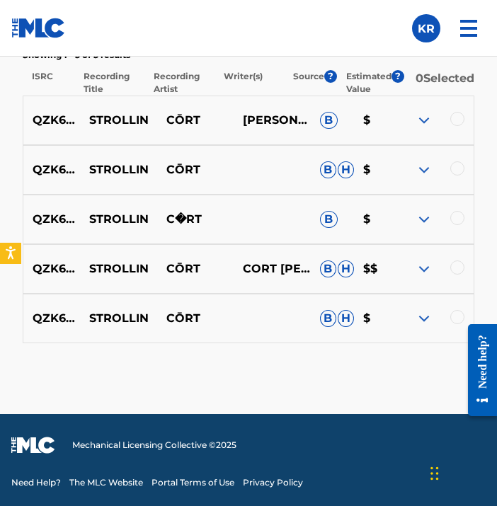
click at [457, 319] on div at bounding box center [457, 317] width 14 height 14
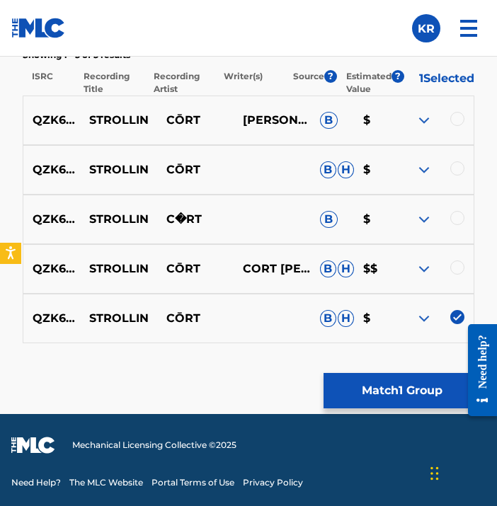
click at [457, 271] on div at bounding box center [457, 268] width 14 height 14
click at [459, 221] on div at bounding box center [457, 218] width 14 height 14
click at [457, 170] on div at bounding box center [457, 168] width 14 height 14
click at [457, 118] on div at bounding box center [457, 119] width 14 height 14
click at [386, 384] on button "Match 5 Groups" at bounding box center [402, 390] width 156 height 35
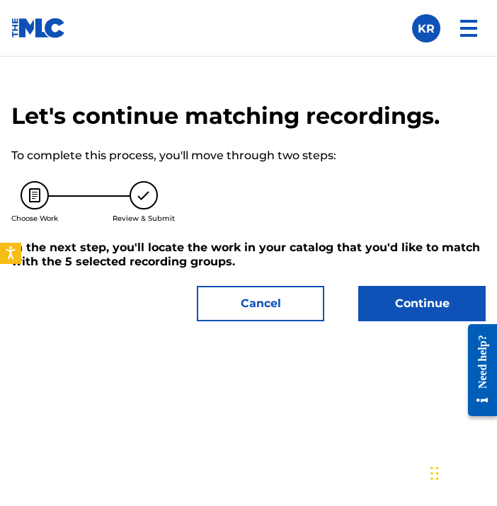
click at [389, 290] on button "Continue" at bounding box center [421, 303] width 127 height 35
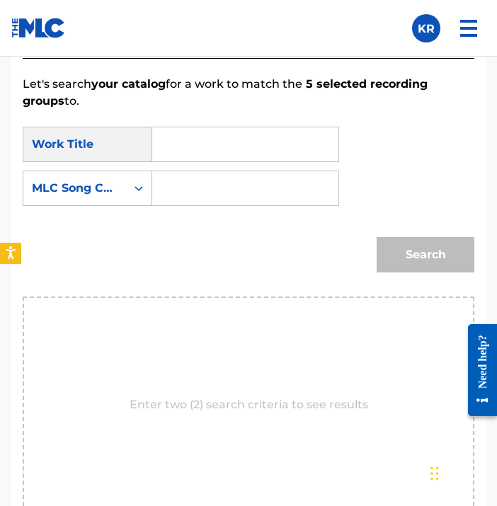
scroll to position [930, 0]
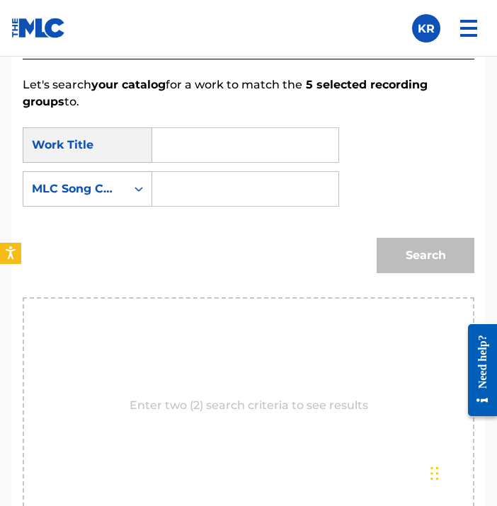
click at [242, 144] on input "Search Form" at bounding box center [245, 145] width 162 height 34
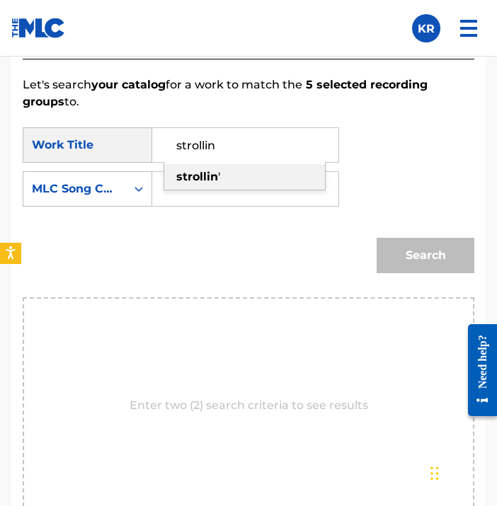
click at [266, 184] on div "strollin '" at bounding box center [244, 176] width 161 height 25
type input "strollin'"
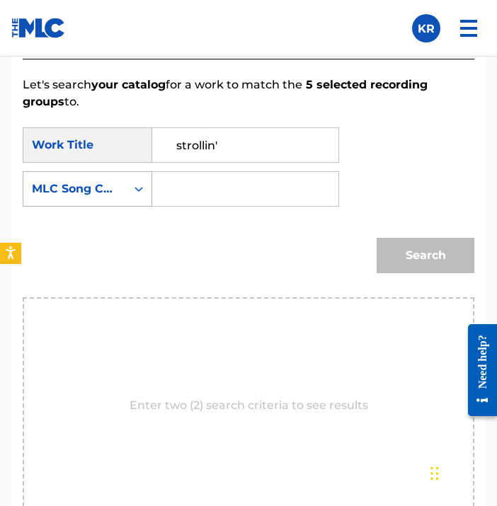
click at [101, 196] on div "MLC Song Code" at bounding box center [75, 189] width 86 height 17
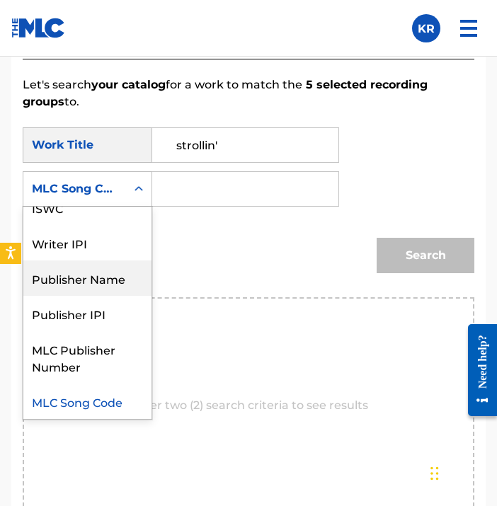
scroll to position [0, 0]
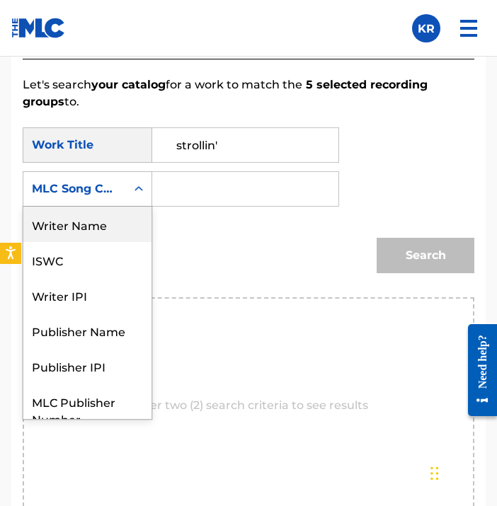
click at [113, 225] on div "Writer Name" at bounding box center [87, 224] width 128 height 35
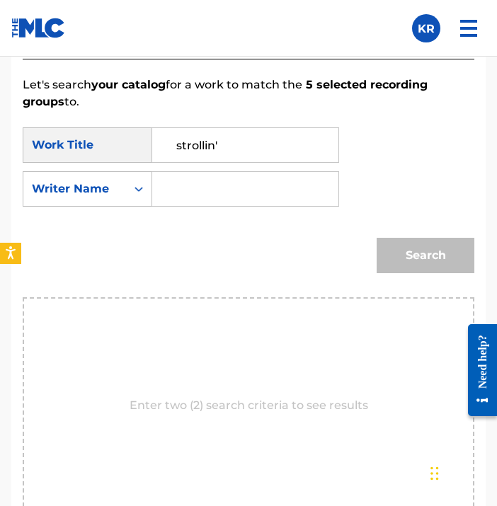
click at [175, 202] on input "Search Form" at bounding box center [245, 189] width 162 height 34
type input "[PERSON_NAME]"
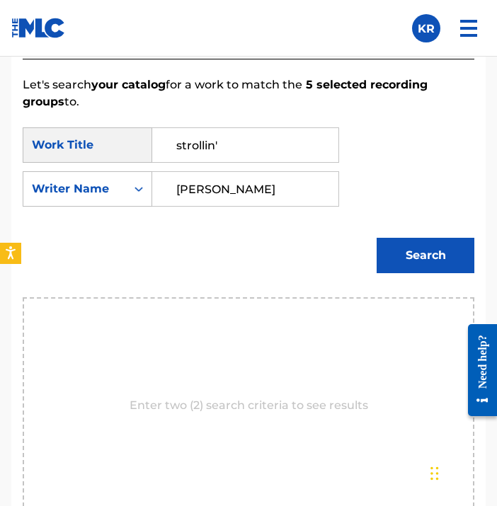
click at [406, 262] on button "Search" at bounding box center [426, 255] width 98 height 35
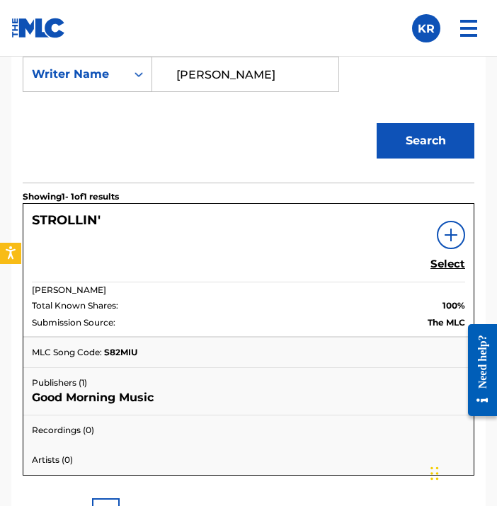
scroll to position [1055, 0]
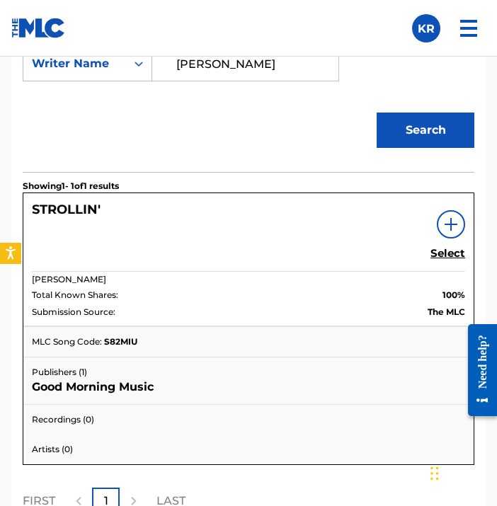
click at [459, 253] on h5 "Select" at bounding box center [447, 253] width 35 height 13
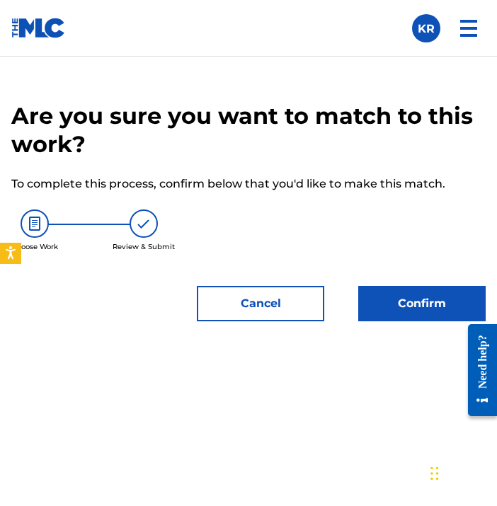
click at [426, 302] on button "Confirm" at bounding box center [421, 303] width 127 height 35
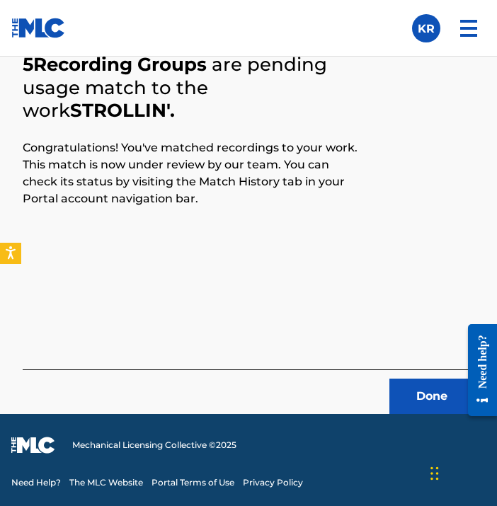
scroll to position [605, 0]
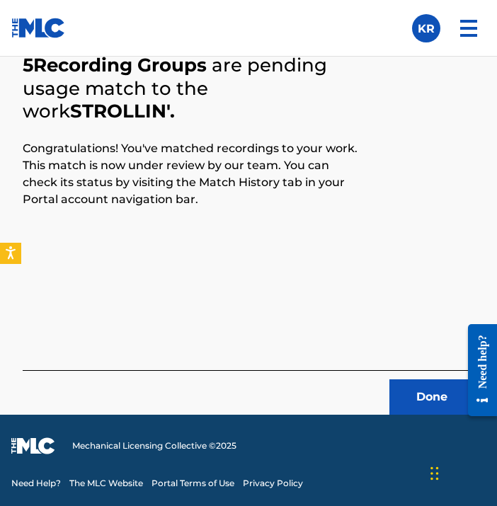
click at [429, 401] on button "Done" at bounding box center [431, 396] width 85 height 35
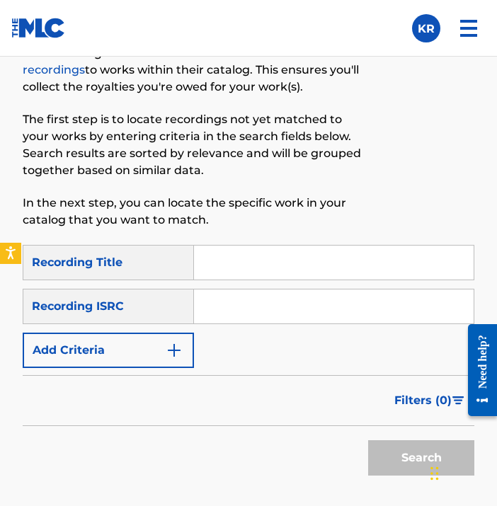
scroll to position [625, 0]
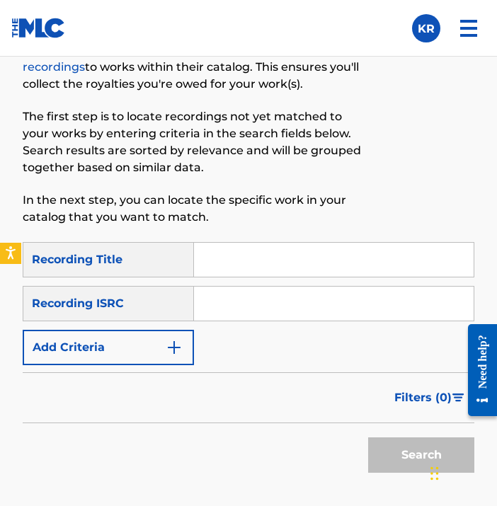
click at [343, 251] on input "Search Form" at bounding box center [334, 260] width 280 height 34
paste input "Lavender"
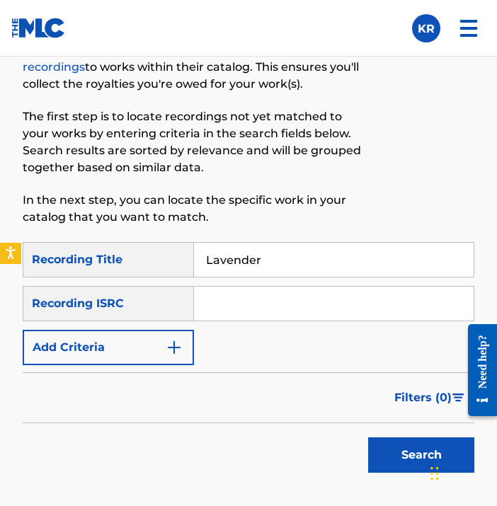
type input "Lavender"
click at [368, 301] on input "Search Form" at bounding box center [334, 304] width 280 height 34
paste input "QZK6P2055937"
type input "QZK6P2055937"
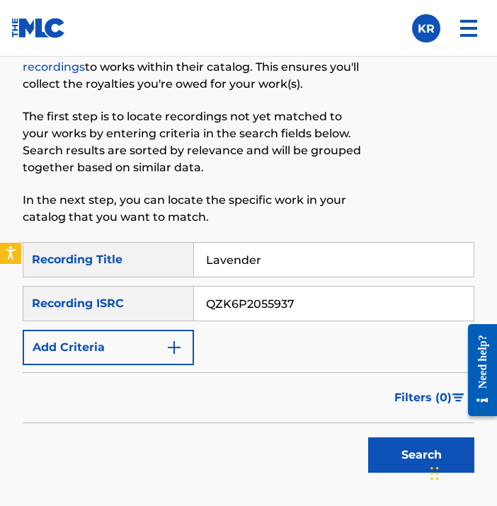
click at [392, 457] on button "Search" at bounding box center [421, 455] width 106 height 35
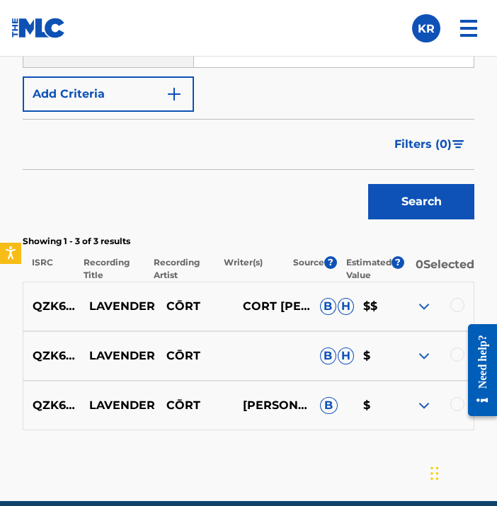
scroll to position [919, 0]
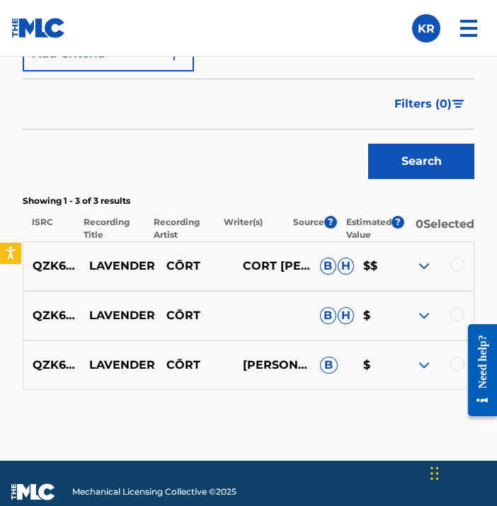
click at [457, 370] on div at bounding box center [457, 364] width 14 height 14
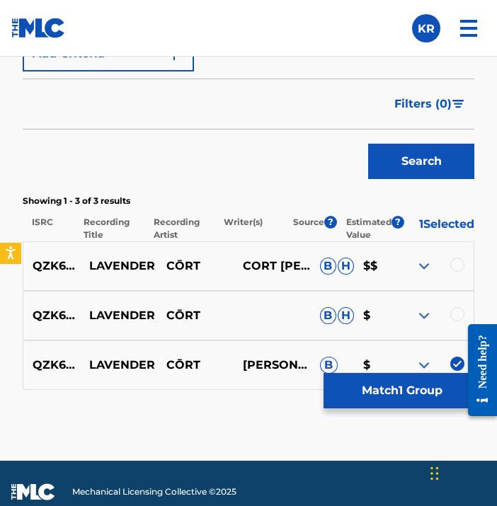
click at [454, 314] on div at bounding box center [457, 314] width 14 height 14
click at [457, 264] on div "QZK6P2055937 [PERSON_NAME] [PERSON_NAME] [PERSON_NAME] $$" at bounding box center [249, 266] width 452 height 50
click at [456, 272] on div at bounding box center [457, 265] width 14 height 14
click at [414, 410] on div "Matching Tool The Matching Tool allows Members to match sound recordings to wor…" at bounding box center [249, 83] width 452 height 755
click at [418, 396] on button "Match 3 Groups" at bounding box center [402, 390] width 156 height 35
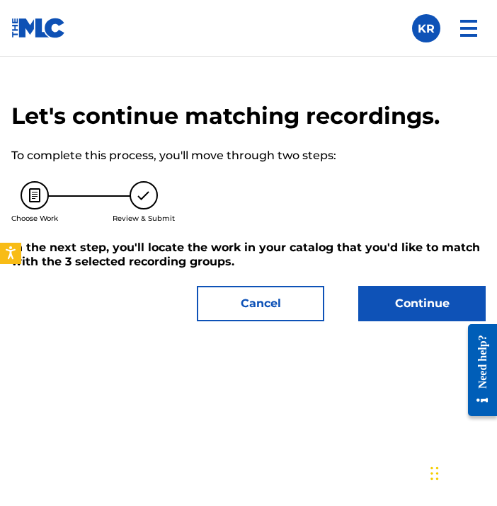
click at [440, 297] on button "Continue" at bounding box center [421, 303] width 127 height 35
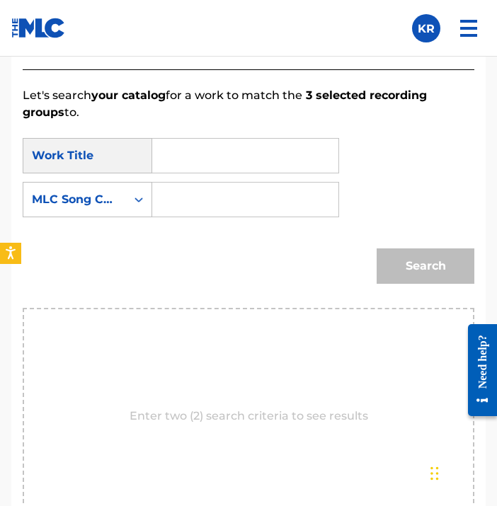
click at [229, 156] on input "Search Form" at bounding box center [245, 156] width 162 height 34
click at [234, 166] on input "Search Form" at bounding box center [245, 156] width 162 height 34
paste input "Lavender"
type input "Lavender"
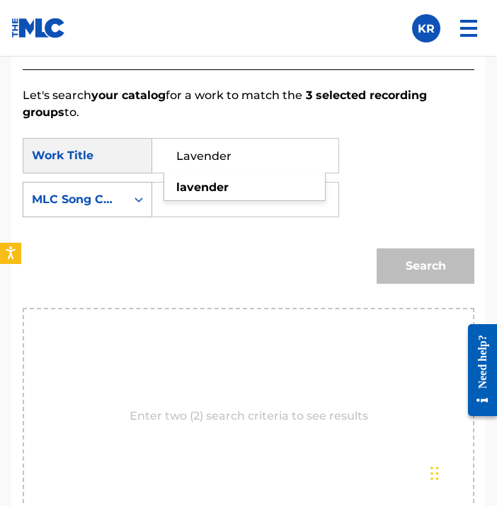
click at [106, 200] on div "MLC Song Code" at bounding box center [75, 199] width 86 height 17
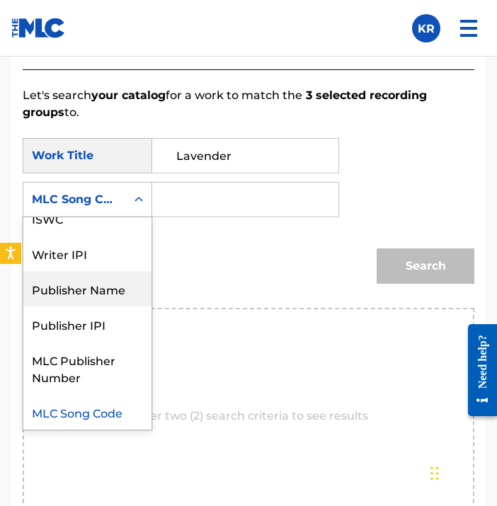
scroll to position [0, 0]
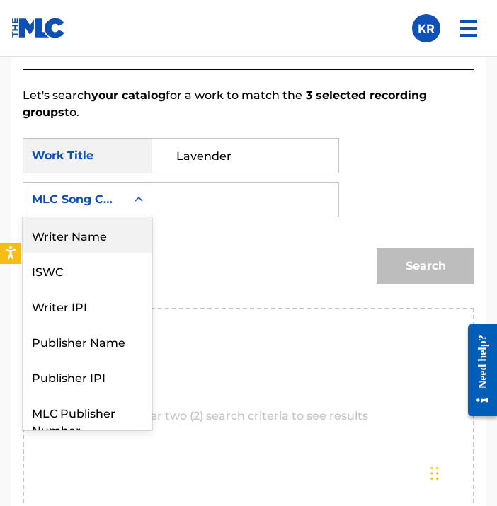
click at [112, 236] on div "Writer Name" at bounding box center [87, 234] width 128 height 35
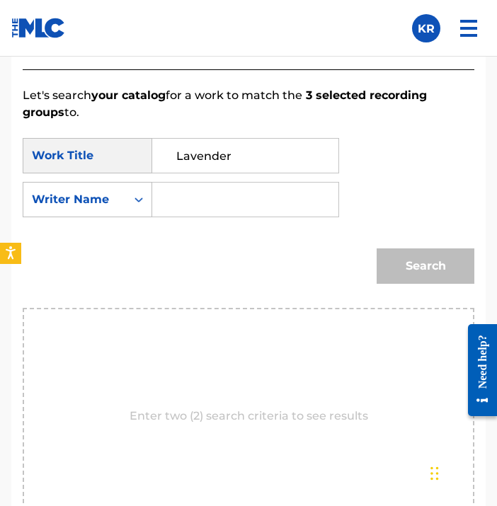
click at [224, 196] on input "Search Form" at bounding box center [245, 200] width 162 height 34
type input "[PERSON_NAME]"
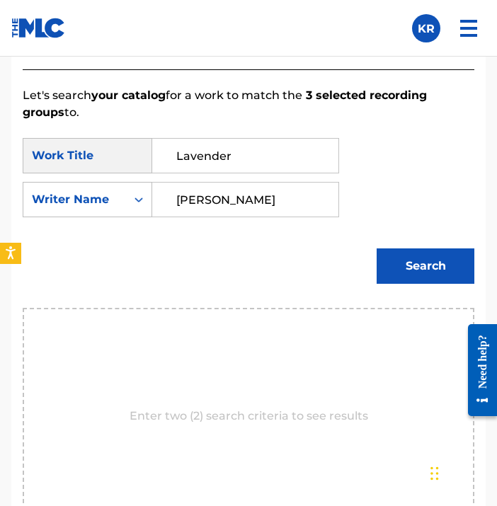
click at [435, 277] on button "Search" at bounding box center [426, 265] width 98 height 35
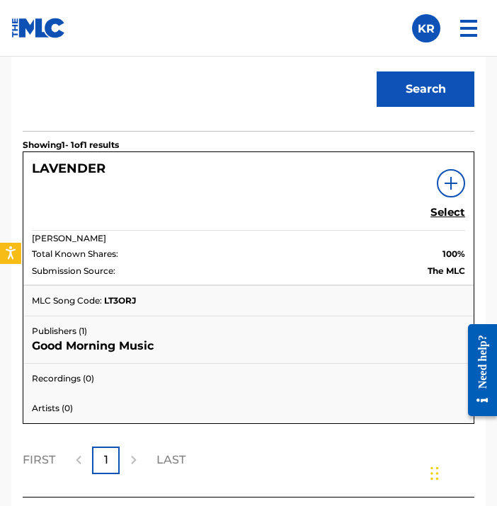
scroll to position [1111, 0]
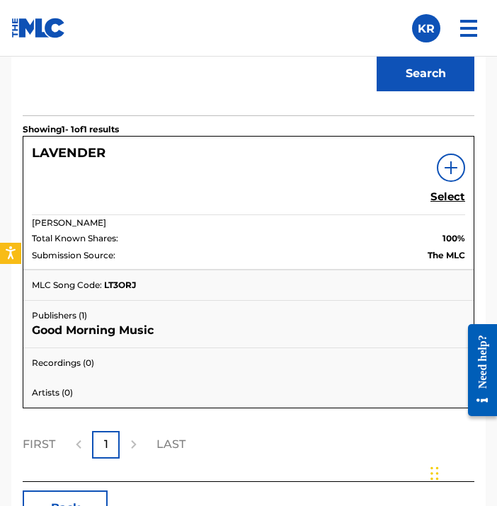
click at [458, 195] on h5 "Select" at bounding box center [447, 196] width 35 height 13
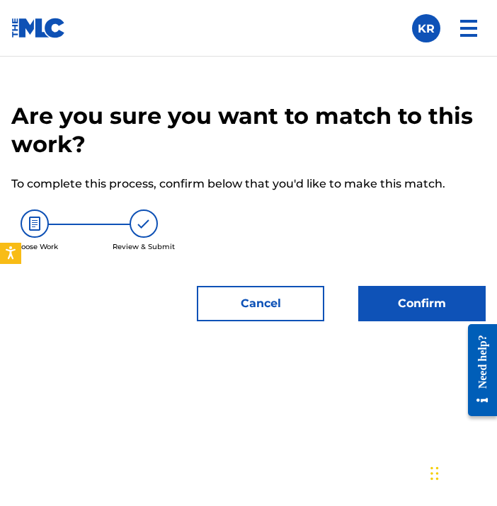
click at [428, 319] on button "Confirm" at bounding box center [421, 303] width 127 height 35
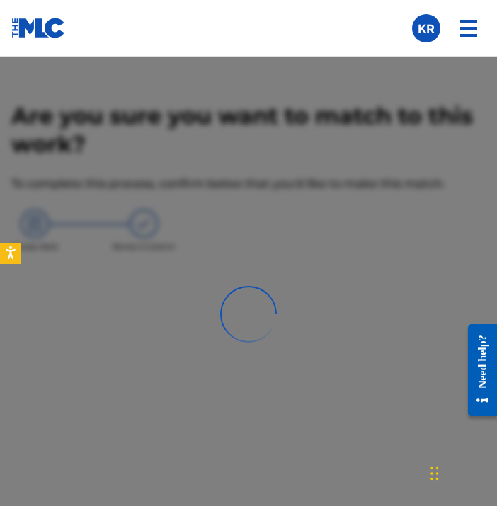
scroll to position [605, 0]
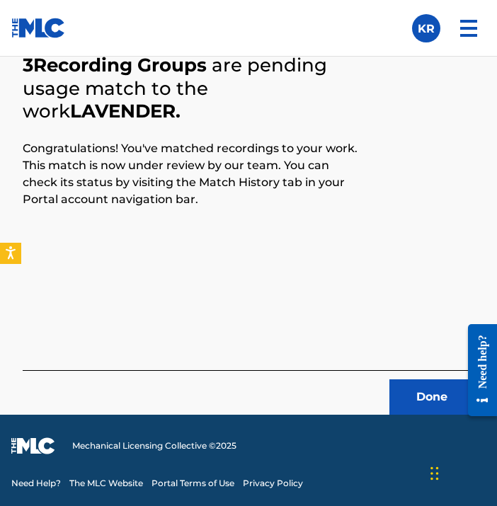
click at [405, 401] on button "Done" at bounding box center [431, 396] width 85 height 35
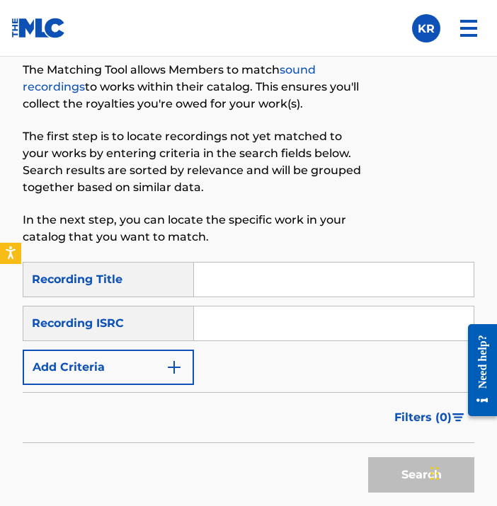
click at [333, 258] on div "Matching Tool The Matching Tool allows Members to match sound recordings to wor…" at bounding box center [197, 141] width 348 height 242
click at [321, 280] on input "Search Form" at bounding box center [334, 280] width 280 height 34
paste input "Vinyl"
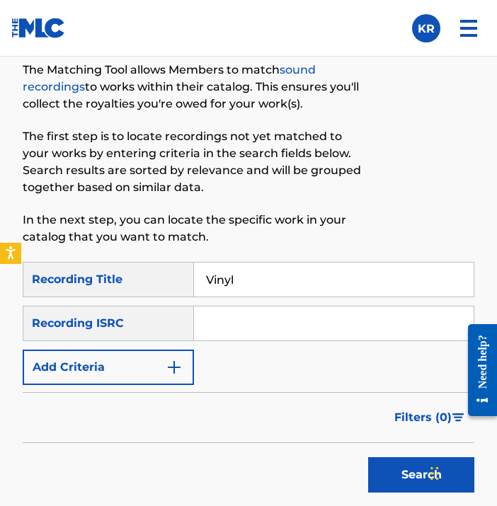
type input "Vinyl"
click at [358, 321] on input "Search Form" at bounding box center [334, 324] width 280 height 34
paste input "QZK6P2055938"
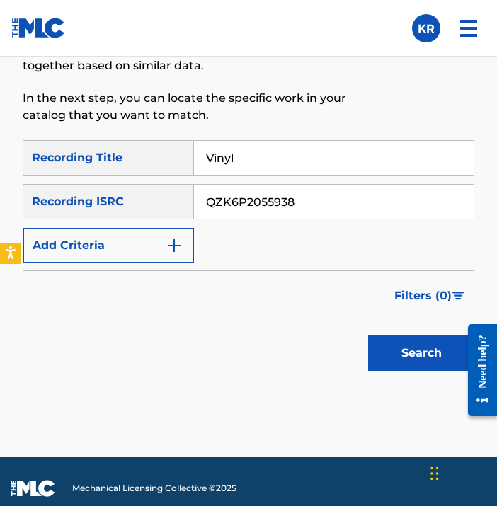
scroll to position [751, 0]
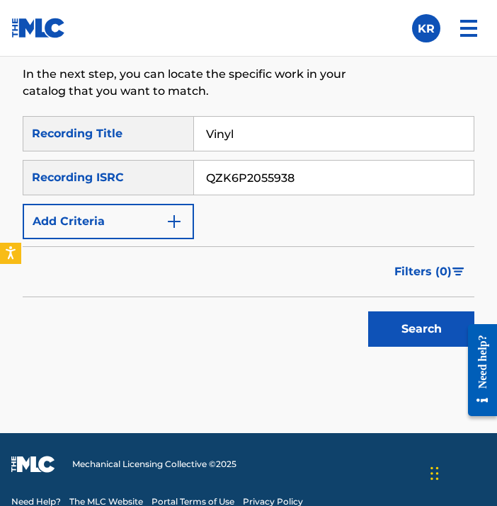
type input "QZK6P2055938"
click at [411, 340] on button "Search" at bounding box center [421, 329] width 106 height 35
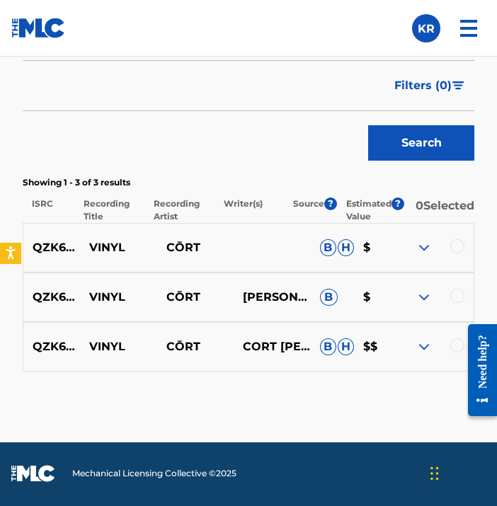
scroll to position [945, 0]
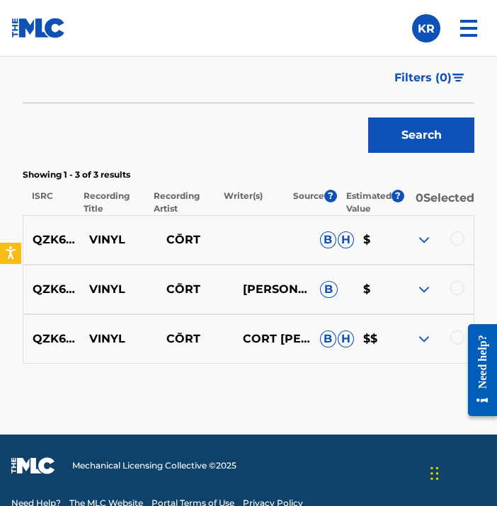
click at [458, 244] on div at bounding box center [457, 239] width 14 height 14
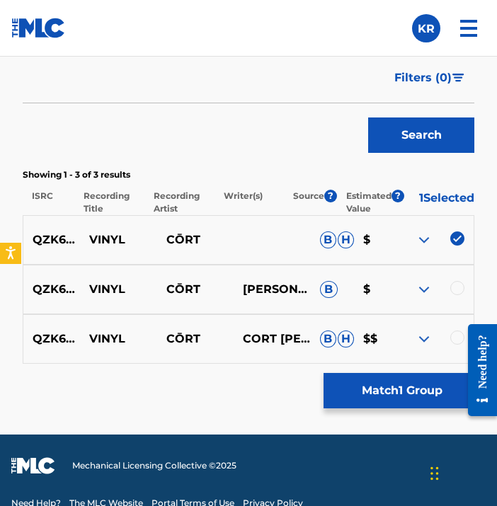
click at [455, 289] on div at bounding box center [457, 288] width 14 height 14
click at [457, 343] on div at bounding box center [477, 370] width 40 height 114
click at [455, 345] on div at bounding box center [457, 338] width 14 height 14
click at [442, 382] on button "Match 3 Groups" at bounding box center [402, 390] width 156 height 35
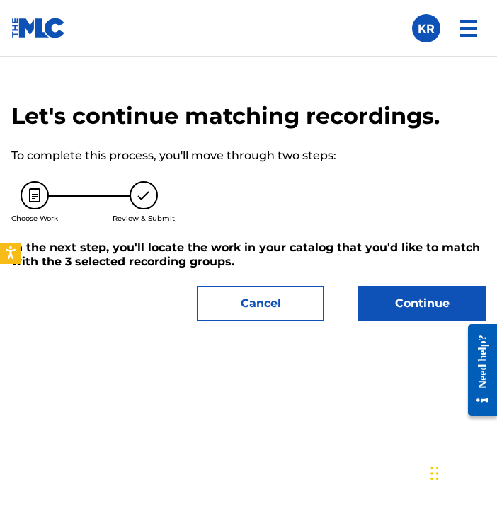
click at [439, 306] on button "Continue" at bounding box center [421, 303] width 127 height 35
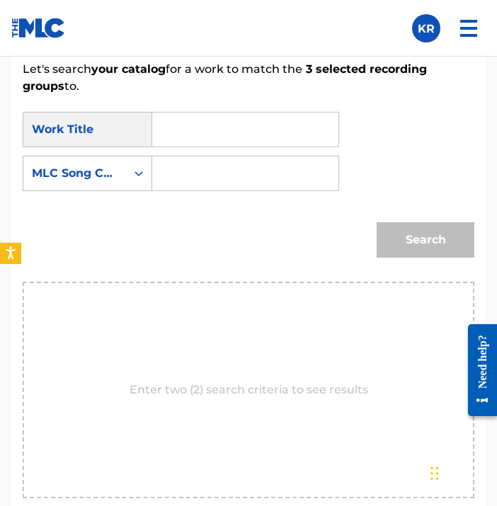
click at [182, 123] on input "Search Form" at bounding box center [245, 130] width 162 height 34
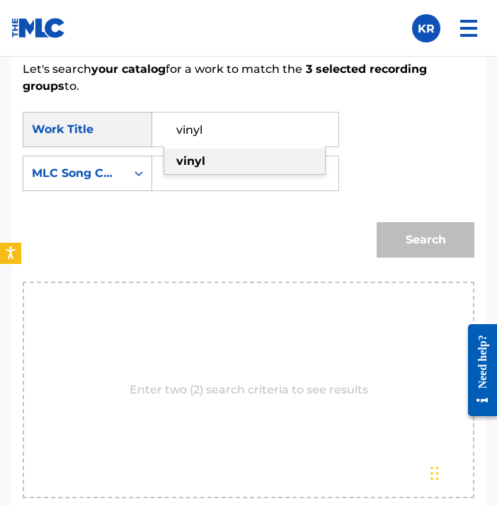
type input "vinyl"
click at [328, 165] on div "Search Form" at bounding box center [245, 173] width 187 height 35
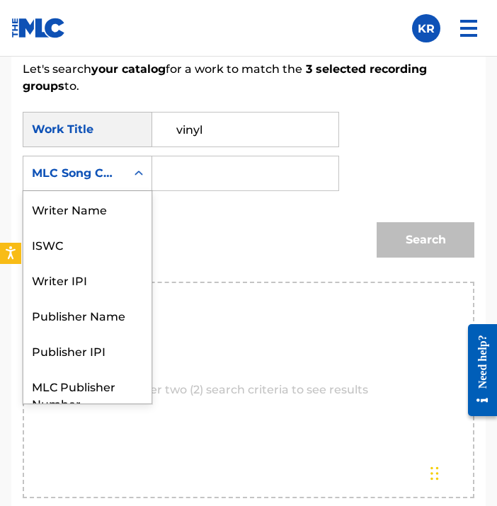
click at [123, 185] on div "MLC Song Code" at bounding box center [74, 173] width 103 height 27
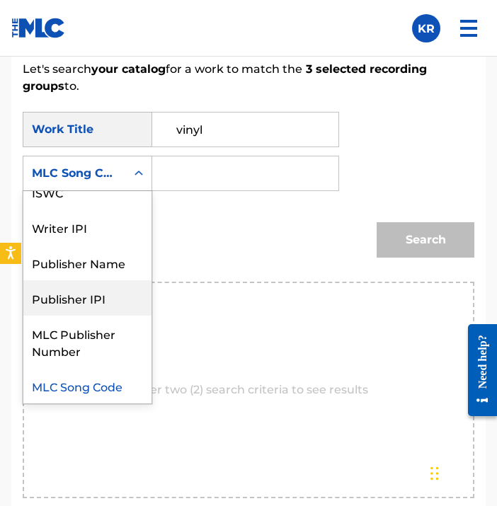
scroll to position [0, 0]
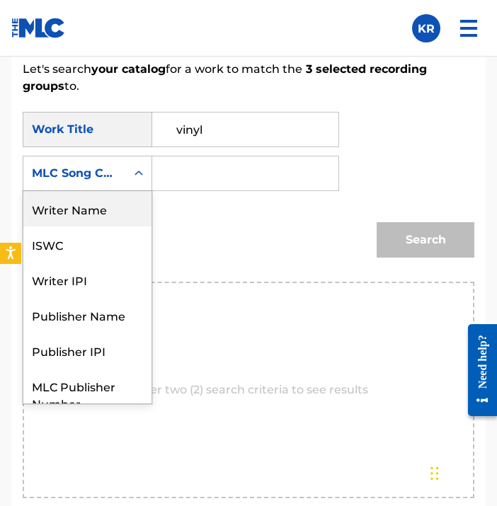
click at [85, 221] on div "Writer Name" at bounding box center [87, 208] width 128 height 35
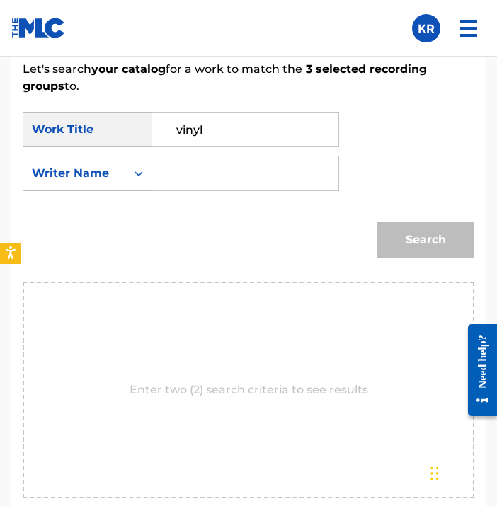
click at [199, 170] on input "Search Form" at bounding box center [245, 173] width 162 height 34
type input "[PERSON_NAME]"
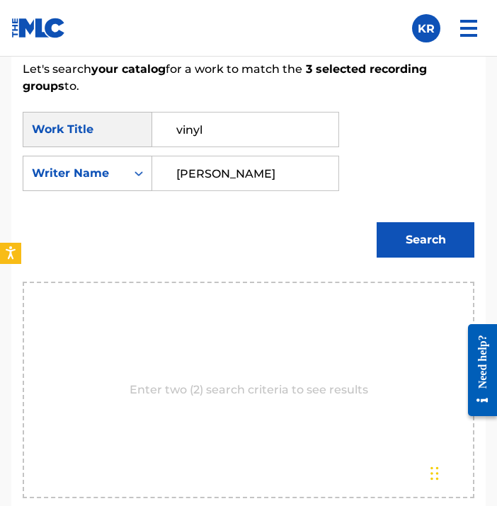
click at [399, 229] on button "Search" at bounding box center [426, 239] width 98 height 35
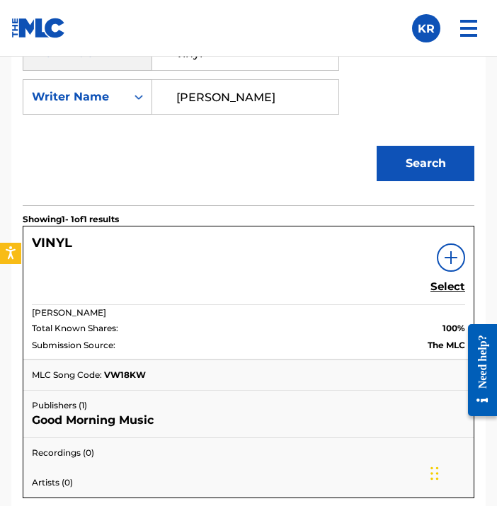
scroll to position [1029, 0]
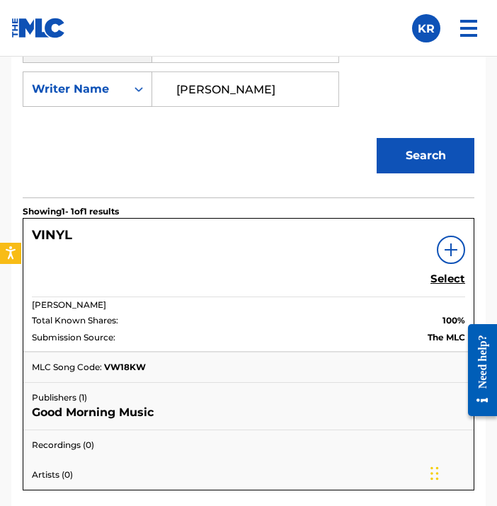
click at [457, 281] on h5 "Select" at bounding box center [447, 279] width 35 height 13
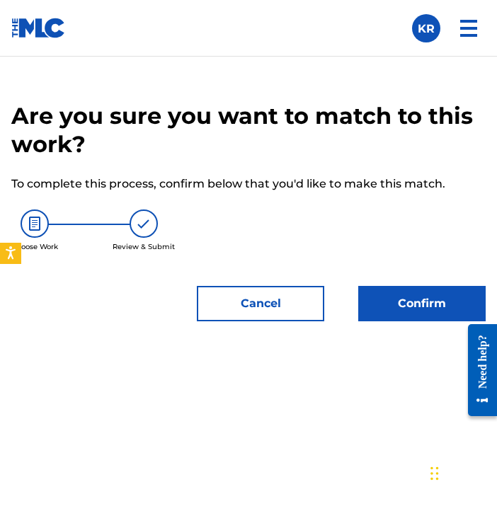
click at [445, 308] on button "Confirm" at bounding box center [421, 303] width 127 height 35
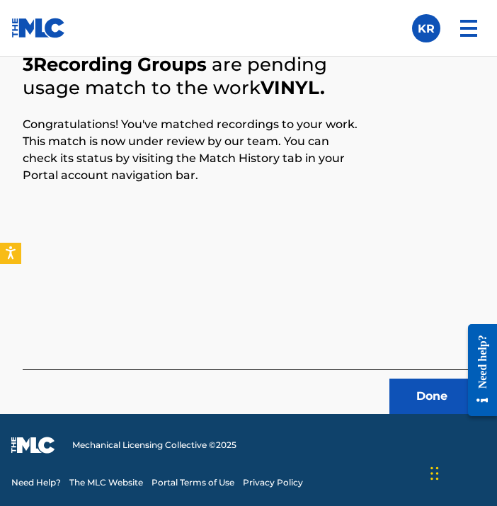
scroll to position [605, 0]
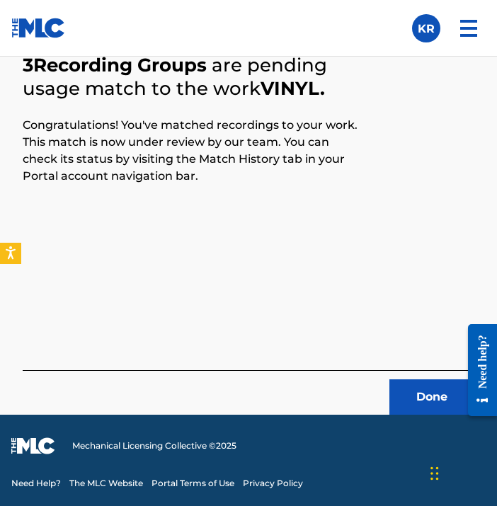
click at [418, 381] on button "Done" at bounding box center [431, 396] width 85 height 35
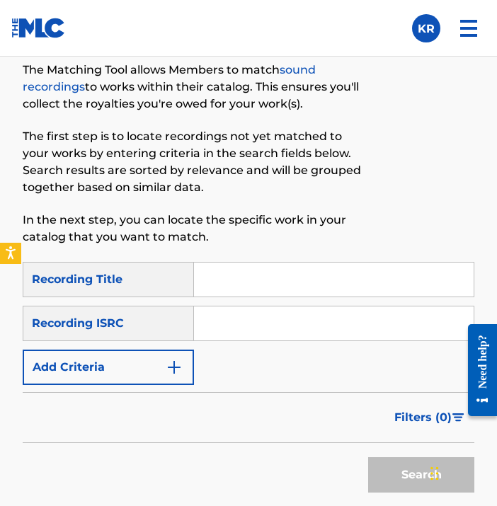
click at [220, 263] on input "Search Form" at bounding box center [334, 280] width 280 height 34
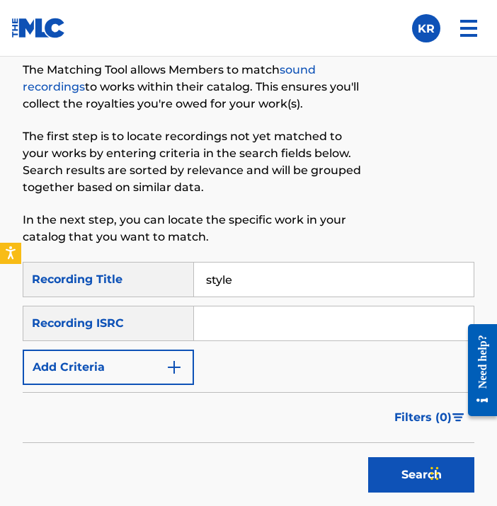
type input "style"
click at [368, 457] on button "Search" at bounding box center [421, 474] width 106 height 35
click at [221, 323] on input "Search Form" at bounding box center [334, 324] width 280 height 34
click at [326, 331] on input "Search Form" at bounding box center [334, 324] width 280 height 34
click
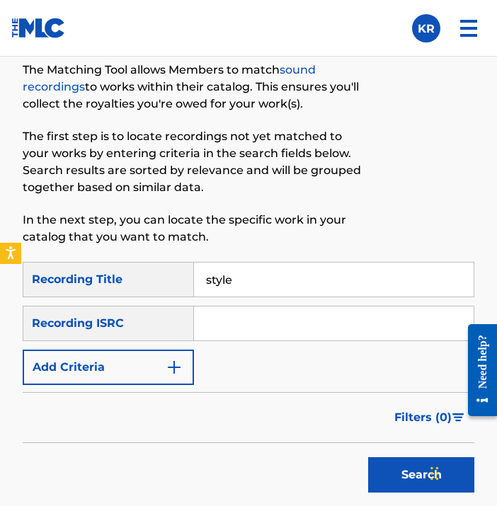
paste input "QZK6P2055939"
type input "QZK6P2055939"
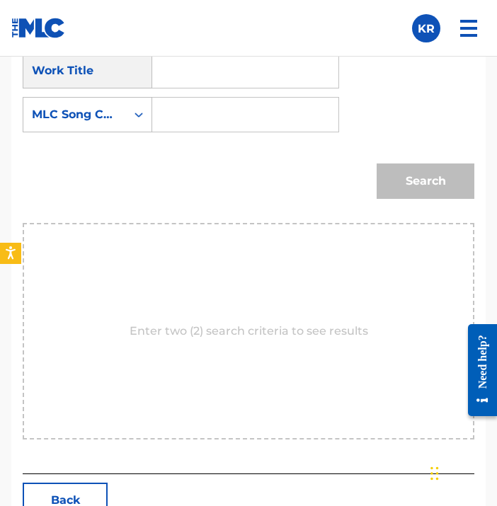
scroll to position [1002, 0]
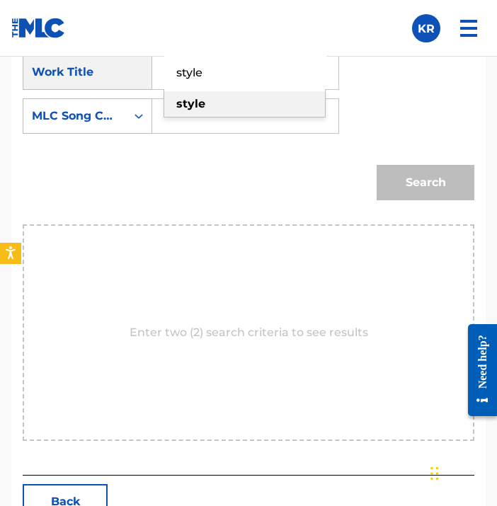
type input "style"
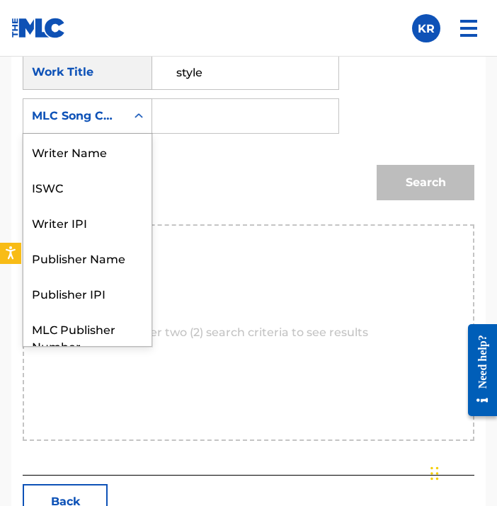
click at [118, 121] on div "MLC Song Code" at bounding box center [74, 116] width 103 height 27
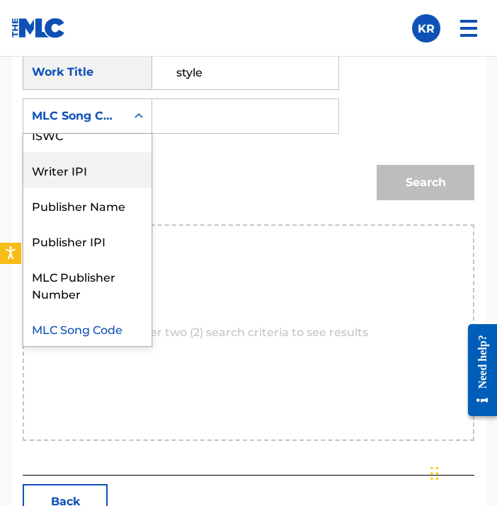
scroll to position [0, 0]
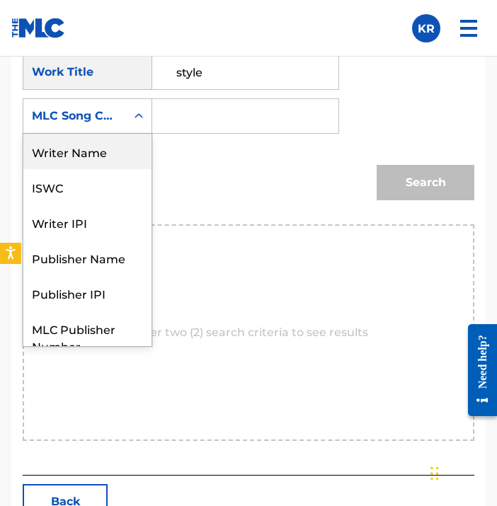
click at [108, 150] on div "Writer Name" at bounding box center [87, 151] width 128 height 35
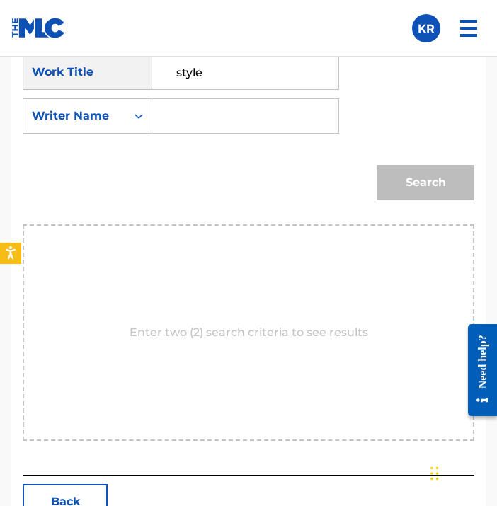
click at [224, 118] on input "Search Form" at bounding box center [245, 116] width 162 height 34
type input "[PERSON_NAME]"
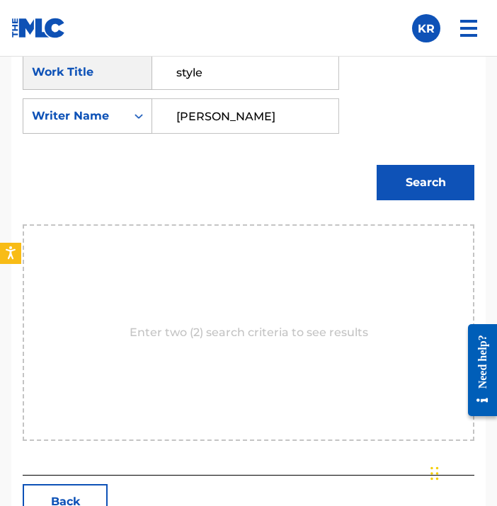
click at [442, 185] on button "Search" at bounding box center [426, 182] width 98 height 35
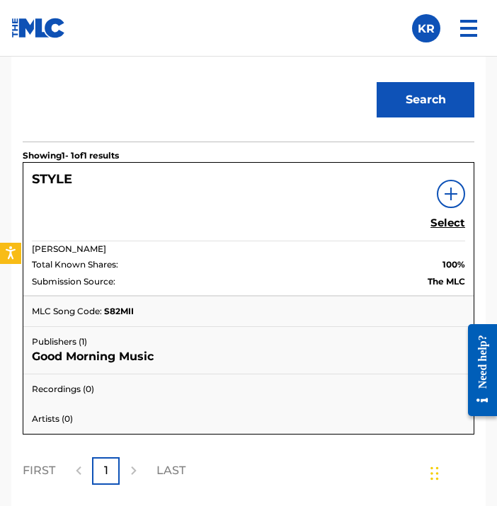
scroll to position [1094, 0]
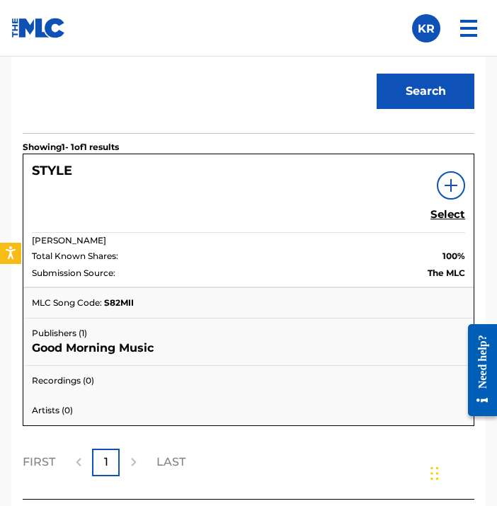
click at [454, 215] on h5 "Select" at bounding box center [447, 214] width 35 height 13
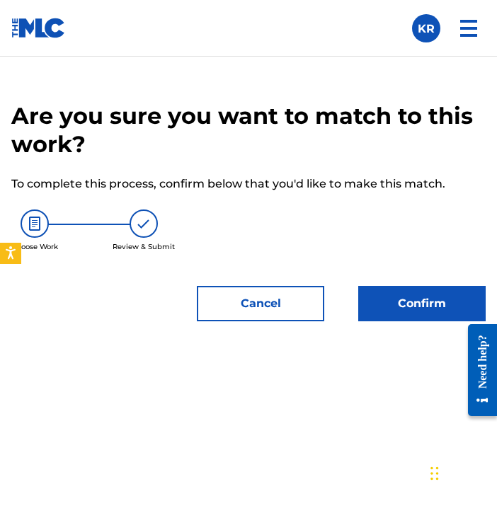
click at [397, 295] on button "Confirm" at bounding box center [421, 303] width 127 height 35
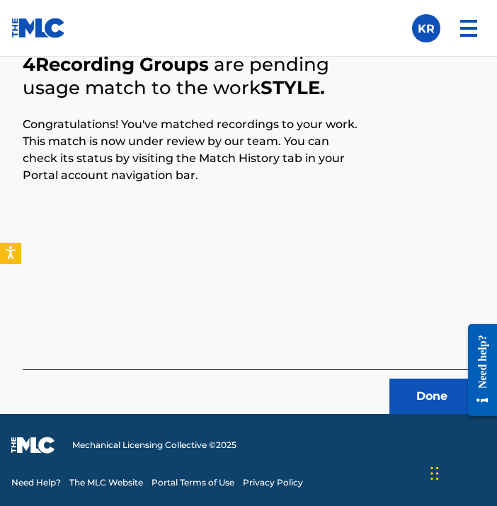
scroll to position [605, 0]
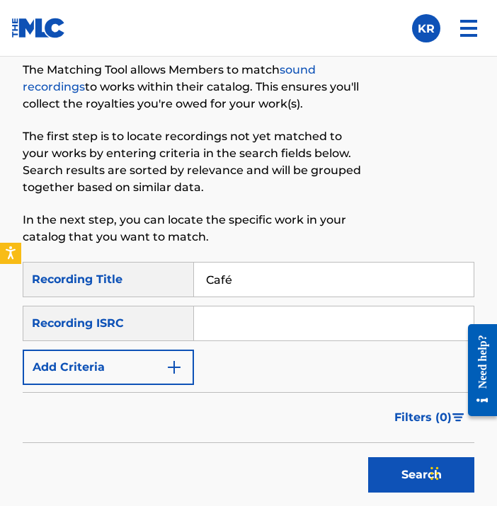
type input "Café"
paste input "QZK6P2055940"
type input "QZK6P2055940"
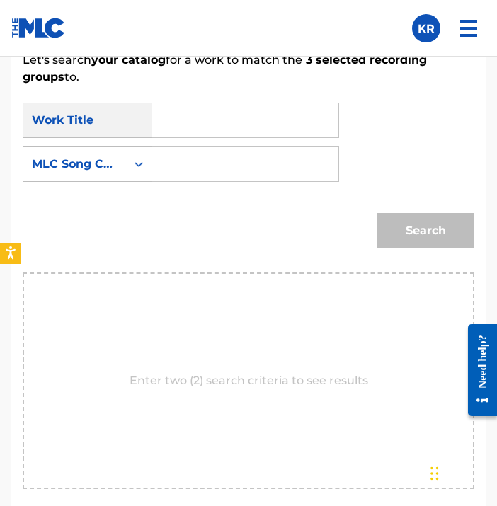
scroll to position [954, 0]
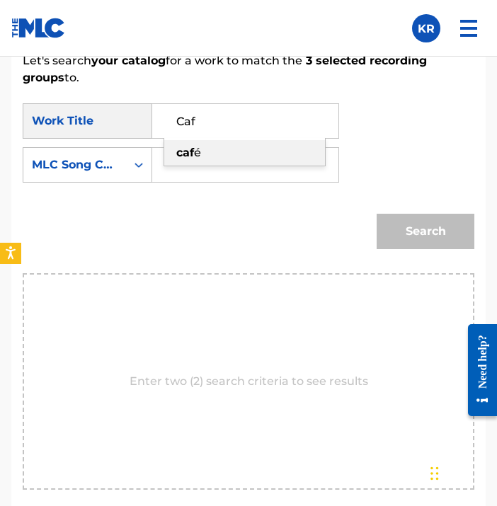
click at [209, 152] on div "caf é" at bounding box center [244, 152] width 161 height 25
type input "café"
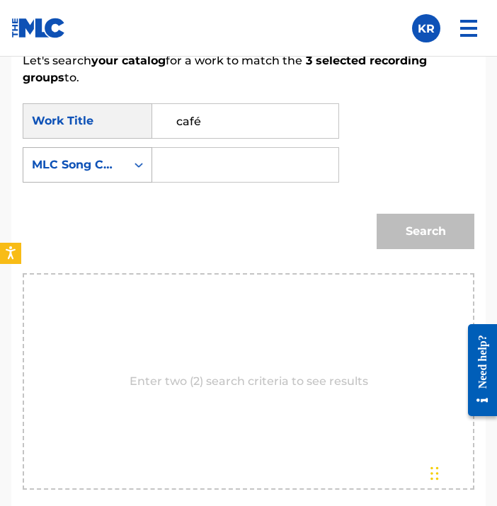
click at [124, 181] on div "MLC Song Code" at bounding box center [88, 164] width 130 height 35
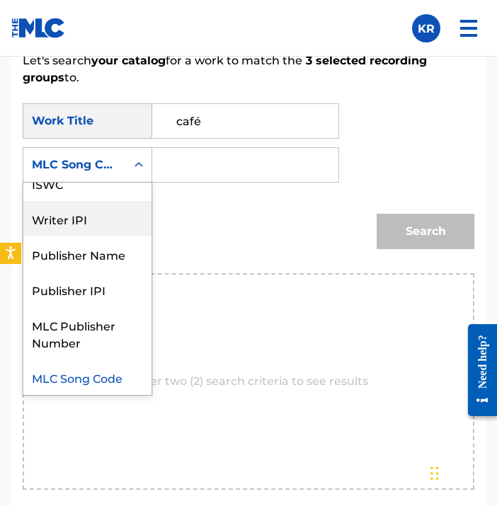
scroll to position [0, 0]
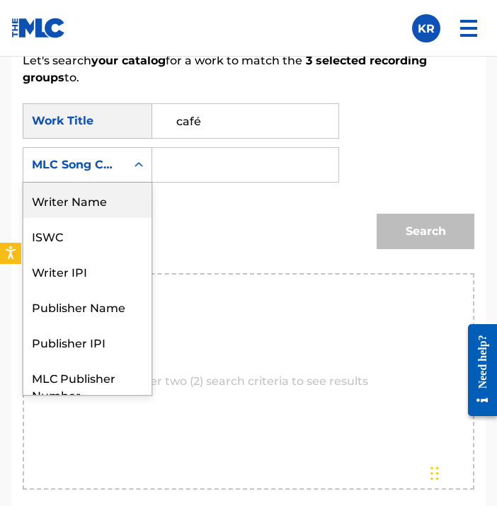
click at [125, 207] on div "Writer Name" at bounding box center [87, 200] width 128 height 35
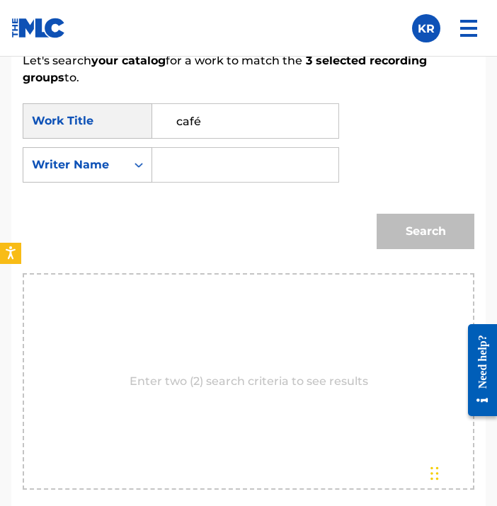
type input "[PERSON_NAME]"
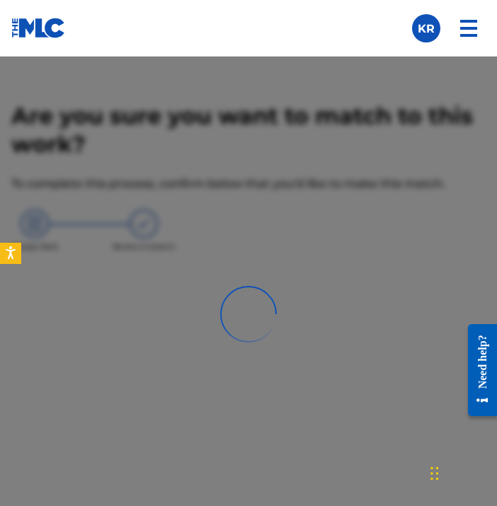
scroll to position [605, 0]
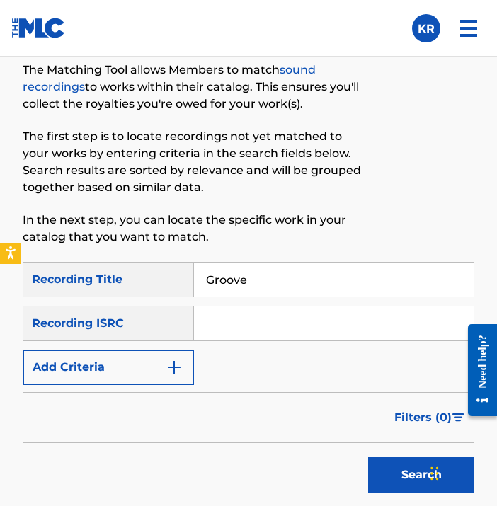
type input "Groove"
paste input "QZK6P2055941"
type input "QZK6P2055941"
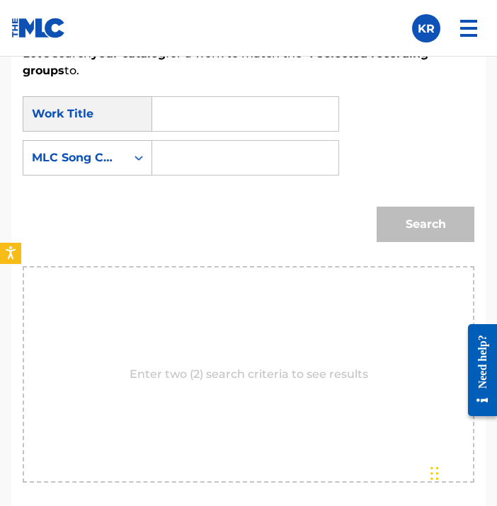
scroll to position [951, 0]
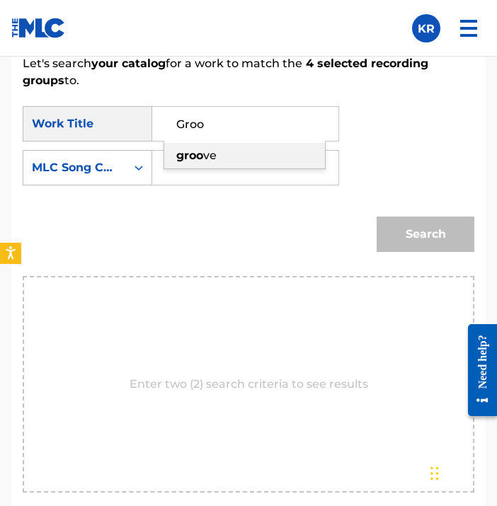
type input "groove"
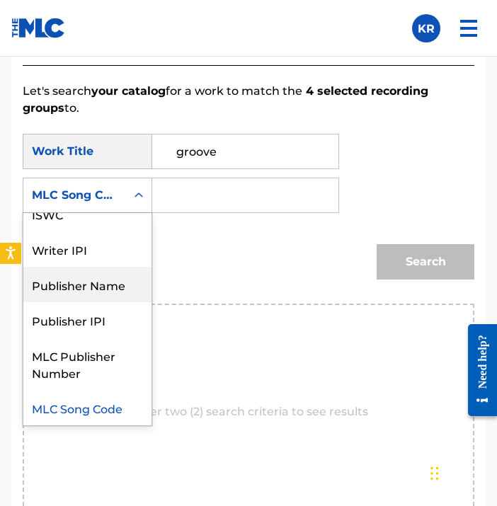
scroll to position [0, 0]
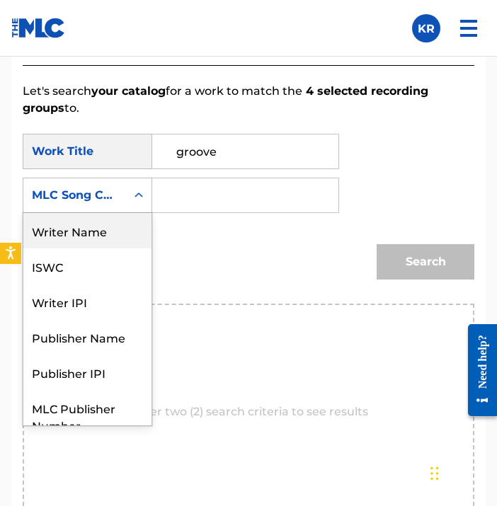
click at [86, 222] on div "Writer Name" at bounding box center [87, 230] width 128 height 35
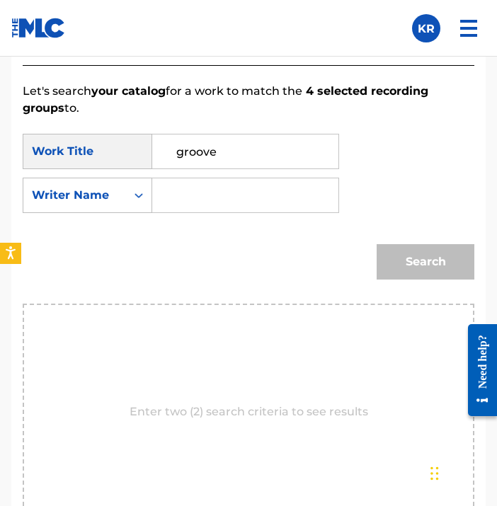
click at [251, 194] on input "Search Form" at bounding box center [245, 195] width 162 height 34
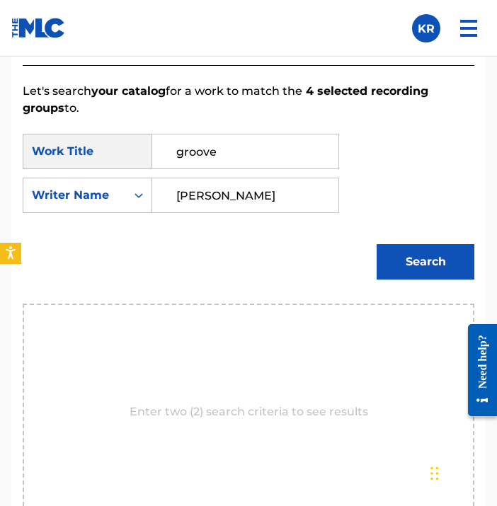
click at [408, 258] on button "Search" at bounding box center [426, 261] width 98 height 35
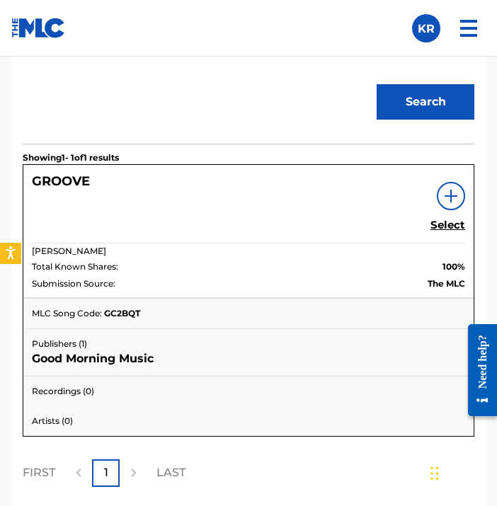
scroll to position [1104, 0]
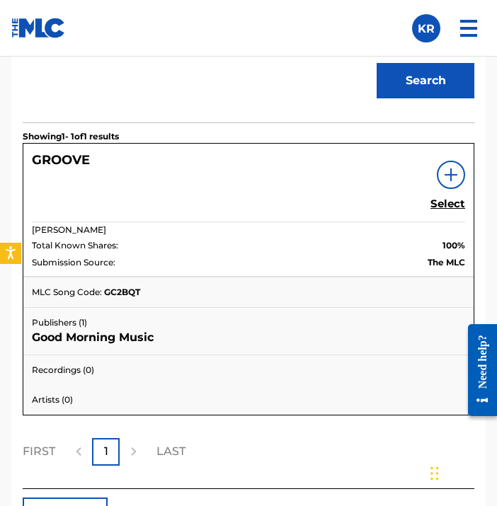
click at [457, 205] on h5 "Select" at bounding box center [447, 204] width 35 height 13
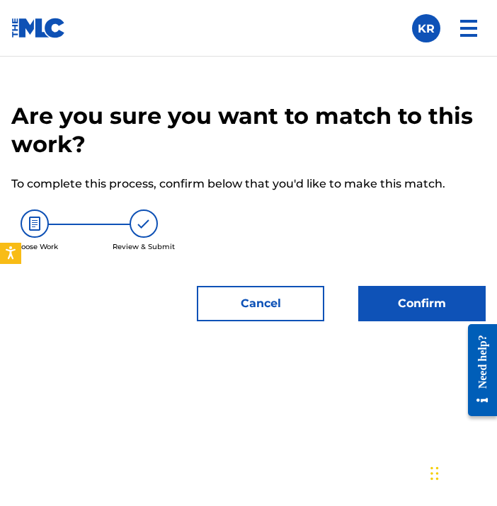
click at [408, 302] on button "Confirm" at bounding box center [421, 303] width 127 height 35
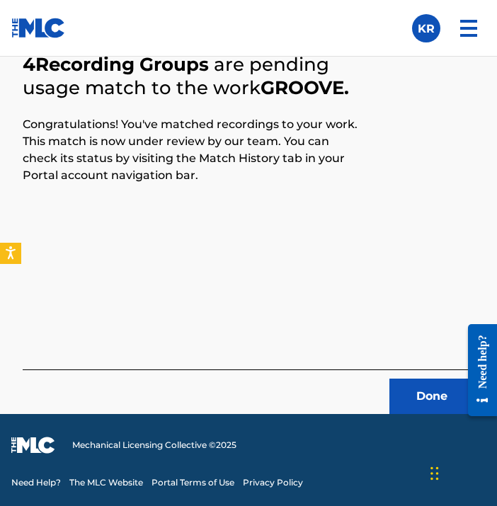
scroll to position [605, 0]
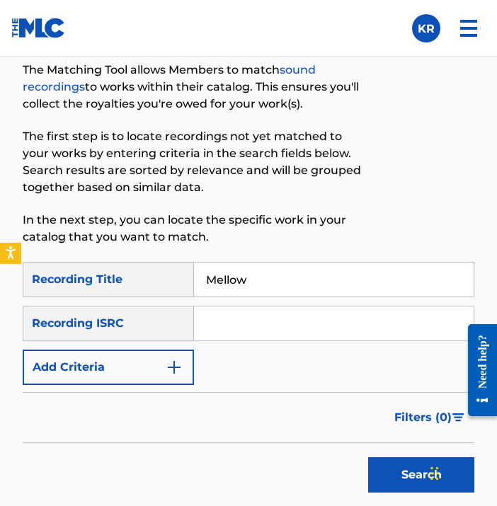
paste input "QZK6P2055942"
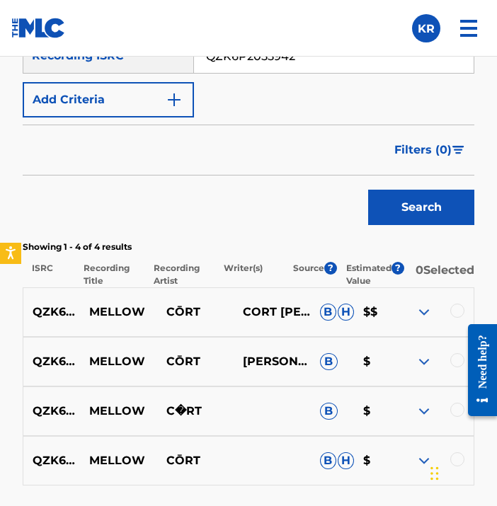
scroll to position [1024, 0]
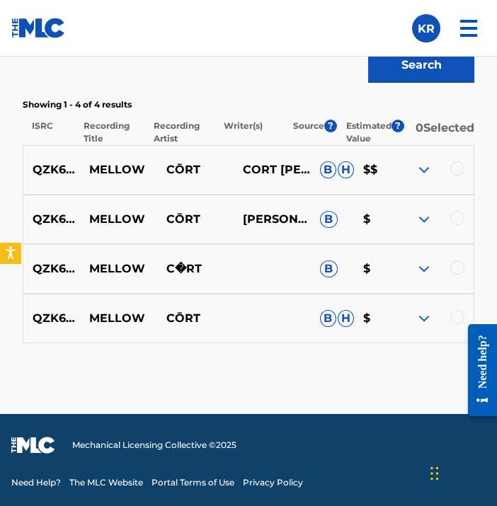
drag, startPoint x: 1, startPoint y: 1, endPoint x: 453, endPoint y: 315, distance: 550.5
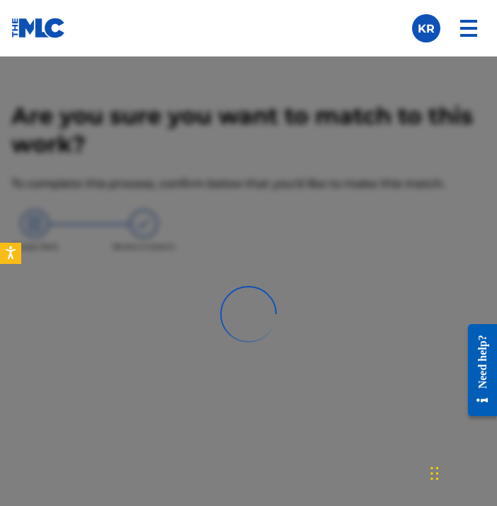
scroll to position [605, 0]
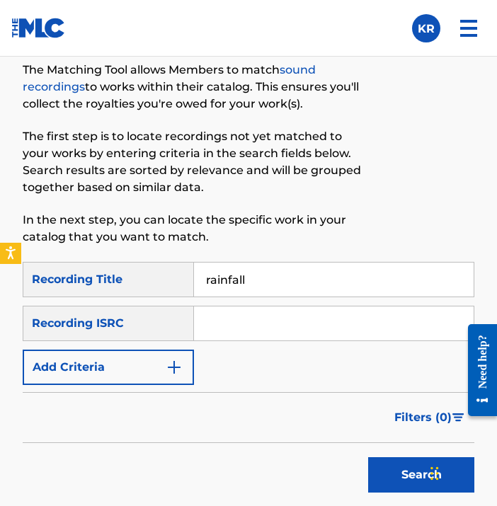
paste input "QZK6P2055943"
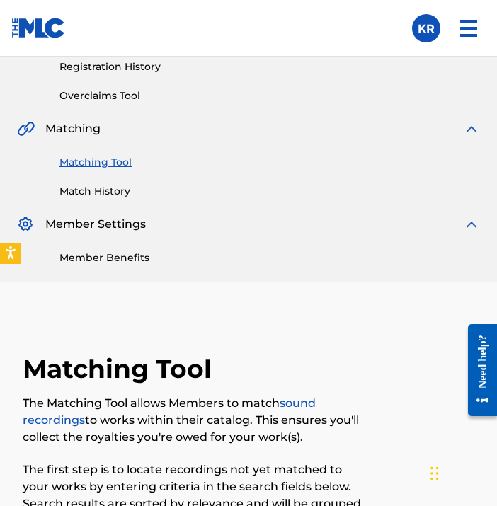
scroll to position [0, 0]
